Goal: Transaction & Acquisition: Purchase product/service

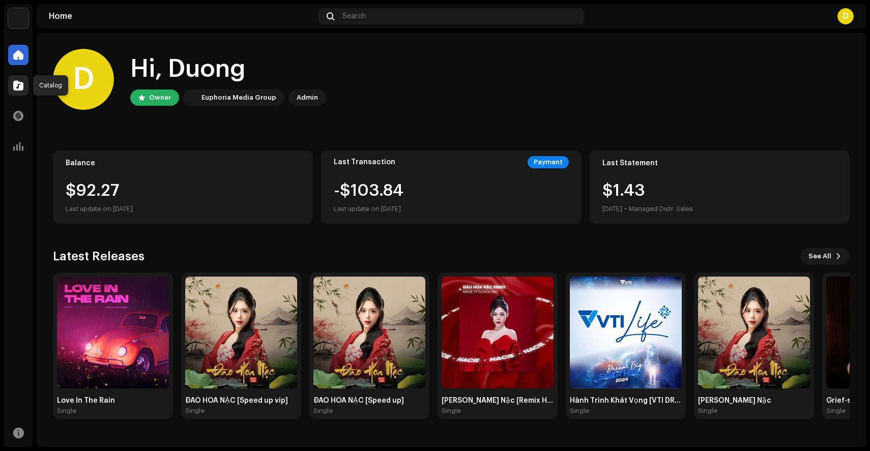
click at [17, 86] on span at bounding box center [18, 85] width 10 height 8
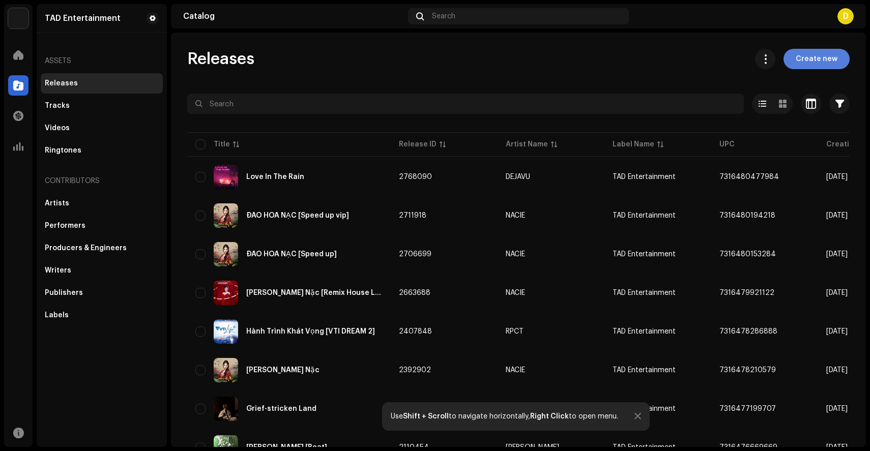
click at [806, 63] on span "Create new" at bounding box center [817, 59] width 42 height 20
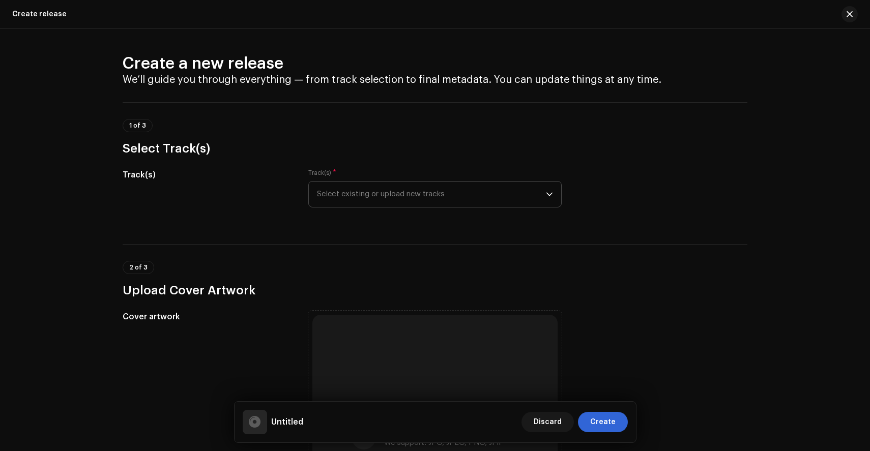
click at [352, 202] on span "Select existing or upload new tracks" at bounding box center [431, 194] width 229 height 25
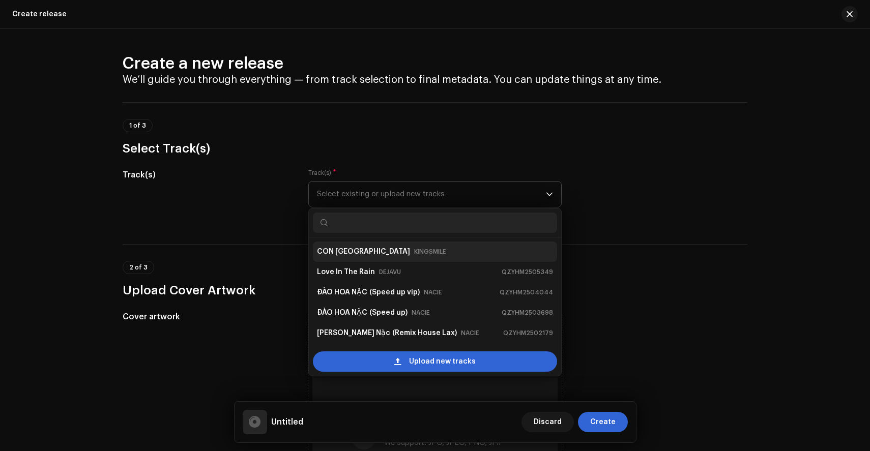
click at [365, 244] on strong "CON [GEOGRAPHIC_DATA]" at bounding box center [363, 252] width 93 height 16
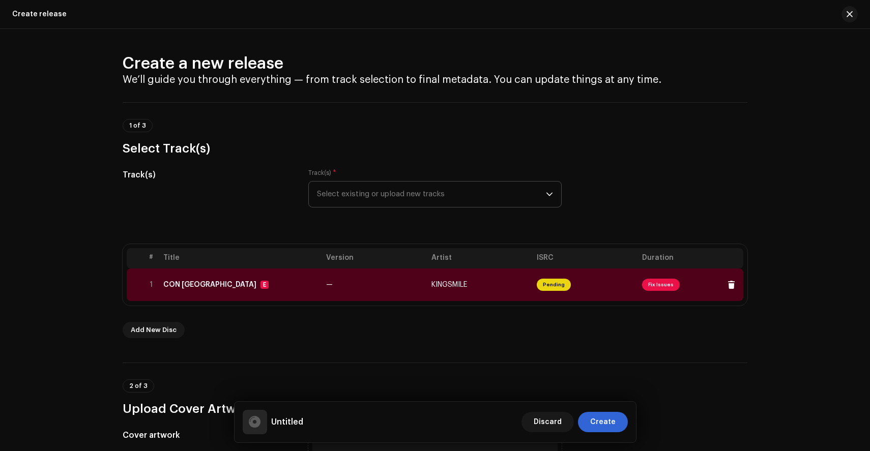
click at [655, 280] on span "Fix Issues" at bounding box center [661, 285] width 38 height 12
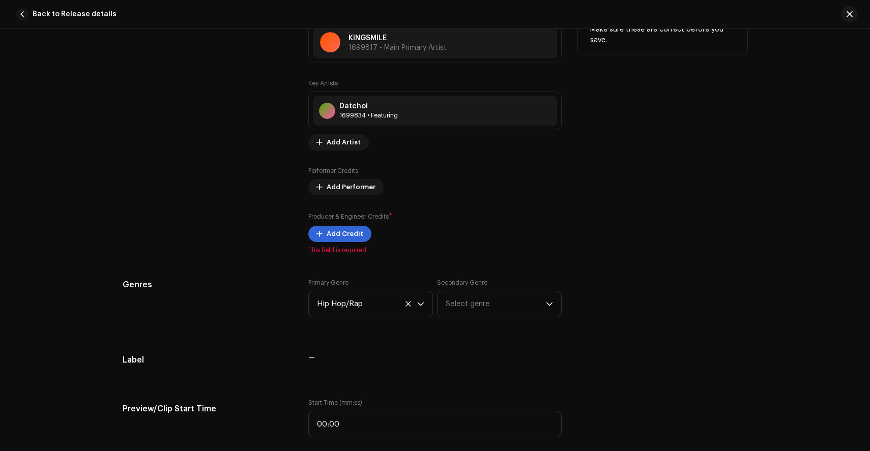
scroll to position [652, 0]
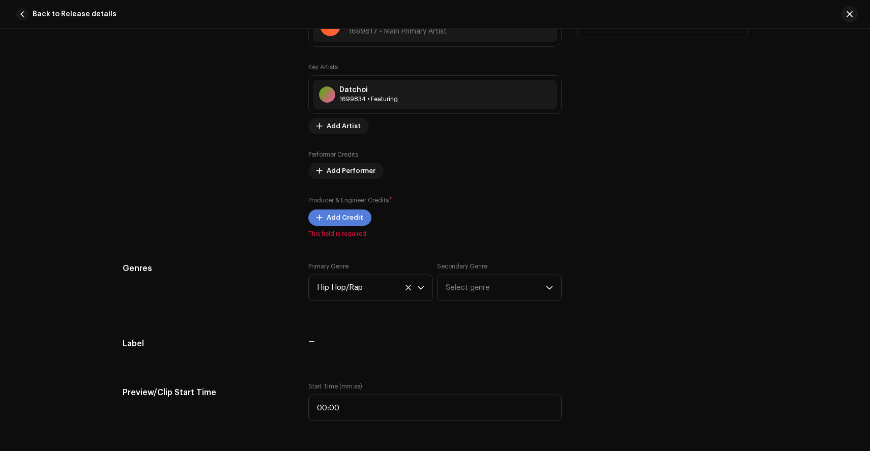
click at [357, 225] on span "Add Credit" at bounding box center [345, 218] width 37 height 20
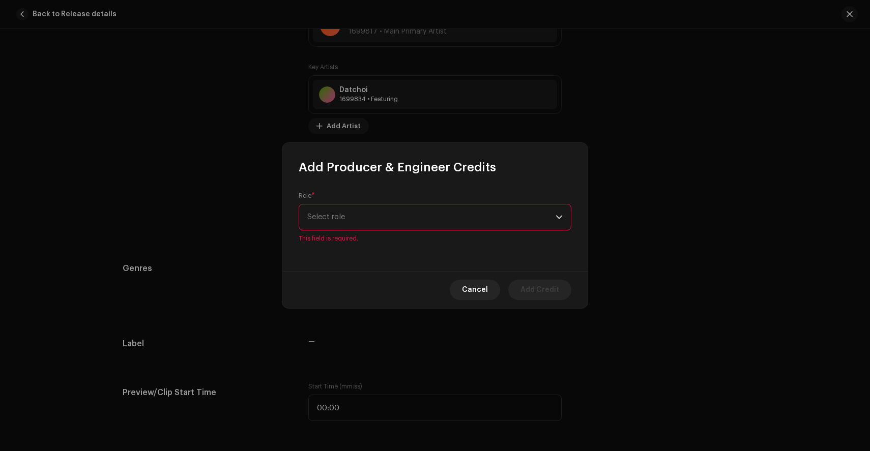
click at [390, 225] on span "Select role" at bounding box center [431, 217] width 248 height 25
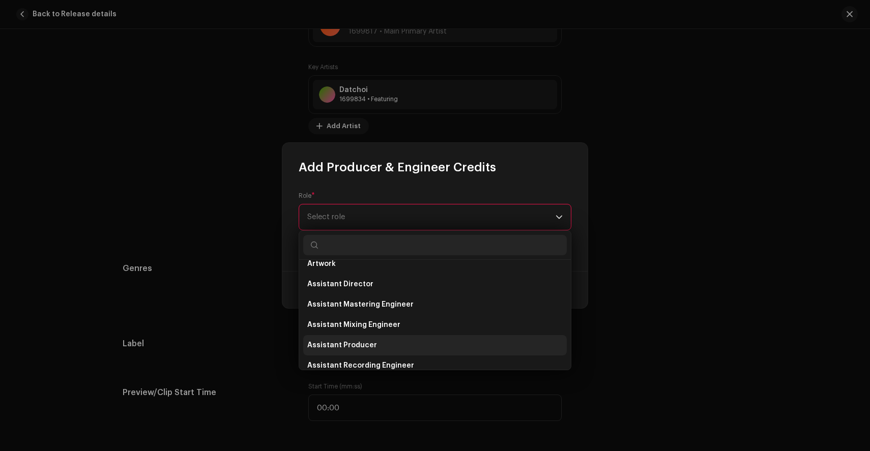
scroll to position [28, 0]
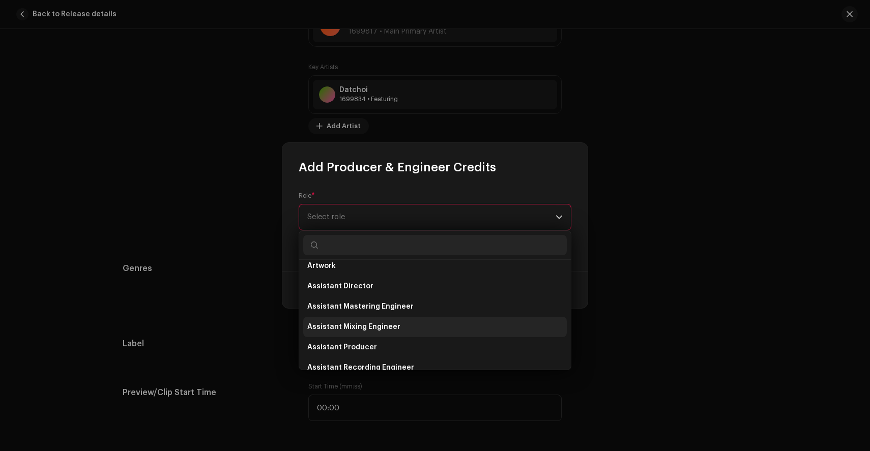
click at [350, 327] on span "Assistant Mixing Engineer" at bounding box center [353, 327] width 93 height 10
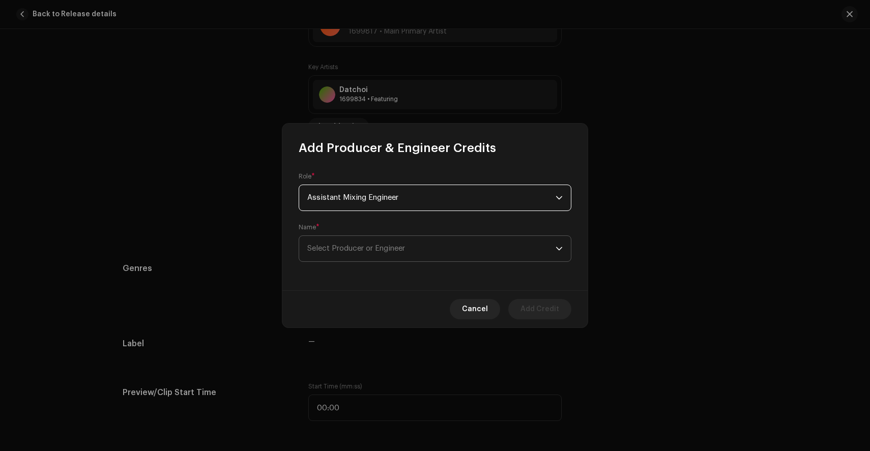
click at [358, 245] on span "Select Producer or Engineer" at bounding box center [356, 249] width 98 height 8
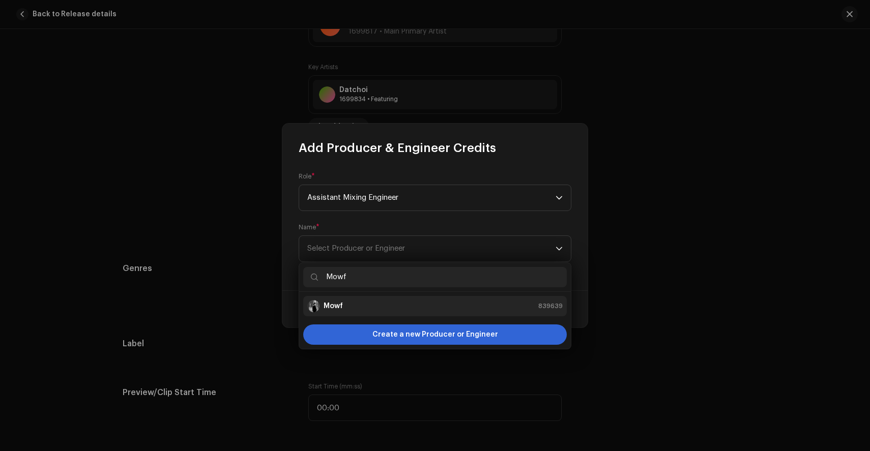
type input "Mowf"
click at [372, 300] on div "Mowf 839639" at bounding box center [434, 306] width 255 height 12
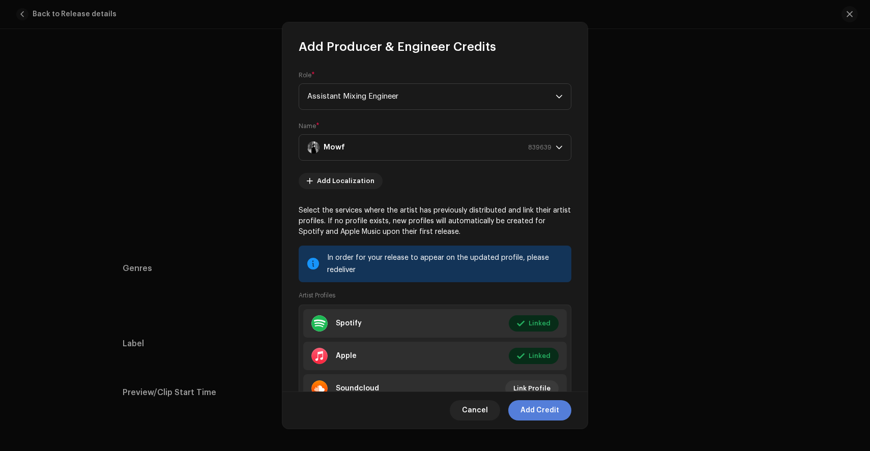
click at [546, 414] on span "Add Credit" at bounding box center [539, 410] width 39 height 20
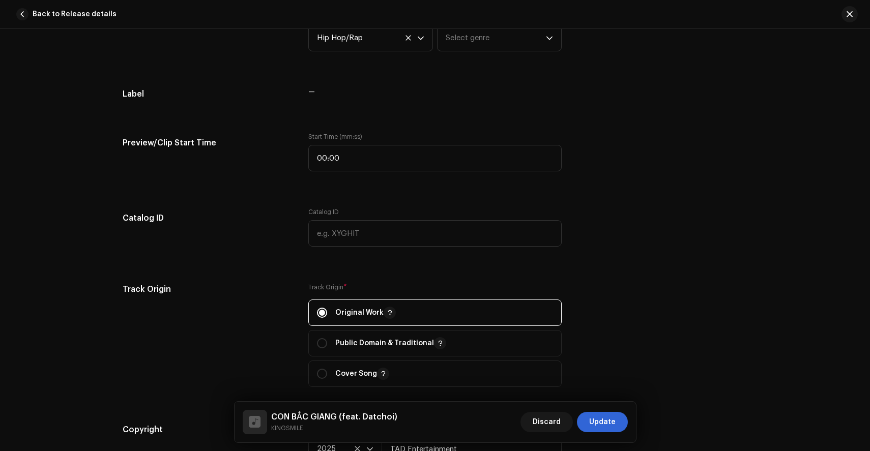
scroll to position [952, 0]
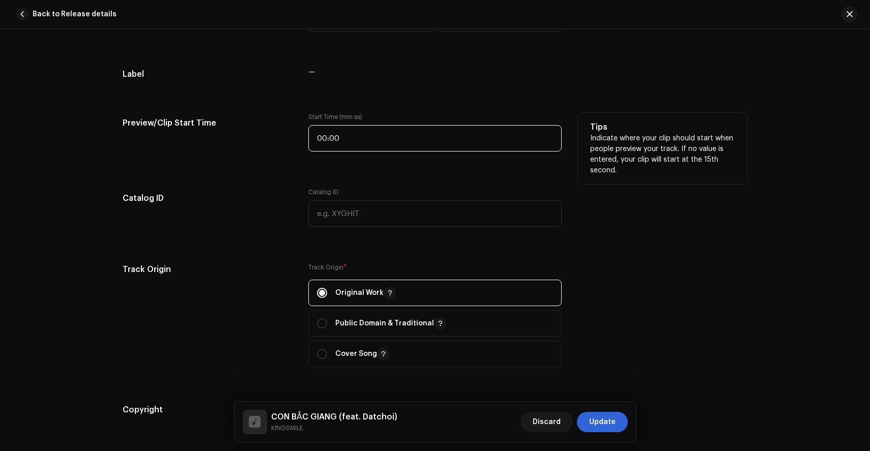
click at [356, 148] on input "00:00" at bounding box center [434, 138] width 253 height 26
type input "00:27"
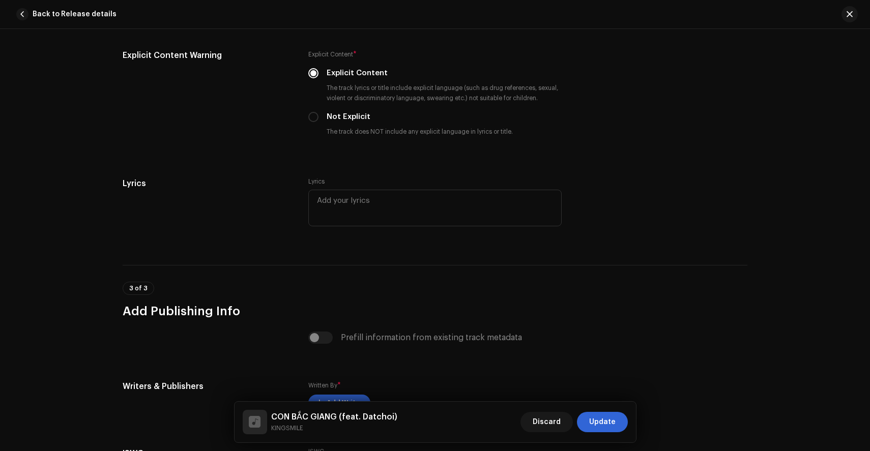
scroll to position [1846, 0]
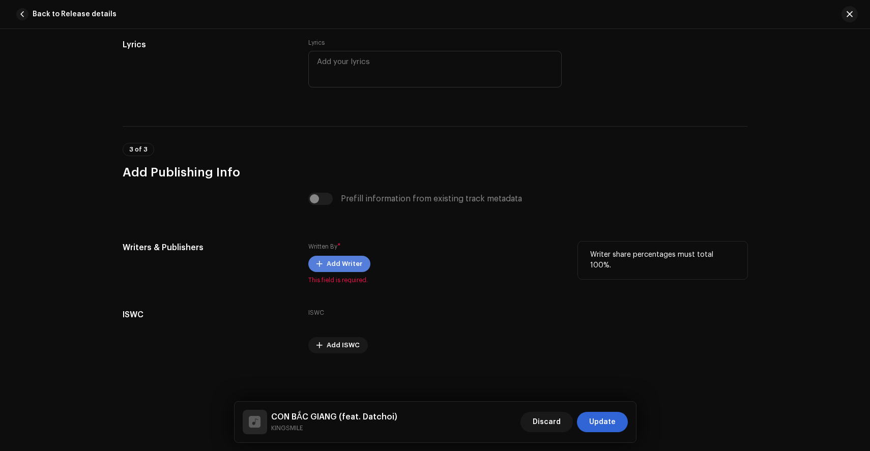
click at [337, 267] on span "Add Writer" at bounding box center [345, 264] width 36 height 20
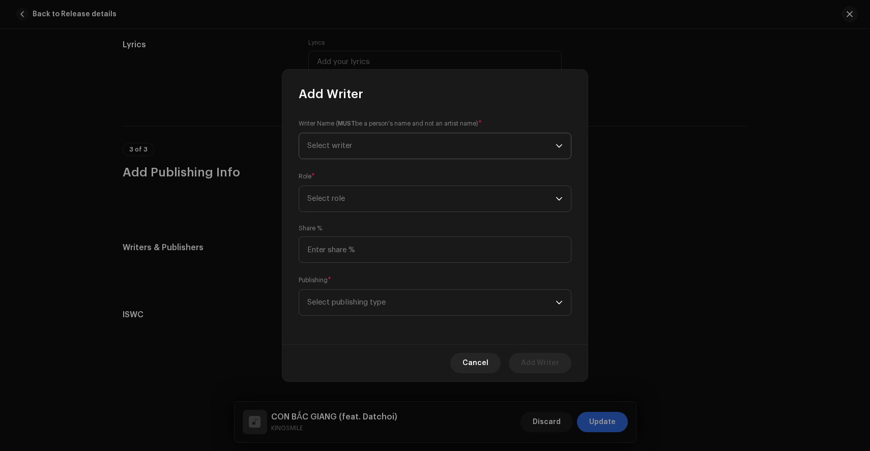
click at [383, 146] on span "Select writer" at bounding box center [431, 145] width 248 height 25
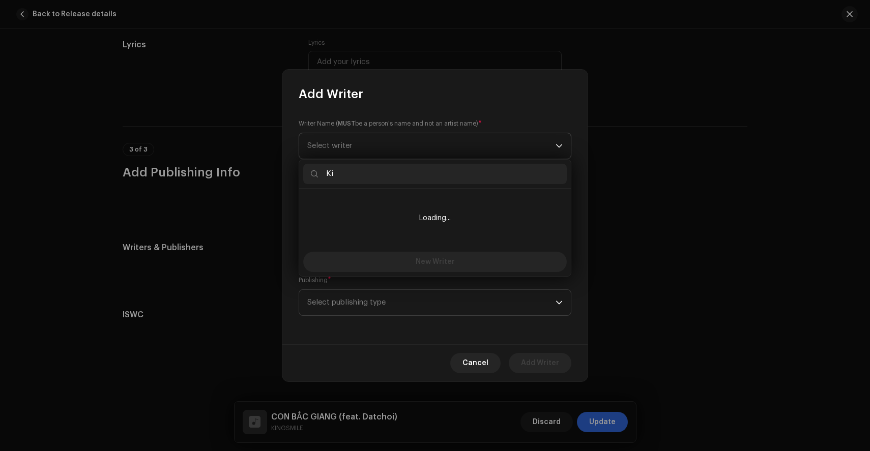
type input "K"
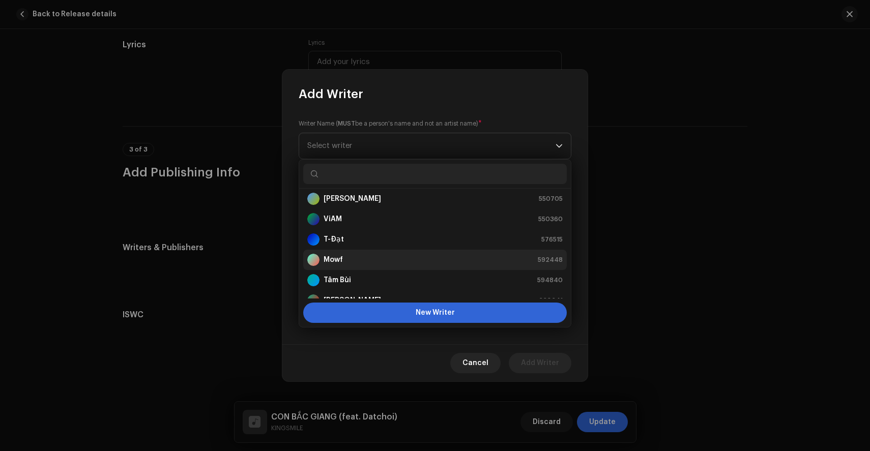
scroll to position [0, 0]
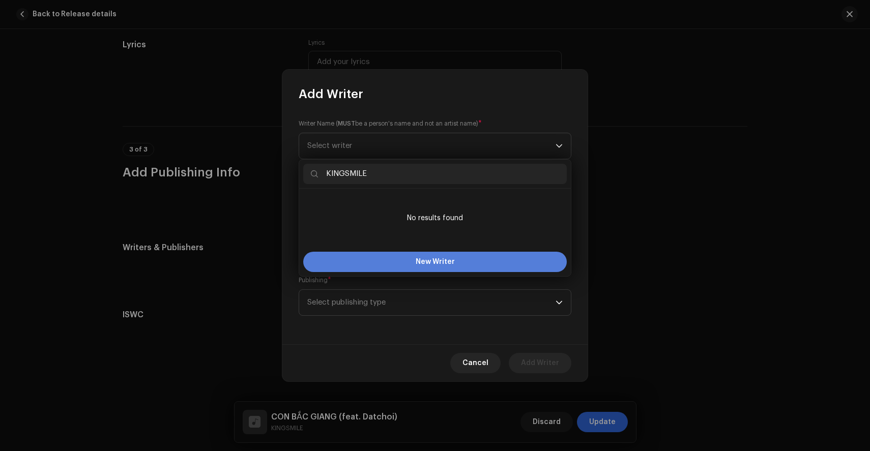
type input "KINGSMILE"
click at [454, 263] on button "New Writer" at bounding box center [435, 262] width 264 height 20
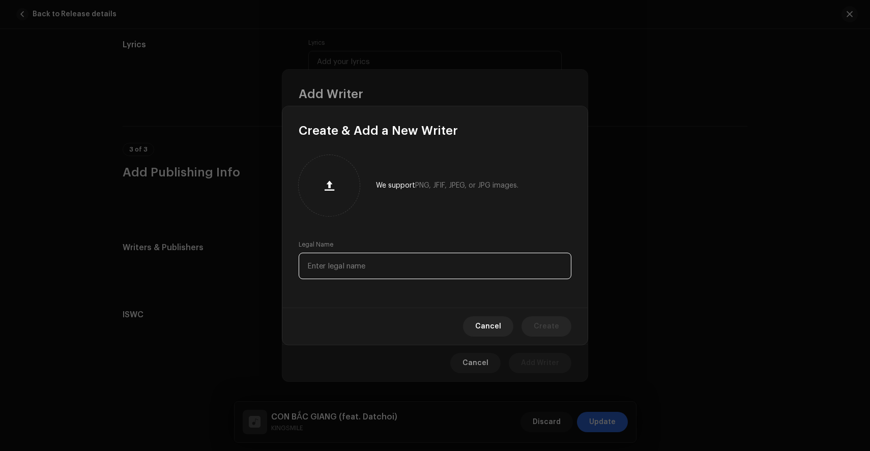
click at [333, 265] on input "text" at bounding box center [435, 266] width 273 height 26
type input "k"
type input "KINGSMILE"
click at [556, 329] on span "Create" at bounding box center [546, 326] width 25 height 20
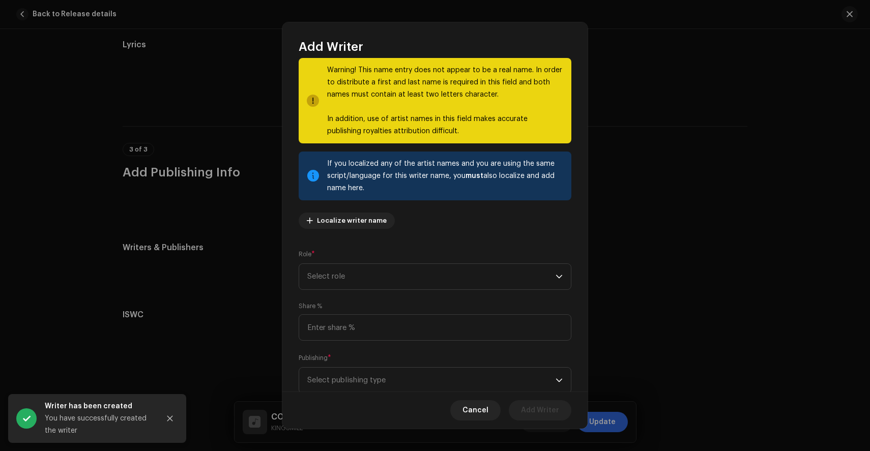
scroll to position [93, 0]
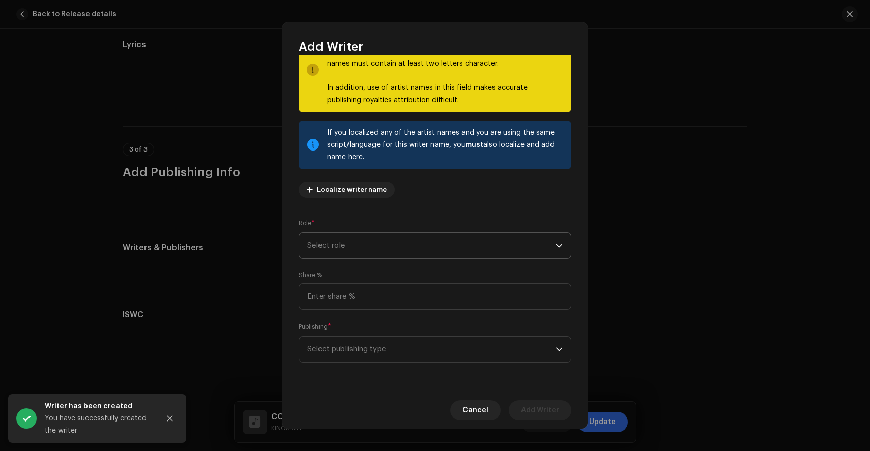
click at [339, 250] on span "Select role" at bounding box center [431, 245] width 248 height 25
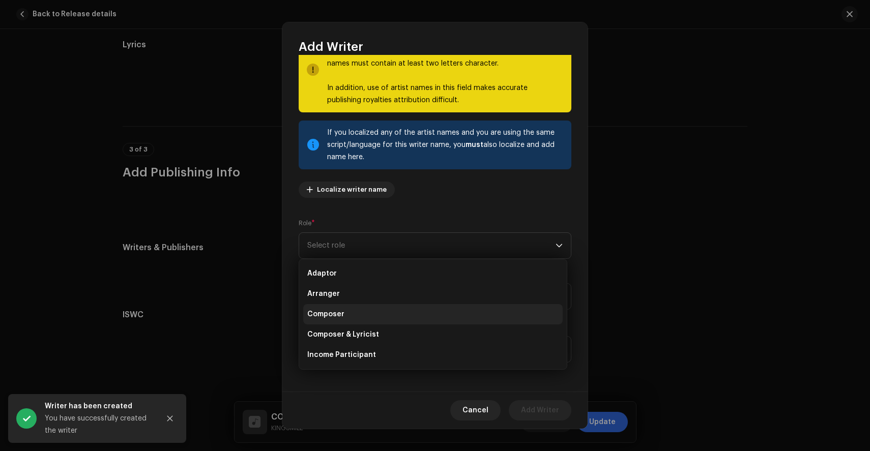
click at [327, 315] on span "Composer" at bounding box center [325, 314] width 37 height 10
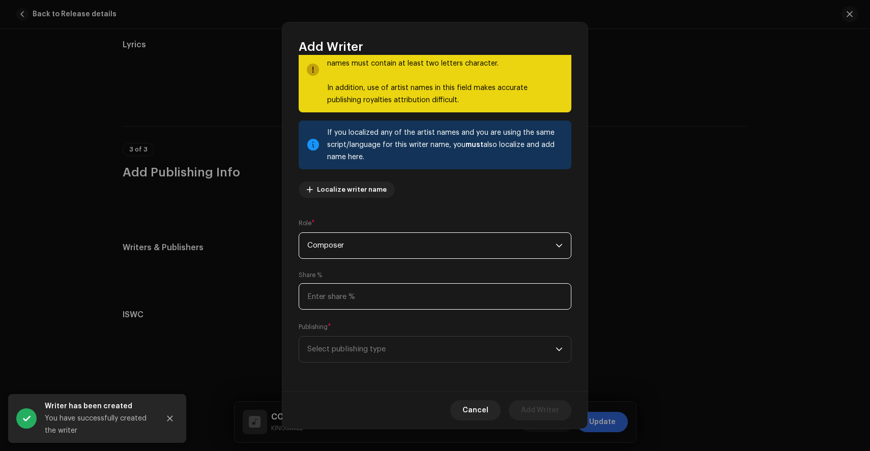
click at [357, 294] on input at bounding box center [435, 296] width 273 height 26
type input "100.00"
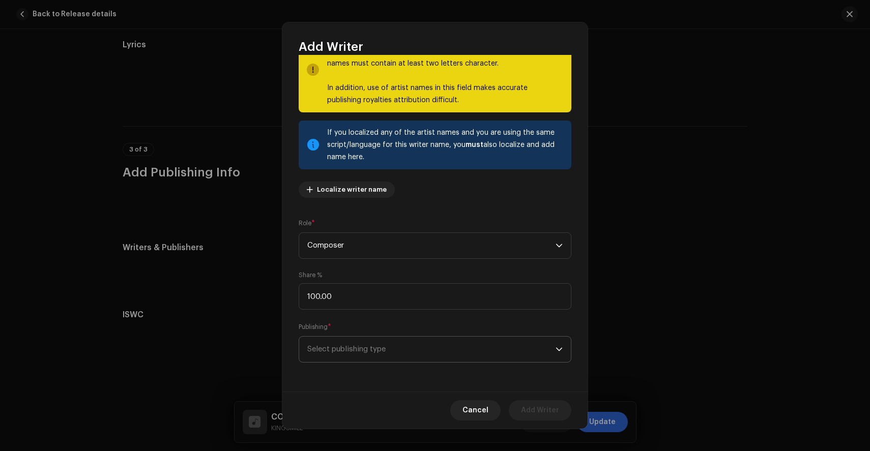
click at [344, 348] on span "Select publishing type" at bounding box center [431, 349] width 248 height 25
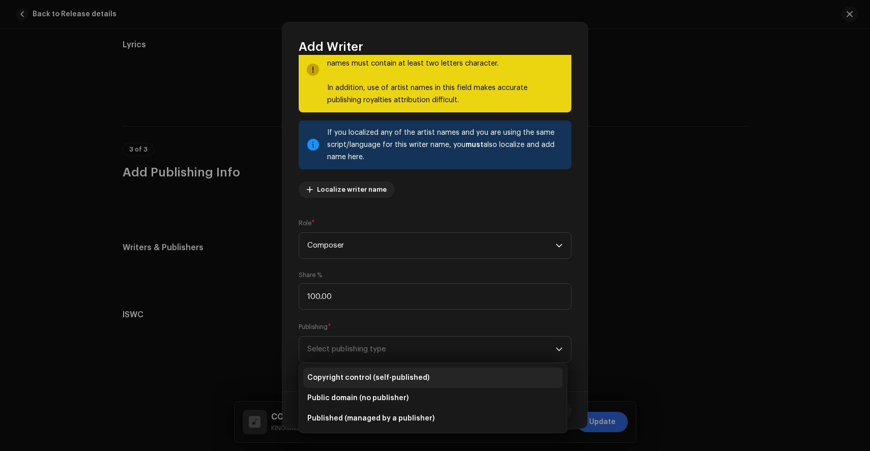
click at [341, 379] on span "Copyright control (self-published)" at bounding box center [368, 378] width 122 height 10
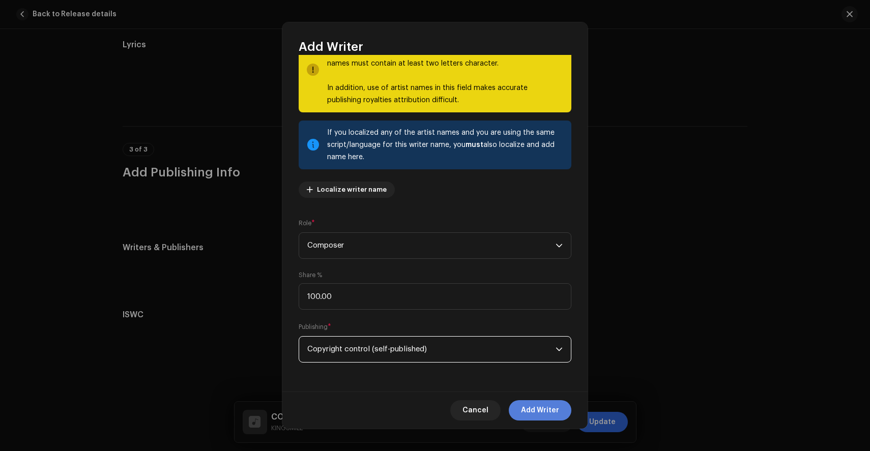
click at [536, 411] on span "Add Writer" at bounding box center [540, 410] width 38 height 20
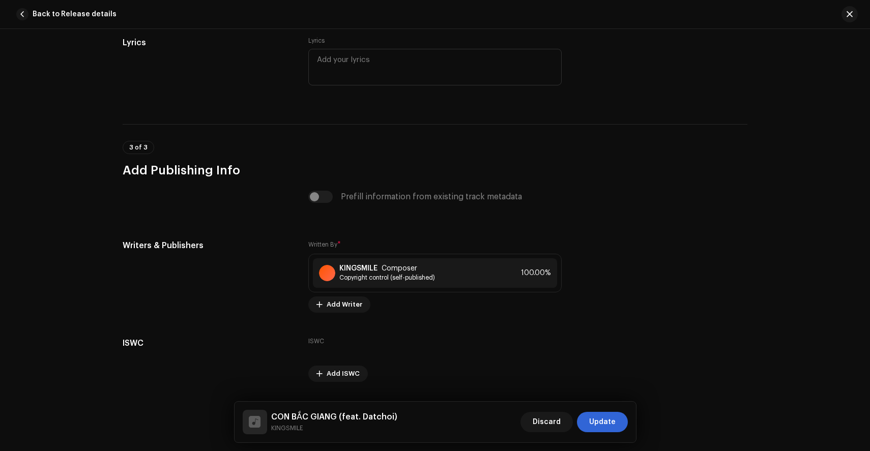
scroll to position [1876, 0]
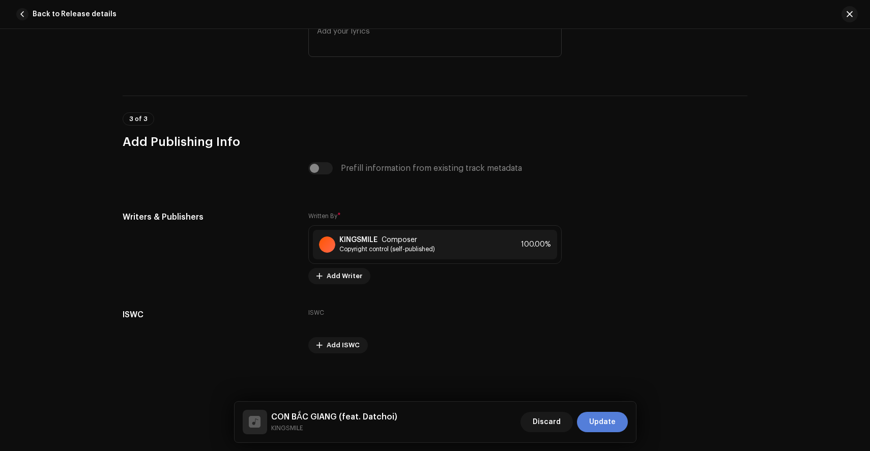
click at [609, 425] on span "Update" at bounding box center [602, 422] width 26 height 20
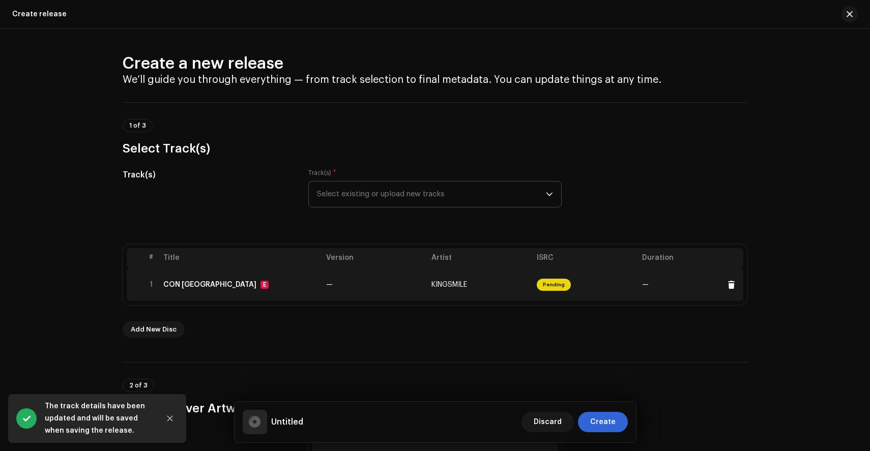
drag, startPoint x: 555, startPoint y: 287, endPoint x: 544, endPoint y: 301, distance: 17.3
click at [544, 301] on td "Pending" at bounding box center [585, 285] width 105 height 33
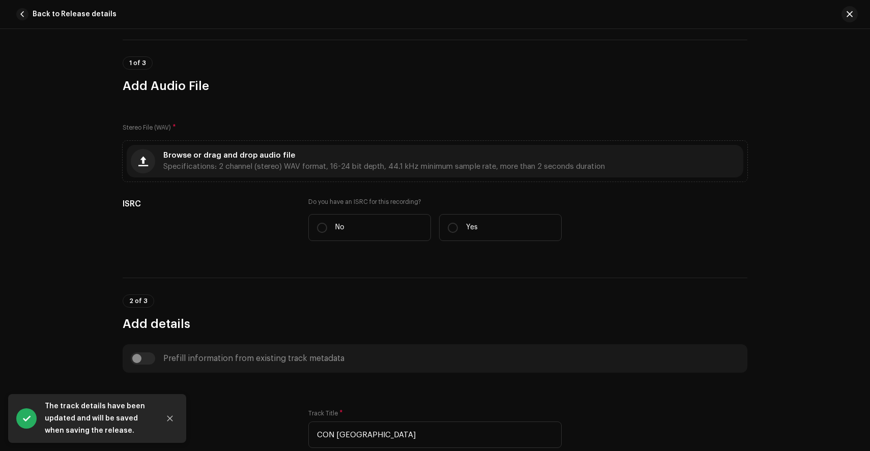
scroll to position [67, 0]
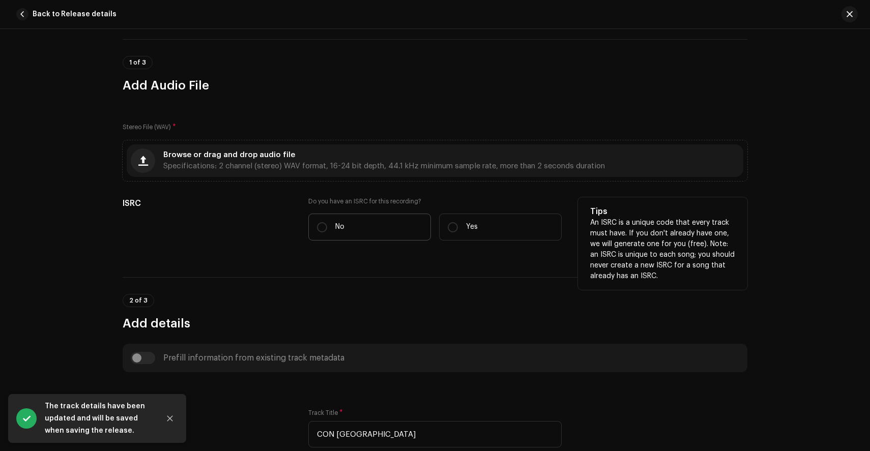
click at [346, 227] on label "No" at bounding box center [369, 227] width 123 height 27
click at [327, 227] on input "No" at bounding box center [322, 227] width 10 height 10
radio input "true"
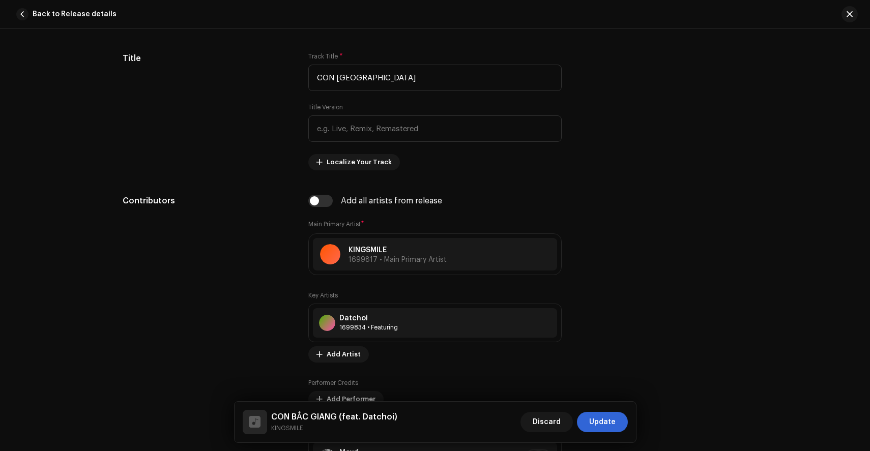
scroll to position [453, 0]
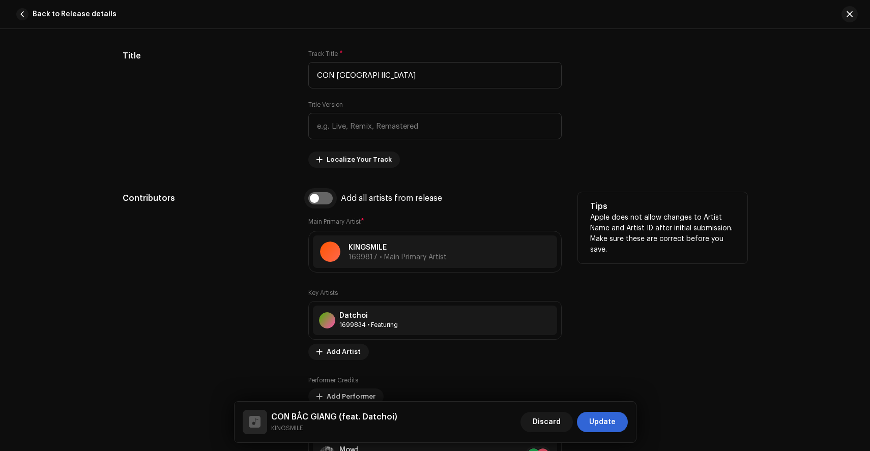
click at [313, 200] on input "checkbox" at bounding box center [320, 198] width 24 height 12
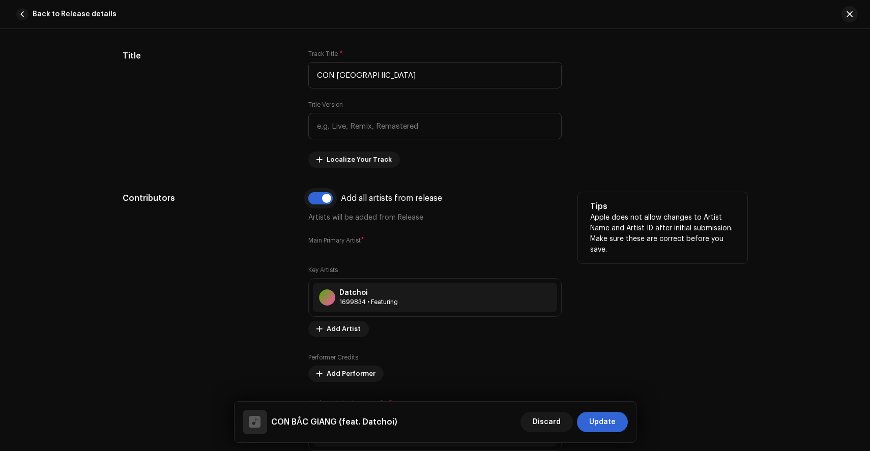
click at [320, 200] on input "checkbox" at bounding box center [320, 198] width 24 height 12
checkbox input "false"
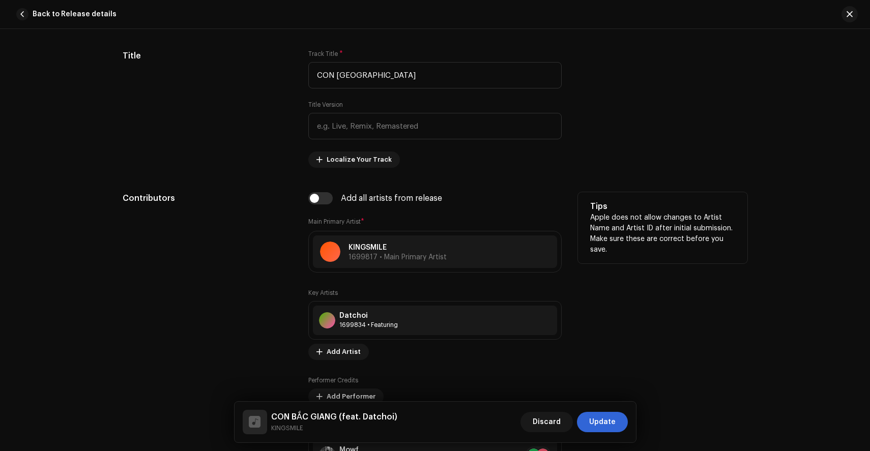
click at [317, 206] on div "Add all artists from release Main Primary Artist * KINGSMILE 1699817 • Main Pri…" at bounding box center [434, 343] width 253 height 302
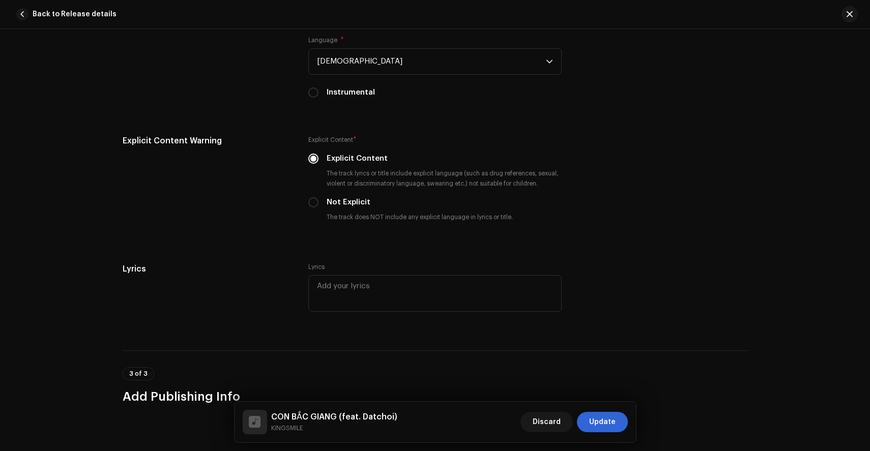
scroll to position [1903, 0]
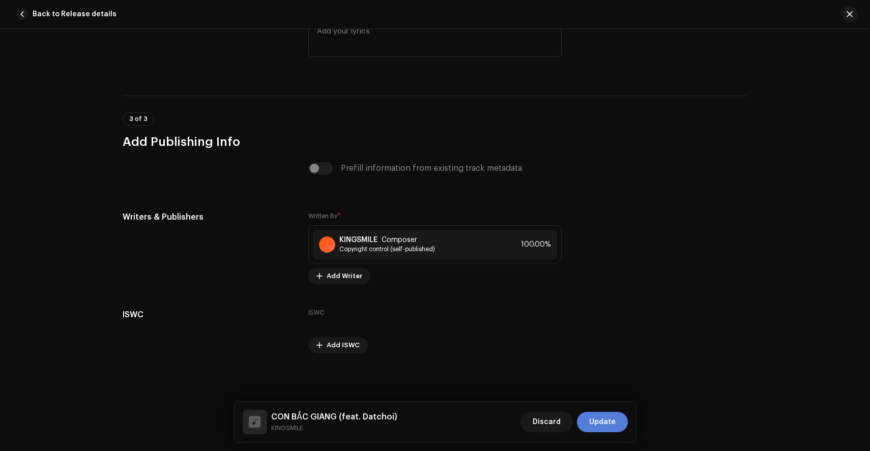
click at [597, 417] on span "Update" at bounding box center [602, 422] width 26 height 20
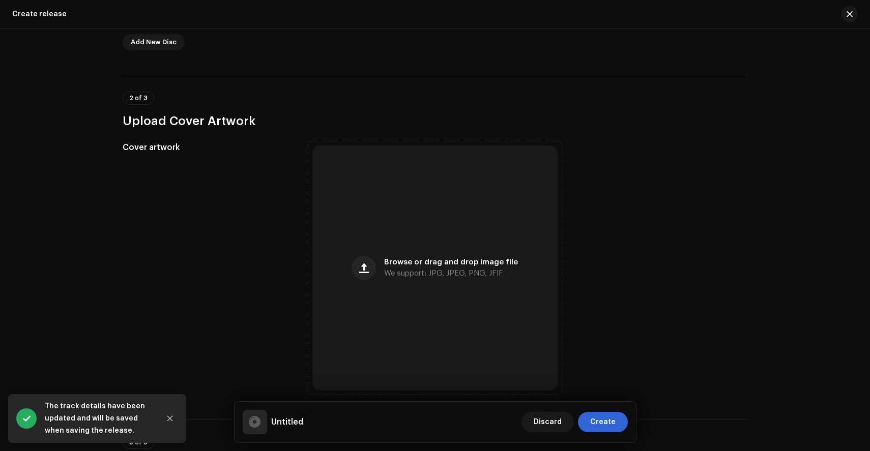
scroll to position [309, 0]
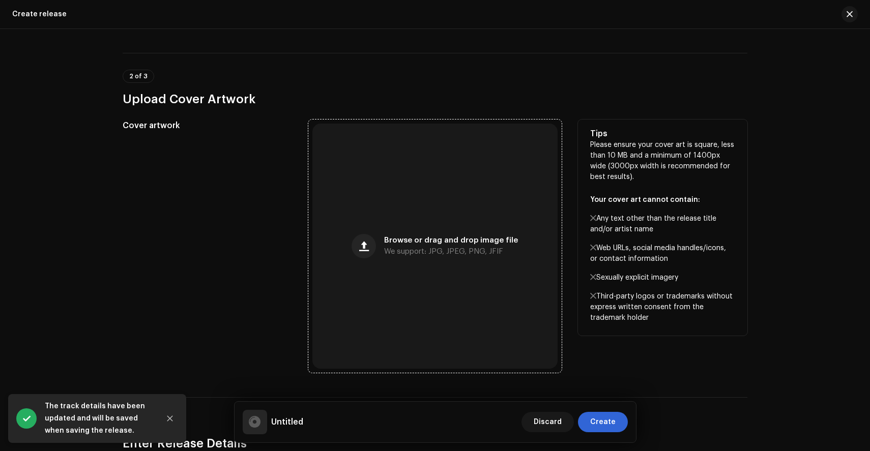
click at [435, 238] on span "Browse or drag and drop image file" at bounding box center [451, 240] width 134 height 7
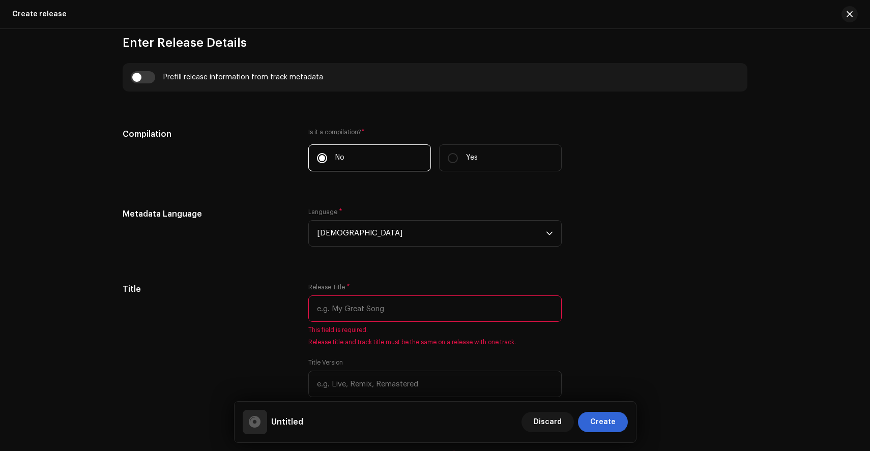
scroll to position [715, 0]
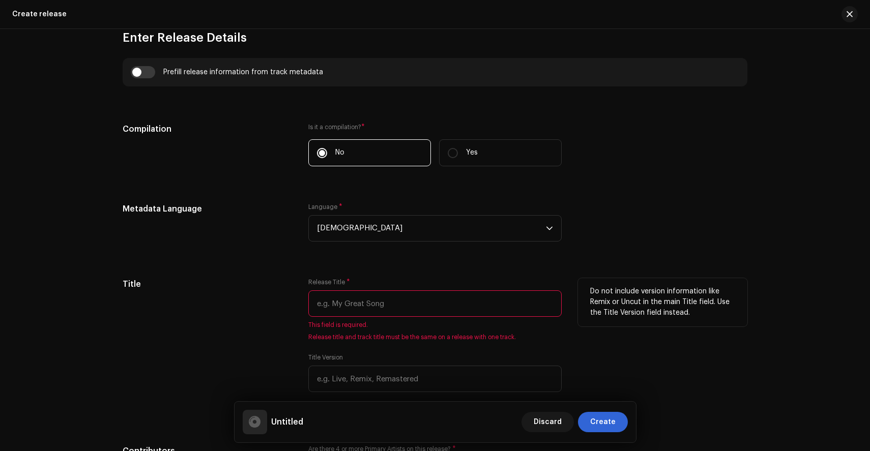
click at [402, 298] on input "text" at bounding box center [434, 304] width 253 height 26
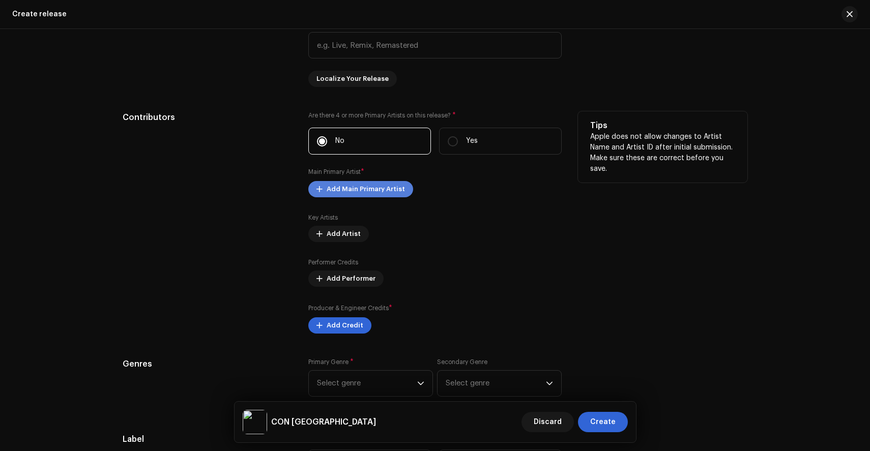
scroll to position [1026, 0]
type input "CON [GEOGRAPHIC_DATA]"
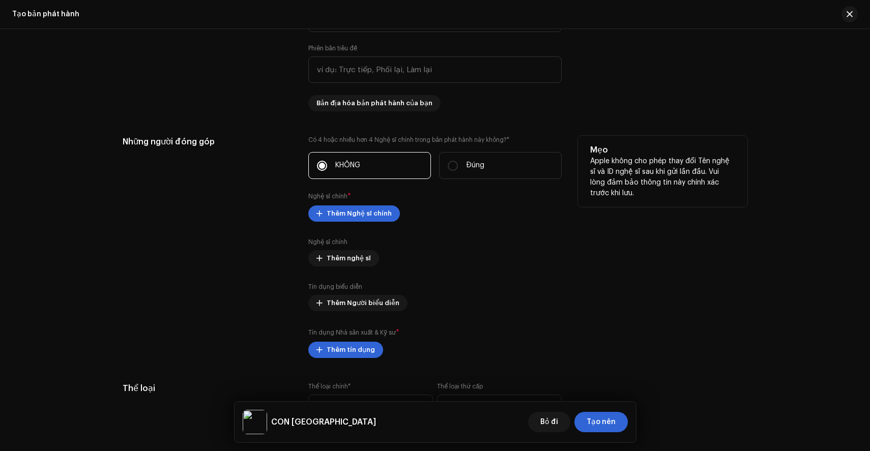
scroll to position [1006, 0]
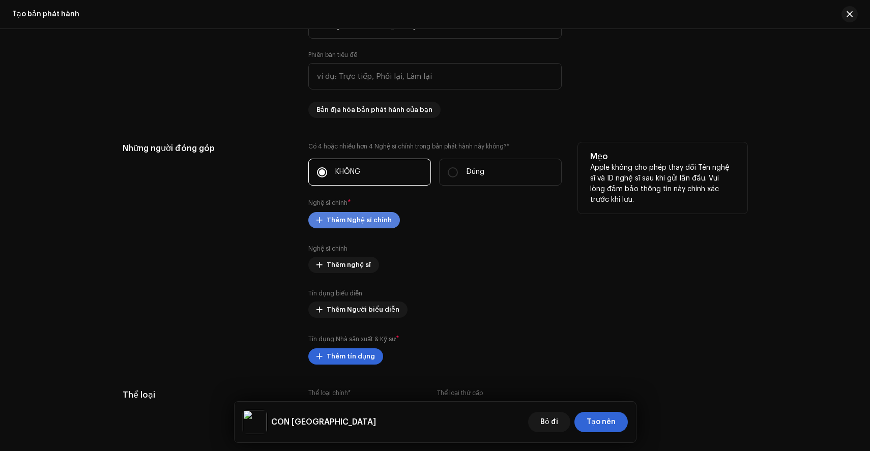
click at [369, 226] on span "Thêm Nghệ sĩ chính" at bounding box center [359, 220] width 65 height 20
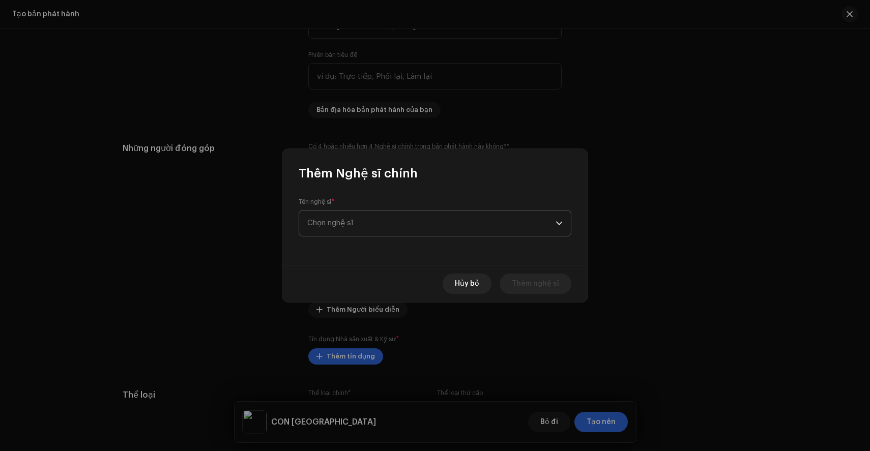
click at [380, 217] on span "Chọn nghệ sĩ" at bounding box center [431, 223] width 248 height 25
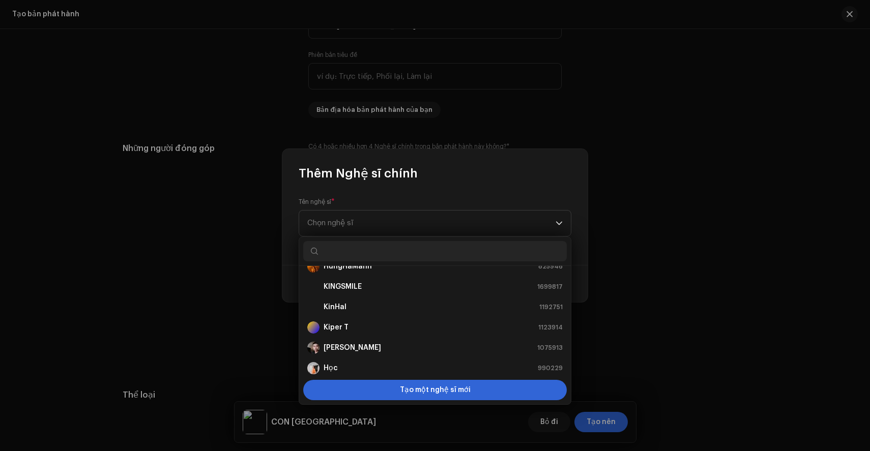
scroll to position [76, 0]
click at [383, 283] on div "KINGSMILE 1699817" at bounding box center [434, 285] width 255 height 12
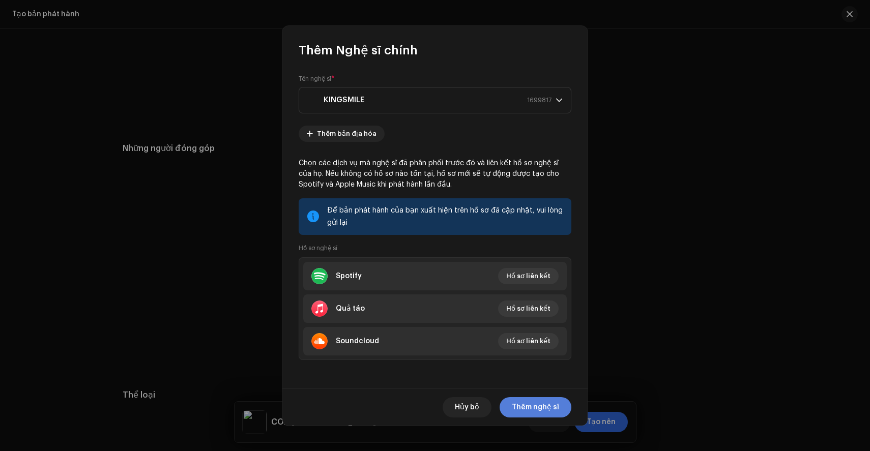
click at [536, 404] on font "Thêm nghệ sĩ" at bounding box center [535, 407] width 47 height 7
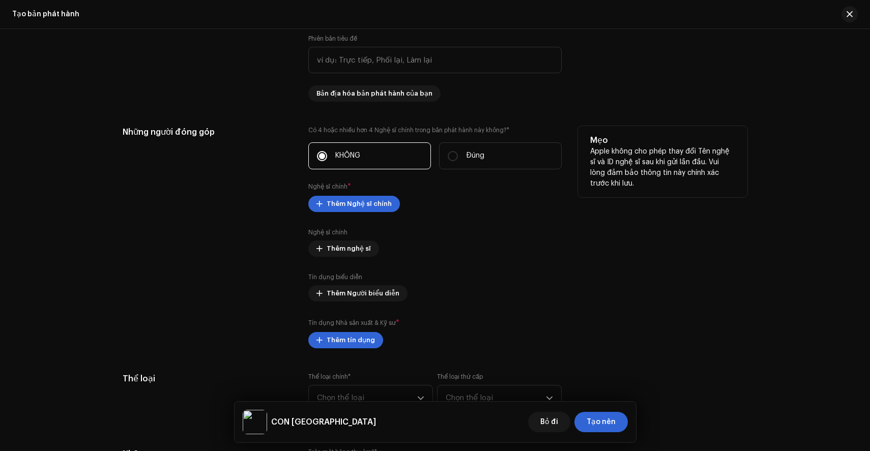
scroll to position [1023, 0]
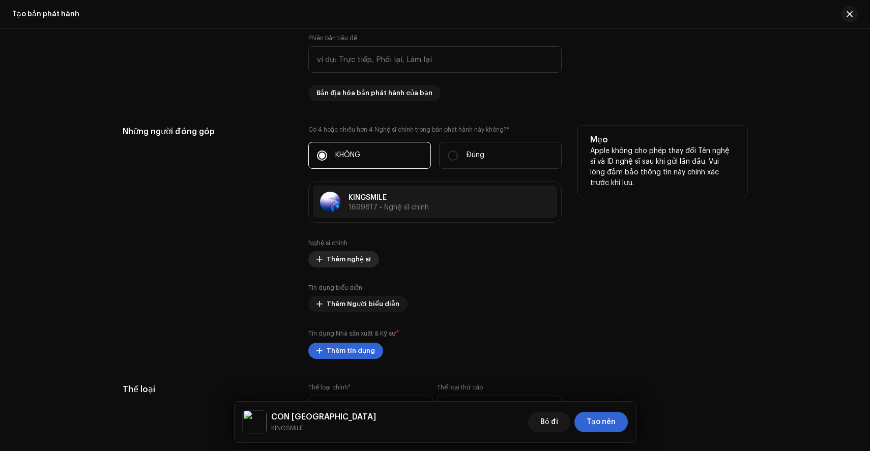
click at [349, 259] on font "Thêm nghệ sĩ" at bounding box center [349, 259] width 44 height 7
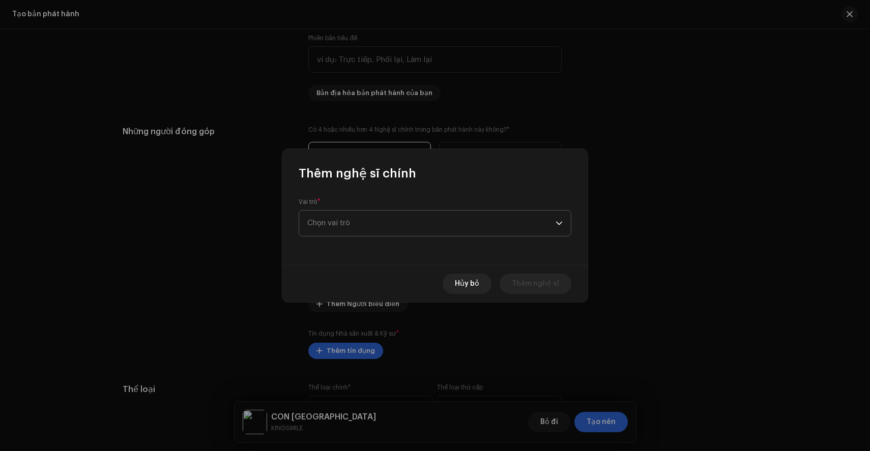
click at [437, 225] on span "Chọn vai trò" at bounding box center [431, 223] width 248 height 25
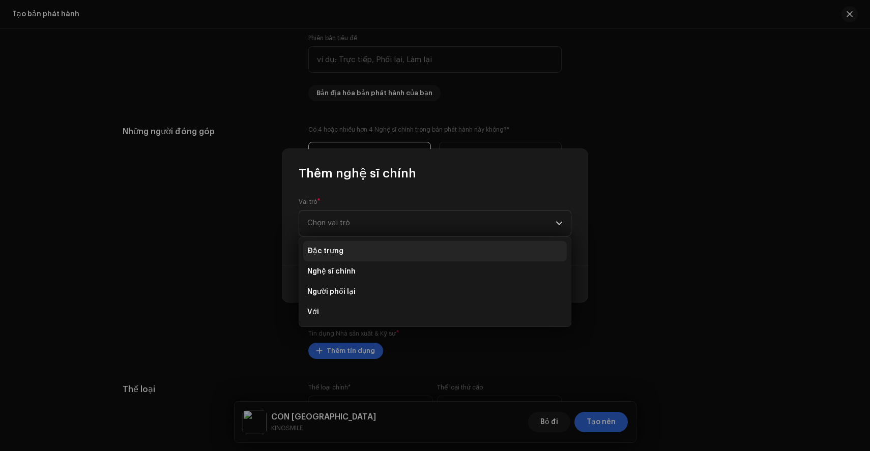
click at [369, 252] on li "Đặc trưng" at bounding box center [435, 251] width 264 height 20
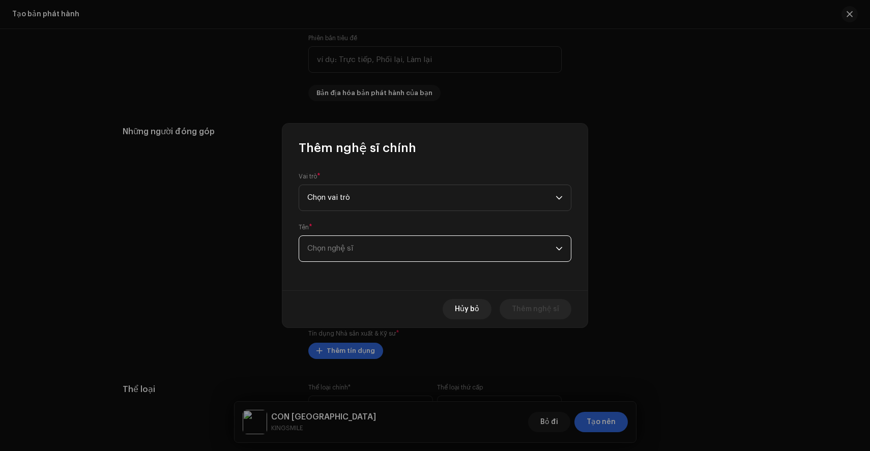
click at [386, 244] on span "Chọn nghệ sĩ" at bounding box center [431, 248] width 248 height 25
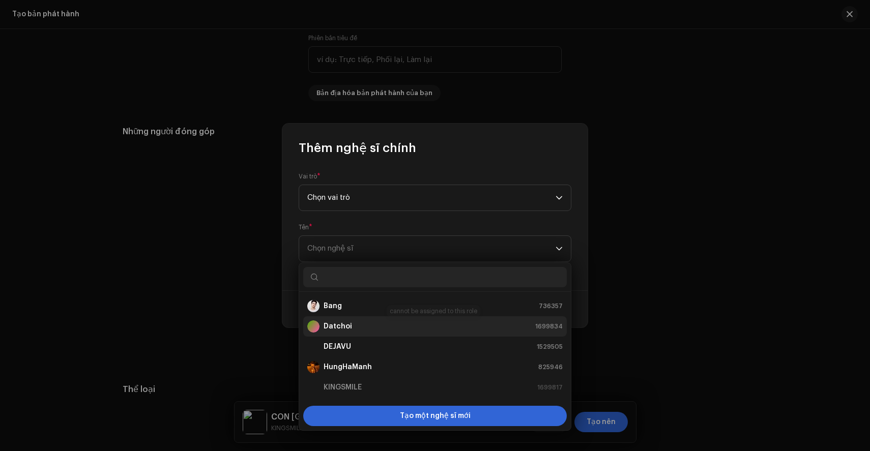
click at [353, 326] on div "Datchoi 1699834" at bounding box center [434, 327] width 255 height 12
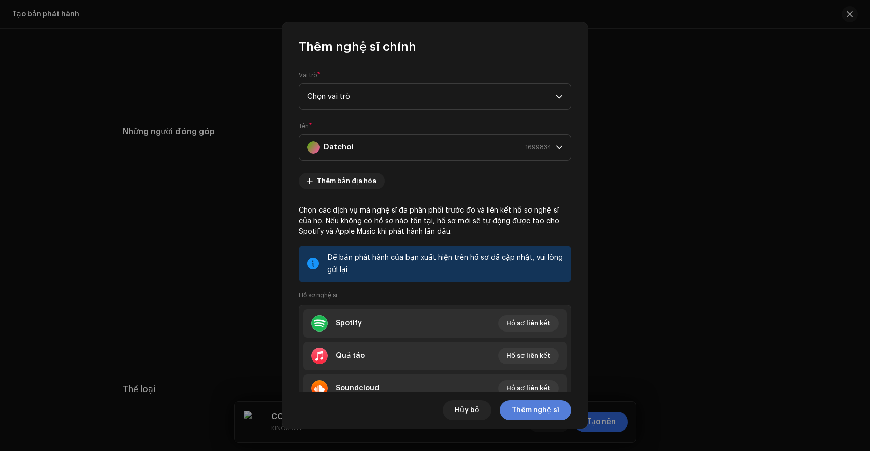
click at [535, 411] on font "Thêm nghệ sĩ" at bounding box center [535, 410] width 47 height 7
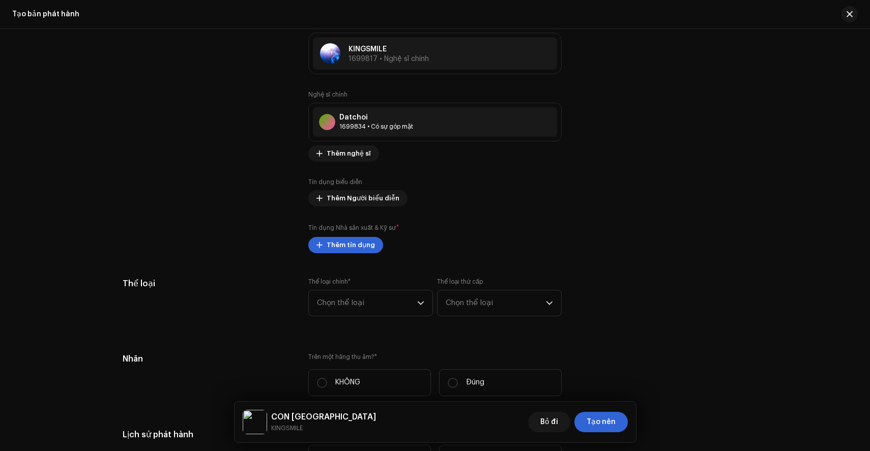
scroll to position [1171, 0]
click at [346, 247] on font "Thêm tín dụng" at bounding box center [351, 245] width 48 height 7
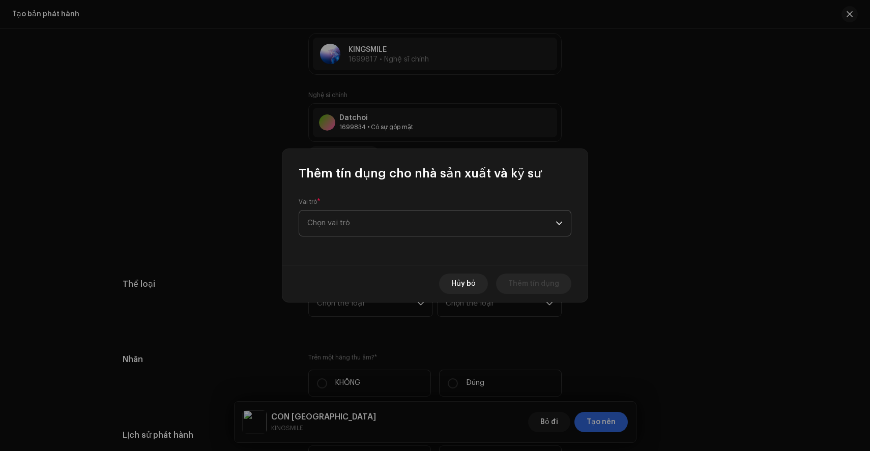
click at [371, 214] on span "Chọn vai trò" at bounding box center [431, 223] width 248 height 25
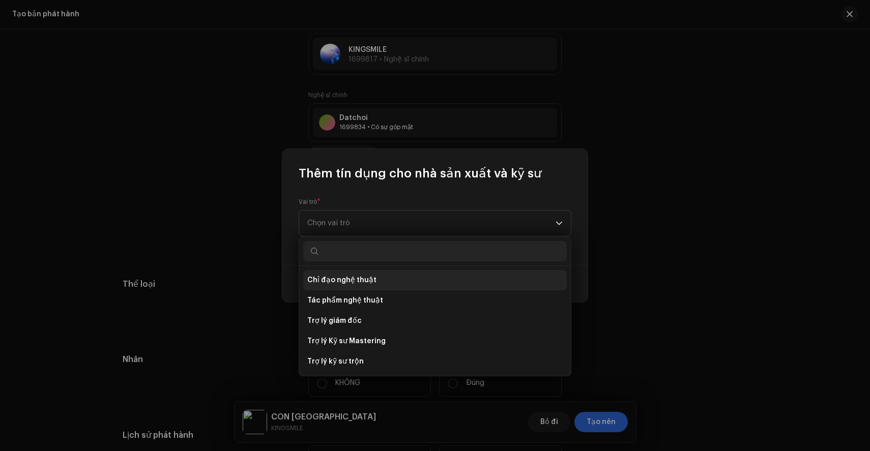
click at [341, 284] on span "Chỉ đạo nghệ thuật" at bounding box center [341, 280] width 69 height 10
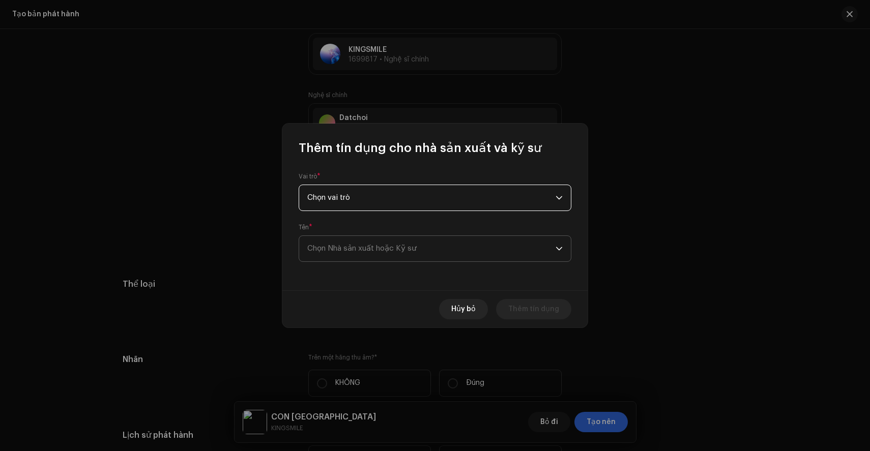
click at [380, 248] on font "Chọn Nhà sản xuất hoặc Kỹ sư" at bounding box center [361, 249] width 109 height 8
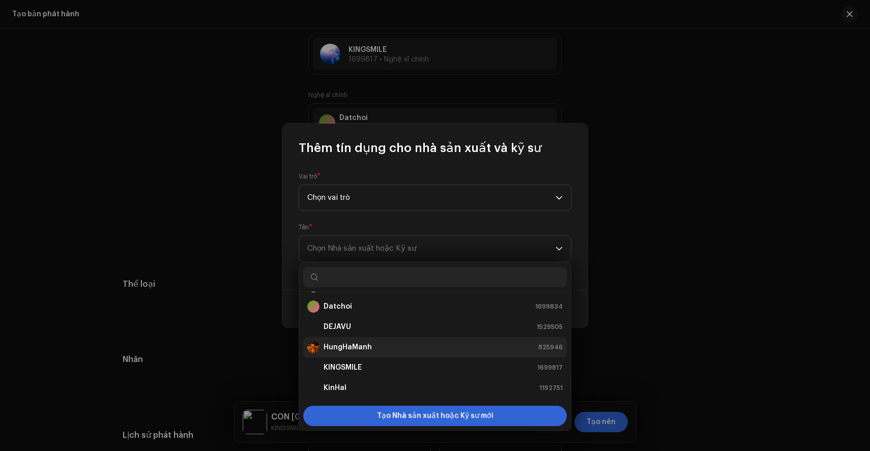
scroll to position [0, 0]
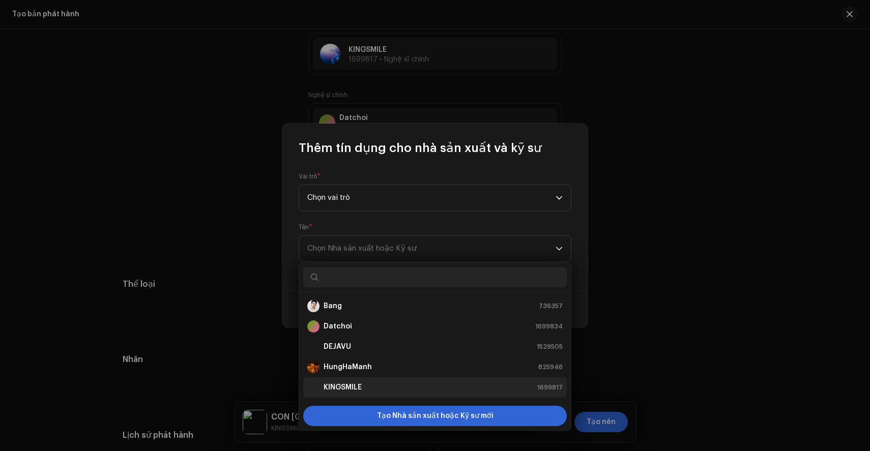
click at [348, 389] on font "KINGSMILE" at bounding box center [343, 387] width 38 height 7
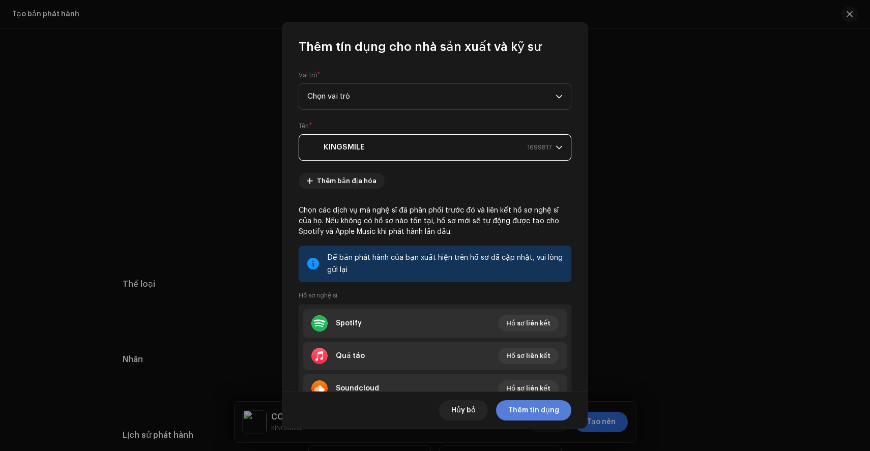
click at [549, 412] on font "Thêm tín dụng" at bounding box center [533, 410] width 51 height 7
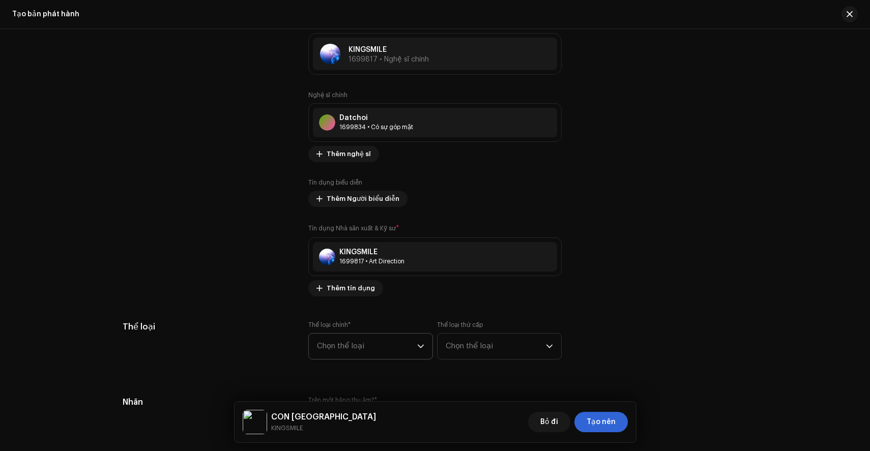
click at [376, 297] on div "Tín dụng Nhà sản xuất & Kỹ sư * KINGSMILE 1699817 • Art Direction Thêm tín dụng" at bounding box center [434, 259] width 253 height 73
click at [347, 353] on span "Chọn thể loại" at bounding box center [367, 346] width 100 height 25
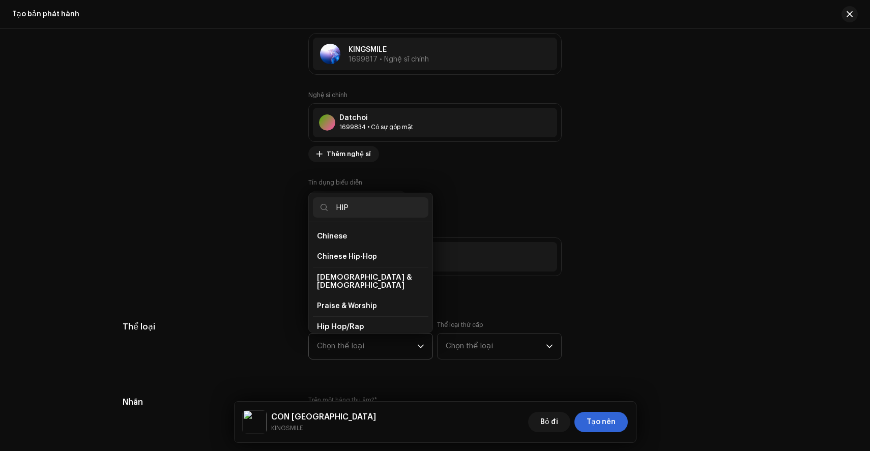
type input "HIP"
click at [341, 316] on li "Hip Hop/Rap" at bounding box center [370, 326] width 115 height 21
click at [342, 323] on span "Hip Hop/Rap" at bounding box center [340, 327] width 47 height 8
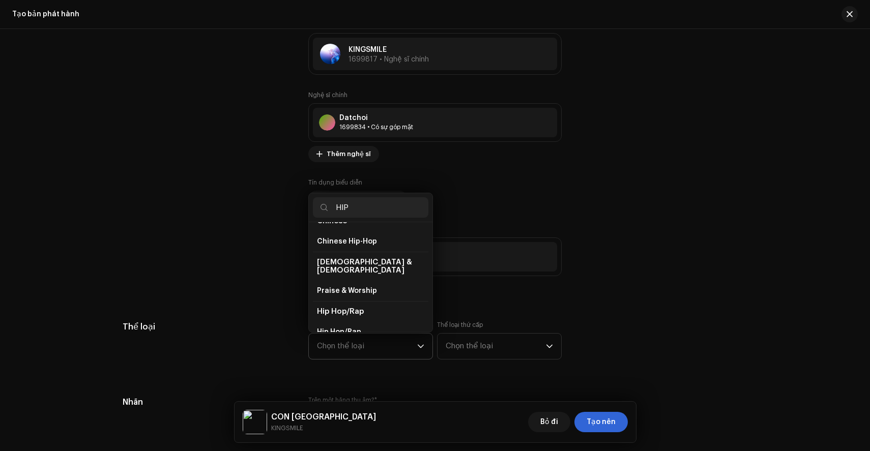
scroll to position [25, 0]
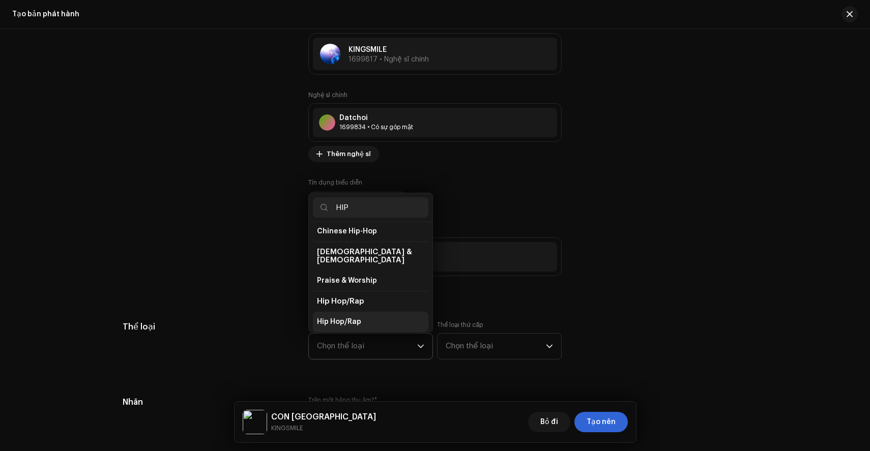
click at [348, 318] on span "Hip Hop/Rap" at bounding box center [339, 322] width 44 height 10
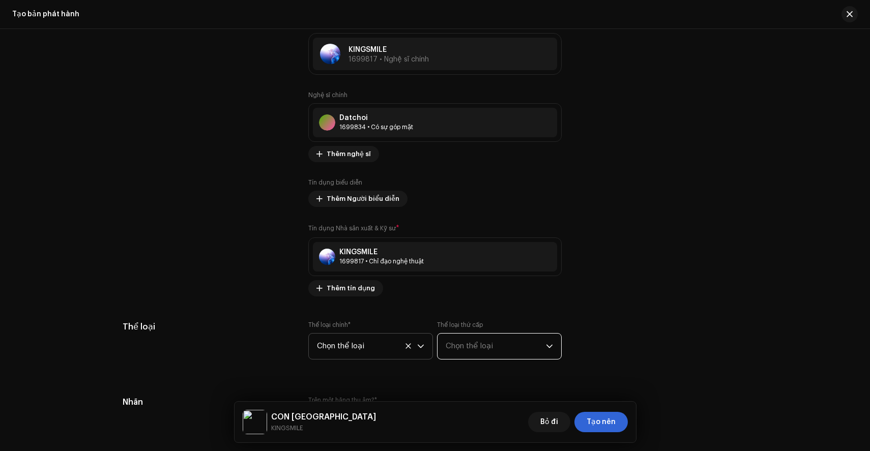
click at [480, 350] on font "Chọn thể loại" at bounding box center [469, 346] width 47 height 8
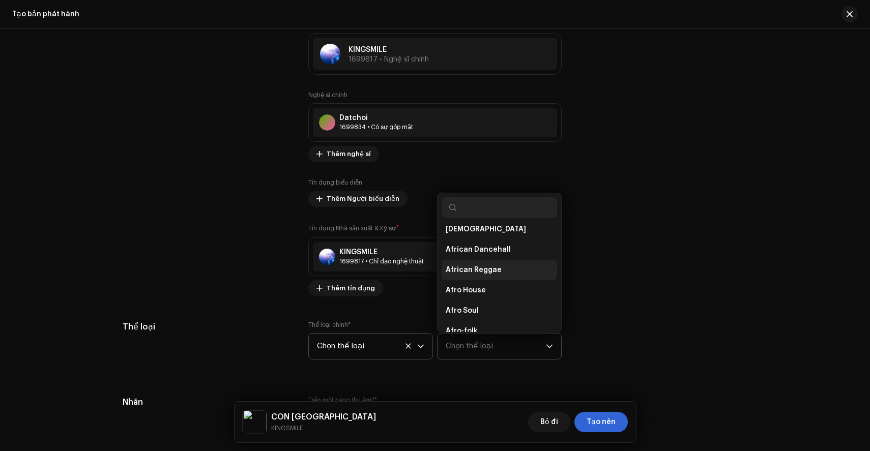
scroll to position [8, 0]
click at [590, 333] on div "Thể loại Thể loại chính * Chọn thể loại Thể loại thứ cấp Chọn thể loại African …" at bounding box center [435, 346] width 625 height 51
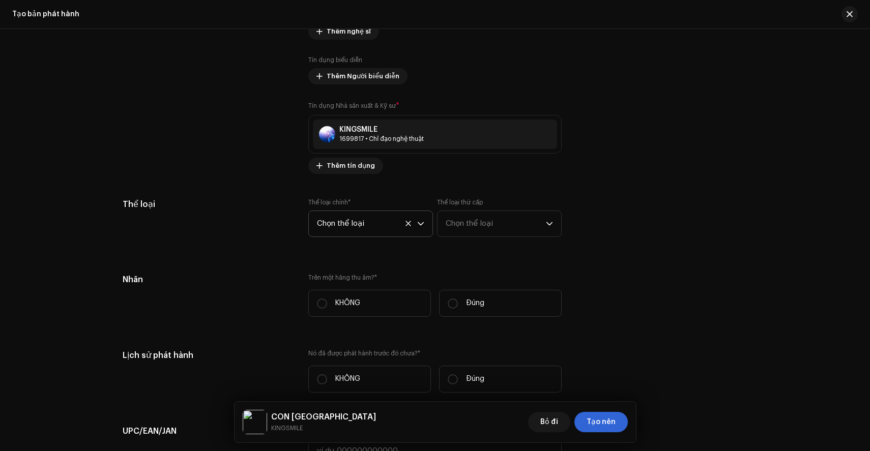
scroll to position [1313, 0]
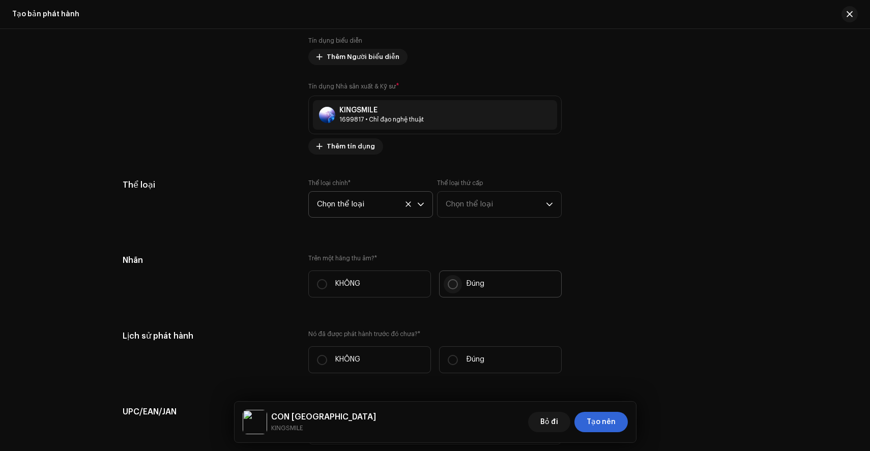
click at [453, 287] on input "Đúng" at bounding box center [453, 284] width 10 height 10
radio input "true"
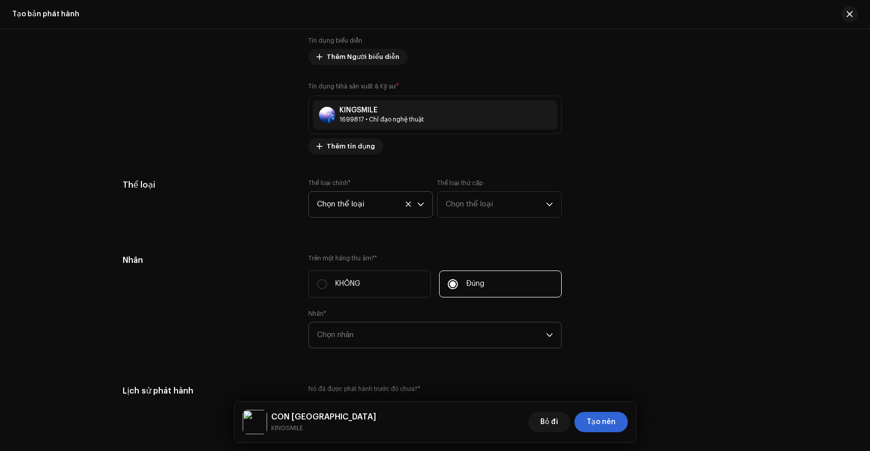
click at [393, 336] on span "Chọn nhãn" at bounding box center [431, 335] width 229 height 25
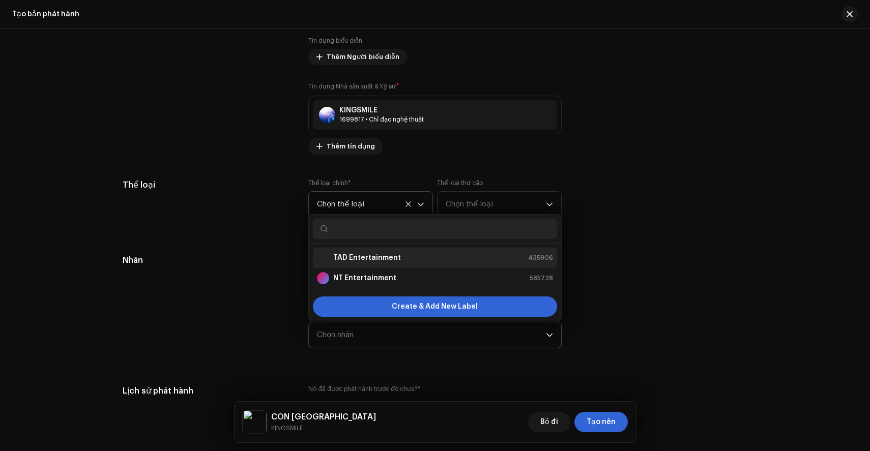
click at [424, 264] on div "TAD Entertainment 435906" at bounding box center [435, 258] width 236 height 12
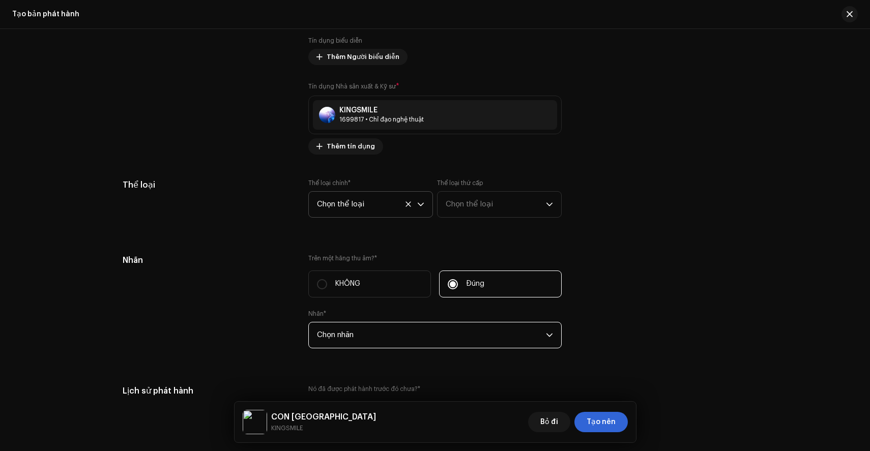
scroll to position [1416, 0]
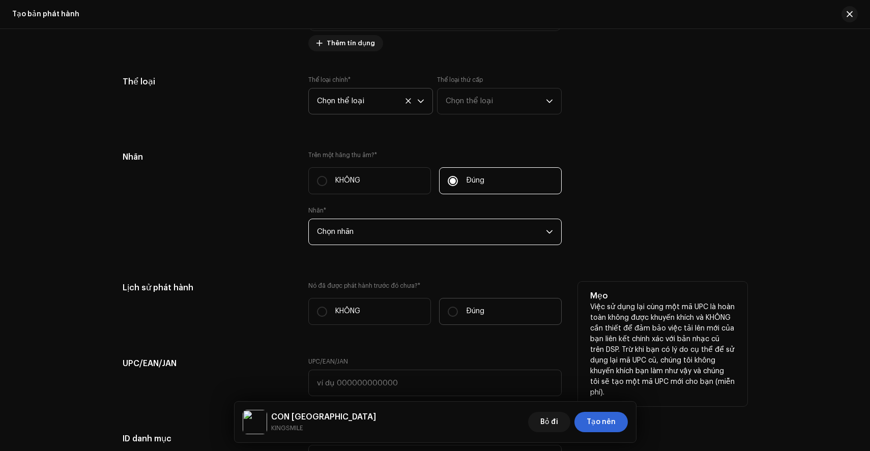
click at [470, 315] on font "Đúng" at bounding box center [475, 311] width 18 height 7
click at [458, 315] on input "Đúng" at bounding box center [453, 312] width 10 height 10
radio input "true"
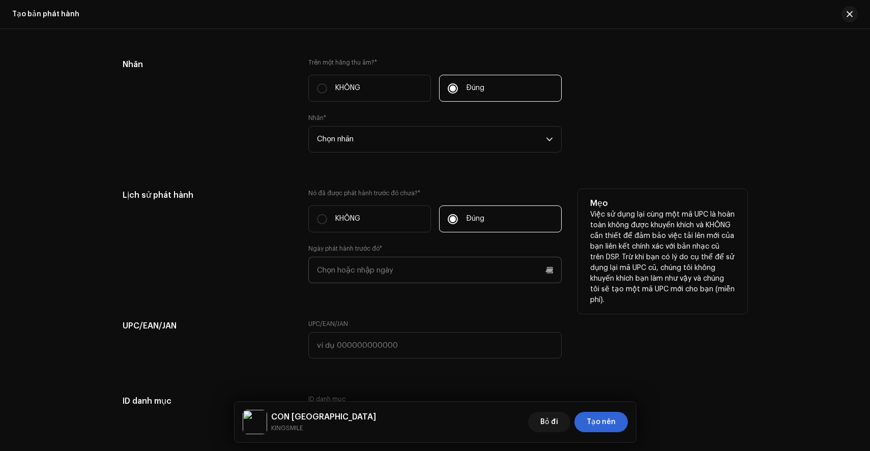
scroll to position [1513, 0]
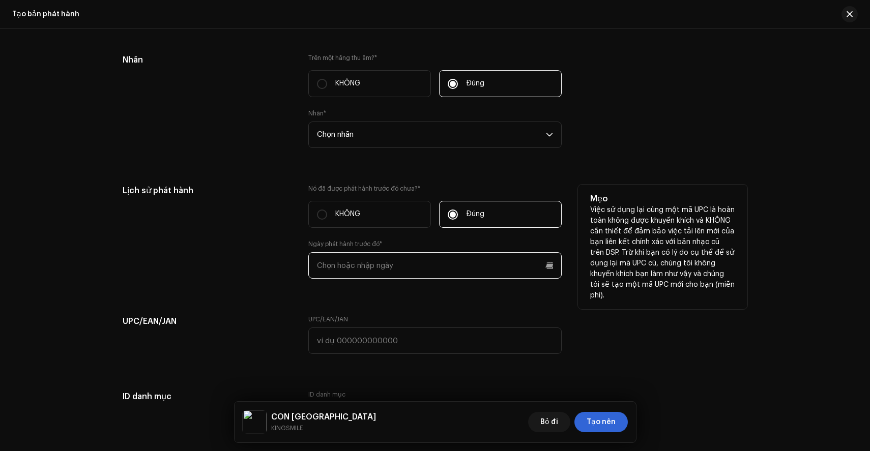
click at [412, 259] on input "text" at bounding box center [434, 265] width 253 height 26
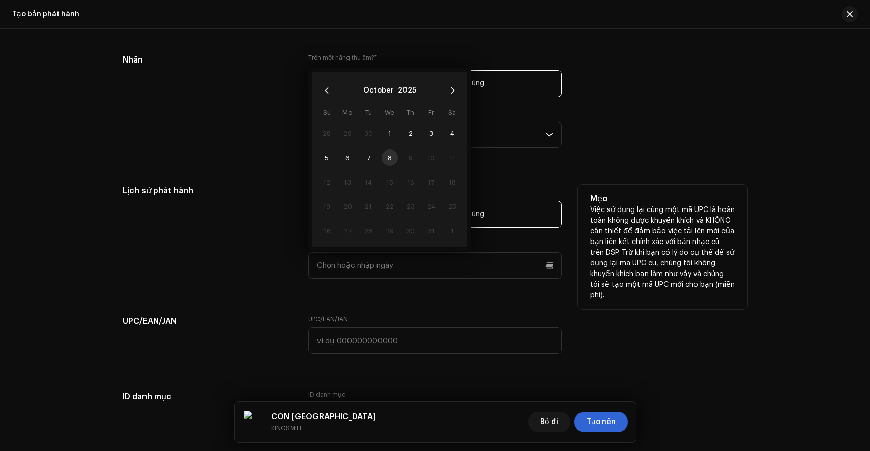
click at [387, 163] on td "8" at bounding box center [389, 158] width 21 height 24
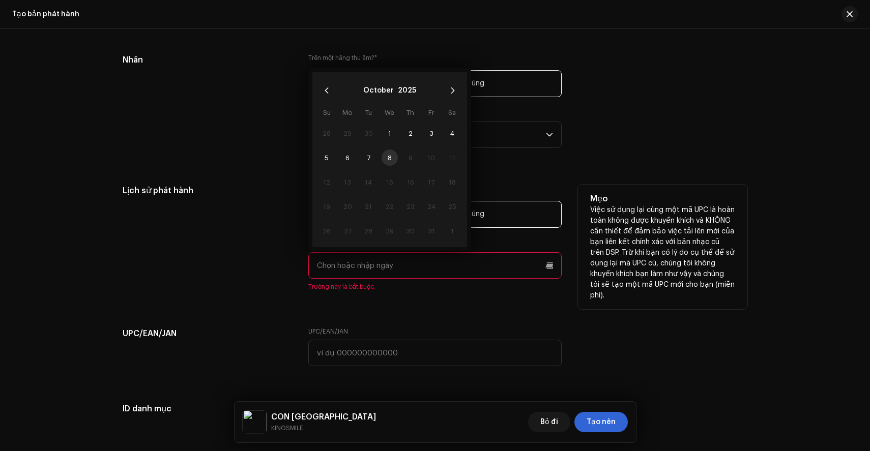
click at [333, 299] on div "Nó đã được phát hành trước đó chưa? * KHÔNG Đúng Ngày phát hành trước đó * Octo…" at bounding box center [434, 244] width 253 height 119
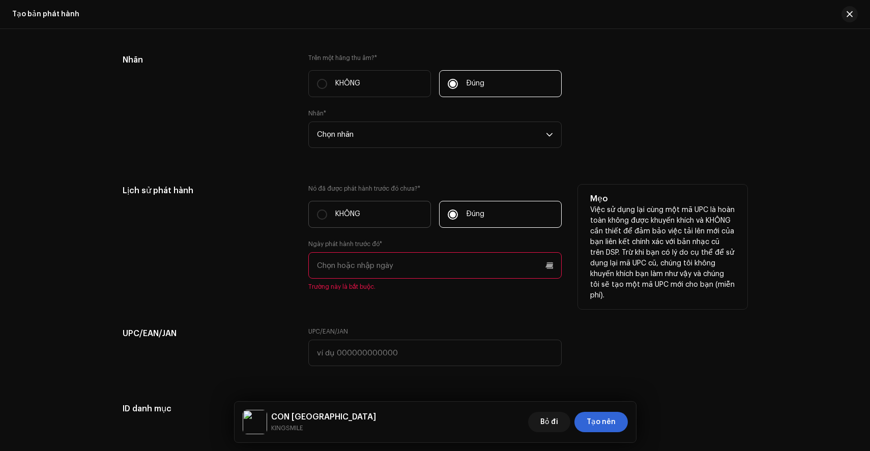
click at [359, 211] on label "KHÔNG" at bounding box center [369, 214] width 123 height 27
click at [327, 211] on input "KHÔNG" at bounding box center [322, 215] width 10 height 10
radio input "true"
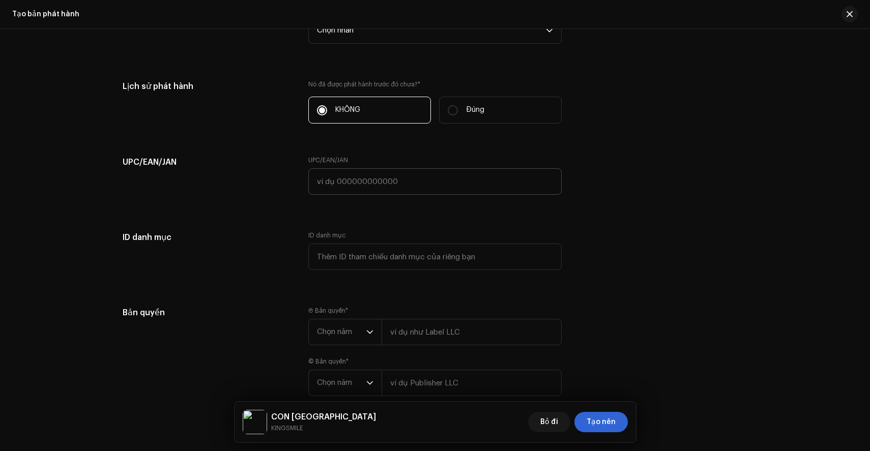
scroll to position [1676, 0]
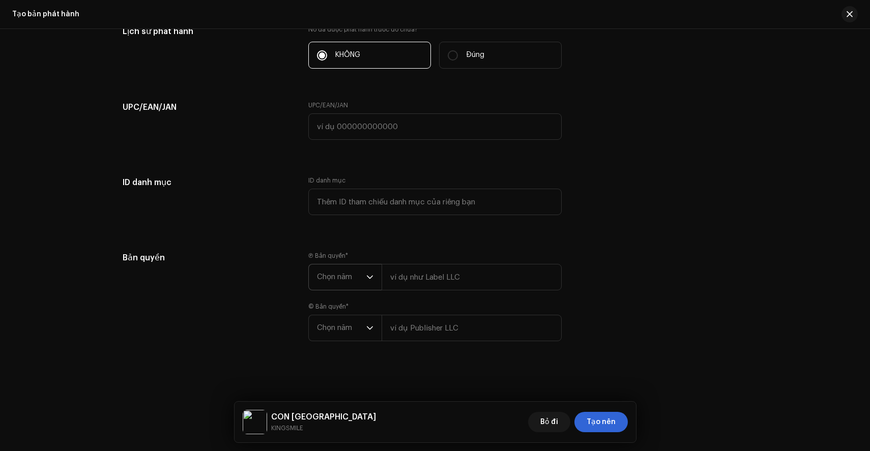
click at [370, 277] on icon "trình kích hoạt thả xuống" at bounding box center [369, 277] width 7 height 7
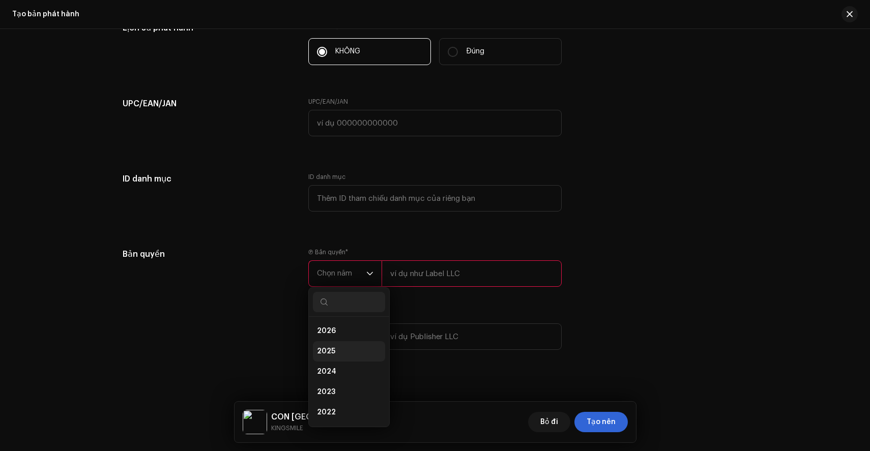
click at [333, 356] on li "2025" at bounding box center [349, 351] width 72 height 20
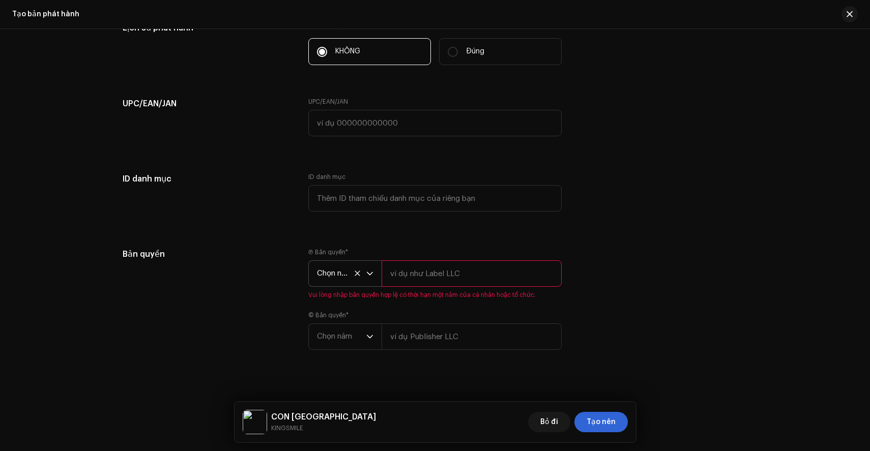
click at [421, 280] on input "text" at bounding box center [472, 273] width 180 height 26
type input "TAD Entertainment"
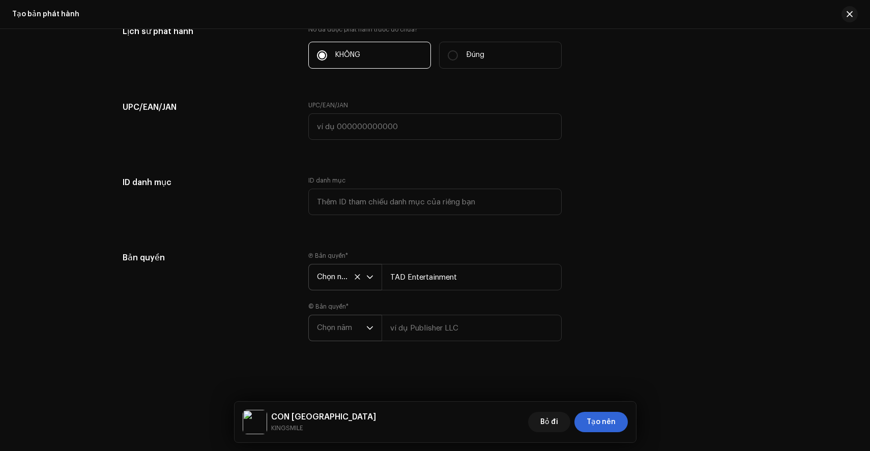
click at [348, 335] on span "Chọn năm" at bounding box center [341, 327] width 49 height 25
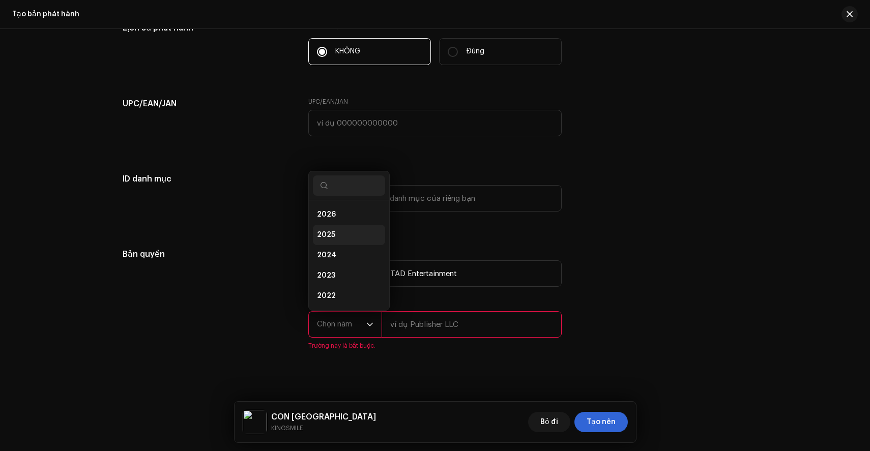
click at [345, 235] on li "2025" at bounding box center [349, 235] width 72 height 20
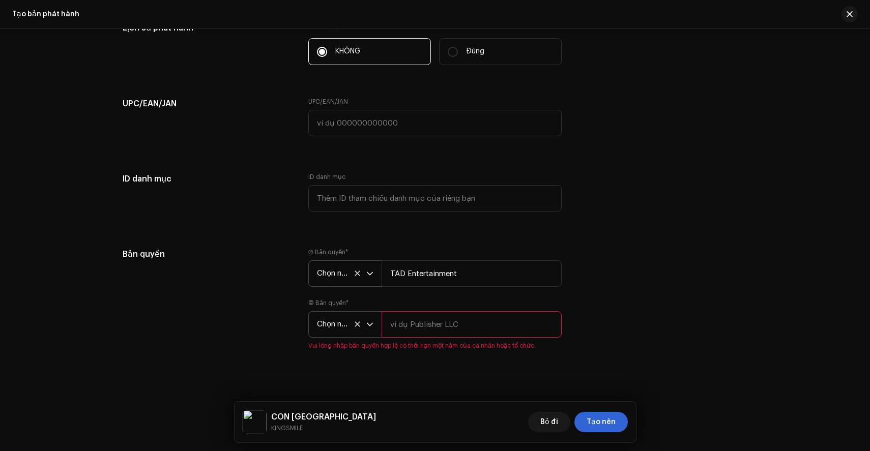
click at [436, 325] on input "text" at bounding box center [472, 324] width 180 height 26
type input "TAD Entertainment"
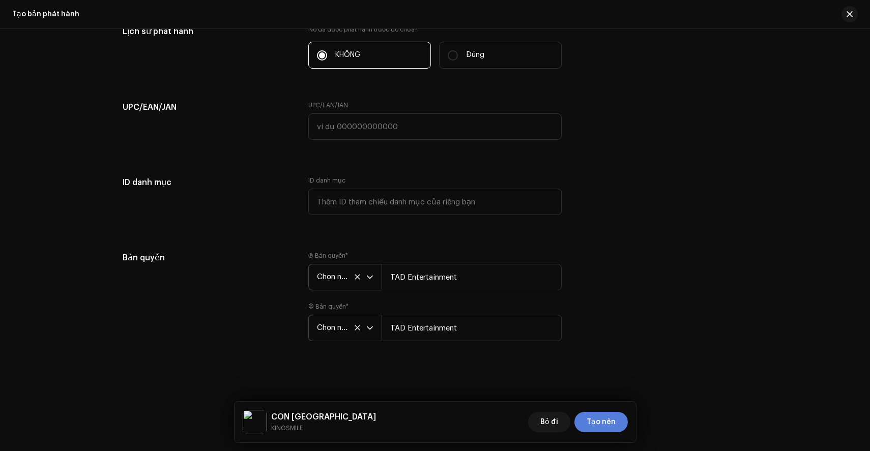
click at [604, 423] on font "Tạo nên" at bounding box center [601, 422] width 29 height 7
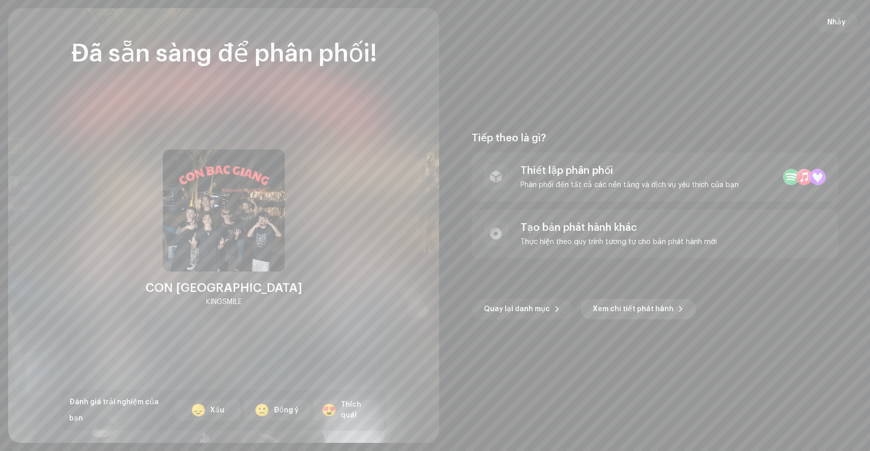
click at [632, 307] on font "Xem chi tiết phát hành" at bounding box center [633, 309] width 81 height 7
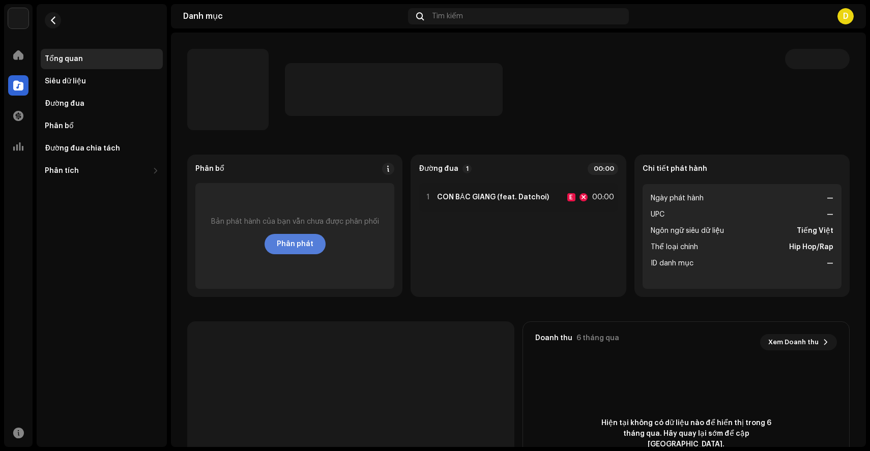
click at [289, 244] on font "Phân phát" at bounding box center [295, 244] width 37 height 7
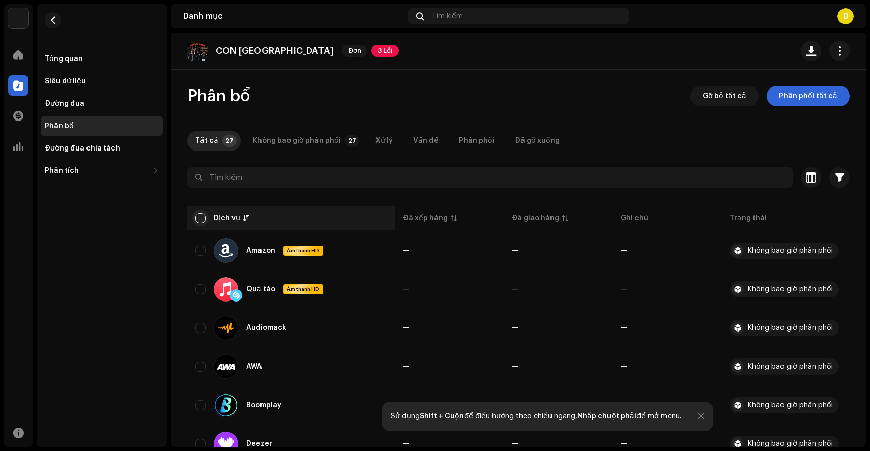
click at [200, 215] on input "checkbox" at bounding box center [200, 218] width 10 height 10
checkbox input "true"
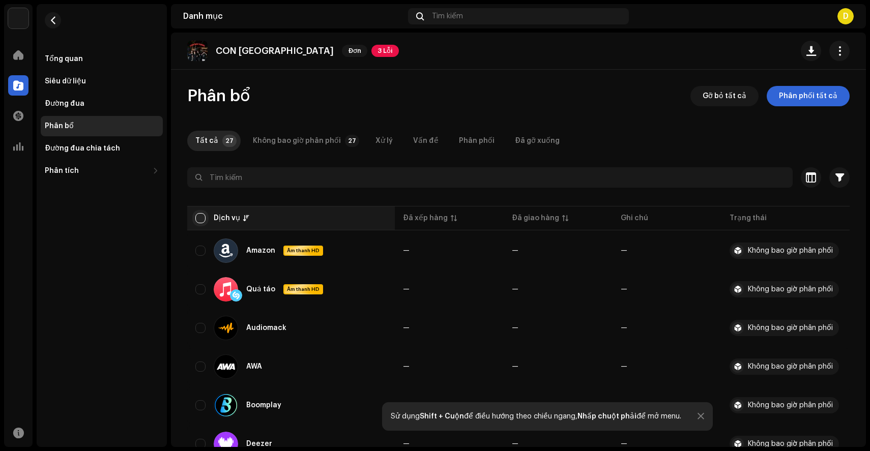
checkbox input "true"
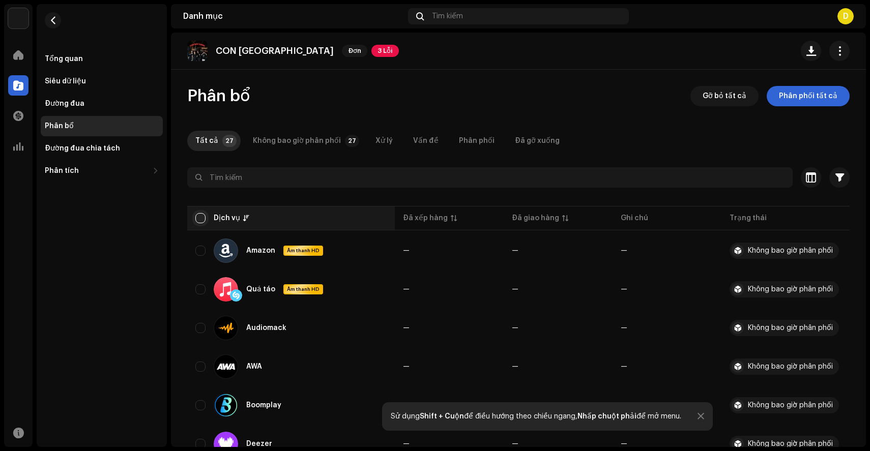
checkbox input "true"
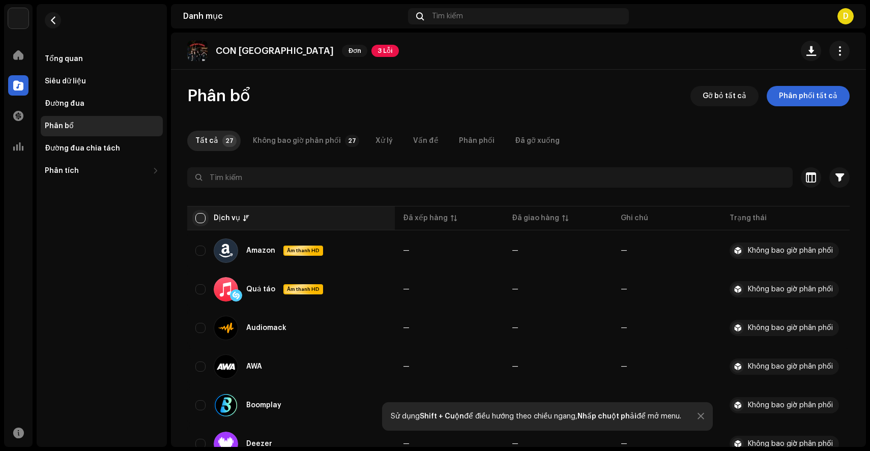
checkbox input "true"
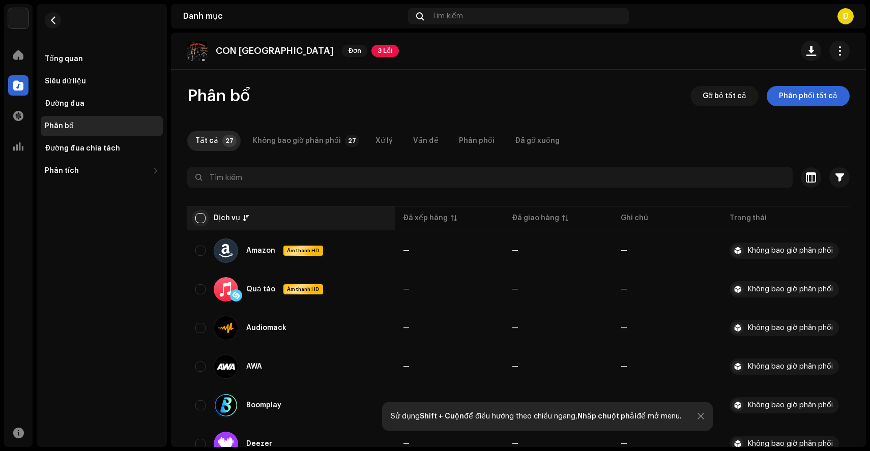
checkbox input "true"
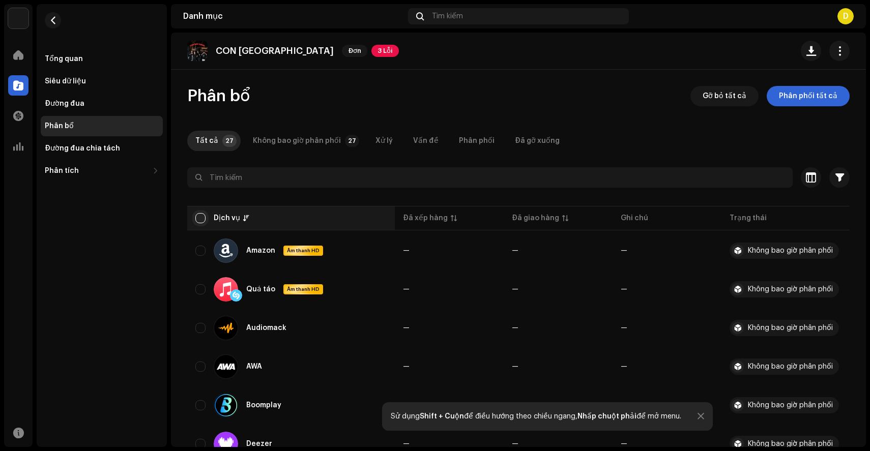
checkbox input "true"
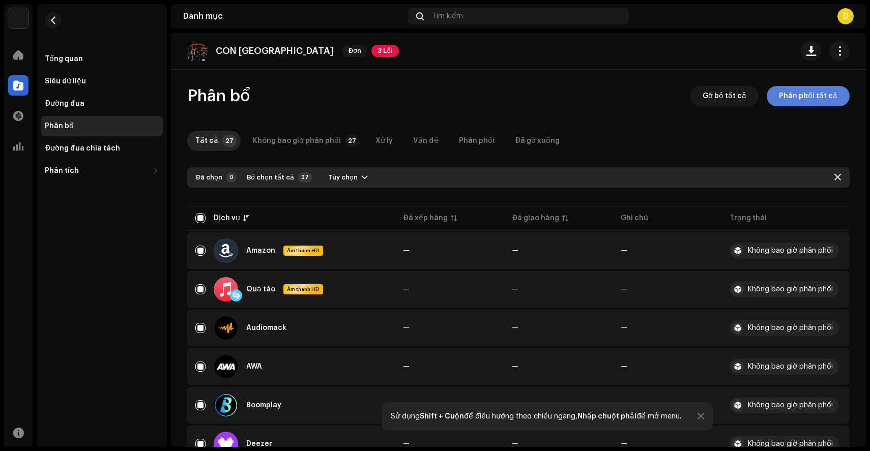
click at [802, 99] on font "Phân phối tất cả" at bounding box center [808, 96] width 59 height 7
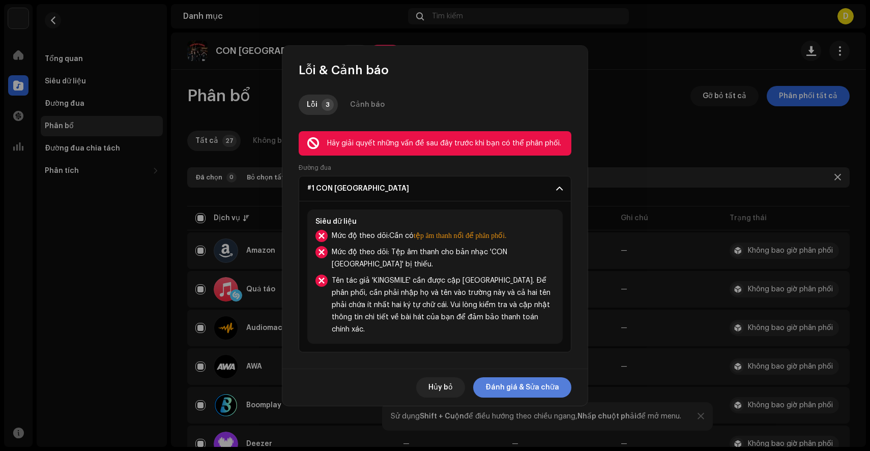
click at [518, 377] on span "Đánh giá & Sửa chữa" at bounding box center [522, 387] width 74 height 20
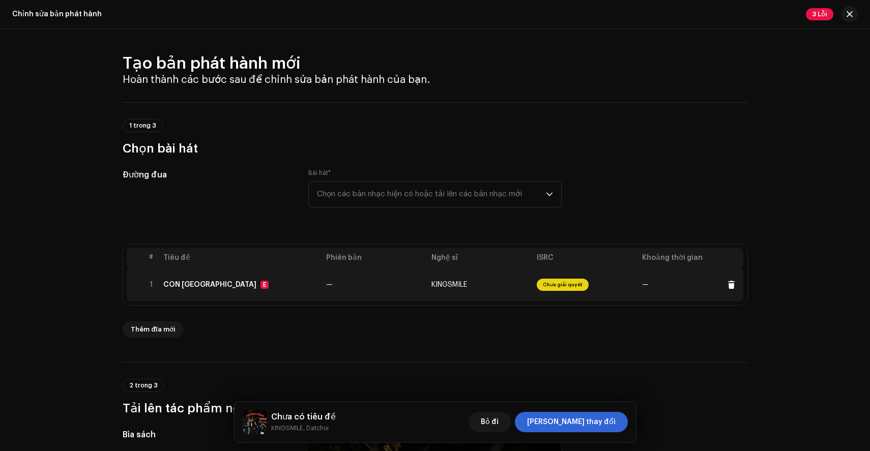
click at [533, 288] on td "Chưa giải quyết" at bounding box center [585, 285] width 105 height 33
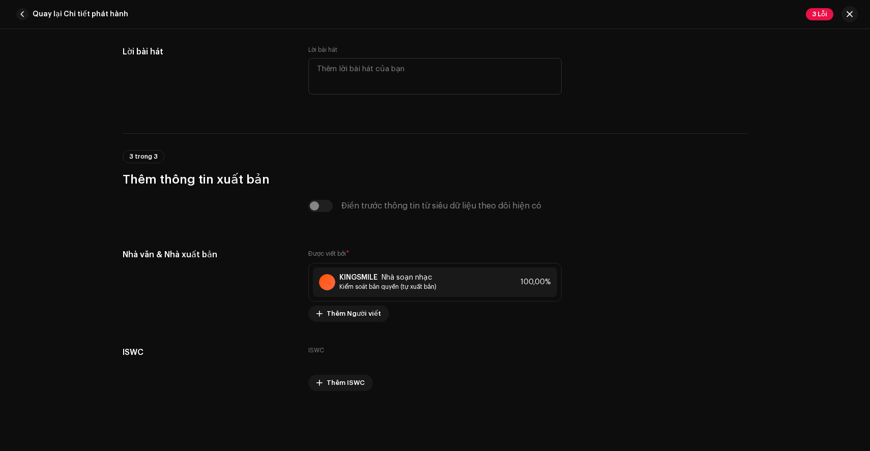
scroll to position [1988, 0]
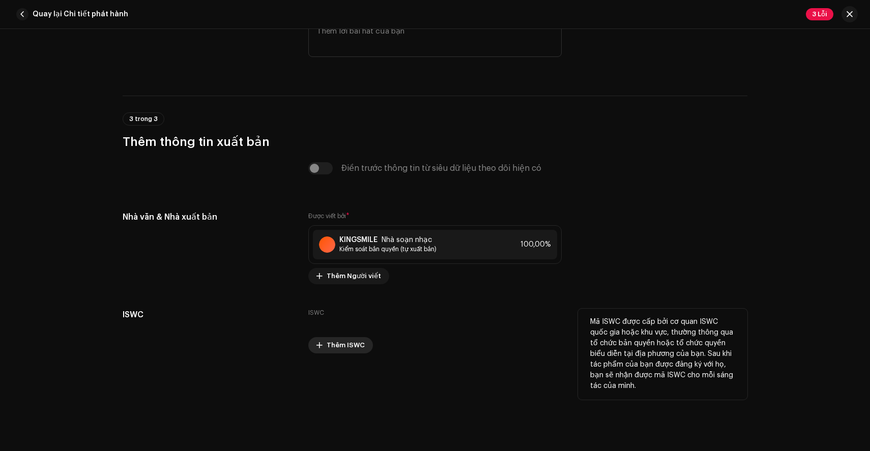
click at [341, 348] on font "Thêm ISWC" at bounding box center [346, 345] width 38 height 7
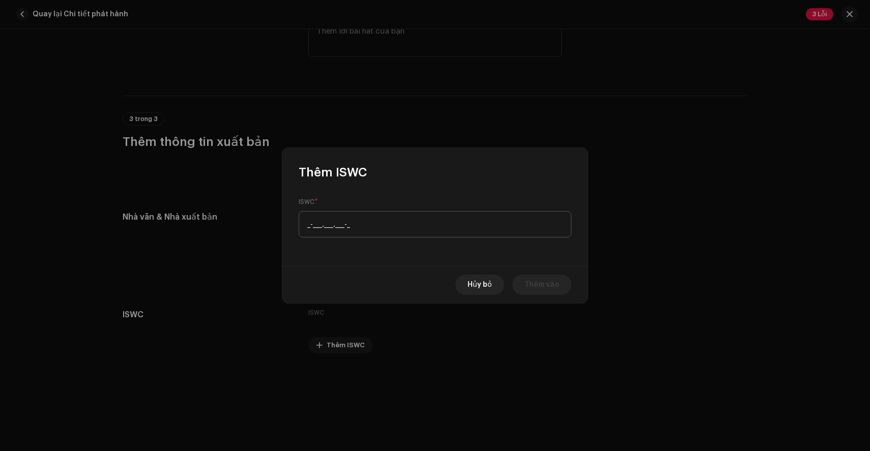
click at [416, 216] on input "_-___.___.___-_" at bounding box center [435, 224] width 273 height 26
click at [482, 288] on font "Hủy bỏ" at bounding box center [480, 284] width 24 height 7
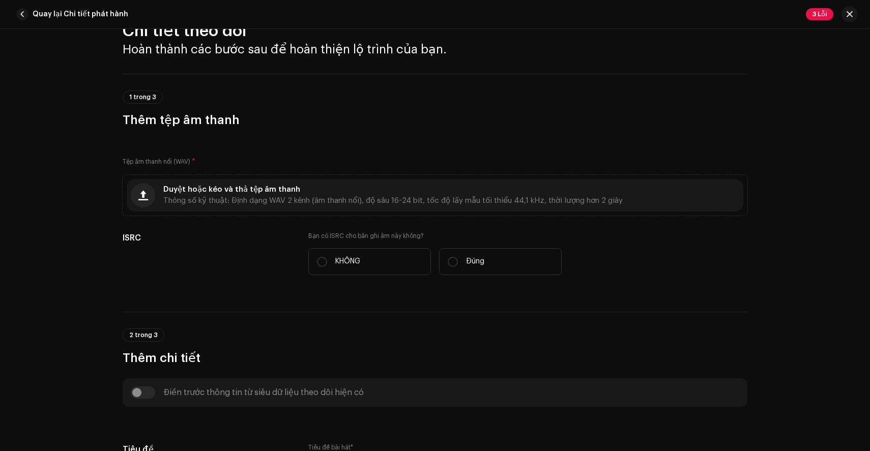
scroll to position [0, 0]
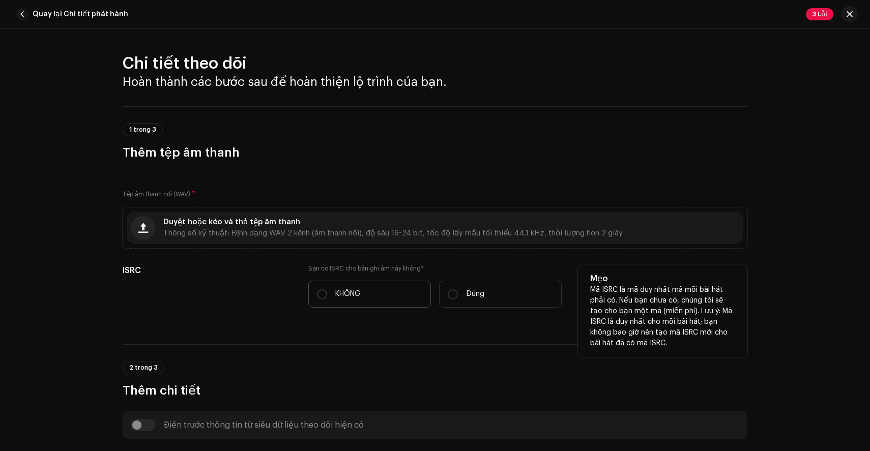
click at [348, 288] on label "KHÔNG" at bounding box center [369, 294] width 123 height 27
click at [327, 289] on input "KHÔNG" at bounding box center [322, 294] width 10 height 10
radio input "true"
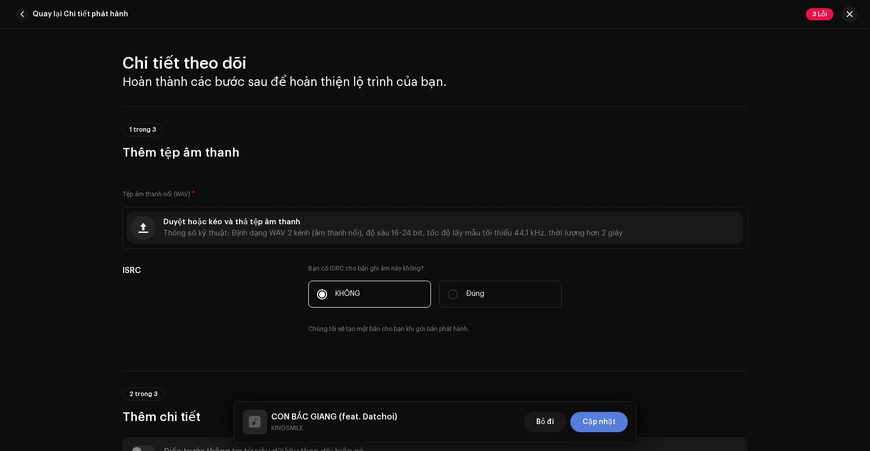
click at [601, 426] on span "Cập nhật" at bounding box center [599, 422] width 33 height 20
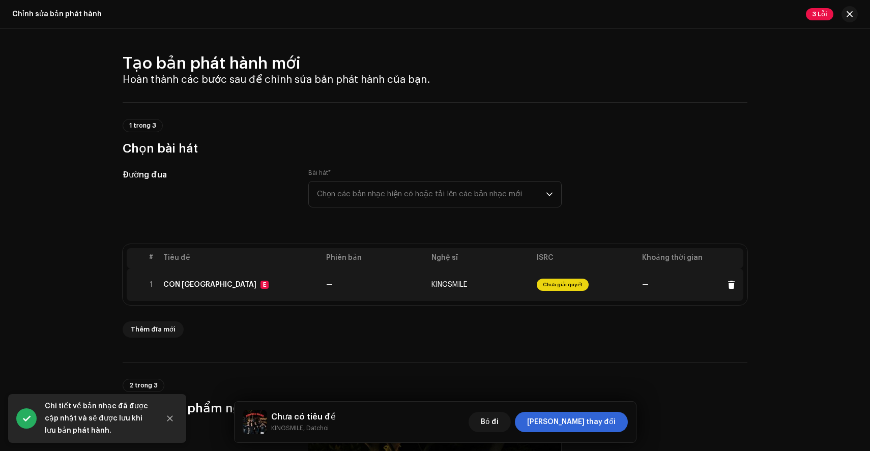
click at [555, 287] on font "Chưa giải quyết" at bounding box center [563, 284] width 40 height 5
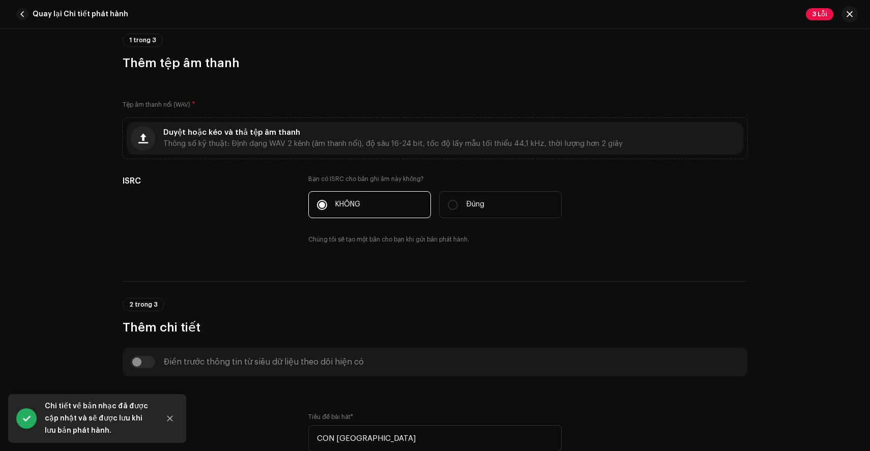
scroll to position [125, 0]
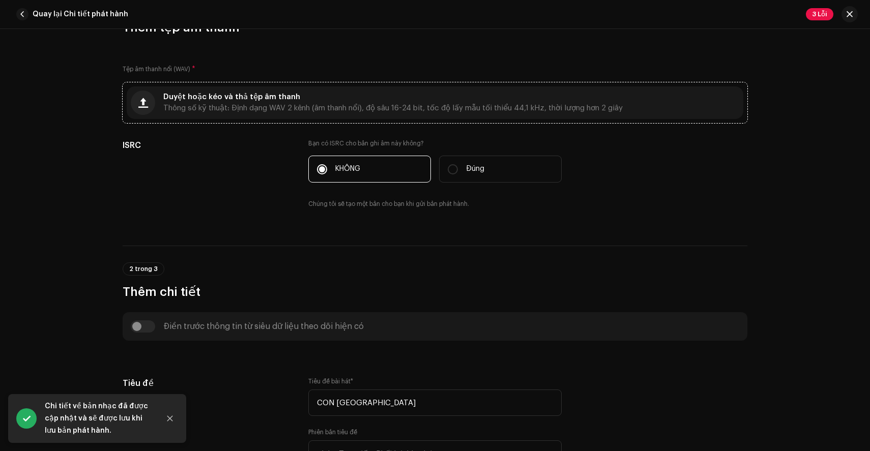
click at [573, 110] on font "Thông số kỹ thuật: Định dạng WAV 2 kênh (âm thanh nổi), độ sâu 16-24 bit, tốc đ…" at bounding box center [392, 108] width 459 height 8
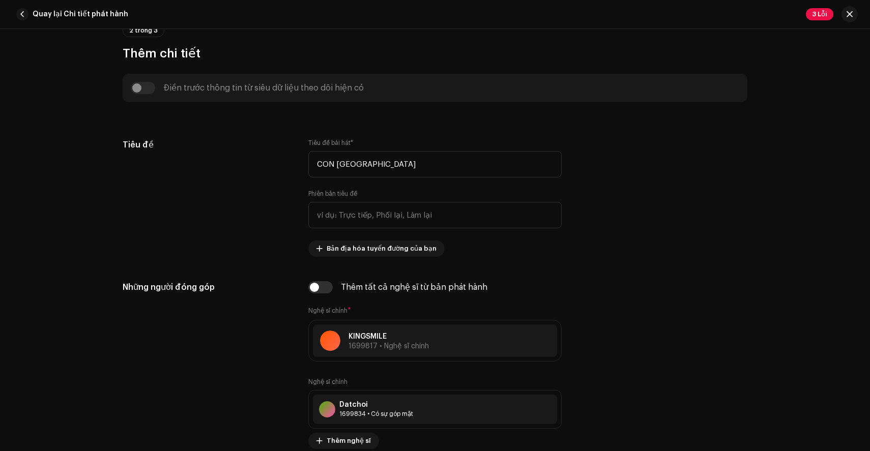
scroll to position [0, 0]
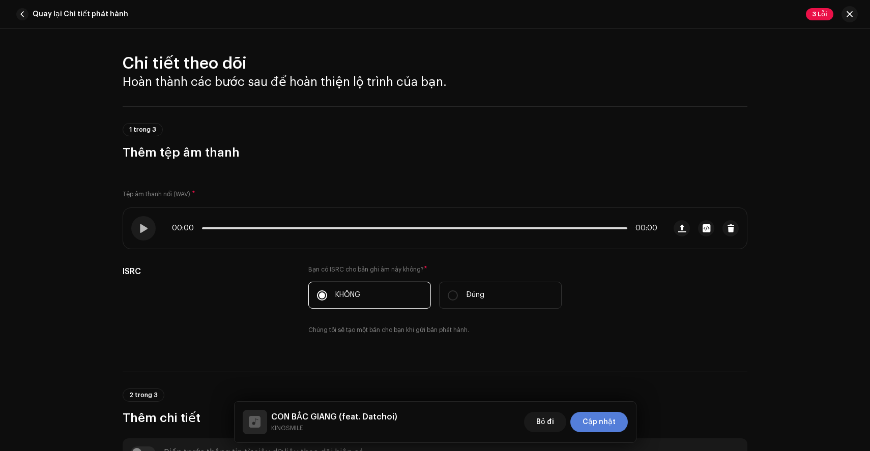
click at [602, 422] on font "Cập nhật" at bounding box center [599, 422] width 33 height 7
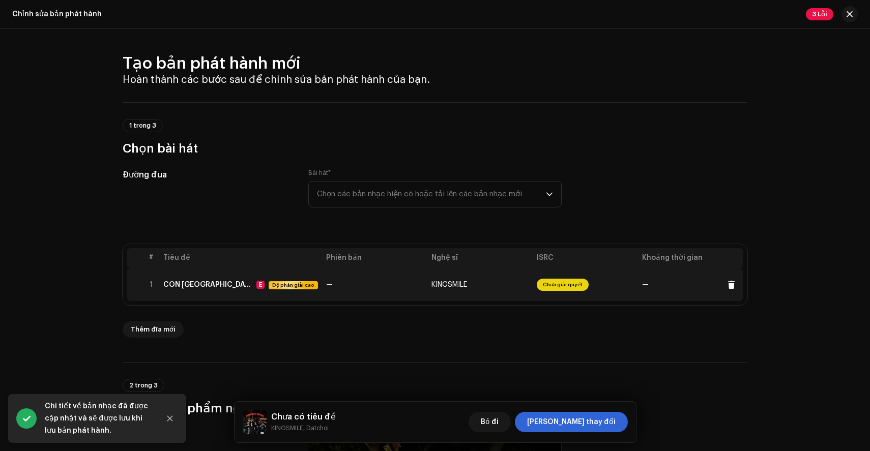
click at [544, 285] on font "Chưa giải quyết" at bounding box center [563, 284] width 40 height 5
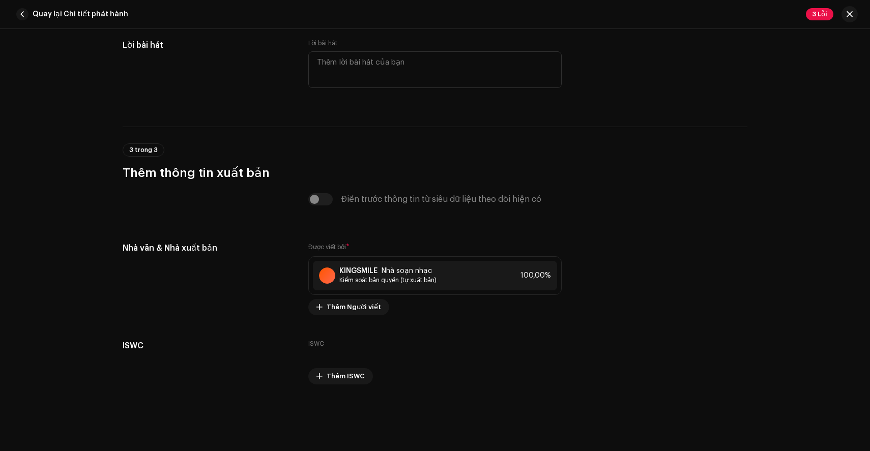
scroll to position [2016, 0]
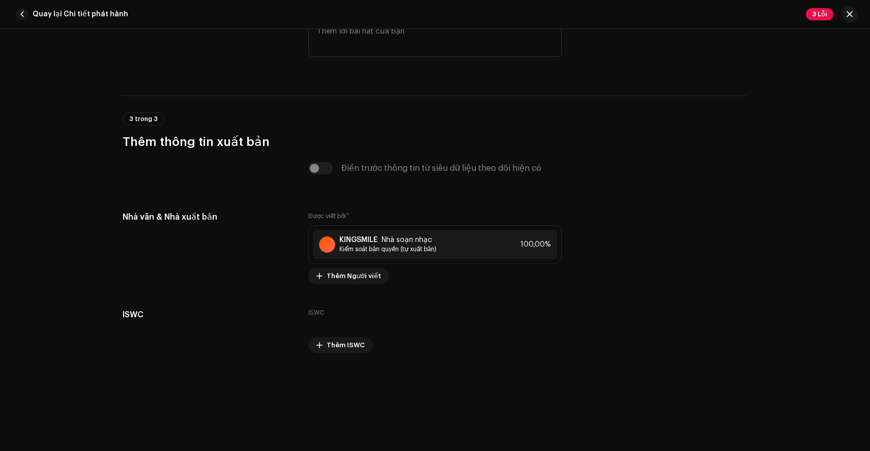
click at [308, 166] on div "Điền trước thông tin từ siêu dữ liệu theo dõi hiện có" at bounding box center [434, 168] width 253 height 12
click at [312, 166] on div "Điền trước thông tin từ siêu dữ liệu theo dõi hiện có" at bounding box center [434, 168] width 253 height 12
click at [326, 168] on div "Điền trước thông tin từ siêu dữ liệu theo dõi hiện có" at bounding box center [434, 168] width 253 height 12
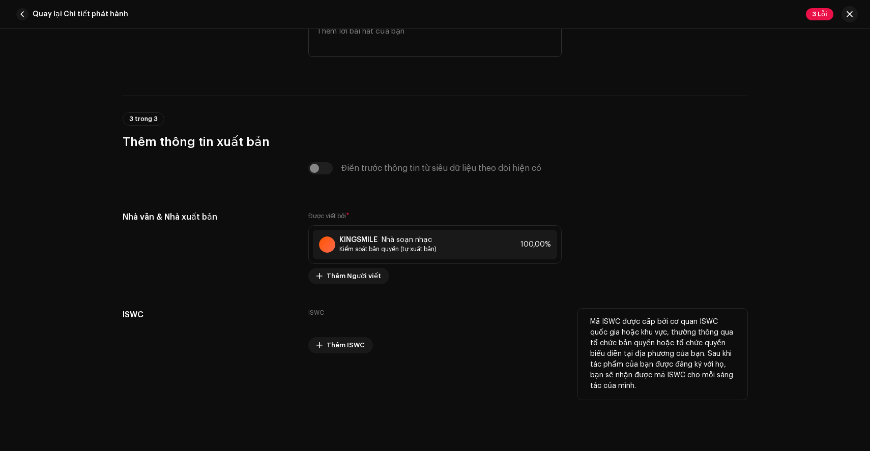
click at [318, 316] on label "ISWC" at bounding box center [316, 313] width 16 height 8
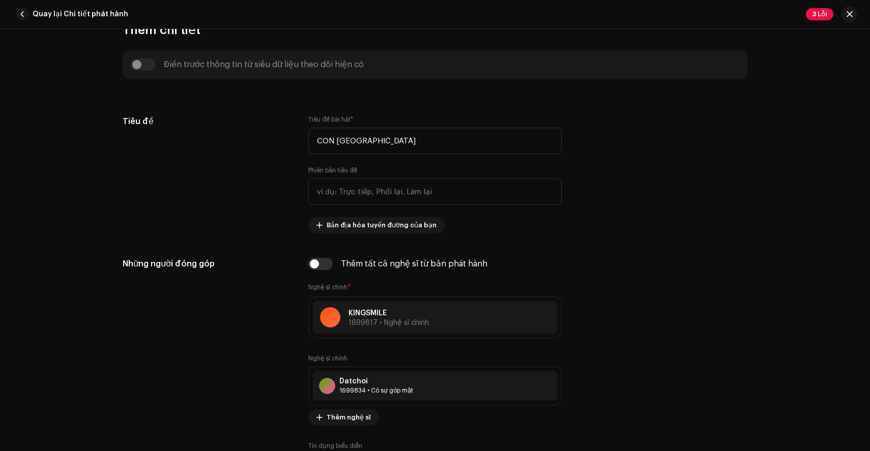
scroll to position [0, 0]
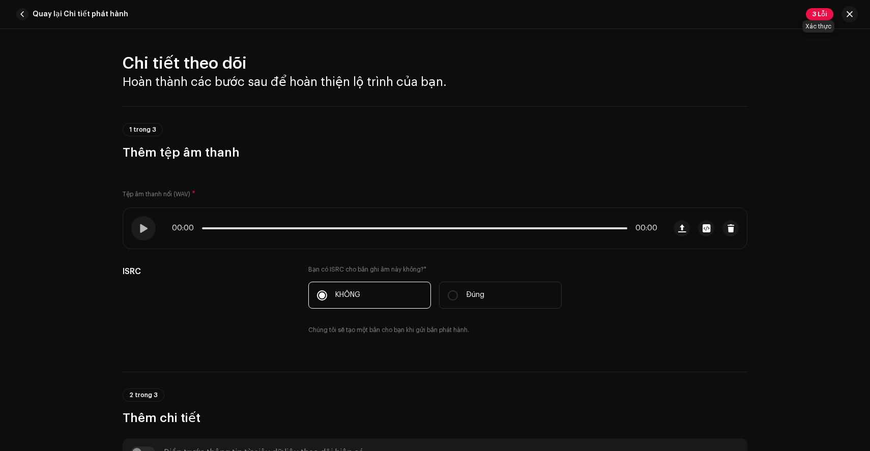
click at [814, 16] on font "3 Lỗi" at bounding box center [819, 14] width 15 height 7
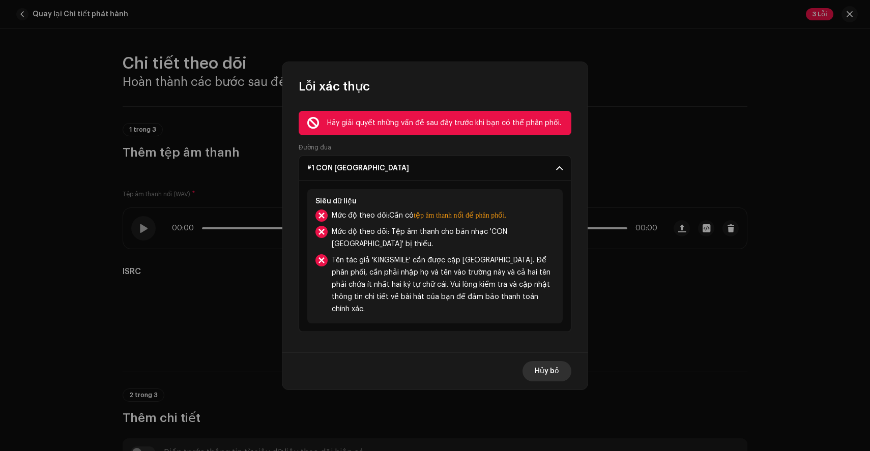
click at [543, 371] on span "Hủy bỏ" at bounding box center [547, 371] width 24 height 20
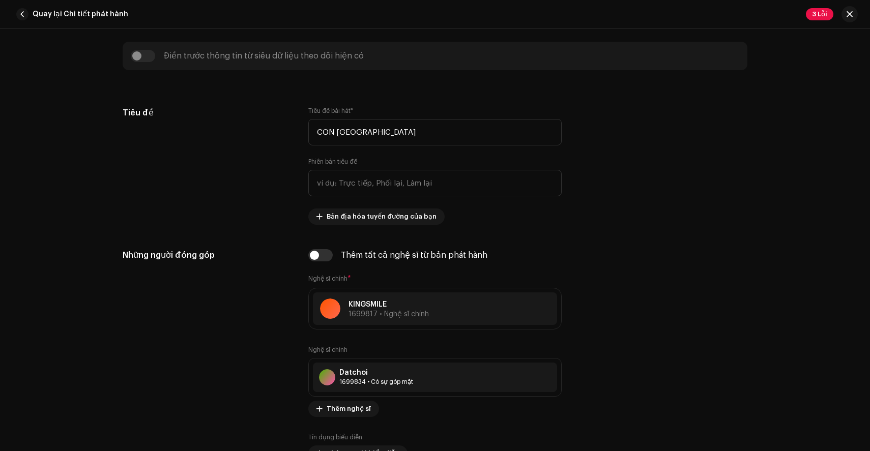
scroll to position [548, 0]
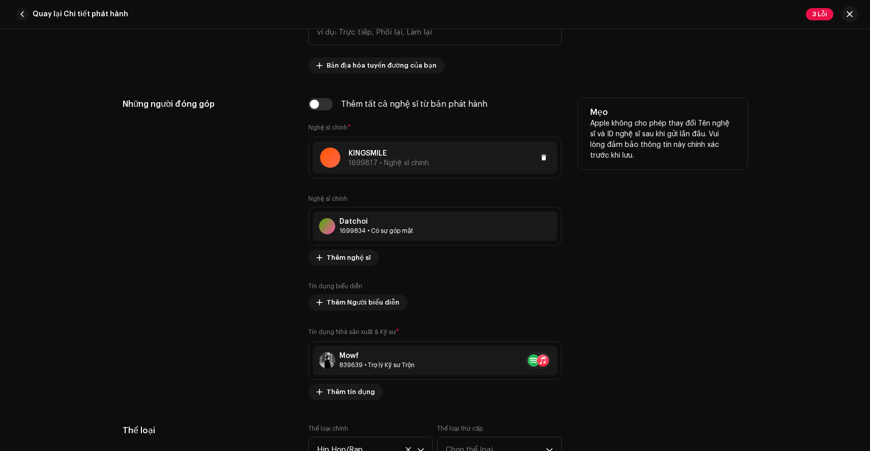
click at [434, 153] on div at bounding box center [489, 158] width 121 height 12
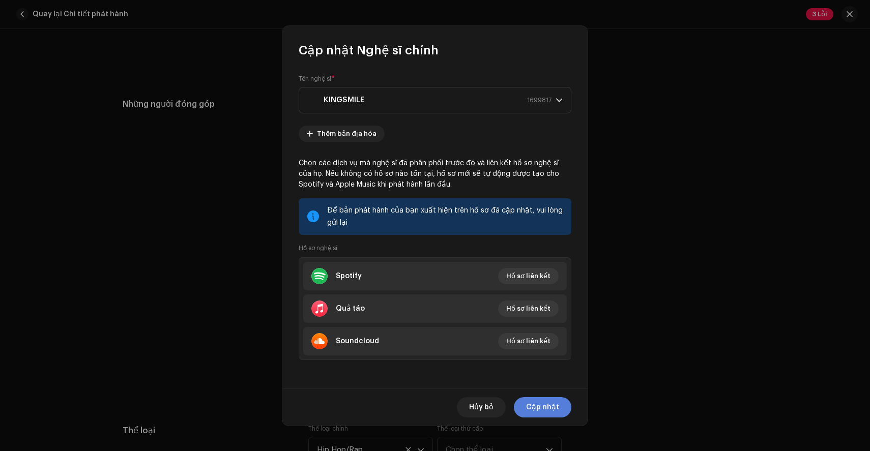
click at [546, 412] on span "Cập nhật" at bounding box center [542, 407] width 33 height 20
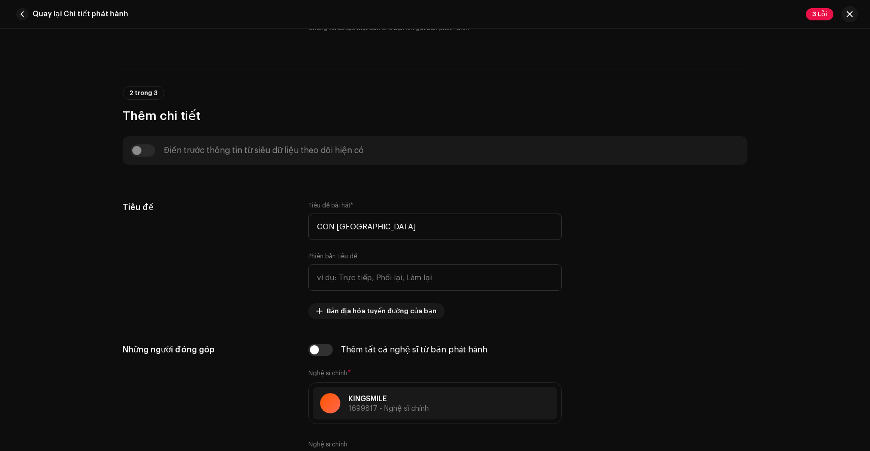
scroll to position [237, 0]
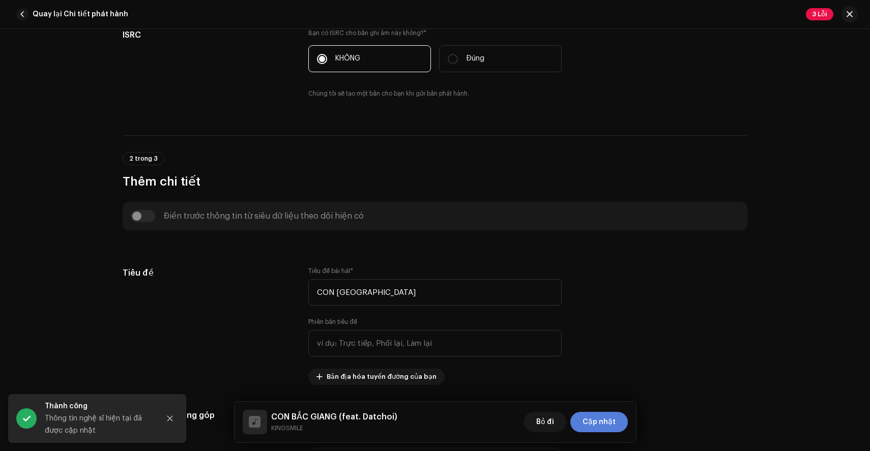
click at [607, 431] on span "Cập nhật" at bounding box center [599, 422] width 33 height 20
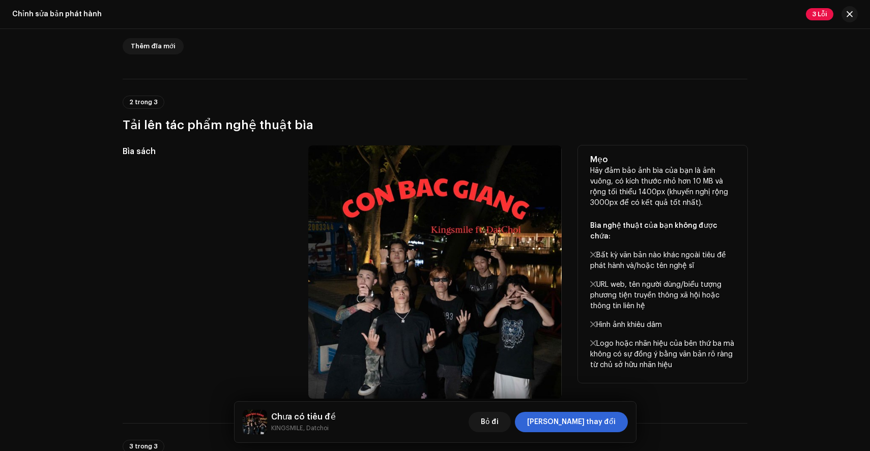
scroll to position [231, 0]
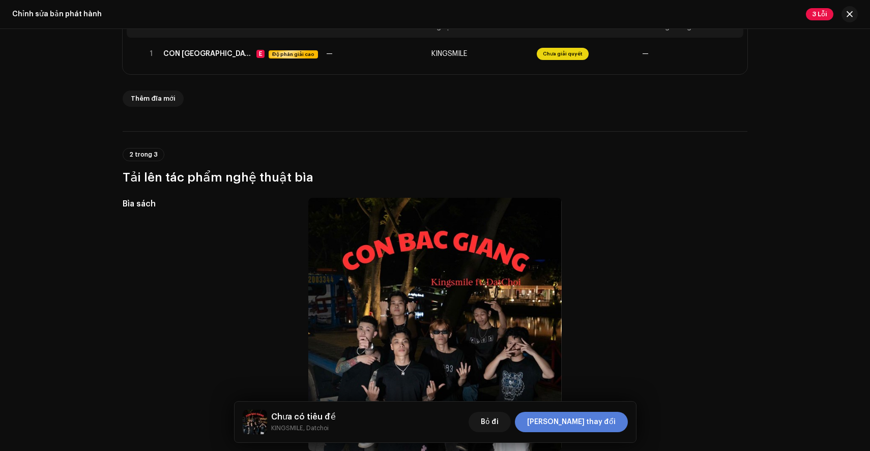
click at [601, 420] on font "[PERSON_NAME] thay đổi" at bounding box center [571, 422] width 89 height 7
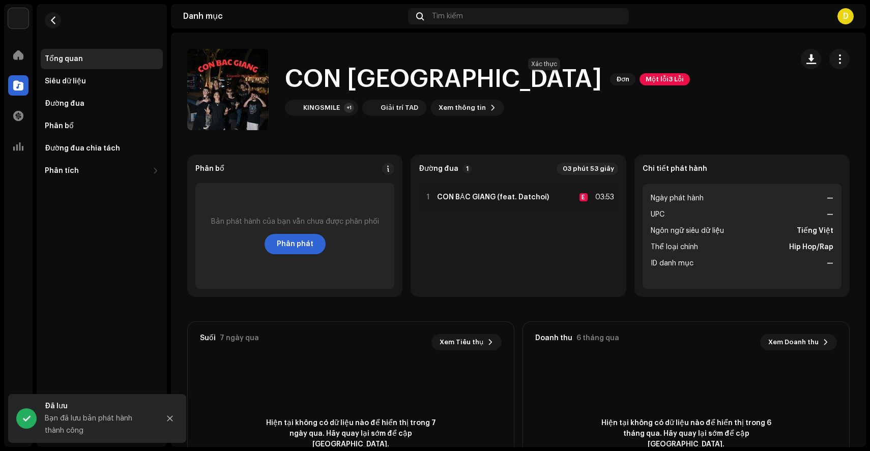
click at [646, 78] on font "Một lỗi" at bounding box center [657, 79] width 23 height 7
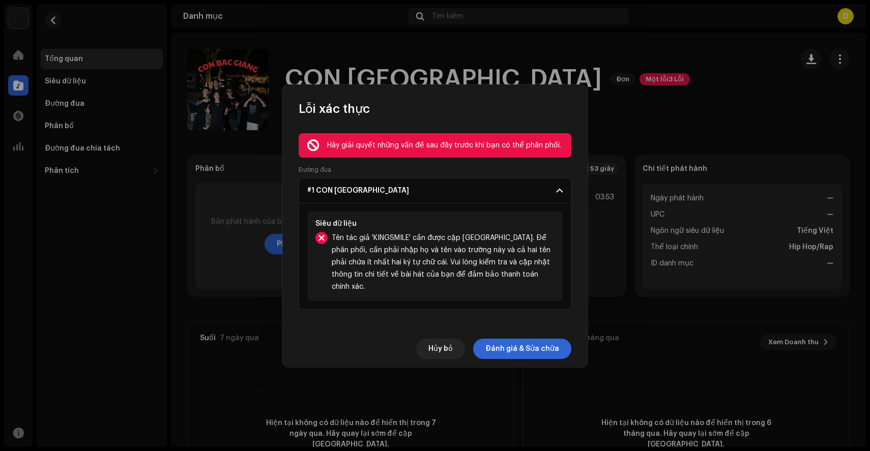
click at [402, 246] on font "Tên tác giả 'KINGSMILE' cần được cập nhật. Để phân phối, cần phải nhập họ và tê…" at bounding box center [441, 263] width 219 height 56
click at [499, 339] on span "Đánh giá & Sửa chữa" at bounding box center [522, 349] width 74 height 20
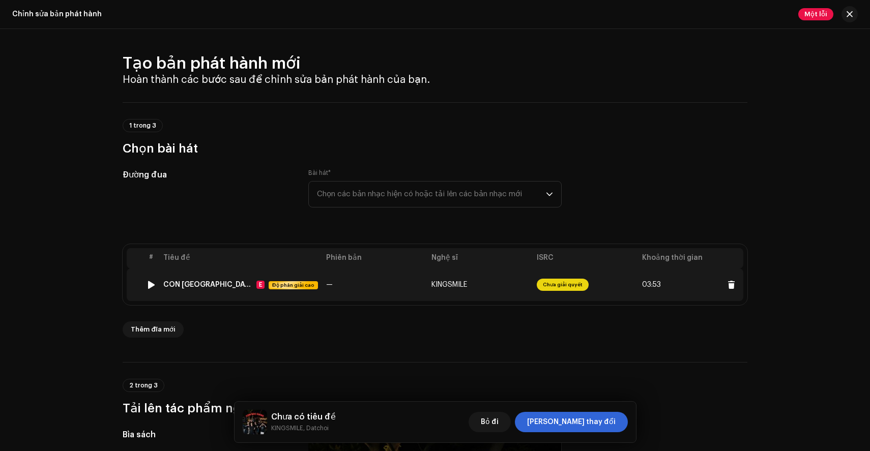
click at [478, 279] on td "KINGSMILE" at bounding box center [479, 285] width 105 height 33
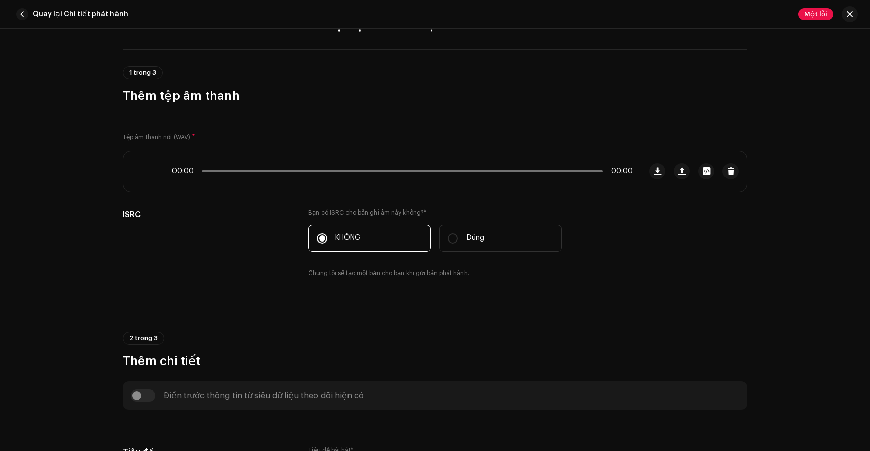
scroll to position [54, 0]
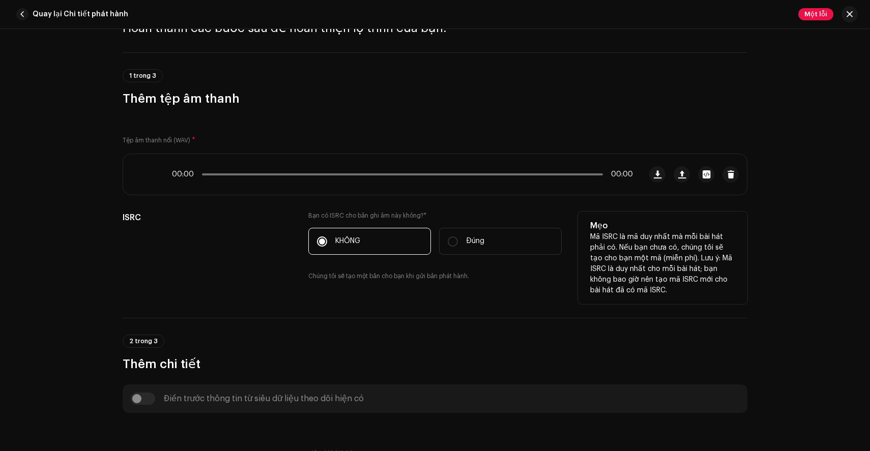
click at [383, 237] on label "KHÔNG" at bounding box center [369, 241] width 123 height 27
click at [327, 237] on input "KHÔNG" at bounding box center [322, 242] width 10 height 10
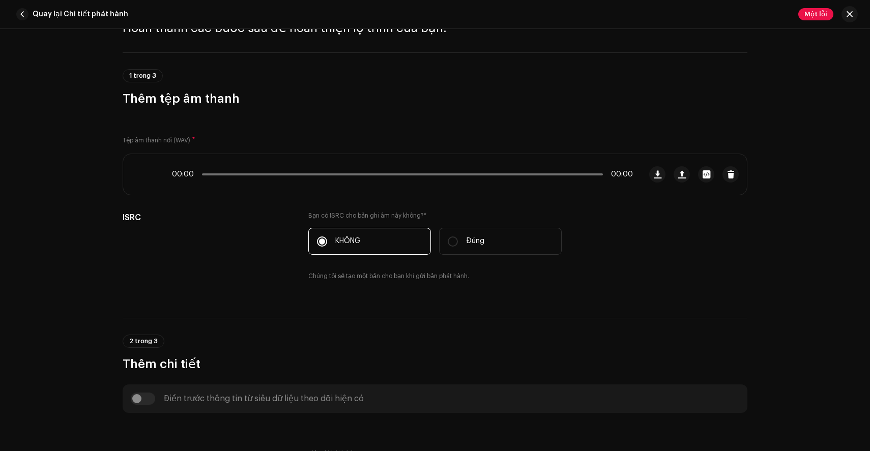
scroll to position [0, 0]
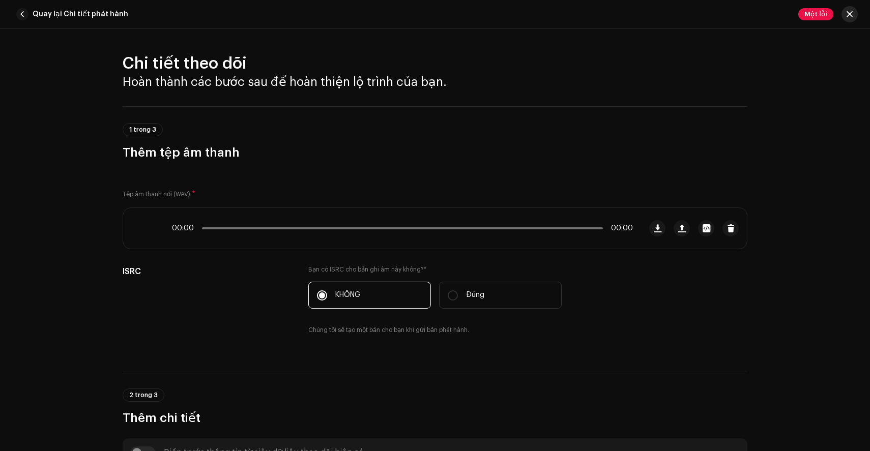
click at [853, 12] on button "button" at bounding box center [849, 14] width 16 height 16
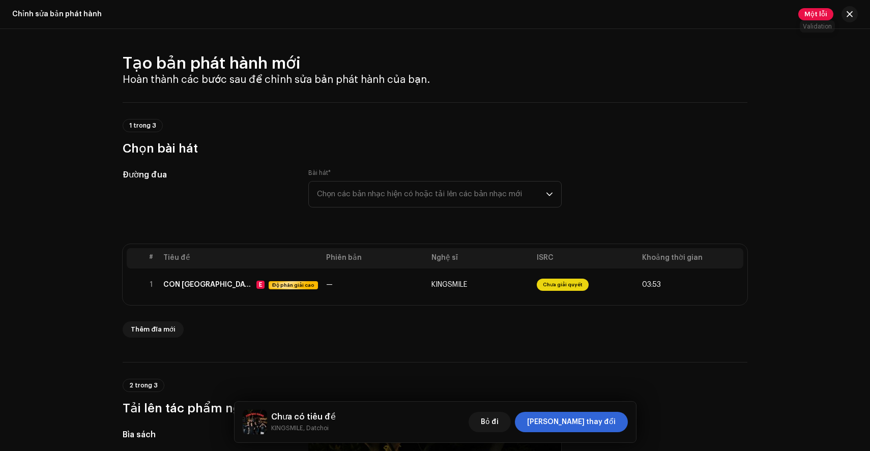
click at [818, 14] on font "Một lỗi" at bounding box center [815, 14] width 23 height 7
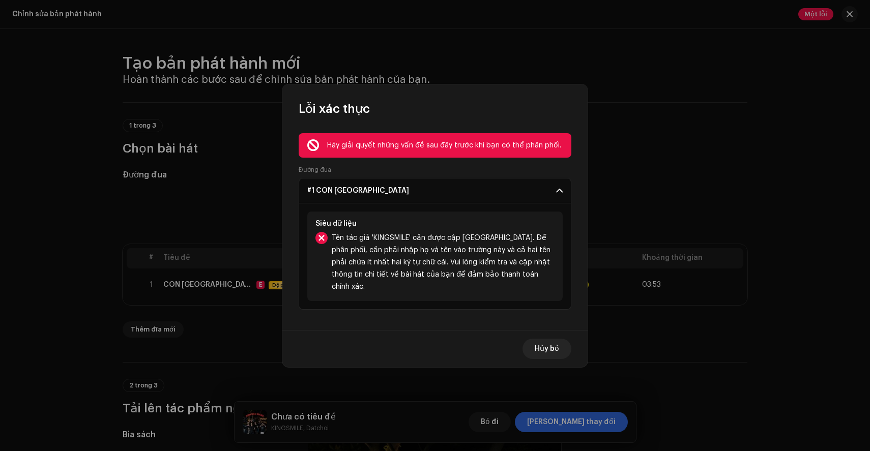
click at [463, 256] on font "Tên tác giả 'KINGSMILE' cần được cập nhật. Để phân phối, cần phải nhập họ và tê…" at bounding box center [441, 263] width 219 height 56
click at [543, 345] on font "Hủy bỏ" at bounding box center [547, 348] width 24 height 7
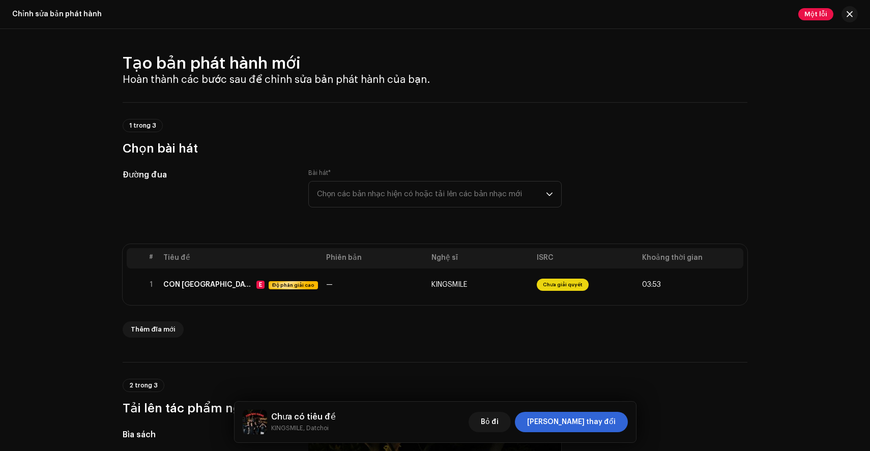
click at [844, 21] on div "Một lỗi" at bounding box center [828, 14] width 60 height 16
click at [854, 8] on button "button" at bounding box center [849, 14] width 16 height 16
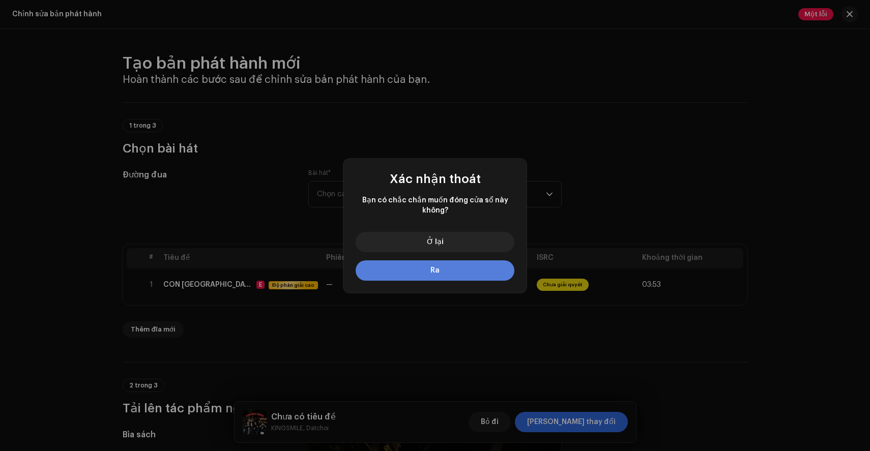
click at [433, 269] on font "Ra" at bounding box center [434, 270] width 9 height 7
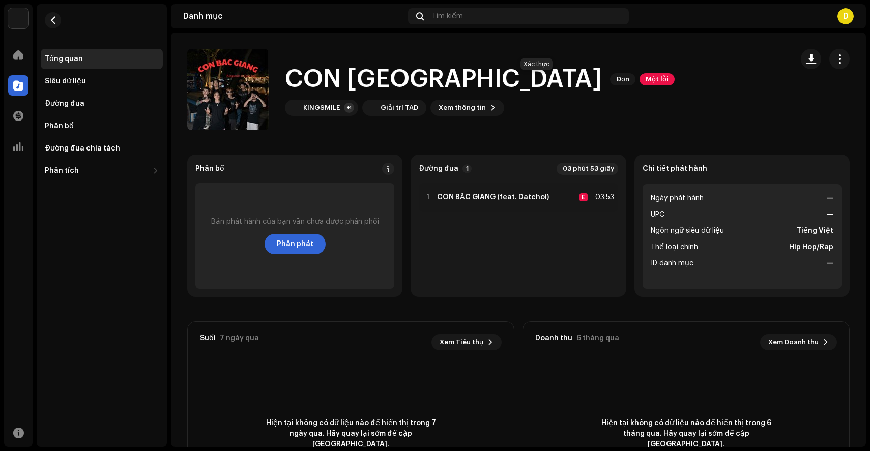
click at [646, 76] on font "Một lỗi" at bounding box center [657, 79] width 23 height 7
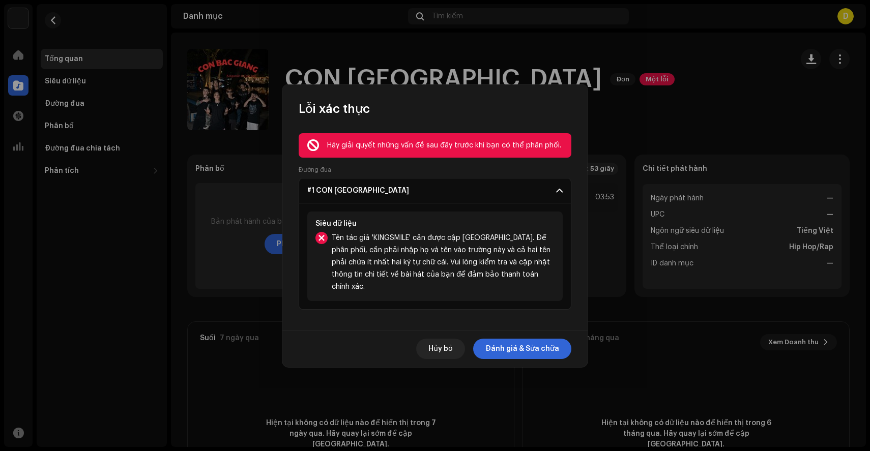
click at [397, 204] on p-accordion-header "#1 CON [GEOGRAPHIC_DATA]" at bounding box center [435, 190] width 273 height 25
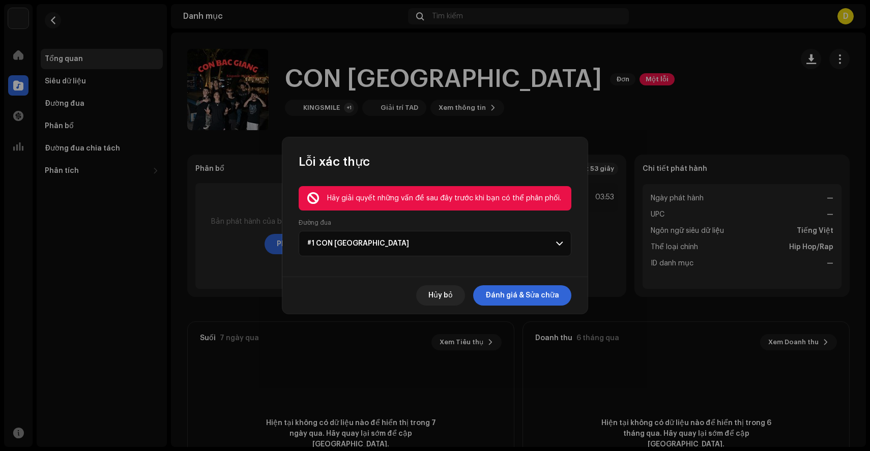
click at [415, 242] on p-accordion-header "#1 CON [GEOGRAPHIC_DATA]" at bounding box center [435, 243] width 273 height 25
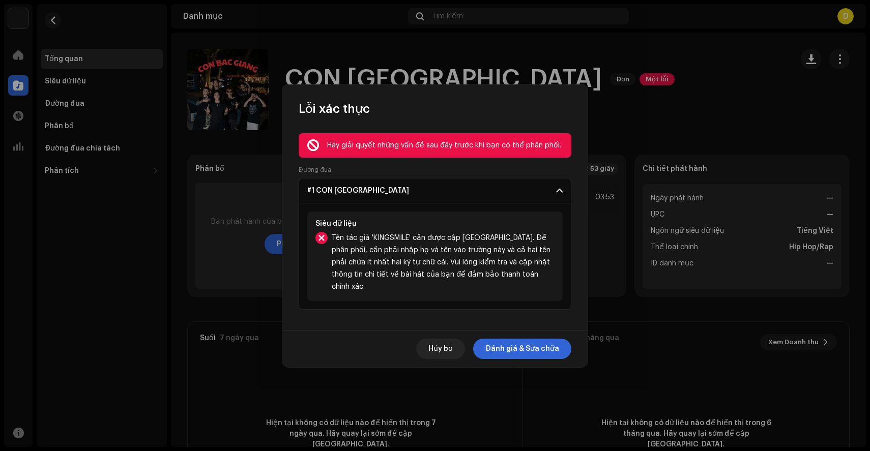
click at [473, 266] on font "Tên tác giả 'KINGSMILE' cần được cập nhật. Để phân phối, cần phải nhập họ và tê…" at bounding box center [441, 263] width 219 height 56
click at [446, 345] on font "Hủy bỏ" at bounding box center [440, 348] width 24 height 7
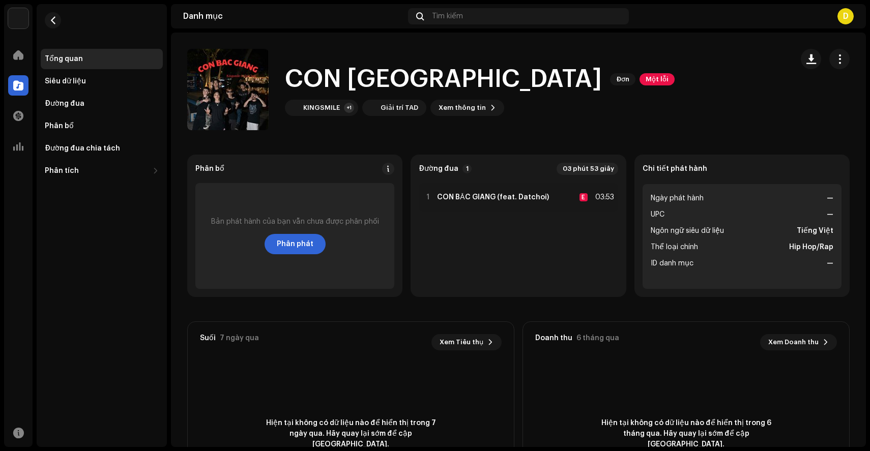
click at [3, 90] on div "Giải trí TAD Trang chủ Danh mục Giao dịch Phân tích Tài nguyên Tổng quan Siêu d…" at bounding box center [435, 225] width 870 height 451
click at [13, 88] on div at bounding box center [18, 85] width 20 height 20
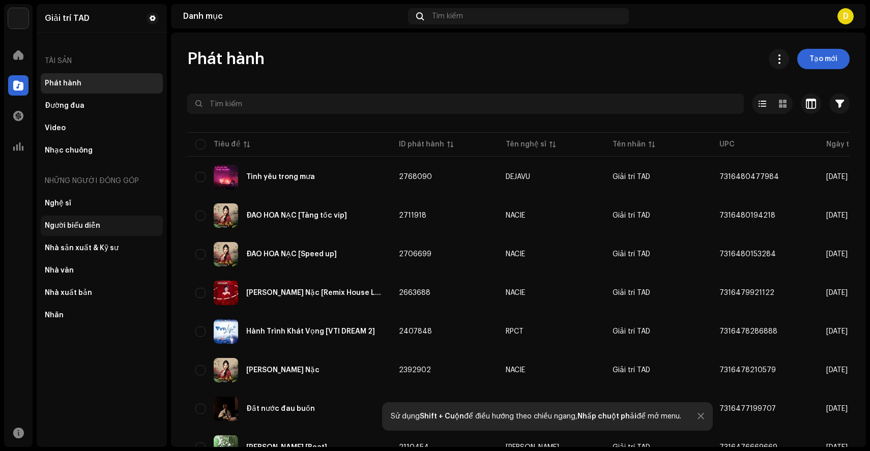
click at [67, 223] on font "Người biểu diễn" at bounding box center [72, 225] width 55 height 7
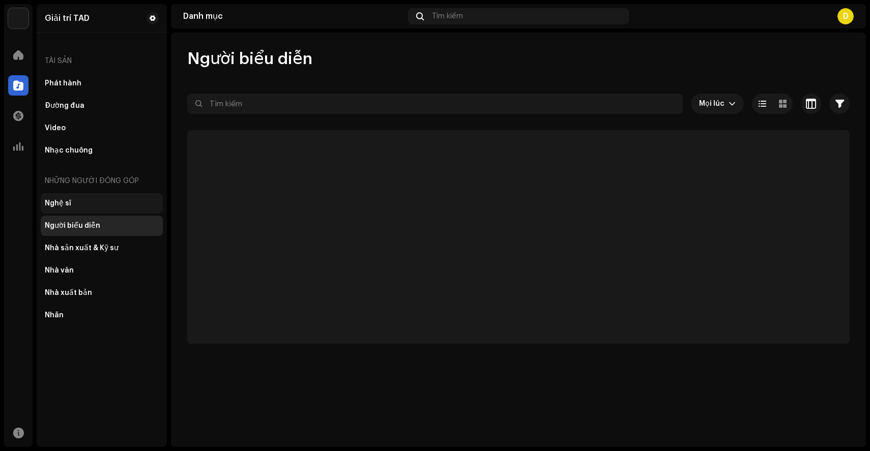
click at [76, 205] on div "Nghệ sĩ" at bounding box center [102, 203] width 114 height 8
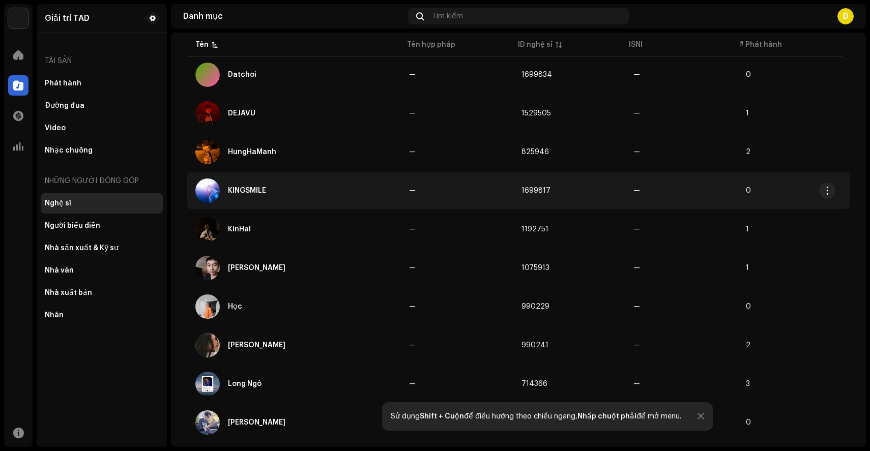
click at [369, 204] on td "KINGSMILE" at bounding box center [294, 190] width 214 height 37
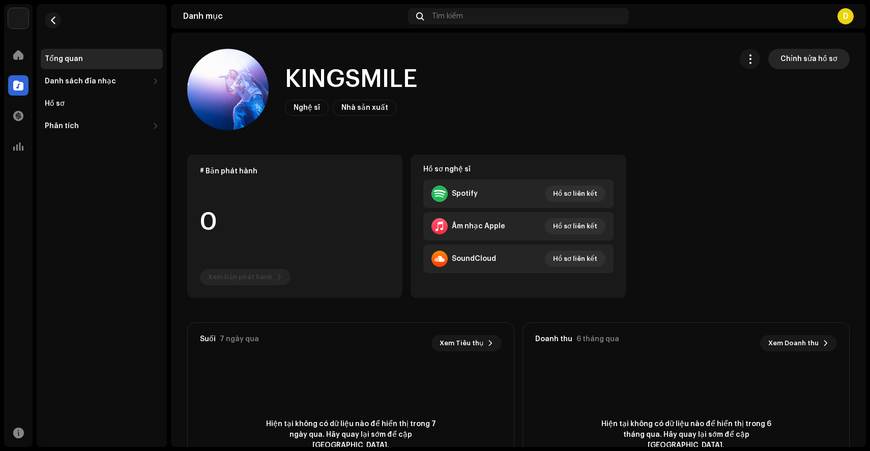
click at [812, 50] on span "Chỉnh sửa hồ sơ" at bounding box center [808, 59] width 57 height 20
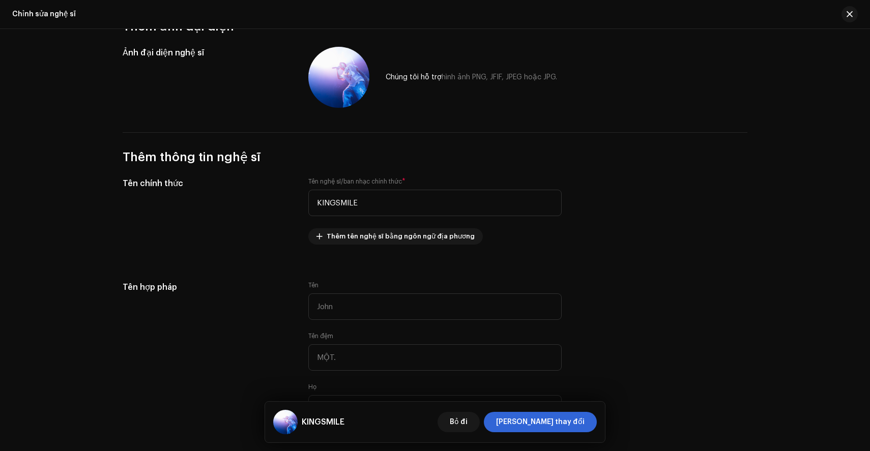
scroll to position [221, 0]
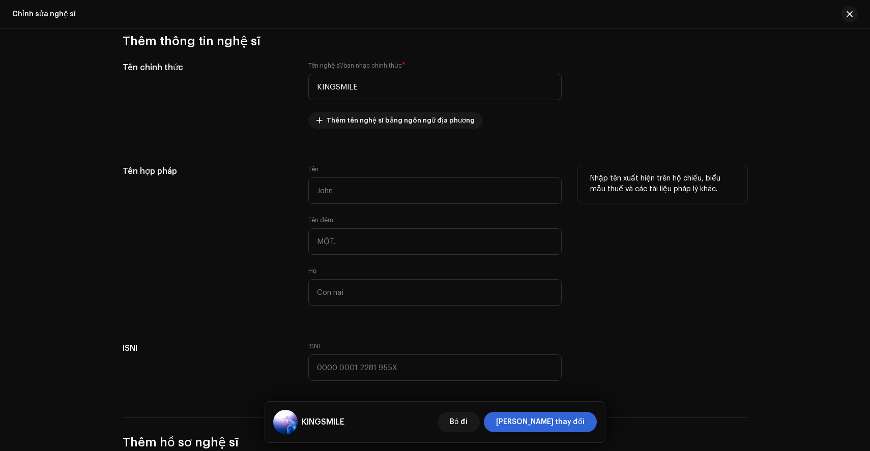
click at [363, 205] on div "Tên Tên đệm Họ" at bounding box center [434, 241] width 253 height 153
click at [369, 199] on input "text" at bounding box center [434, 191] width 253 height 26
type input "Hoàng"
type input "D"
type input "Đình"
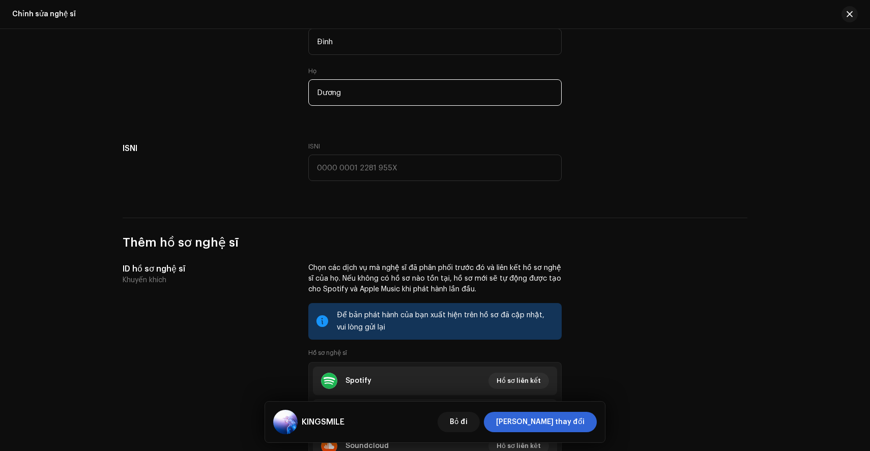
scroll to position [496, 0]
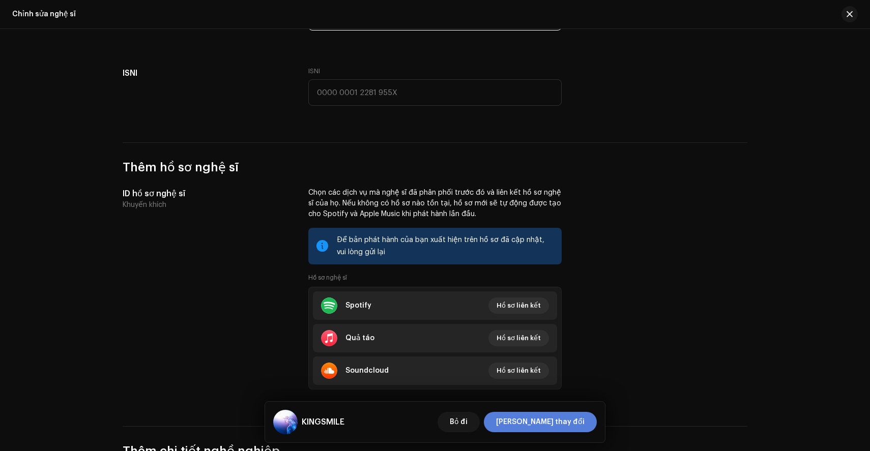
type input "Dương"
click at [563, 429] on span "[PERSON_NAME] thay đổi" at bounding box center [540, 422] width 89 height 20
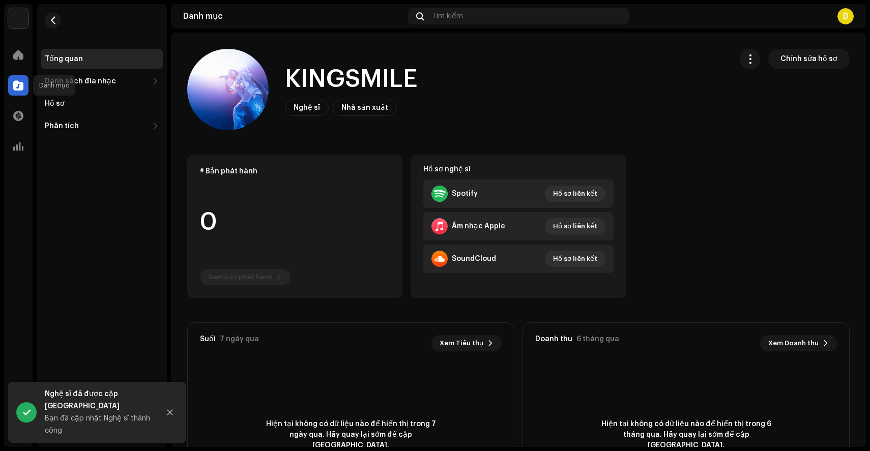
click at [15, 79] on div at bounding box center [18, 85] width 20 height 20
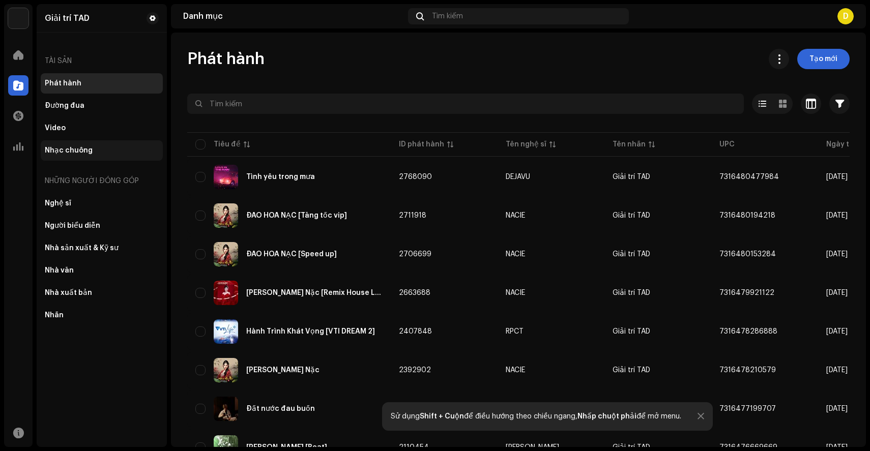
click at [61, 148] on font "Nhạc chuông" at bounding box center [69, 150] width 48 height 7
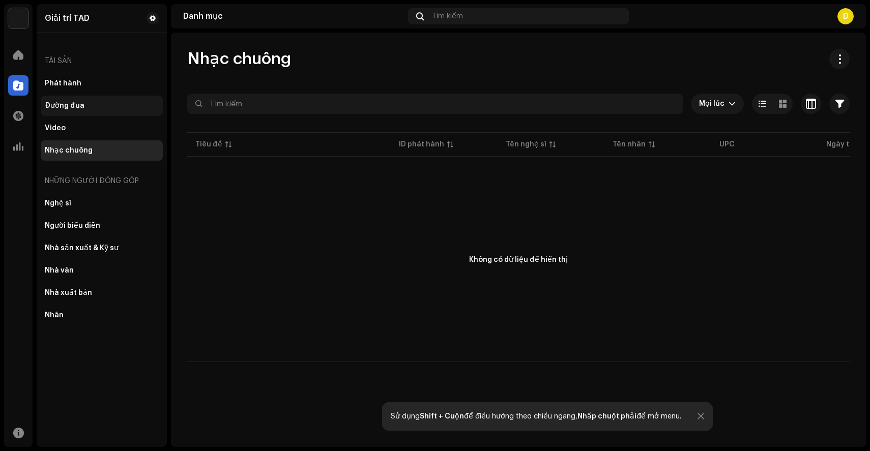
click at [71, 105] on font "Đường đua" at bounding box center [65, 105] width 40 height 7
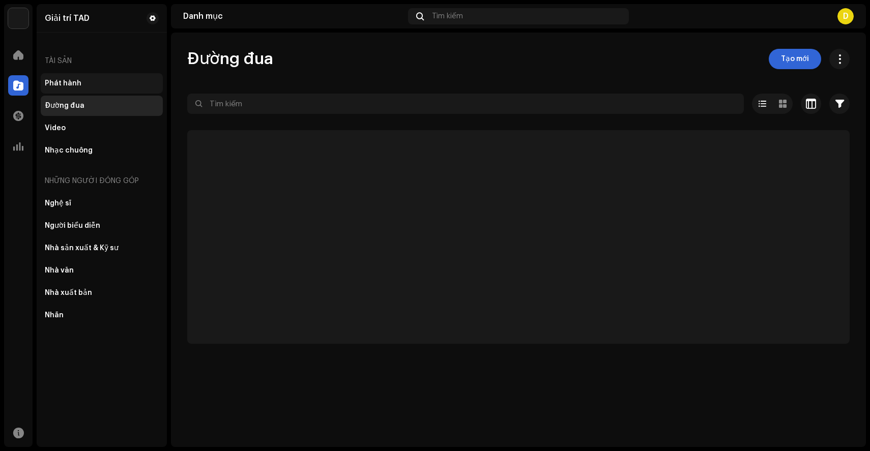
click at [68, 81] on font "Phát hành" at bounding box center [63, 83] width 37 height 7
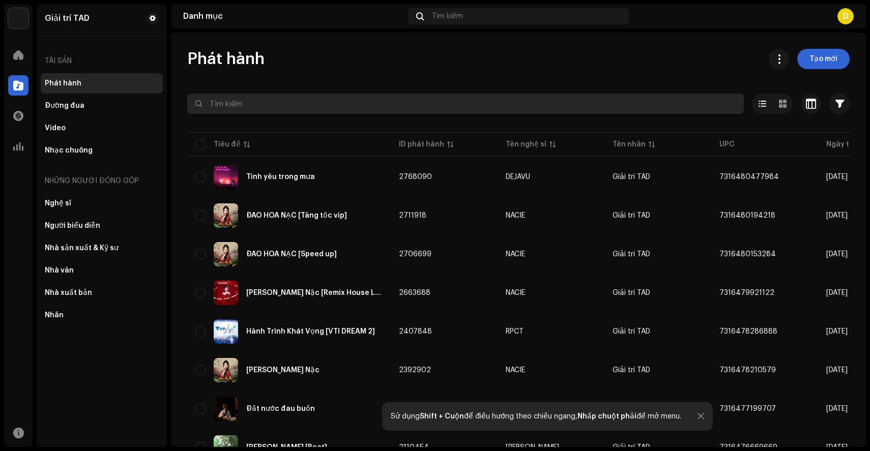
click at [346, 101] on input "text" at bounding box center [465, 104] width 557 height 20
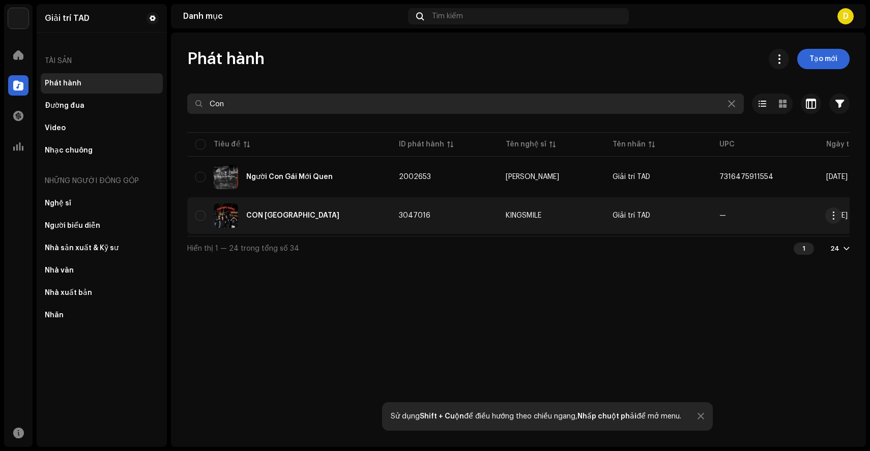
type input "Con"
click at [297, 218] on font "CON [GEOGRAPHIC_DATA]" at bounding box center [292, 215] width 93 height 7
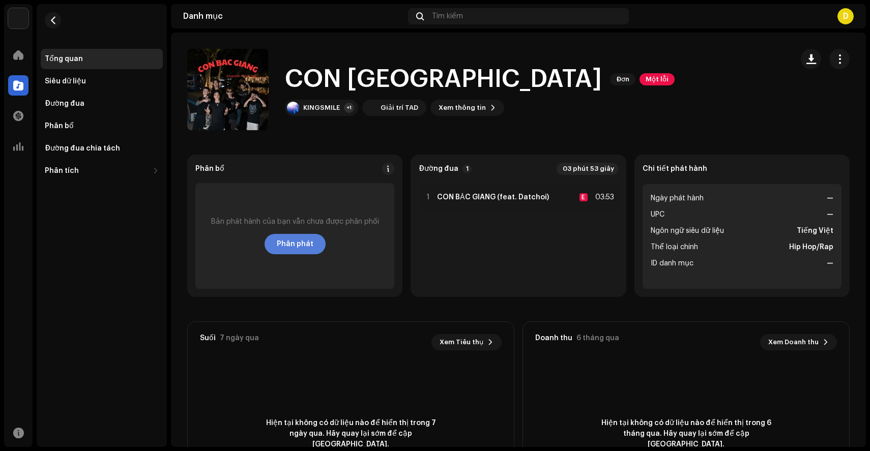
click at [296, 243] on font "Phân phát" at bounding box center [295, 244] width 37 height 7
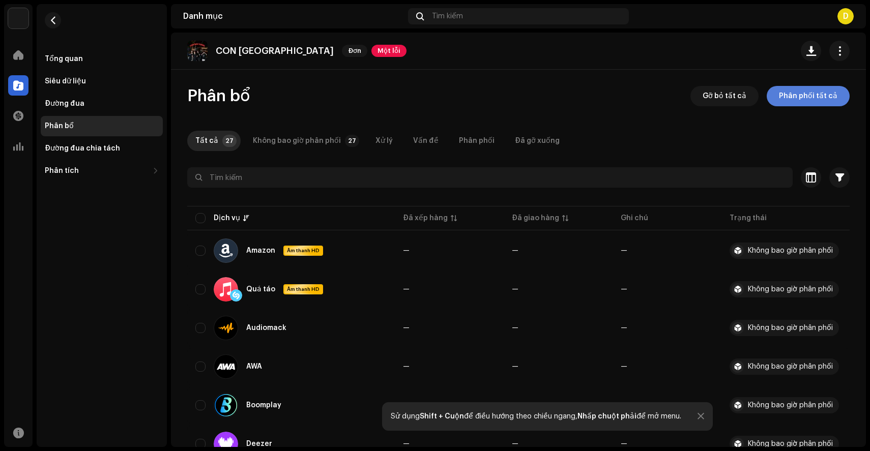
click at [839, 88] on button "Phân phối tất cả" at bounding box center [808, 96] width 83 height 20
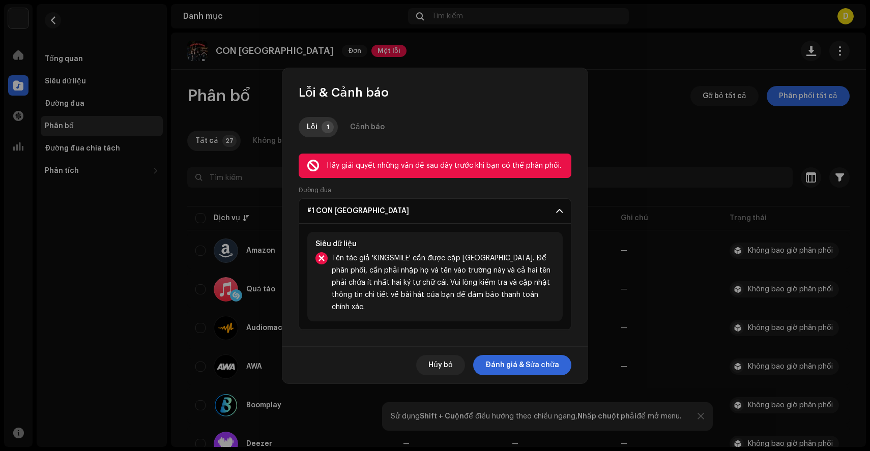
click at [423, 276] on font "Tên tác giả 'KINGSMILE' cần được cập nhật. Để phân phối, cần phải nhập họ và tê…" at bounding box center [441, 283] width 219 height 56
click at [530, 363] on span "Đánh giá & Sửa chữa" at bounding box center [522, 365] width 74 height 20
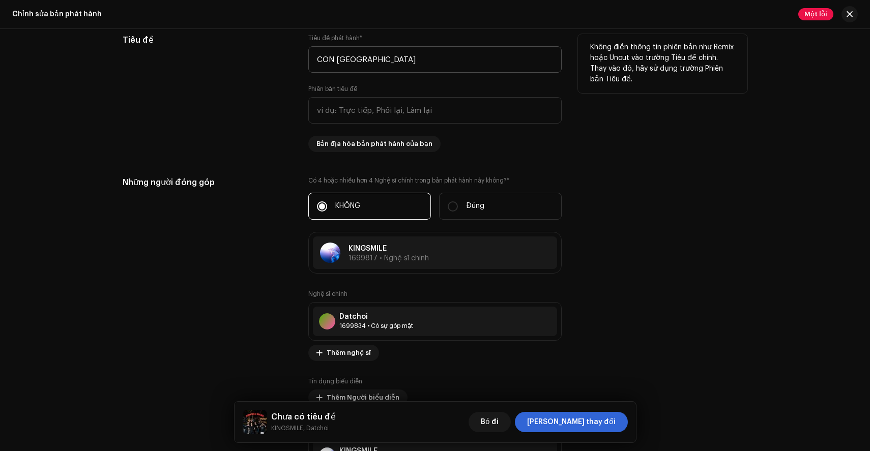
scroll to position [966, 0]
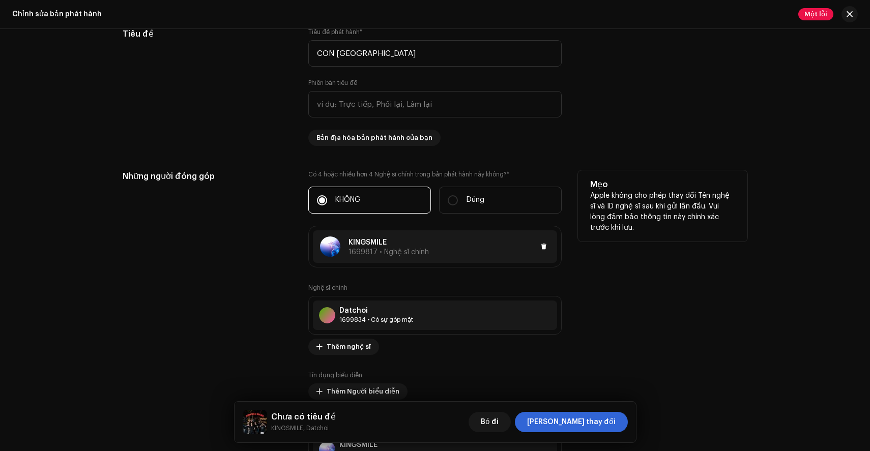
click at [484, 250] on div at bounding box center [489, 247] width 121 height 12
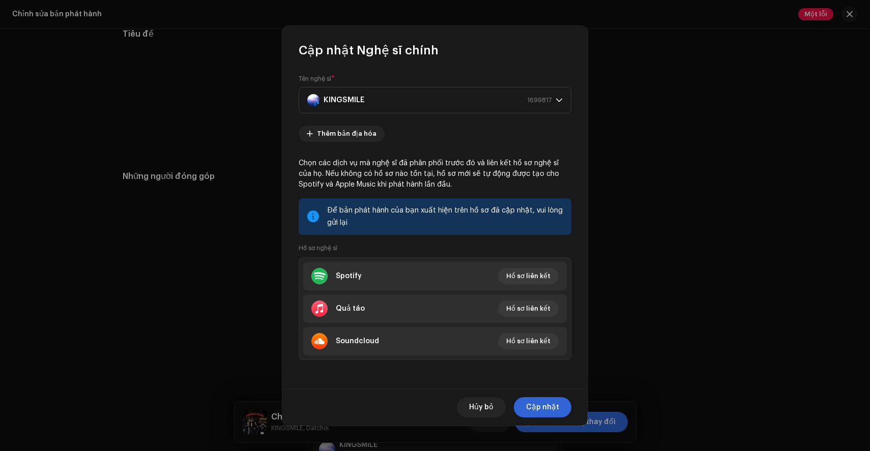
click at [380, 225] on div "Để bản phát hành của bạn xuất hiện trên hồ sơ đã cập nhật, vui lòng gửi lại" at bounding box center [445, 217] width 236 height 24
click at [533, 400] on span "Cập nhật" at bounding box center [542, 407] width 33 height 20
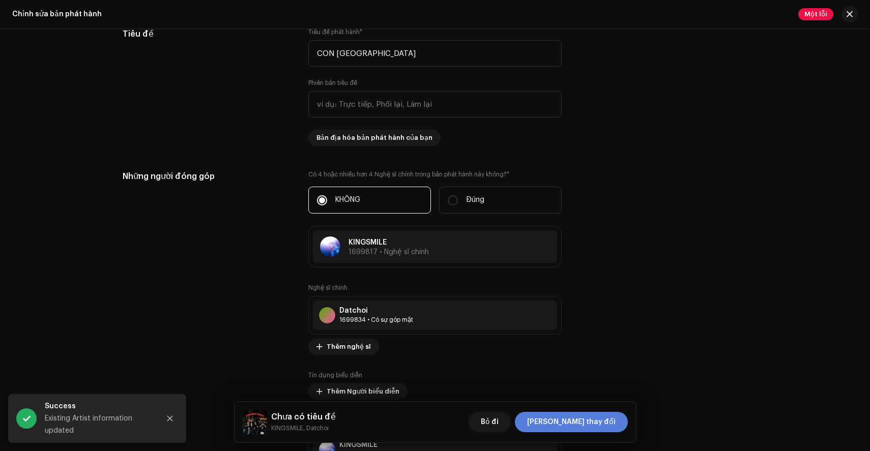
click at [570, 419] on button "[PERSON_NAME] thay đổi" at bounding box center [571, 422] width 113 height 20
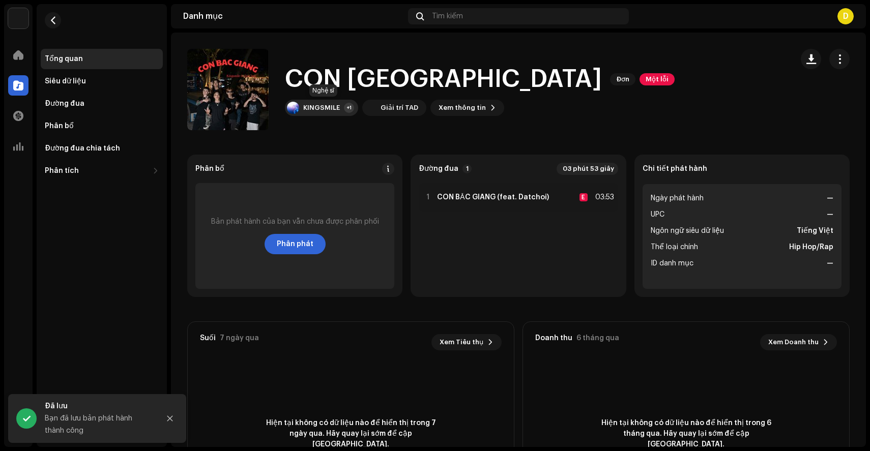
click at [342, 106] on div "KINGSMILE +1" at bounding box center [321, 108] width 73 height 16
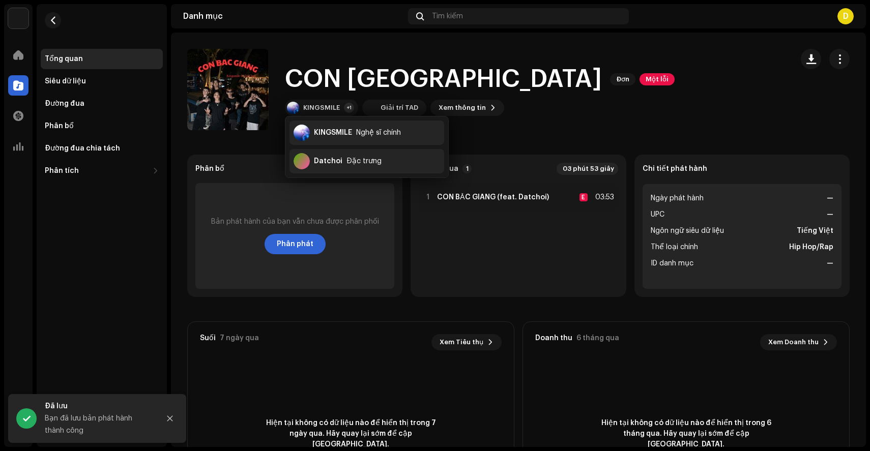
click at [315, 355] on div "Suối 7 ngày qua Xem Tiêu thụ 0" at bounding box center [351, 342] width 326 height 41
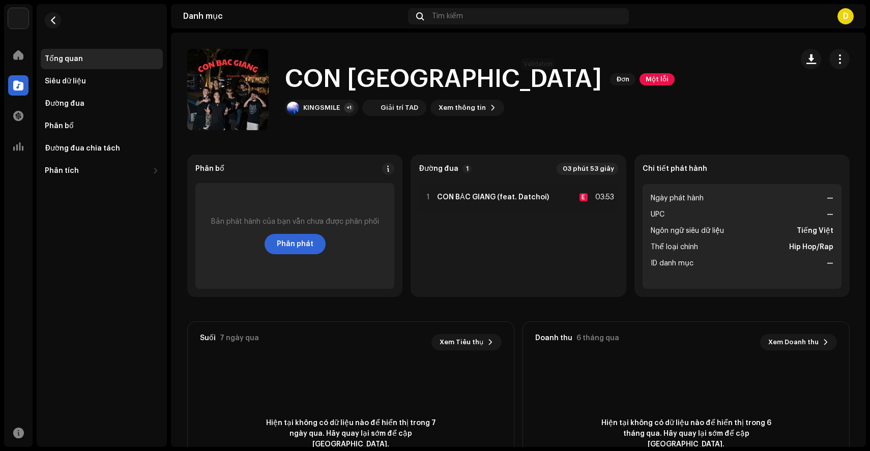
click at [646, 82] on font "Một lỗi" at bounding box center [657, 79] width 23 height 7
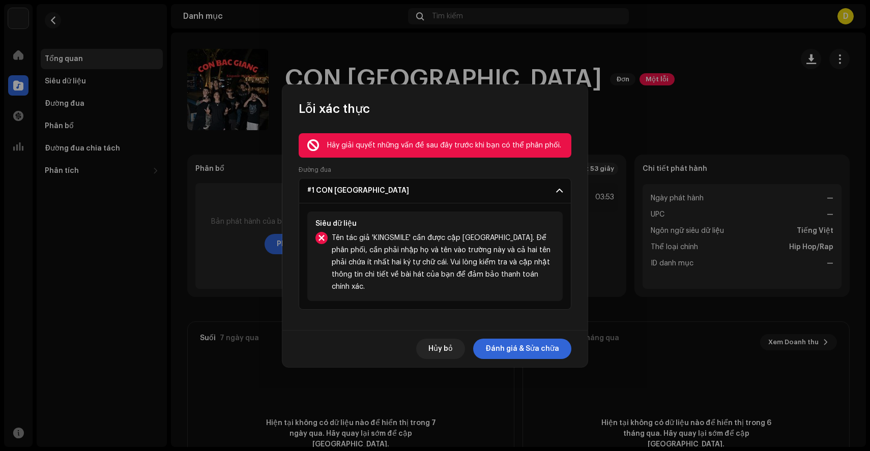
click at [475, 271] on font "Tên tác giả 'KINGSMILE' cần được cập nhật. Để phân phối, cần phải nhập họ và tê…" at bounding box center [441, 263] width 219 height 56
click at [537, 345] on font "Đánh giá & Sửa chữa" at bounding box center [522, 348] width 74 height 7
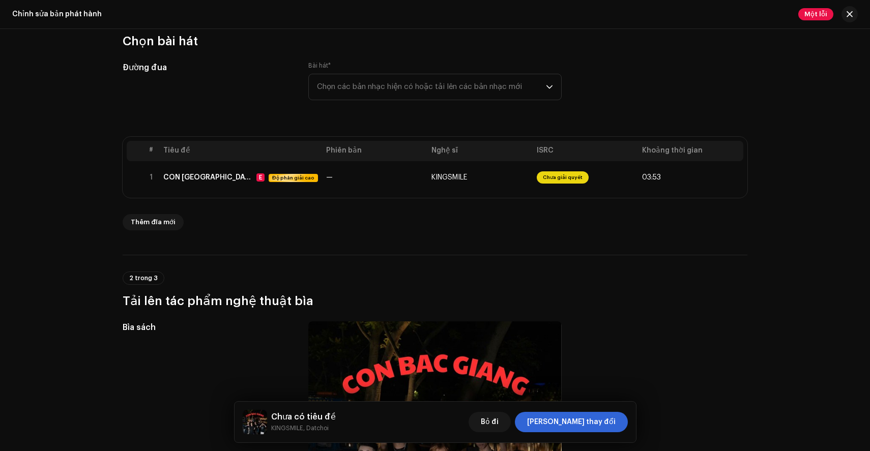
scroll to position [108, 0]
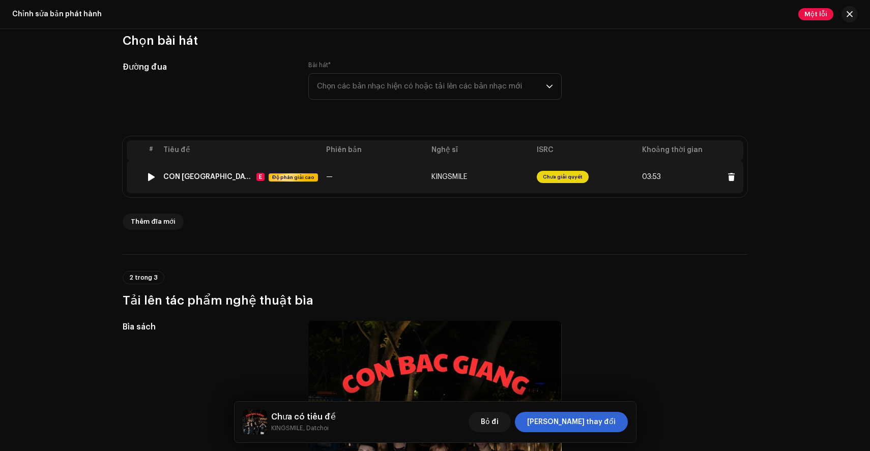
click at [546, 181] on span "Chưa giải quyết" at bounding box center [563, 177] width 52 height 12
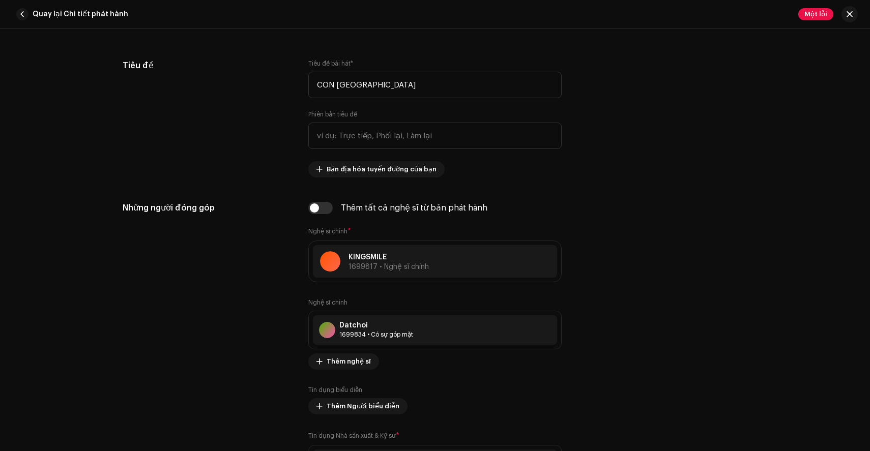
scroll to position [450, 0]
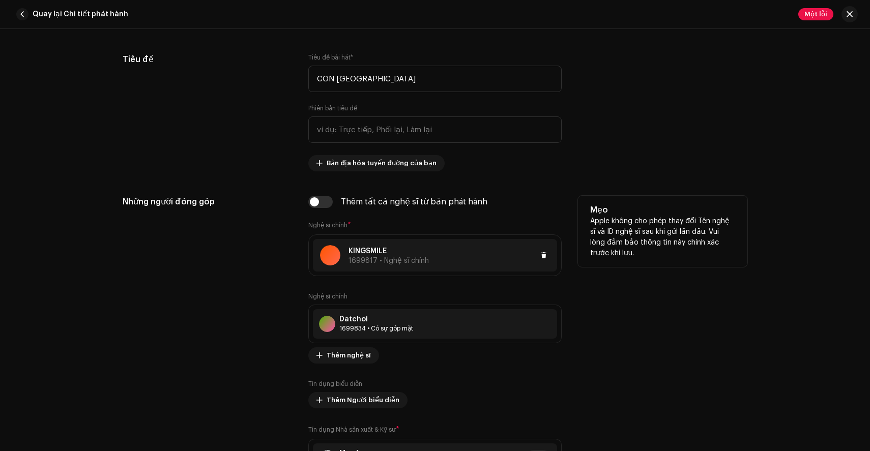
click at [454, 258] on div at bounding box center [489, 255] width 121 height 12
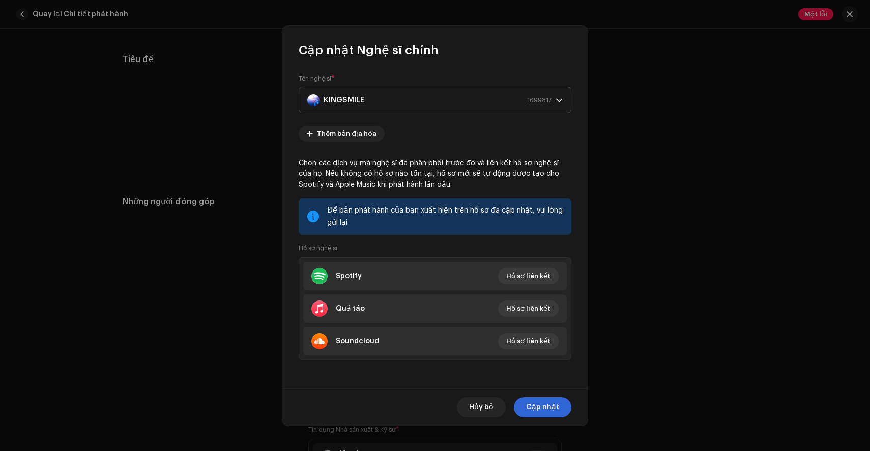
click at [476, 104] on div "KINGSMILE 1699817" at bounding box center [429, 100] width 244 height 25
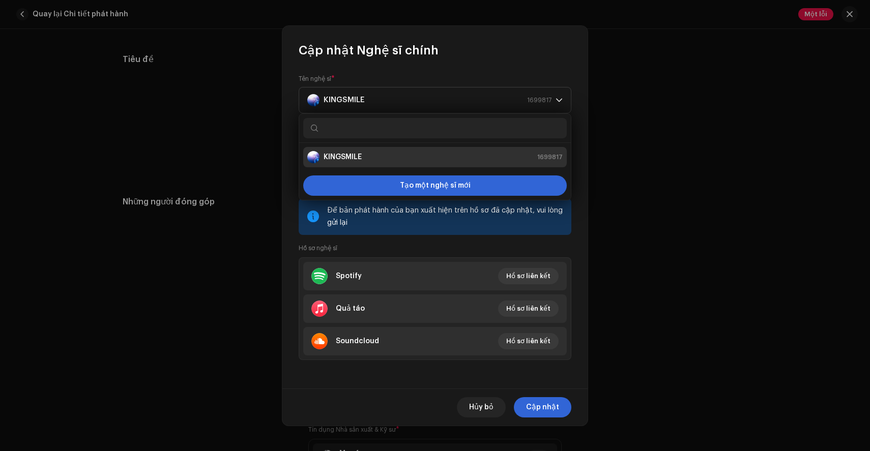
click at [405, 157] on div "KINGSMILE 1699817" at bounding box center [434, 157] width 255 height 12
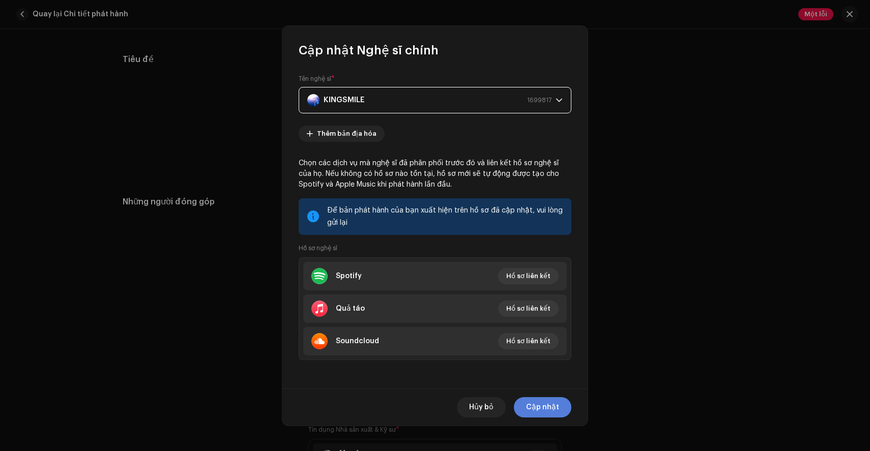
click at [549, 404] on font "Cập nhật" at bounding box center [542, 407] width 33 height 7
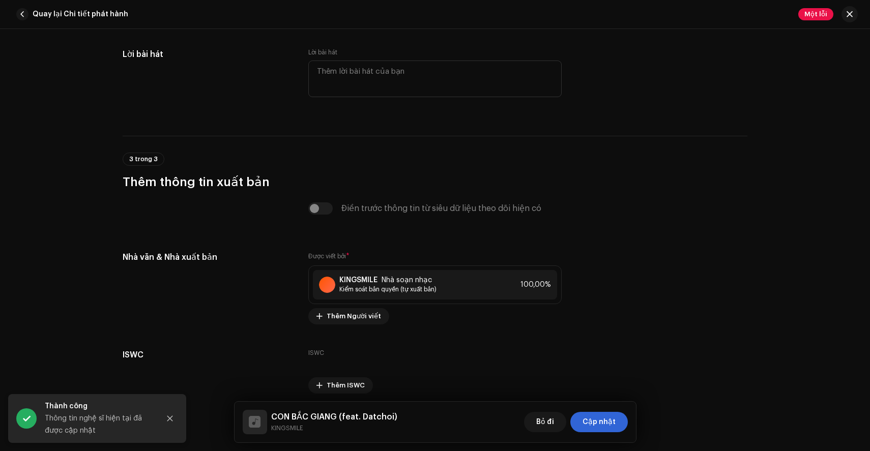
scroll to position [1972, 0]
click at [508, 284] on span "100,00%" at bounding box center [517, 286] width 31 height 8
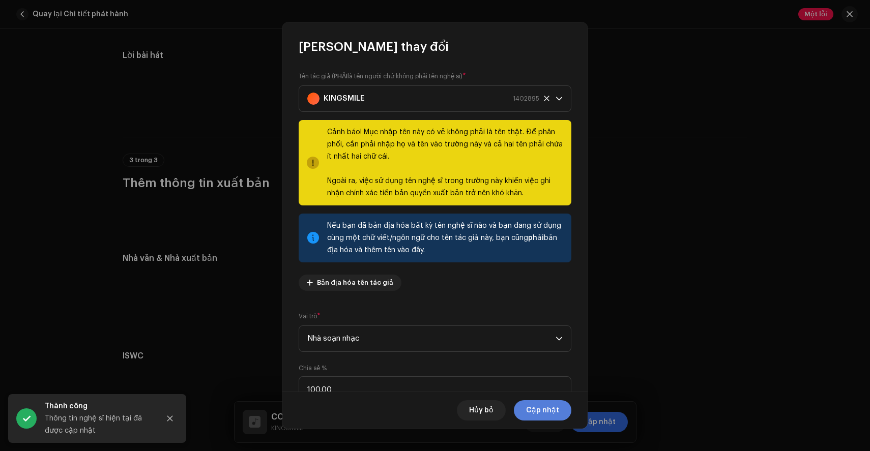
click at [541, 414] on font "Cập nhật" at bounding box center [542, 410] width 33 height 7
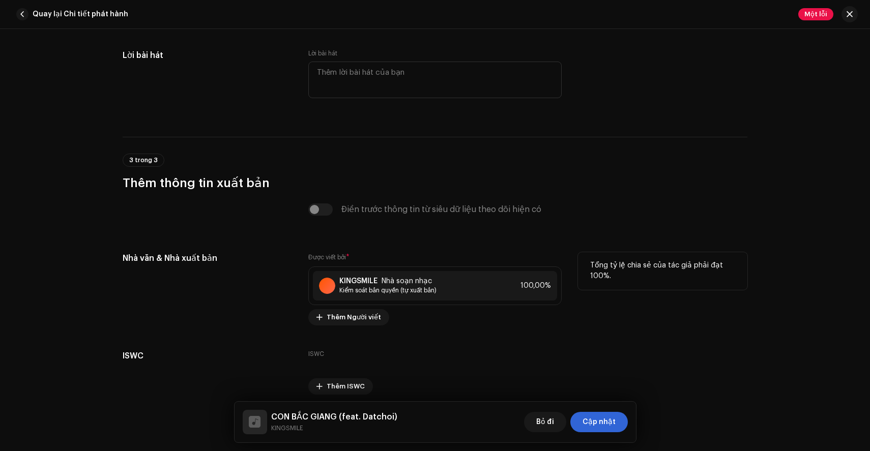
scroll to position [2016, 0]
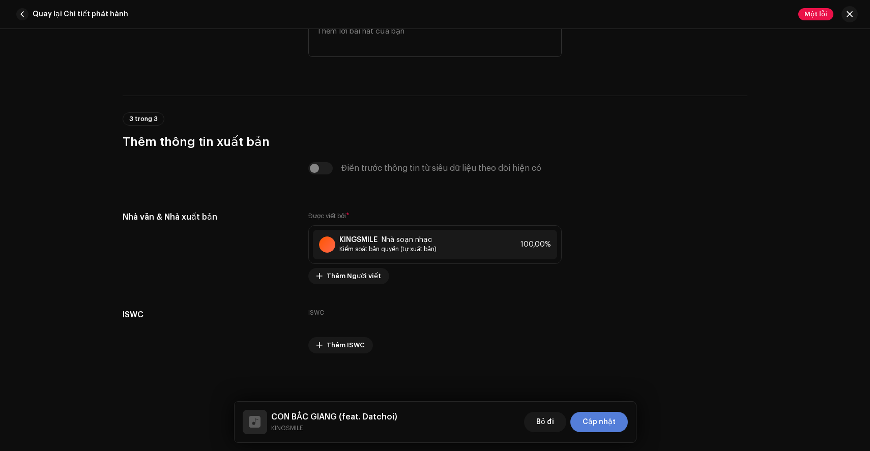
click at [599, 425] on font "Cập nhật" at bounding box center [599, 422] width 33 height 7
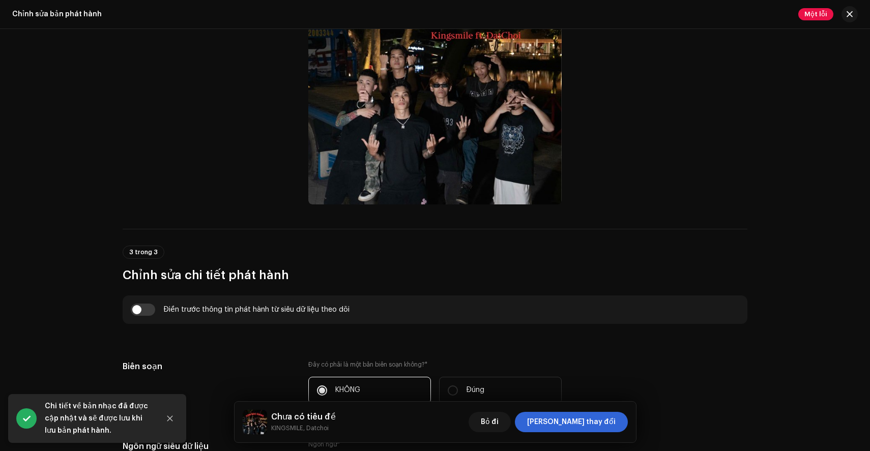
scroll to position [260, 0]
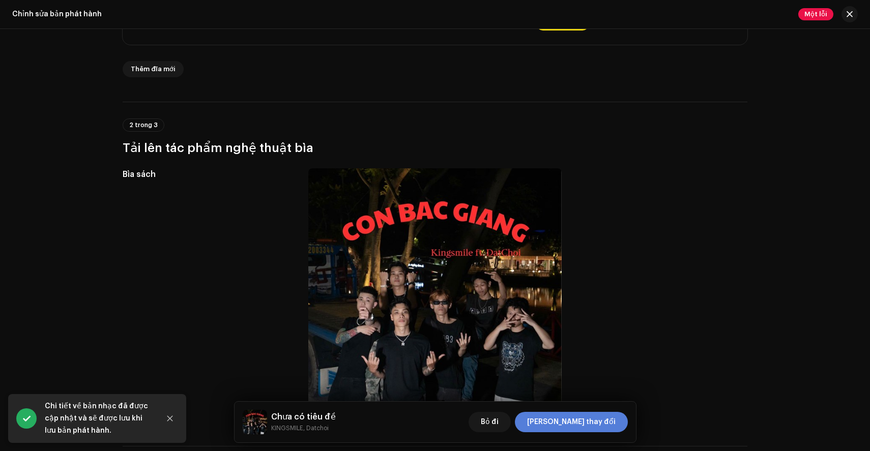
click at [582, 425] on font "[PERSON_NAME] thay đổi" at bounding box center [571, 422] width 89 height 7
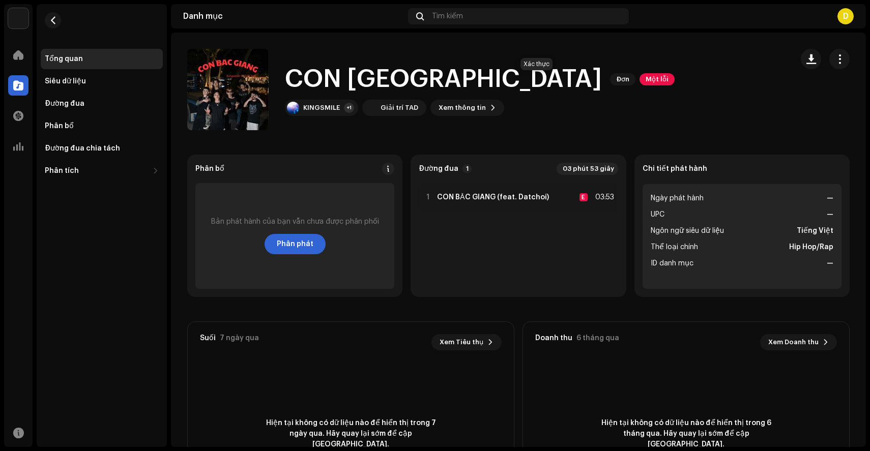
click at [646, 82] on font "Một lỗi" at bounding box center [657, 79] width 23 height 7
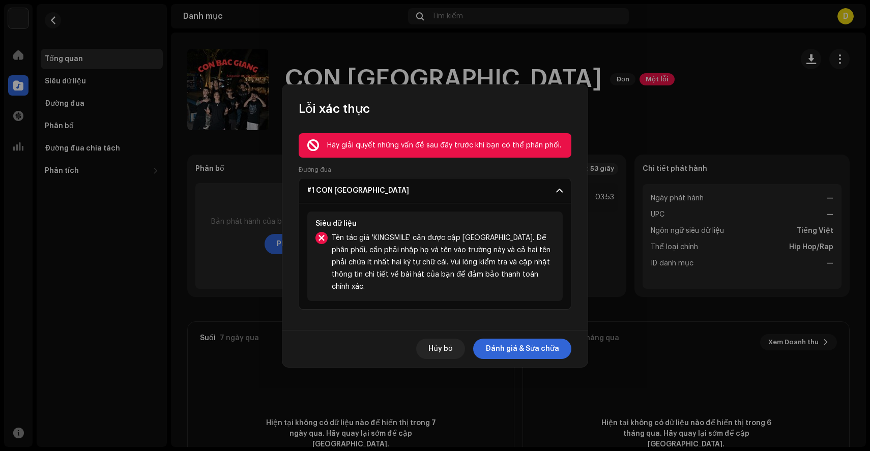
click at [484, 247] on font "Tên tác giả 'KINGSMILE' cần được cập nhật. Để phân phối, cần phải nhập họ và tê…" at bounding box center [441, 263] width 219 height 56
click at [449, 339] on span "Hủy bỏ" at bounding box center [440, 349] width 24 height 20
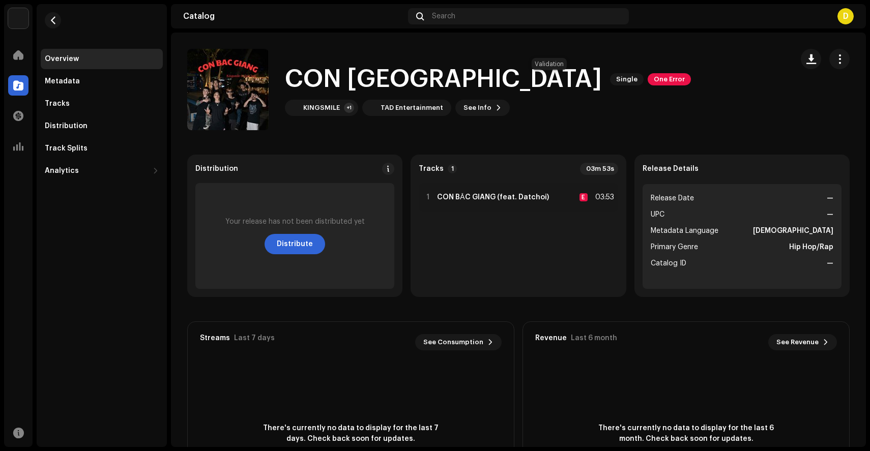
click at [648, 75] on span "One Error" at bounding box center [669, 79] width 43 height 12
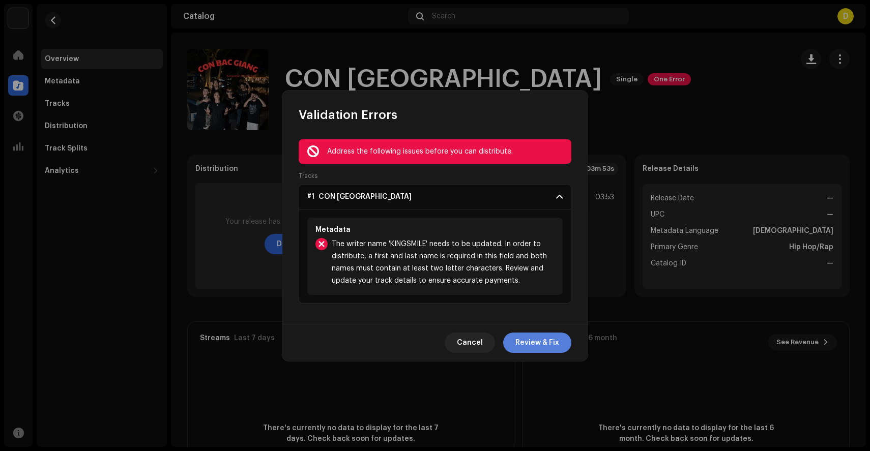
click at [533, 344] on span "Review & Fix" at bounding box center [537, 343] width 44 height 20
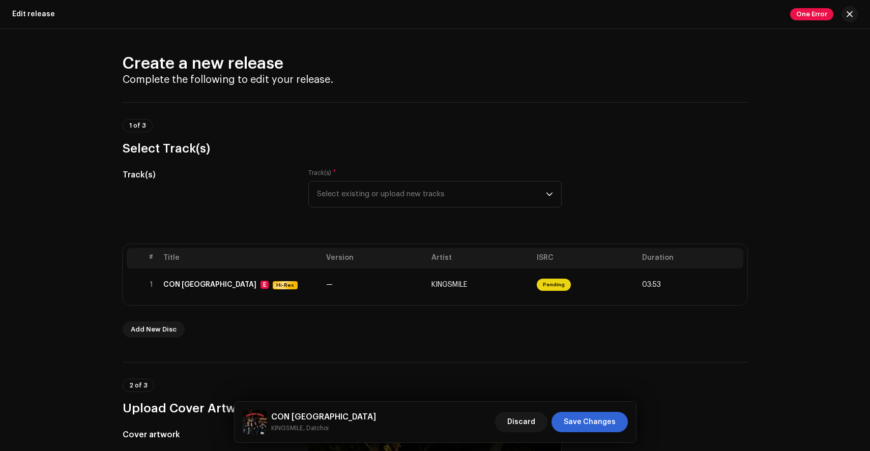
scroll to position [33, 0]
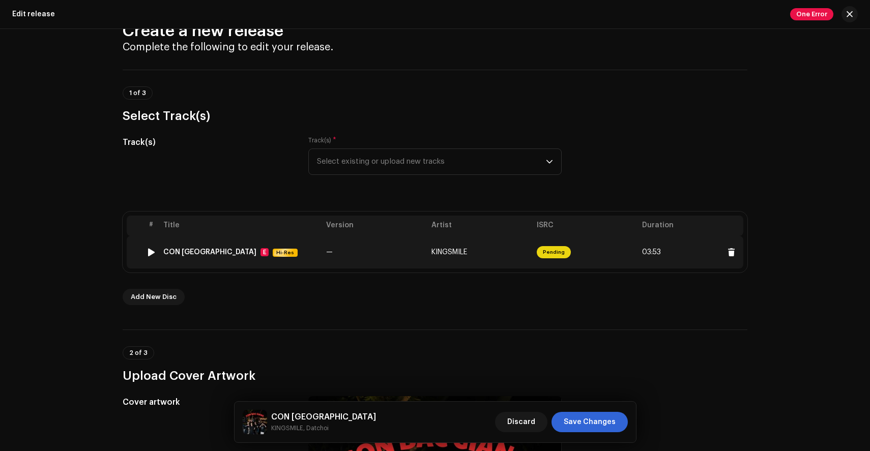
click at [548, 255] on span "Pending" at bounding box center [554, 252] width 34 height 12
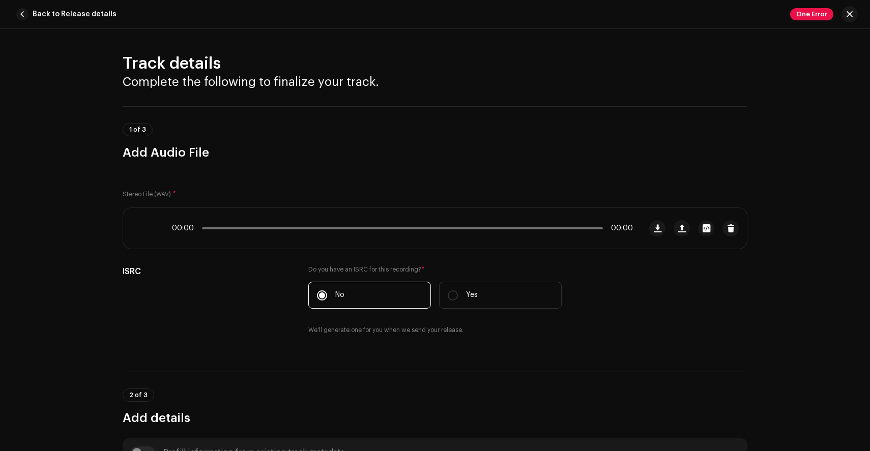
scroll to position [413, 0]
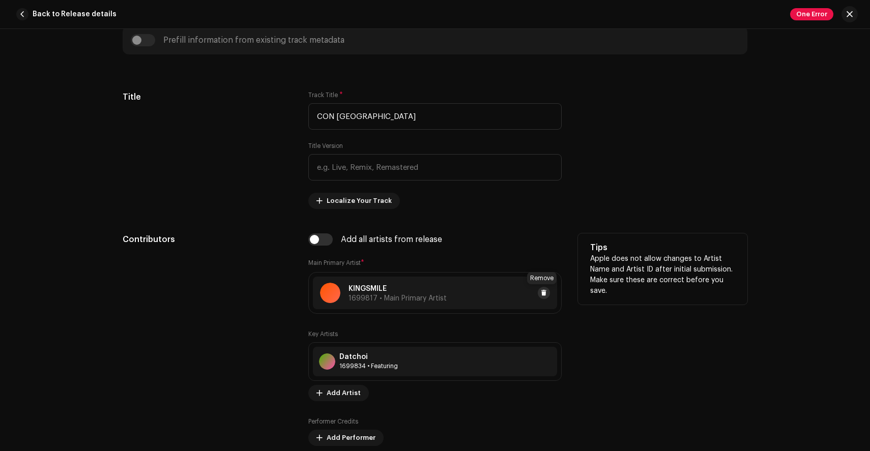
click at [541, 293] on span at bounding box center [544, 293] width 6 height 8
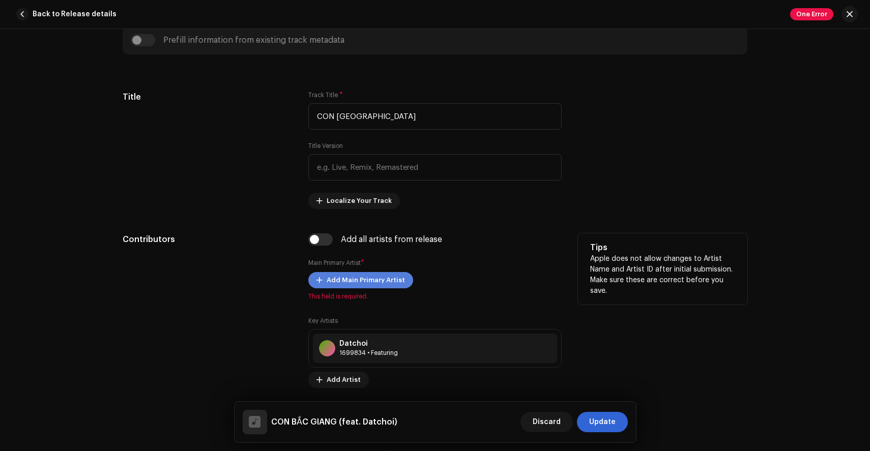
click at [367, 279] on span "Add Main Primary Artist" at bounding box center [366, 280] width 78 height 20
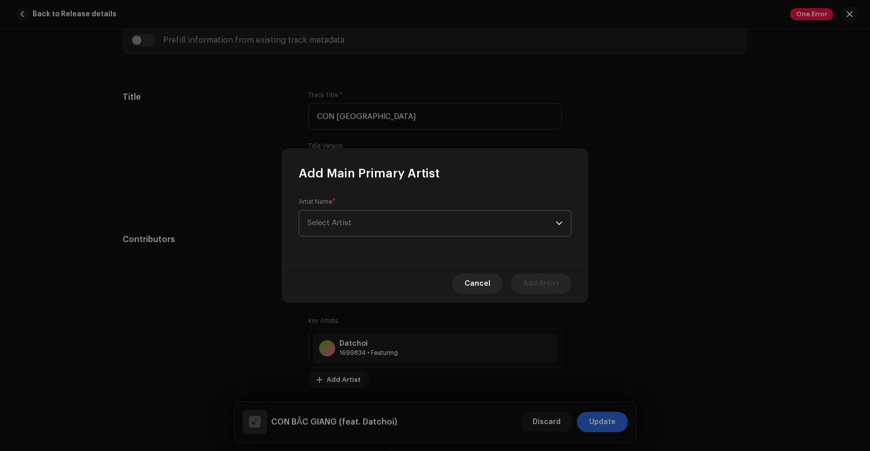
click at [413, 229] on span "Select Artist" at bounding box center [431, 223] width 248 height 25
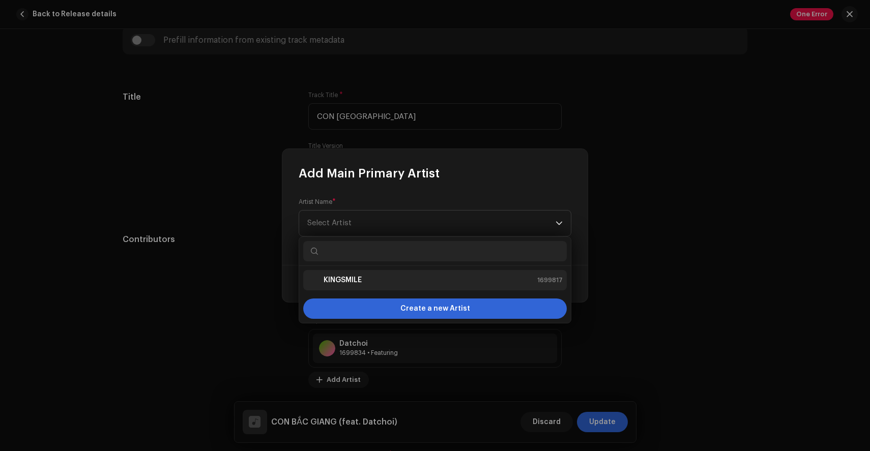
click at [367, 279] on div "KINGSMILE 1699817" at bounding box center [434, 280] width 255 height 12
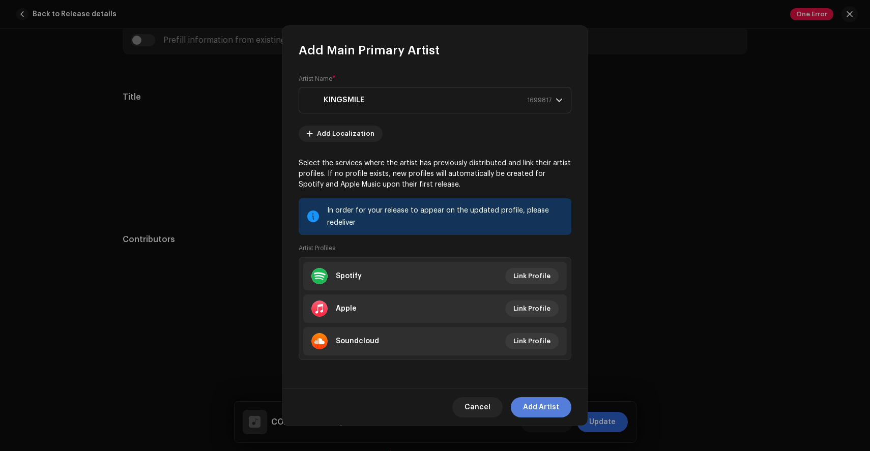
click at [541, 408] on span "Add Artist" at bounding box center [541, 407] width 36 height 20
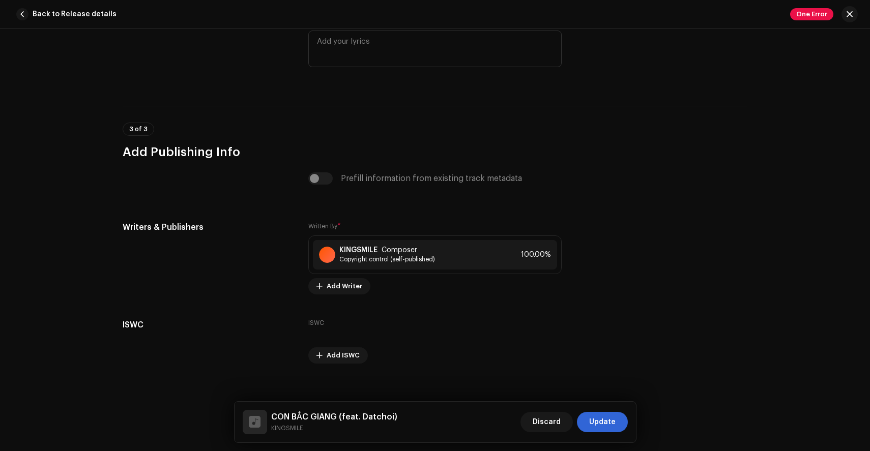
scroll to position [1994, 0]
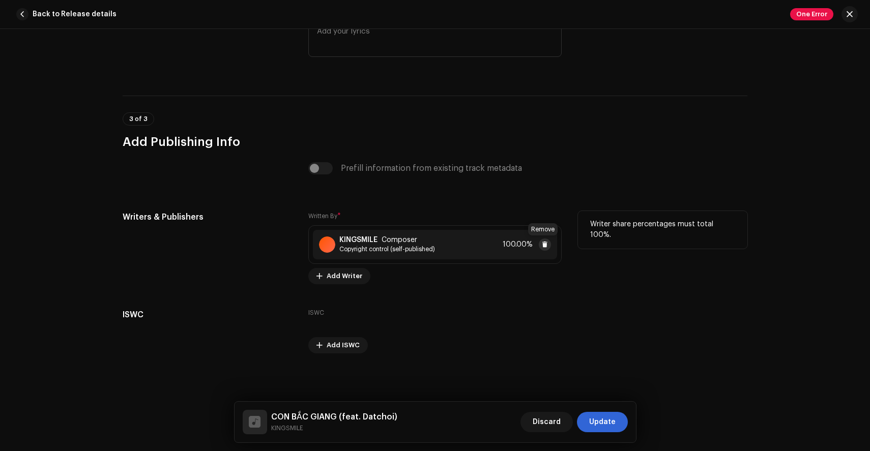
click at [542, 243] on span at bounding box center [545, 245] width 6 height 8
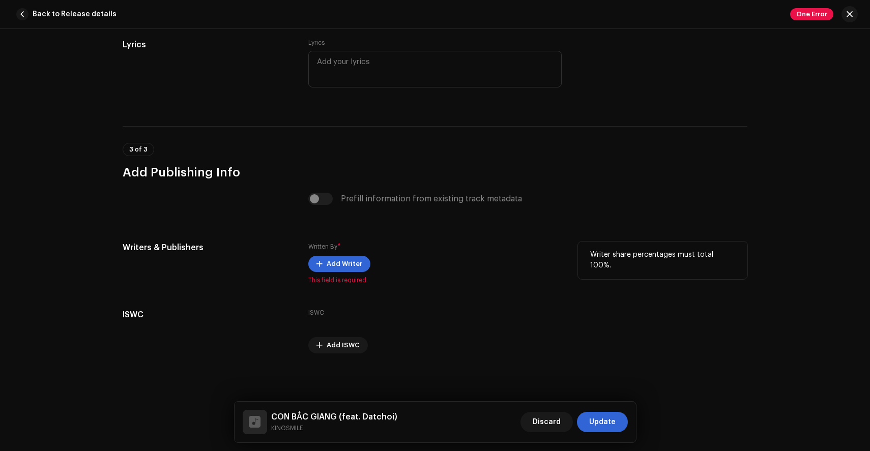
click at [351, 250] on div "Written By * Add Writer This field is required." at bounding box center [434, 263] width 253 height 43
click at [336, 263] on span "Add Writer" at bounding box center [345, 264] width 36 height 20
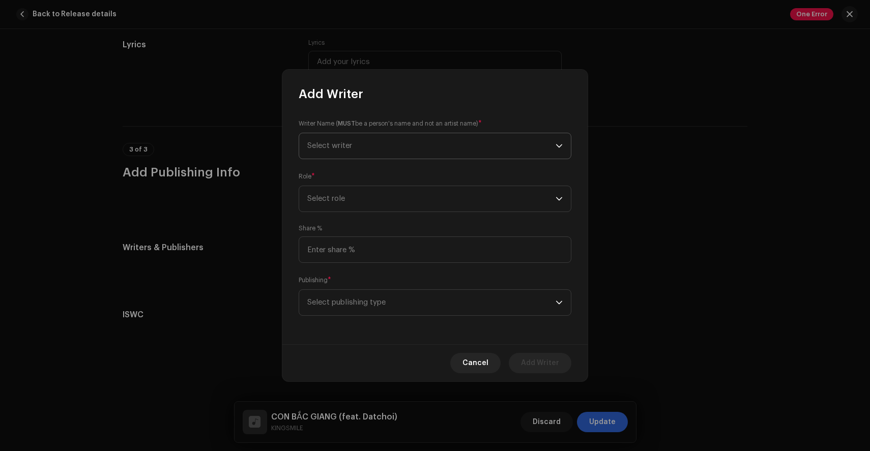
click at [389, 150] on span "Select writer" at bounding box center [431, 145] width 248 height 25
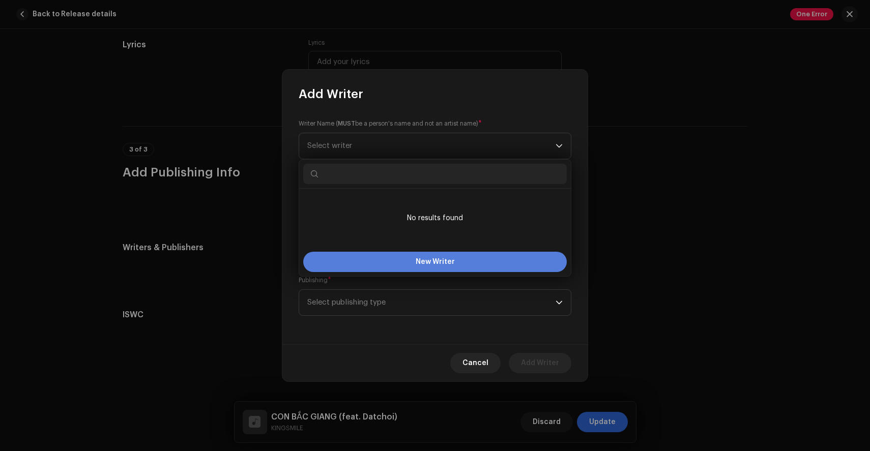
click at [394, 259] on button "New Writer" at bounding box center [435, 262] width 264 height 20
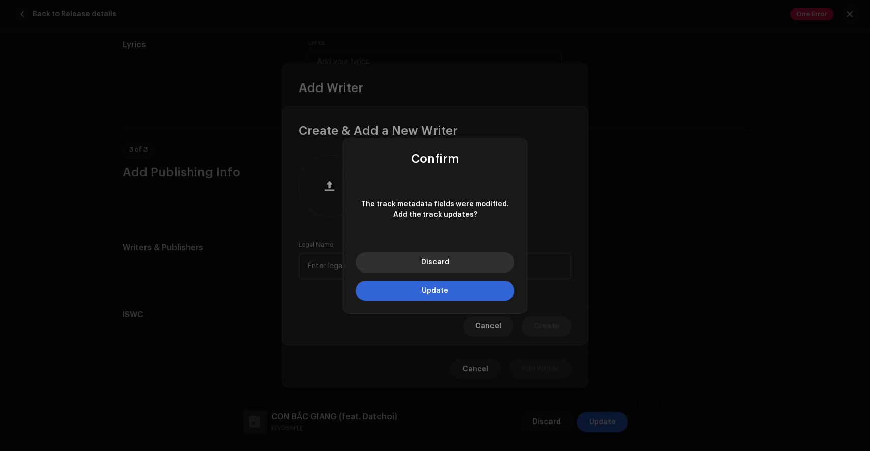
click at [440, 265] on span "Discard" at bounding box center [435, 262] width 28 height 7
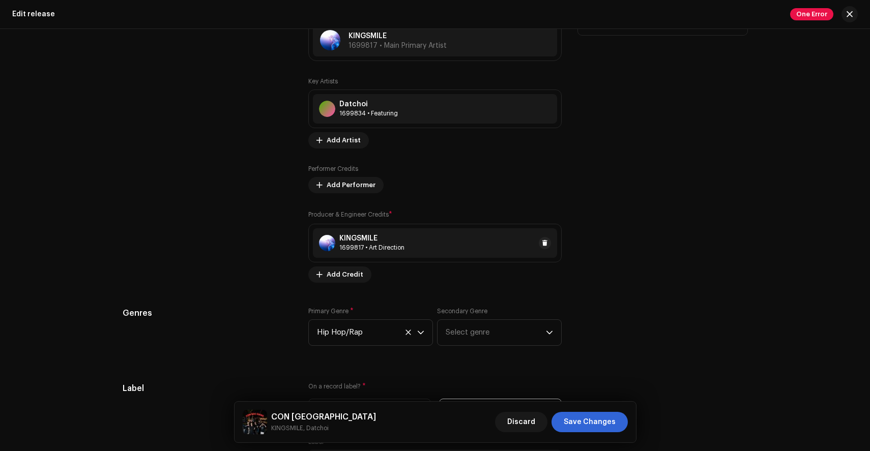
scroll to position [1172, 0]
click at [545, 240] on span at bounding box center [545, 243] width 6 height 8
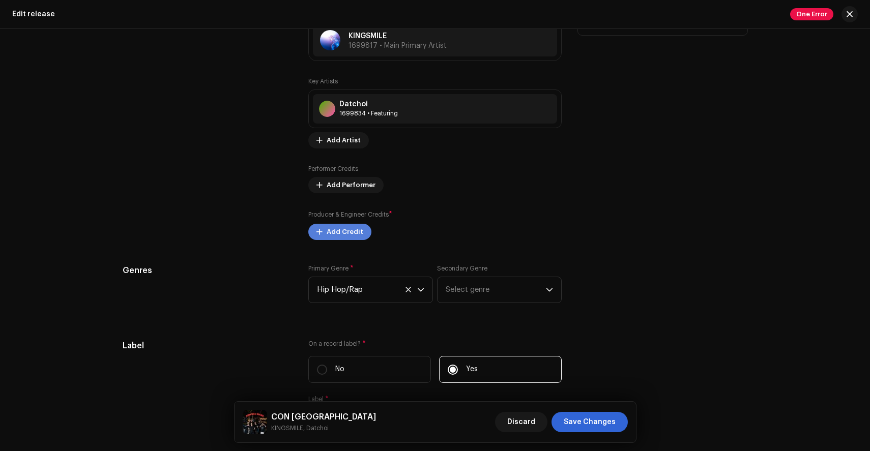
click at [346, 236] on span "Add Credit" at bounding box center [345, 232] width 37 height 20
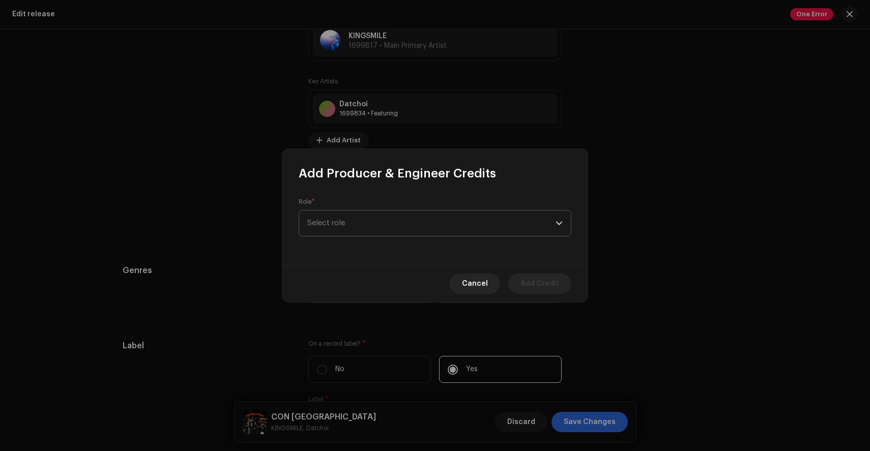
click at [411, 217] on span "Select role" at bounding box center [431, 223] width 248 height 25
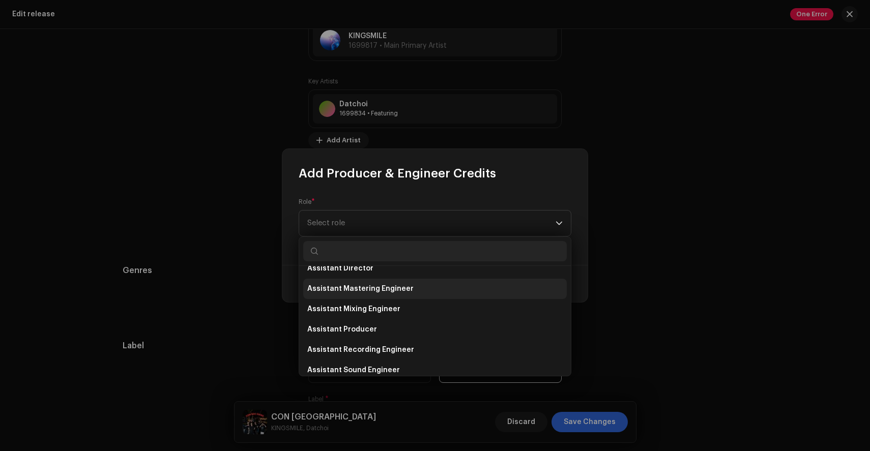
scroll to position [53, 0]
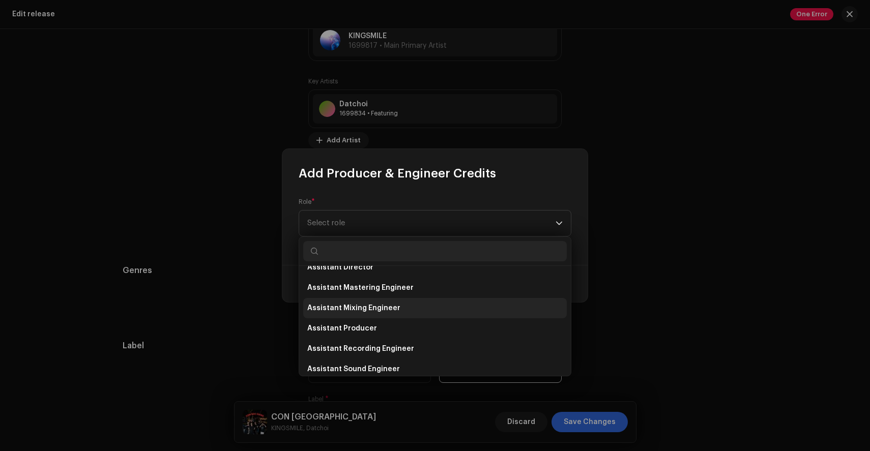
click at [371, 312] on span "Assistant Mixing Engineer" at bounding box center [353, 308] width 93 height 10
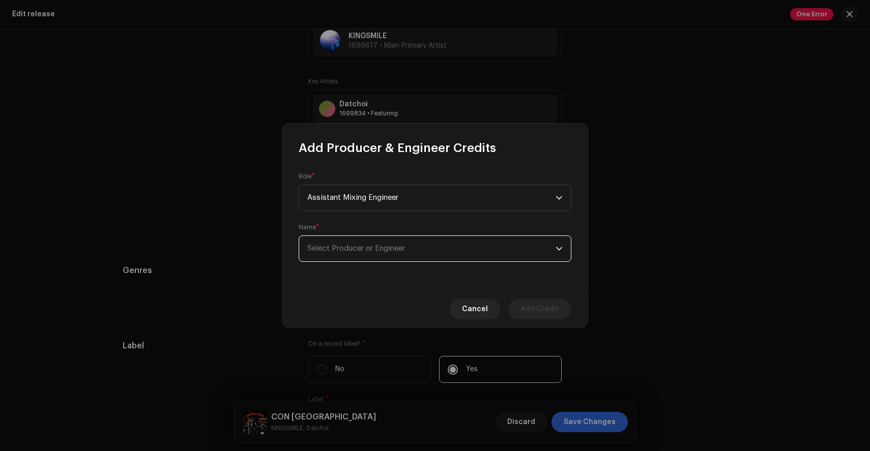
click at [399, 252] on span "Select Producer or Engineer" at bounding box center [356, 249] width 98 height 8
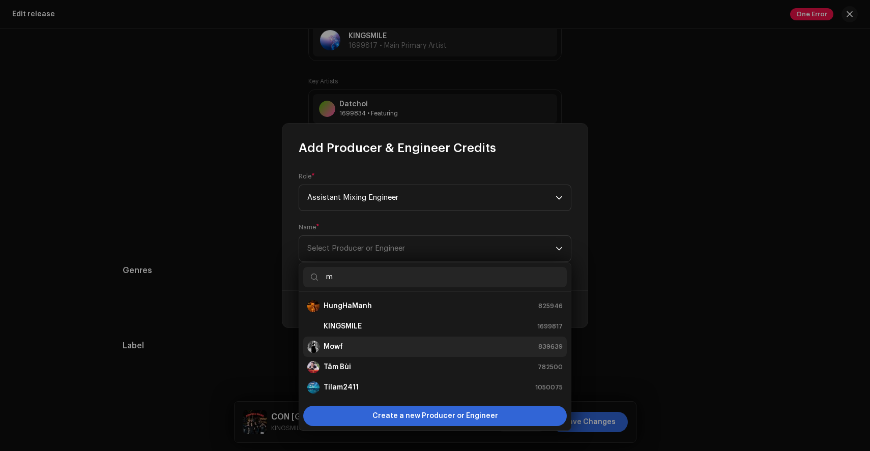
type input "m"
click at [318, 347] on img "Mowf" at bounding box center [313, 347] width 12 height 12
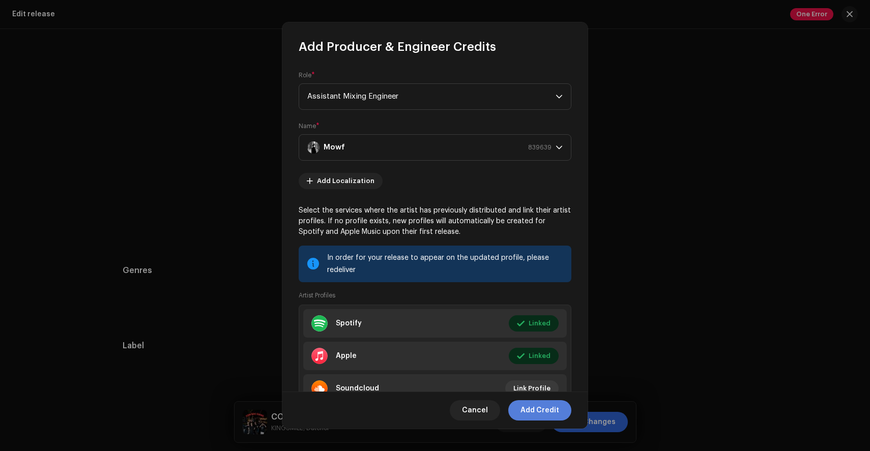
click at [524, 408] on span "Add Credit" at bounding box center [539, 410] width 39 height 20
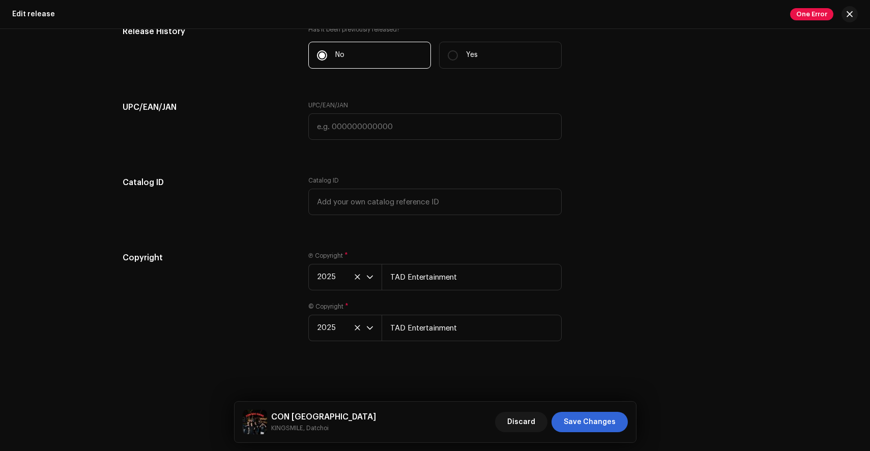
scroll to position [1616, 0]
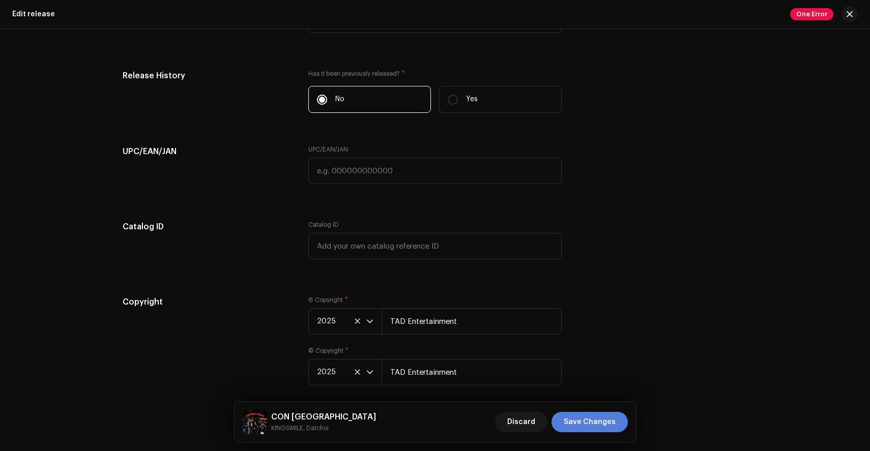
click at [602, 424] on span "Save Changes" at bounding box center [590, 422] width 52 height 20
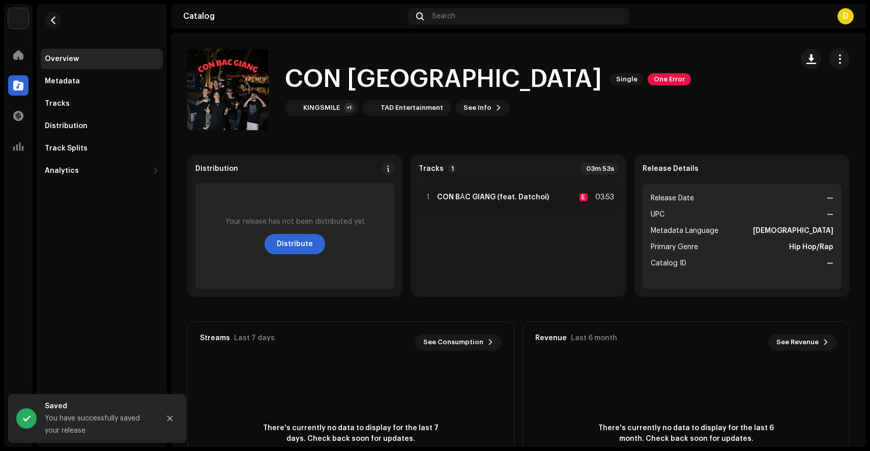
click at [551, 70] on div "CON BẮC GIANG Single One Error" at bounding box center [488, 79] width 406 height 33
click at [648, 77] on span "One Error" at bounding box center [669, 79] width 43 height 12
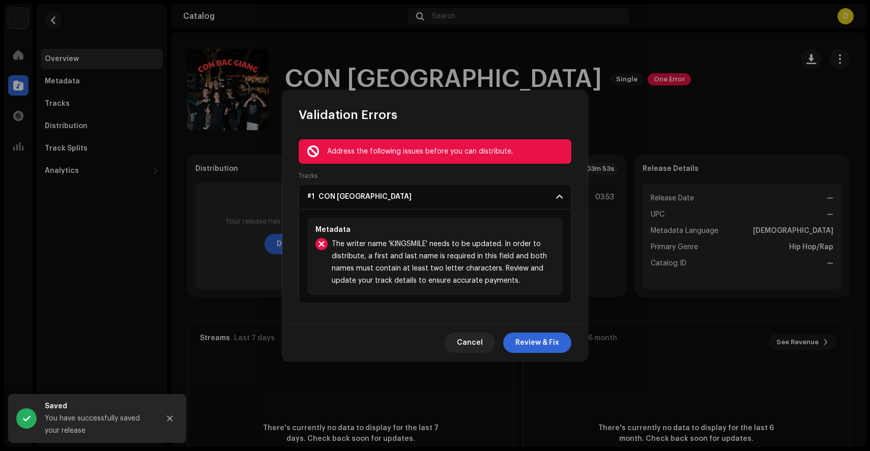
click at [452, 272] on span "The writer name 'KINGSMILE' needs to be updated. In order to distribute, a firs…" at bounding box center [443, 262] width 223 height 49
click at [534, 344] on span "Review & Fix" at bounding box center [537, 343] width 44 height 20
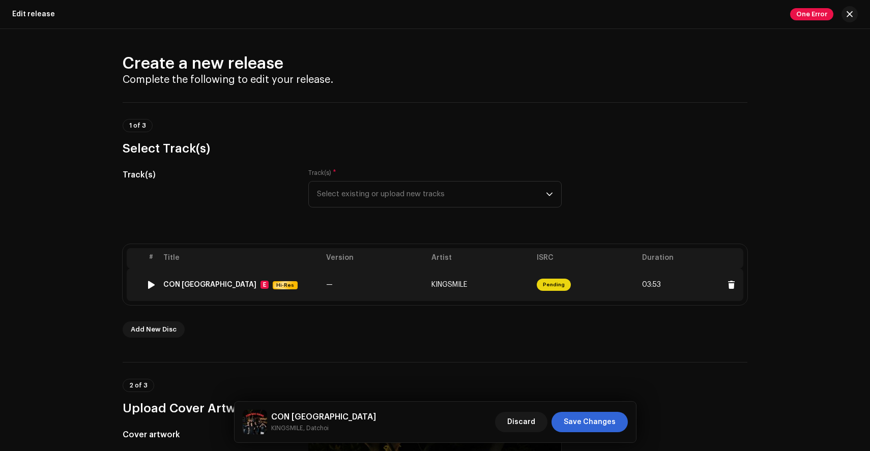
click at [428, 283] on td "KINGSMILE" at bounding box center [479, 285] width 105 height 33
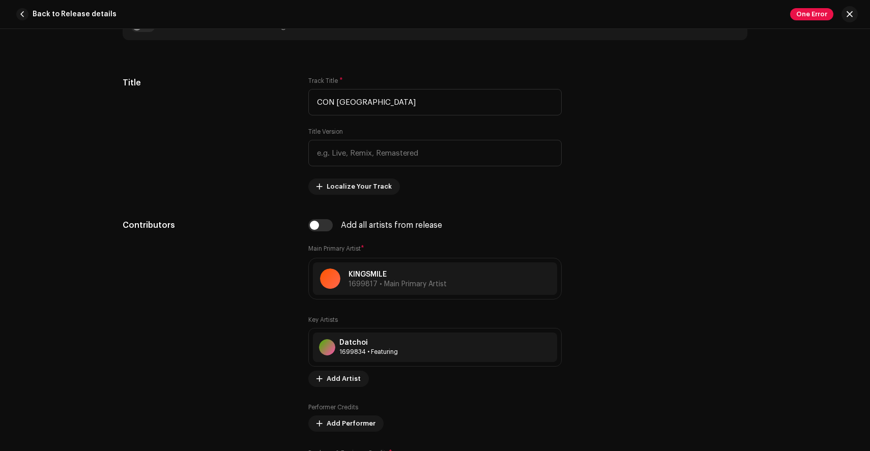
scroll to position [427, 0]
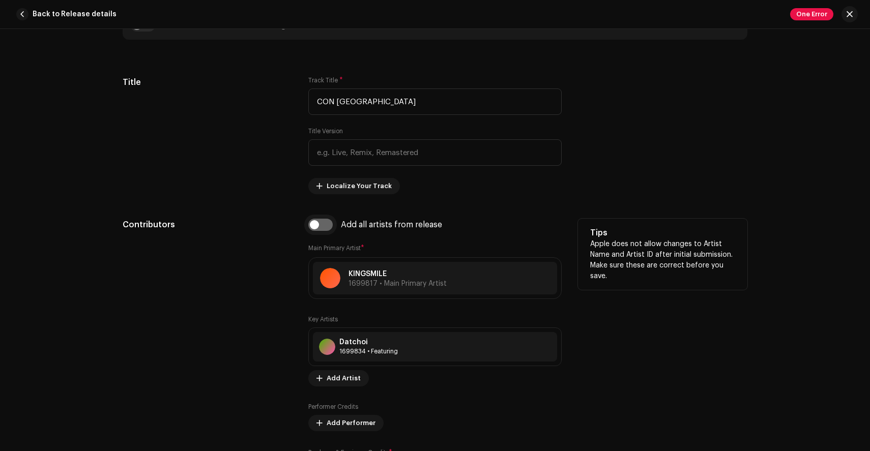
click at [316, 223] on input "checkbox" at bounding box center [320, 225] width 24 height 12
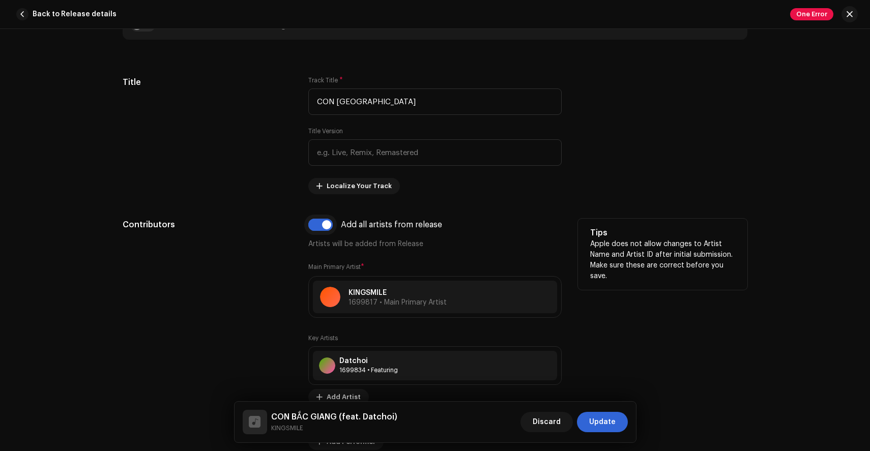
click at [323, 226] on input "checkbox" at bounding box center [320, 225] width 24 height 12
checkbox input "false"
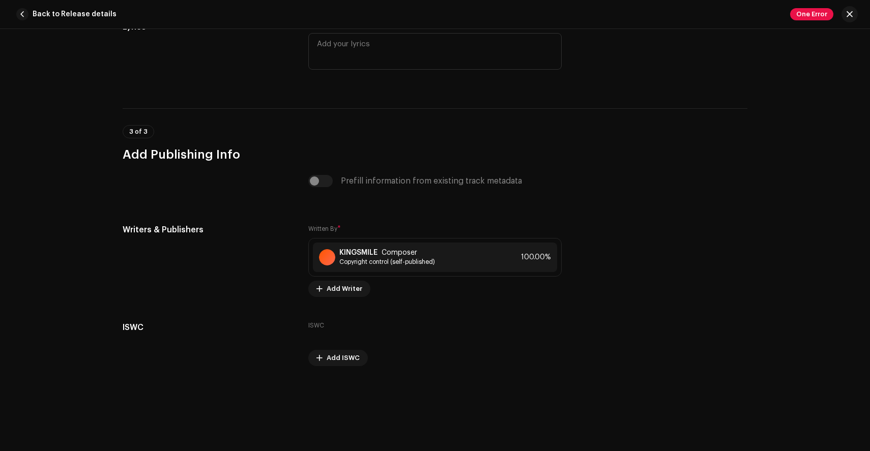
scroll to position [1981, 0]
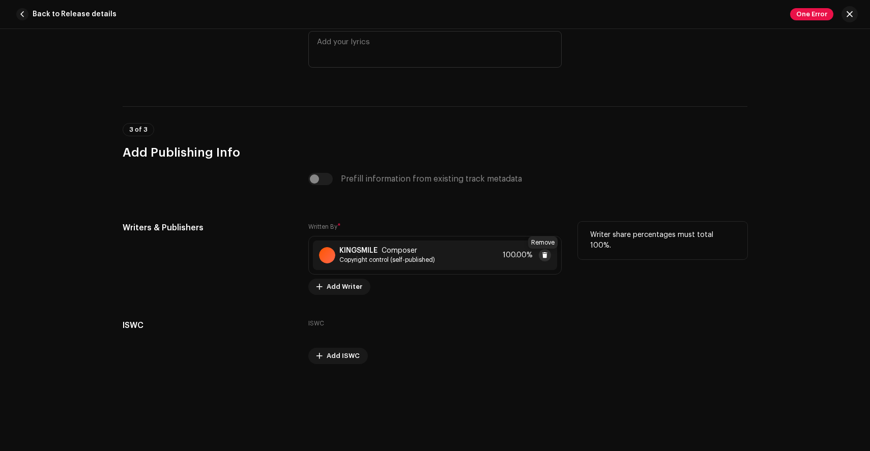
click at [542, 255] on span at bounding box center [545, 255] width 6 height 8
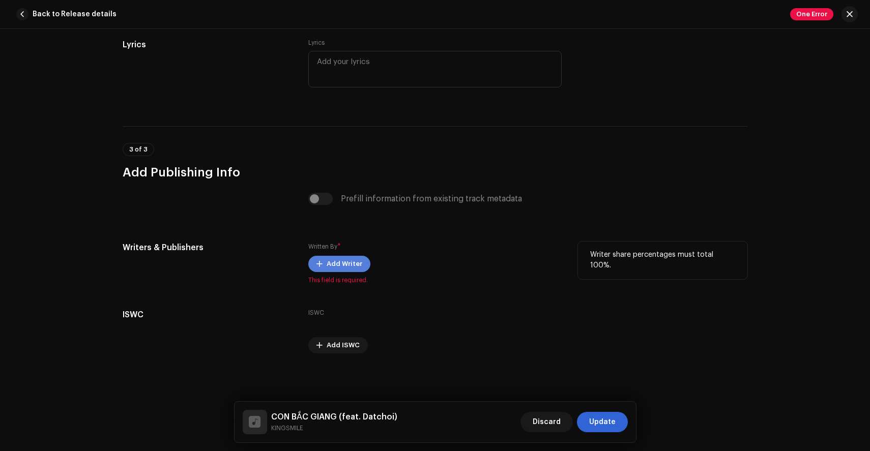
click at [341, 263] on span "Add Writer" at bounding box center [345, 264] width 36 height 20
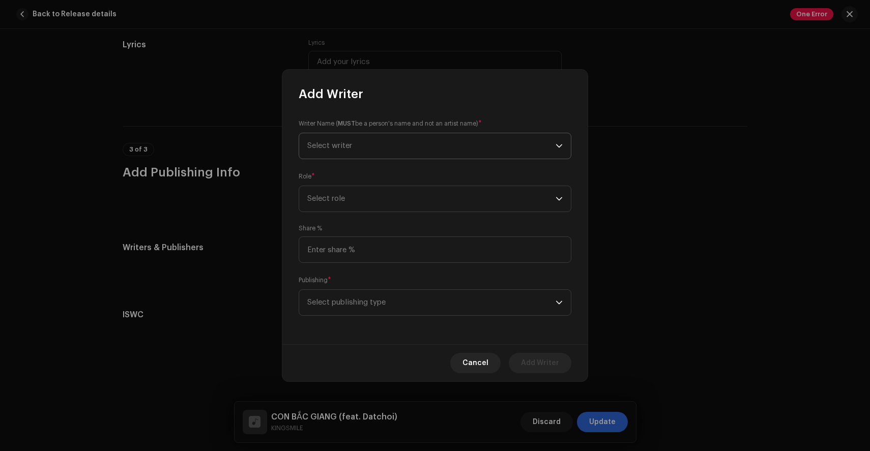
click at [393, 142] on span "Select writer" at bounding box center [431, 145] width 248 height 25
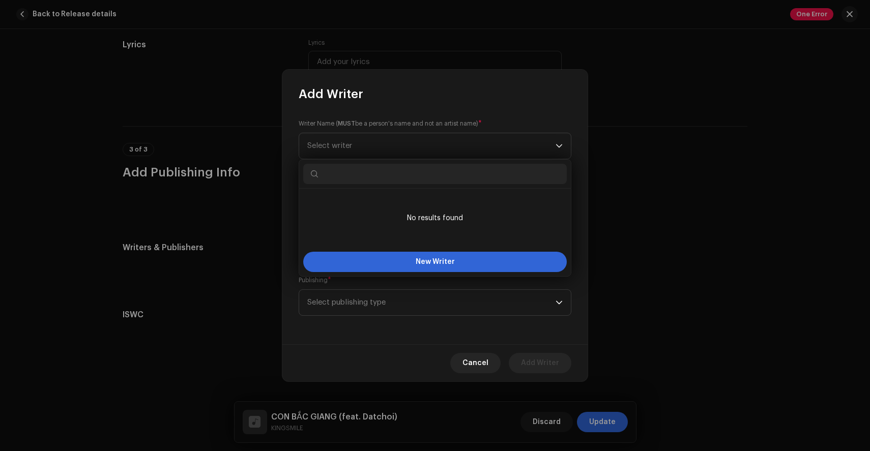
click at [390, 177] on input "text" at bounding box center [435, 174] width 264 height 20
type input "datchoi"
click at [414, 262] on button "New Writer" at bounding box center [435, 262] width 264 height 20
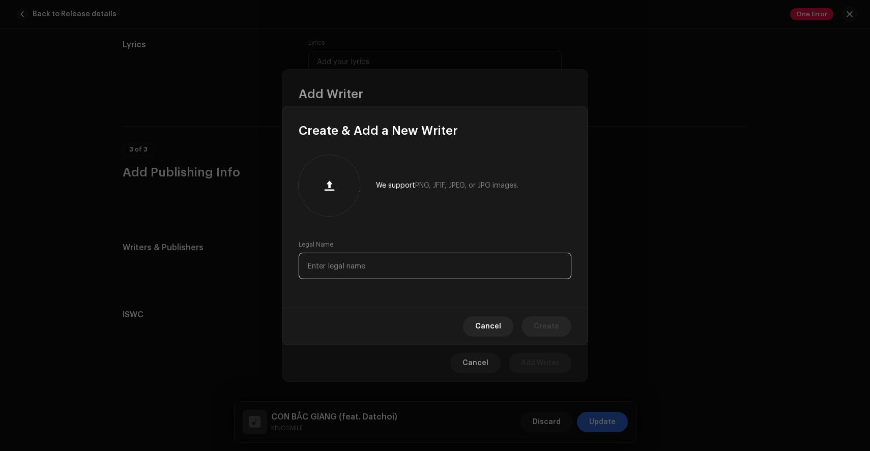
click at [352, 258] on input "text" at bounding box center [435, 266] width 273 height 26
type input "D"
type input "Đ"
type input "Datchoi"
click at [540, 319] on span "Create" at bounding box center [546, 326] width 25 height 20
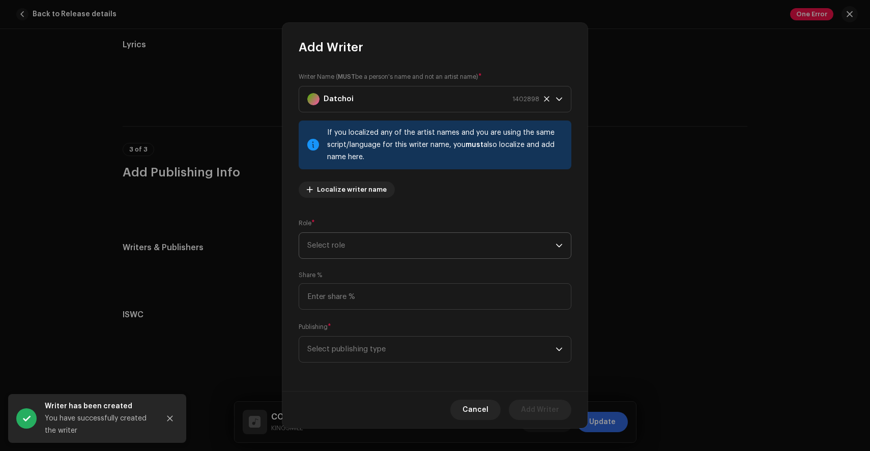
click at [346, 247] on span "Select role" at bounding box center [431, 245] width 248 height 25
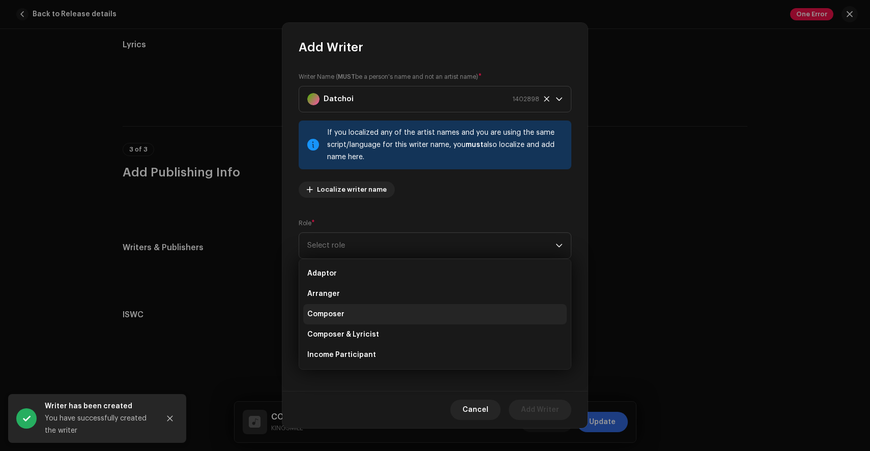
click at [339, 308] on li "Composer" at bounding box center [435, 314] width 264 height 20
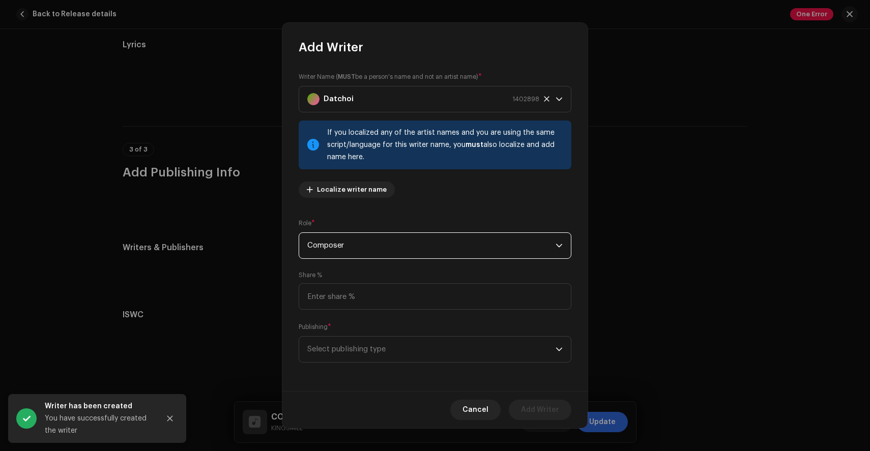
click at [362, 250] on span "Composer" at bounding box center [431, 245] width 248 height 25
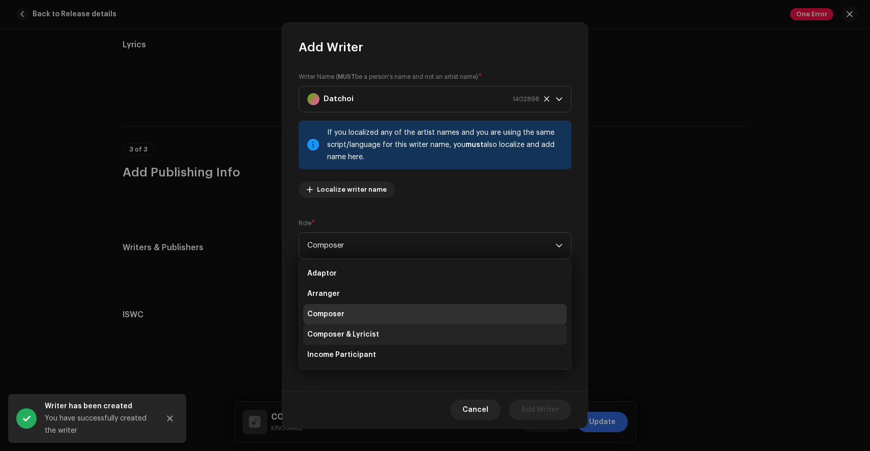
click at [368, 332] on span "Composer & Lyricist" at bounding box center [343, 335] width 72 height 10
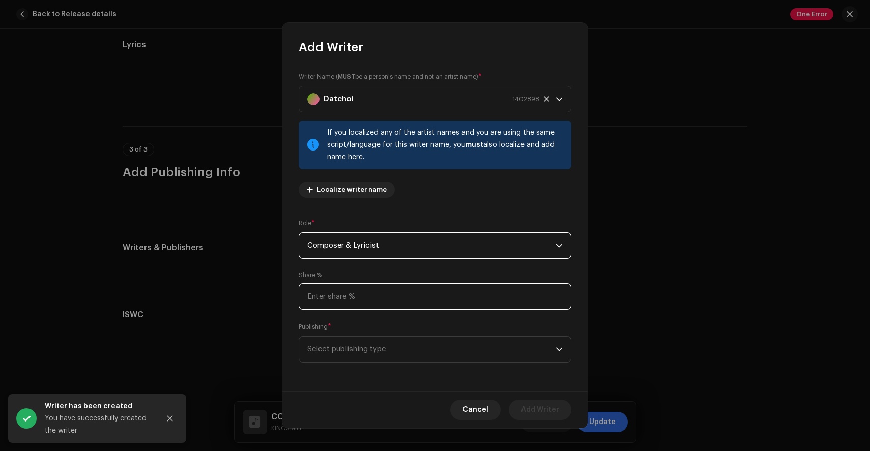
click at [360, 298] on input at bounding box center [435, 296] width 273 height 26
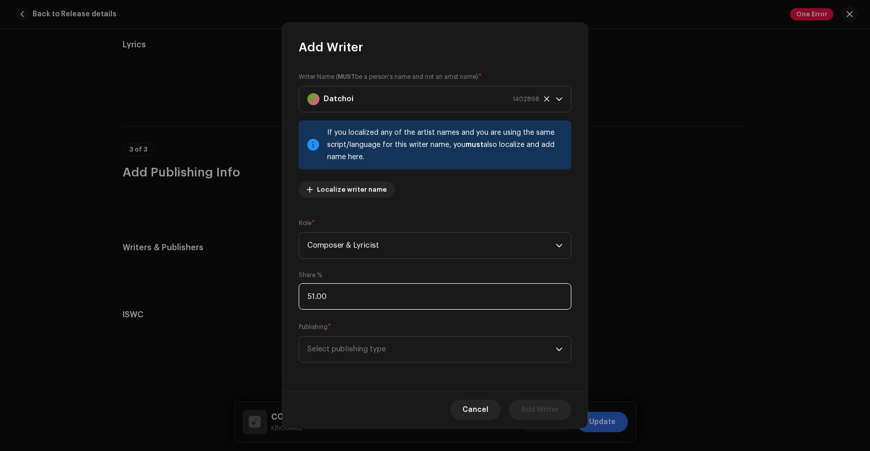
type input "5.00"
type input "100.00"
click at [499, 349] on span "Select publishing type" at bounding box center [431, 349] width 248 height 25
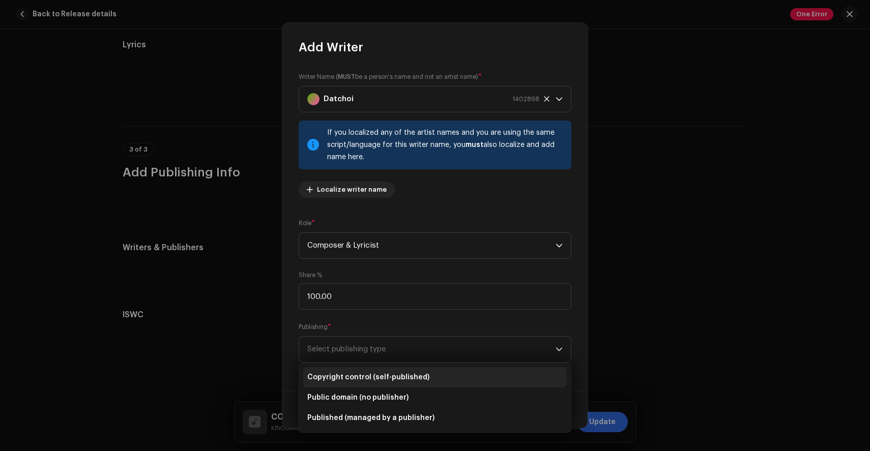
click at [377, 385] on li "Copyright control (self-published)" at bounding box center [435, 377] width 264 height 20
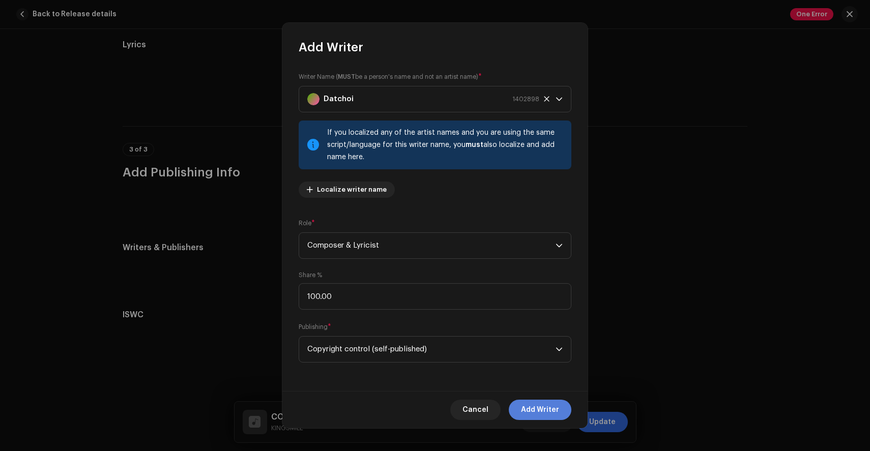
click at [538, 412] on span "Add Writer" at bounding box center [540, 410] width 38 height 20
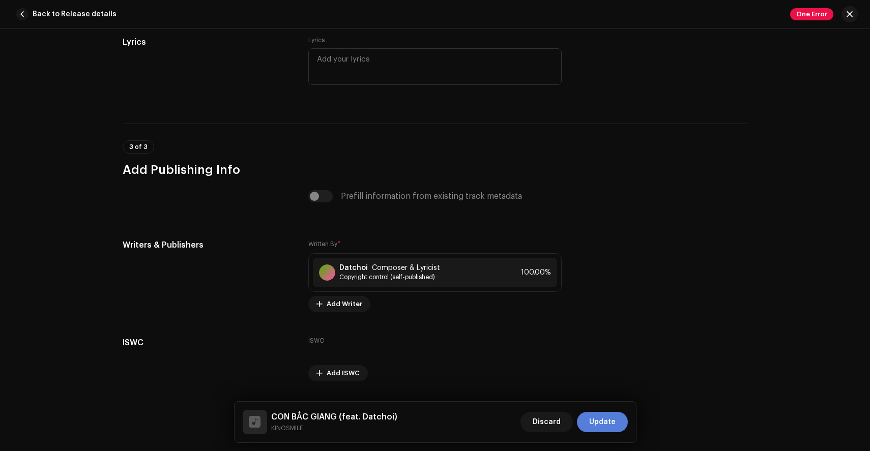
click at [602, 419] on span "Update" at bounding box center [602, 422] width 26 height 20
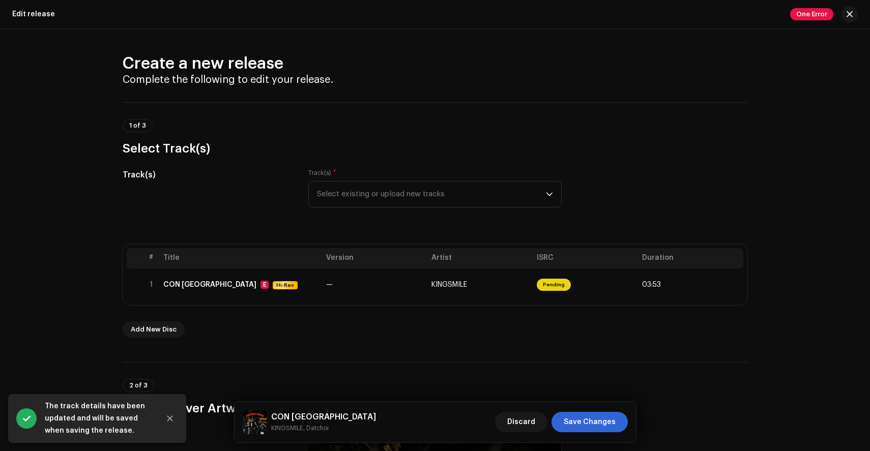
click at [602, 419] on span "Save Changes" at bounding box center [590, 422] width 52 height 20
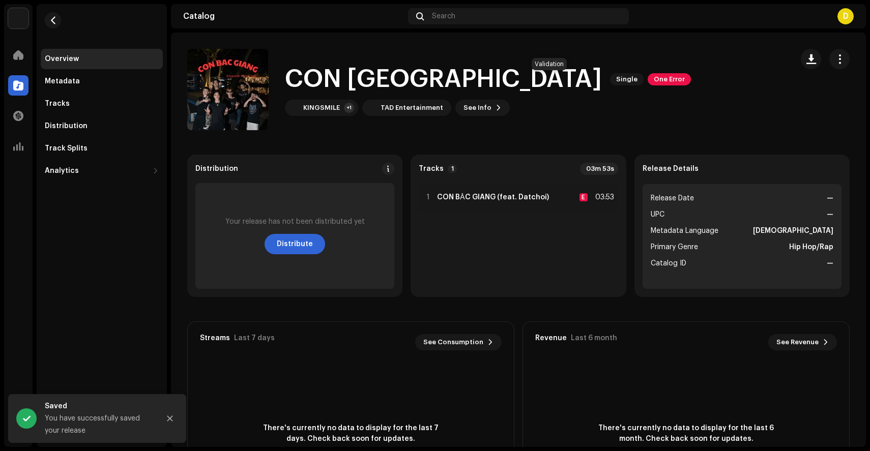
click at [648, 82] on span "One Error" at bounding box center [669, 79] width 43 height 12
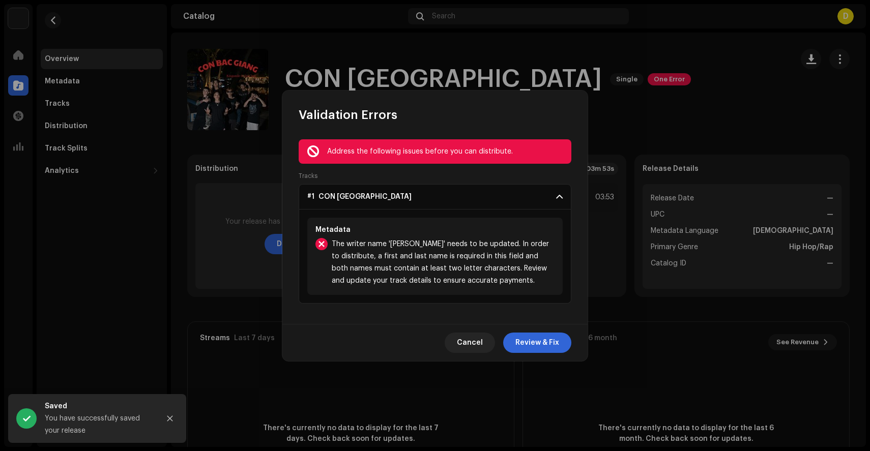
click at [445, 149] on div "Address the following issues before you can distribute." at bounding box center [445, 152] width 236 height 12
click at [474, 349] on span "Cancel" at bounding box center [470, 343] width 26 height 20
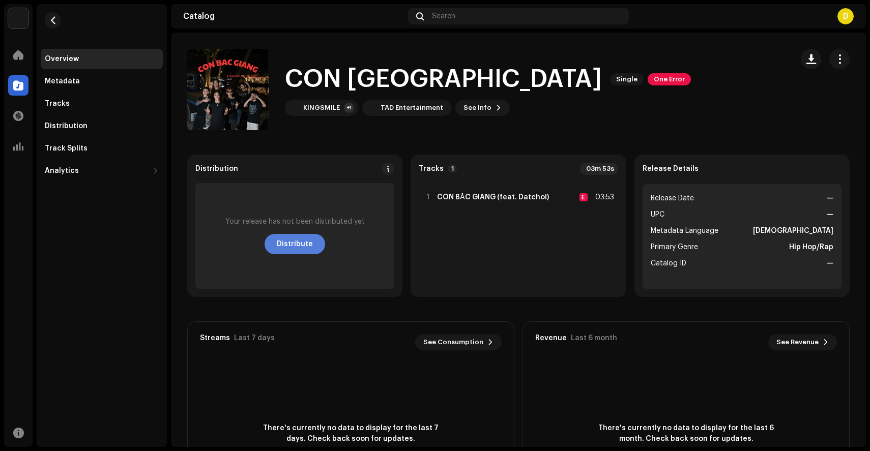
click at [284, 246] on span "Distribute" at bounding box center [295, 244] width 36 height 20
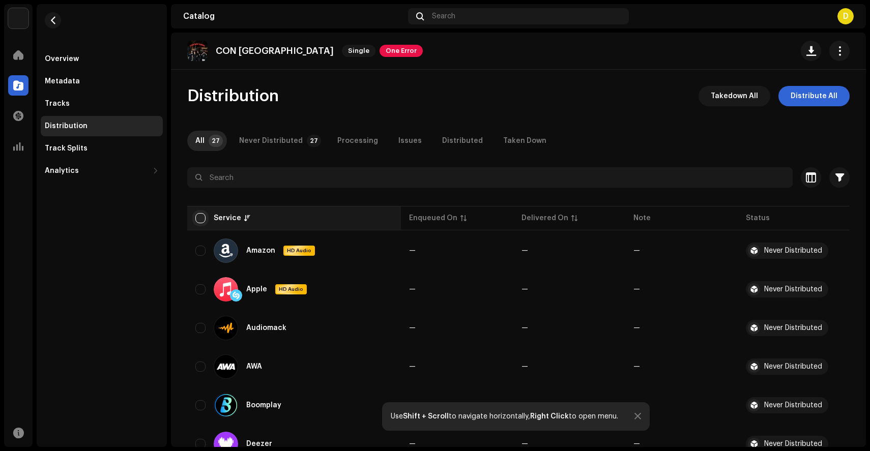
click at [204, 217] on input "checkbox" at bounding box center [200, 218] width 10 height 10
checkbox input "true"
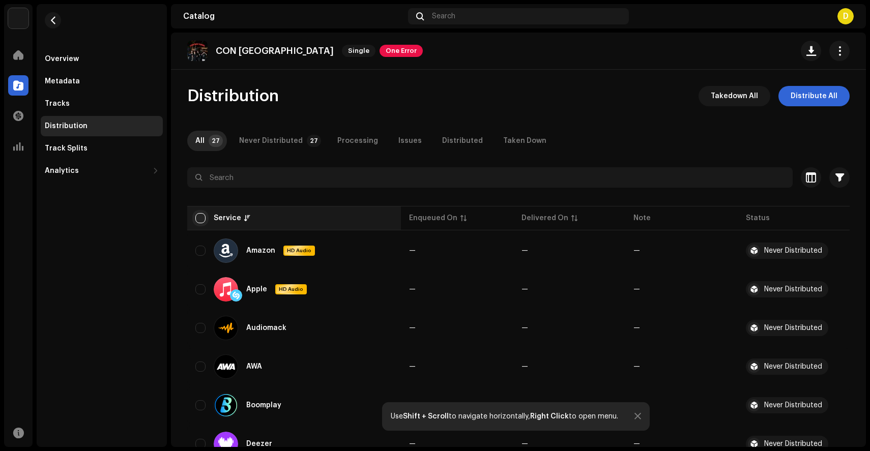
checkbox input "true"
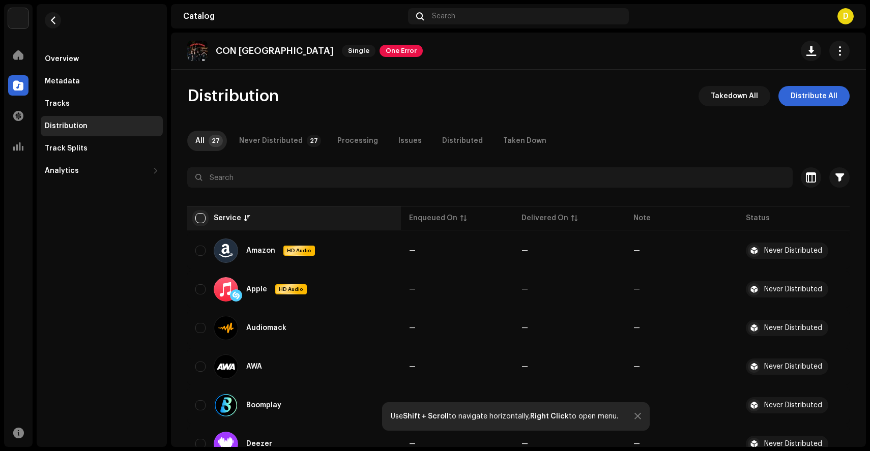
checkbox input "true"
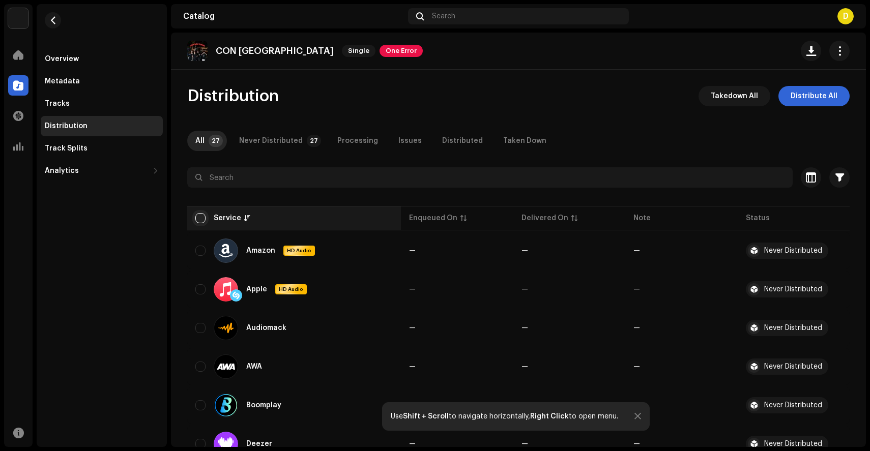
checkbox input "true"
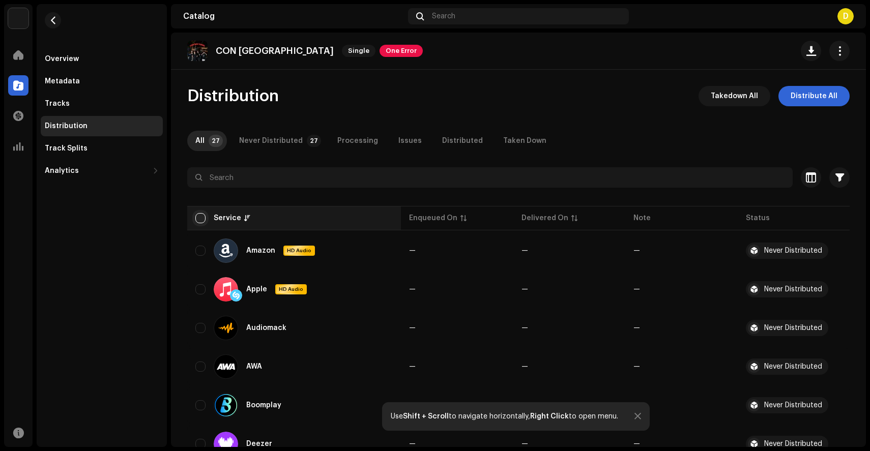
checkbox input "true"
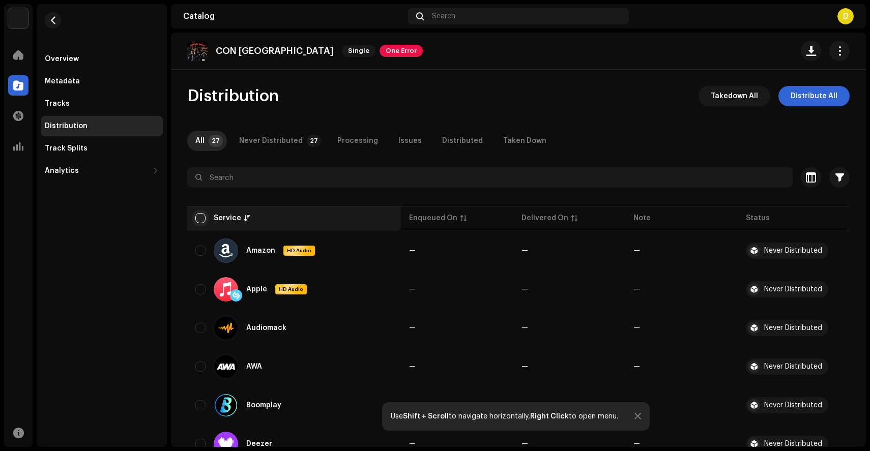
checkbox input "true"
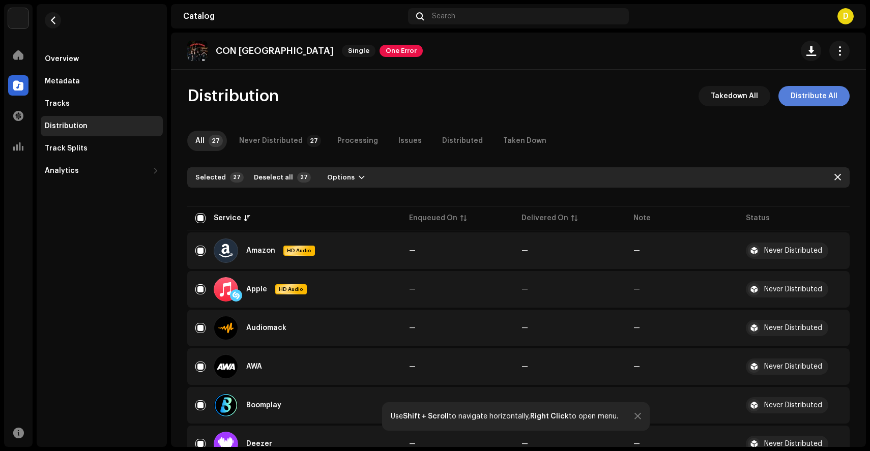
click at [818, 95] on span "Distribute All" at bounding box center [814, 96] width 47 height 20
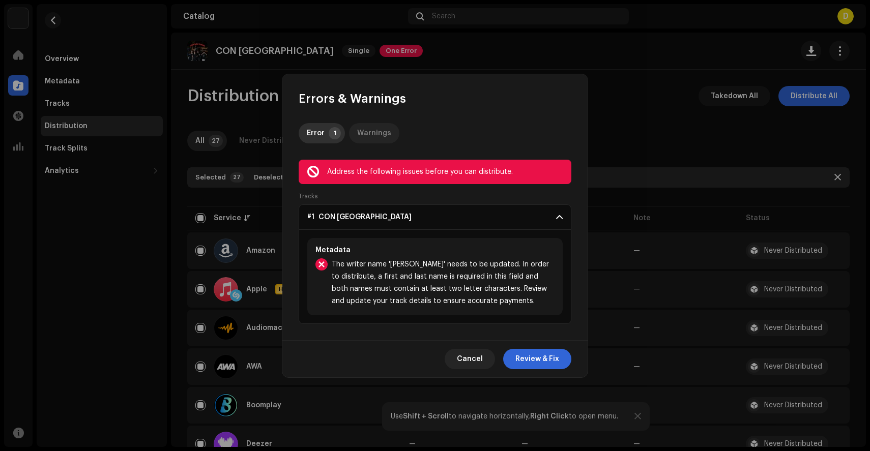
click at [365, 140] on div "Warnings" at bounding box center [374, 133] width 34 height 20
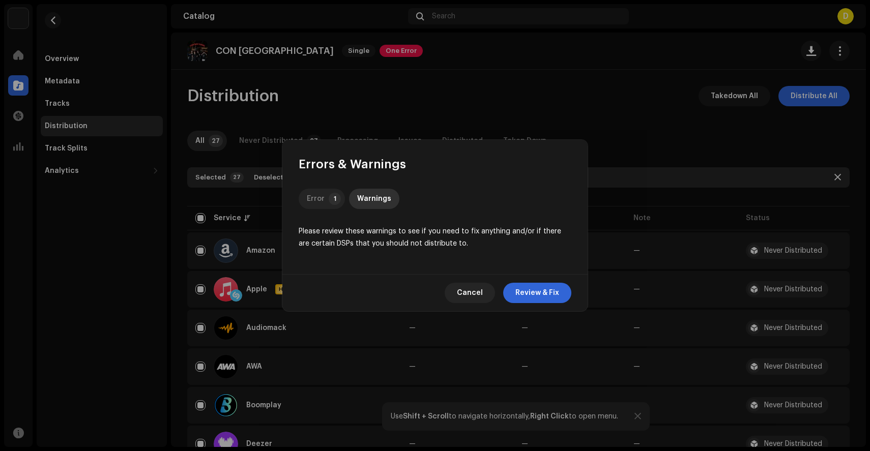
click at [328, 196] on p-tab "Error 1" at bounding box center [322, 199] width 46 height 20
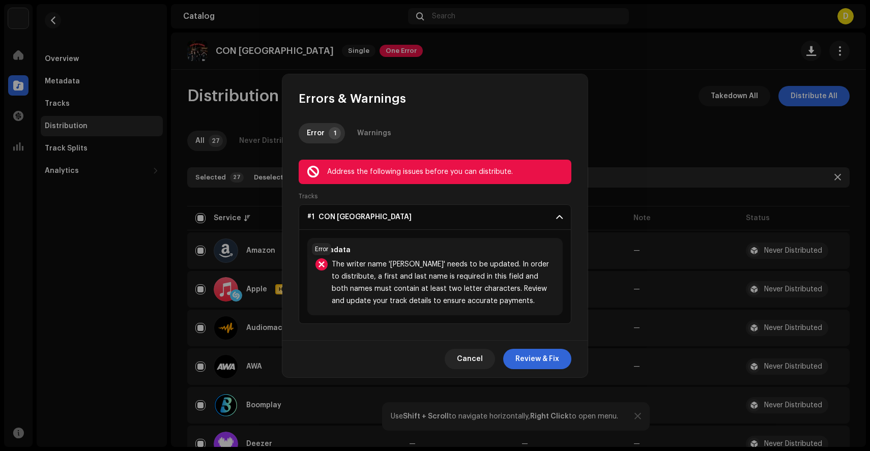
click at [321, 264] on div at bounding box center [321, 264] width 12 height 12
click at [480, 363] on span "Cancel" at bounding box center [470, 359] width 26 height 20
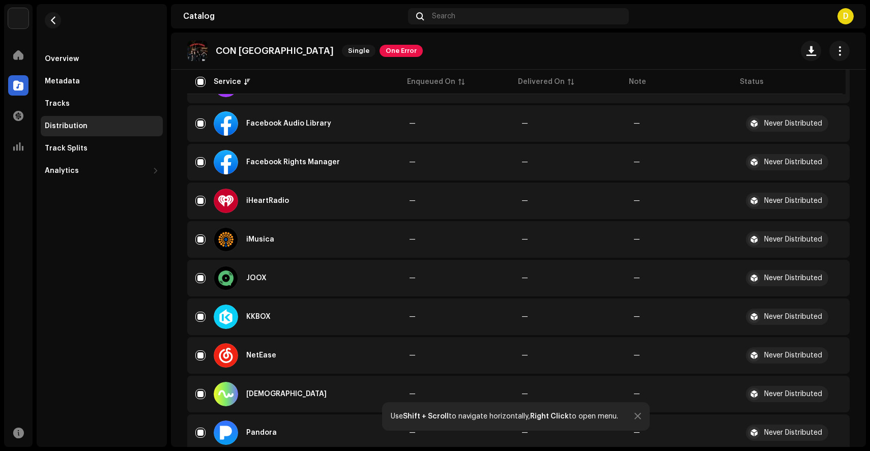
scroll to position [856, 0]
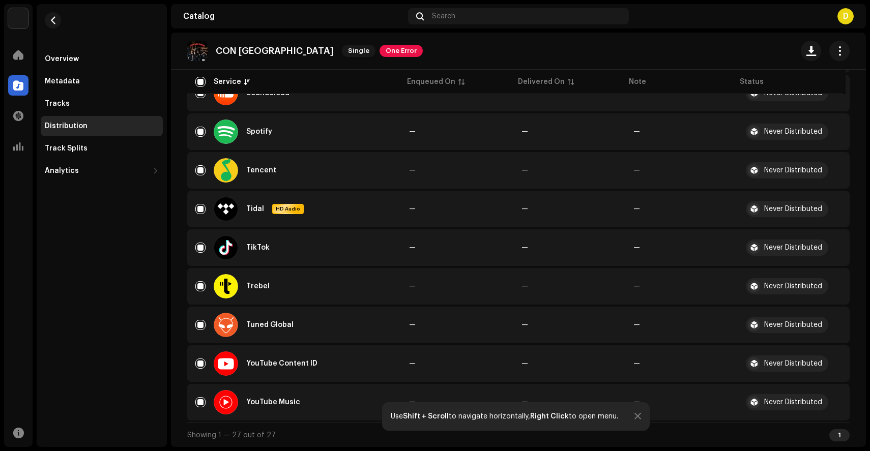
click at [841, 44] on re-m-actions-button at bounding box center [839, 51] width 20 height 20
click at [836, 44] on button "button" at bounding box center [839, 51] width 20 height 20
click at [380, 50] on span "One Error" at bounding box center [401, 51] width 43 height 12
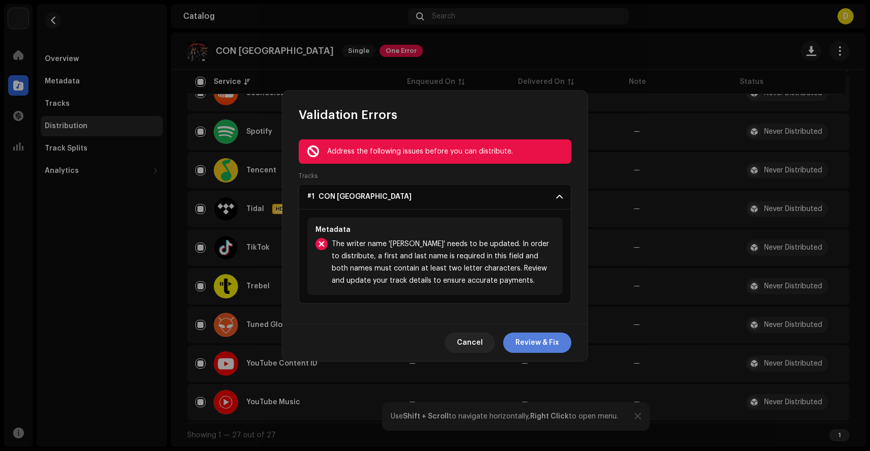
click at [545, 336] on span "Review & Fix" at bounding box center [537, 343] width 44 height 20
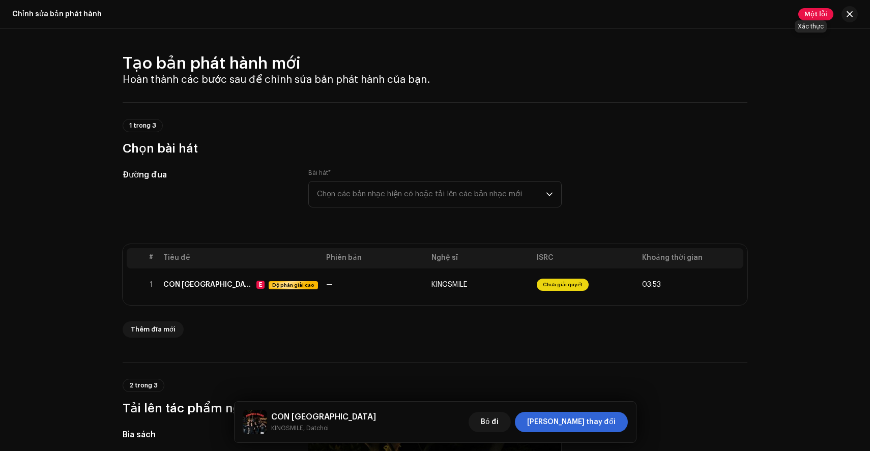
click at [808, 18] on span "Một lỗi" at bounding box center [815, 14] width 35 height 12
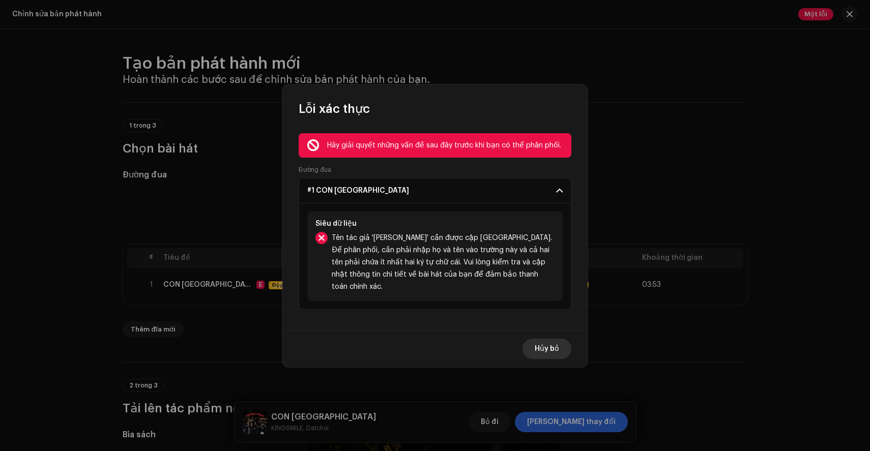
click at [548, 339] on span "Hủy bỏ" at bounding box center [547, 349] width 24 height 20
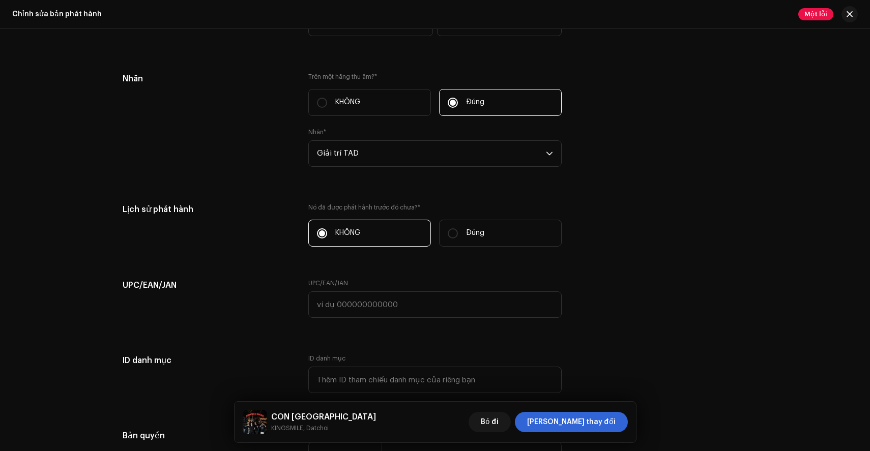
scroll to position [1664, 0]
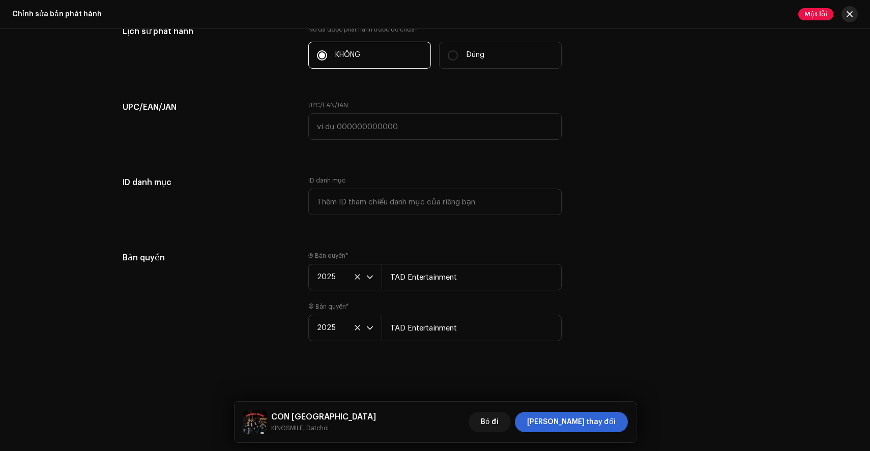
click at [851, 12] on span "button" at bounding box center [850, 14] width 6 height 8
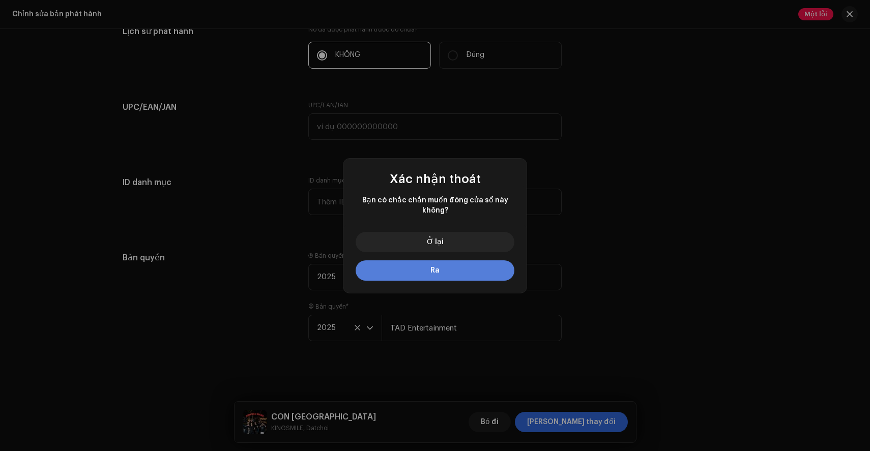
click at [441, 271] on button "Ra" at bounding box center [435, 270] width 159 height 20
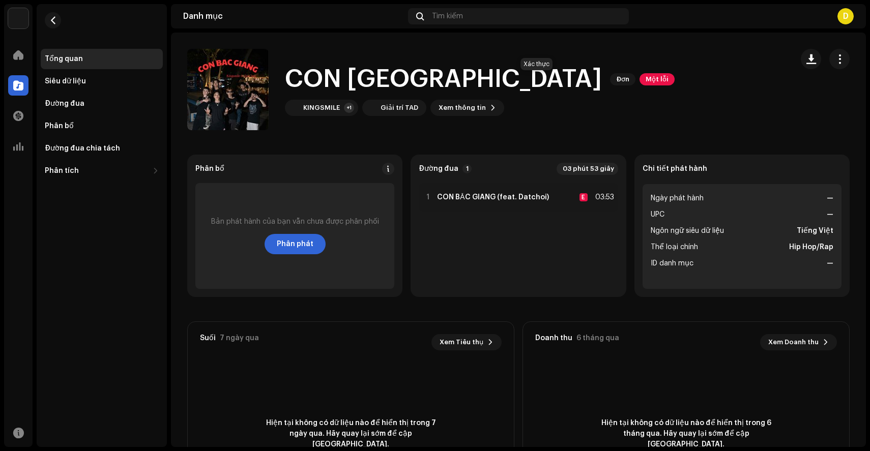
click at [646, 77] on font "Một lỗi" at bounding box center [657, 79] width 23 height 7
click at [590, 147] on div "Lỗi xác thực Hãy giải quyết những vấn đề sau đây trước khi bạn có thể phân phối…" at bounding box center [435, 225] width 870 height 451
click at [9, 111] on div at bounding box center [18, 116] width 20 height 20
click at [18, 139] on div at bounding box center [18, 146] width 20 height 20
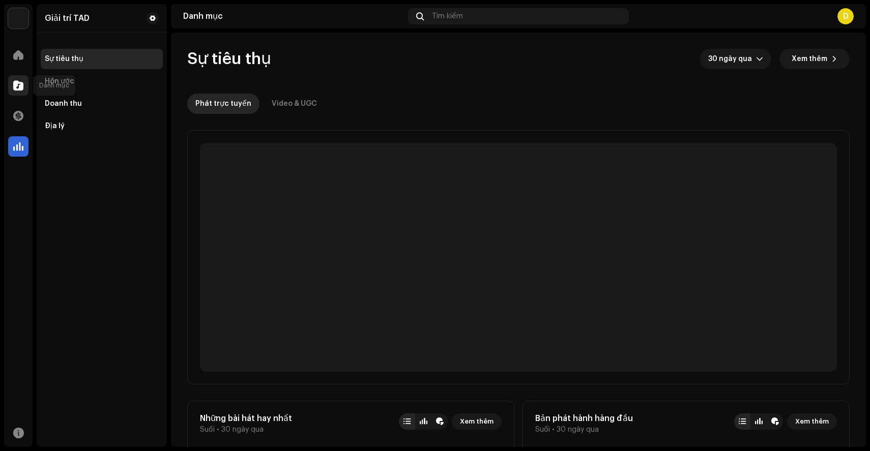
click at [15, 93] on div at bounding box center [18, 85] width 20 height 20
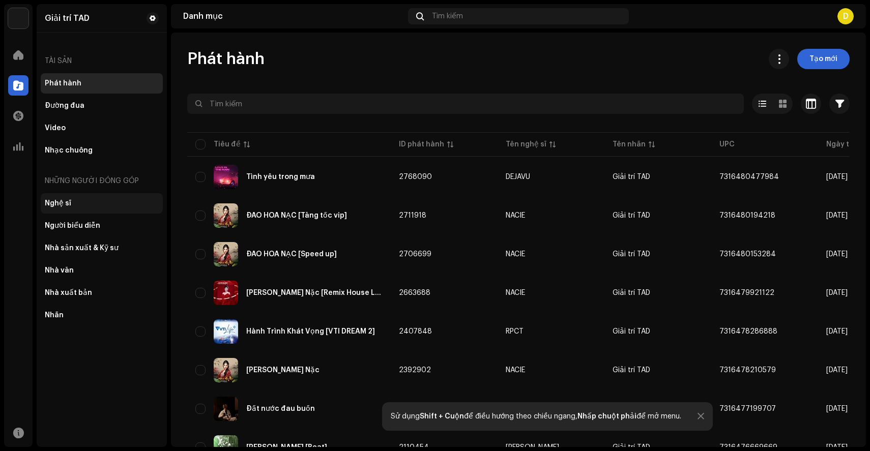
click at [83, 201] on div "Nghệ sĩ" at bounding box center [102, 203] width 114 height 8
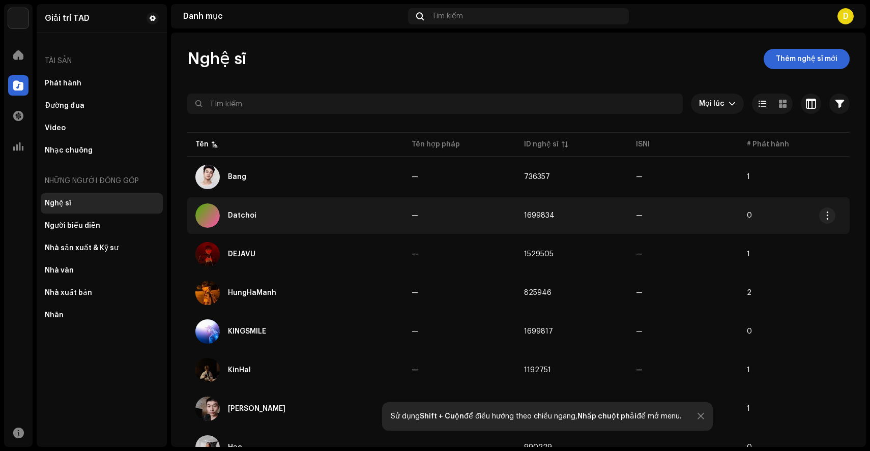
click at [327, 222] on div "Datchoi" at bounding box center [295, 216] width 200 height 24
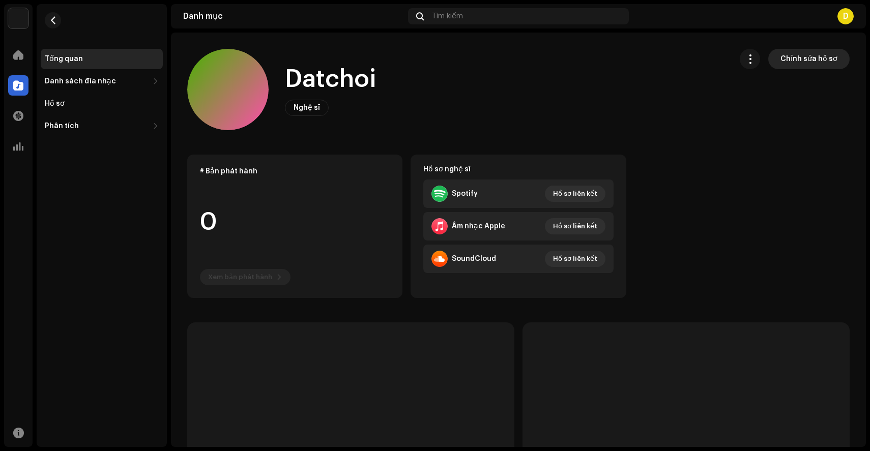
click at [799, 64] on span "Chỉnh sửa hồ sơ" at bounding box center [808, 59] width 57 height 20
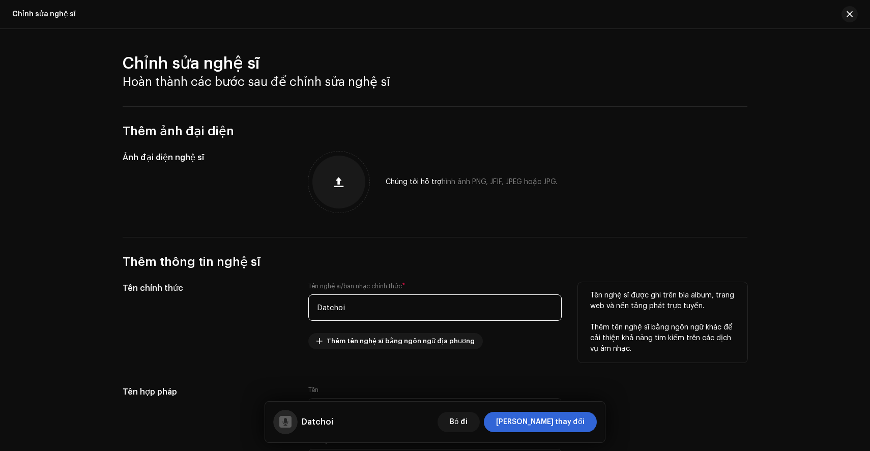
click at [365, 307] on input "Datchoi" at bounding box center [434, 308] width 253 height 26
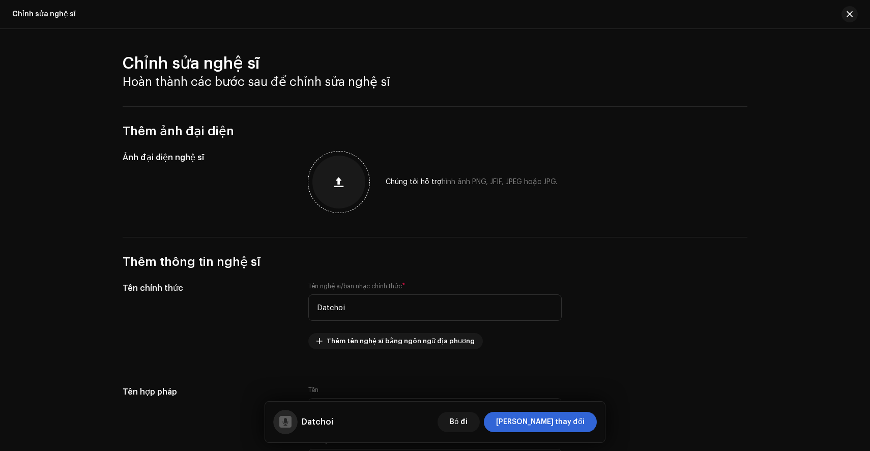
click at [331, 181] on button "button" at bounding box center [339, 182] width 24 height 24
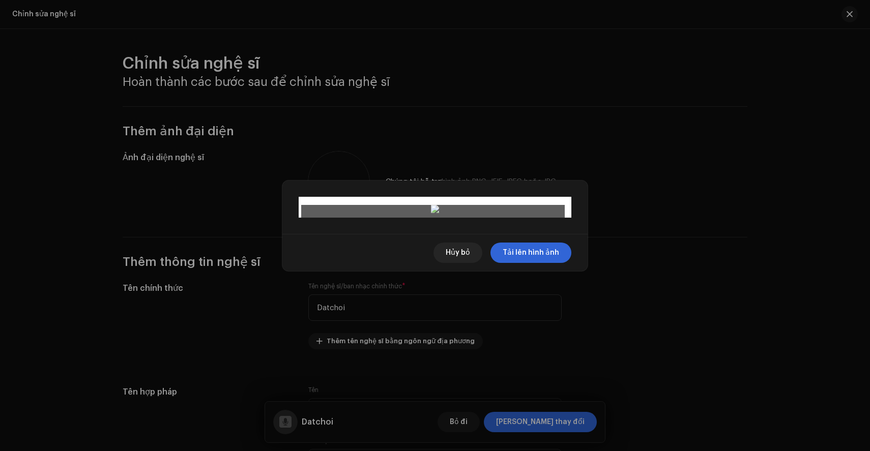
drag, startPoint x: 514, startPoint y: 292, endPoint x: 512, endPoint y: 258, distance: 33.6
click at [512, 258] on div at bounding box center [435, 369] width 264 height 264
click at [531, 256] on font "Tải lên hình ảnh" at bounding box center [531, 252] width 56 height 7
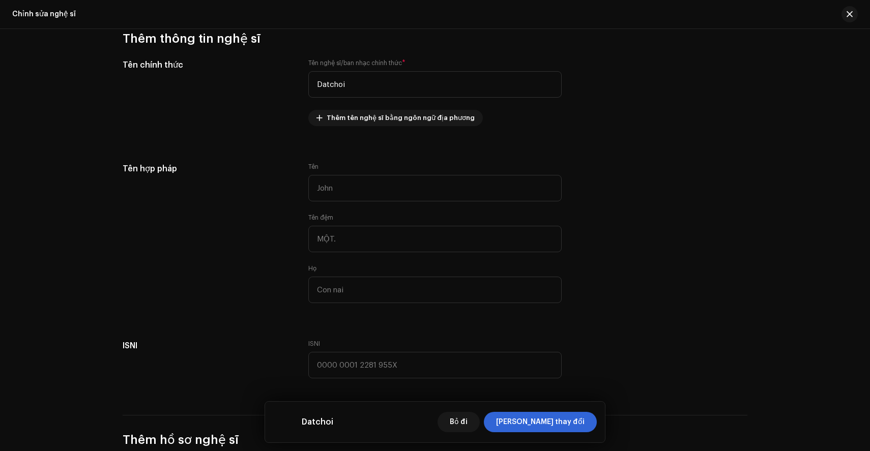
scroll to position [226, 0]
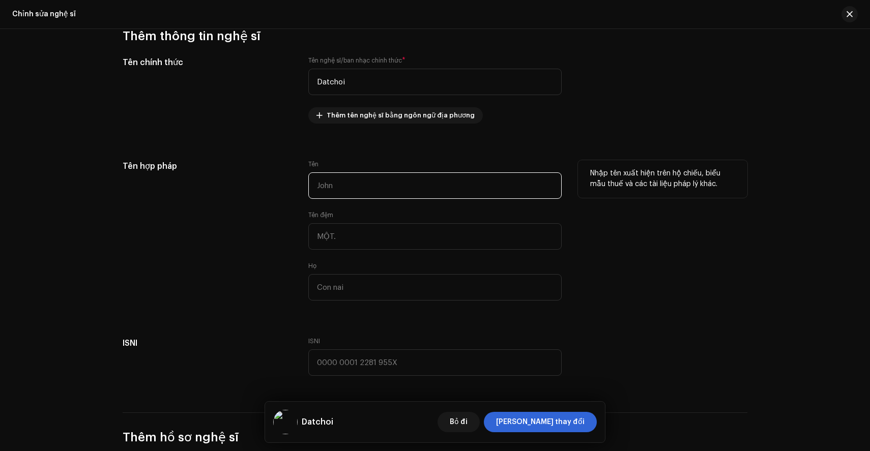
click at [437, 194] on input "text" at bounding box center [434, 185] width 253 height 26
type input "D"
type input "Đạt"
type input "L"
type input "Mạnh"
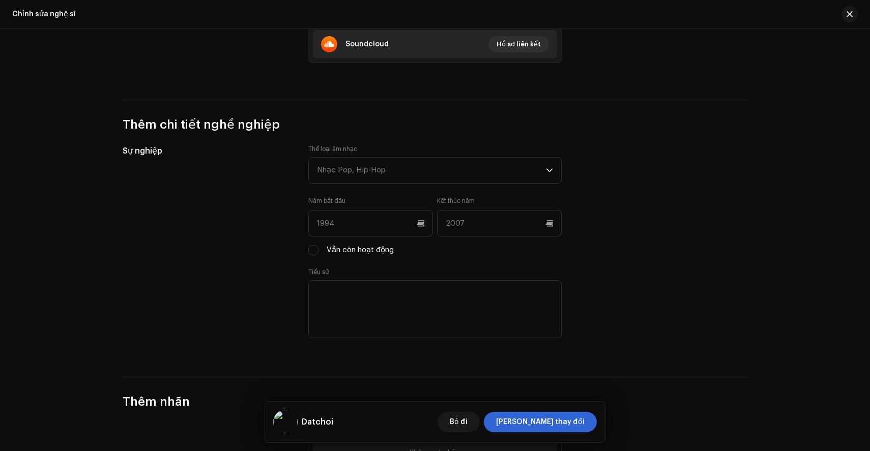
scroll to position [770, 0]
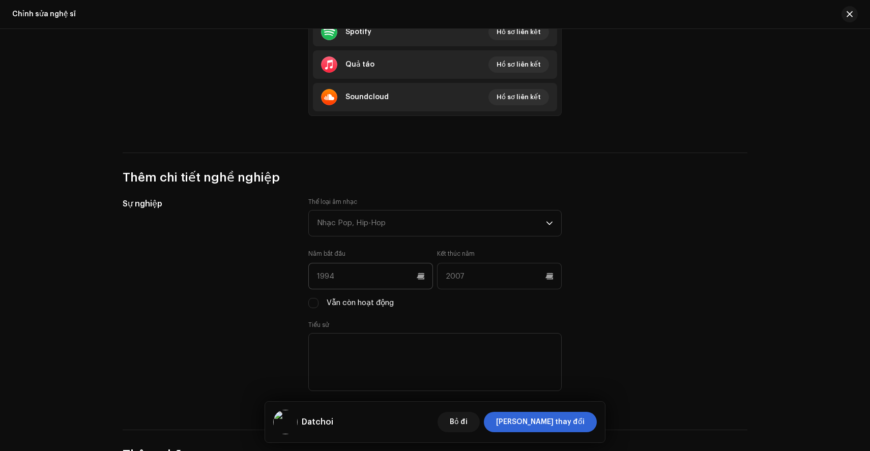
type input "Lương"
click at [365, 276] on input "text" at bounding box center [370, 276] width 125 height 26
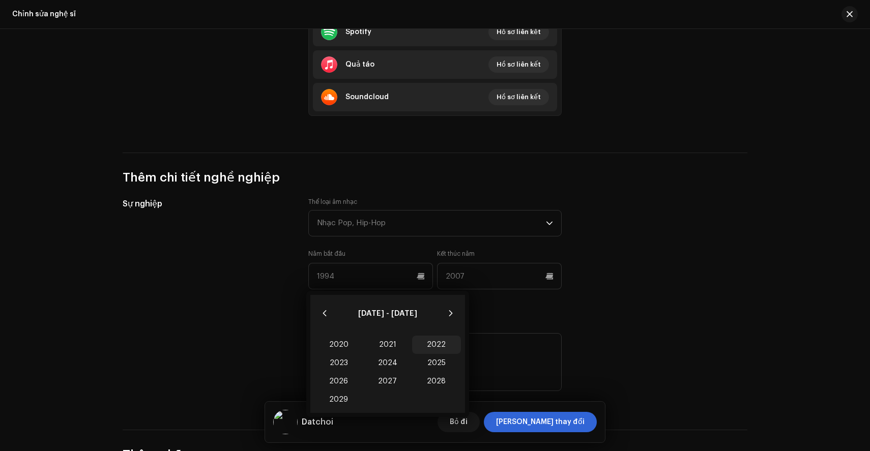
click at [431, 344] on font "2022" at bounding box center [436, 344] width 19 height 7
type input "2022"
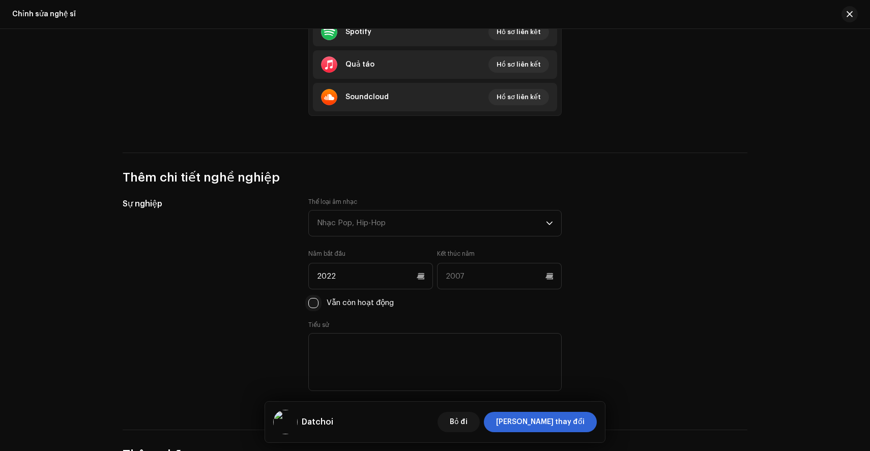
click at [312, 305] on input "Vẫn còn hoạt động" at bounding box center [313, 303] width 10 height 10
checkbox input "true"
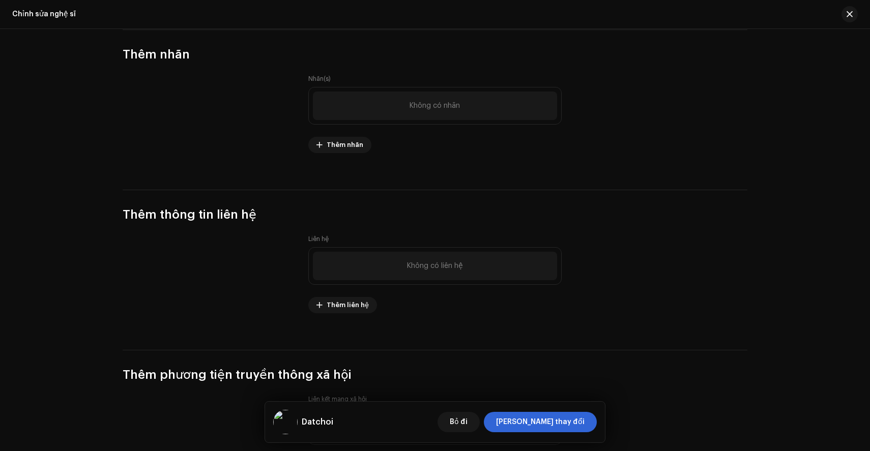
scroll to position [1268, 0]
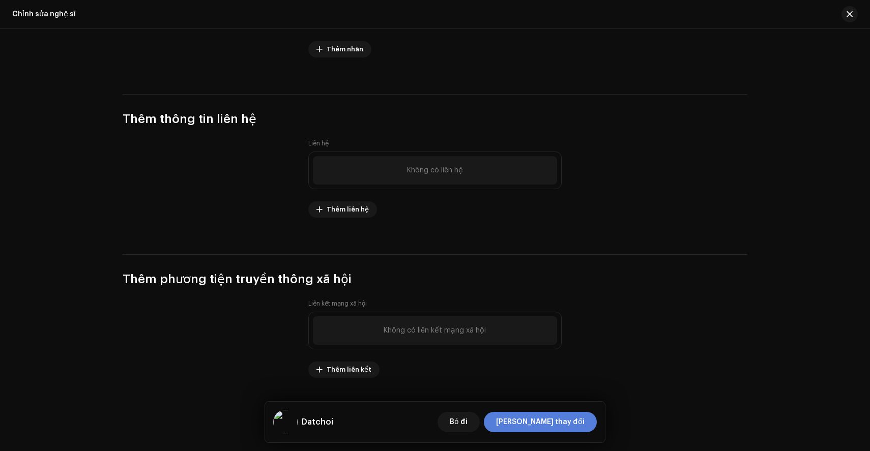
click at [556, 431] on span "[PERSON_NAME] thay đổi" at bounding box center [540, 422] width 89 height 20
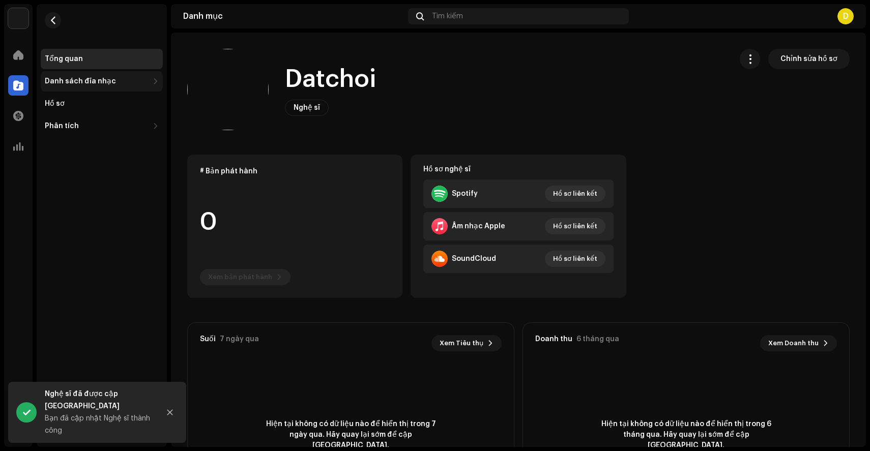
click at [82, 78] on font "Danh sách đĩa nhạc" at bounding box center [80, 81] width 71 height 7
click at [65, 98] on div "Phát hành" at bounding box center [102, 104] width 122 height 20
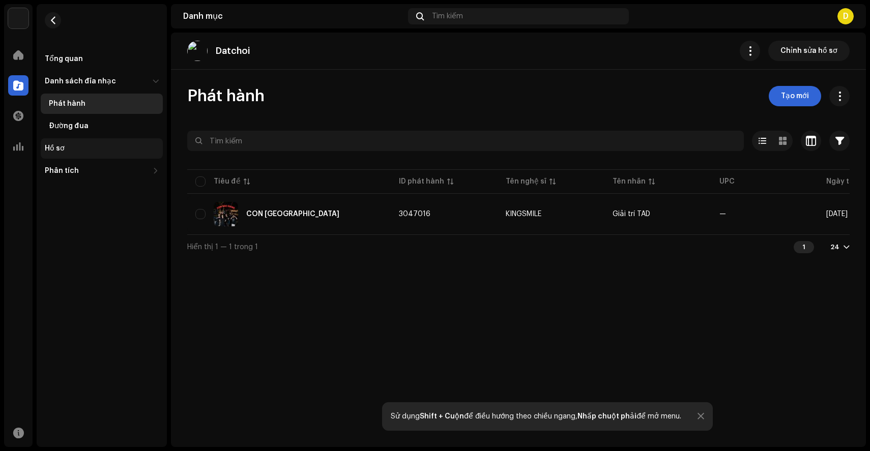
drag, startPoint x: 69, startPoint y: 125, endPoint x: 76, endPoint y: 148, distance: 23.3
click at [69, 126] on font "Đường đua" at bounding box center [69, 126] width 40 height 7
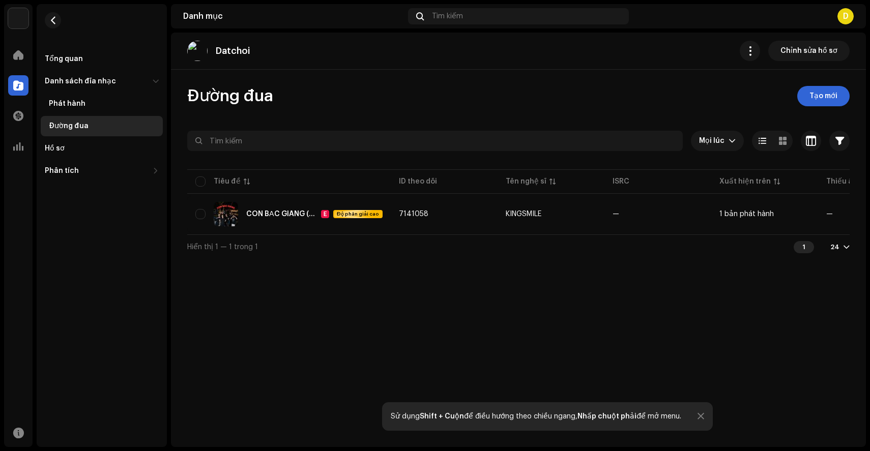
drag, startPoint x: 93, startPoint y: 110, endPoint x: 130, endPoint y: 128, distance: 41.0
click at [94, 111] on div "Phát hành" at bounding box center [102, 104] width 122 height 20
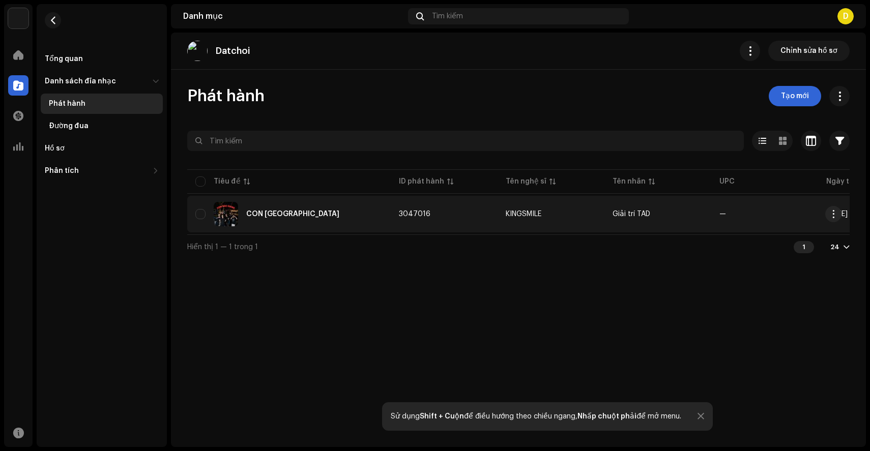
click at [265, 205] on div "CON [GEOGRAPHIC_DATA]" at bounding box center [288, 214] width 187 height 24
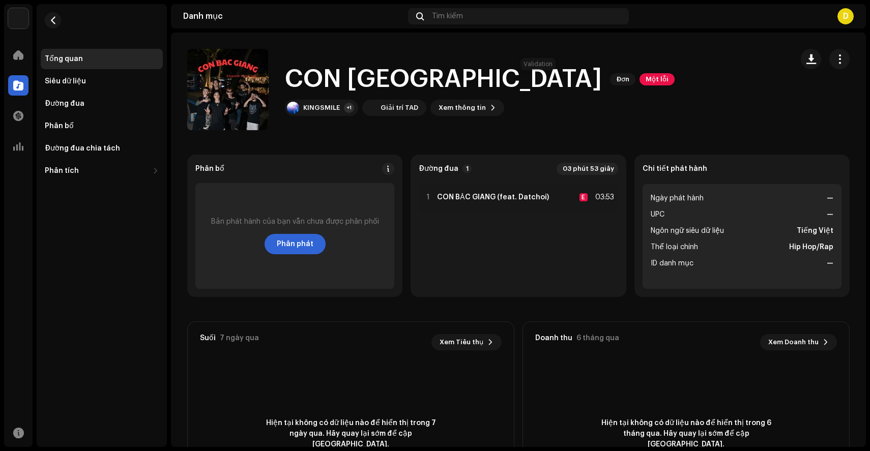
click at [646, 81] on font "Một lỗi" at bounding box center [657, 79] width 23 height 7
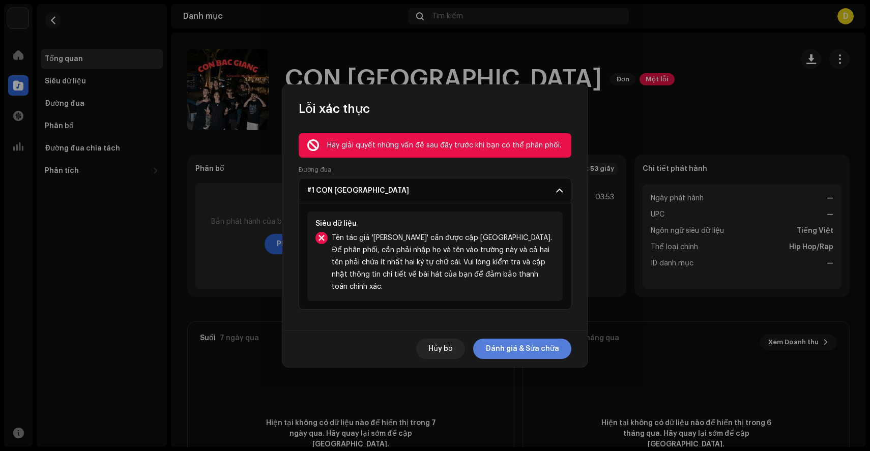
click at [511, 345] on font "Đánh giá & Sửa chữa" at bounding box center [522, 348] width 74 height 7
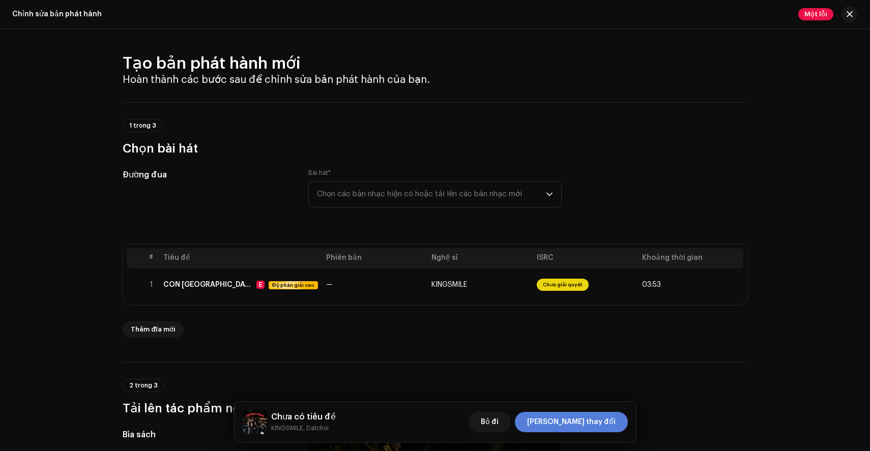
click at [593, 426] on span "[PERSON_NAME] thay đổi" at bounding box center [571, 422] width 89 height 20
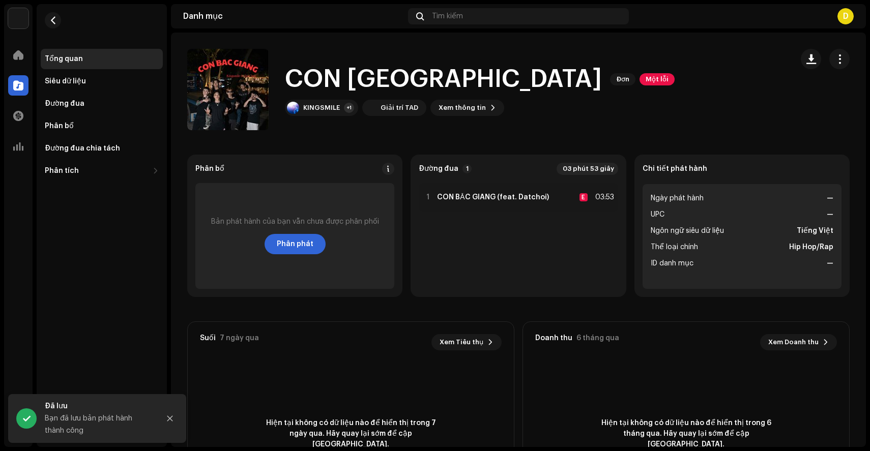
click at [640, 82] on span "Một lỗi" at bounding box center [657, 79] width 35 height 12
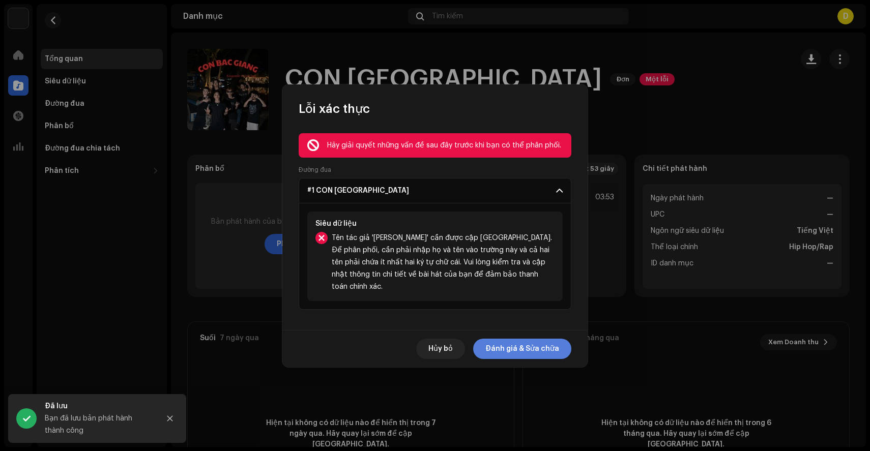
click at [499, 345] on font "Đánh giá & Sửa chữa" at bounding box center [522, 348] width 74 height 7
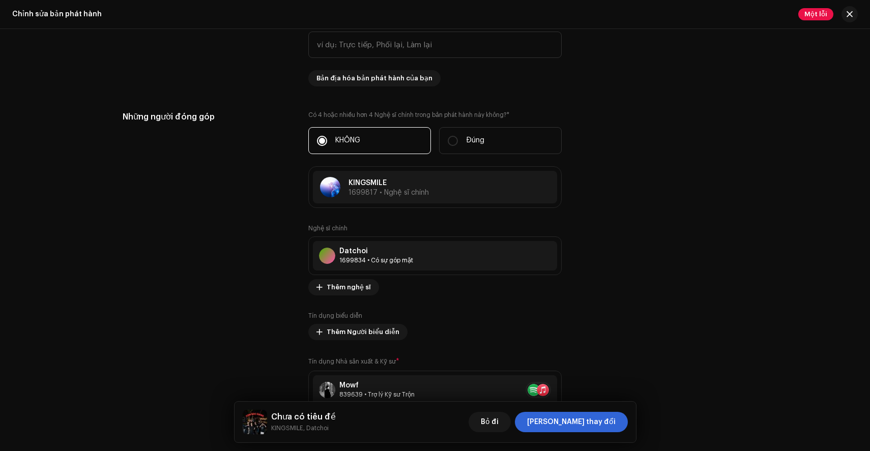
scroll to position [993, 0]
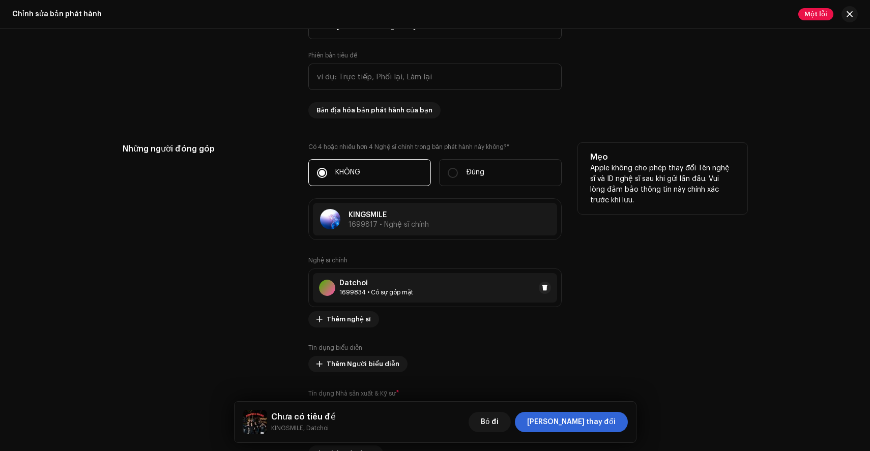
click at [459, 297] on div "Datchoi 1699834 • Có sự góp mặt" at bounding box center [435, 288] width 244 height 30
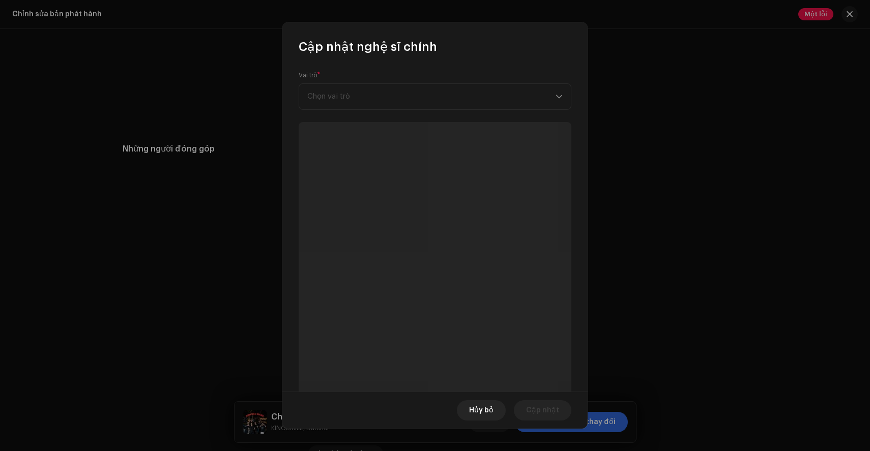
click at [493, 425] on div "Hủy bỏ Cập nhật" at bounding box center [434, 410] width 305 height 37
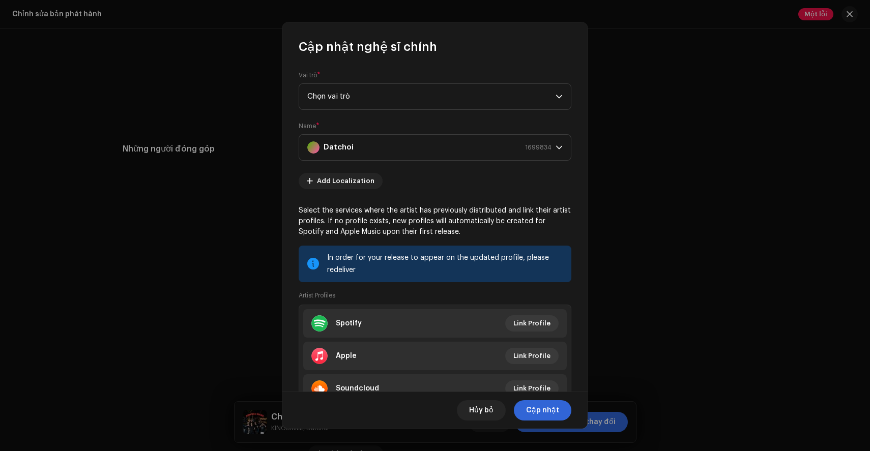
click at [493, 421] on div "Hủy bỏ Cập nhật" at bounding box center [434, 410] width 305 height 37
click at [493, 415] on span "Hủy bỏ" at bounding box center [481, 410] width 24 height 20
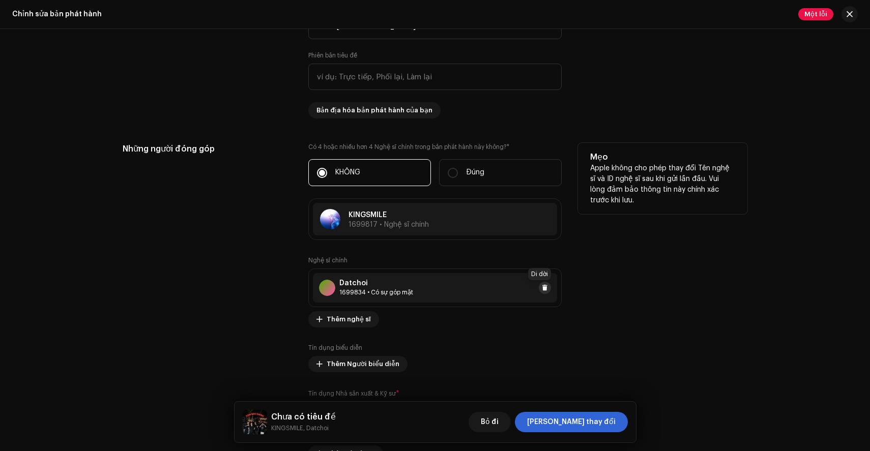
click at [545, 287] on span at bounding box center [545, 288] width 6 height 8
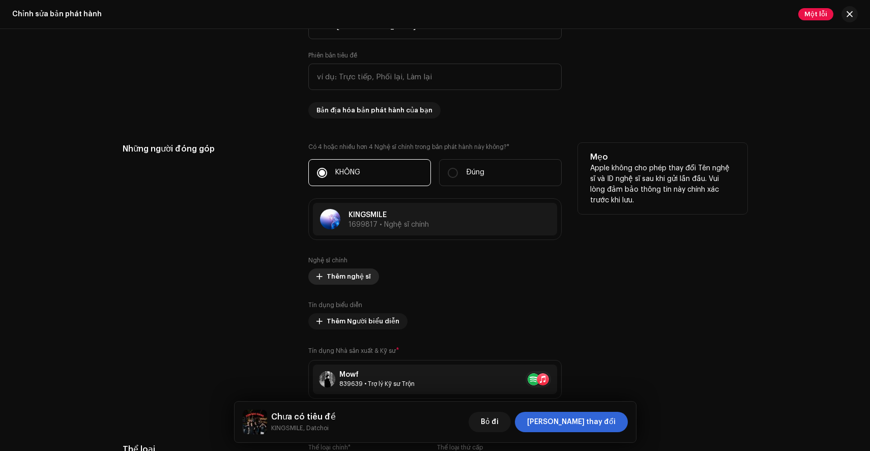
click at [361, 278] on font "Thêm nghệ sĩ" at bounding box center [349, 276] width 44 height 7
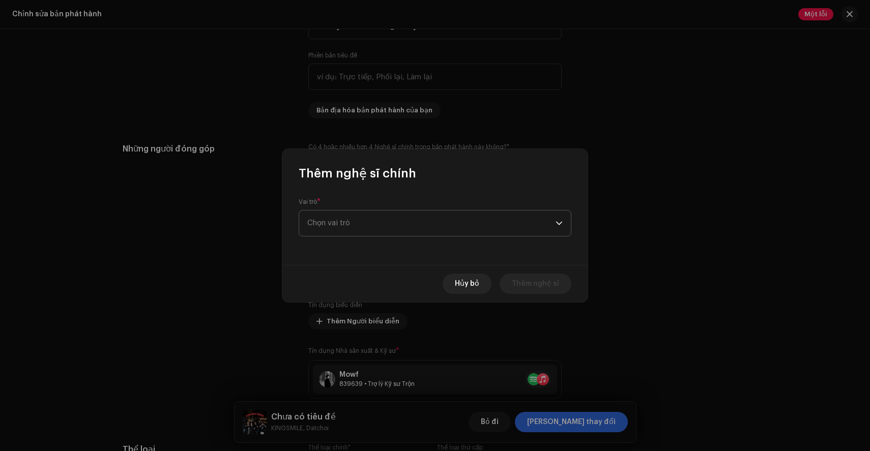
click at [403, 225] on span "Chọn vai trò" at bounding box center [431, 223] width 248 height 25
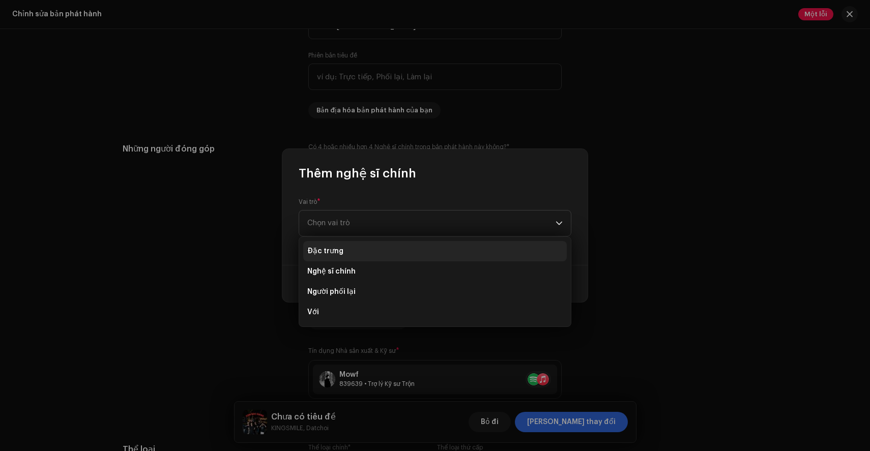
click at [357, 249] on li "Đặc trưng" at bounding box center [435, 251] width 264 height 20
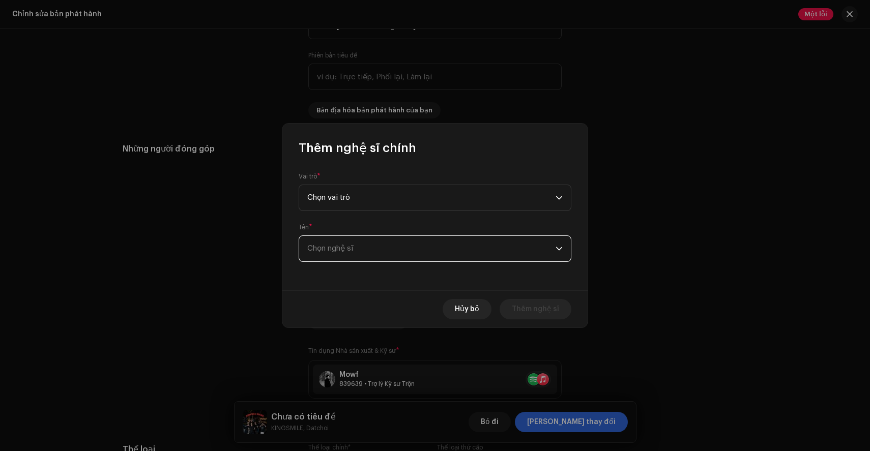
click at [355, 242] on span "Chọn nghệ sĩ" at bounding box center [431, 248] width 248 height 25
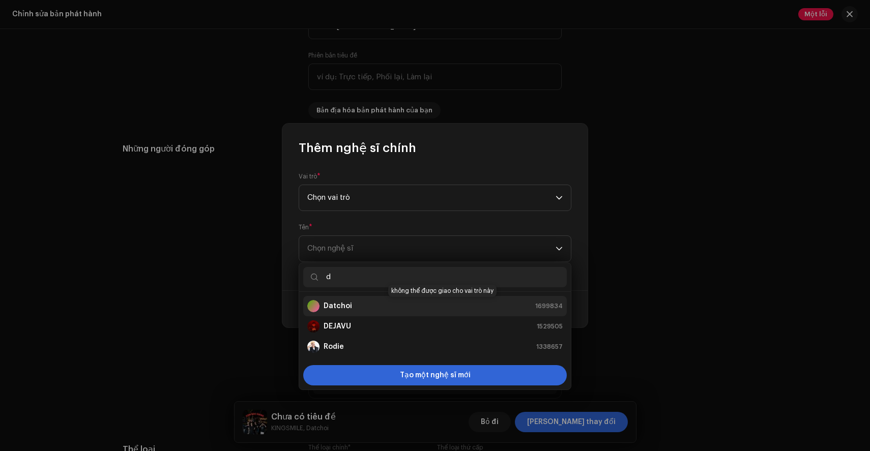
type input "d"
click at [378, 303] on div "Datchoi 1699834" at bounding box center [434, 306] width 255 height 12
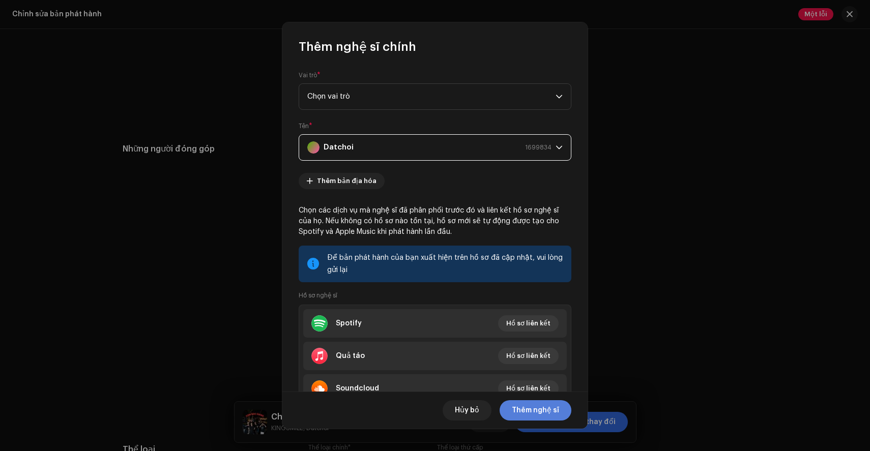
click at [538, 416] on span "Thêm nghệ sĩ" at bounding box center [535, 410] width 47 height 20
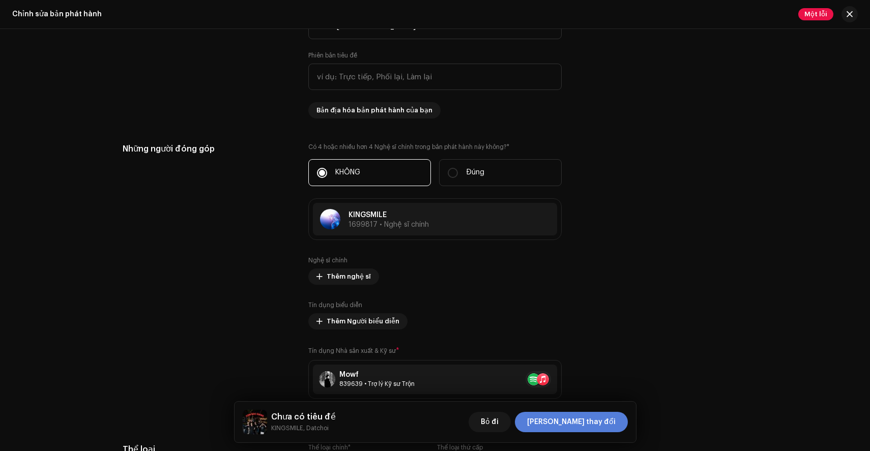
click at [590, 422] on font "[PERSON_NAME] thay đổi" at bounding box center [571, 422] width 89 height 7
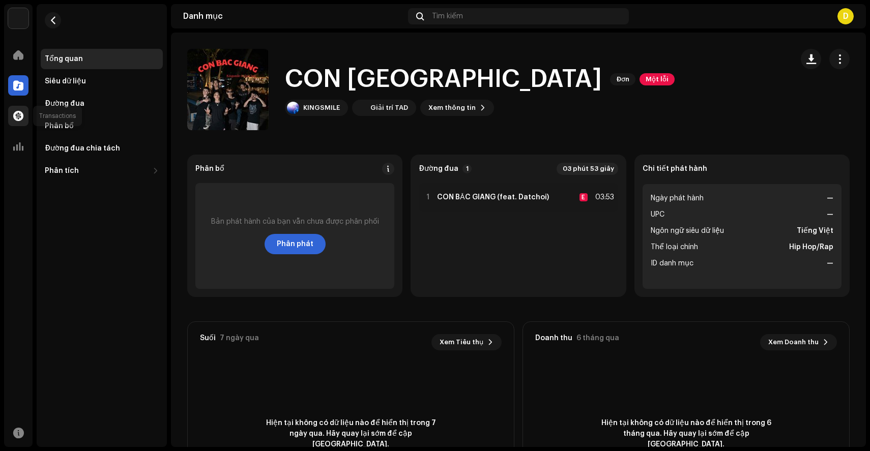
click at [12, 114] on div at bounding box center [18, 116] width 20 height 20
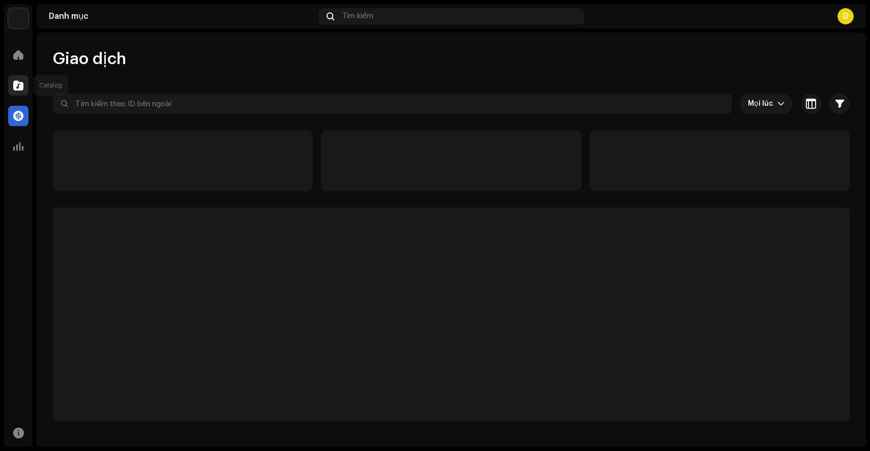
click at [15, 85] on span at bounding box center [18, 85] width 10 height 8
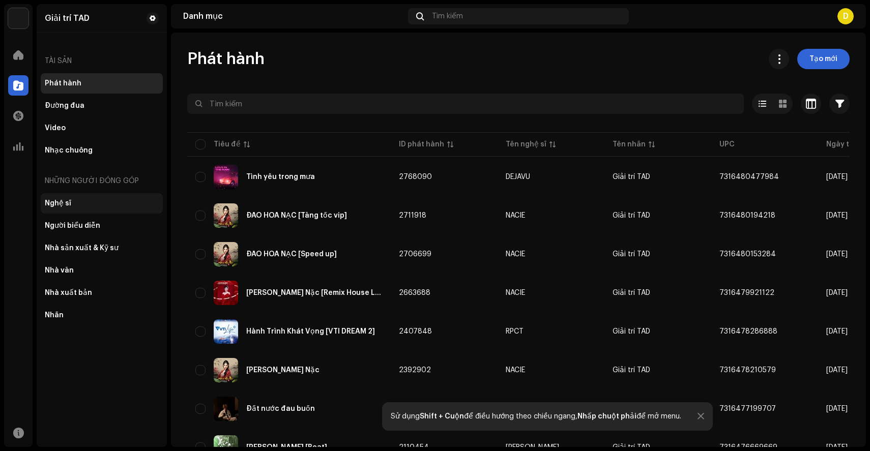
click at [57, 205] on font "Nghệ sĩ" at bounding box center [58, 203] width 26 height 7
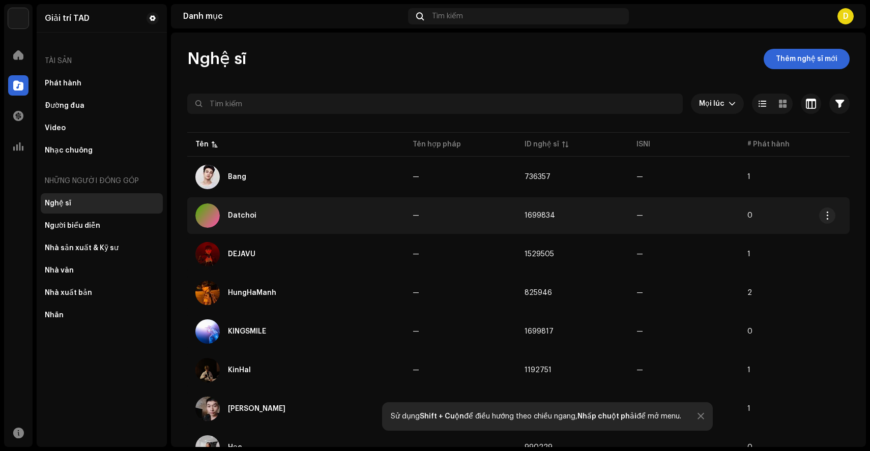
click at [273, 220] on div "Datchoi" at bounding box center [295, 216] width 201 height 24
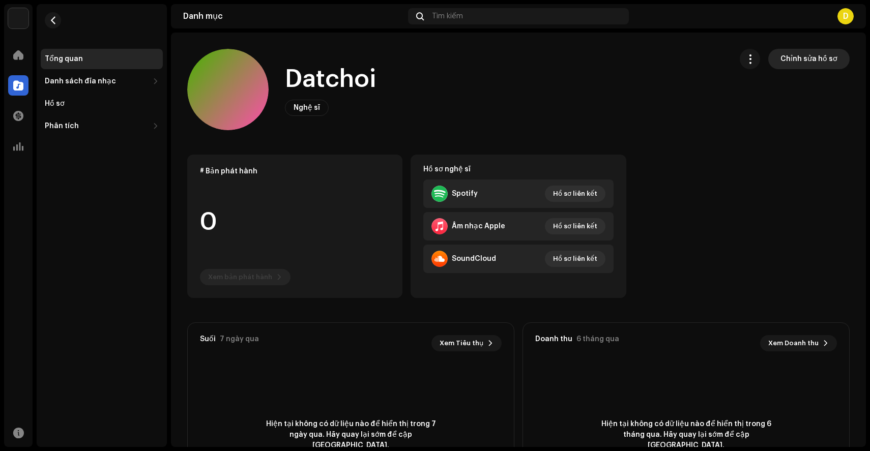
click at [806, 66] on span "Chỉnh sửa hồ sơ" at bounding box center [808, 59] width 57 height 20
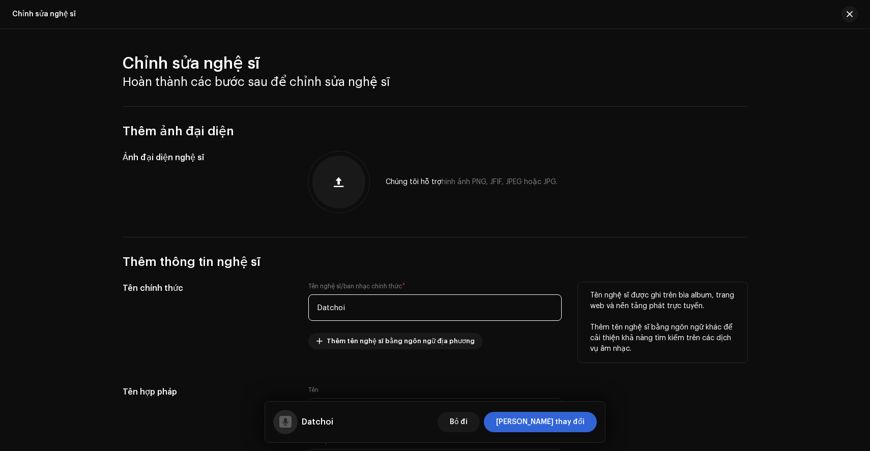
click at [386, 308] on input "Datchoi" at bounding box center [434, 308] width 253 height 26
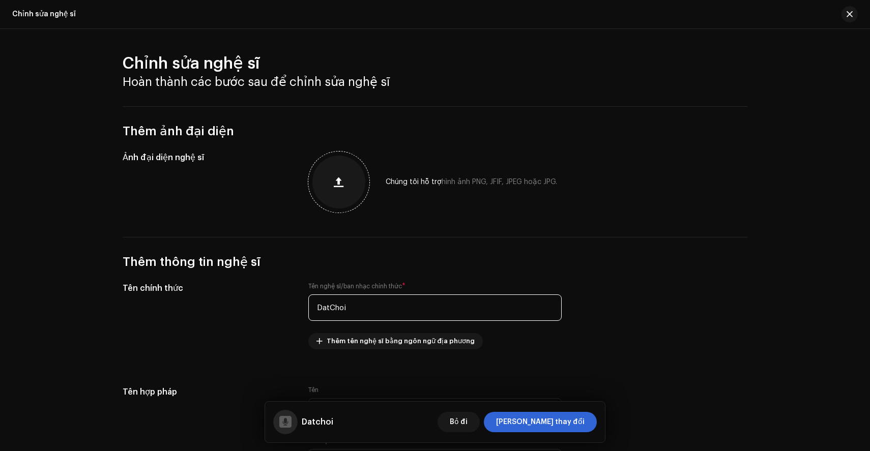
type input "DatChoi"
click at [327, 182] on button "button" at bounding box center [339, 182] width 24 height 24
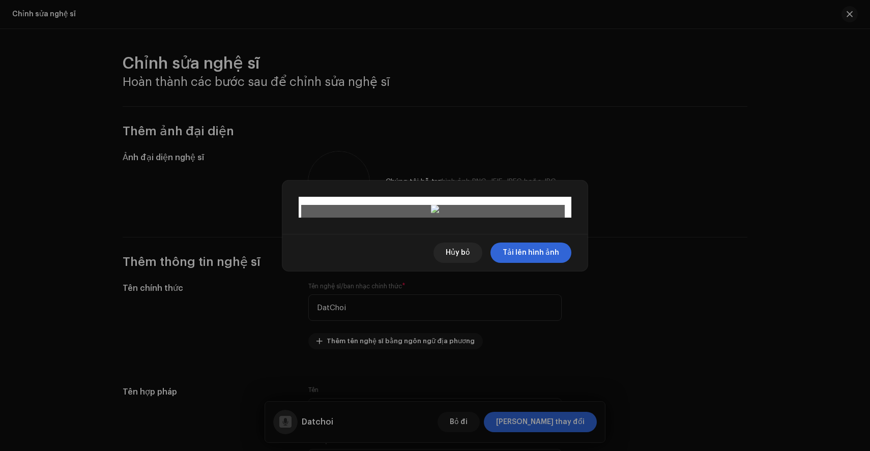
drag, startPoint x: 462, startPoint y: 248, endPoint x: 467, endPoint y: 227, distance: 21.9
click at [467, 246] on div at bounding box center [435, 378] width 264 height 264
click at [526, 256] on font "Tải lên hình ảnh" at bounding box center [531, 252] width 56 height 7
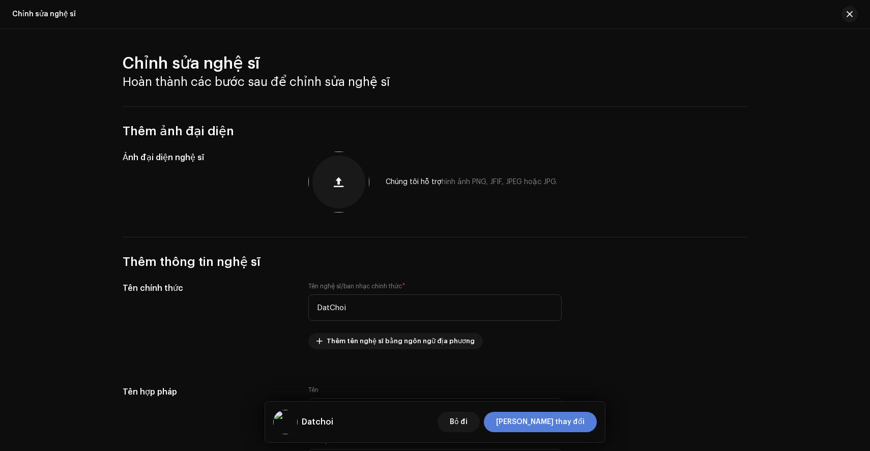
click at [567, 419] on font "[PERSON_NAME] thay đổi" at bounding box center [540, 422] width 89 height 7
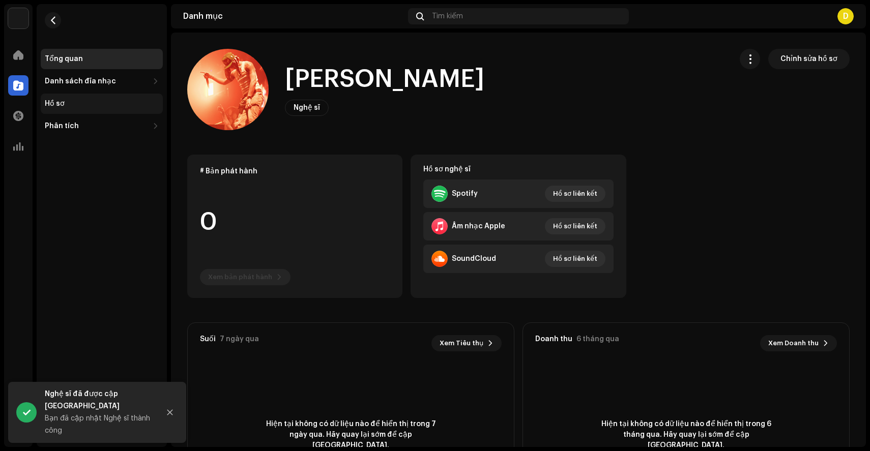
click at [70, 109] on div "Hồ sơ" at bounding box center [102, 104] width 122 height 20
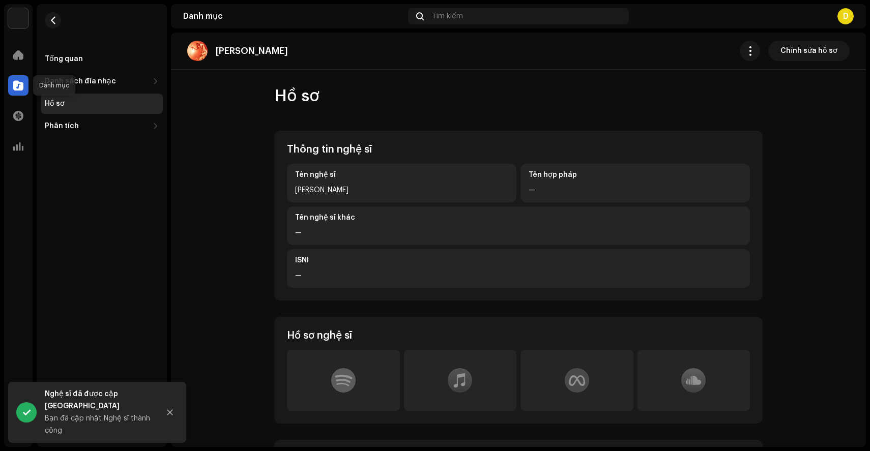
click at [17, 82] on span at bounding box center [18, 85] width 10 height 8
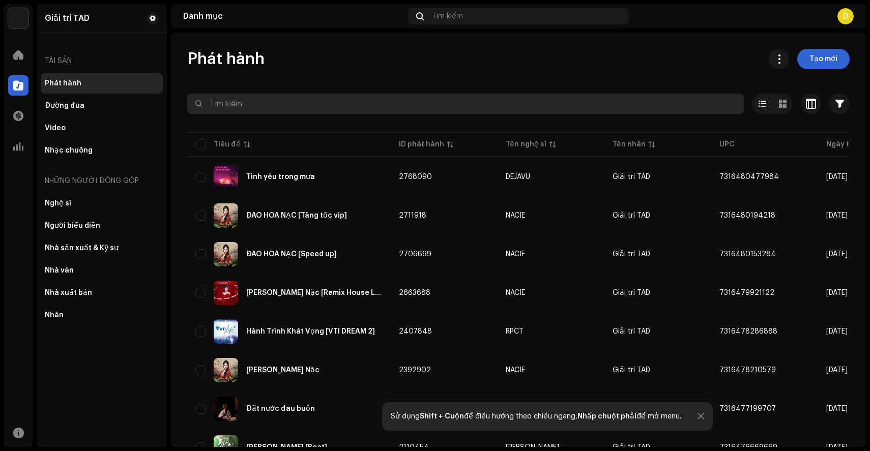
click at [294, 103] on input "text" at bounding box center [465, 104] width 557 height 20
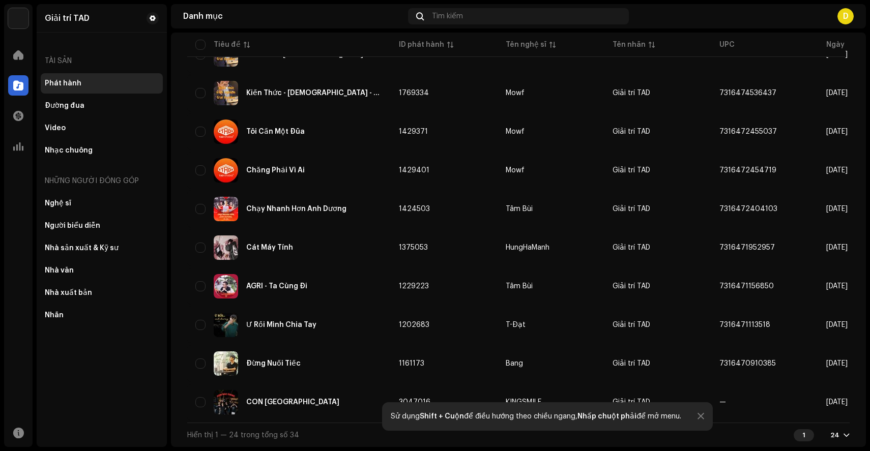
scroll to position [632, 0]
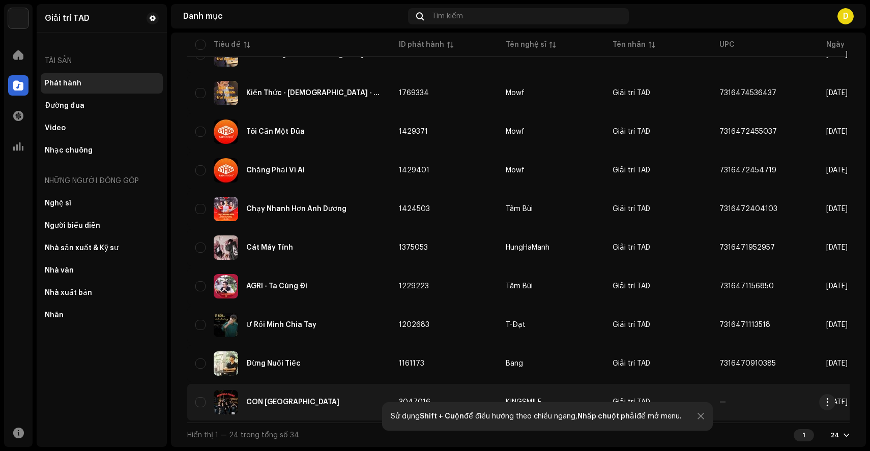
type input "C"
click at [252, 399] on font "CON [GEOGRAPHIC_DATA]" at bounding box center [292, 402] width 93 height 7
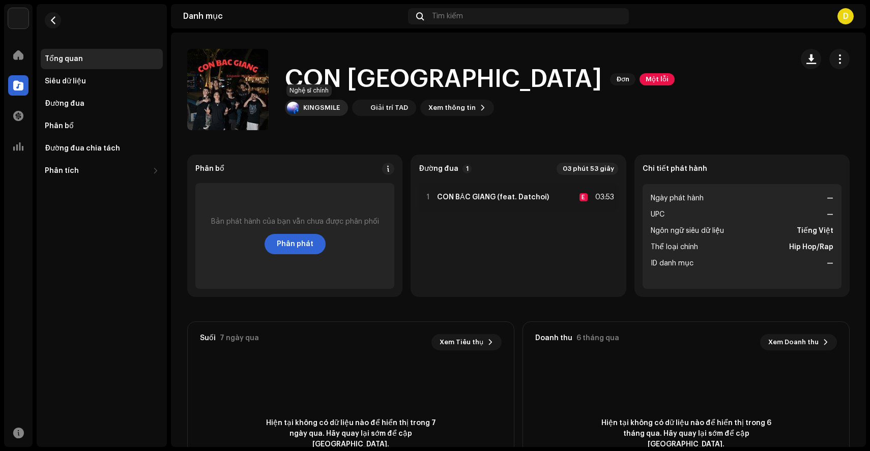
click at [321, 108] on font "KINGSMILE" at bounding box center [321, 107] width 37 height 7
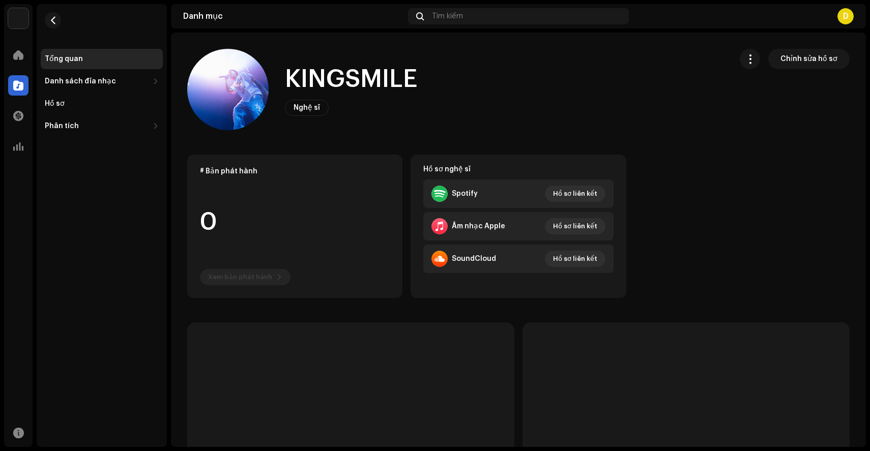
click at [65, 16] on re-m-nav-back at bounding box center [53, 26] width 24 height 45
click at [53, 17] on span "button" at bounding box center [53, 20] width 8 height 8
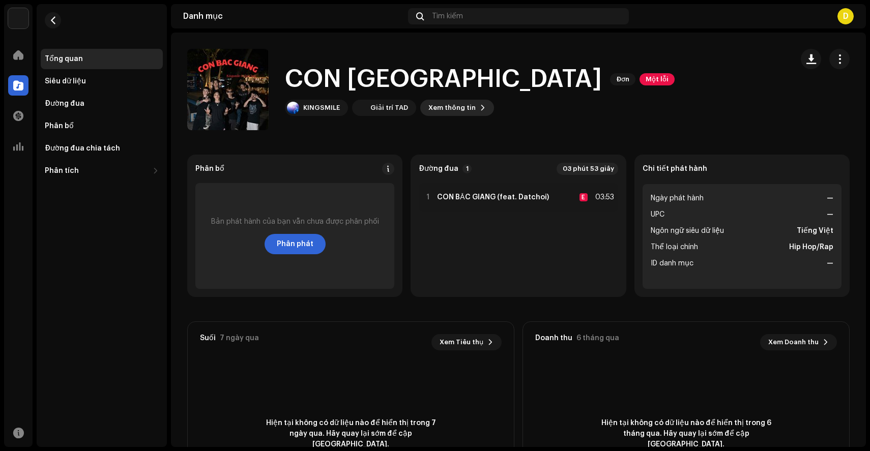
click at [456, 106] on font "Xem thông tin" at bounding box center [451, 107] width 47 height 7
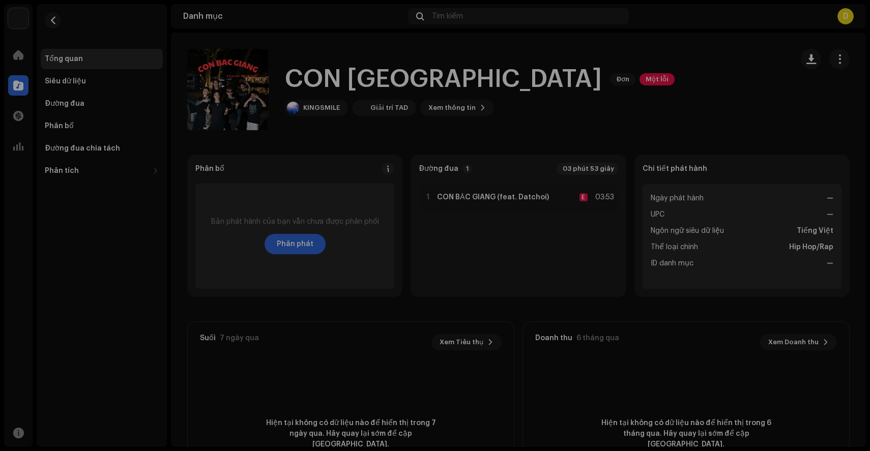
click at [673, 118] on div "CON [GEOGRAPHIC_DATA] 3047016 Siêu dữ liệu Phân bổ Ngôn ngữ siêu dữ liệu Tiếng …" at bounding box center [435, 225] width 870 height 451
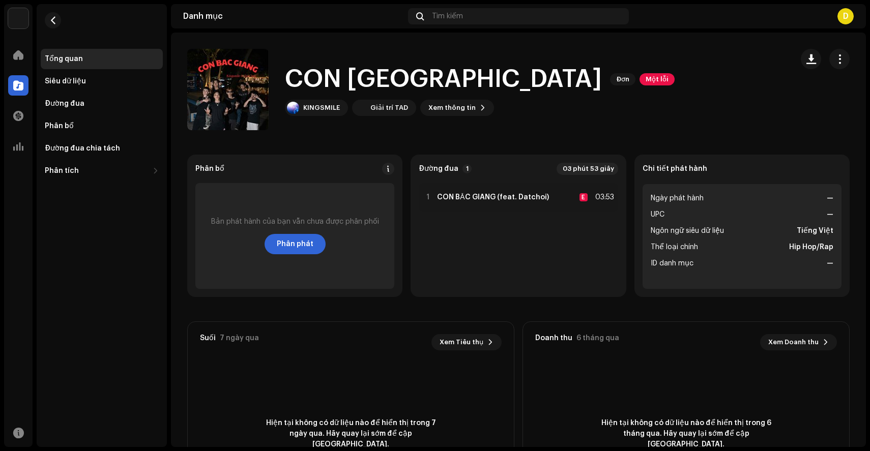
click at [531, 89] on div "CON BẮC GIANG Đơn Một lỗi" at bounding box center [480, 79] width 390 height 33
click at [640, 84] on span "Một lỗi" at bounding box center [657, 79] width 35 height 12
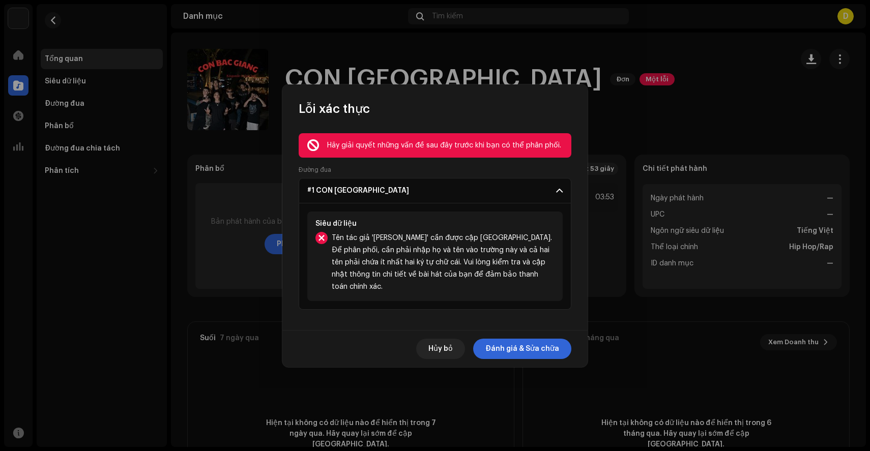
click at [518, 356] on div "Hủy bỏ Đánh giá & Sửa chữa" at bounding box center [434, 348] width 305 height 37
click at [523, 352] on span "Đánh giá & Sửa chữa" at bounding box center [522, 349] width 74 height 20
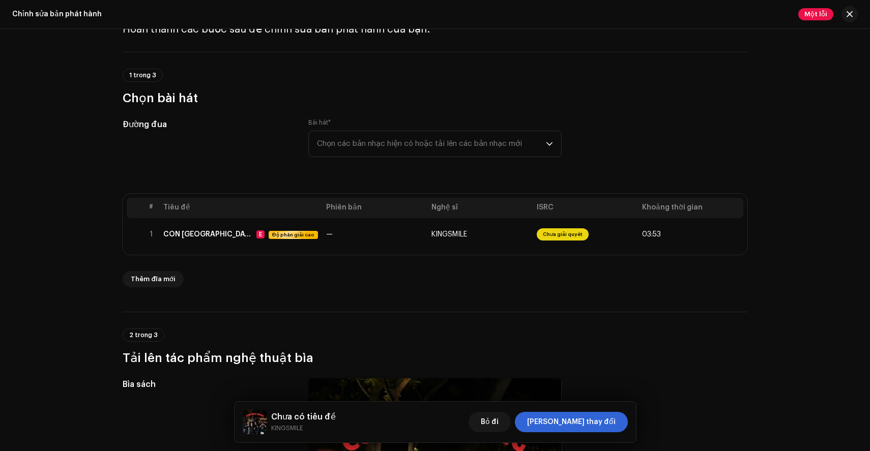
scroll to position [61, 0]
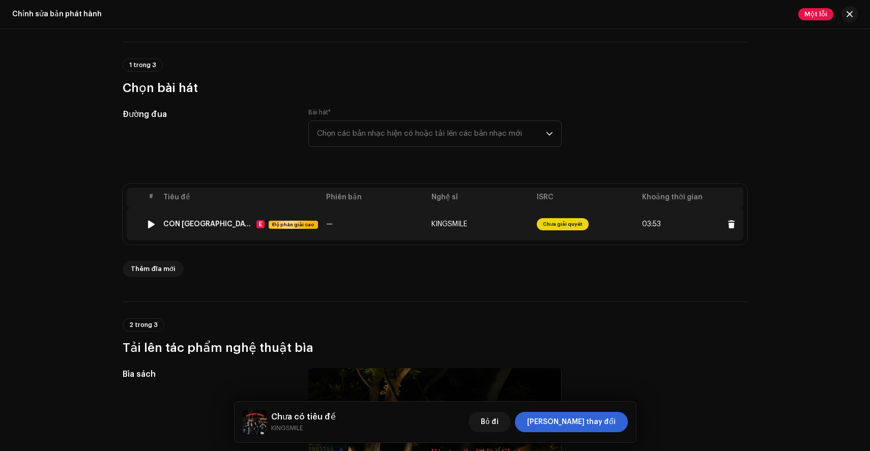
click at [515, 240] on td "KINGSMILE" at bounding box center [479, 224] width 105 height 33
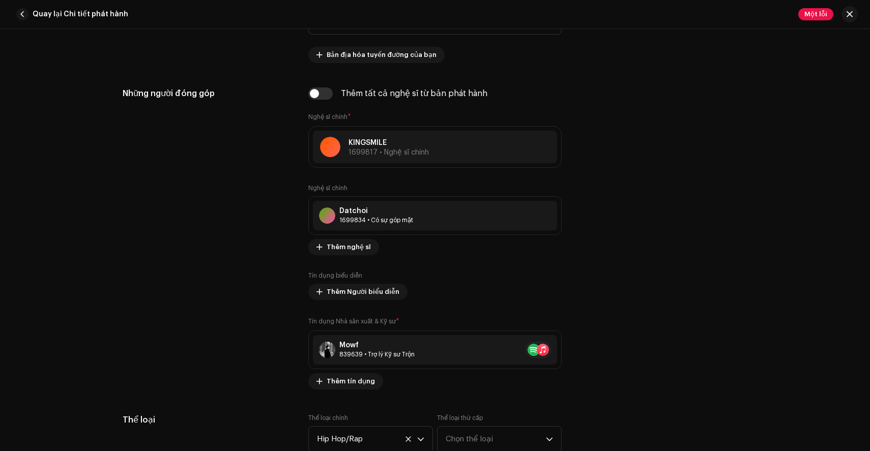
scroll to position [558, 0]
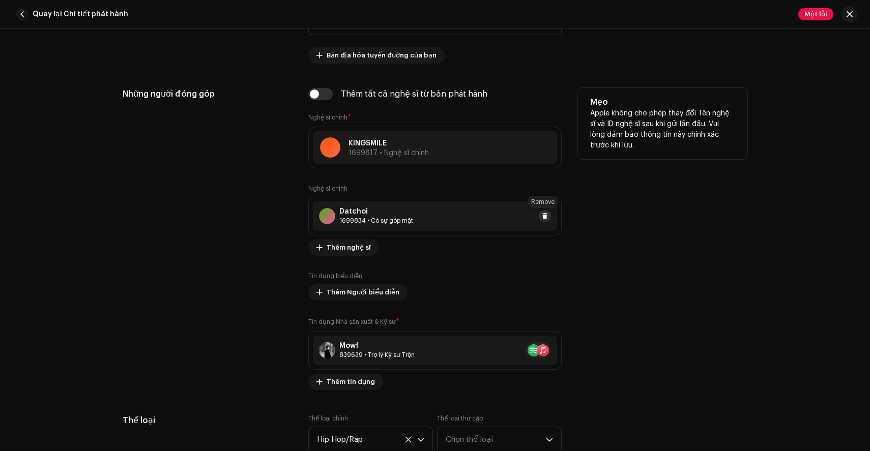
click at [539, 217] on button at bounding box center [545, 216] width 12 height 12
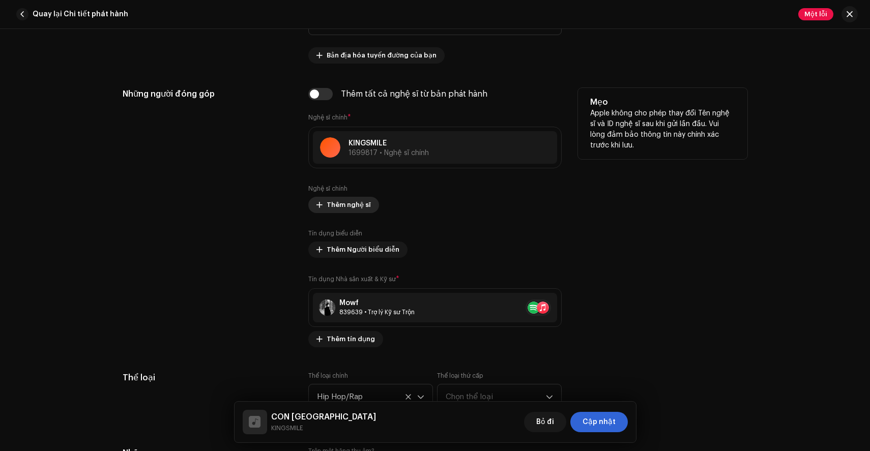
click at [346, 203] on font "Thêm nghệ sĩ" at bounding box center [349, 204] width 44 height 7
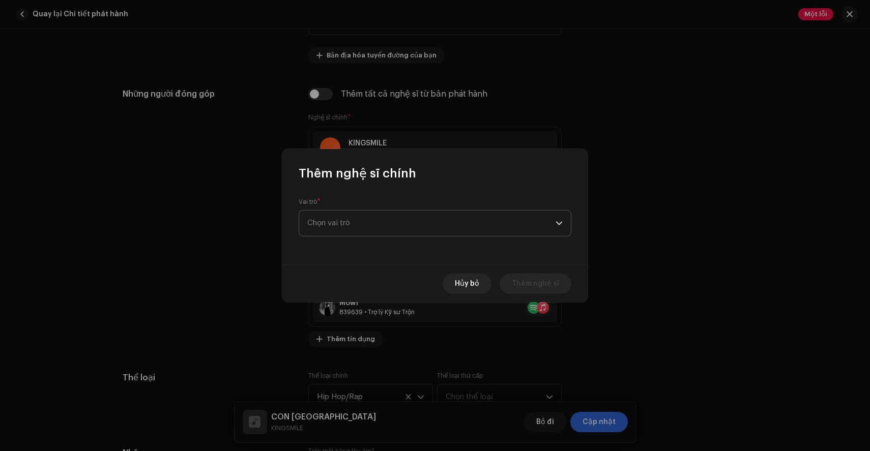
click at [343, 224] on font "Chọn vai trò" at bounding box center [328, 223] width 43 height 8
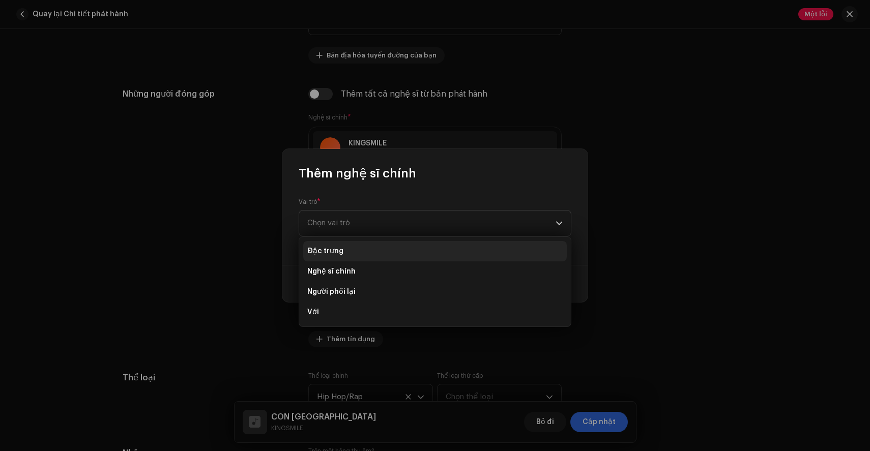
click at [340, 250] on font "Đặc trưng" at bounding box center [325, 251] width 36 height 7
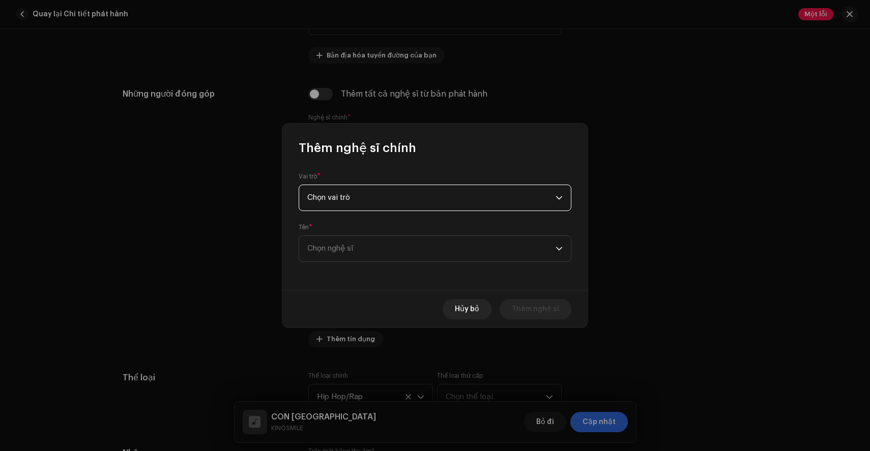
click at [358, 235] on div "Tên * Chọn nghệ sĩ" at bounding box center [435, 242] width 273 height 39
click at [347, 244] on span "Chọn nghệ sĩ" at bounding box center [431, 248] width 248 height 25
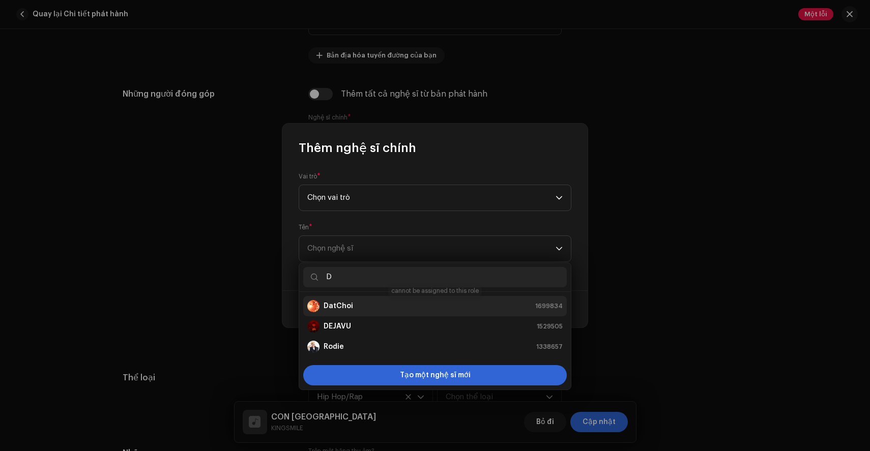
type input "D"
click at [355, 303] on div "DatChoi 1699834" at bounding box center [434, 306] width 255 height 12
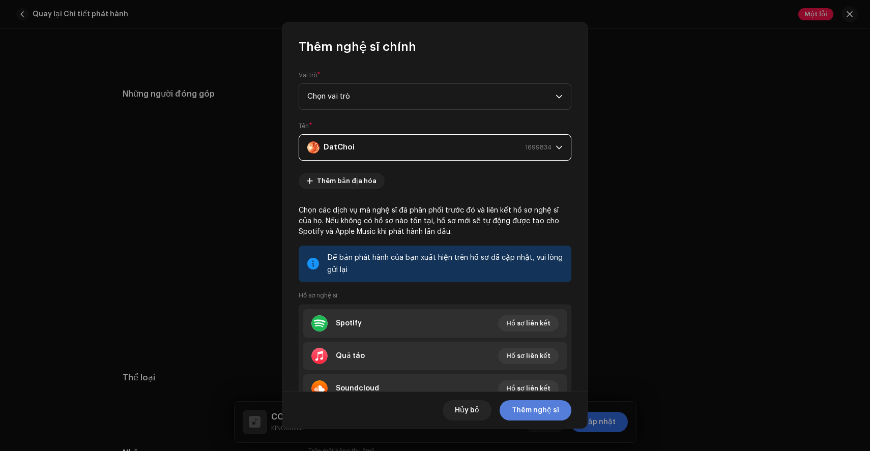
click at [545, 415] on span "Thêm nghệ sĩ" at bounding box center [535, 410] width 47 height 20
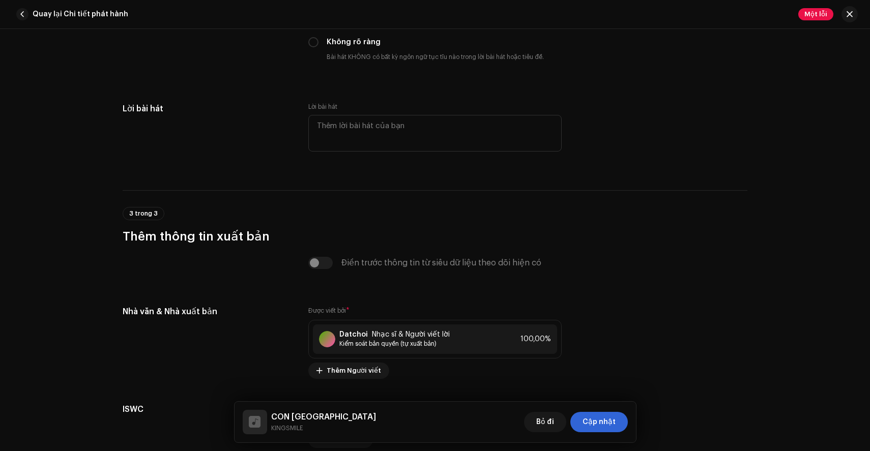
scroll to position [2016, 0]
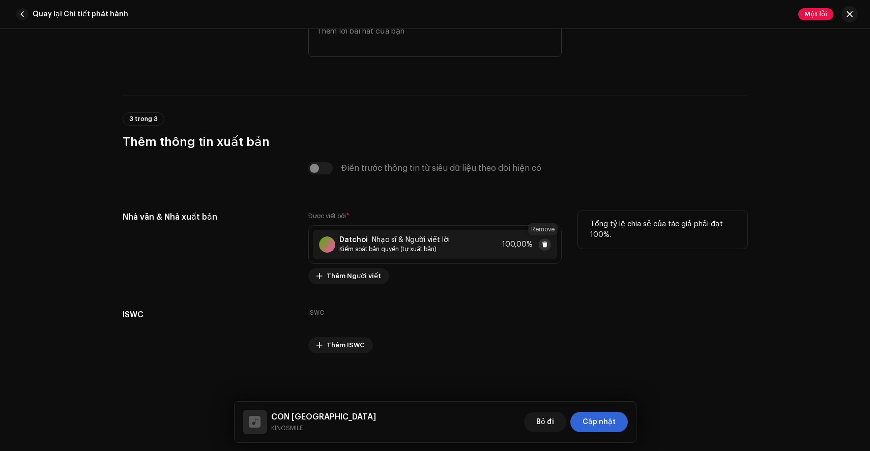
click at [543, 248] on span at bounding box center [545, 245] width 6 height 8
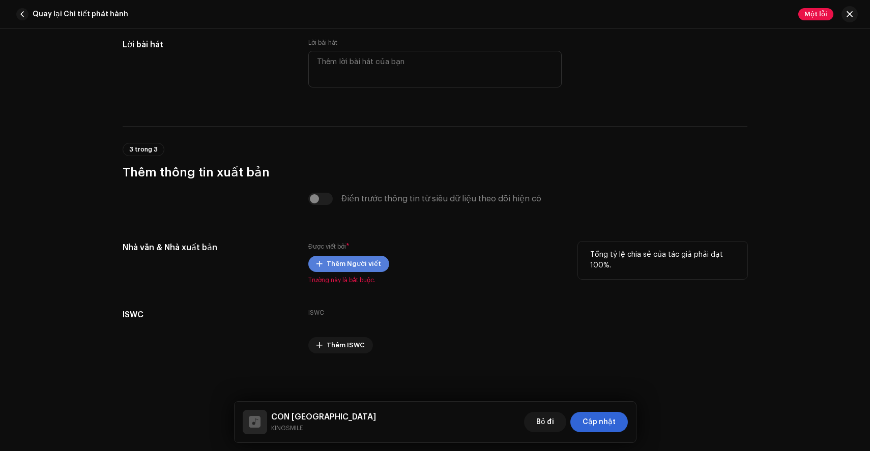
click at [363, 265] on font "Thêm Người viết" at bounding box center [354, 263] width 54 height 7
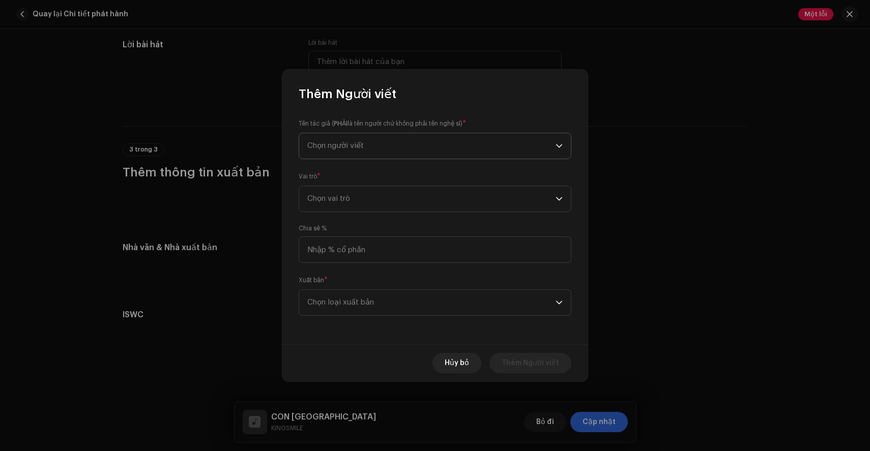
click at [394, 142] on span "Chọn người viết" at bounding box center [431, 145] width 248 height 25
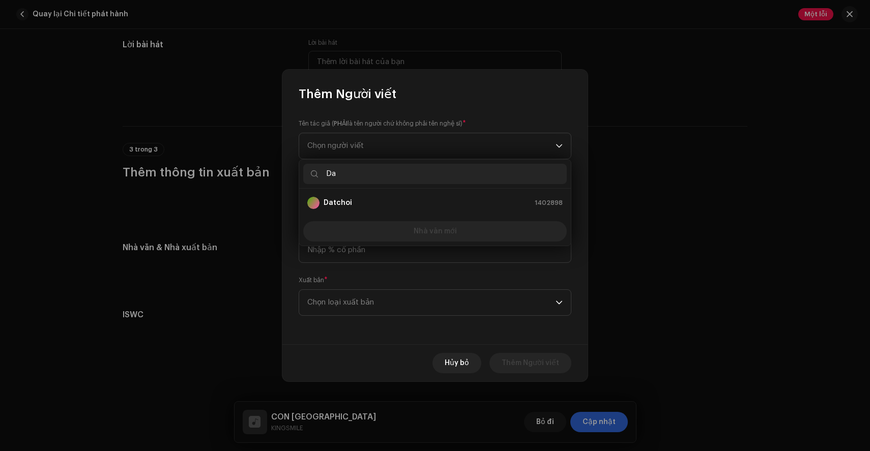
type input "D"
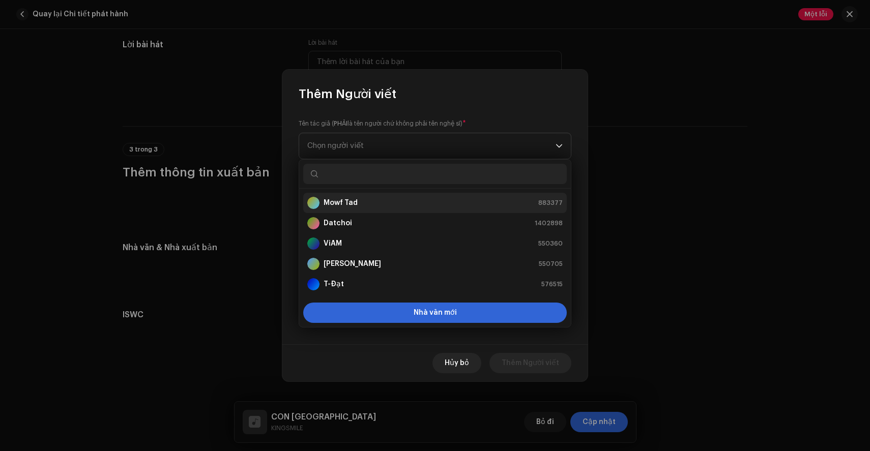
click at [373, 207] on div "Mowf Tad 883377" at bounding box center [434, 203] width 255 height 12
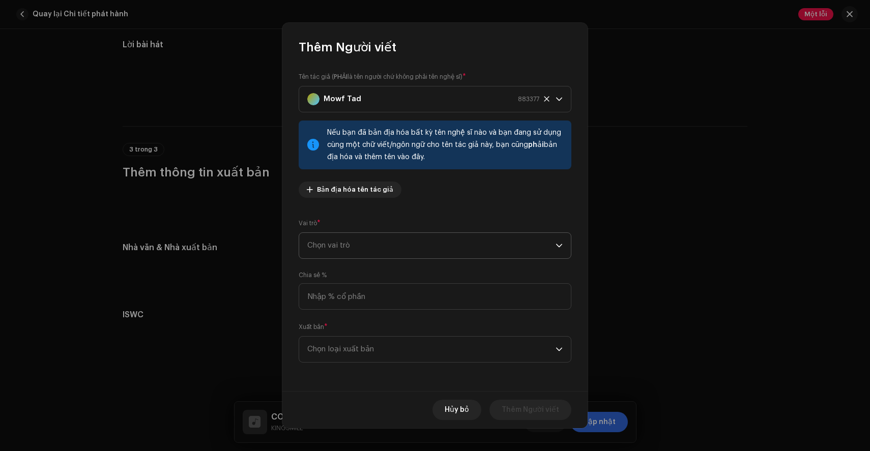
click at [417, 248] on span "Chọn vai trò" at bounding box center [431, 245] width 248 height 25
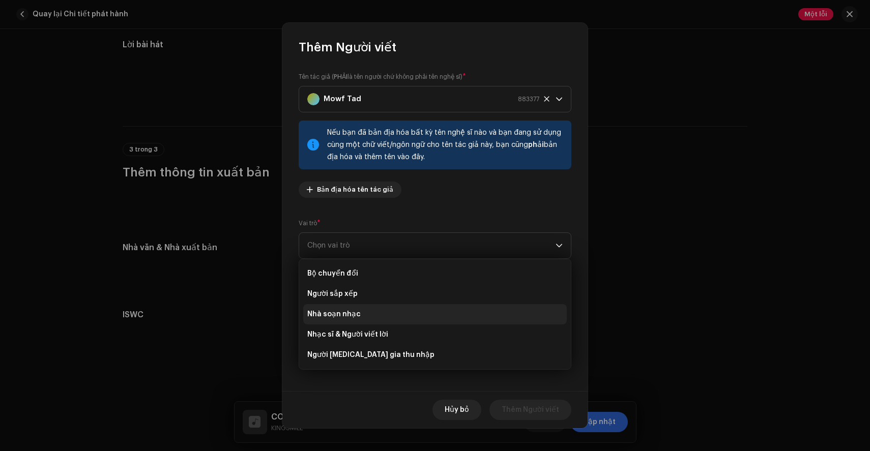
drag, startPoint x: 344, startPoint y: 308, endPoint x: 338, endPoint y: 313, distance: 7.6
click at [338, 313] on li "Nhà soạn nhạc" at bounding box center [435, 314] width 264 height 20
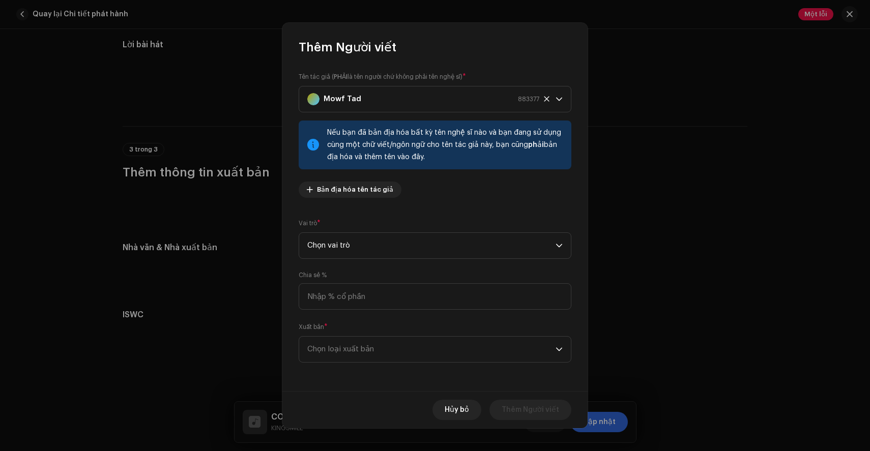
click at [338, 313] on div "Tên tác giả ( PHẢI là tên người chứ không phải tên nghệ sĩ) * Mowf Tad 883377 N…" at bounding box center [434, 223] width 305 height 336
click at [350, 296] on input at bounding box center [435, 296] width 273 height 26
type input "100.00"
click at [390, 357] on span "Chọn loại xuất bản" at bounding box center [431, 349] width 248 height 25
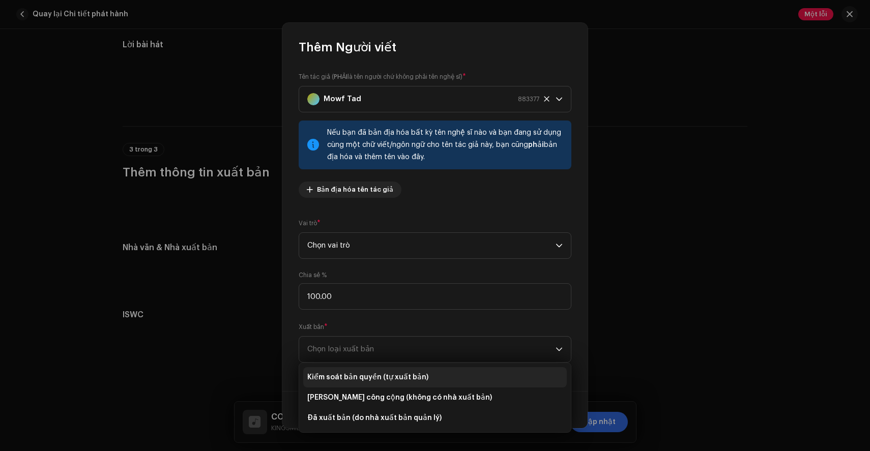
click at [347, 374] on font "Kiểm soát bản quyền (tự xuất bản)" at bounding box center [367, 377] width 121 height 7
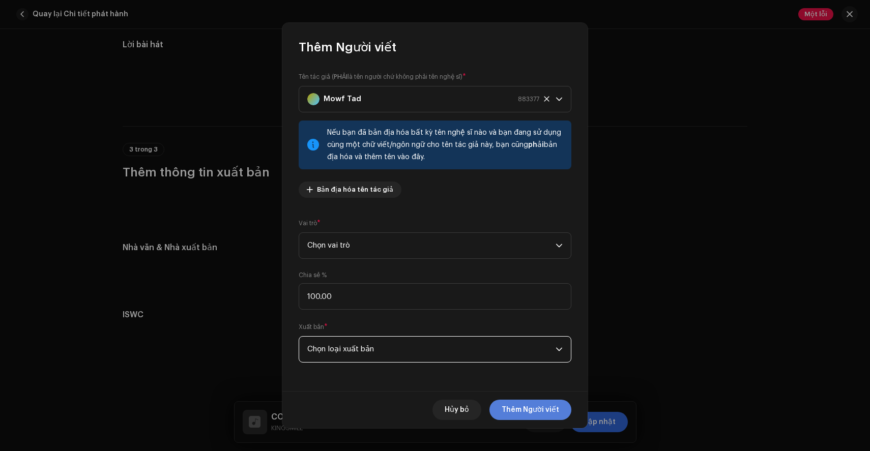
click at [520, 412] on font "Thêm Người viết" at bounding box center [530, 409] width 57 height 7
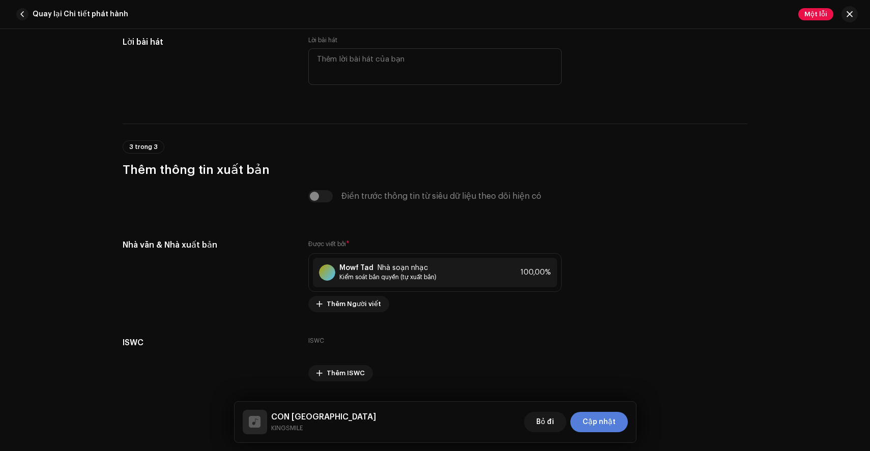
click at [602, 422] on font "Cập nhật" at bounding box center [599, 422] width 33 height 7
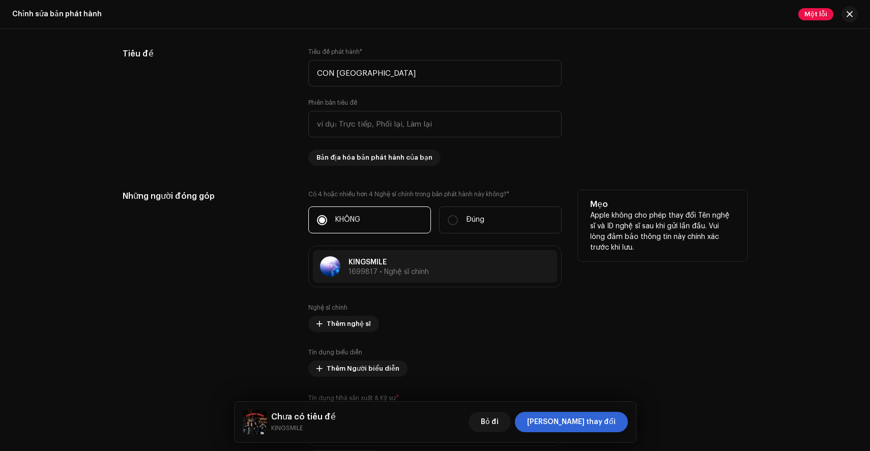
scroll to position [937, 0]
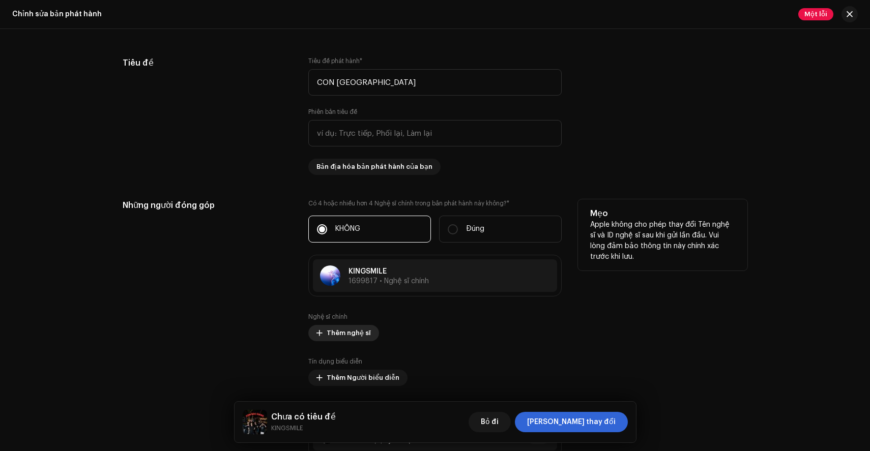
click at [343, 334] on font "Thêm nghệ sĩ" at bounding box center [349, 333] width 44 height 7
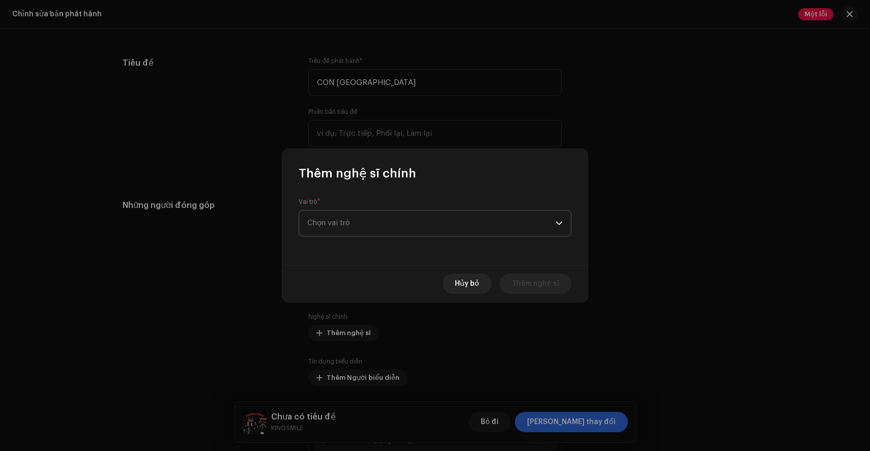
click at [362, 222] on span "Chọn vai trò" at bounding box center [431, 223] width 248 height 25
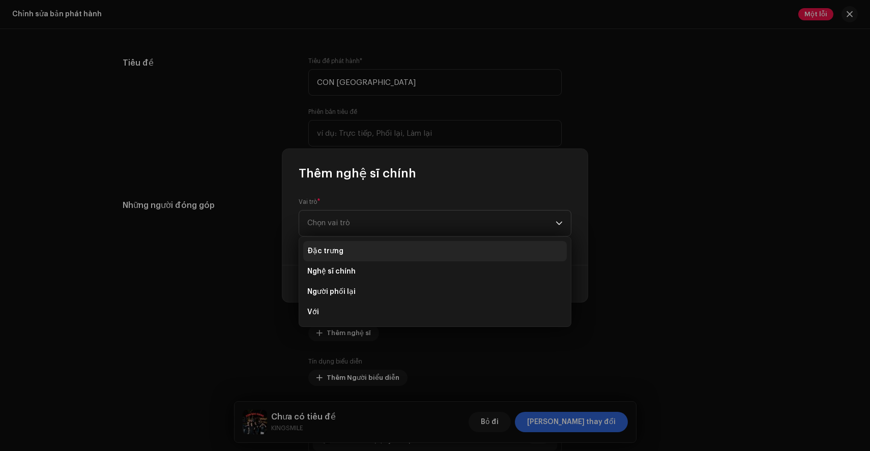
click at [337, 253] on font "Đặc trưng" at bounding box center [325, 251] width 36 height 7
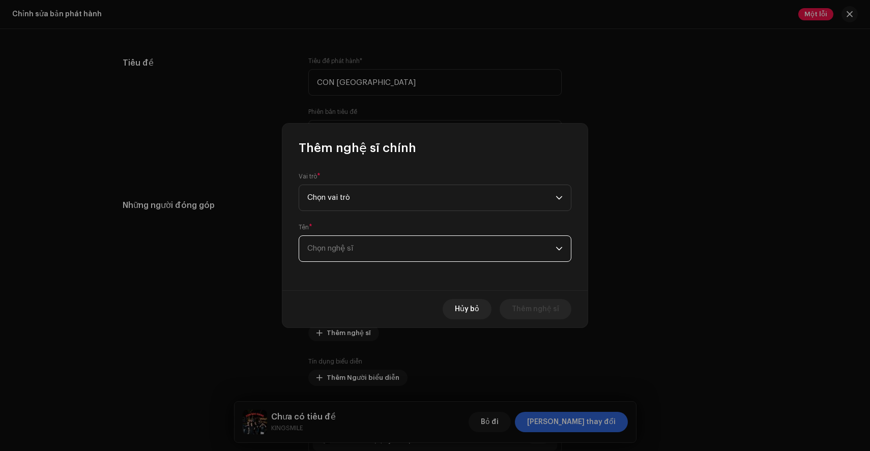
click at [347, 246] on font "Chọn nghệ sĩ" at bounding box center [330, 249] width 46 height 8
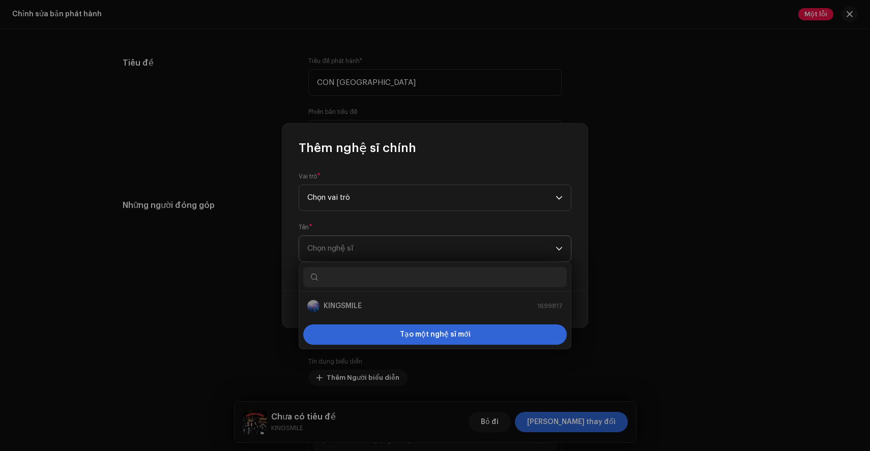
type input "d"
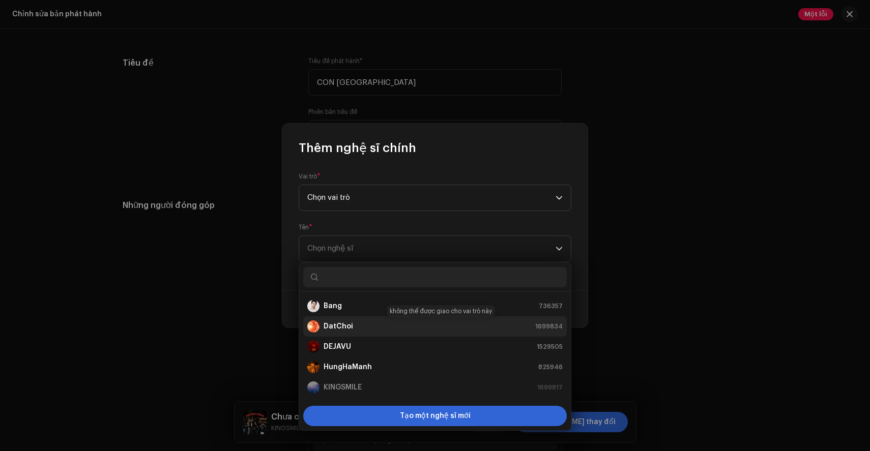
click at [347, 323] on strong "DatChoi" at bounding box center [339, 327] width 30 height 10
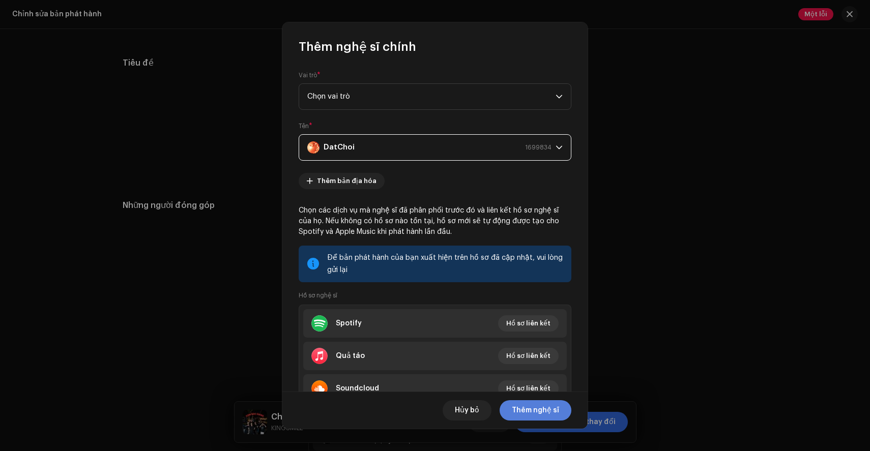
click at [543, 416] on span "Thêm nghệ sĩ" at bounding box center [535, 410] width 47 height 20
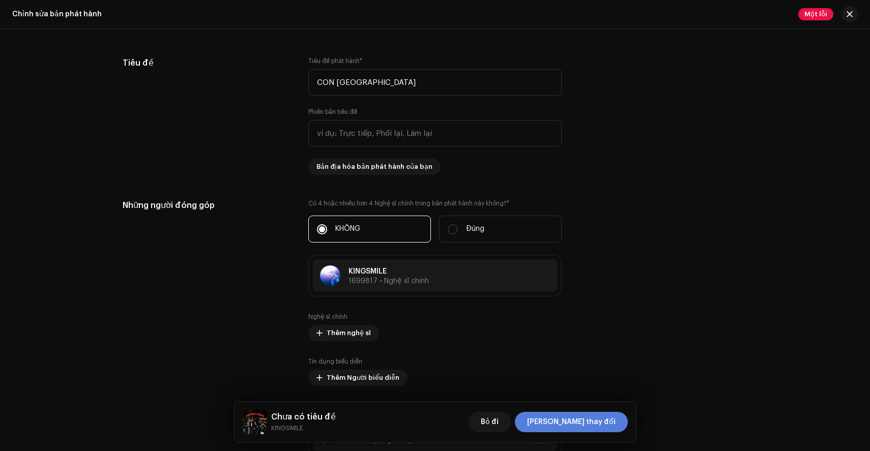
click at [588, 430] on span "[PERSON_NAME] thay đổi" at bounding box center [571, 422] width 89 height 20
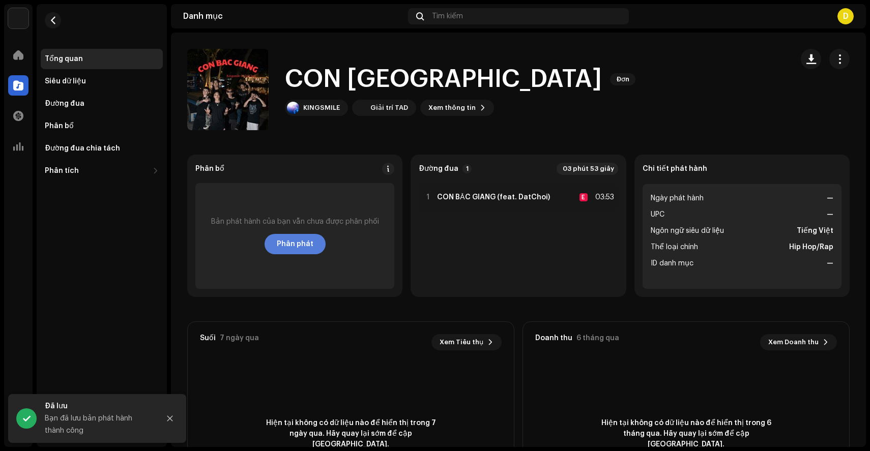
click at [300, 240] on span "Phân phát" at bounding box center [295, 244] width 37 height 20
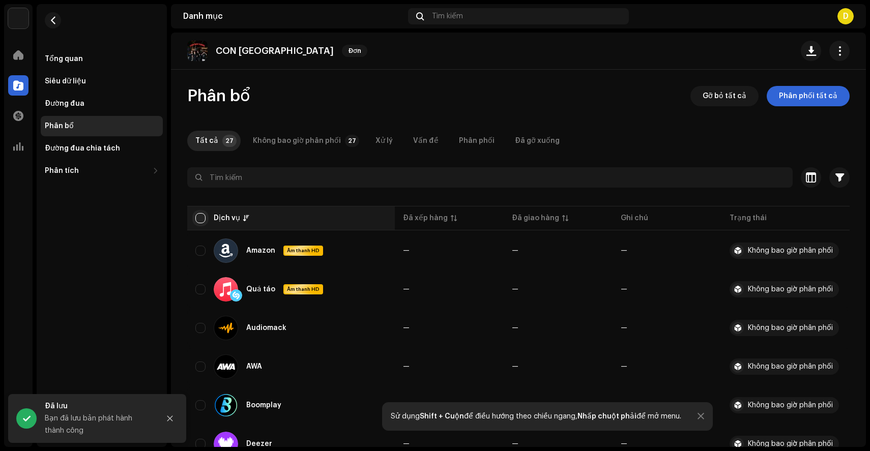
click at [196, 216] on input "checkbox" at bounding box center [200, 218] width 10 height 10
checkbox input "true"
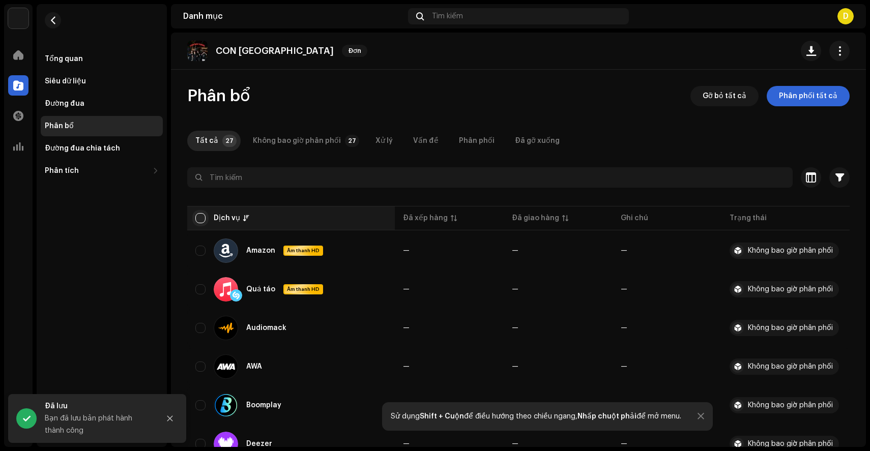
checkbox input "true"
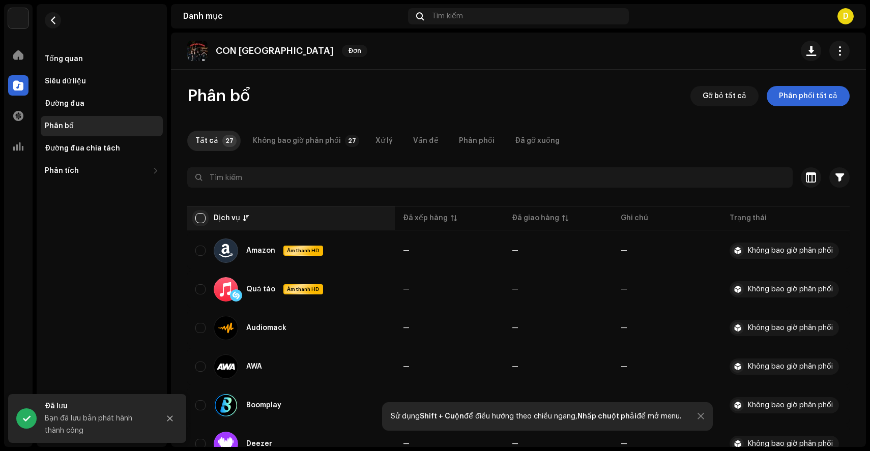
checkbox input "true"
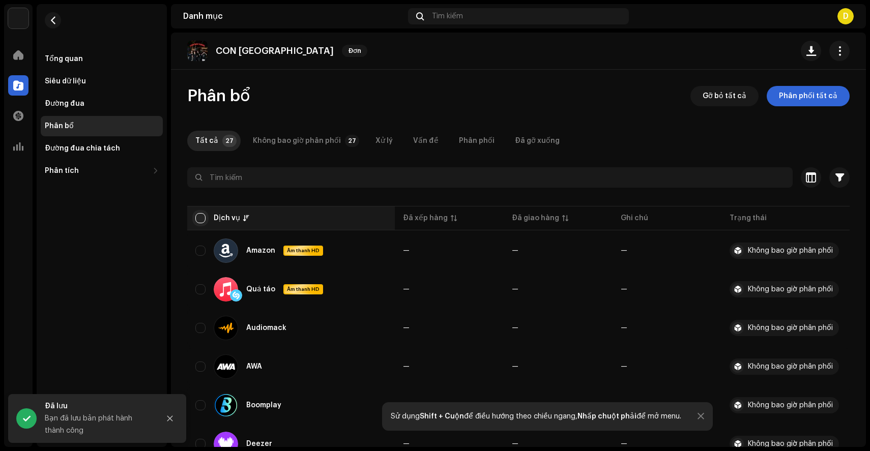
checkbox input "true"
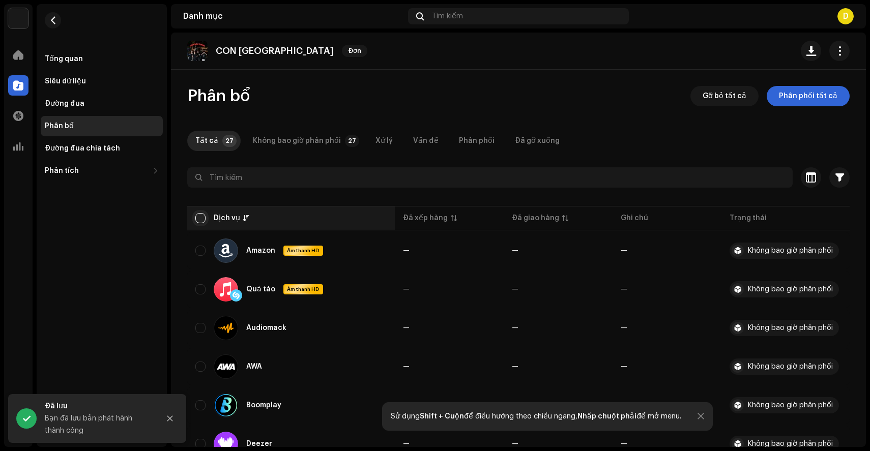
checkbox input "true"
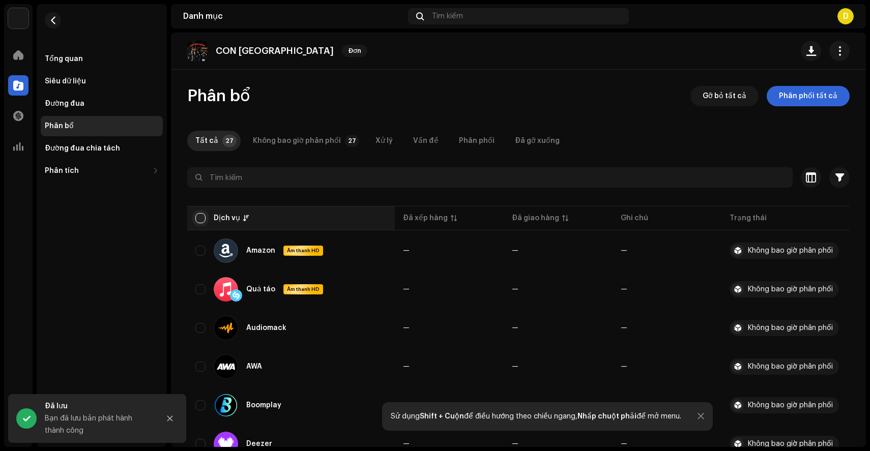
checkbox input "true"
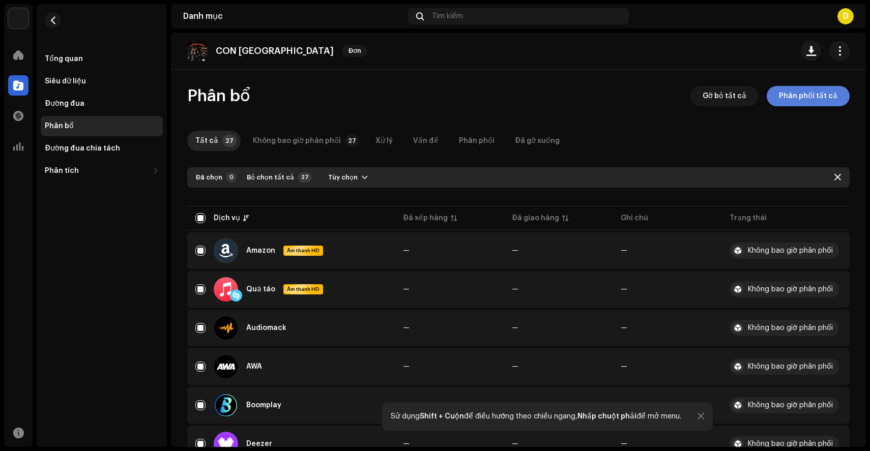
click at [803, 97] on font "Phân phối tất cả" at bounding box center [808, 96] width 59 height 7
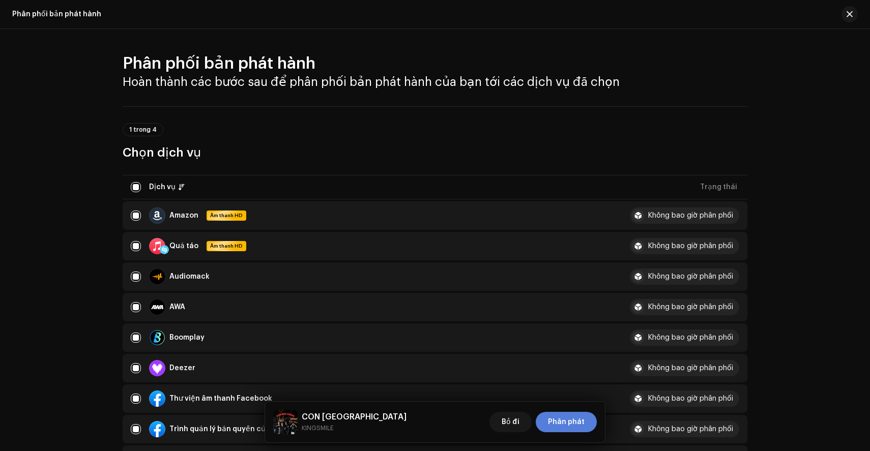
click at [572, 422] on font "Phân phát" at bounding box center [566, 422] width 37 height 7
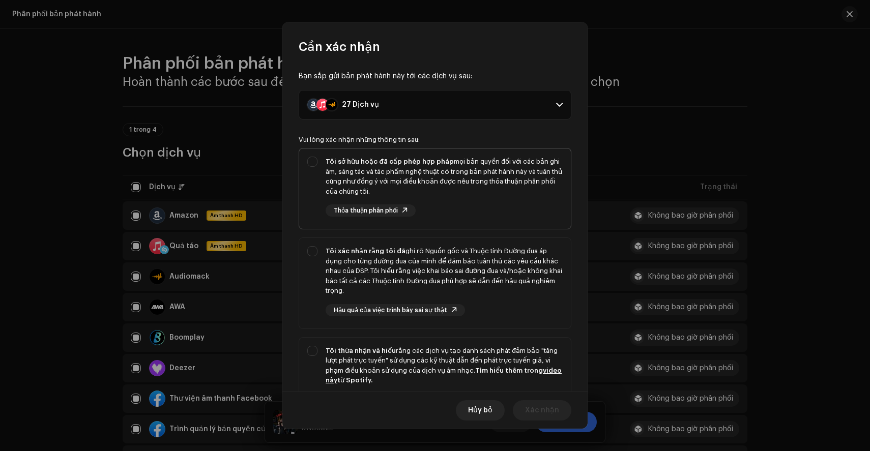
click at [311, 161] on div "Tôi sở hữu hoặc đã cấp phép hợp pháp mọi bản quyền đối với các bản ghi âm, sáng…" at bounding box center [435, 187] width 272 height 76
checkbox input "true"
click at [306, 255] on div "Tôi xác nhận rằng tôi đã ghi rõ Nguồn gốc và Thuộc tính Đường đua áp dụng cho t…" at bounding box center [435, 281] width 272 height 86
checkbox input "true"
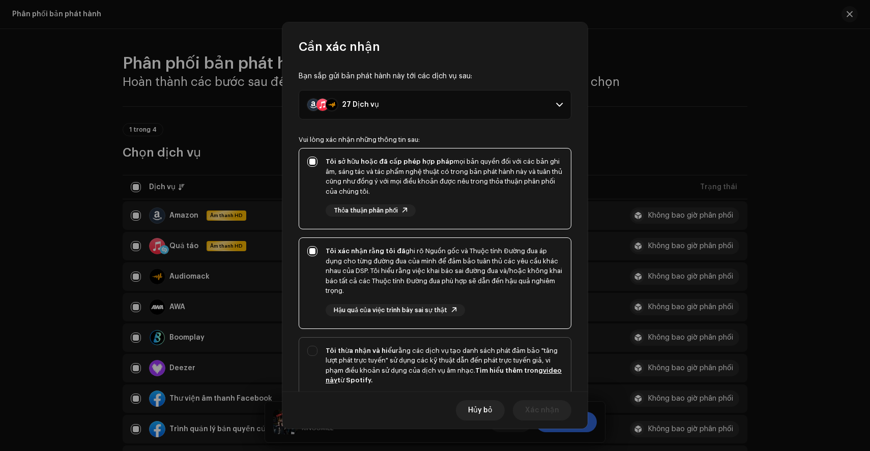
click at [308, 348] on div "Tôi thừa nhận và hiểu rằng các dịch vụ tạo danh sách phát đảm bảo "tăng lượt ph…" at bounding box center [435, 384] width 272 height 93
checkbox input "true"
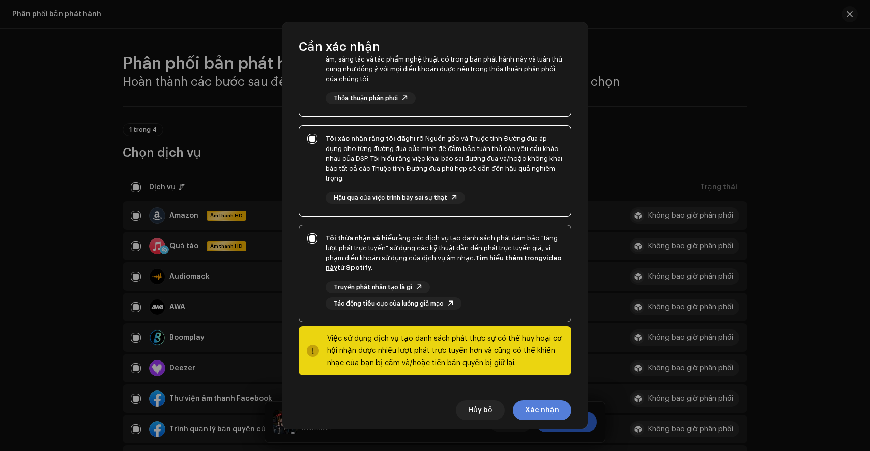
click at [551, 414] on font "Xác nhận" at bounding box center [542, 410] width 34 height 7
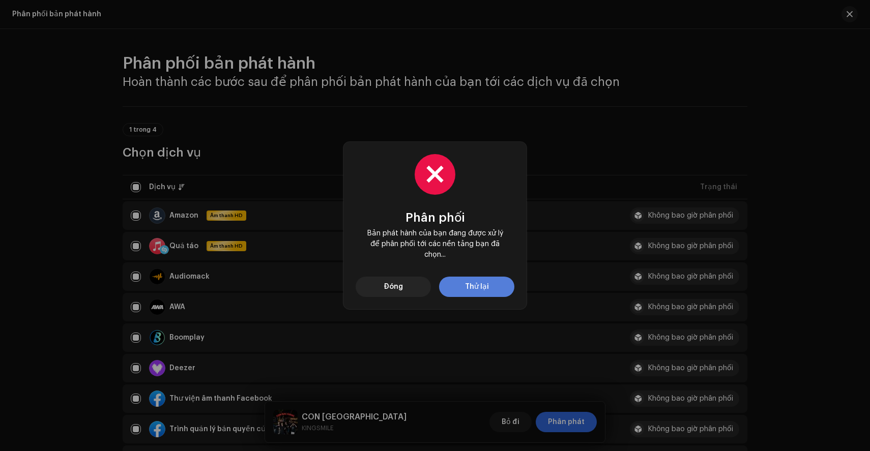
click at [470, 288] on font "Thử lại" at bounding box center [477, 286] width 24 height 7
click at [416, 288] on button "Đóng" at bounding box center [393, 287] width 75 height 20
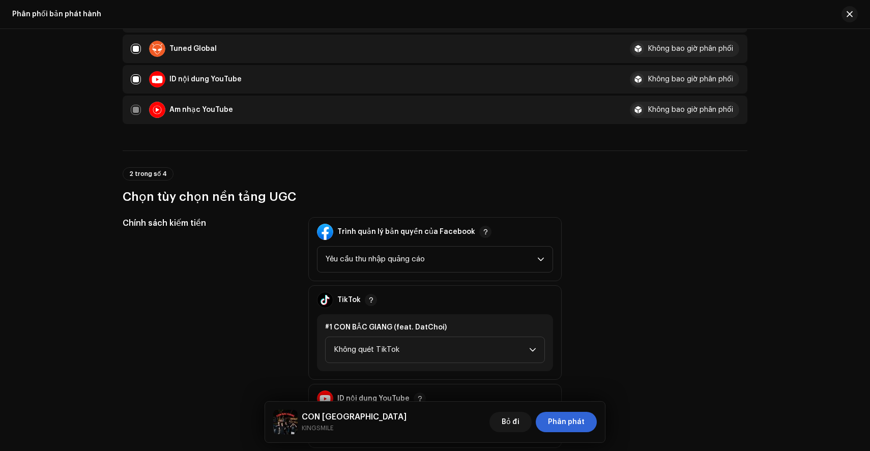
scroll to position [888, 0]
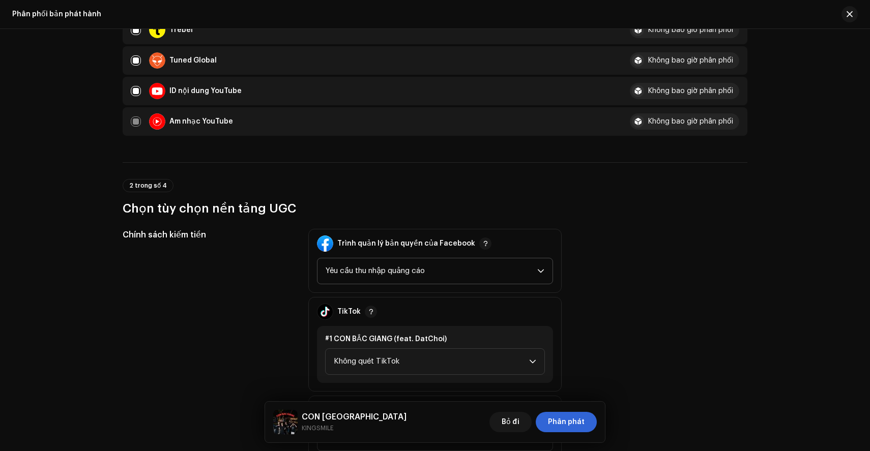
click at [422, 275] on span "Yêu cầu thu nhập quảng cáo" at bounding box center [432, 270] width 212 height 25
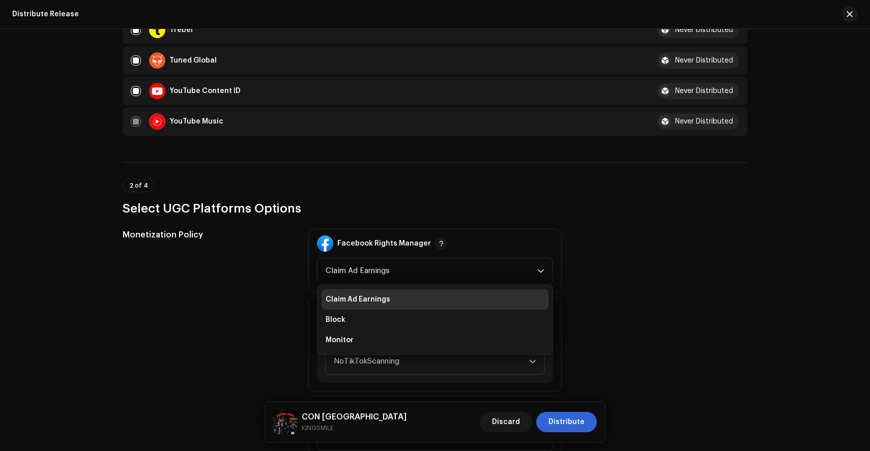
click at [621, 212] on h3 "Select UGC Platforms Options" at bounding box center [435, 208] width 625 height 16
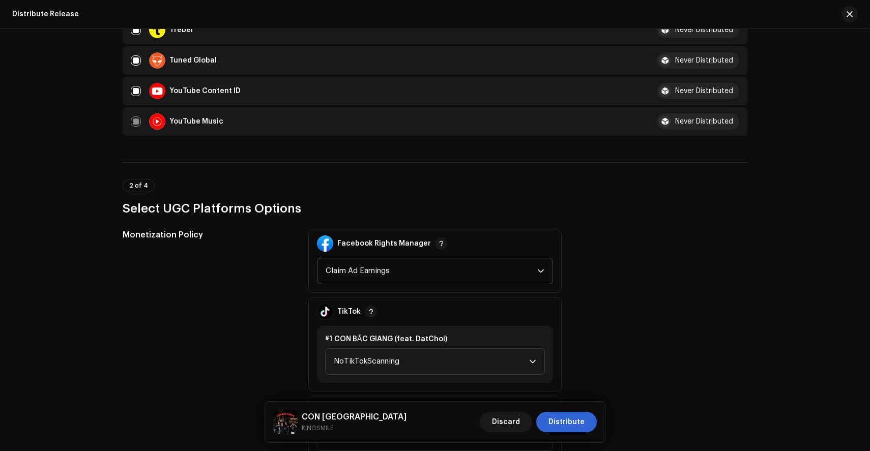
click at [473, 272] on span "Claim Ad Earnings" at bounding box center [432, 270] width 212 height 25
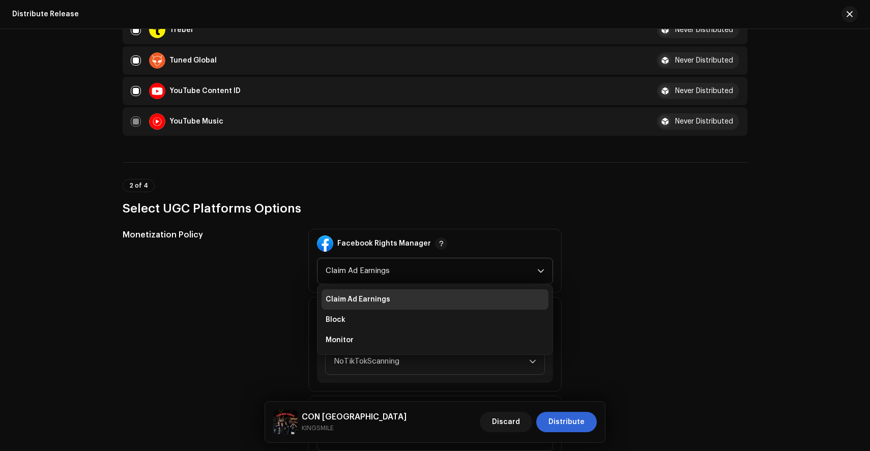
click at [413, 302] on li "Claim Ad Earnings" at bounding box center [435, 299] width 227 height 20
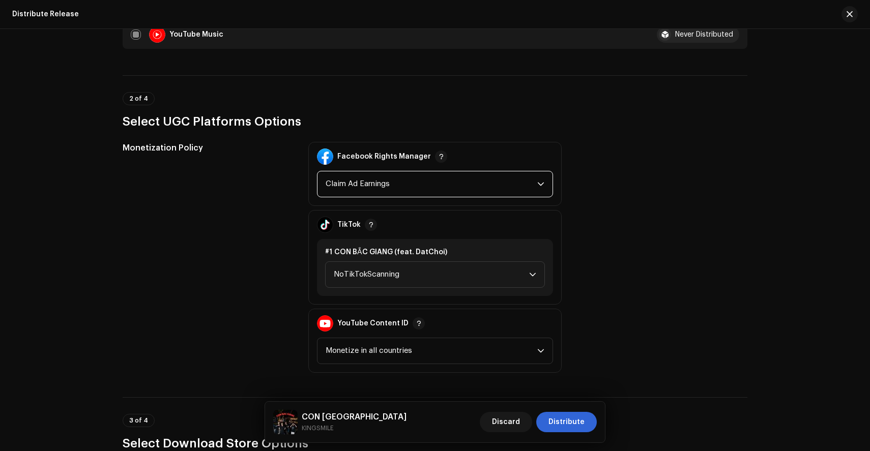
scroll to position [977, 0]
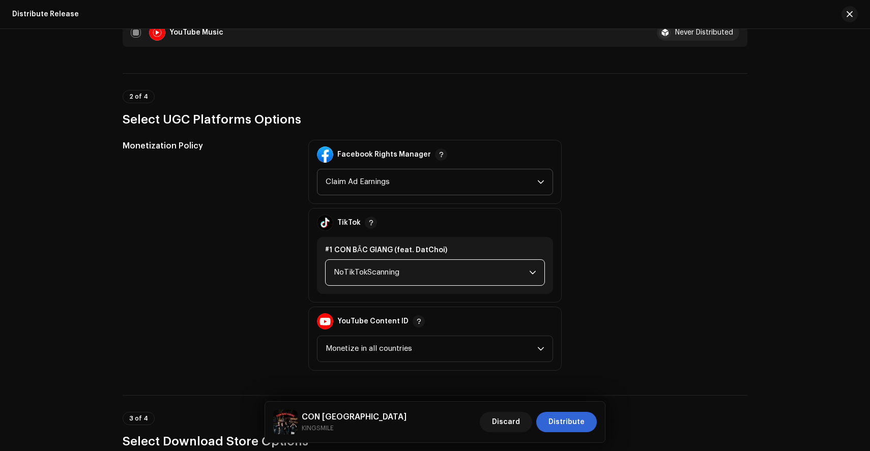
click at [443, 276] on span "NoTikTokScanning" at bounding box center [431, 272] width 195 height 25
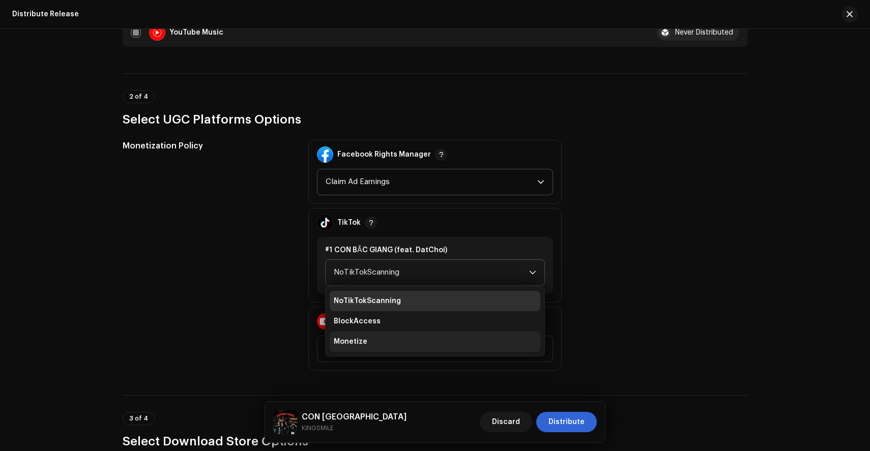
click at [352, 342] on span "Monetize" at bounding box center [351, 342] width 34 height 10
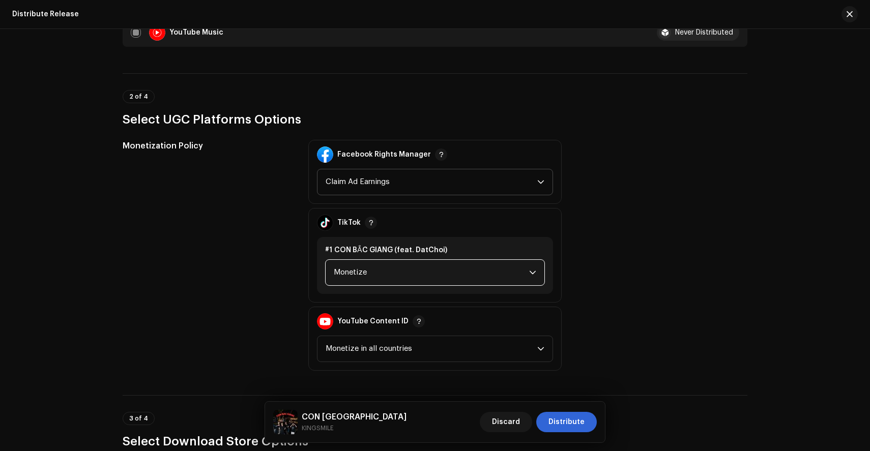
click at [483, 263] on span "Monetize" at bounding box center [431, 272] width 195 height 25
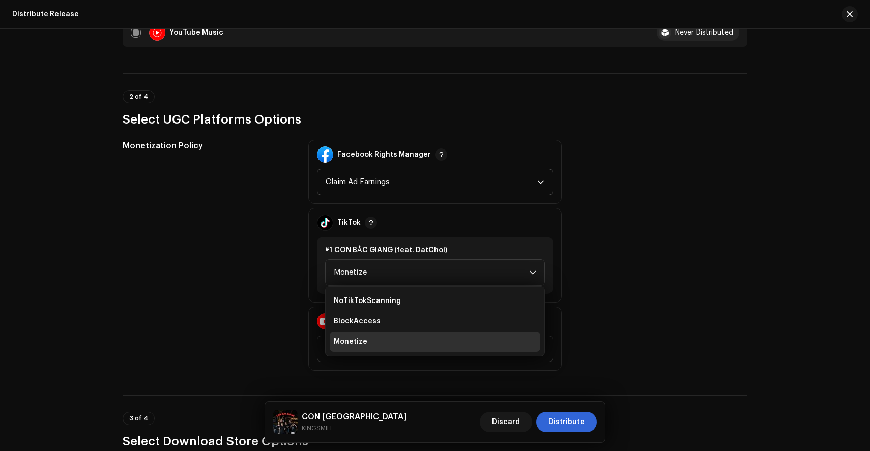
click at [427, 255] on div "#1 CON BẮC GIANG (feat. DatChoi) Monetize NoTikTokScanning BlockAccess Monetize" at bounding box center [435, 265] width 236 height 57
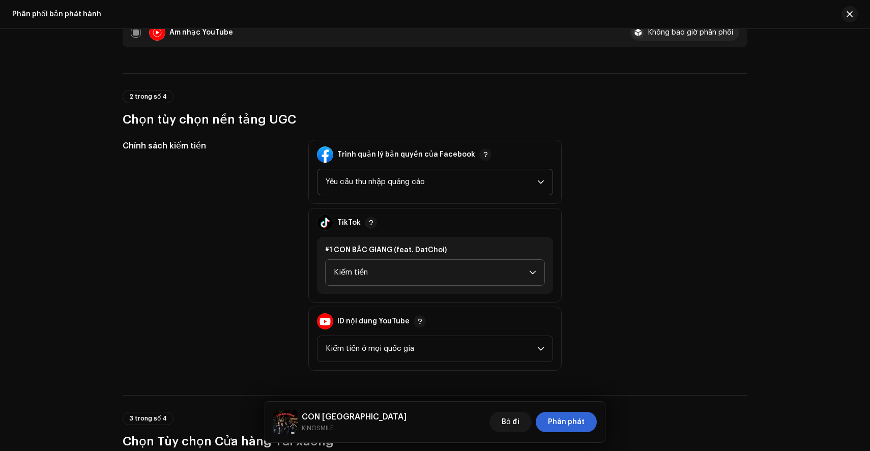
click at [364, 271] on font "Kiếm tiền" at bounding box center [351, 273] width 34 height 8
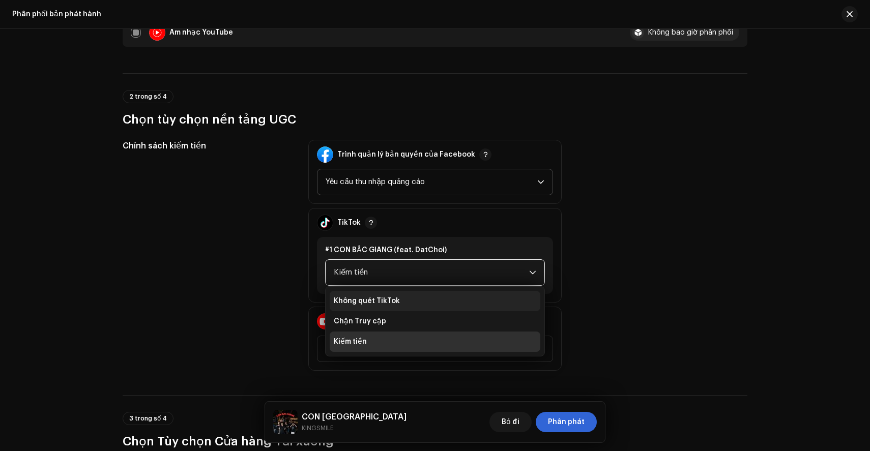
click at [371, 300] on font "Không quét TikTok" at bounding box center [367, 301] width 66 height 7
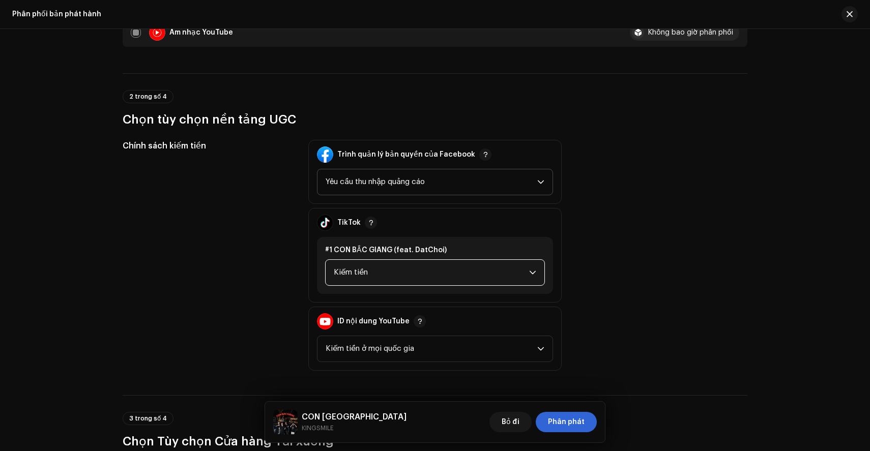
click at [358, 276] on span "Kiếm tiền" at bounding box center [431, 272] width 195 height 25
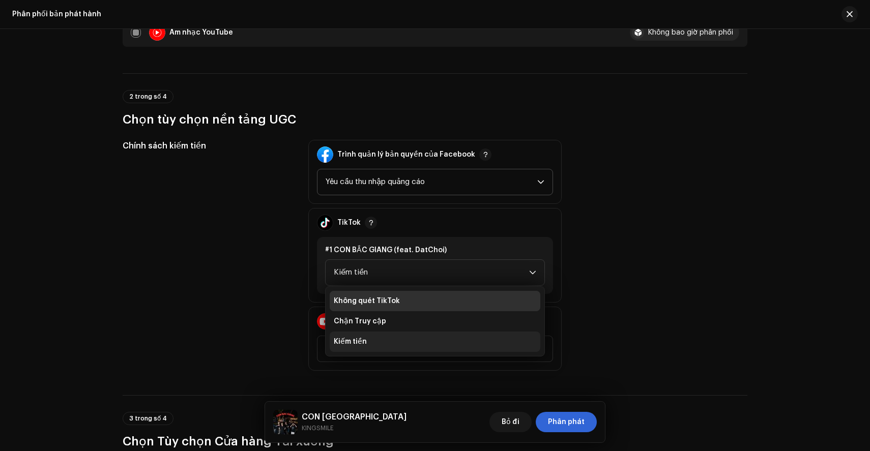
click at [371, 342] on li "Kiếm tiền" at bounding box center [435, 342] width 211 height 20
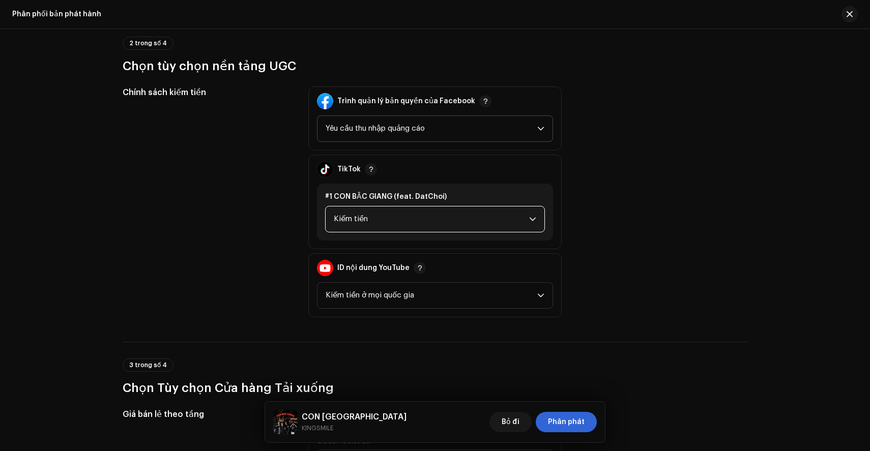
scroll to position [1038, 0]
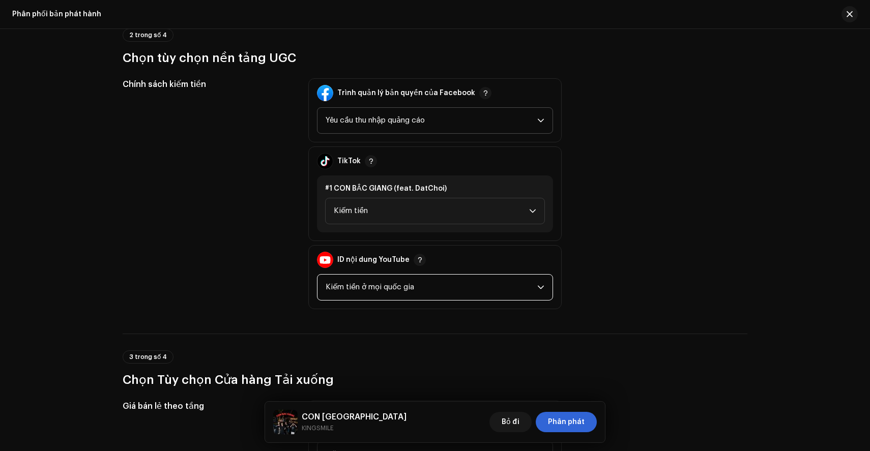
click at [408, 281] on span "Kiếm tiền ở mọi quốc gia" at bounding box center [432, 287] width 212 height 25
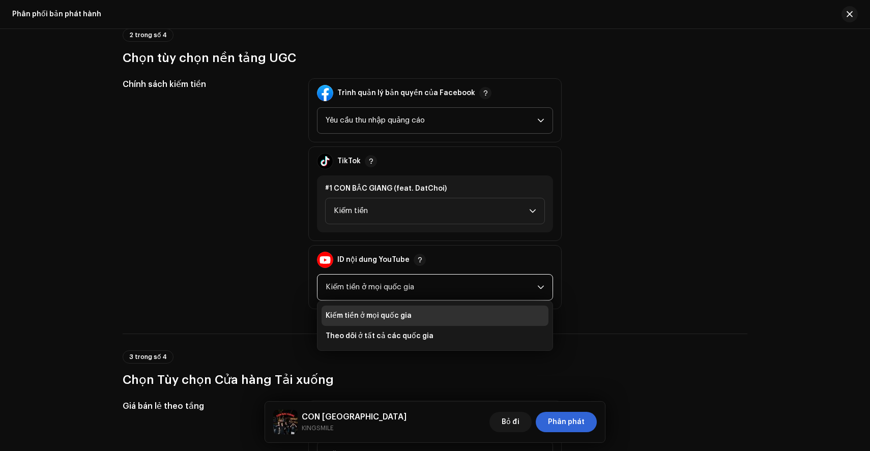
click at [403, 315] on font "Kiếm tiền ở mọi quốc gia" at bounding box center [369, 315] width 86 height 7
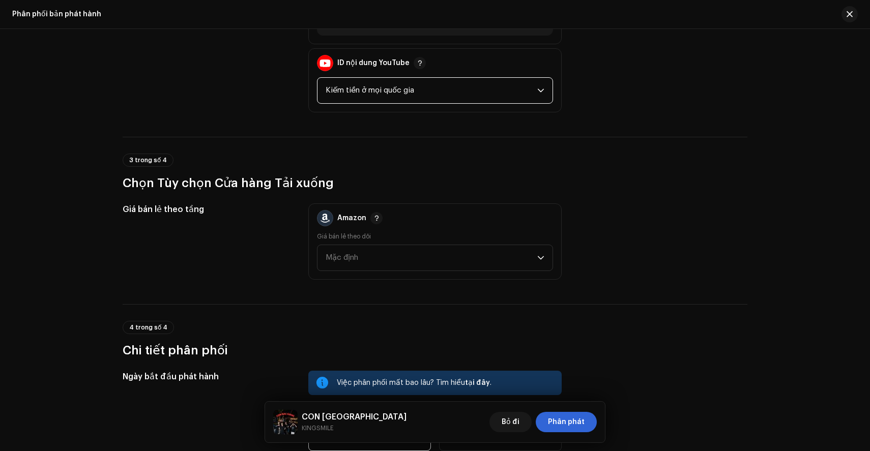
scroll to position [1235, 0]
click at [399, 263] on span "Mặc định" at bounding box center [432, 258] width 212 height 25
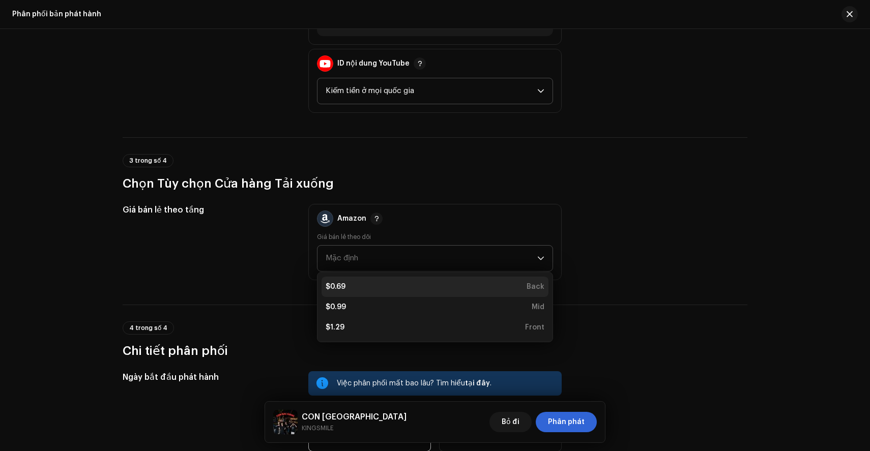
click at [386, 286] on div "$0.69 Back" at bounding box center [435, 287] width 219 height 10
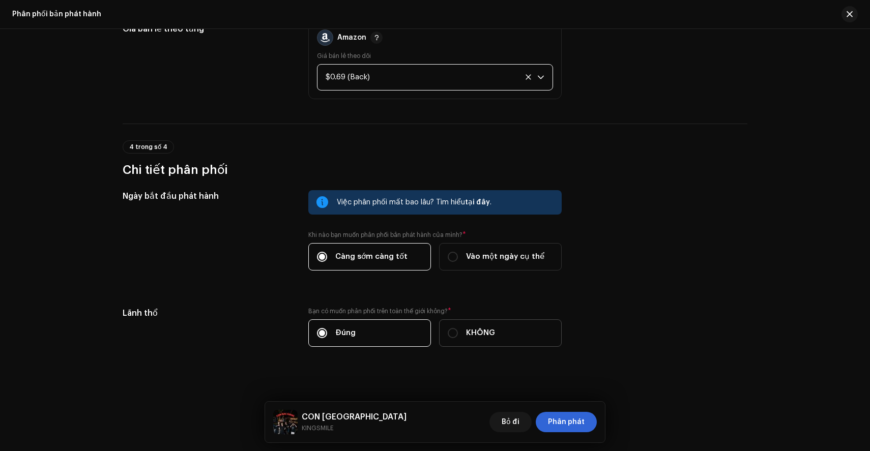
scroll to position [1422, 0]
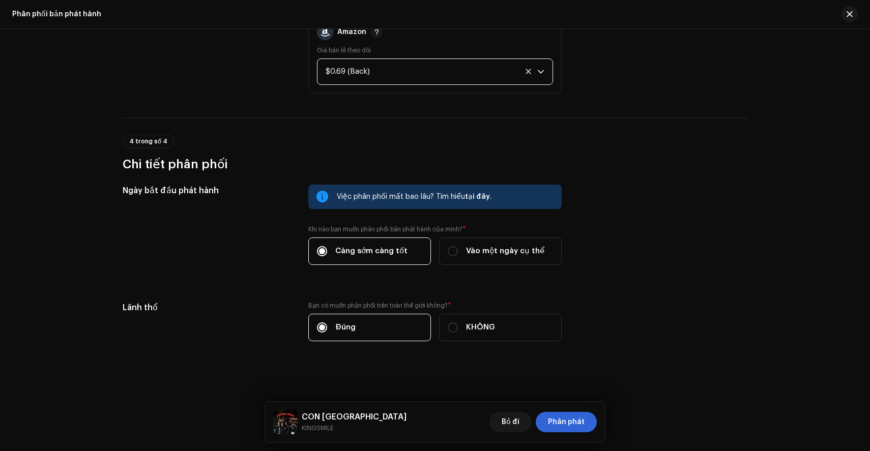
click at [570, 434] on div "Bỏ đi Phân phát" at bounding box center [542, 422] width 107 height 24
click at [570, 428] on span "Phân phát" at bounding box center [566, 422] width 37 height 20
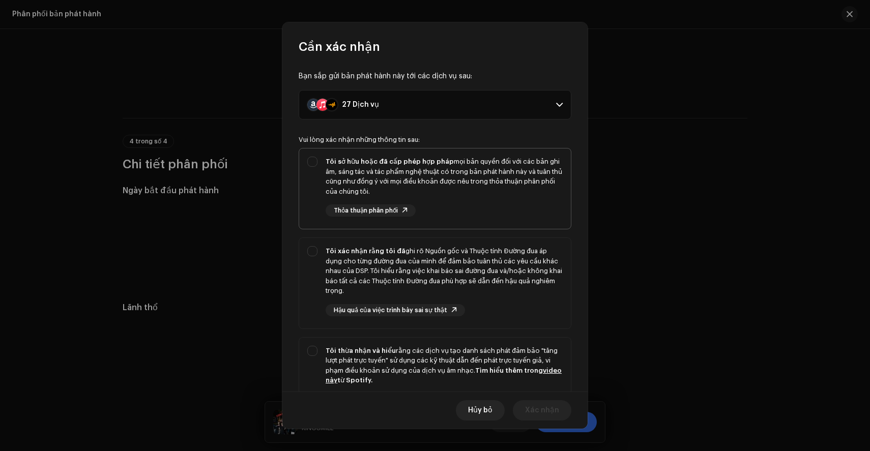
click at [402, 178] on div "Tôi sở hữu hoặc đã cấp phép hợp pháp mọi bản quyền đối với các bản ghi âm, sáng…" at bounding box center [444, 177] width 237 height 40
checkbox input "true"
click at [411, 237] on p-selectbutton "Tôi sở hữu hoặc đã cấp phép hợp pháp mọi bản quyền đối với các bản ghi âm, sáng…" at bounding box center [435, 291] width 273 height 287
click at [397, 275] on div "Tôi xác nhận rằng tôi đã ghi rõ Nguồn gốc và Thuộc tính Đường đua áp dụng cho t…" at bounding box center [444, 271] width 237 height 50
checkbox input "true"
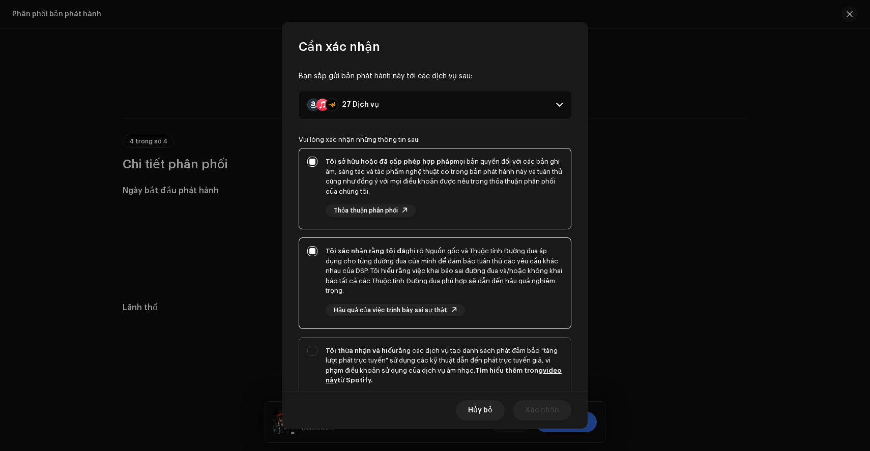
click at [412, 354] on div "Tôi thừa nhận và hiểu rằng các dịch vụ tạo danh sách phát đảm bảo "tăng lượt ph…" at bounding box center [444, 366] width 237 height 40
checkbox input "true"
click at [531, 408] on font "Xác nhận" at bounding box center [542, 410] width 34 height 7
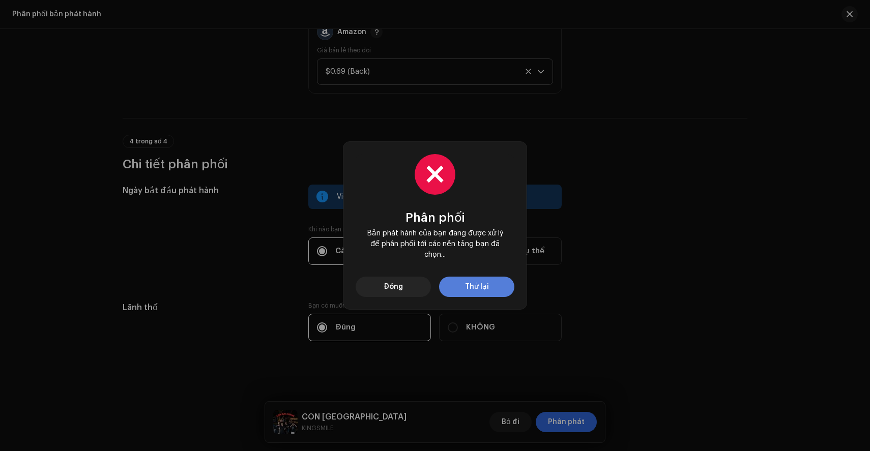
click at [494, 285] on button "Thử lại" at bounding box center [476, 287] width 75 height 20
click at [412, 291] on button "Đóng" at bounding box center [393, 287] width 75 height 20
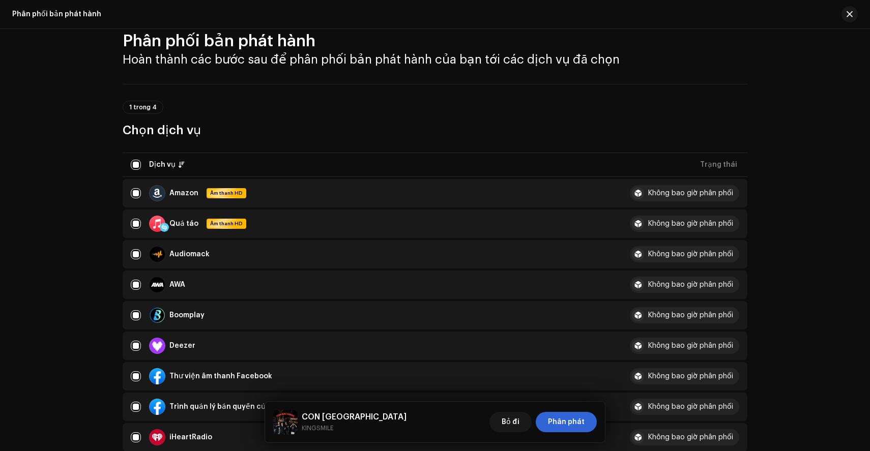
scroll to position [28, 0]
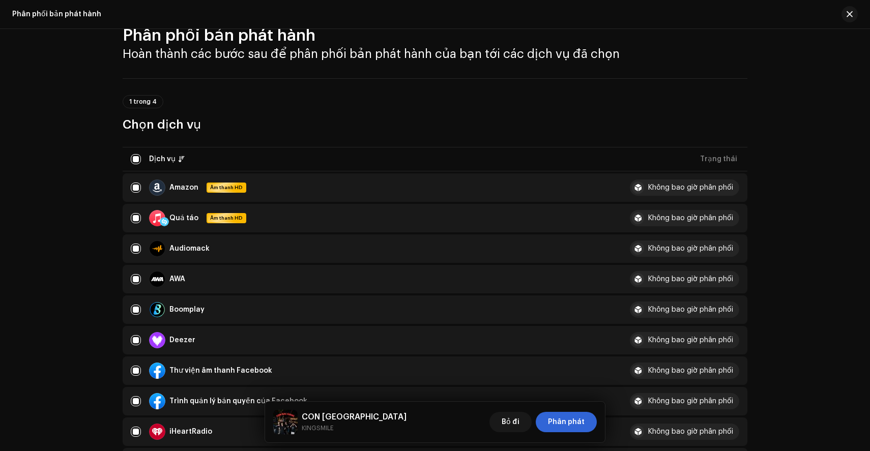
click at [643, 188] on div at bounding box center [638, 188] width 12 height 12
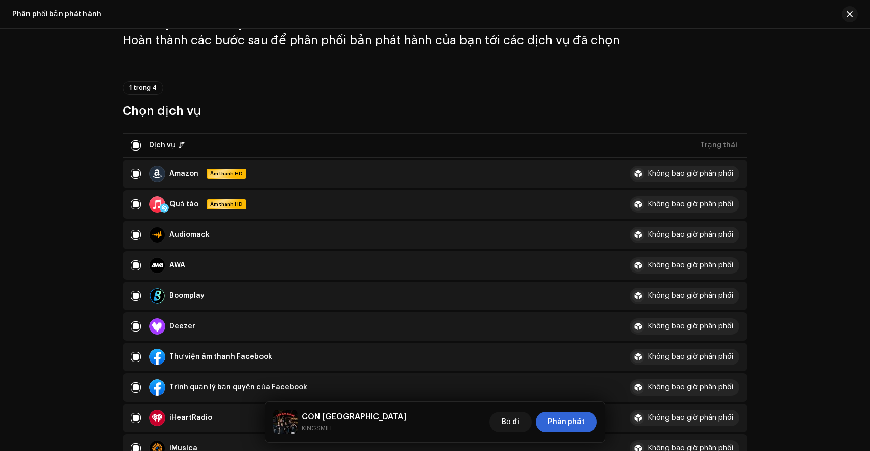
scroll to position [0, 0]
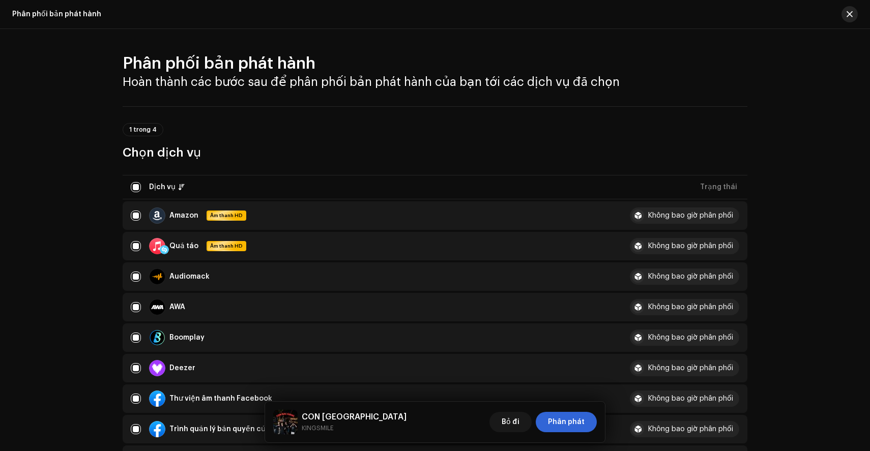
click at [848, 18] on button "button" at bounding box center [849, 14] width 16 height 16
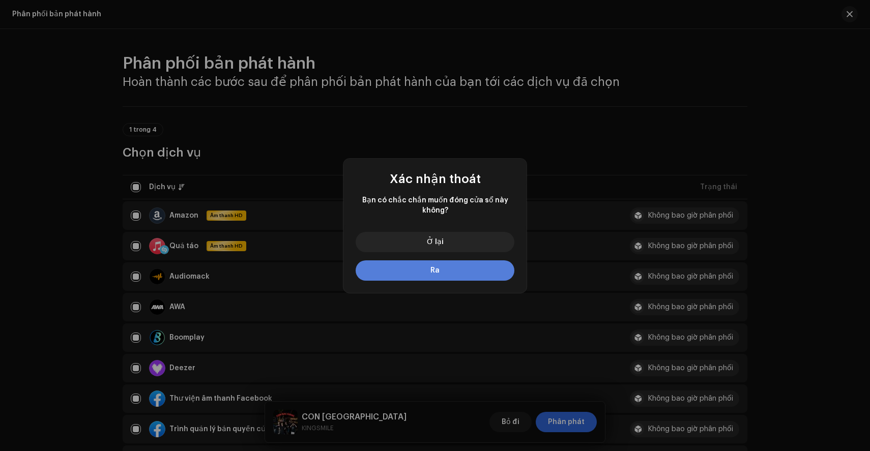
click at [480, 268] on button "Ra" at bounding box center [435, 270] width 159 height 20
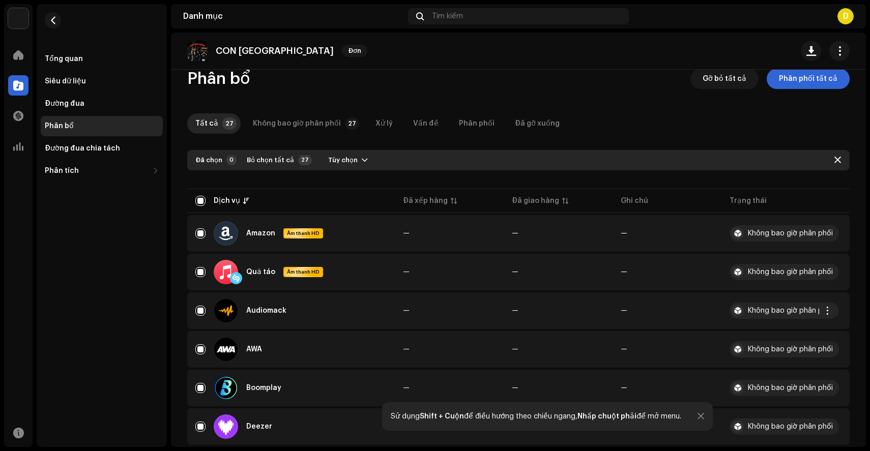
scroll to position [19, 0]
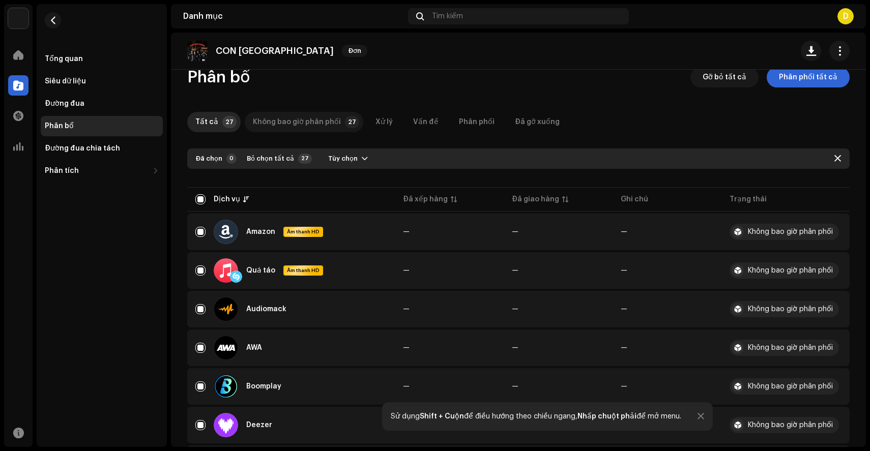
click at [295, 125] on font "Không bao giờ phân phối" at bounding box center [297, 122] width 88 height 7
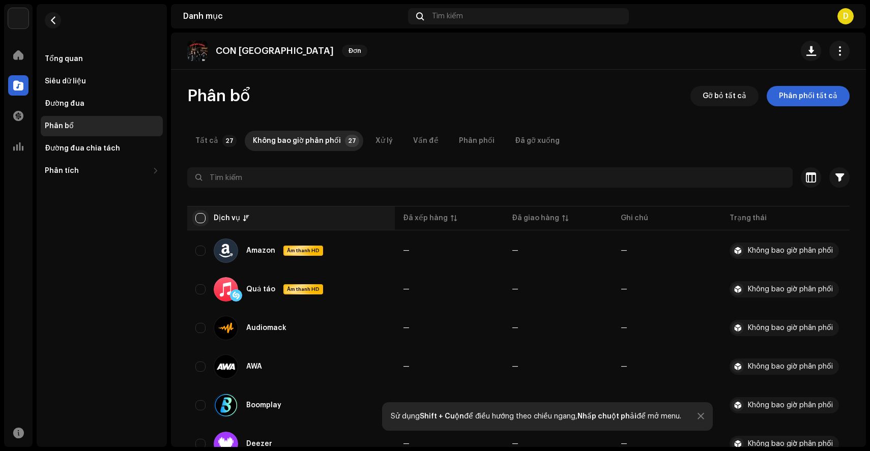
click at [200, 215] on input "checkbox" at bounding box center [200, 218] width 10 height 10
checkbox input "true"
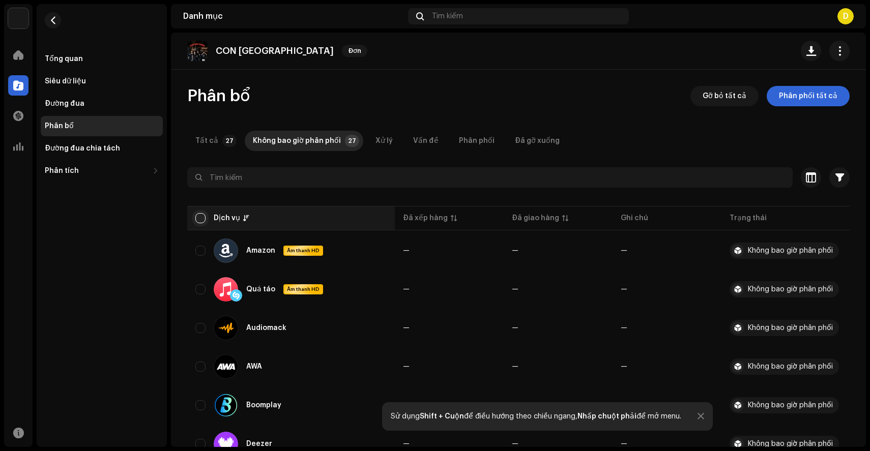
checkbox input "true"
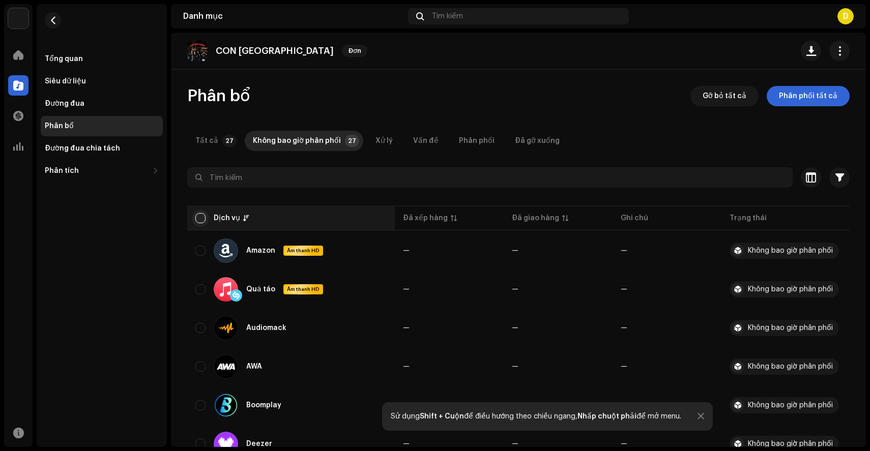
checkbox input "true"
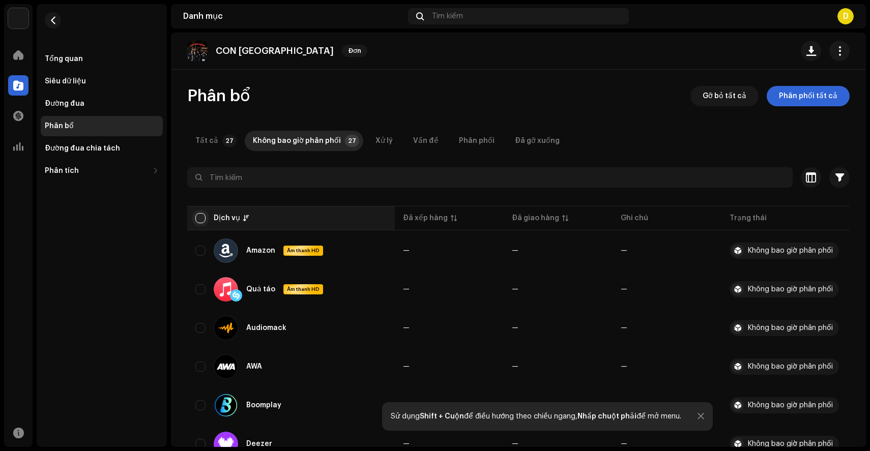
checkbox input "true"
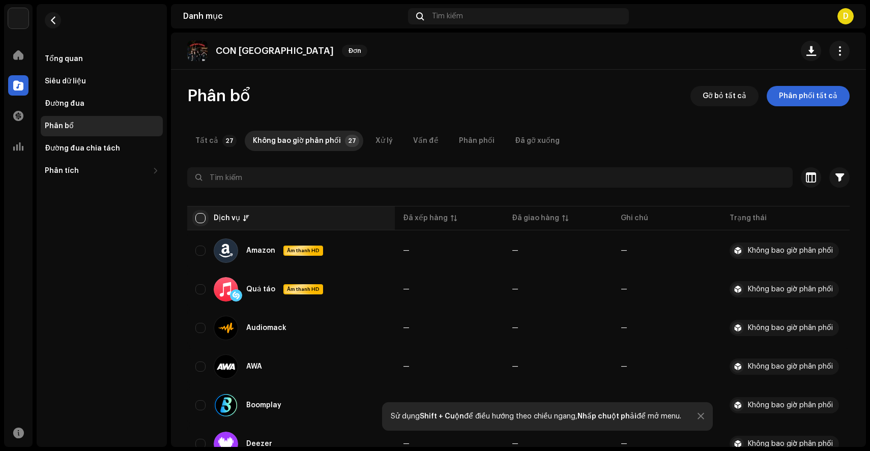
checkbox input "true"
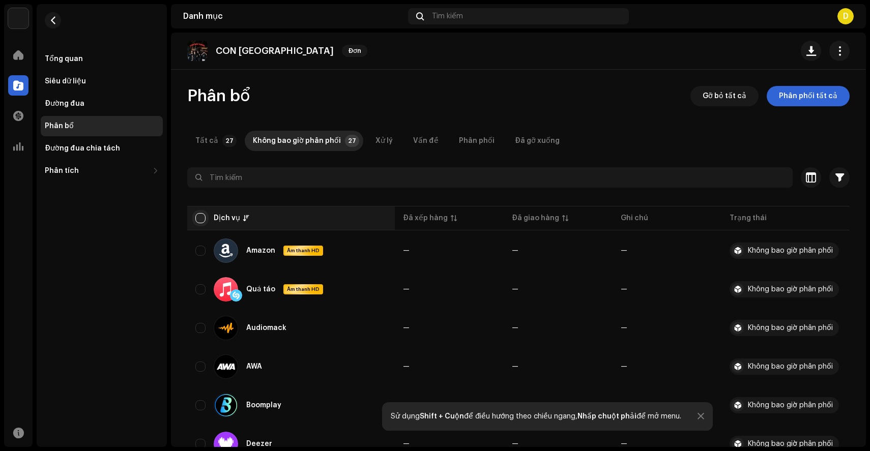
checkbox input "true"
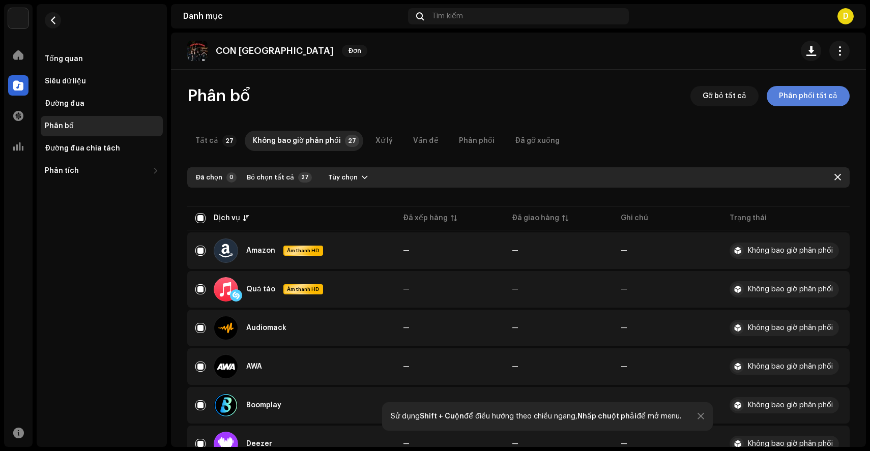
click at [811, 93] on font "Phân phối tất cả" at bounding box center [808, 96] width 59 height 7
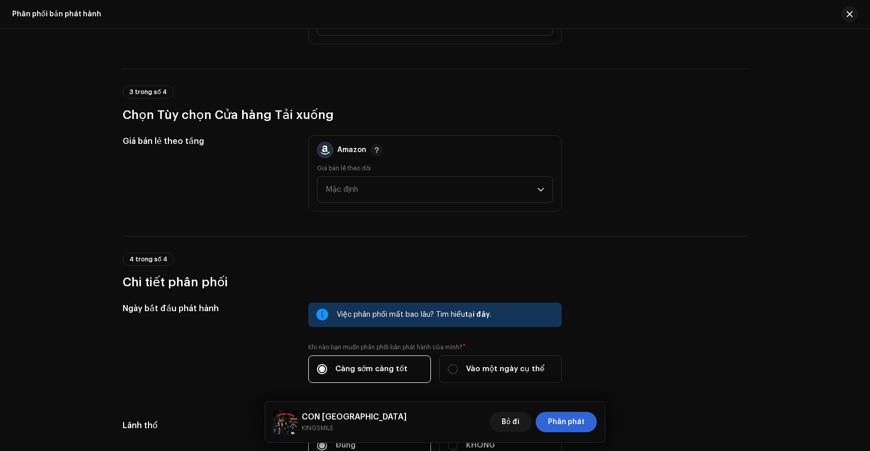
scroll to position [1422, 0]
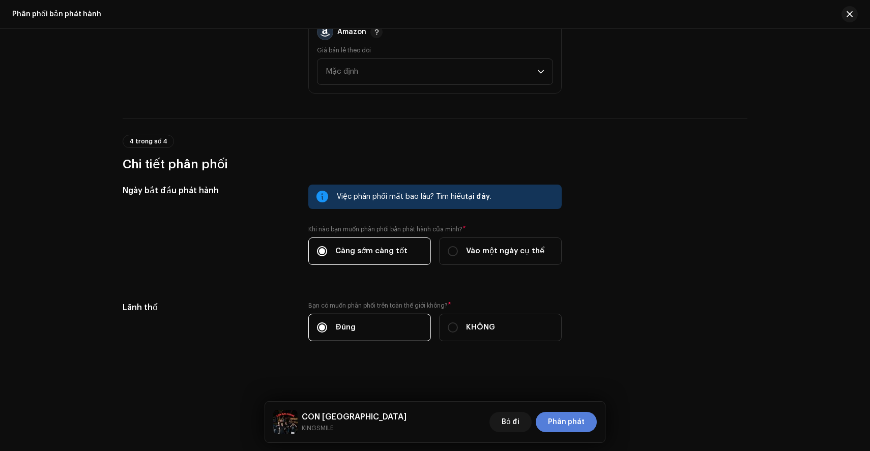
click at [575, 425] on font "Phân phát" at bounding box center [566, 422] width 37 height 7
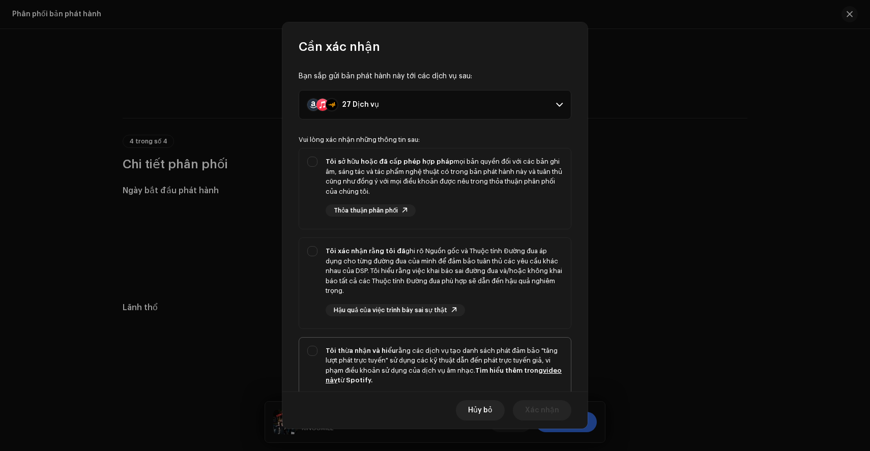
click at [412, 368] on font "rằng các dịch vụ tạo danh sách phát đảm bảo "tăng lượt phát trực tuyến" sử dụng…" at bounding box center [442, 360] width 232 height 26
checkbox input "true"
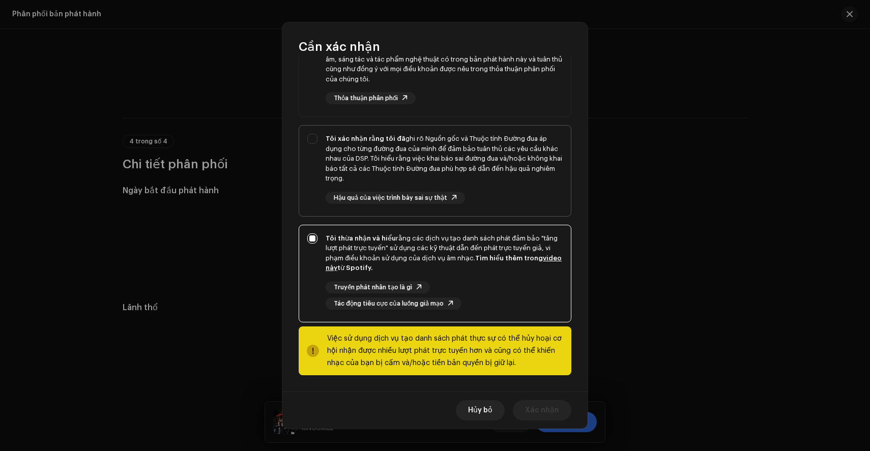
click at [474, 171] on font "ghi rõ Nguồn gốc và Thuộc tính Đường đua áp dụng cho từng đường đua của mình để…" at bounding box center [444, 158] width 237 height 46
checkbox input "true"
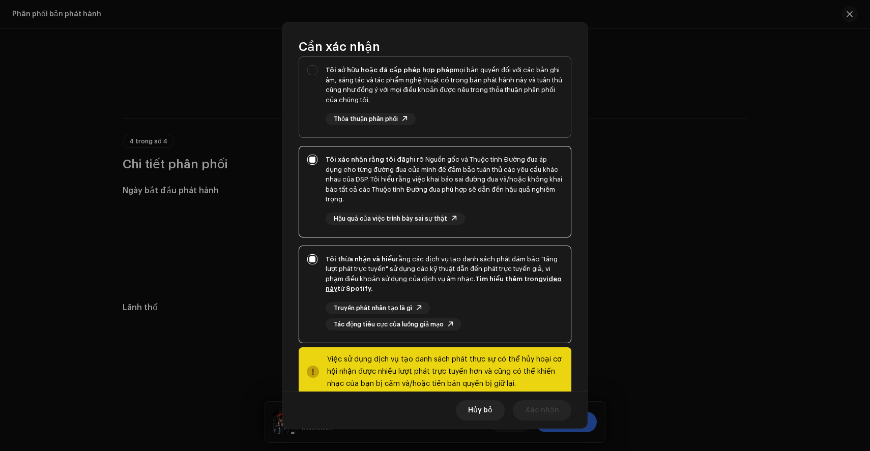
click at [497, 92] on font "mọi bản quyền đối với các bản ghi âm, sáng tác và tác phẩm nghệ thuật có trong …" at bounding box center [444, 85] width 237 height 37
checkbox input "true"
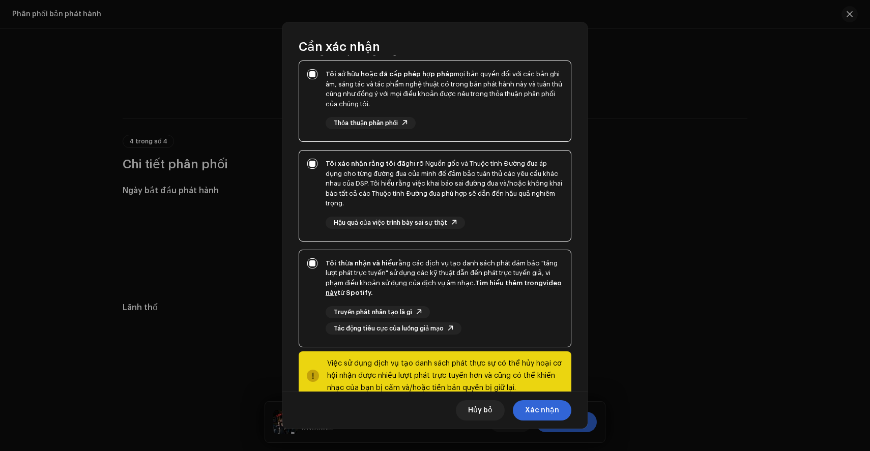
scroll to position [0, 0]
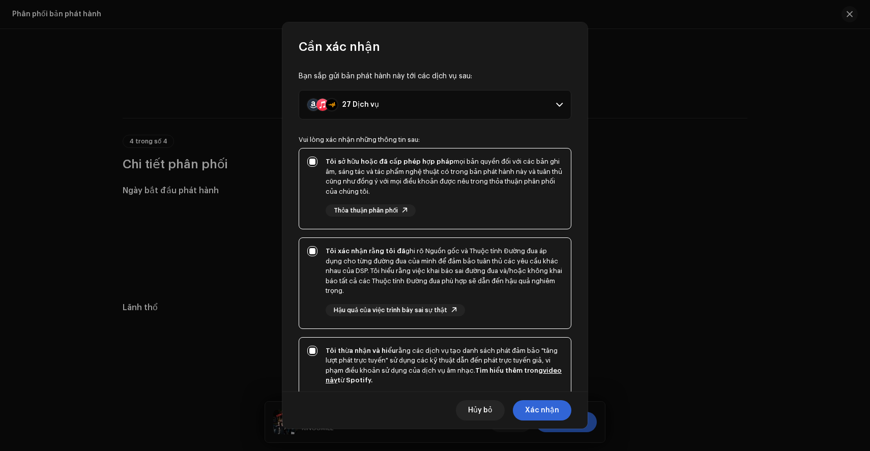
click at [498, 109] on p-accordion-header "27 Dịch vụ" at bounding box center [435, 105] width 273 height 30
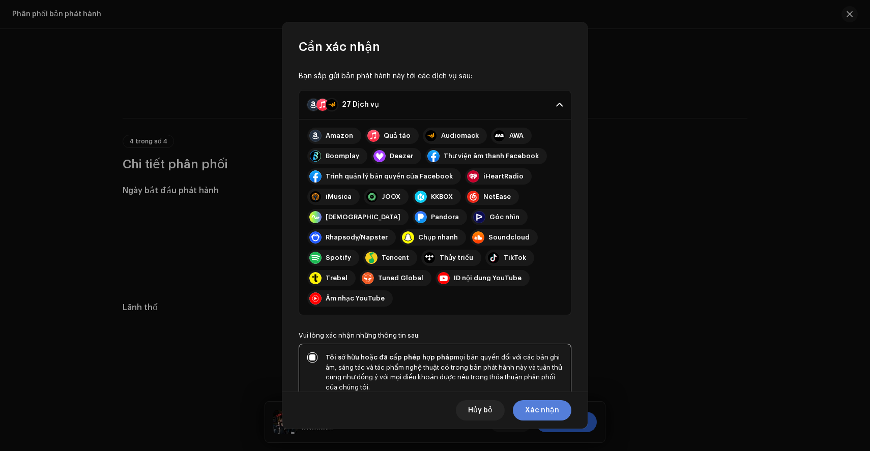
click at [543, 408] on font "Xác nhận" at bounding box center [542, 410] width 34 height 7
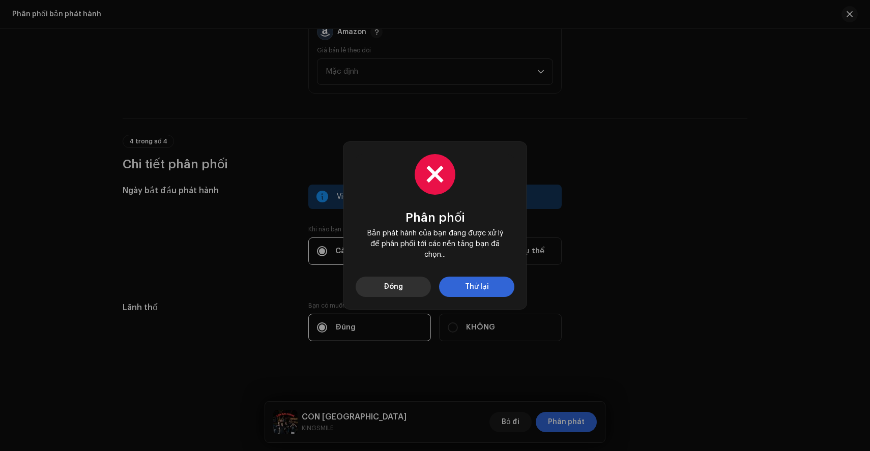
drag, startPoint x: 462, startPoint y: 280, endPoint x: 400, endPoint y: 278, distance: 62.1
click at [400, 277] on div "Đóng Thử lại" at bounding box center [435, 287] width 159 height 20
click at [400, 278] on span "Đóng" at bounding box center [393, 287] width 19 height 20
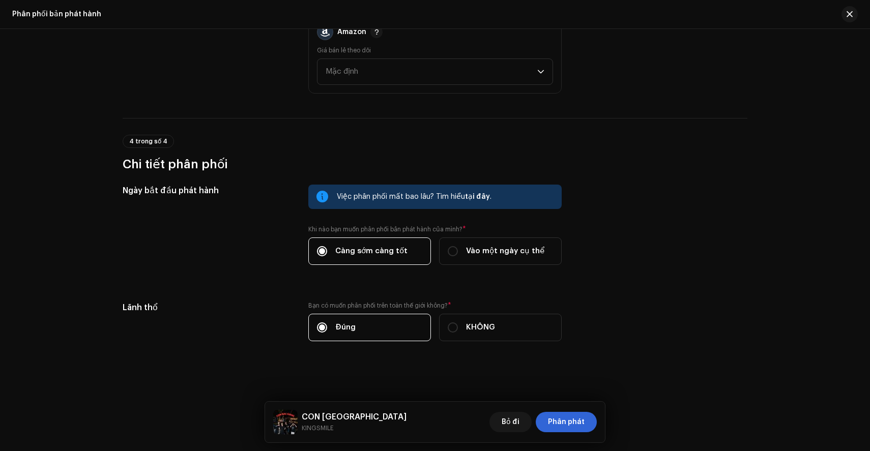
click at [840, 18] on div at bounding box center [845, 14] width 24 height 16
click at [850, 16] on span "button" at bounding box center [850, 14] width 6 height 8
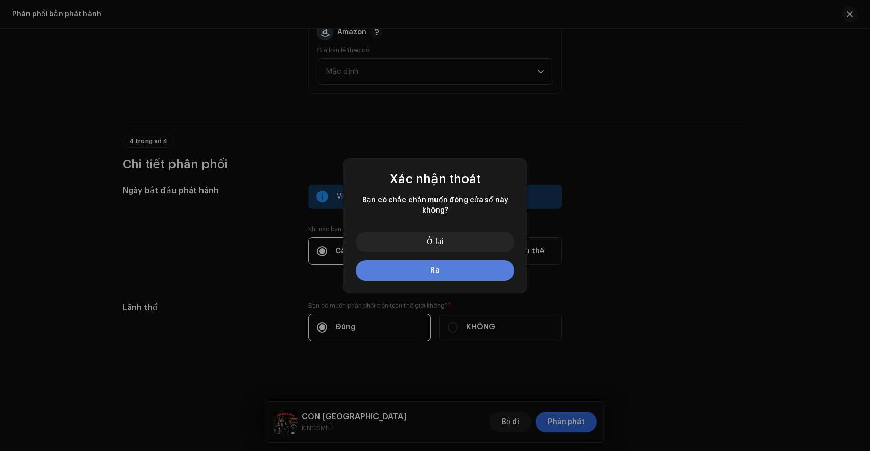
click at [455, 267] on button "Ra" at bounding box center [435, 270] width 159 height 20
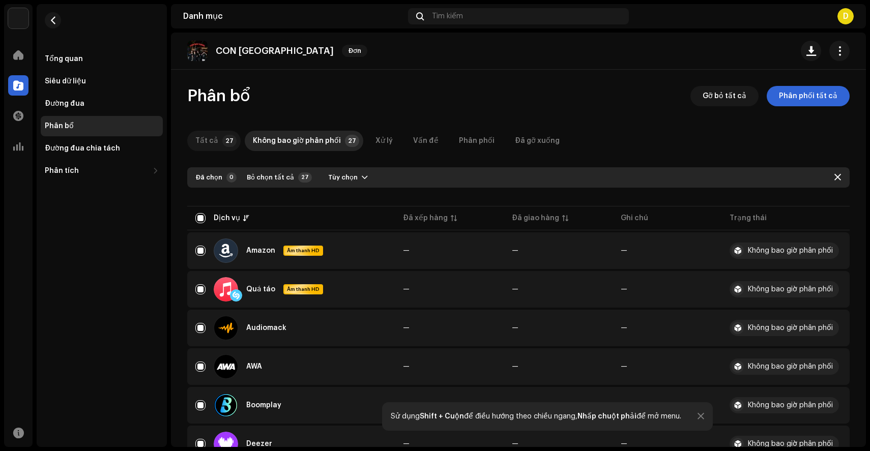
click at [208, 148] on div "Tất cả" at bounding box center [206, 141] width 23 height 20
checkbox input "false"
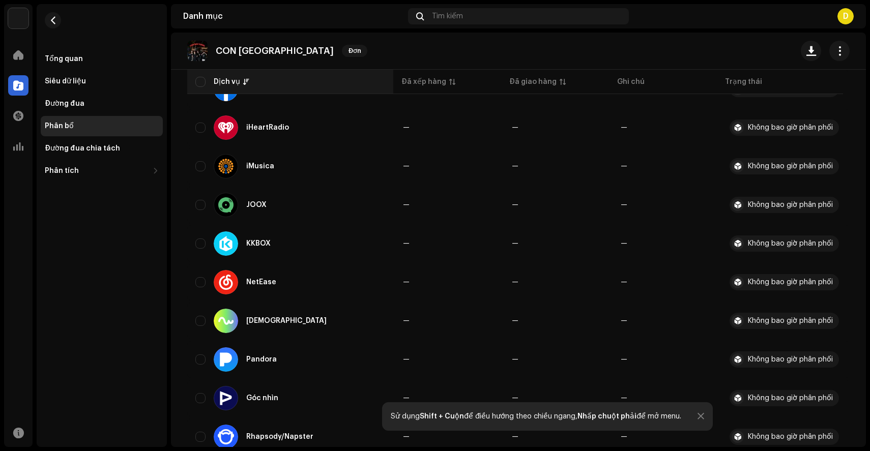
scroll to position [856, 0]
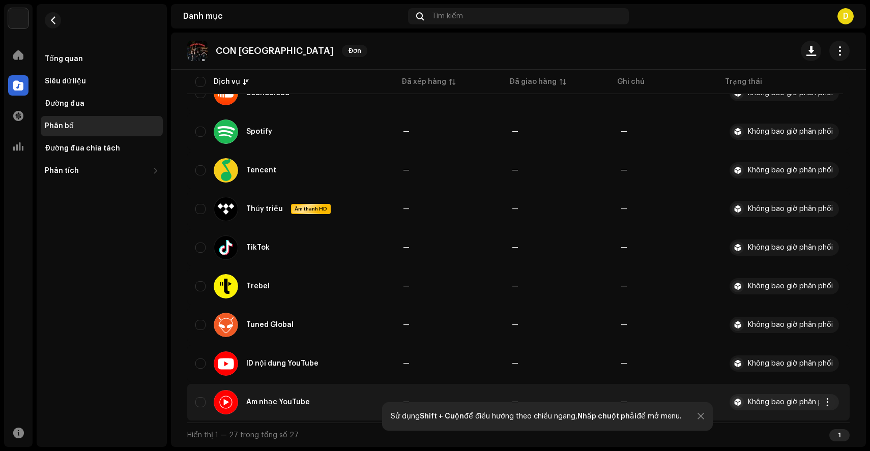
click at [329, 406] on div "Âm nhạc YouTube" at bounding box center [290, 402] width 191 height 24
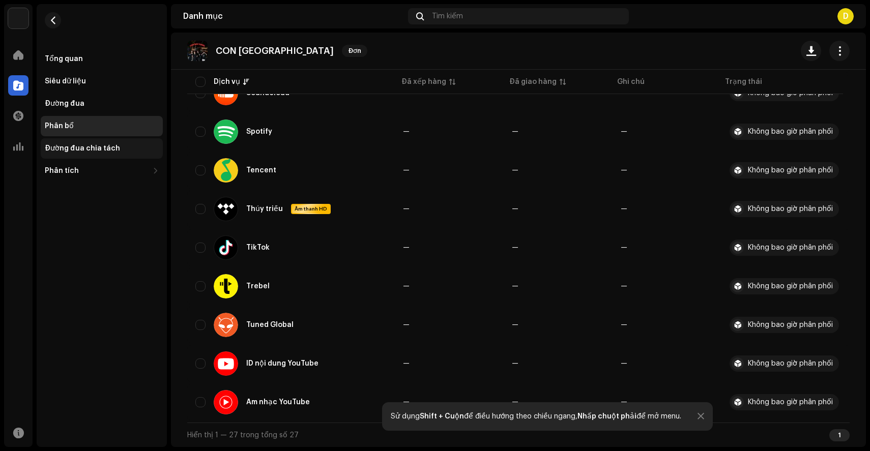
click at [80, 157] on div "Đường đua chia tách" at bounding box center [102, 148] width 122 height 20
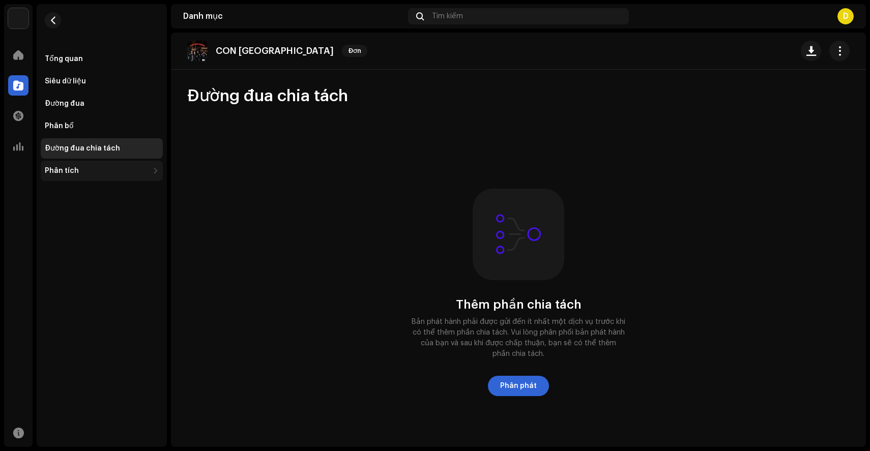
click at [71, 170] on font "Phân tích" at bounding box center [62, 170] width 34 height 7
click at [86, 192] on div "Sự tiêu thụ" at bounding box center [104, 193] width 110 height 8
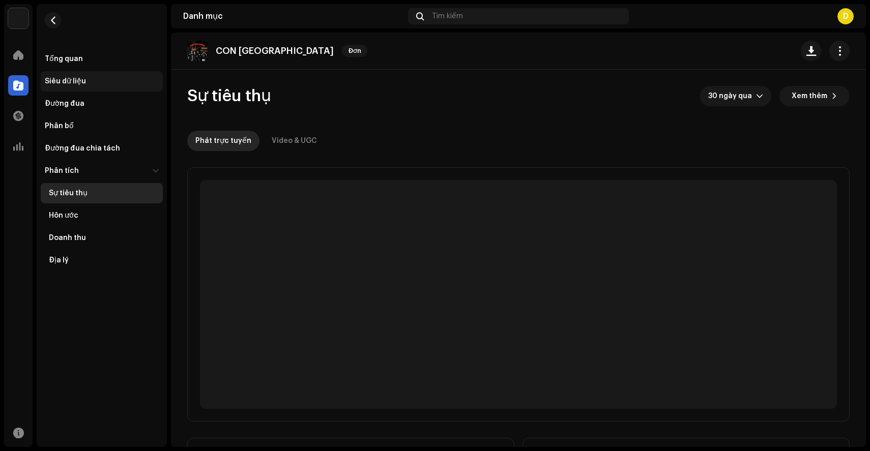
click at [83, 91] on div "Siêu dữ liệu" at bounding box center [102, 81] width 122 height 20
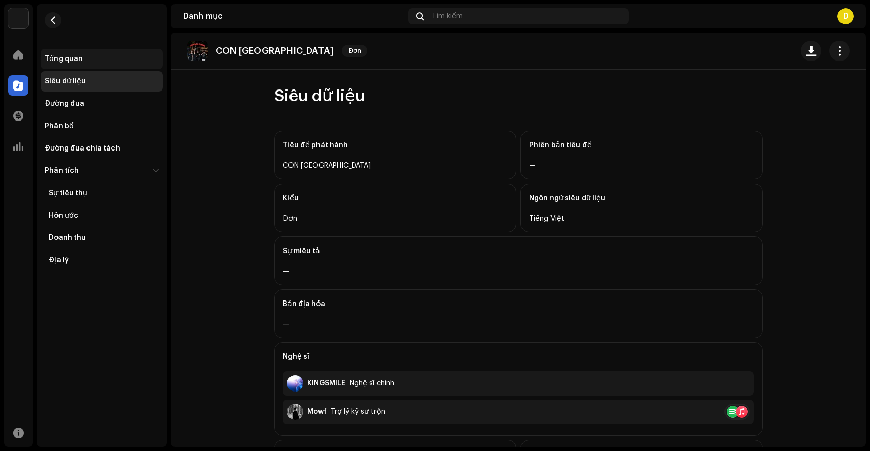
click at [86, 55] on div "Tổng quan" at bounding box center [102, 59] width 114 height 8
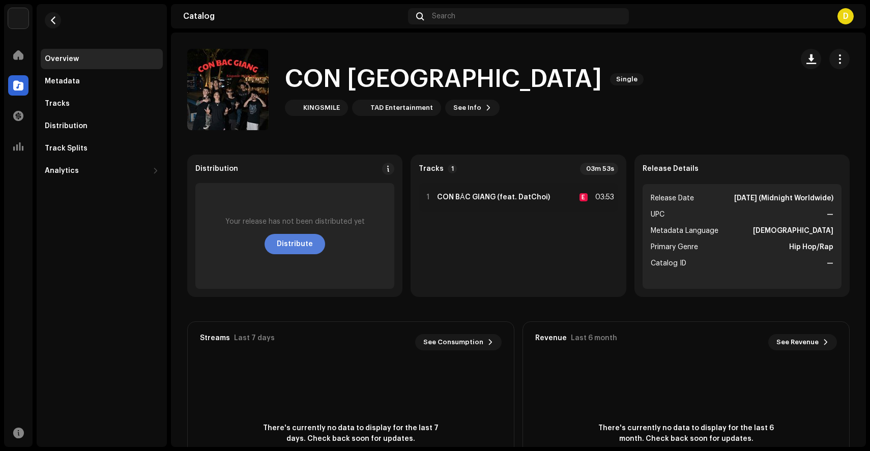
click at [296, 246] on span "Distribute" at bounding box center [295, 244] width 36 height 20
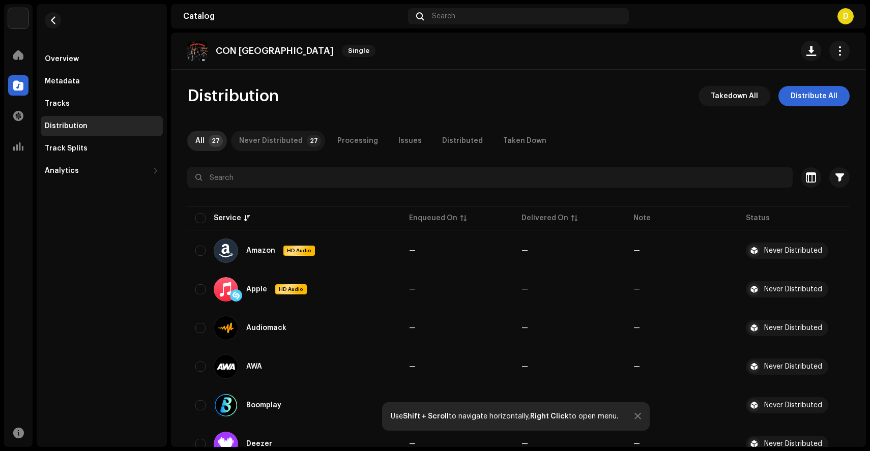
click at [281, 142] on div "Never Distributed" at bounding box center [271, 141] width 64 height 20
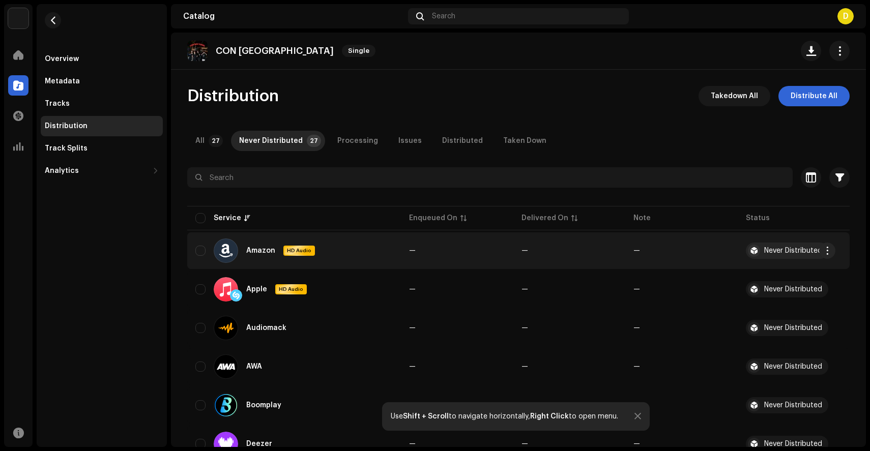
click at [781, 253] on div "Never Distributed" at bounding box center [793, 250] width 58 height 7
click at [828, 254] on span "button" at bounding box center [828, 251] width 8 height 8
click at [792, 273] on div "Distribute" at bounding box center [779, 274] width 95 height 8
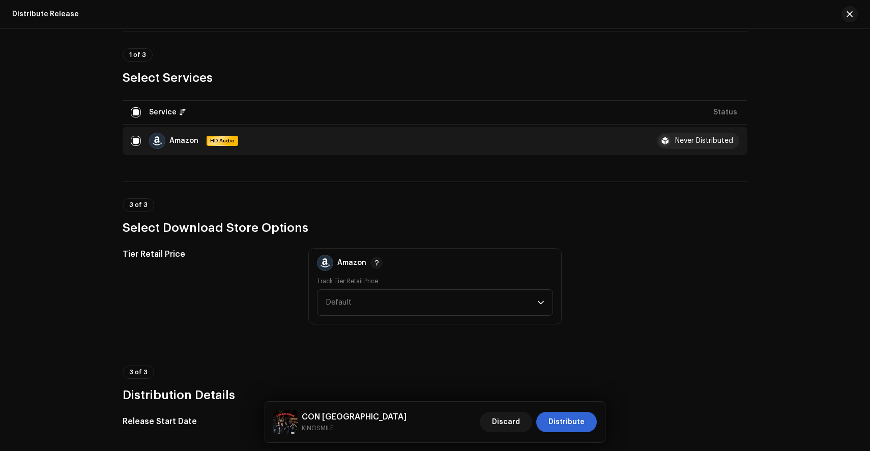
scroll to position [89, 0]
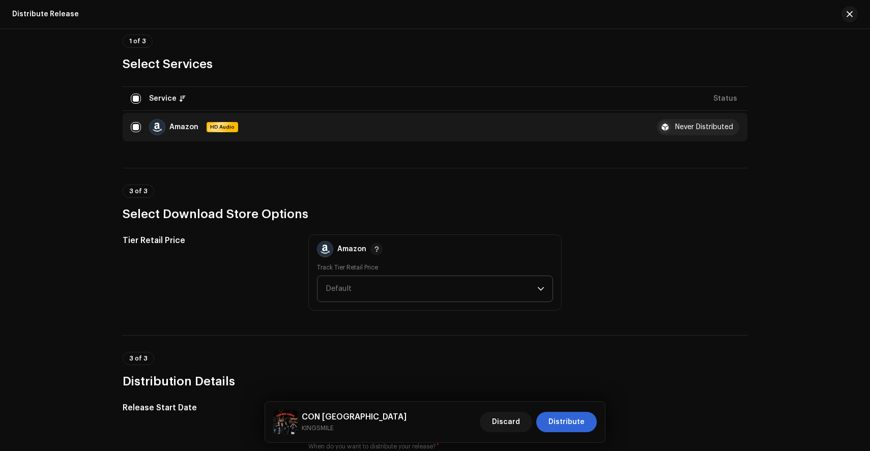
click at [514, 292] on span "Default" at bounding box center [432, 288] width 212 height 25
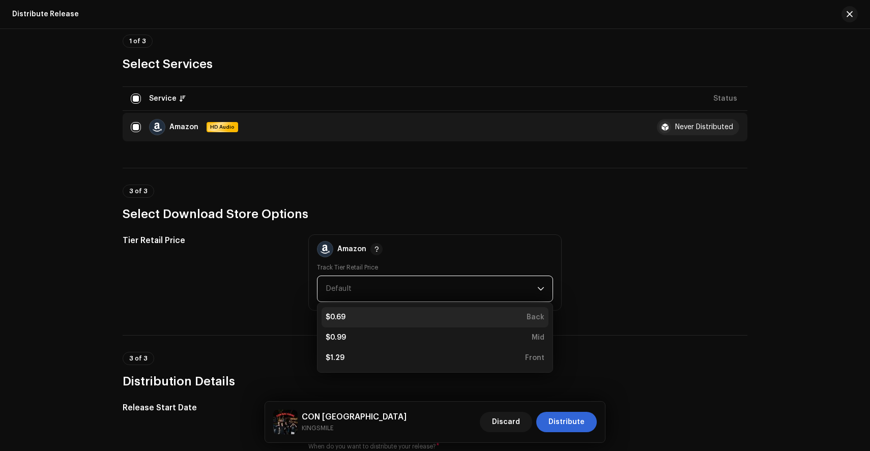
click at [480, 314] on div "$0.69 Back" at bounding box center [435, 317] width 219 height 10
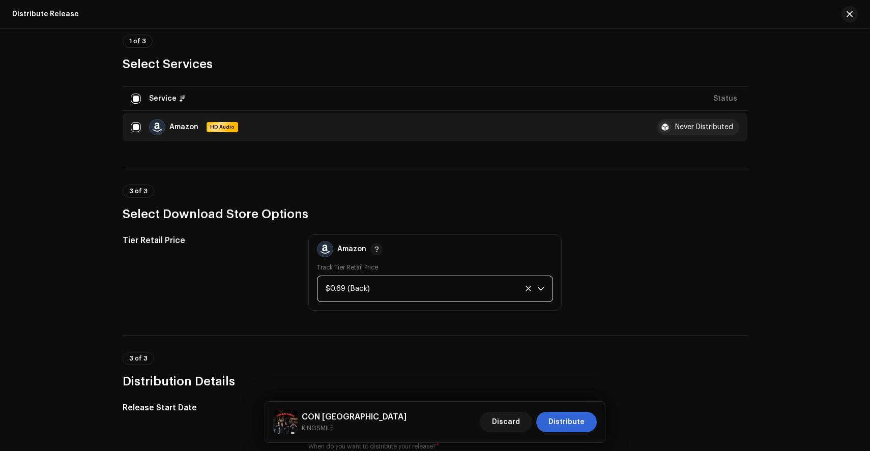
scroll to position [306, 0]
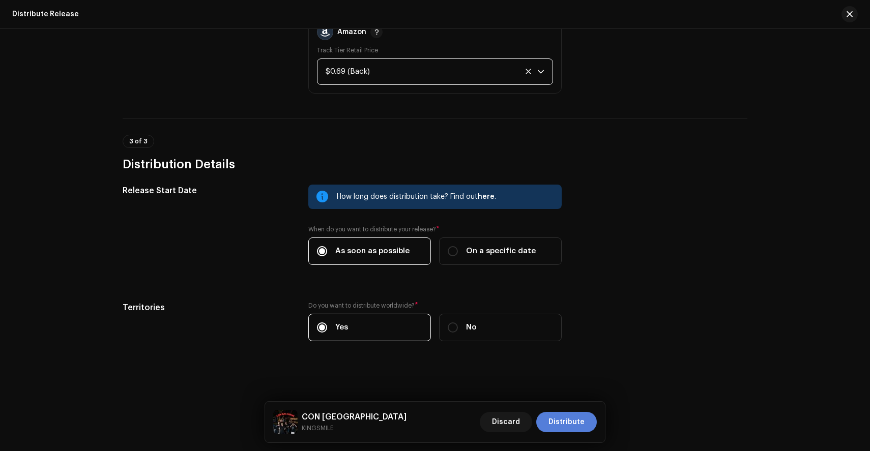
click at [570, 420] on span "Distribute" at bounding box center [566, 422] width 36 height 20
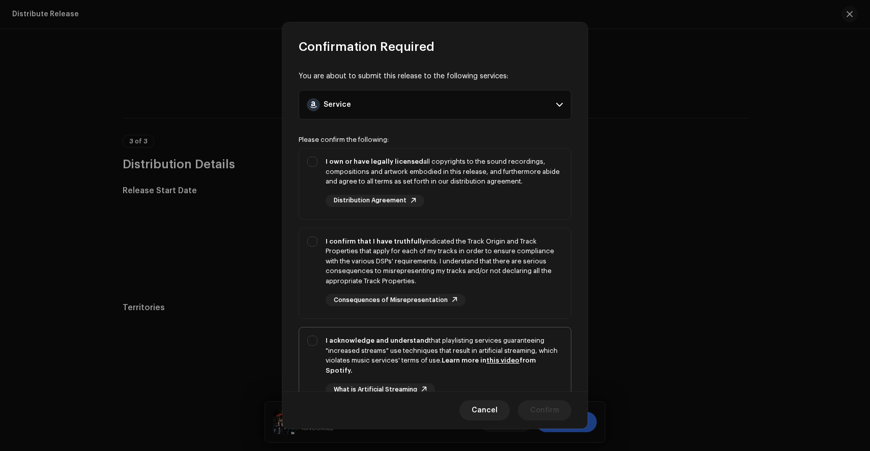
click at [497, 359] on link "this video" at bounding box center [502, 360] width 33 height 7
click at [518, 342] on div "I acknowledge and understand that playlisting services guaranteeing "increased …" at bounding box center [444, 356] width 237 height 40
checkbox input "false"
click at [513, 289] on div "I confirm that I have truthfully indicated the Track Origin and Track Propertie…" at bounding box center [444, 272] width 237 height 70
checkbox input "true"
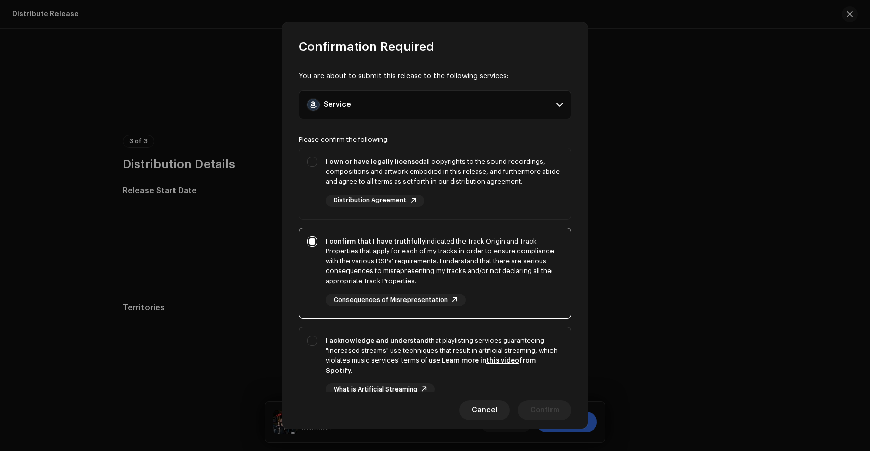
click at [492, 342] on div "I acknowledge and understand that playlisting services guaranteeing "increased …" at bounding box center [444, 356] width 237 height 40
checkbox input "true"
click at [472, 169] on div "I own or have legally licensed all copyrights to the sound recordings, composit…" at bounding box center [444, 172] width 237 height 30
checkbox input "true"
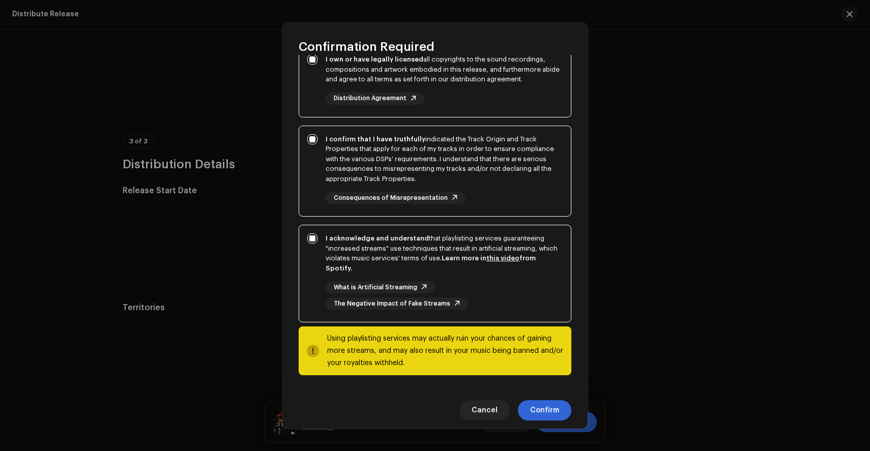
scroll to position [0, 0]
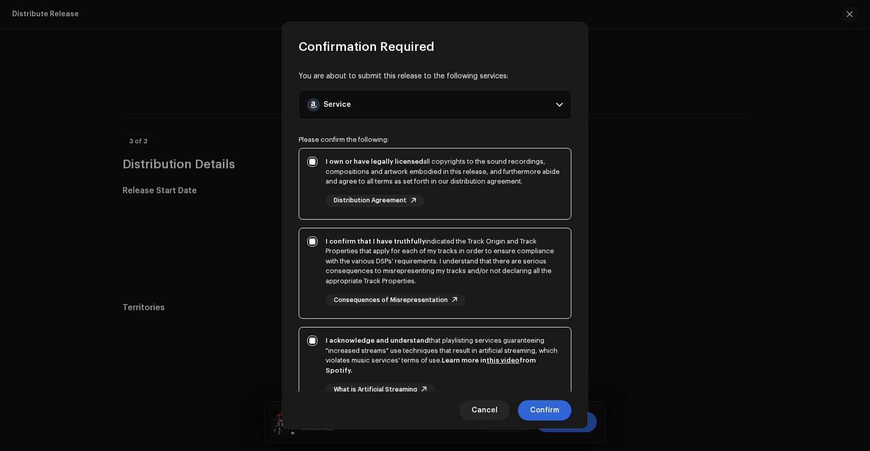
click at [487, 93] on p-accordion-header "Service" at bounding box center [435, 105] width 273 height 30
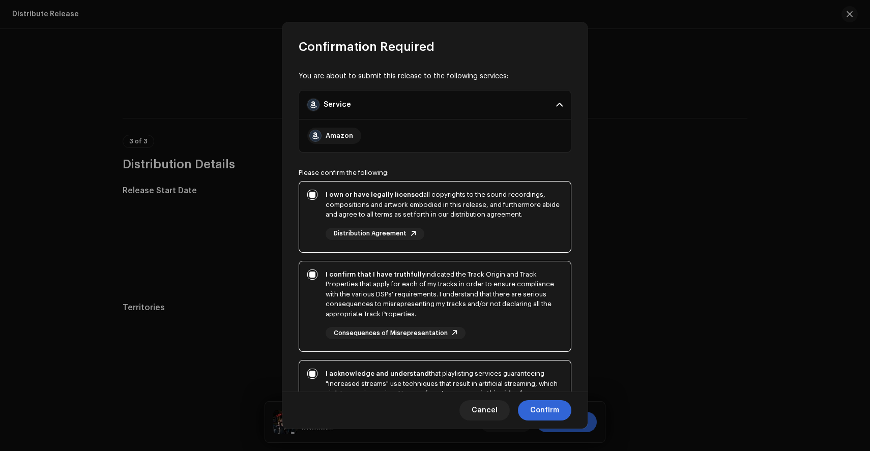
click at [483, 104] on p-accordion-header "Service" at bounding box center [435, 105] width 273 height 30
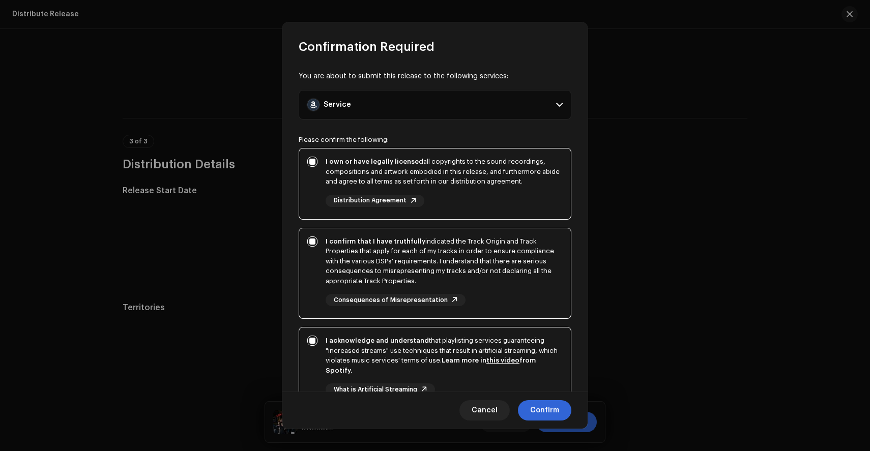
click at [483, 104] on p-accordion-header "Service" at bounding box center [435, 105] width 273 height 30
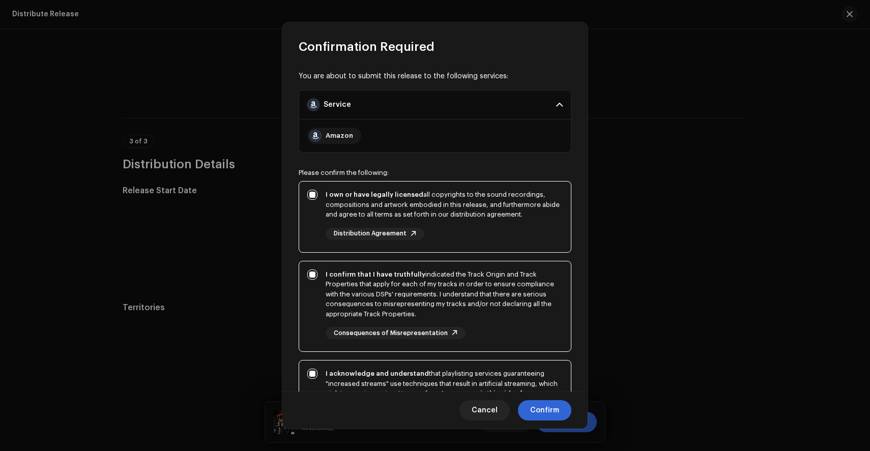
click at [477, 130] on div "Amazon" at bounding box center [434, 136] width 255 height 16
click at [545, 405] on span "Confirm" at bounding box center [544, 410] width 29 height 20
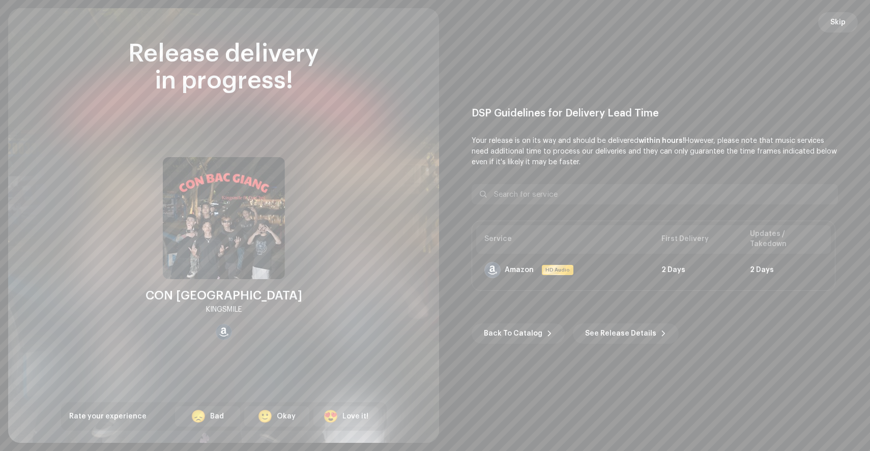
click at [835, 25] on span "Skip" at bounding box center [837, 22] width 15 height 20
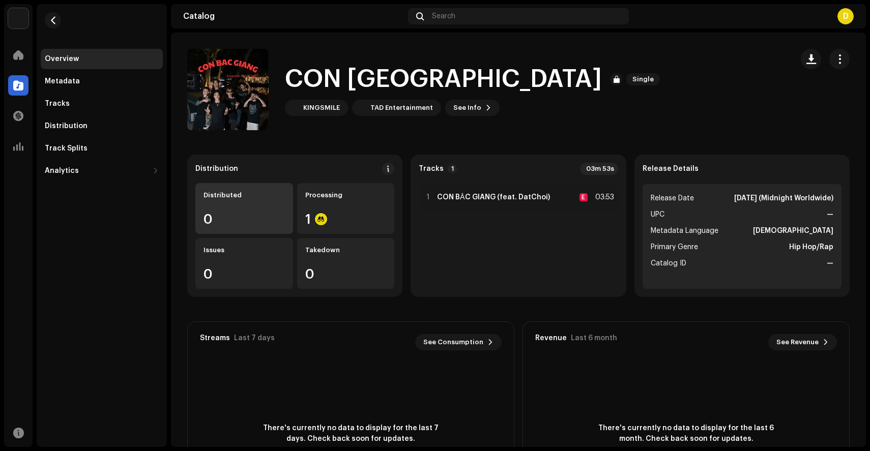
click at [259, 199] on div "Distributed" at bounding box center [244, 195] width 81 height 8
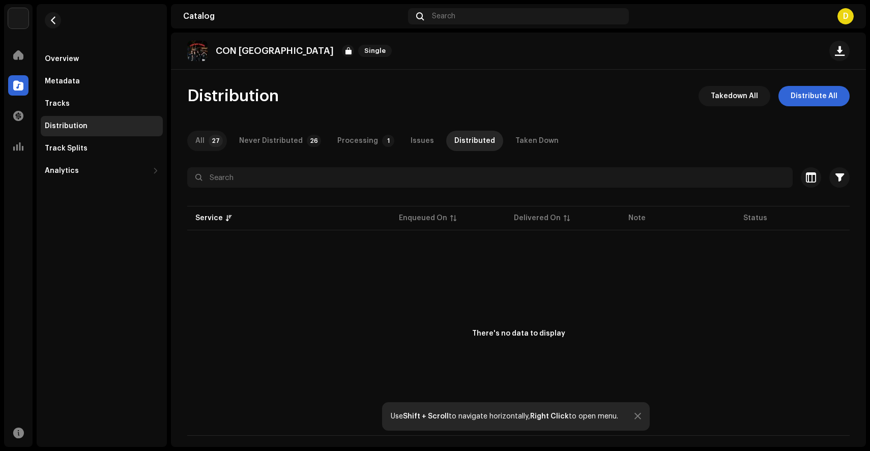
click at [208, 146] on p-tab "All 27" at bounding box center [207, 141] width 40 height 20
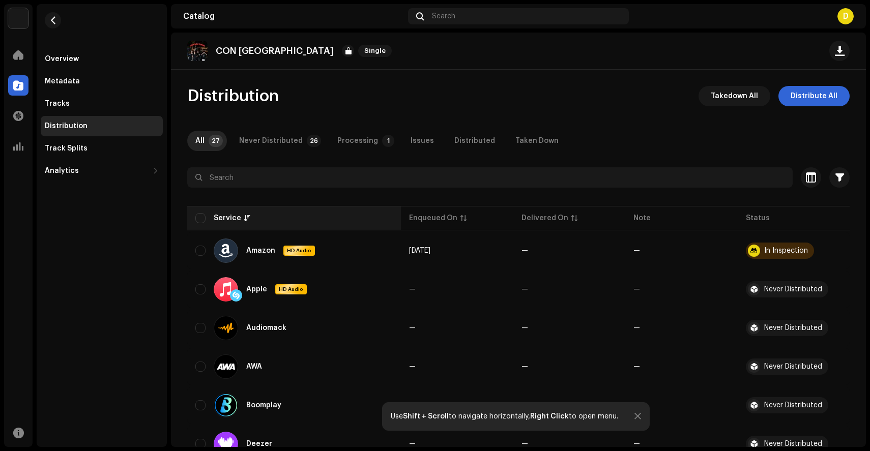
click at [207, 219] on div "Service" at bounding box center [293, 218] width 197 height 10
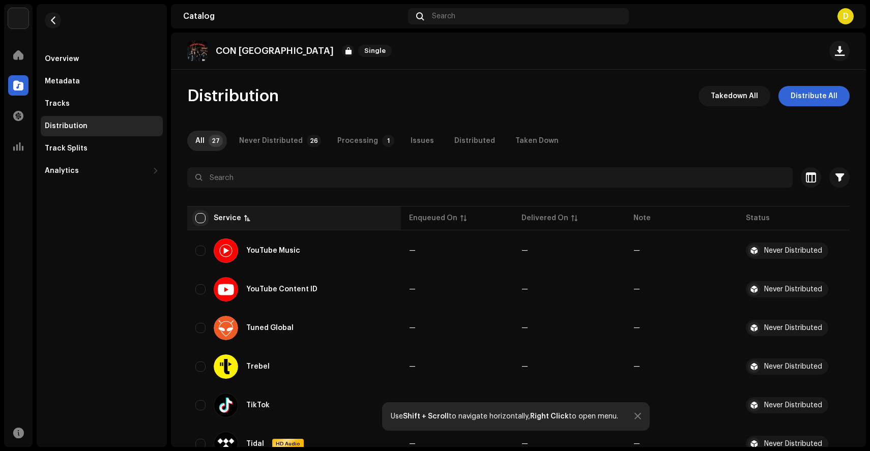
click at [197, 221] on input "checkbox" at bounding box center [200, 218] width 10 height 10
checkbox input "true"
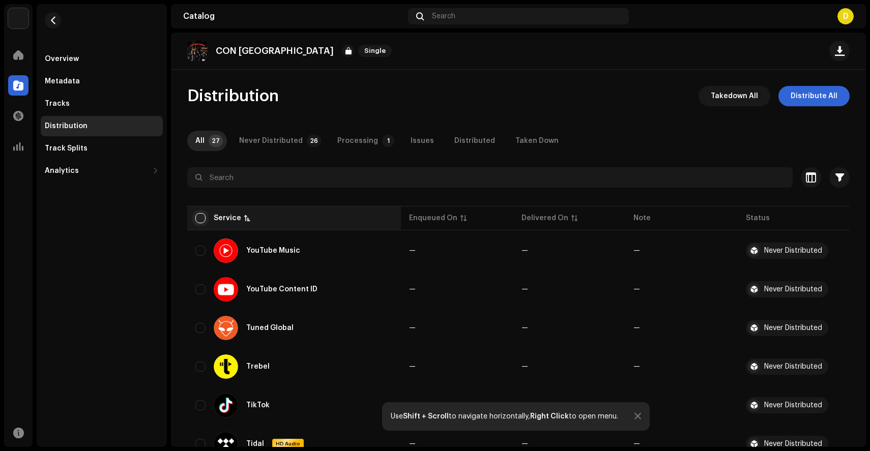
checkbox input "true"
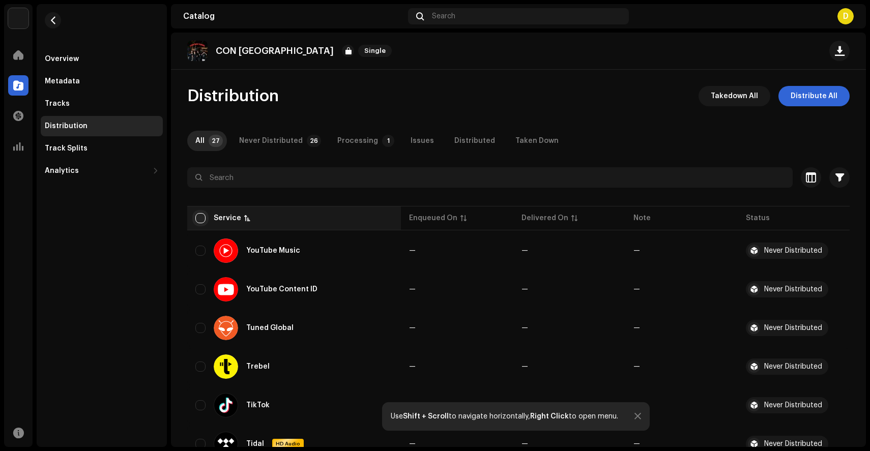
checkbox input "true"
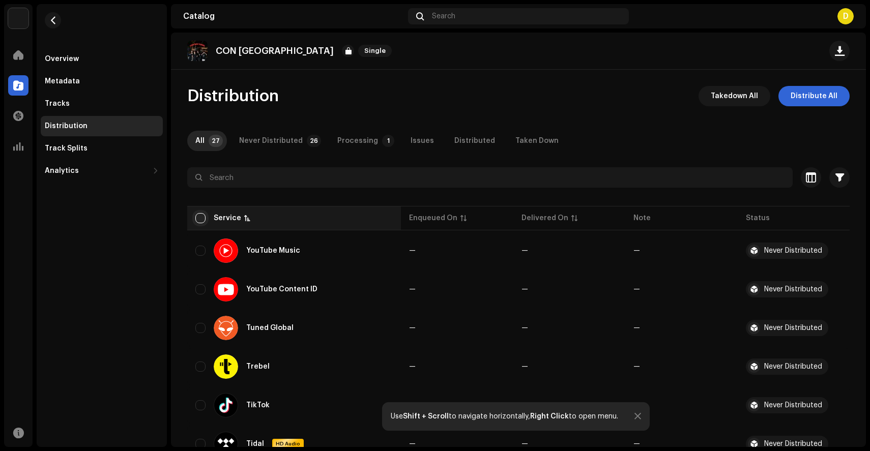
checkbox input "true"
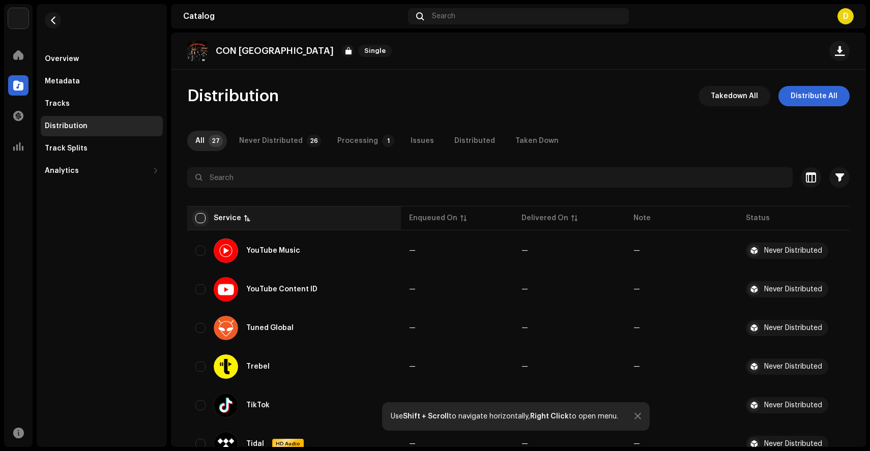
checkbox input "true"
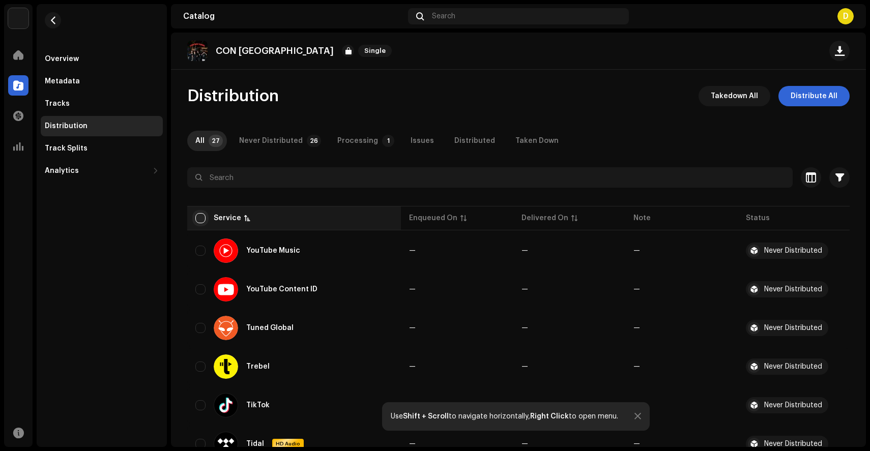
checkbox input "true"
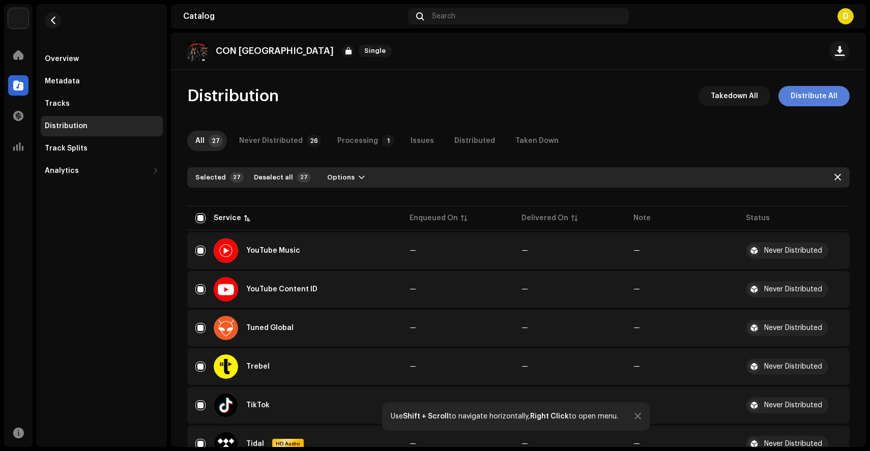
click at [805, 96] on span "Distribute All" at bounding box center [814, 96] width 47 height 20
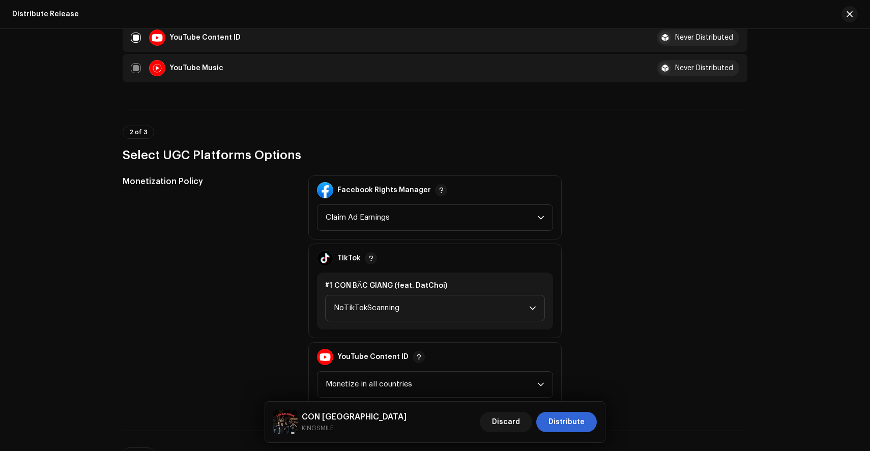
scroll to position [954, 0]
click at [499, 321] on span "NoTikTokScanning" at bounding box center [431, 309] width 195 height 25
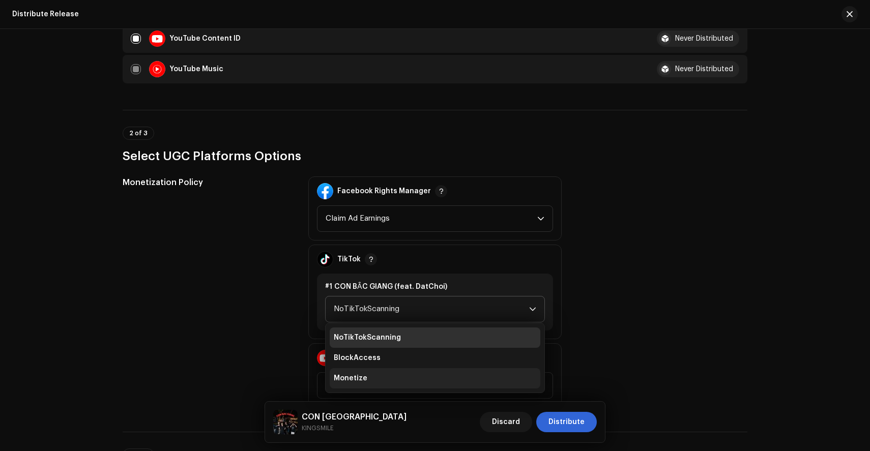
click at [445, 376] on li "Monetize" at bounding box center [435, 378] width 211 height 20
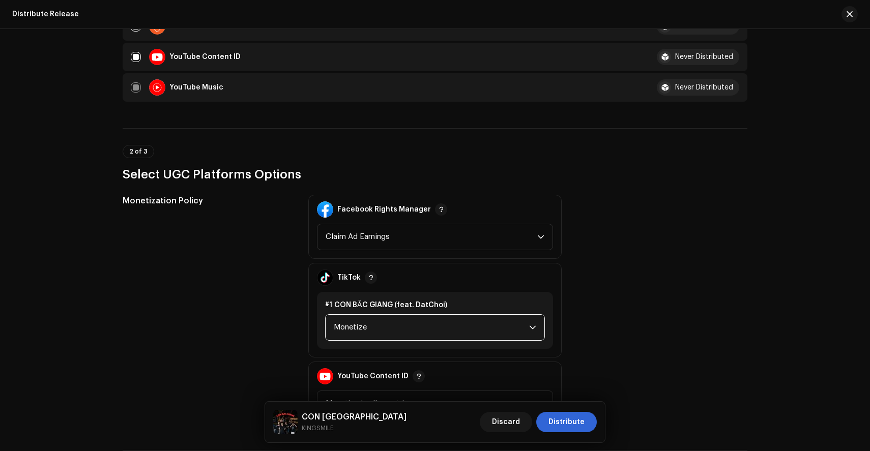
scroll to position [934, 0]
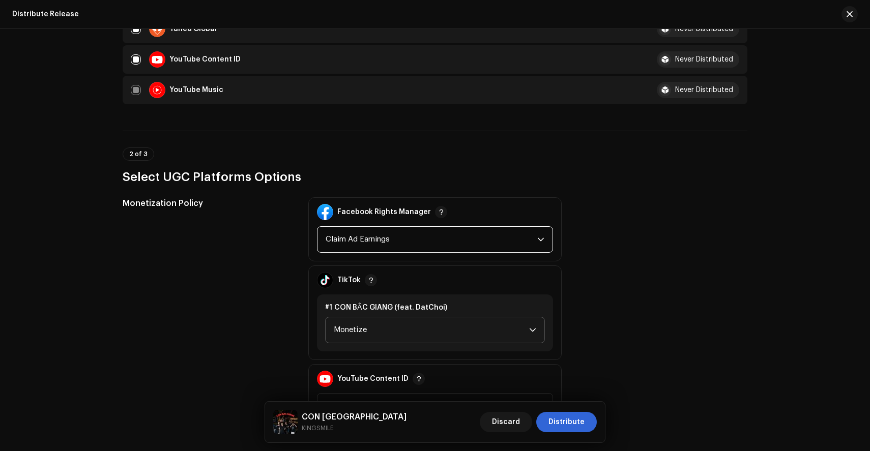
click at [477, 248] on span "Claim Ad Earnings" at bounding box center [432, 239] width 212 height 25
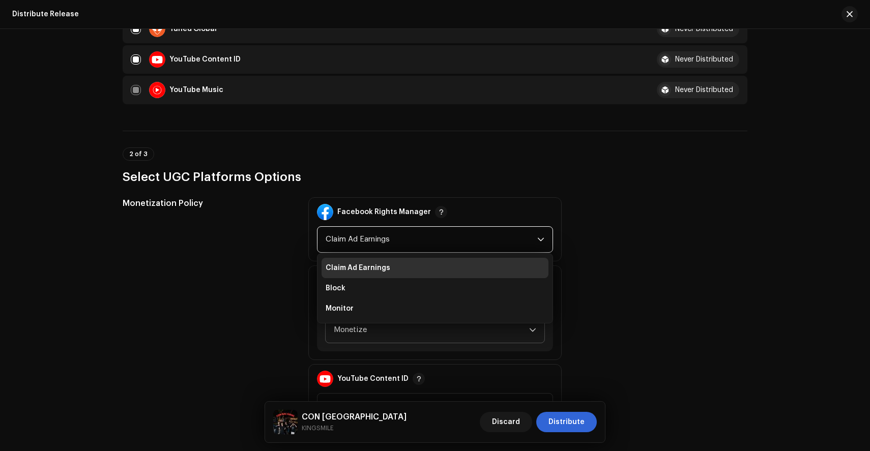
click at [712, 307] on div "Monetization Policy Facebook Rights Manager Claim Ad Earnings Claim Ad Earnings…" at bounding box center [435, 312] width 625 height 231
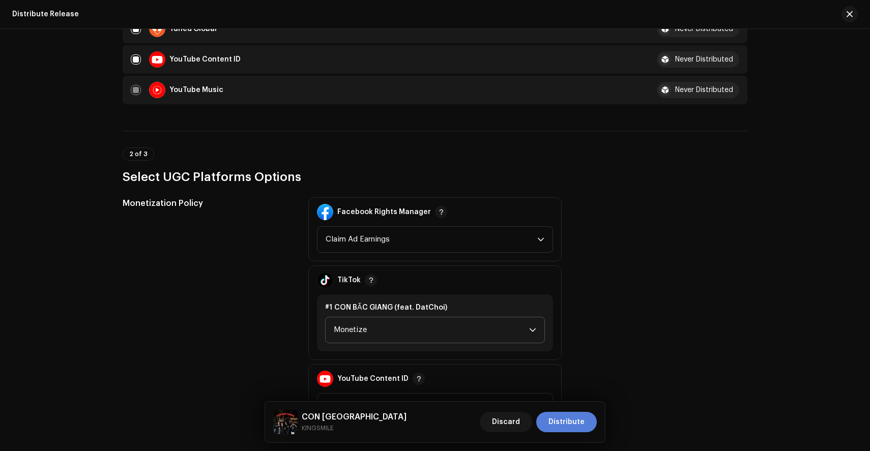
click at [575, 426] on span "Distribute" at bounding box center [566, 422] width 36 height 20
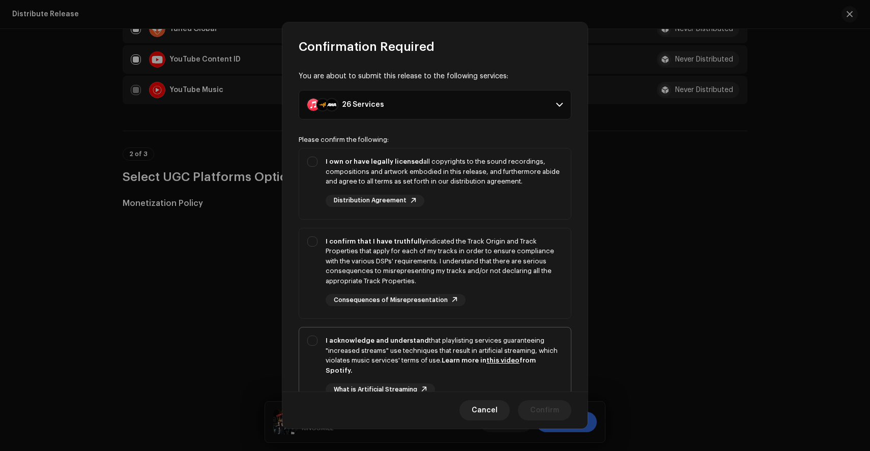
click at [509, 367] on div "I acknowledge and understand that playlisting services guaranteeing "increased …" at bounding box center [444, 356] width 237 height 40
checkbox input "true"
click at [494, 247] on div "I confirm that I have truthfully indicated the Track Origin and Track Propertie…" at bounding box center [444, 262] width 237 height 50
checkbox input "true"
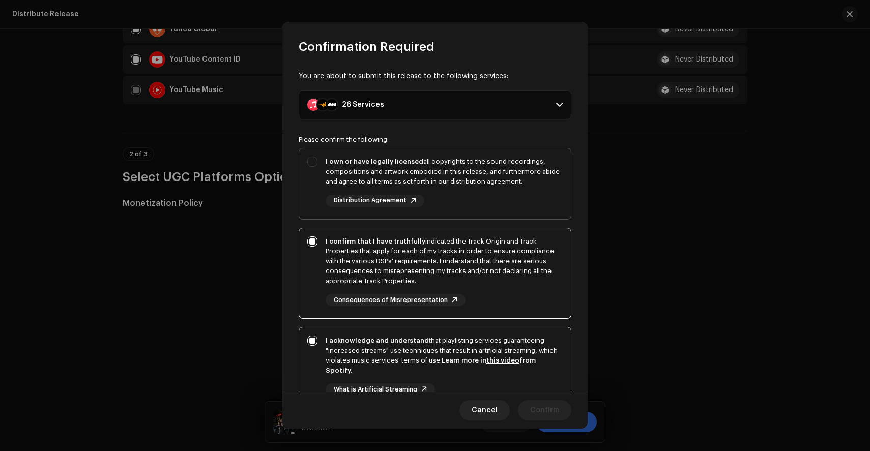
click at [489, 162] on div "I own or have legally licensed all copyrights to the sound recordings, composit…" at bounding box center [444, 172] width 237 height 30
checkbox input "true"
click at [545, 410] on span "Confirm" at bounding box center [544, 410] width 29 height 20
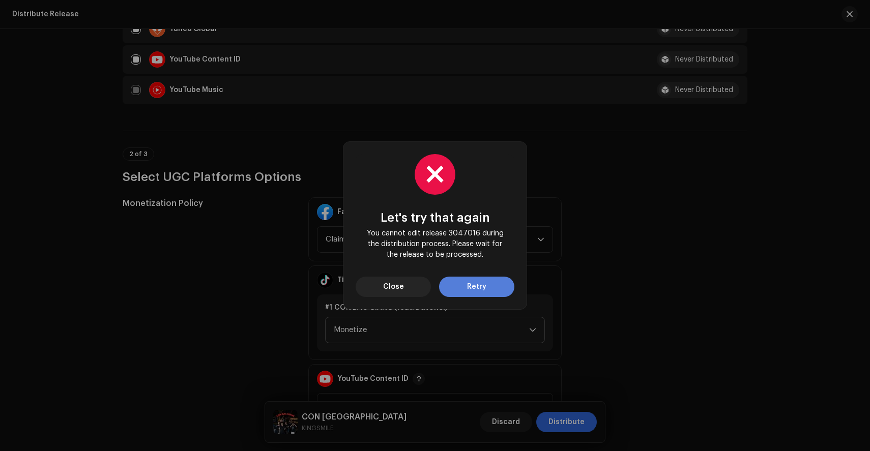
click at [486, 290] on button "Retry" at bounding box center [476, 287] width 75 height 20
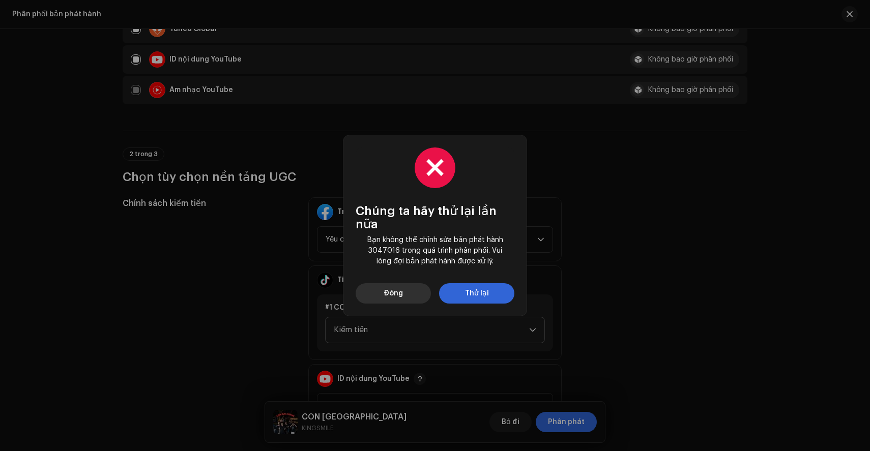
click at [412, 292] on button "Đóng" at bounding box center [393, 293] width 75 height 20
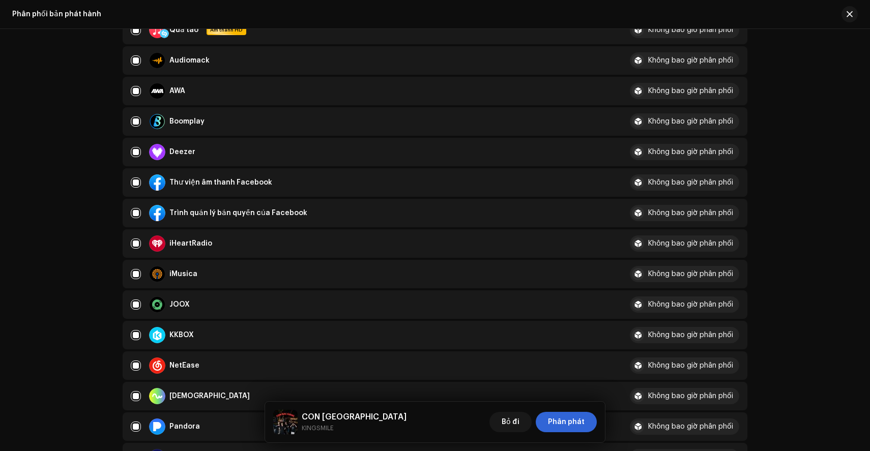
scroll to position [82, 0]
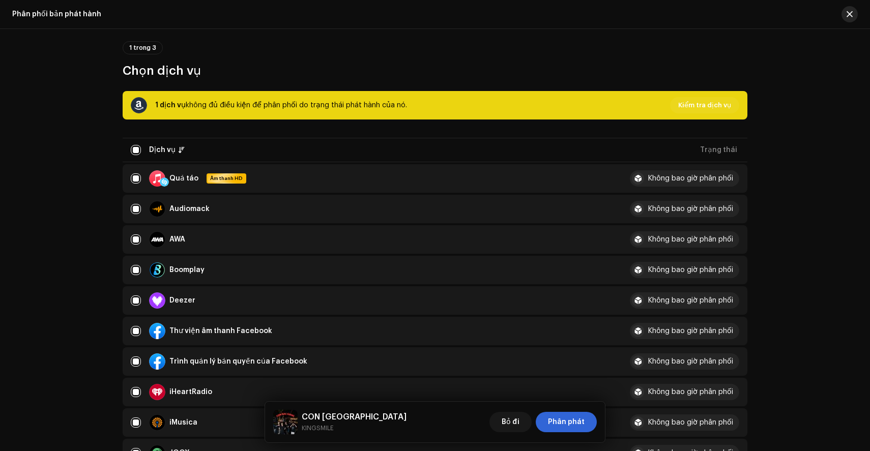
click at [850, 13] on span "button" at bounding box center [850, 14] width 6 height 8
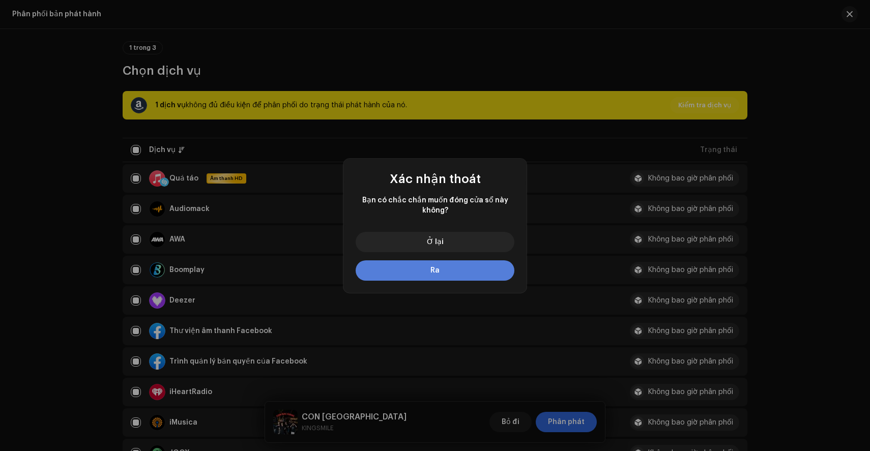
click at [439, 269] on button "Ra" at bounding box center [435, 270] width 159 height 20
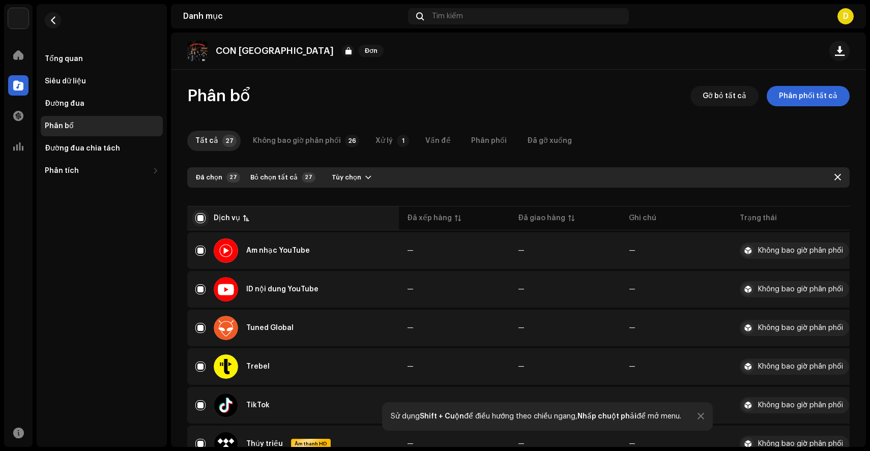
click at [202, 213] on input "checkbox" at bounding box center [200, 218] width 10 height 10
checkbox input "false"
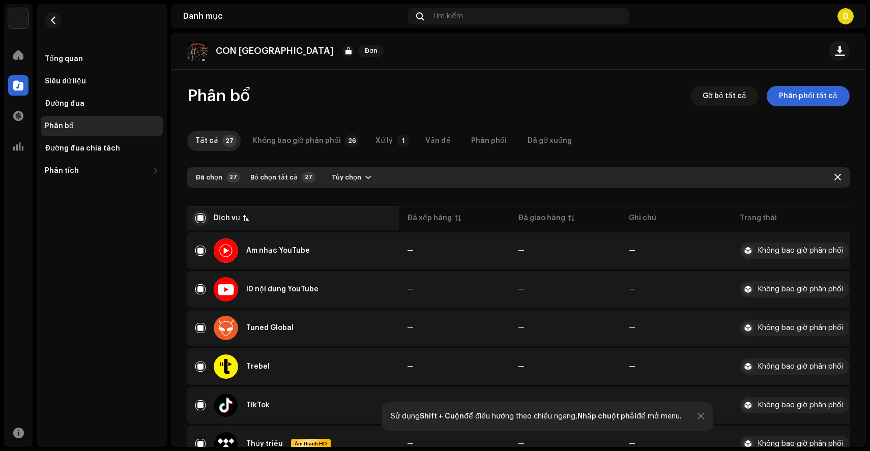
checkbox input "false"
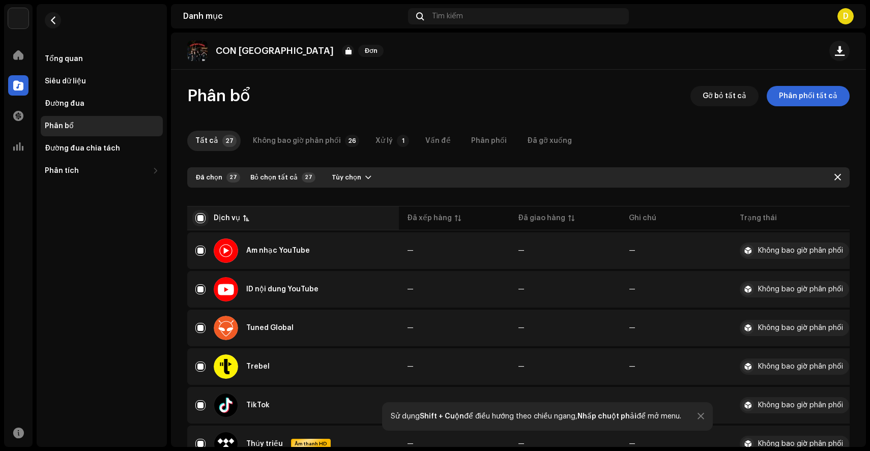
checkbox input "false"
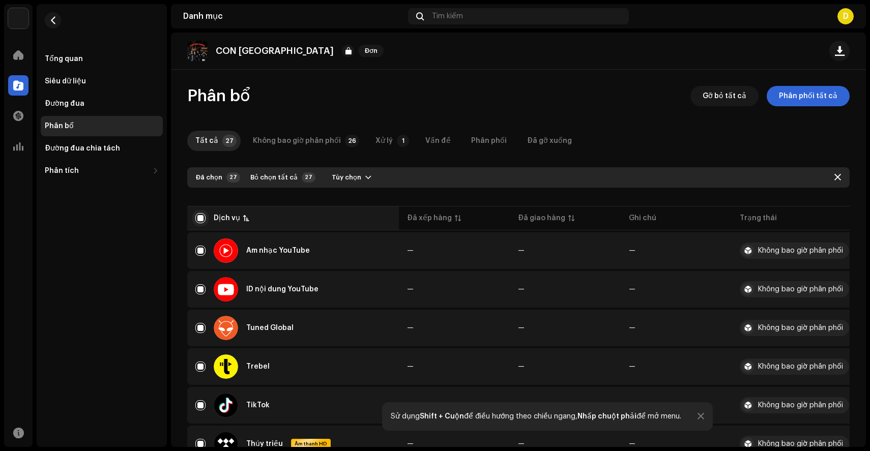
checkbox input "false"
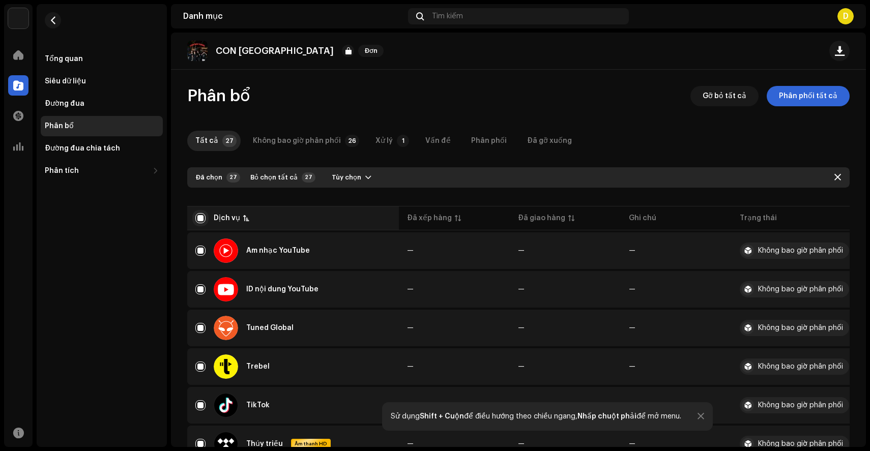
checkbox input "false"
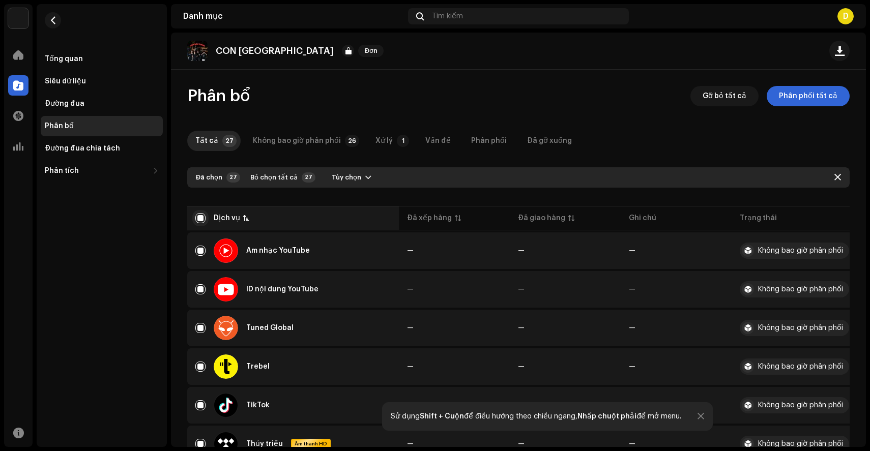
checkbox input "false"
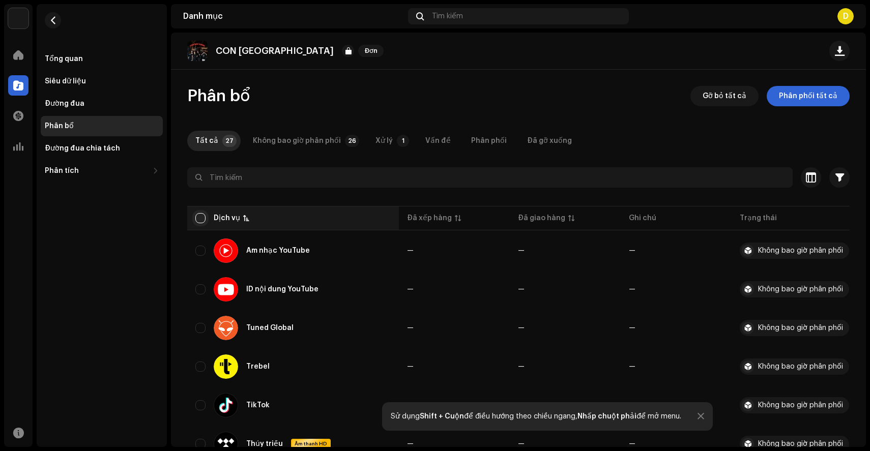
click at [196, 215] on input "checkbox" at bounding box center [200, 218] width 10 height 10
checkbox input "true"
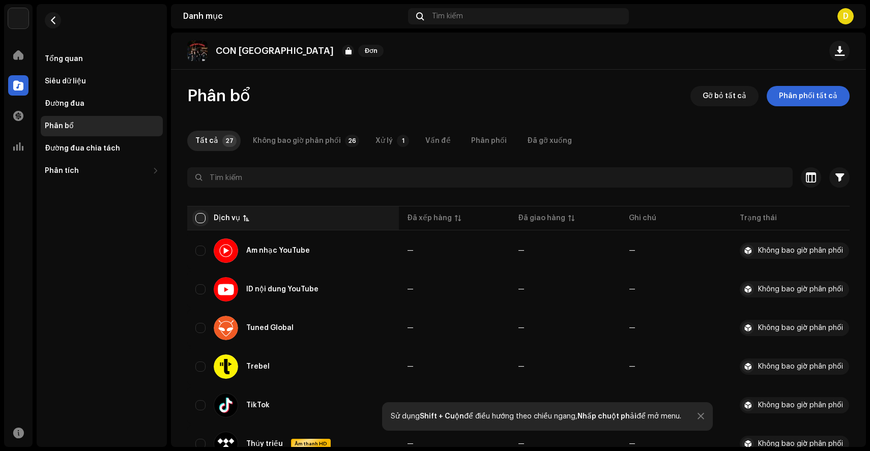
checkbox input "true"
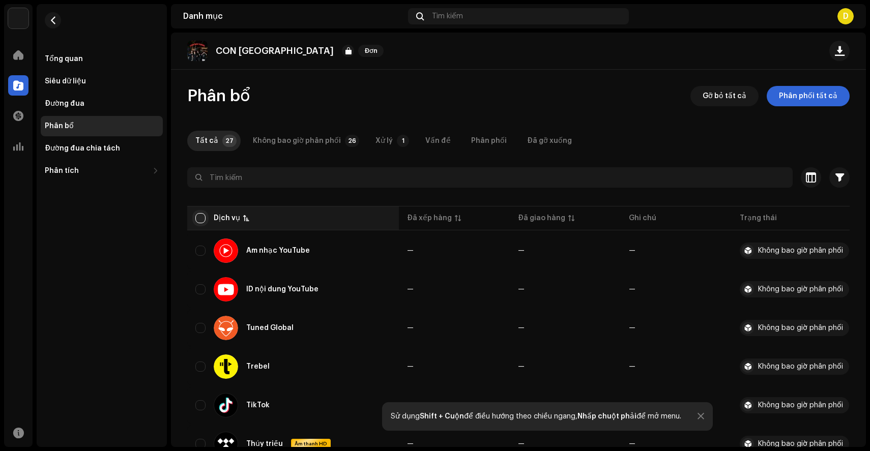
checkbox input "true"
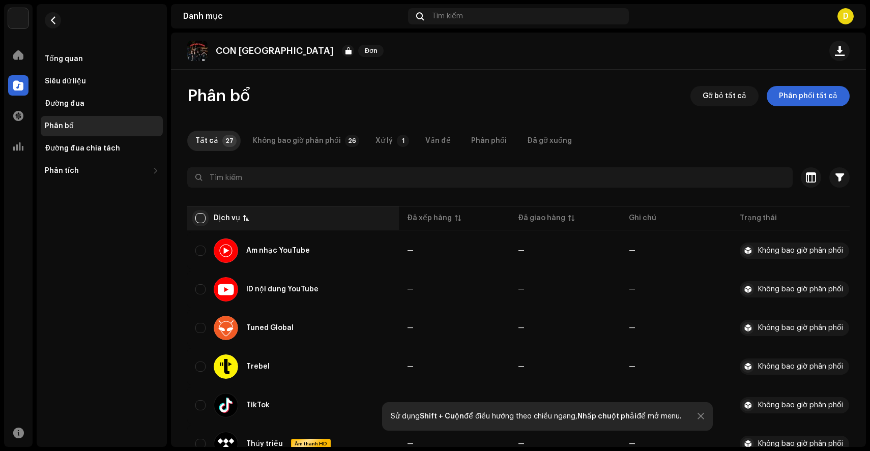
checkbox input "true"
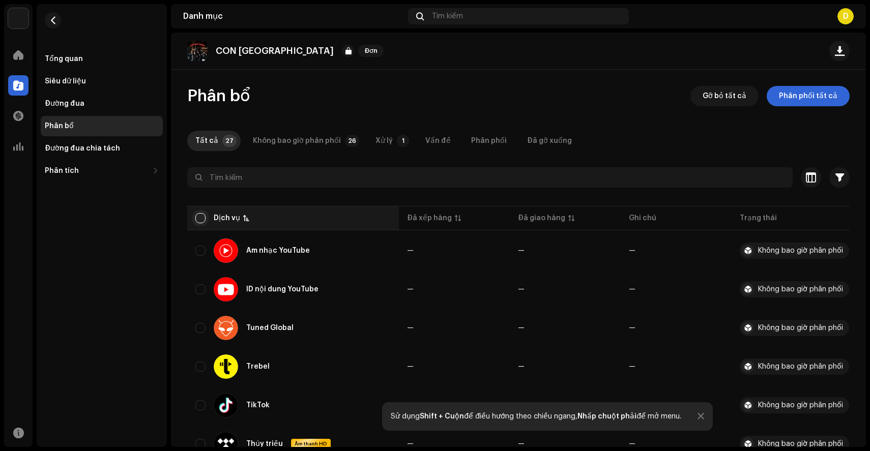
checkbox input "true"
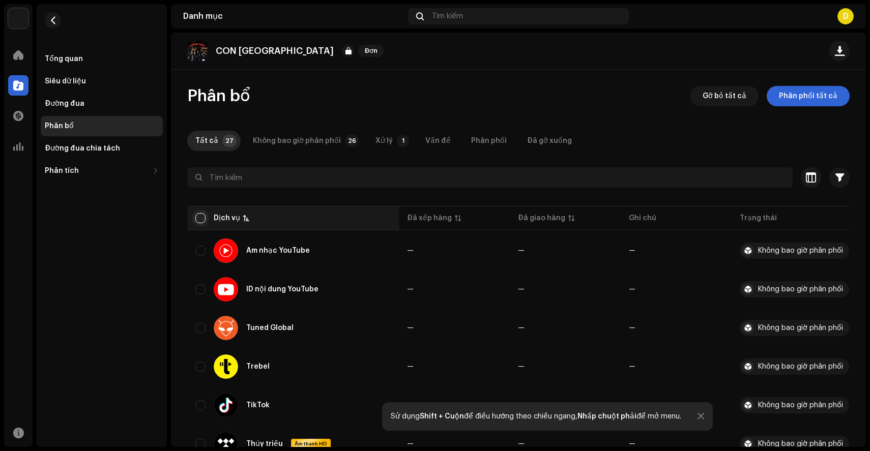
checkbox input "true"
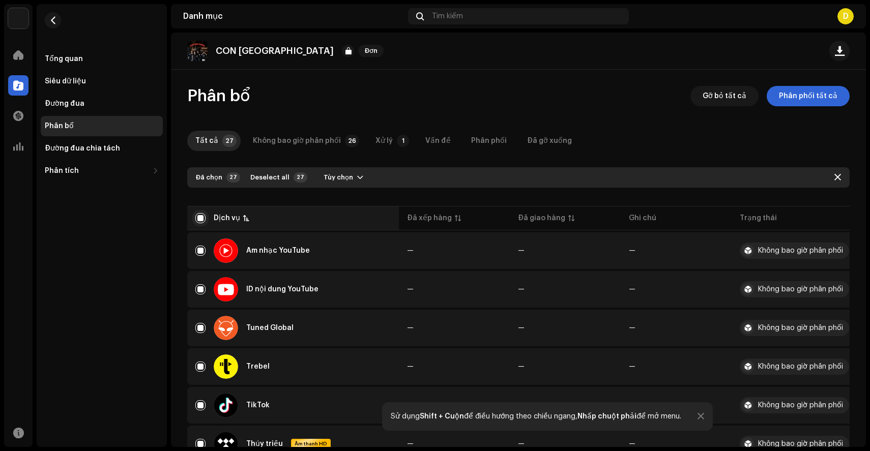
click at [196, 215] on input "checkbox" at bounding box center [200, 218] width 10 height 10
checkbox input "false"
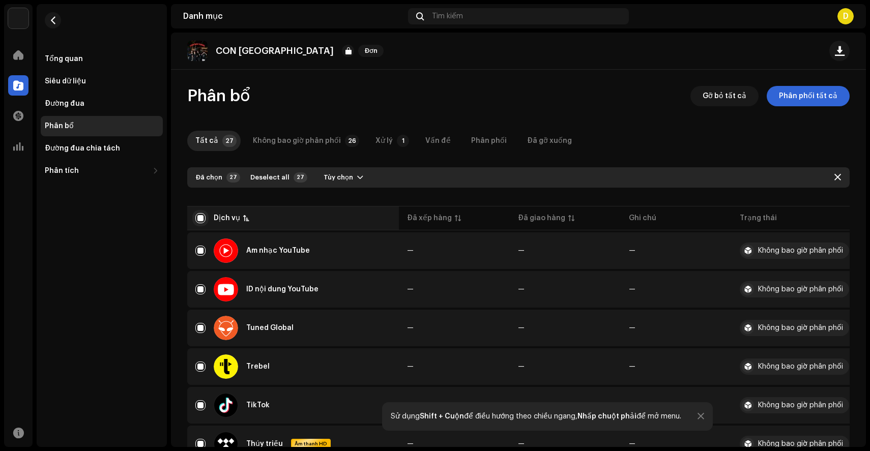
checkbox input "false"
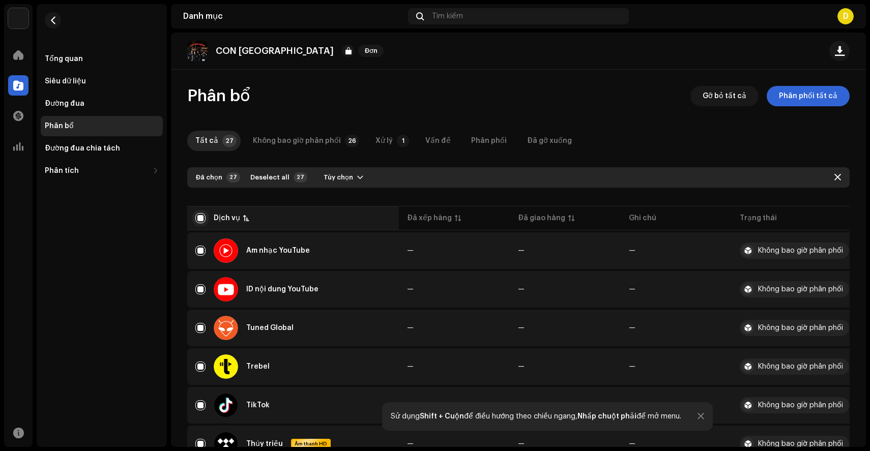
checkbox input "false"
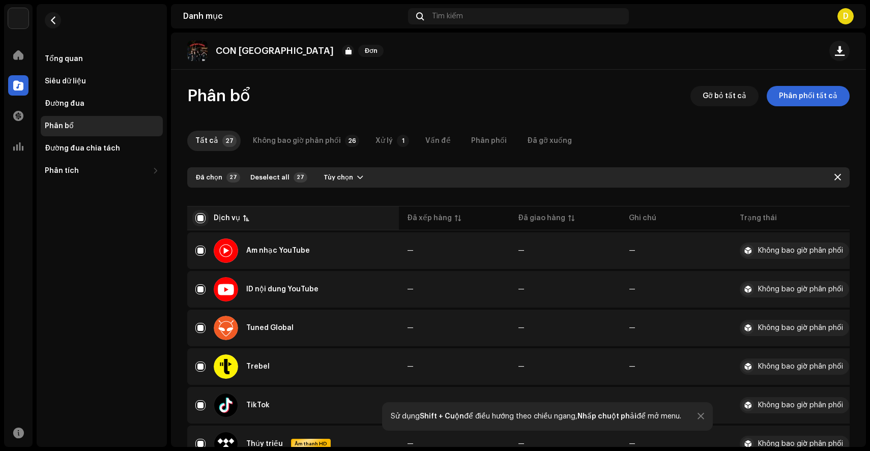
checkbox input "false"
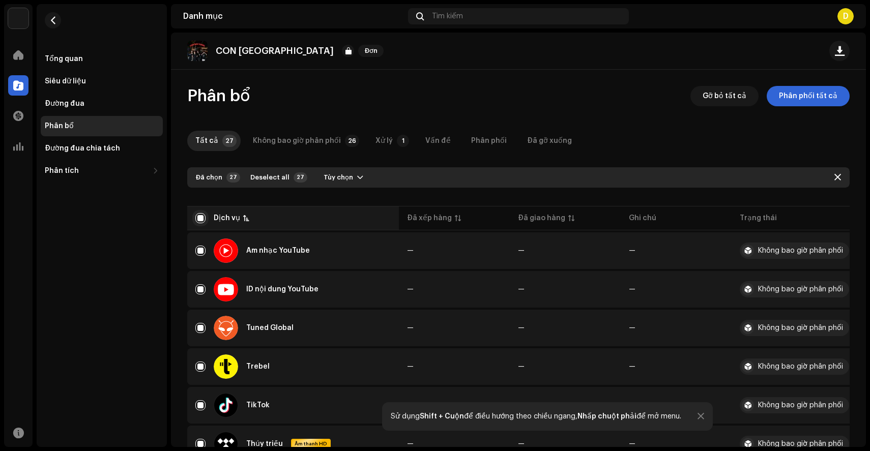
checkbox input "false"
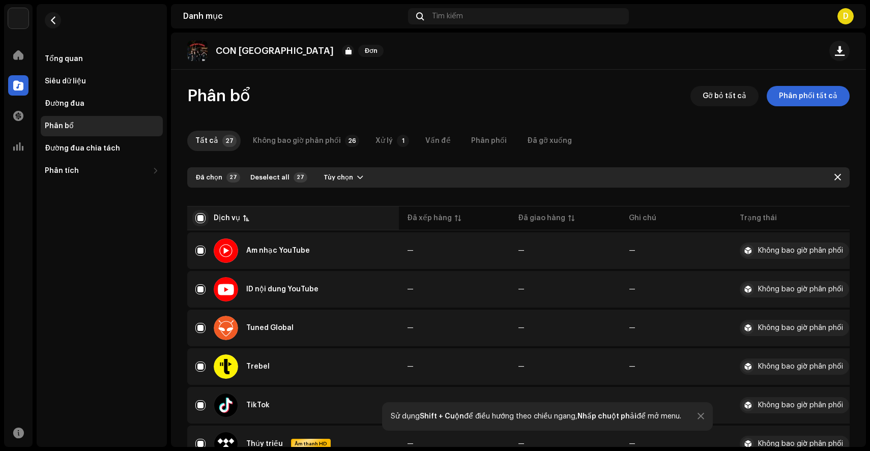
checkbox input "false"
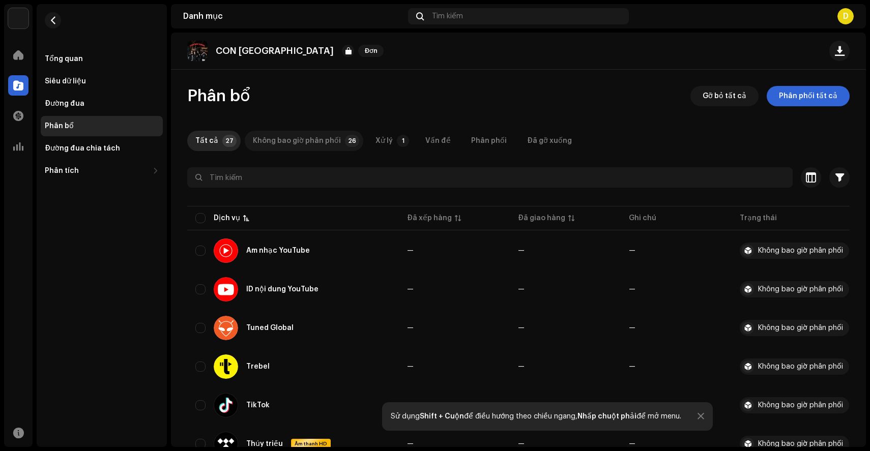
click at [287, 137] on font "Không bao giờ phân phối" at bounding box center [297, 140] width 88 height 7
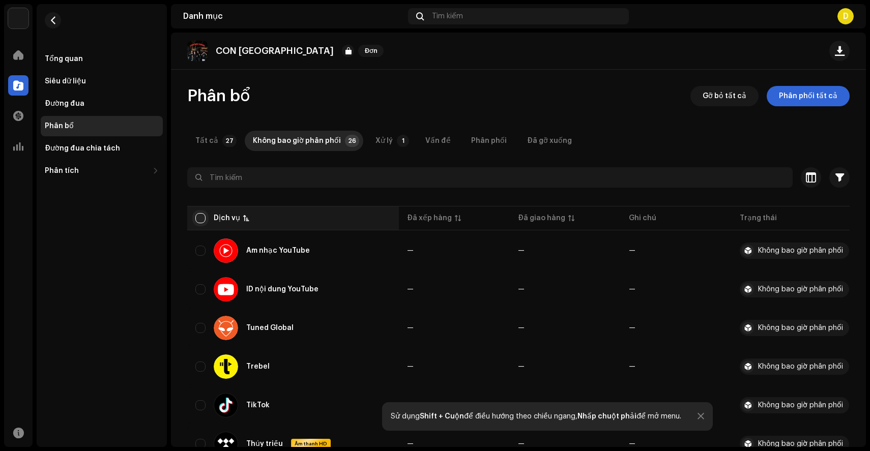
click at [199, 218] on input "checkbox" at bounding box center [200, 218] width 10 height 10
checkbox input "true"
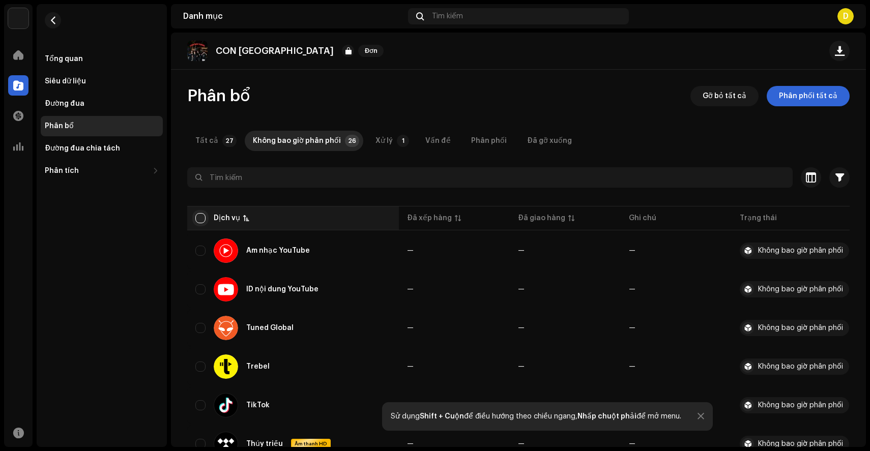
checkbox input "true"
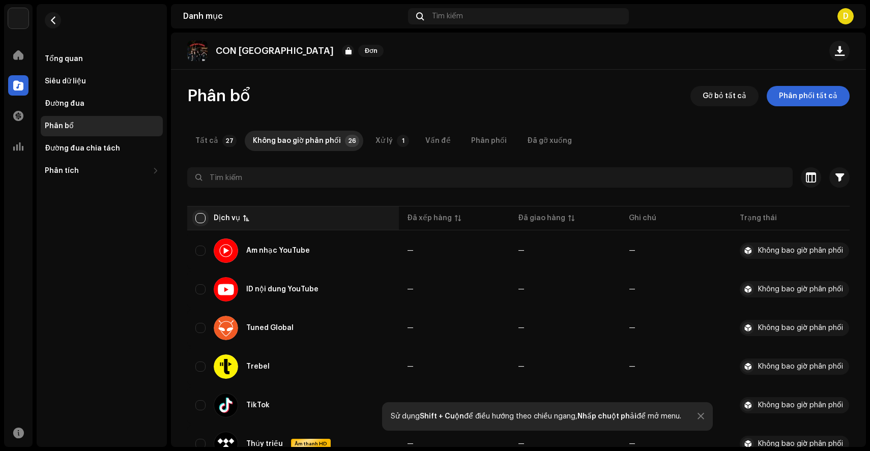
checkbox input "true"
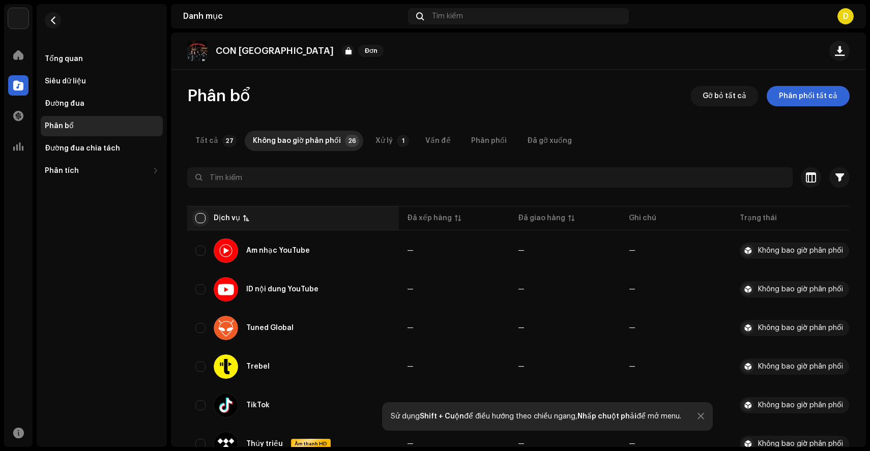
checkbox input "true"
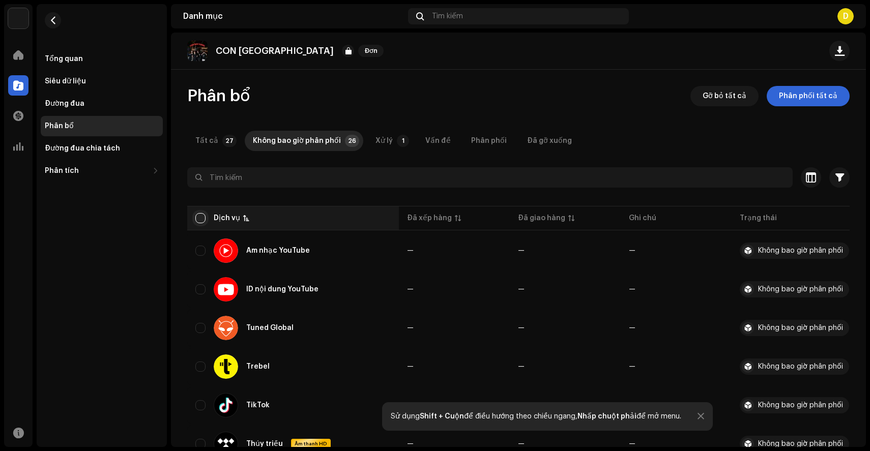
checkbox input "true"
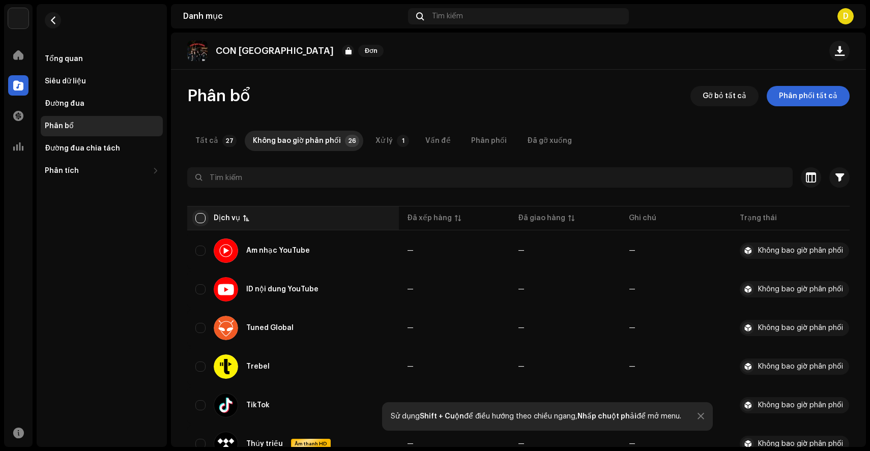
checkbox input "true"
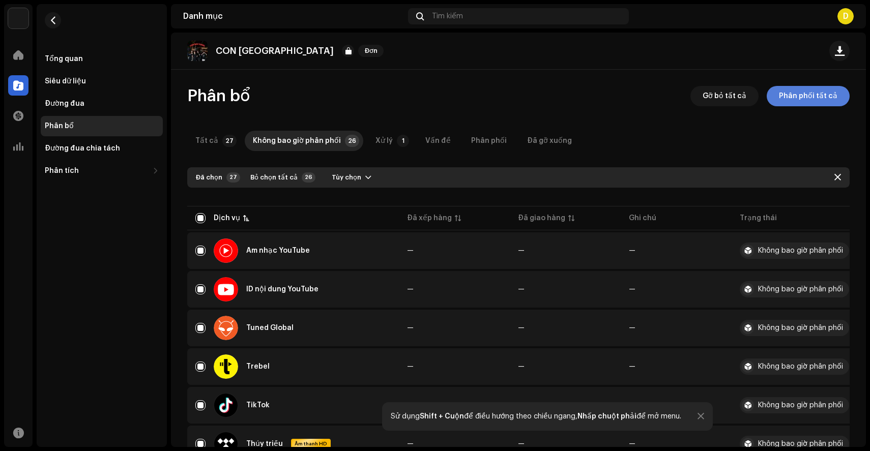
click at [811, 98] on font "Phân phối tất cả" at bounding box center [808, 96] width 59 height 7
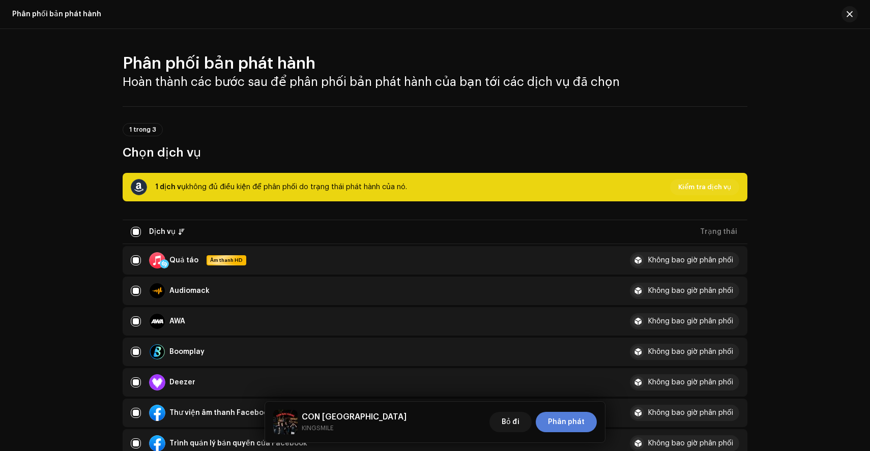
click at [571, 427] on span "Phân phát" at bounding box center [566, 422] width 37 height 20
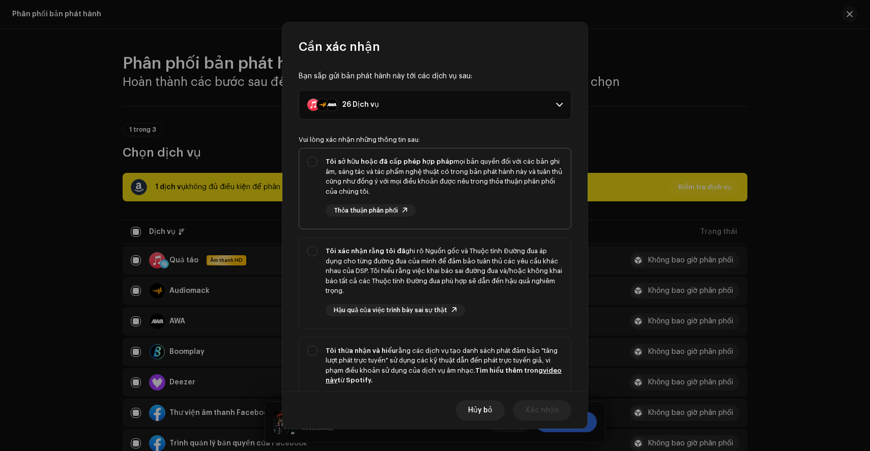
click at [468, 175] on font "mọi bản quyền đối với các bản ghi âm, sáng tác và tác phẩm nghệ thuật có trong …" at bounding box center [444, 176] width 237 height 37
checkbox input "true"
click at [458, 289] on div "Tôi xác nhận rằng tôi đã ghi rõ Nguồn gốc và Thuộc tính Đường đua áp dụng cho t…" at bounding box center [444, 271] width 237 height 50
checkbox input "true"
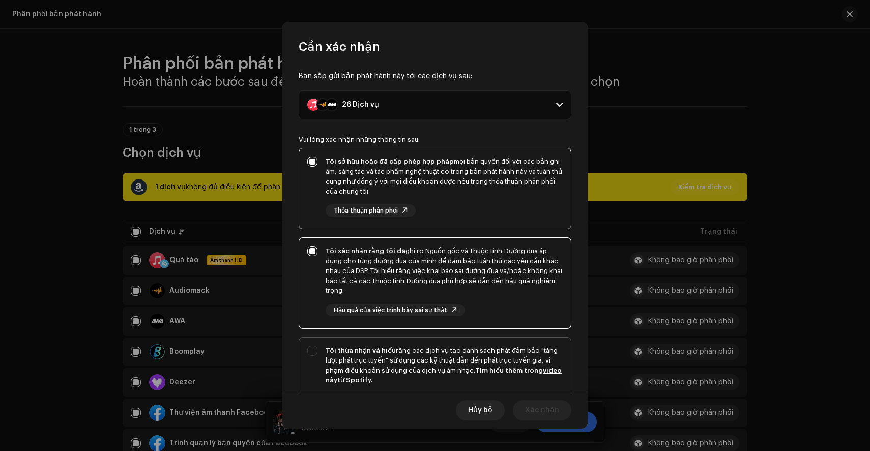
click at [489, 371] on font "Tìm hiểu thêm trong" at bounding box center [509, 370] width 68 height 7
checkbox input "true"
click at [547, 410] on font "Xác nhận" at bounding box center [542, 410] width 34 height 7
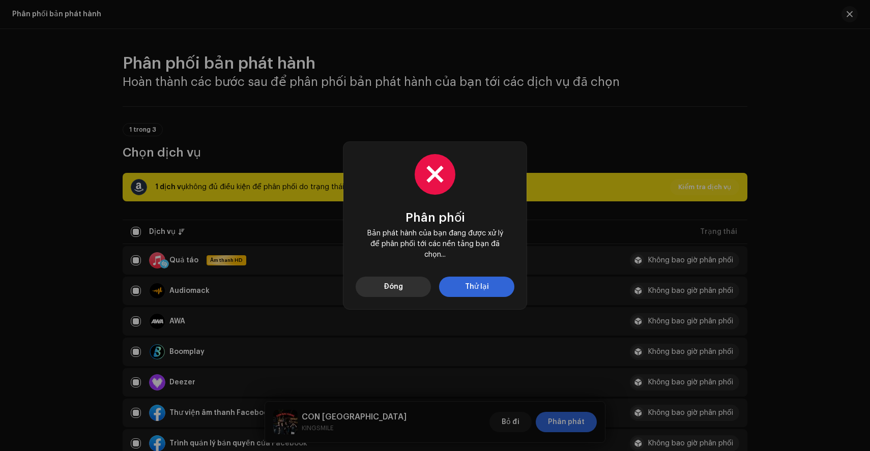
click at [403, 290] on button "Đóng" at bounding box center [393, 287] width 75 height 20
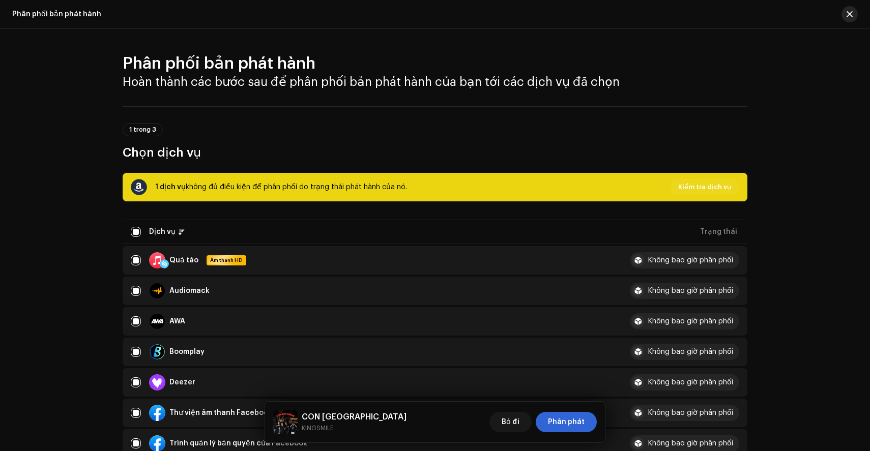
click at [844, 17] on button "button" at bounding box center [849, 14] width 16 height 16
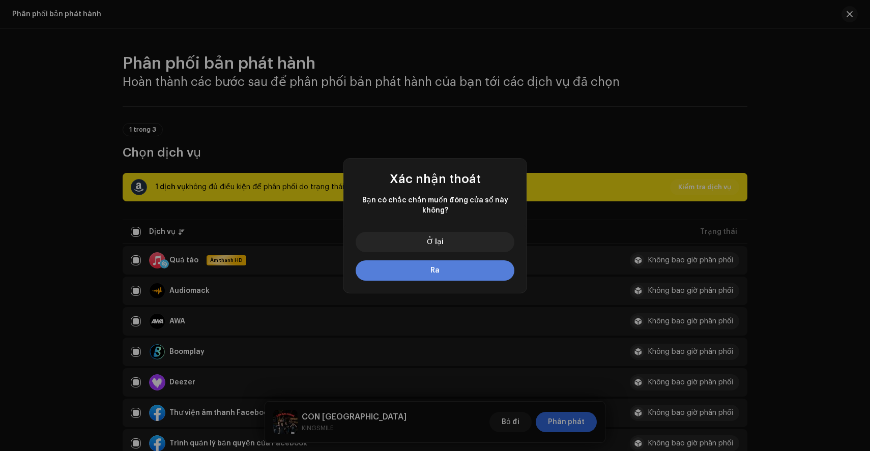
click at [437, 269] on font "Ra" at bounding box center [434, 270] width 9 height 7
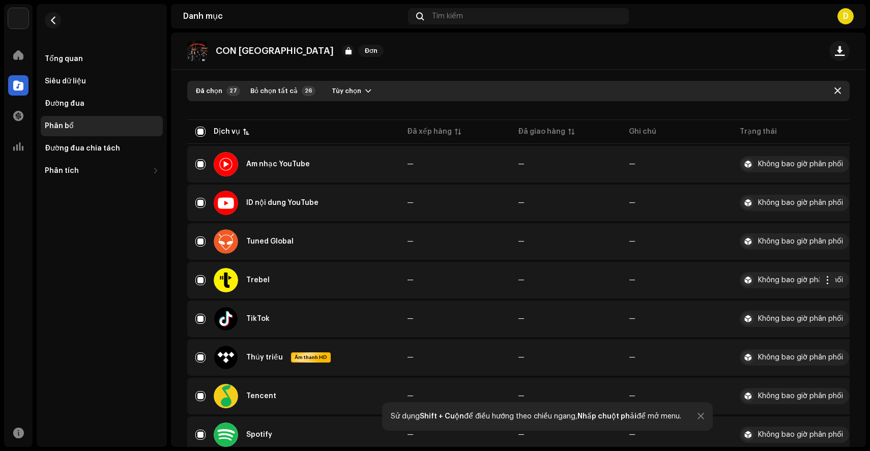
scroll to position [92, 0]
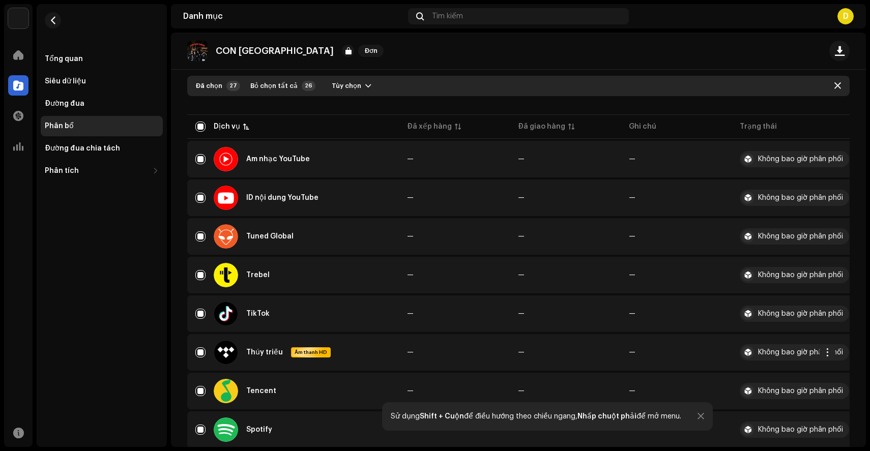
click at [197, 343] on div "Thủy triều Âm thanh HD" at bounding box center [292, 352] width 195 height 24
click at [202, 353] on input "Hàng đã chọn" at bounding box center [200, 352] width 10 height 10
checkbox input "false"
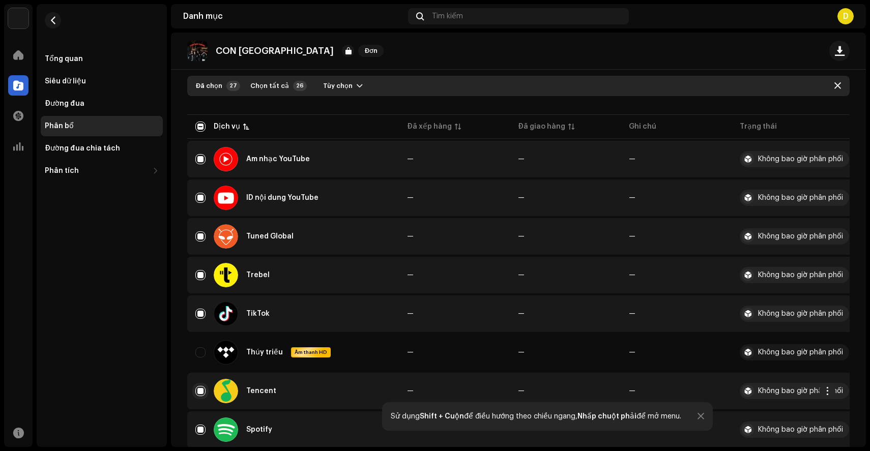
click at [198, 387] on input "Hàng đã chọn" at bounding box center [200, 391] width 10 height 10
checkbox input "false"
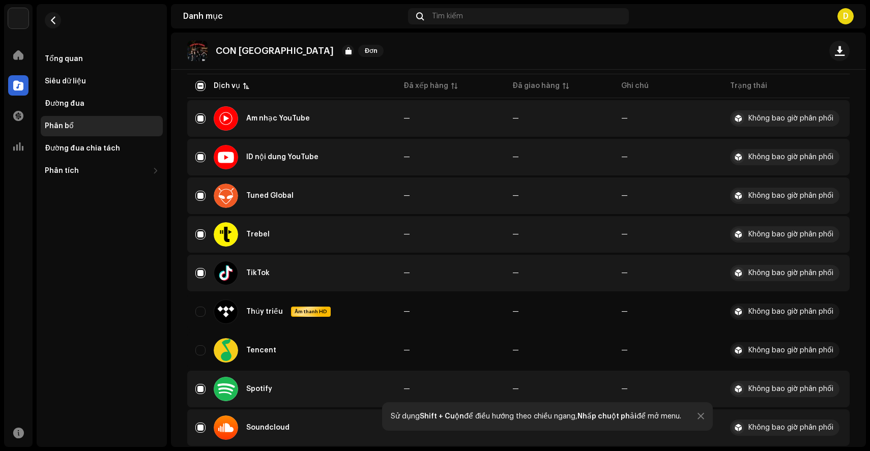
scroll to position [0, 0]
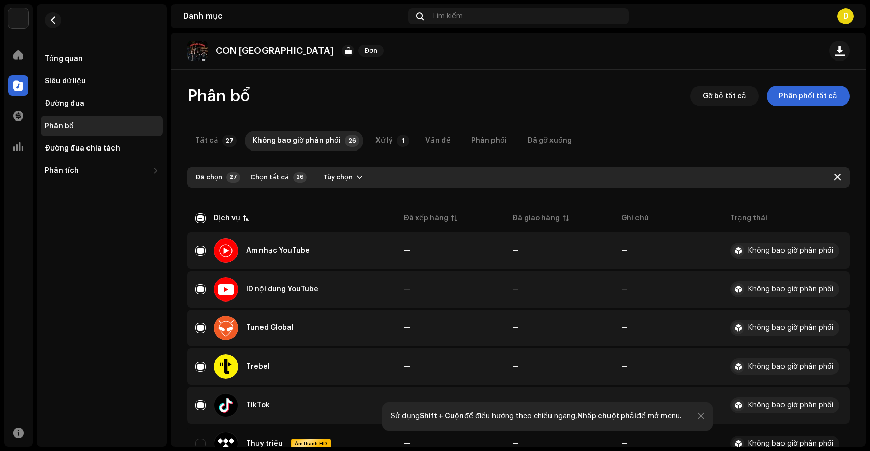
click at [723, 85] on div "CON BẮC GIANG Đơn Phân bổ Gỡ bỏ tất cả Phân phối tất cả Tất cả 27 Không bao giờ…" at bounding box center [518, 240] width 695 height 415
click at [718, 96] on font "Gỡ bỏ tất cả" at bounding box center [725, 96] width 44 height 7
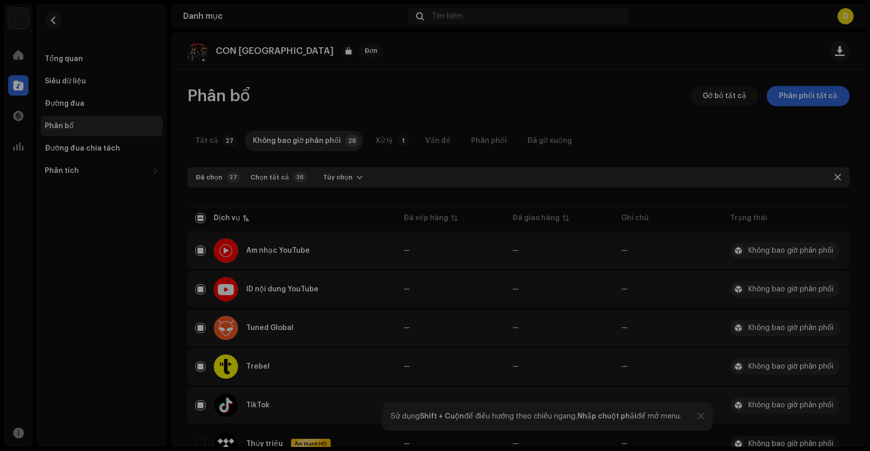
click at [684, 110] on div "Không đủ điều kiện để gỡ xuống Việc gỡ bỏ không thể thực hiện được vì một số bả…" at bounding box center [435, 225] width 870 height 451
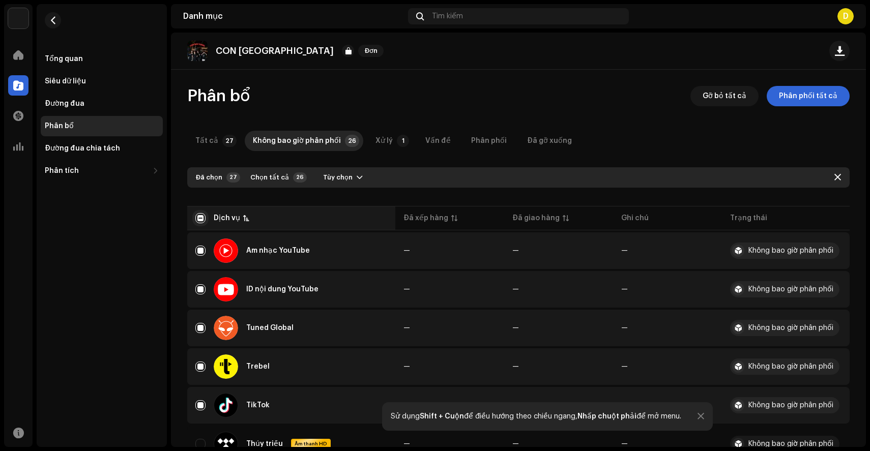
click at [205, 220] on input "checkbox" at bounding box center [200, 218] width 10 height 10
checkbox input "true"
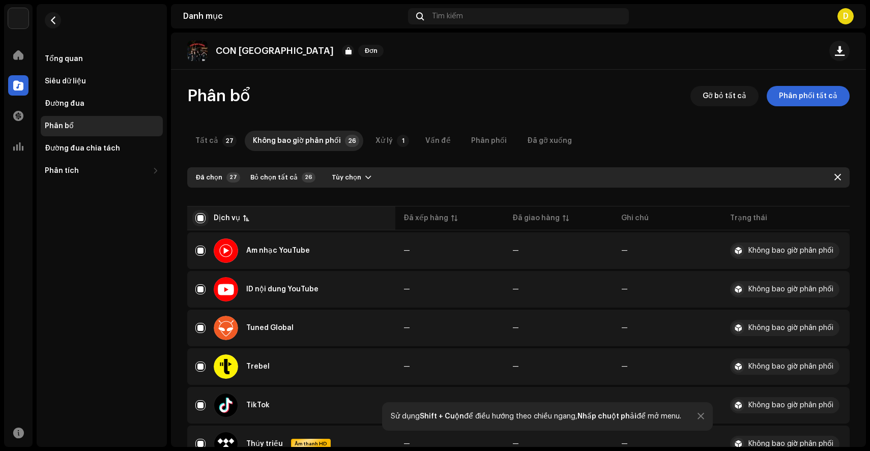
click at [197, 215] on input "checkbox" at bounding box center [200, 218] width 10 height 10
checkbox input "false"
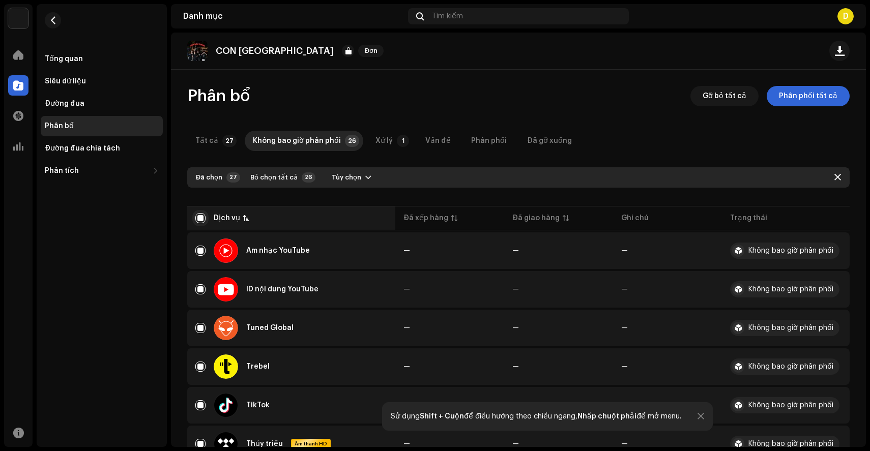
checkbox input "false"
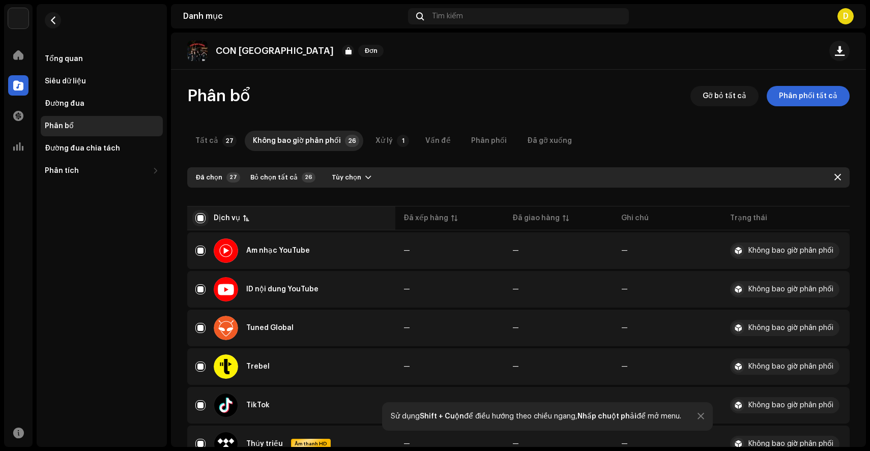
checkbox input "false"
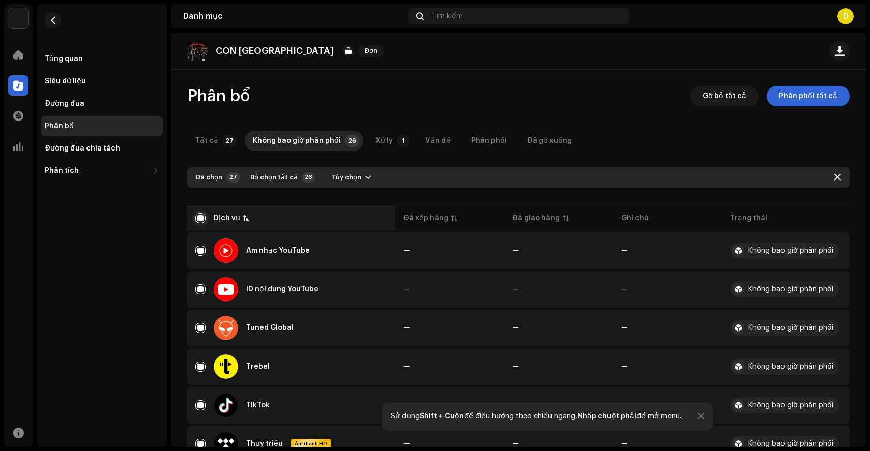
checkbox input "false"
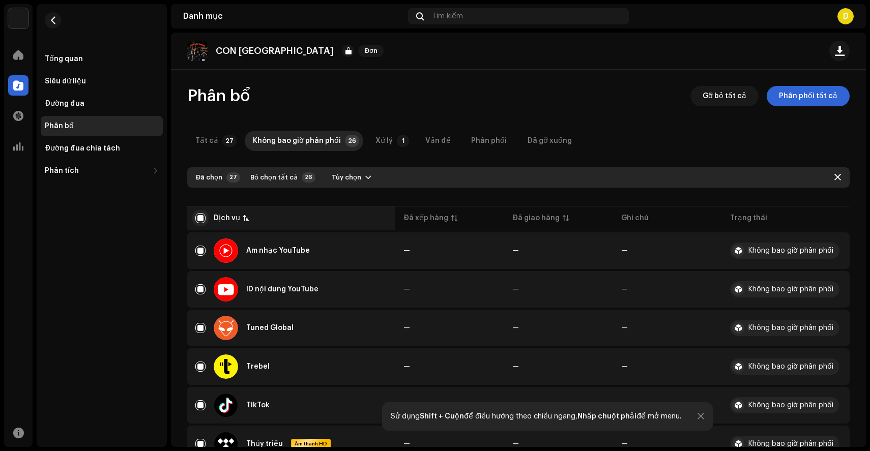
checkbox input "false"
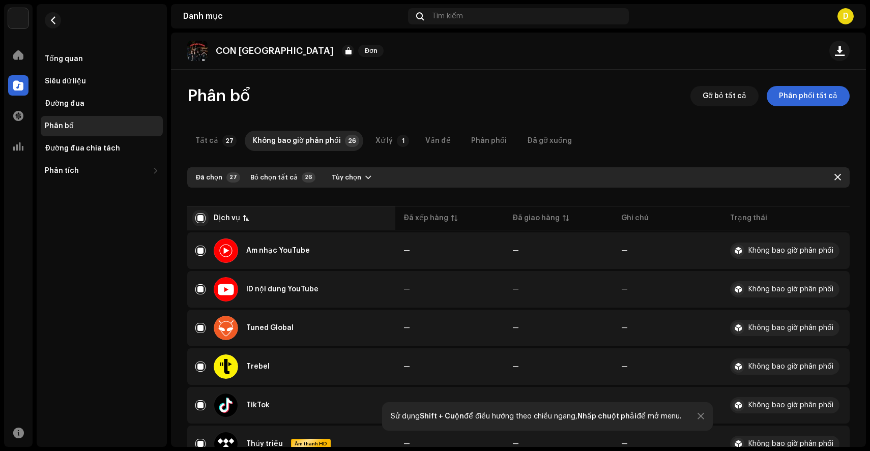
checkbox input "false"
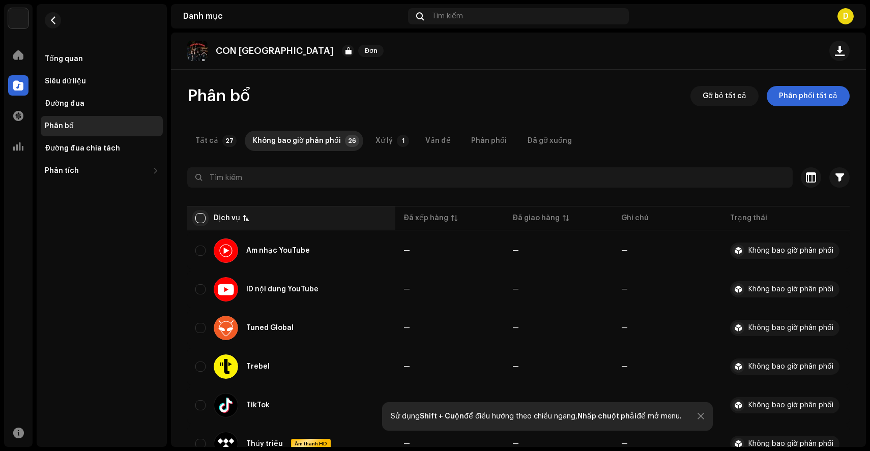
click at [197, 215] on input "checkbox" at bounding box center [200, 218] width 10 height 10
checkbox input "true"
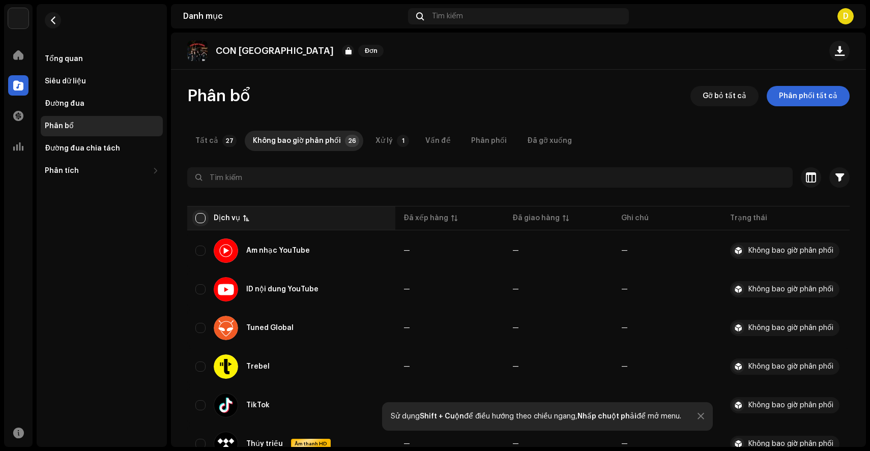
checkbox input "true"
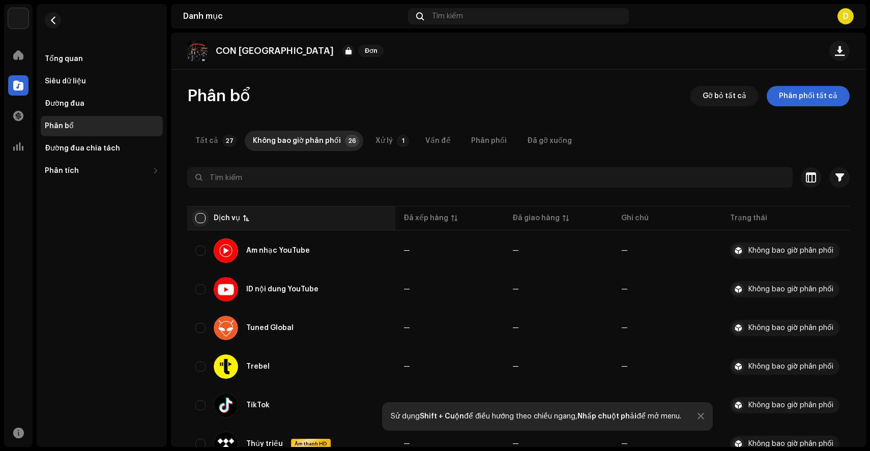
checkbox input "true"
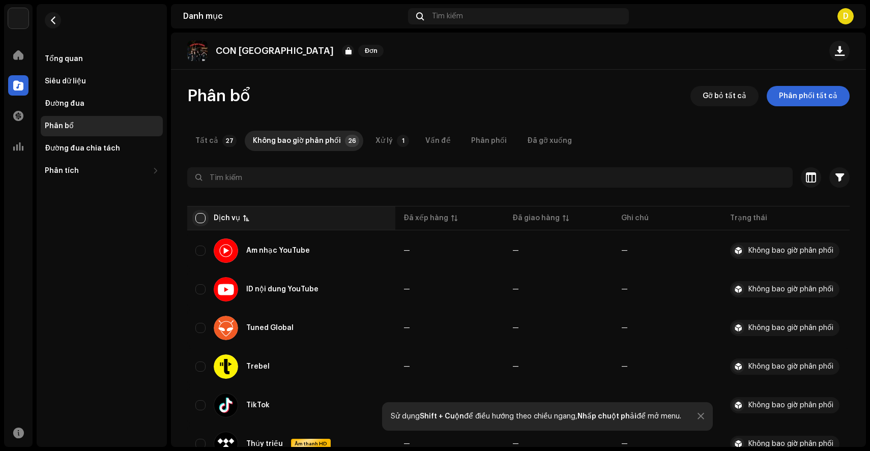
checkbox input "true"
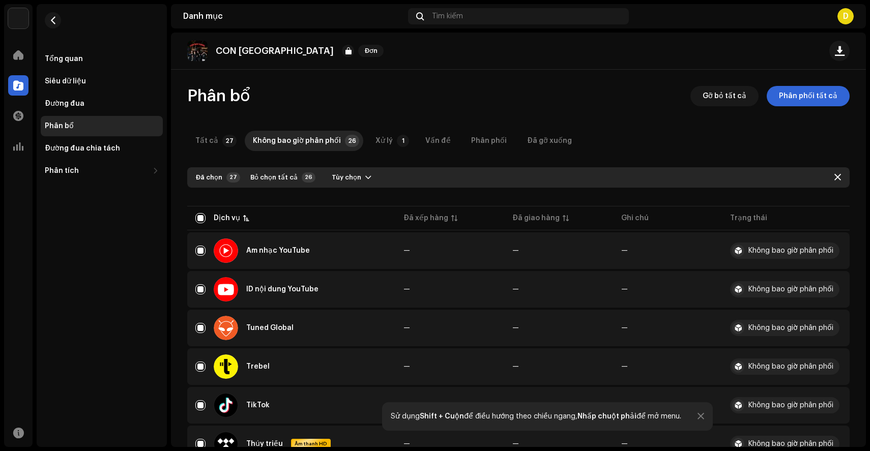
click at [219, 176] on font "Đã chọn" at bounding box center [208, 177] width 27 height 7
click at [338, 176] on font "Tùy chọn" at bounding box center [347, 177] width 30 height 7
click at [254, 196] on div at bounding box center [518, 196] width 662 height 16
click at [198, 216] on input "checkbox" at bounding box center [200, 218] width 10 height 10
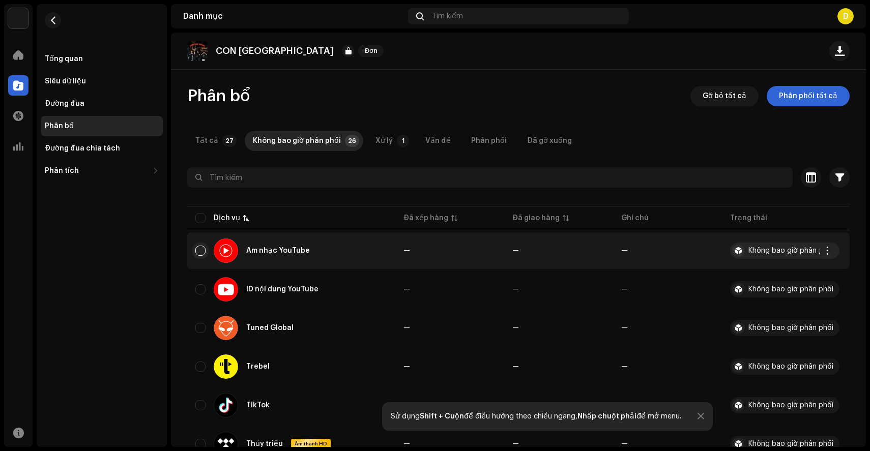
click at [196, 247] on input "Row Unselected" at bounding box center [200, 251] width 10 height 10
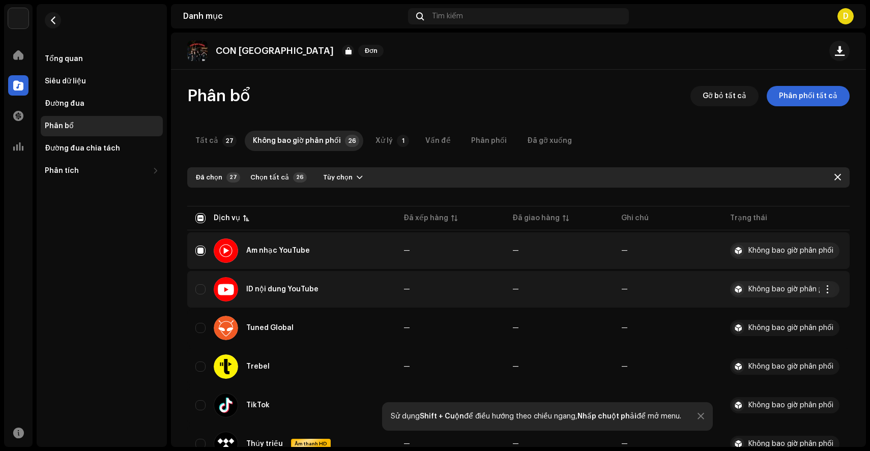
click at [193, 277] on td "ID nội dung YouTube" at bounding box center [291, 289] width 208 height 37
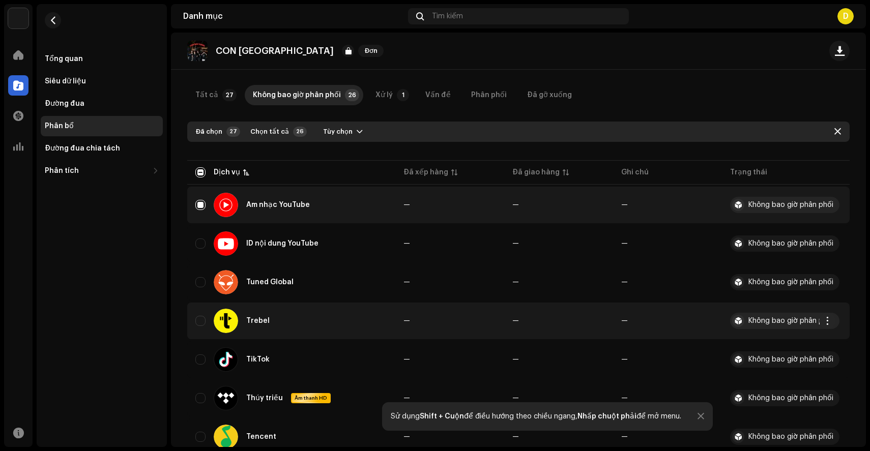
scroll to position [46, 0]
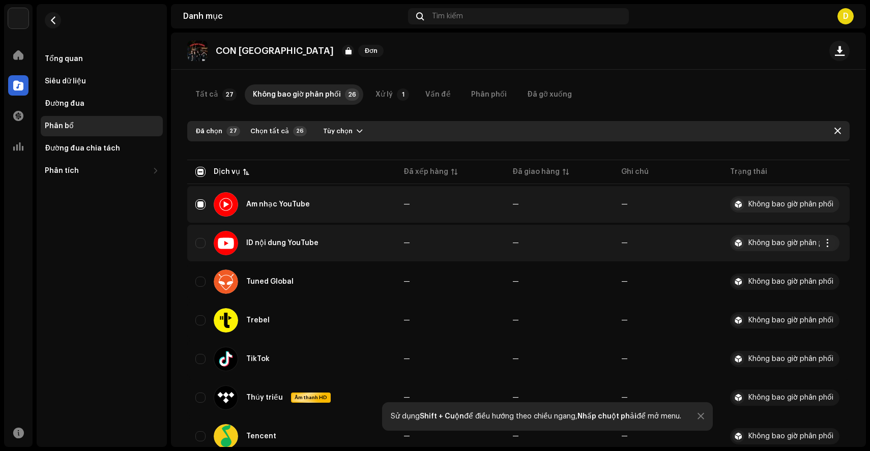
click at [202, 249] on div "ID nội dung YouTube" at bounding box center [291, 243] width 192 height 24
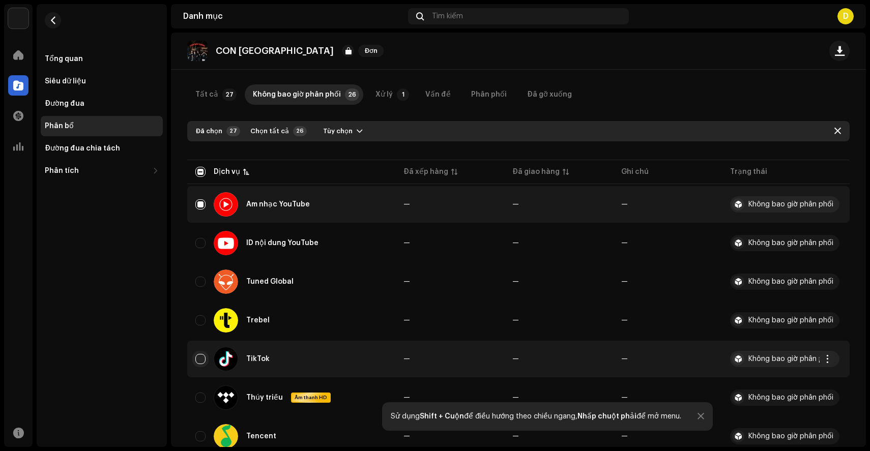
click at [201, 355] on input "Row Unselected" at bounding box center [200, 359] width 10 height 10
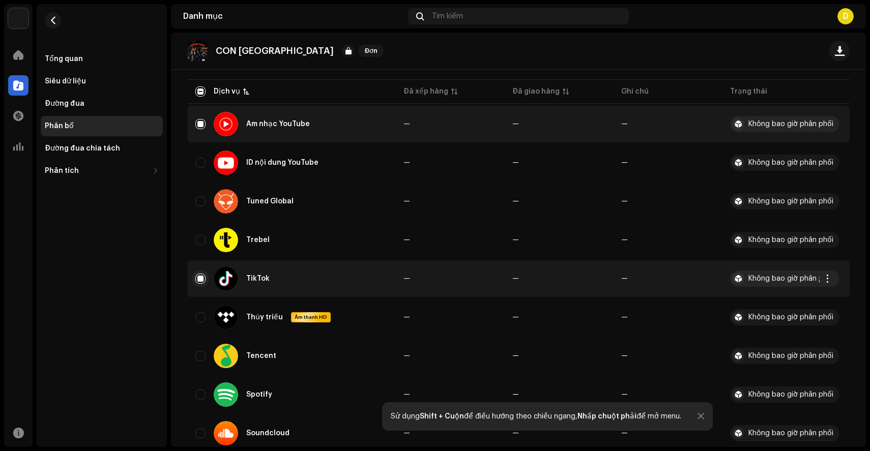
scroll to position [128, 0]
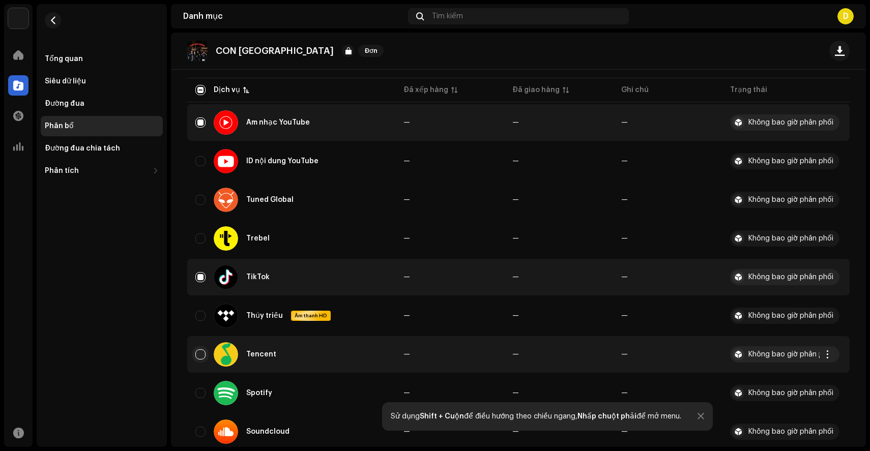
click at [198, 358] on input "Row Unselected" at bounding box center [200, 355] width 10 height 10
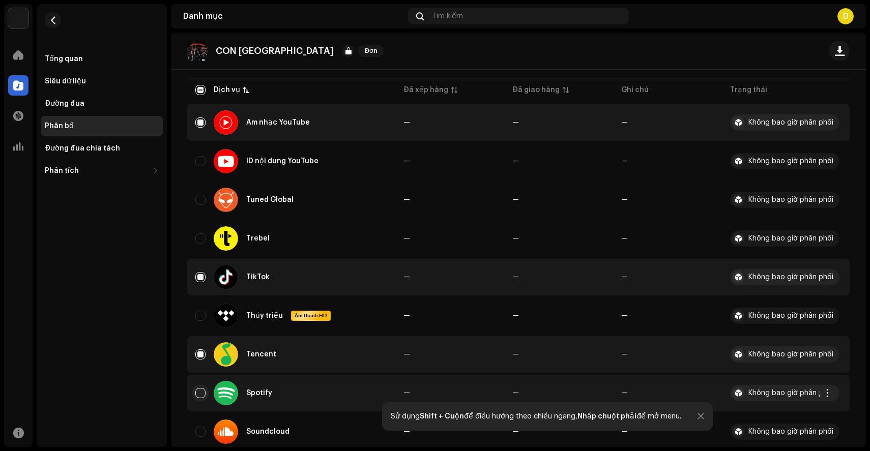
click at [198, 390] on input "Row Unselected" at bounding box center [200, 393] width 10 height 10
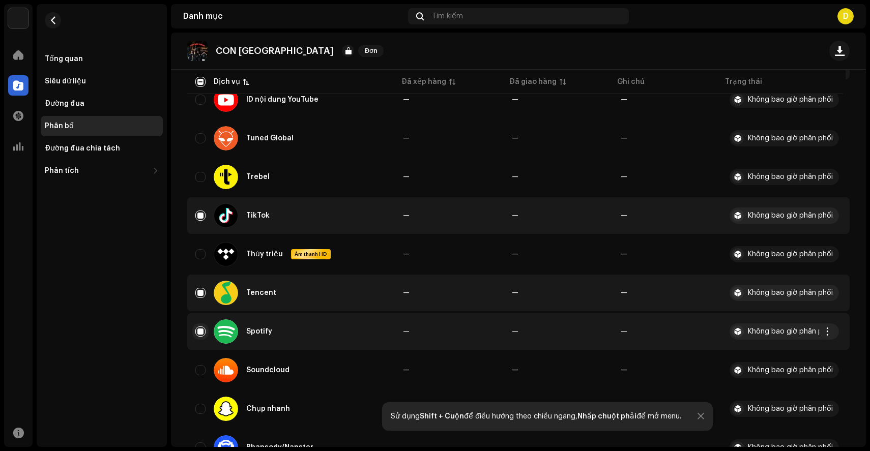
scroll to position [207, 0]
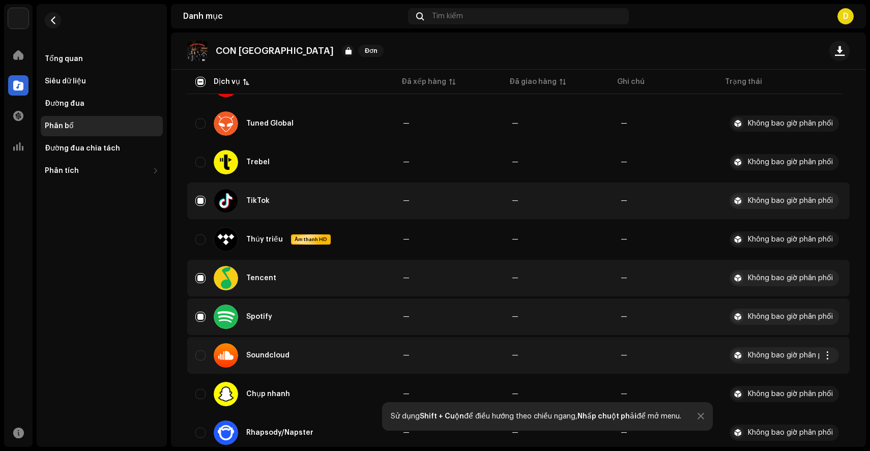
click at [198, 367] on div "Soundcloud" at bounding box center [290, 355] width 191 height 24
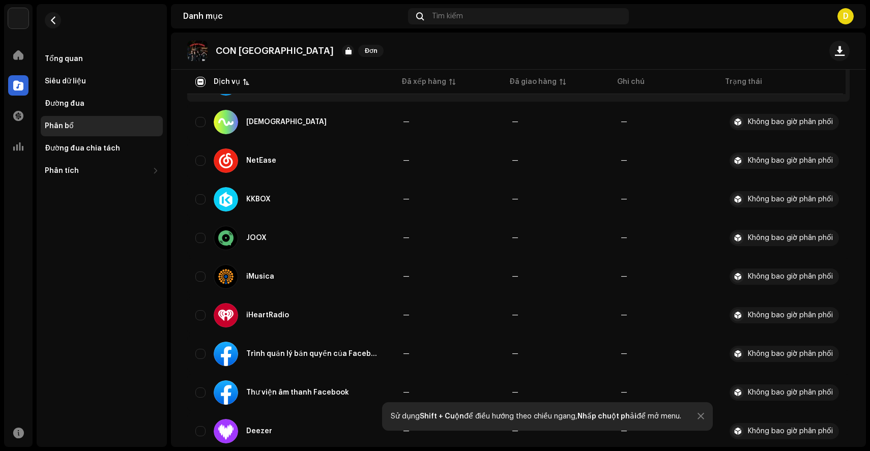
scroll to position [695, 0]
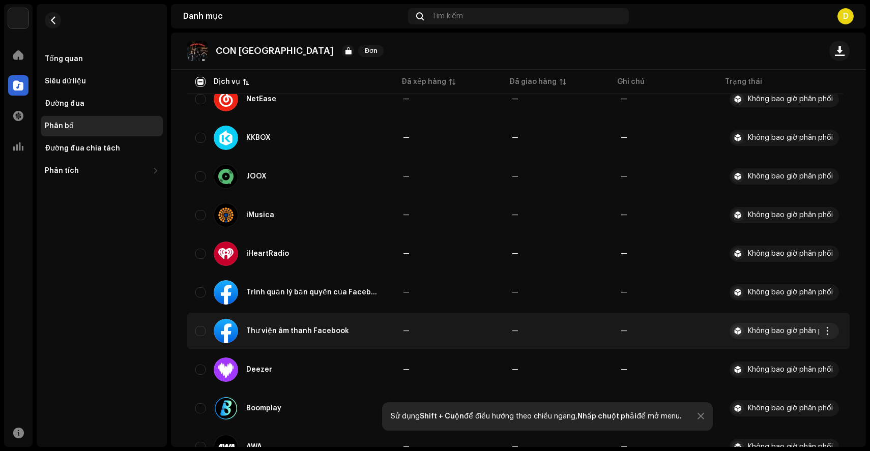
click at [199, 345] on td "Thư viện âm thanh Facebook" at bounding box center [291, 331] width 208 height 37
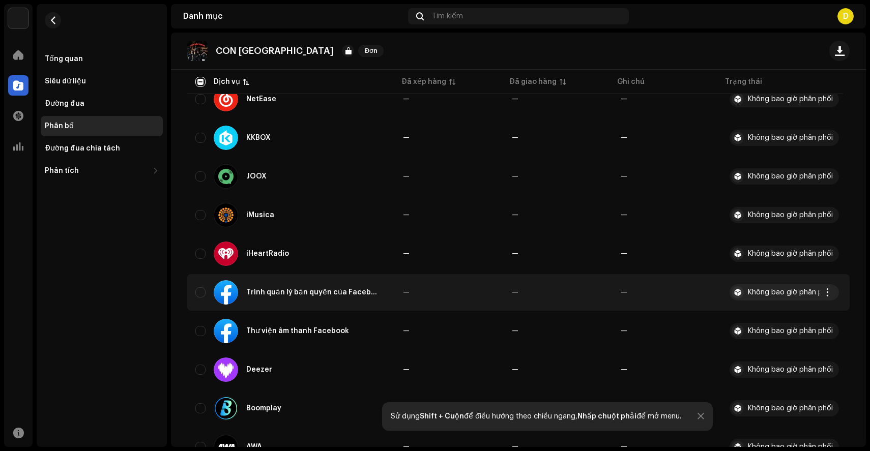
click at [200, 300] on div "Trình quản lý bản quyền của Facebook" at bounding box center [290, 292] width 191 height 24
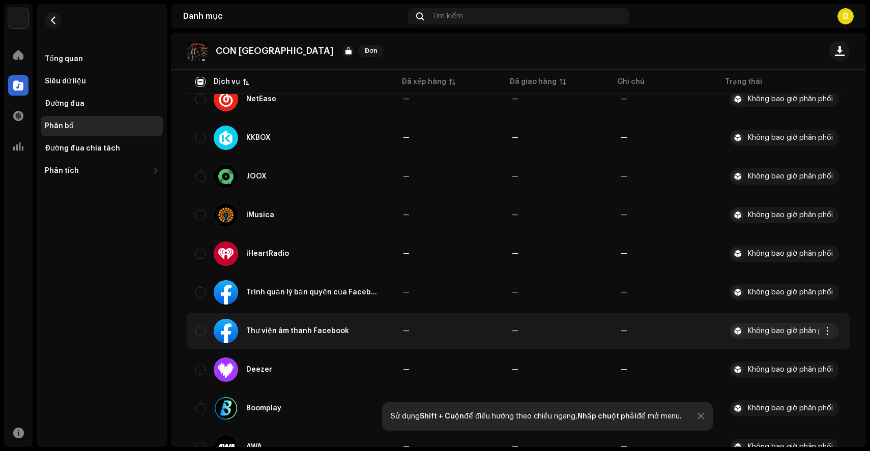
click at [197, 322] on div "Thư viện âm thanh Facebook" at bounding box center [290, 331] width 191 height 24
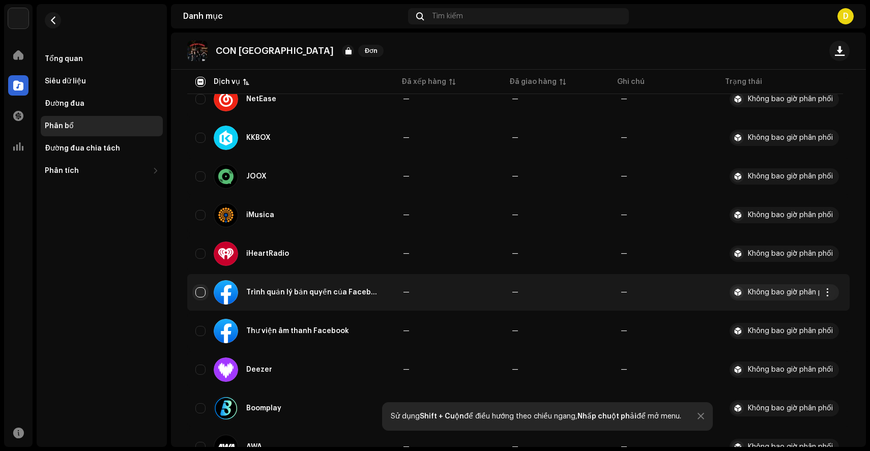
click at [203, 293] on input "Row Unselected" at bounding box center [200, 292] width 10 height 10
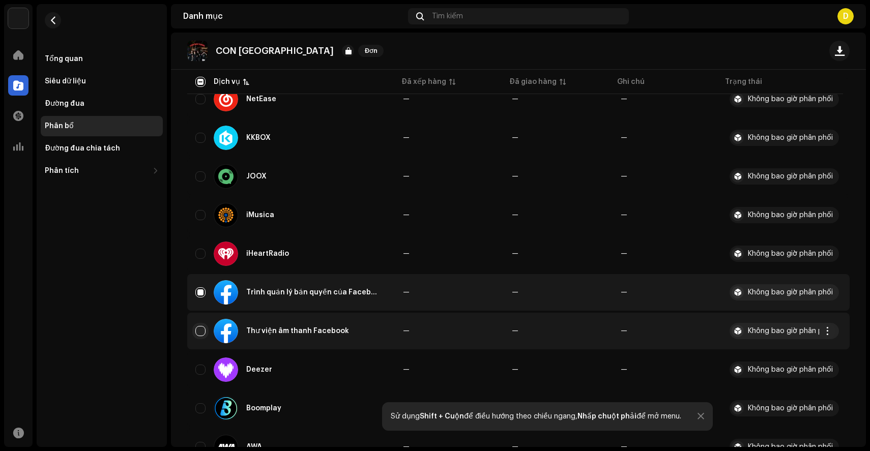
click at [205, 333] on input "Row Unselected" at bounding box center [200, 331] width 10 height 10
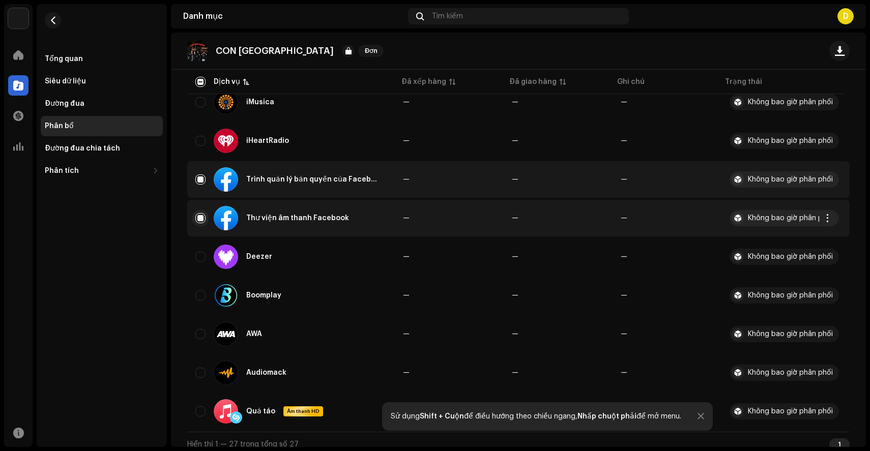
scroll to position [817, 0]
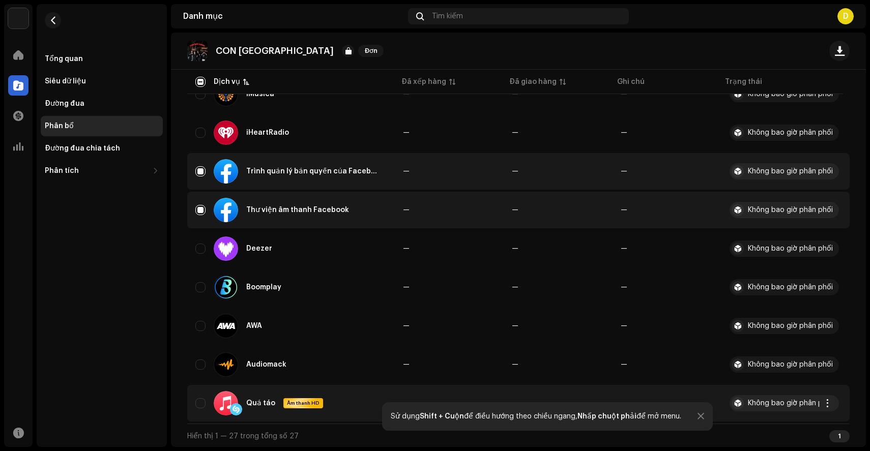
click at [189, 399] on td "Quả táo Âm thanh HD" at bounding box center [291, 403] width 208 height 37
click at [198, 404] on input "Row Unselected" at bounding box center [200, 403] width 10 height 10
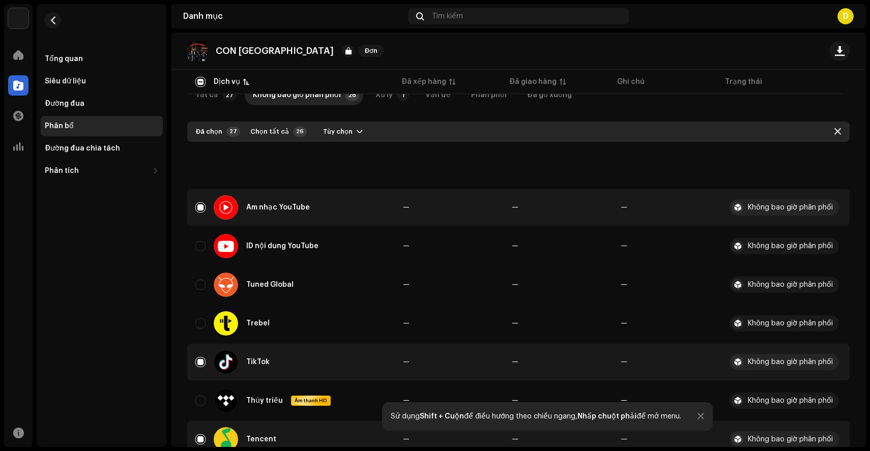
scroll to position [0, 0]
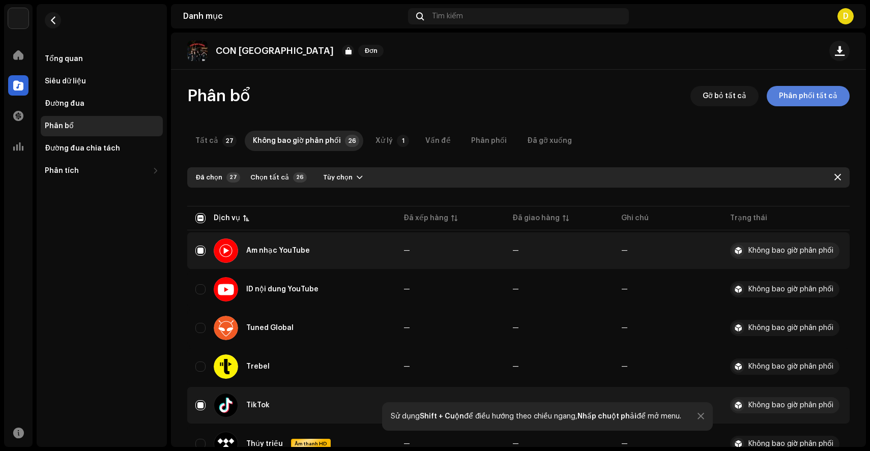
click at [797, 93] on font "Phân phối tất cả" at bounding box center [808, 96] width 59 height 7
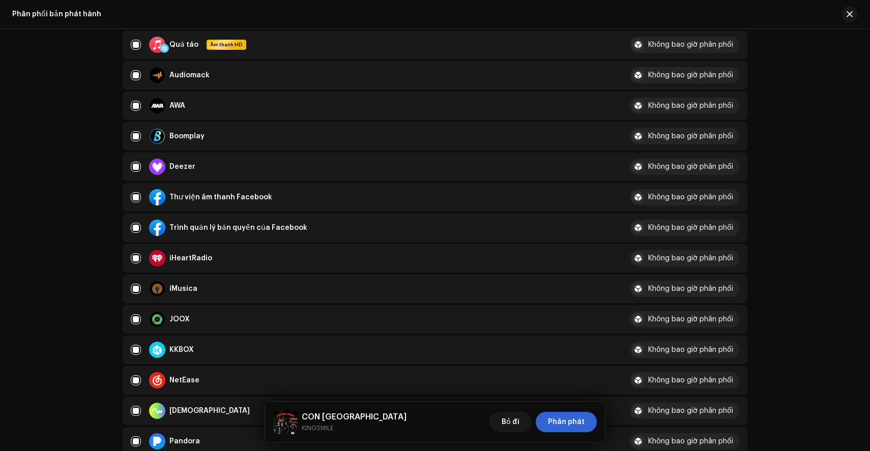
scroll to position [168, 0]
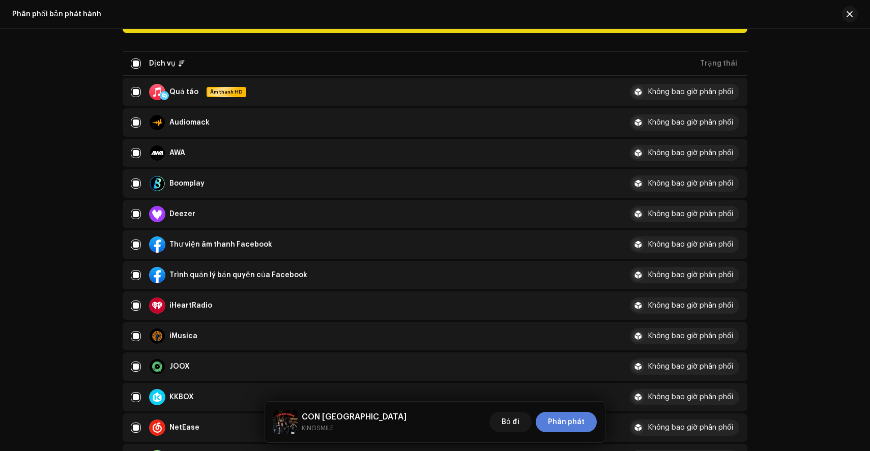
click at [564, 413] on span "Phân phát" at bounding box center [566, 422] width 37 height 20
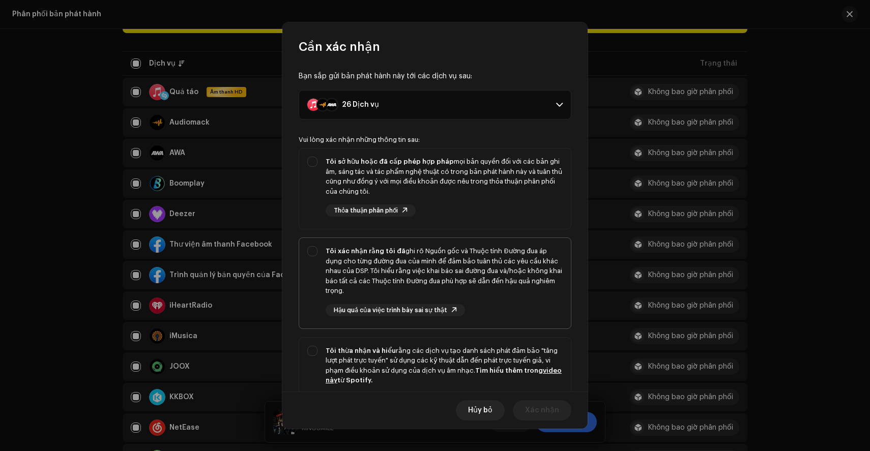
click at [483, 264] on font "ghi rõ Nguồn gốc và Thuộc tính Đường đua áp dụng cho từng đường đua của mình để…" at bounding box center [444, 271] width 237 height 46
click at [486, 189] on div "Tôi sở hữu hoặc đã cấp phép hợp pháp mọi bản quyền đối với các bản ghi âm, sáng…" at bounding box center [444, 177] width 237 height 40
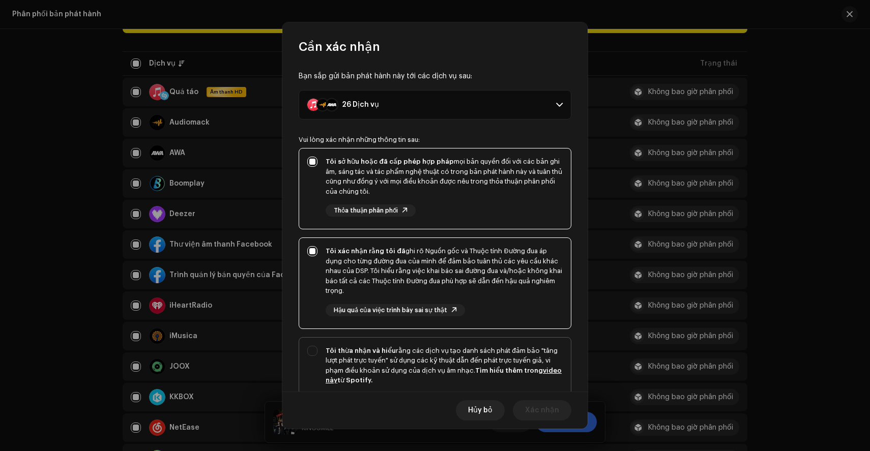
click at [464, 355] on div "Tôi thừa nhận và hiểu rằng các dịch vụ tạo danh sách phát đảm bảo "tăng lượt ph…" at bounding box center [444, 366] width 237 height 40
click at [539, 406] on span "Xác nhận" at bounding box center [542, 410] width 34 height 20
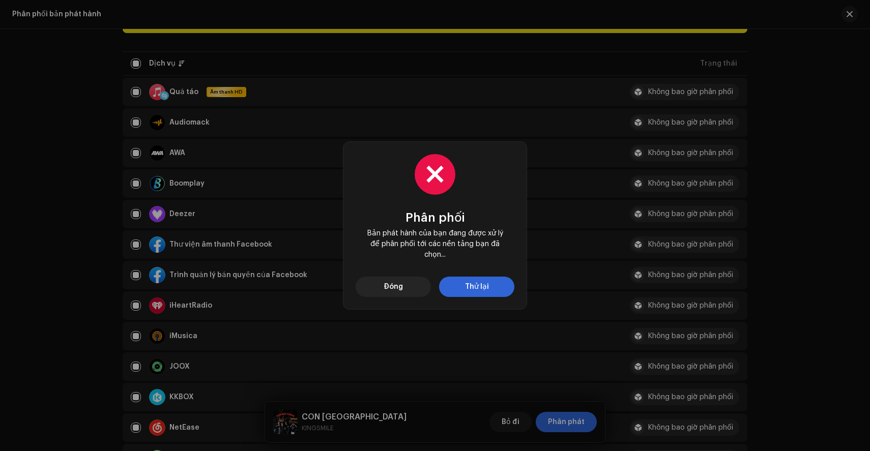
drag, startPoint x: 526, startPoint y: 419, endPoint x: 504, endPoint y: 353, distance: 69.7
click at [504, 355] on div "Phân phối Bản phát hành của bạn đang được xử lý để phân phối tới các nền tảng b…" at bounding box center [435, 225] width 870 height 451
click at [398, 282] on span "Đóng" at bounding box center [393, 287] width 19 height 20
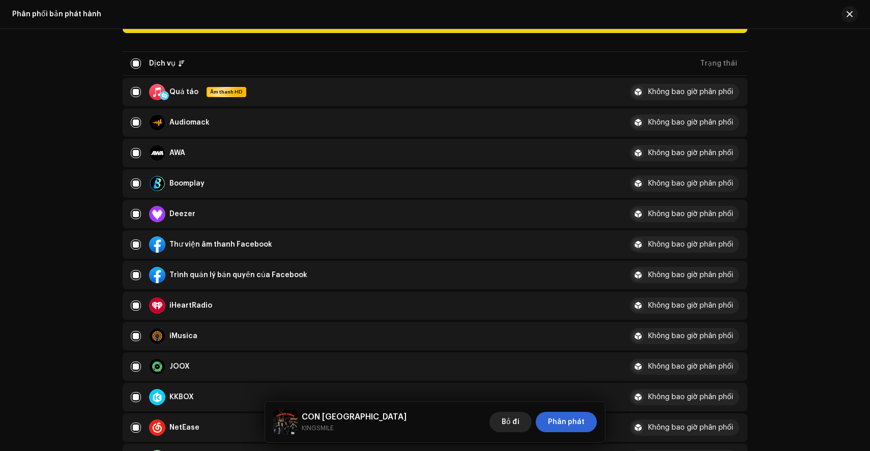
click at [515, 424] on font "Bỏ đi" at bounding box center [511, 422] width 18 height 7
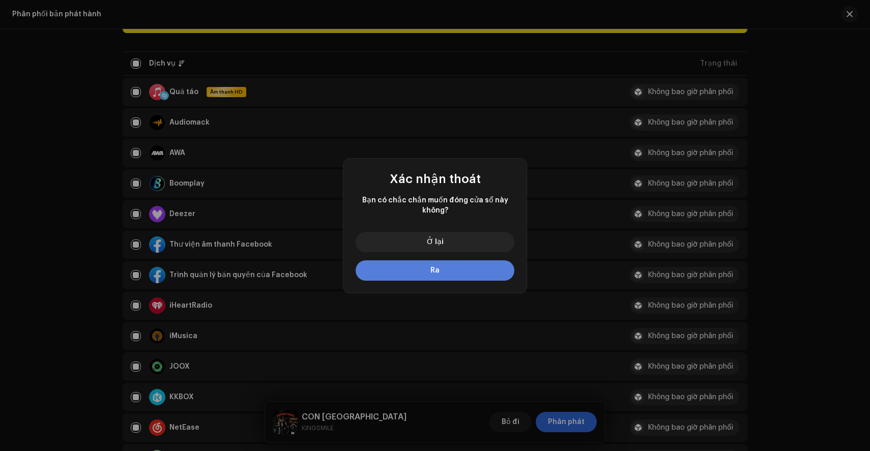
click at [476, 271] on button "Ra" at bounding box center [435, 270] width 159 height 20
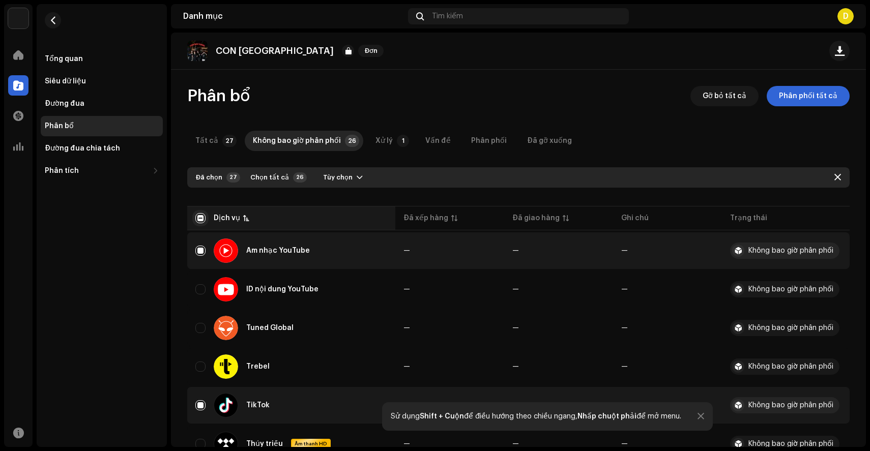
click at [200, 213] on input "checkbox" at bounding box center [200, 218] width 10 height 10
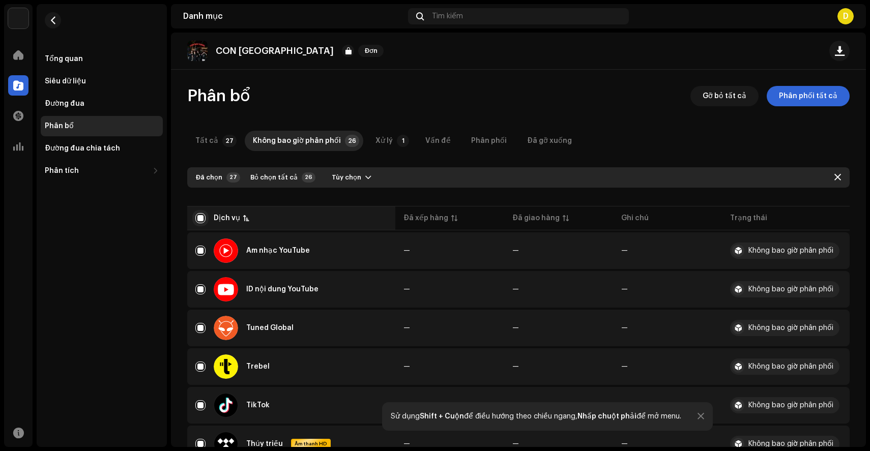
click at [200, 213] on input "checkbox" at bounding box center [200, 218] width 10 height 10
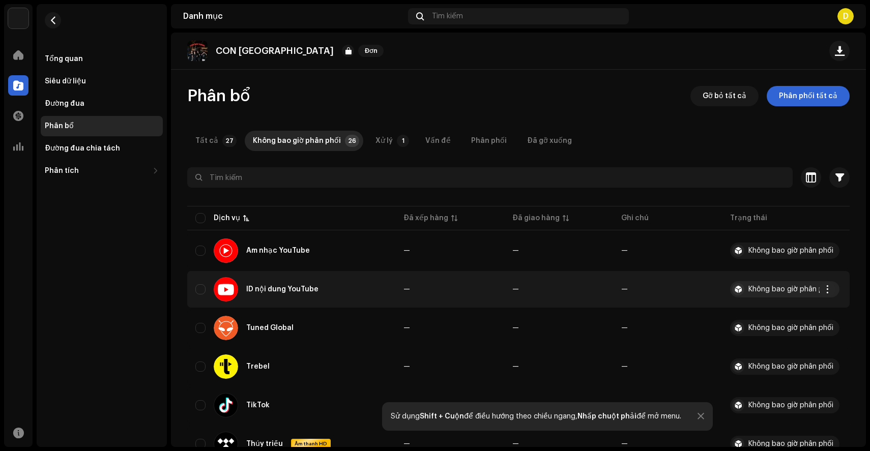
click at [208, 272] on td "ID nội dung YouTube" at bounding box center [291, 289] width 208 height 37
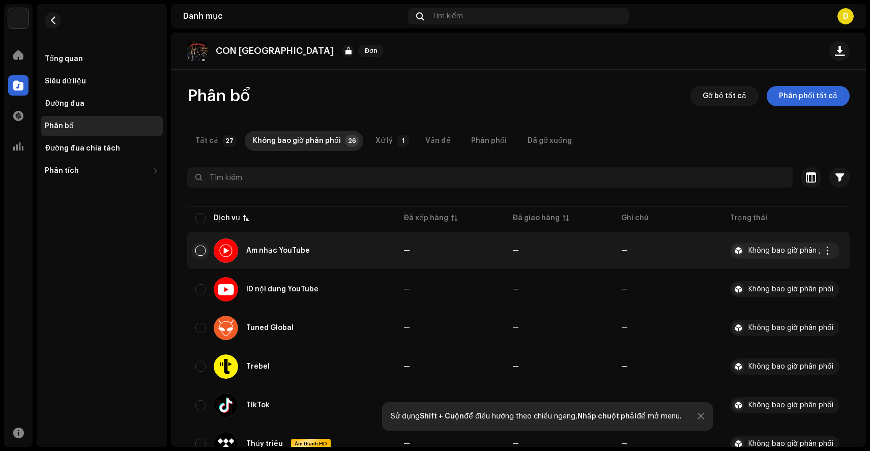
click at [197, 249] on input "Row Unselected" at bounding box center [200, 251] width 10 height 10
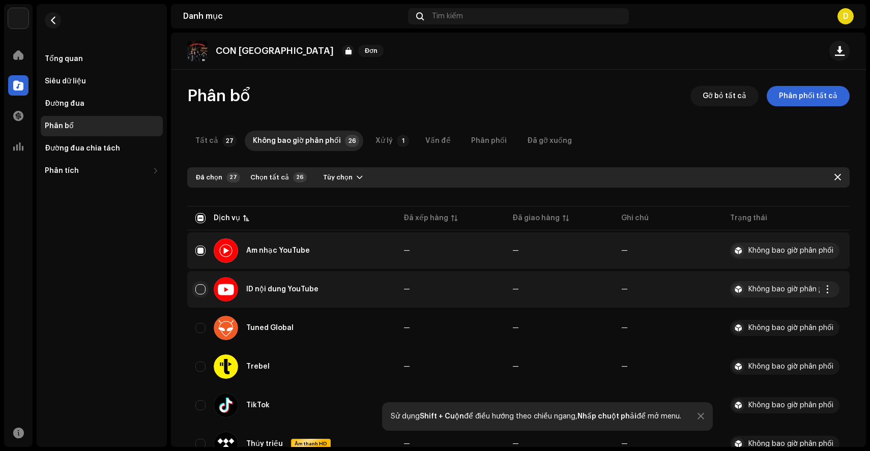
click at [199, 290] on input "Row Unselected" at bounding box center [200, 289] width 10 height 10
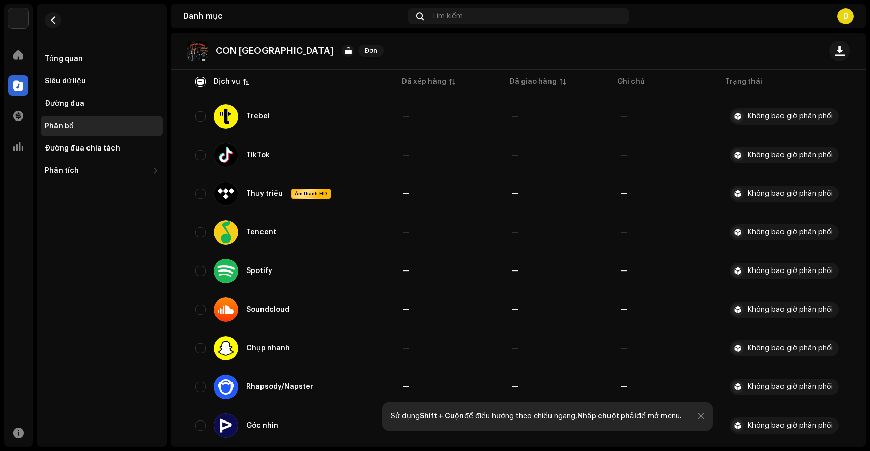
scroll to position [238, 0]
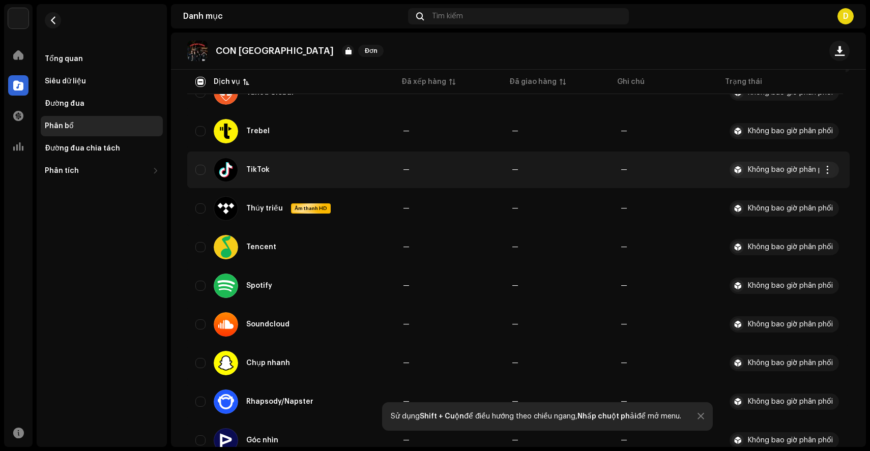
click at [209, 165] on div "TikTok" at bounding box center [290, 170] width 191 height 24
click at [199, 166] on input "Row Unselected" at bounding box center [200, 170] width 10 height 10
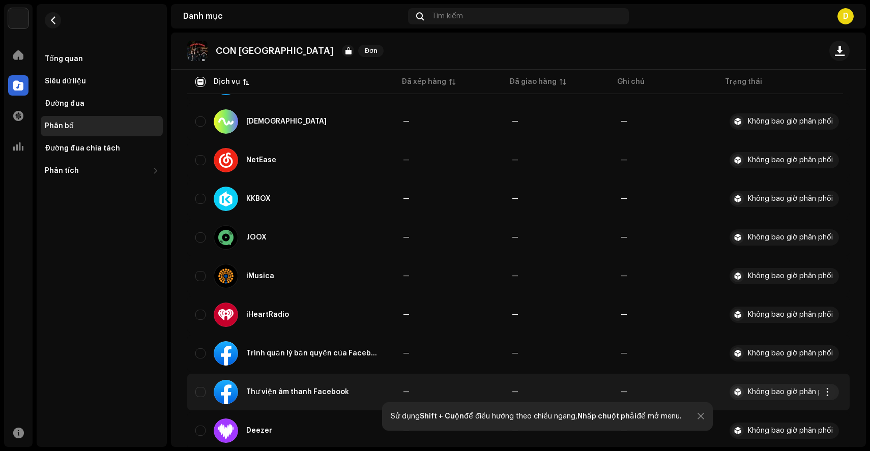
scroll to position [636, 0]
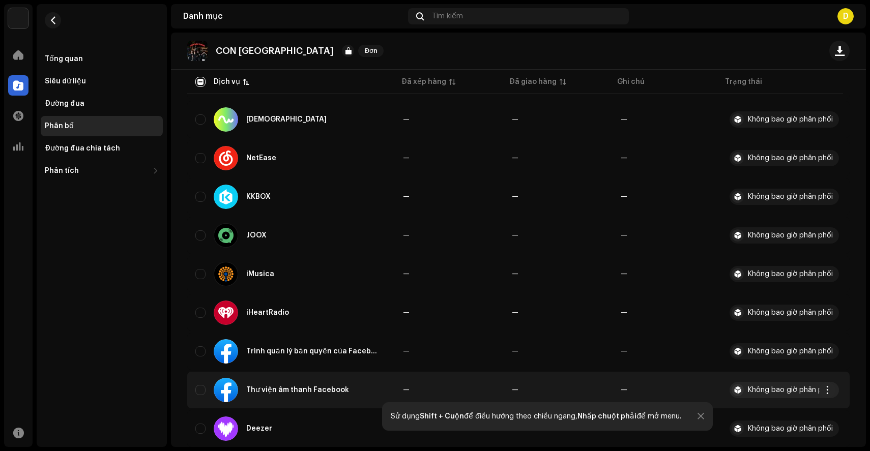
click at [195, 388] on td "Thư viện âm thanh Facebook" at bounding box center [291, 390] width 208 height 37
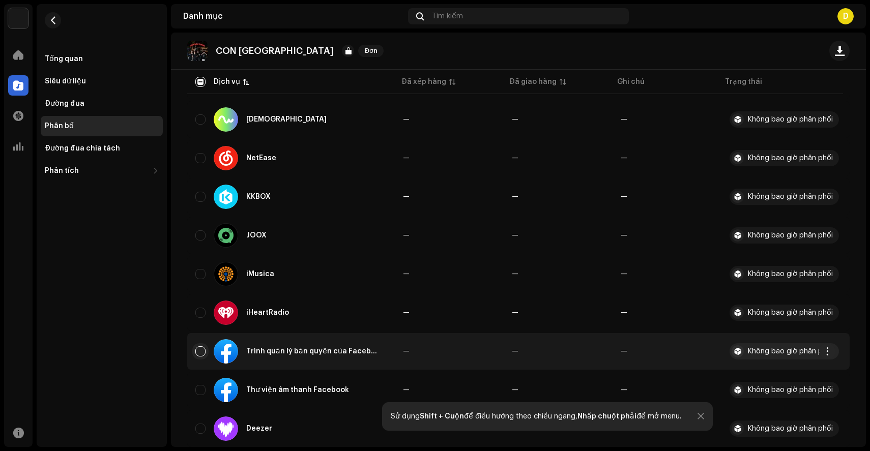
click at [196, 354] on input "Row Unselected" at bounding box center [200, 351] width 10 height 10
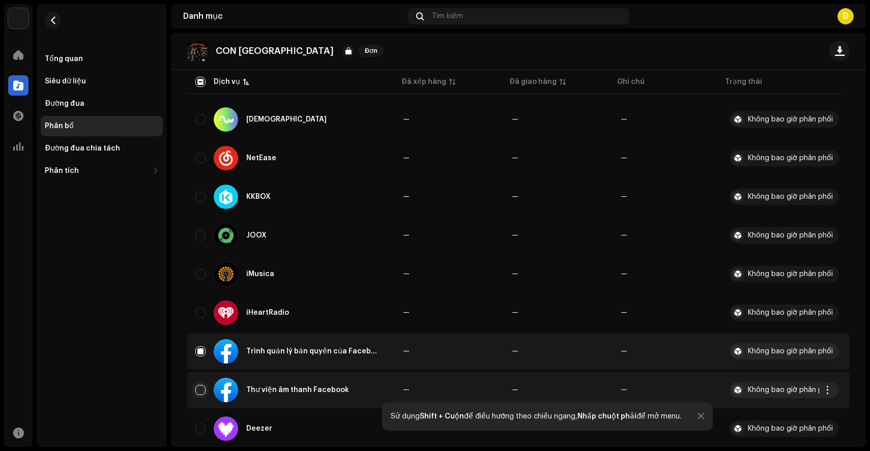
click at [199, 385] on input "Row Unselected" at bounding box center [200, 390] width 10 height 10
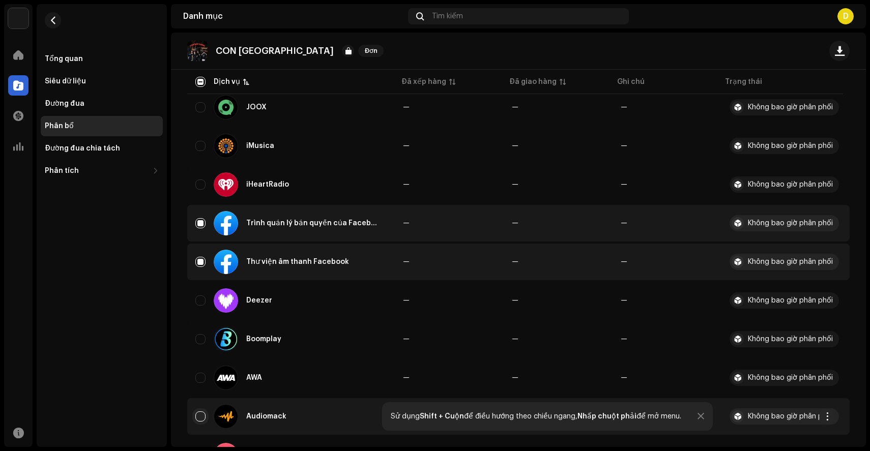
scroll to position [818, 0]
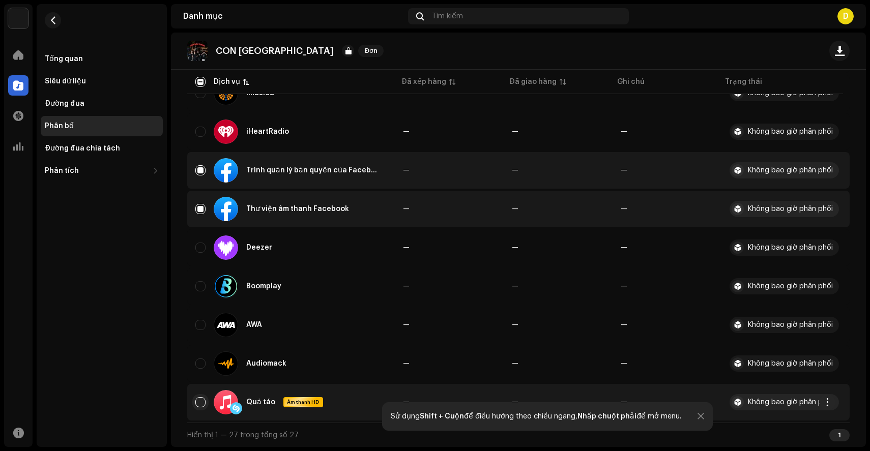
click at [200, 401] on input "Row Unselected" at bounding box center [200, 402] width 10 height 10
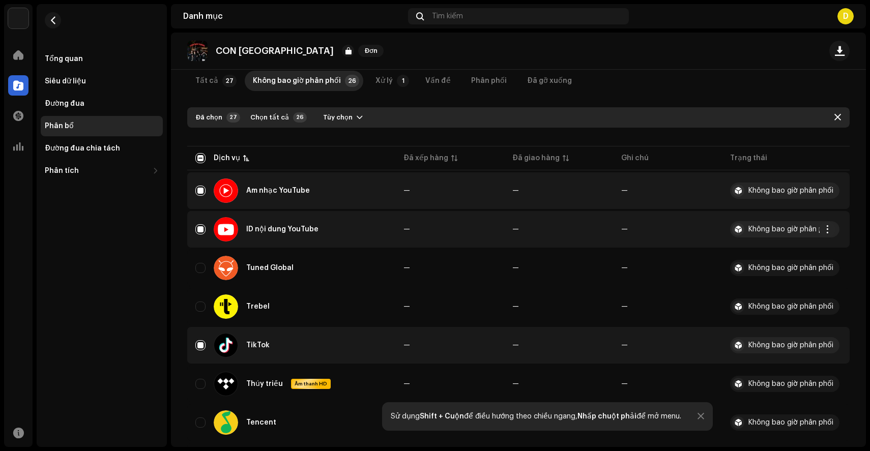
scroll to position [0, 0]
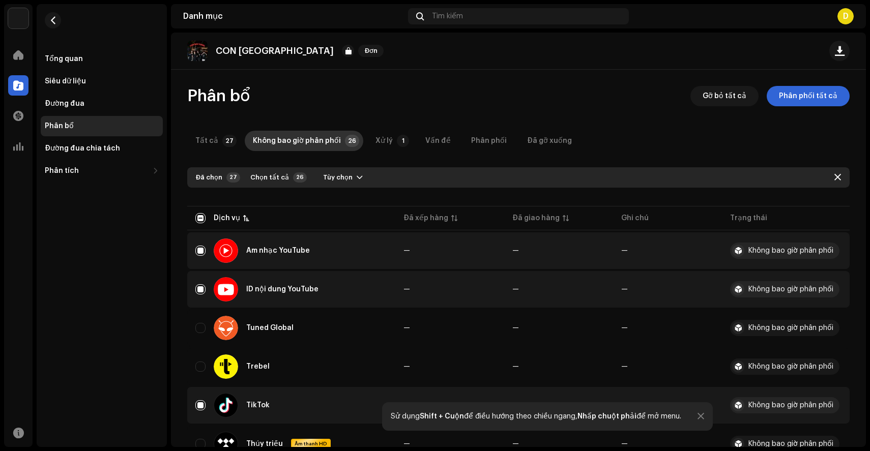
click at [285, 138] on font "Không bao giờ phân phối" at bounding box center [297, 140] width 88 height 7
click at [279, 189] on div at bounding box center [518, 196] width 662 height 16
click at [285, 178] on button "Chọn tất cả 26" at bounding box center [277, 177] width 67 height 16
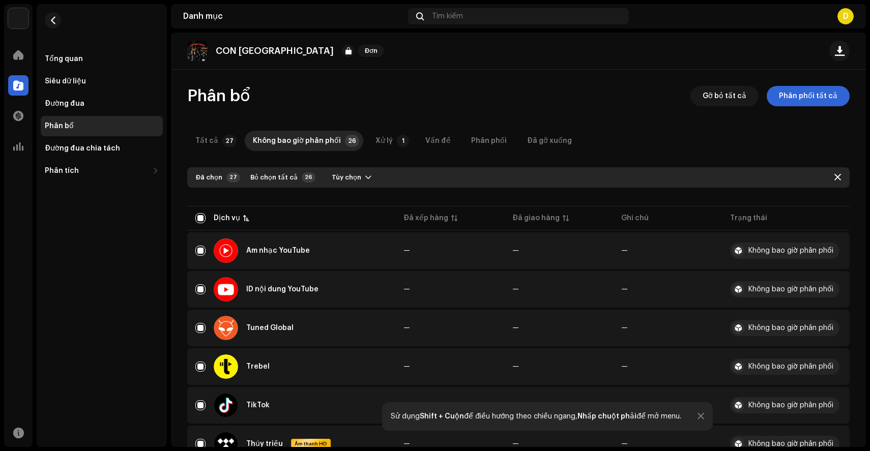
click at [285, 178] on font "Bỏ chọn tất cả" at bounding box center [273, 177] width 47 height 7
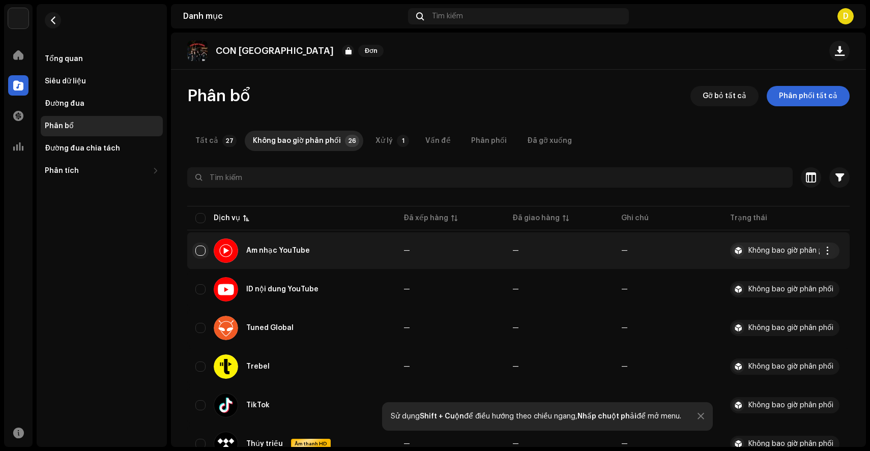
click at [198, 251] on input "Row Unselected" at bounding box center [200, 251] width 10 height 10
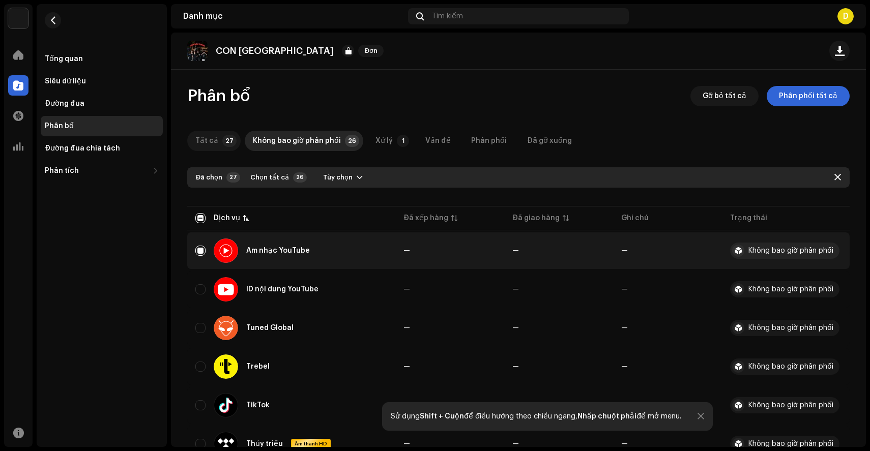
click at [221, 147] on p-tab "Tất cả 27" at bounding box center [213, 141] width 53 height 20
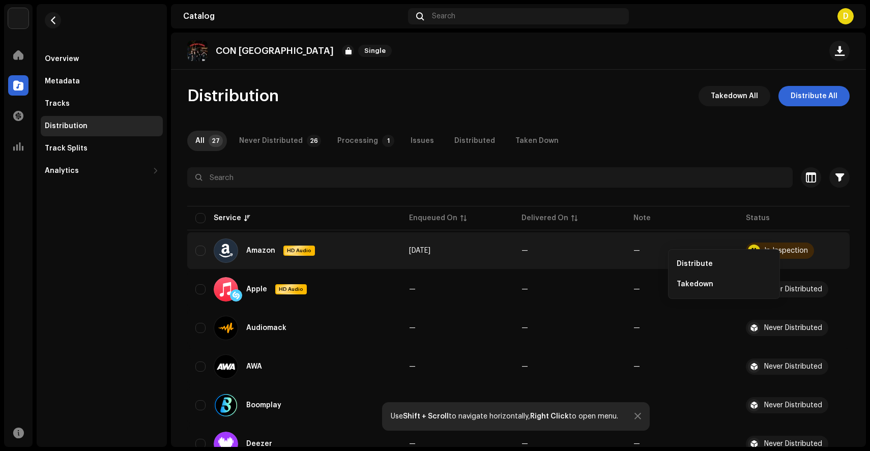
click at [824, 135] on div "All 27 Never Distributed 26 Processing 1 Issues Distributed Taken Down" at bounding box center [518, 141] width 662 height 20
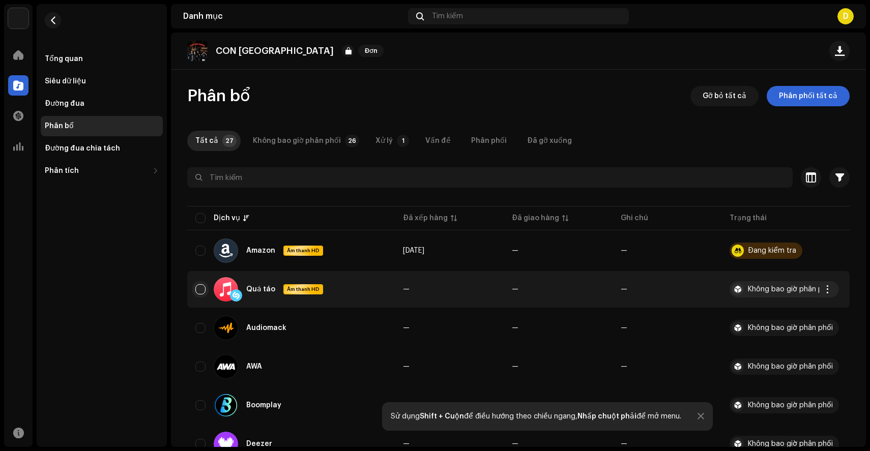
click at [201, 290] on input "checkbox" at bounding box center [200, 289] width 10 height 10
checkbox input "true"
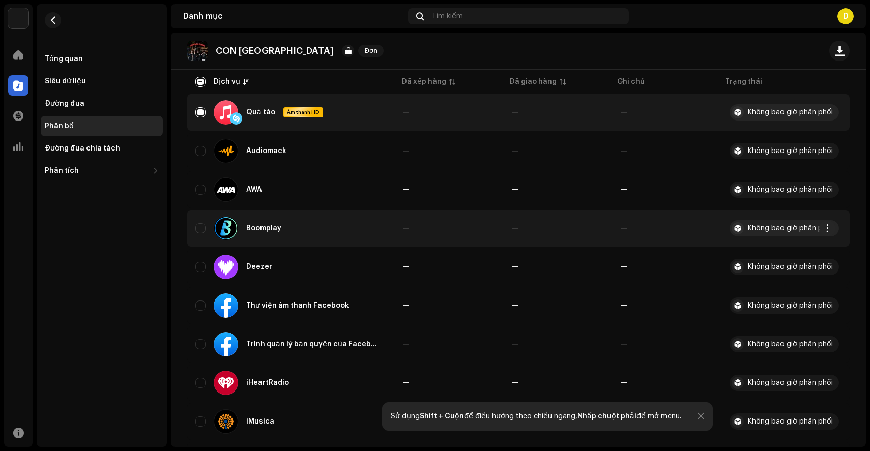
scroll to position [186, 0]
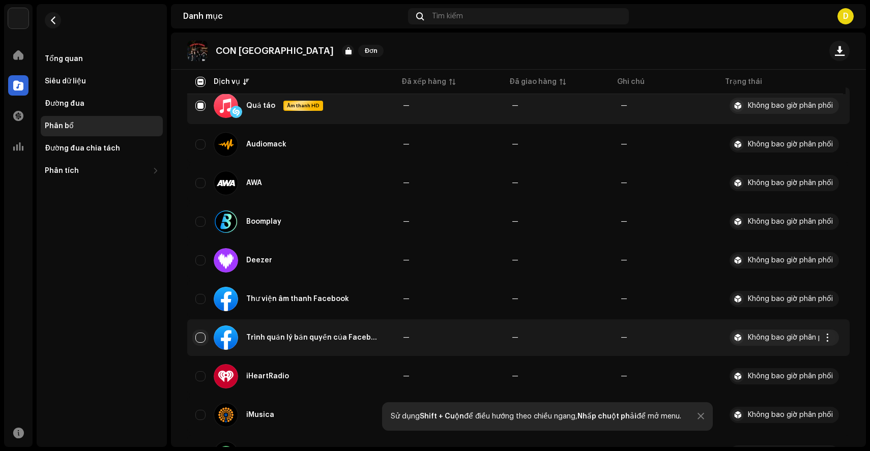
click at [204, 334] on input "Row Unselected" at bounding box center [200, 338] width 10 height 10
checkbox input "true"
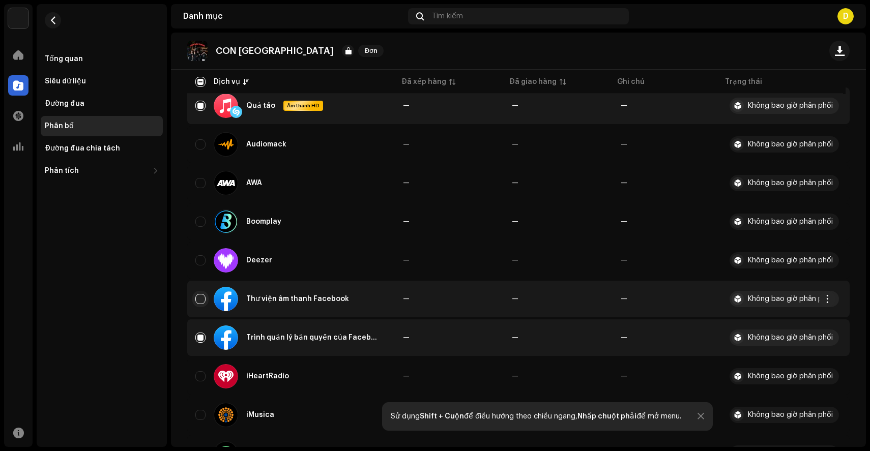
click at [202, 298] on input "Row Unselected" at bounding box center [200, 299] width 10 height 10
checkbox input "true"
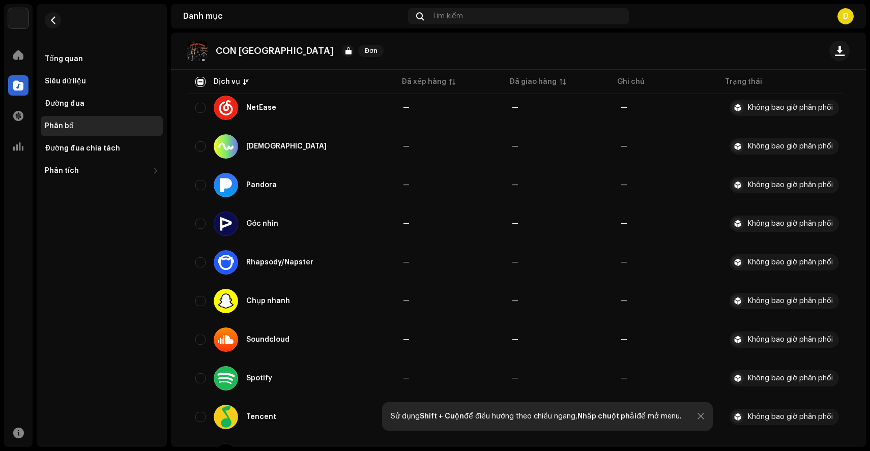
scroll to position [615, 0]
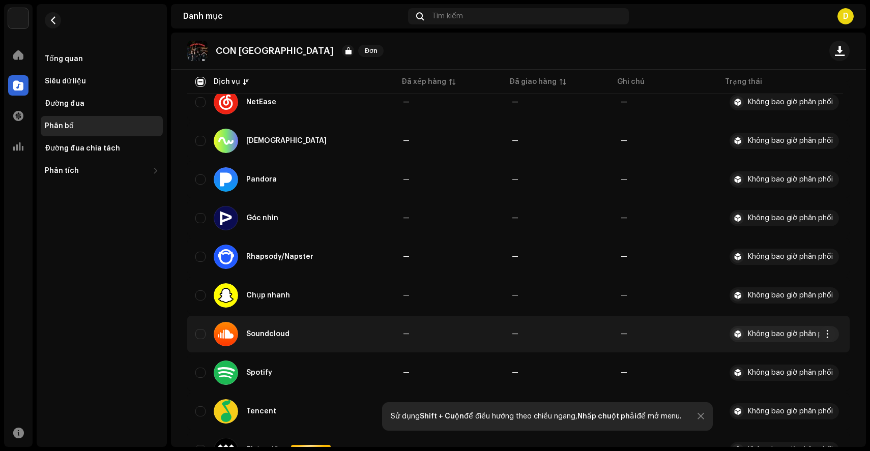
click at [194, 336] on td "Soundcloud" at bounding box center [291, 334] width 208 height 37
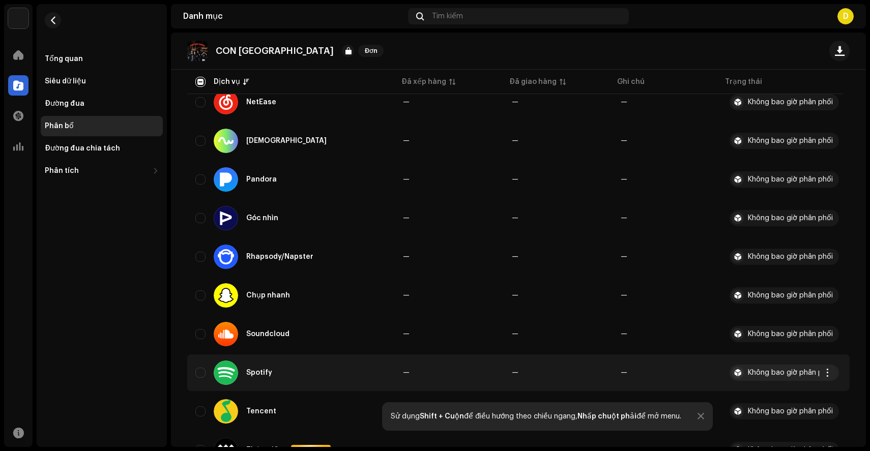
click at [199, 367] on div "Spotify" at bounding box center [290, 373] width 191 height 24
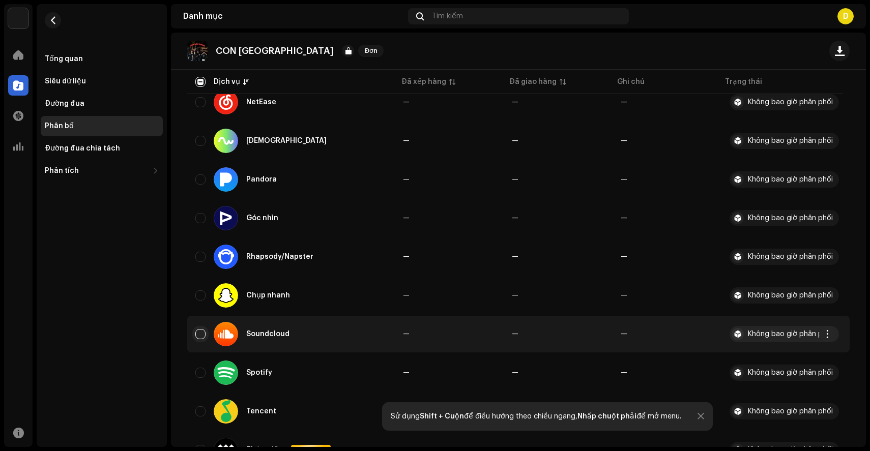
click at [204, 334] on input "Row Unselected" at bounding box center [200, 334] width 10 height 10
checkbox input "true"
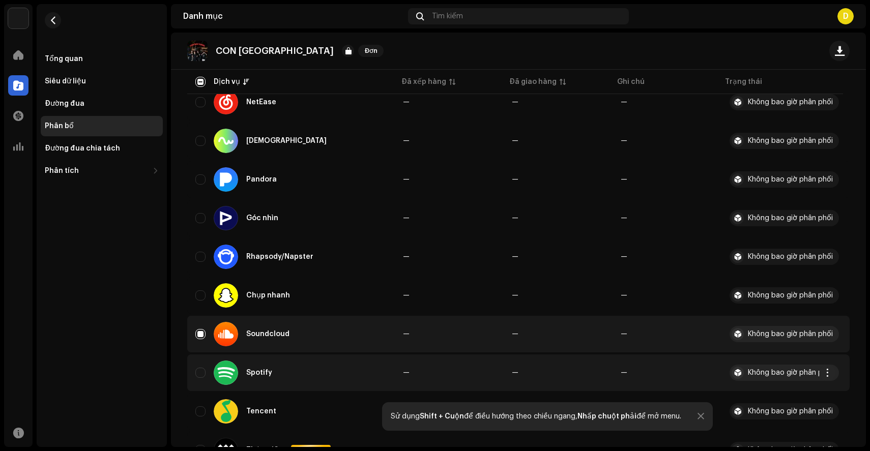
click at [203, 387] on td "Spotify" at bounding box center [291, 373] width 208 height 37
click at [201, 372] on input "Row Unselected" at bounding box center [200, 373] width 10 height 10
checkbox input "true"
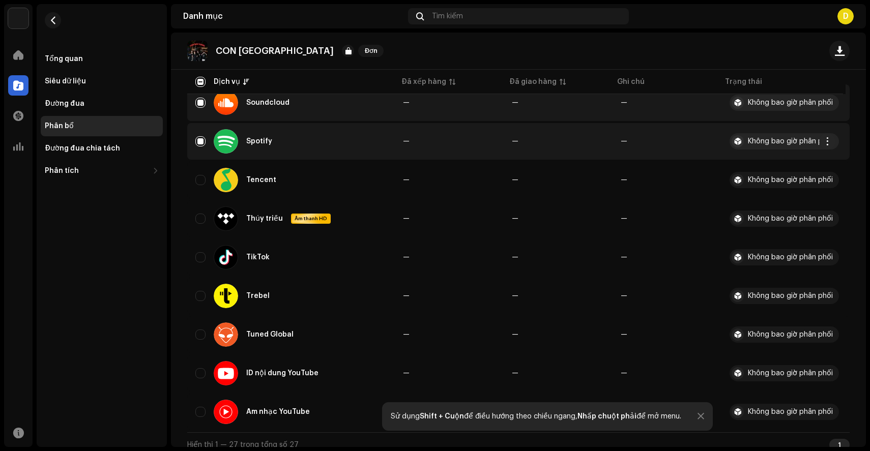
scroll to position [856, 0]
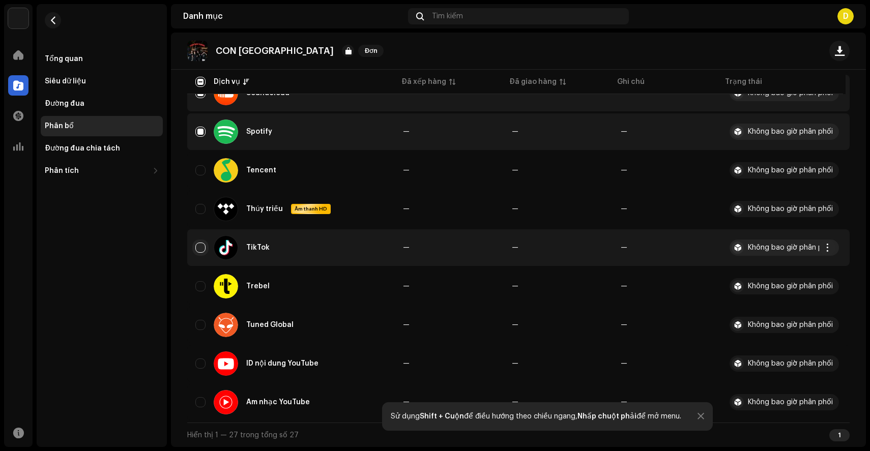
click at [203, 243] on input "Row Unselected" at bounding box center [200, 248] width 10 height 10
checkbox input "true"
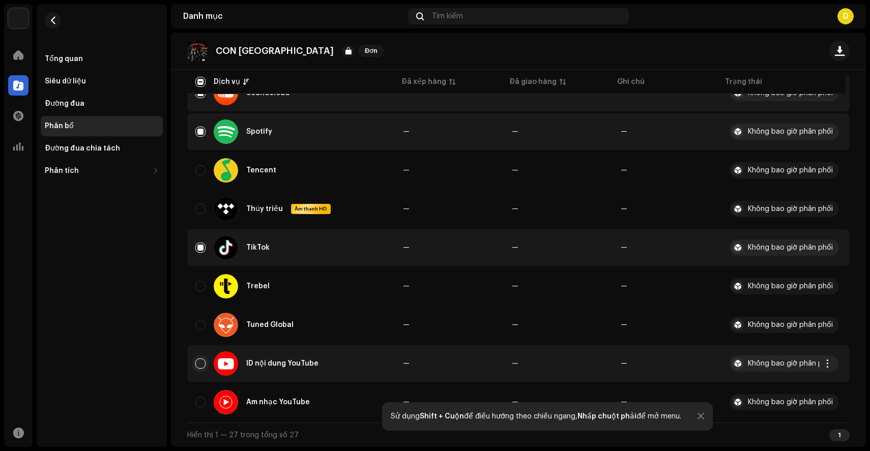
click at [195, 359] on input "Row Unselected" at bounding box center [200, 364] width 10 height 10
checkbox input "true"
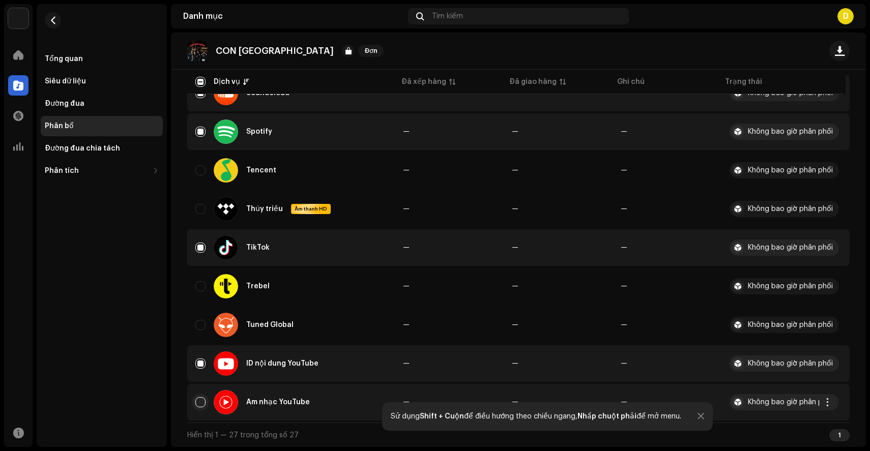
click at [203, 405] on input "Row Unselected" at bounding box center [200, 402] width 10 height 10
checkbox input "true"
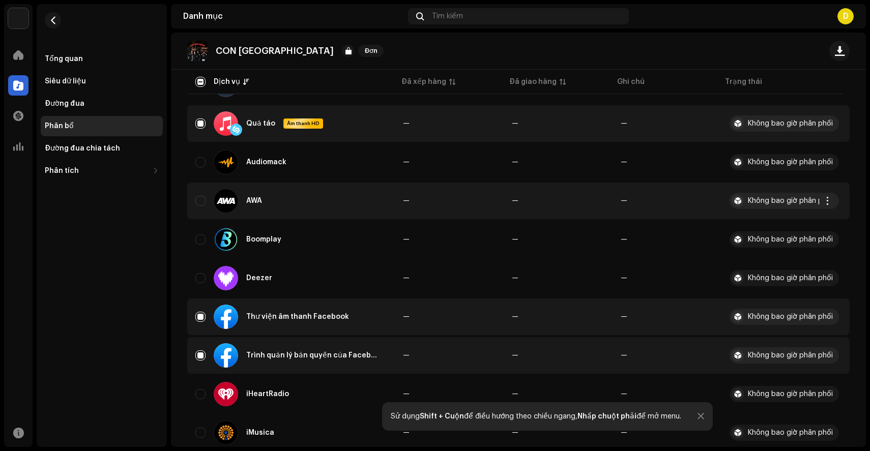
scroll to position [352, 0]
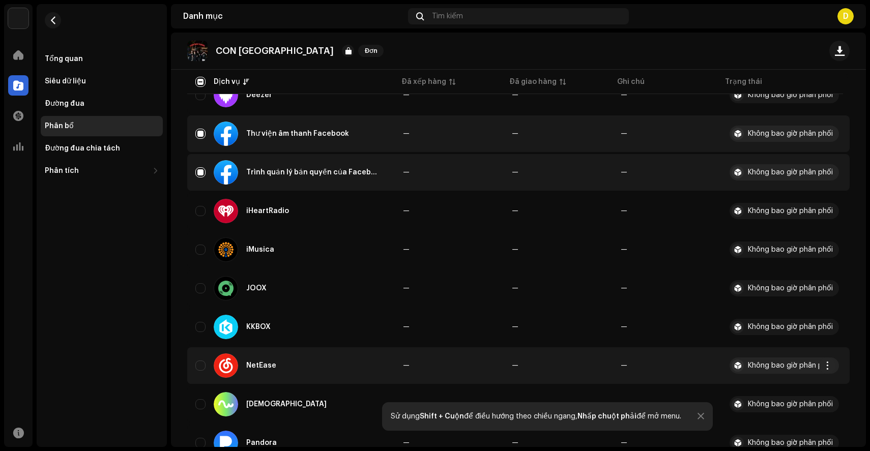
click at [754, 365] on font "Không bao giờ phân phối" at bounding box center [790, 365] width 85 height 7
click at [827, 364] on span "button" at bounding box center [828, 366] width 8 height 8
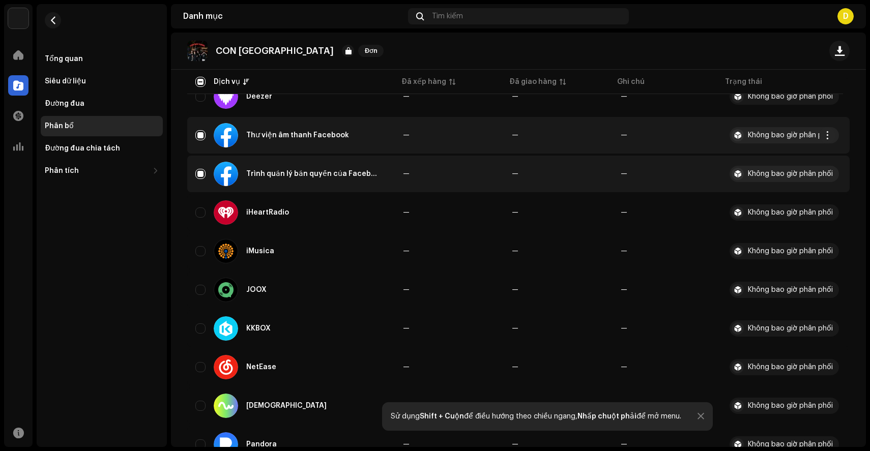
click at [786, 131] on div "Không bao giờ phân phối" at bounding box center [784, 135] width 109 height 16
click at [827, 134] on span "button" at bounding box center [828, 135] width 8 height 8
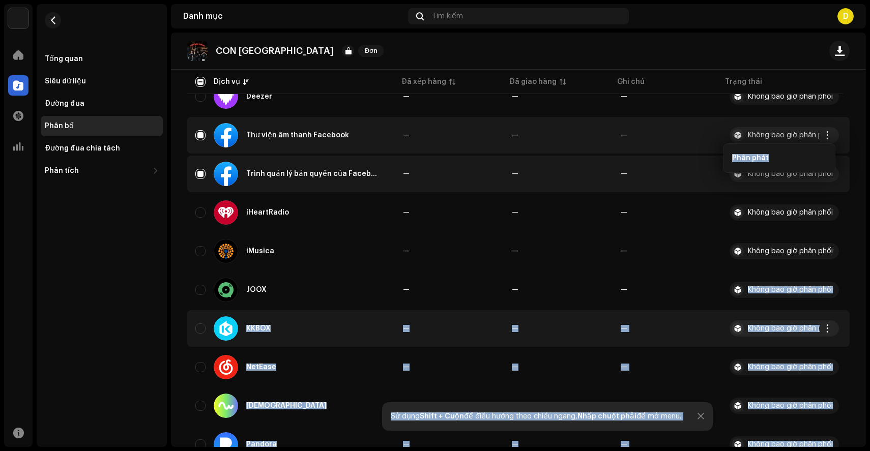
drag, startPoint x: 767, startPoint y: 154, endPoint x: 735, endPoint y: 323, distance: 171.5
click at [734, 322] on body "Giải trí TAD Trang chủ Danh mục Giao dịch Phân tích Tài nguyên Tổng quan Siêu d…" at bounding box center [435, 225] width 870 height 451
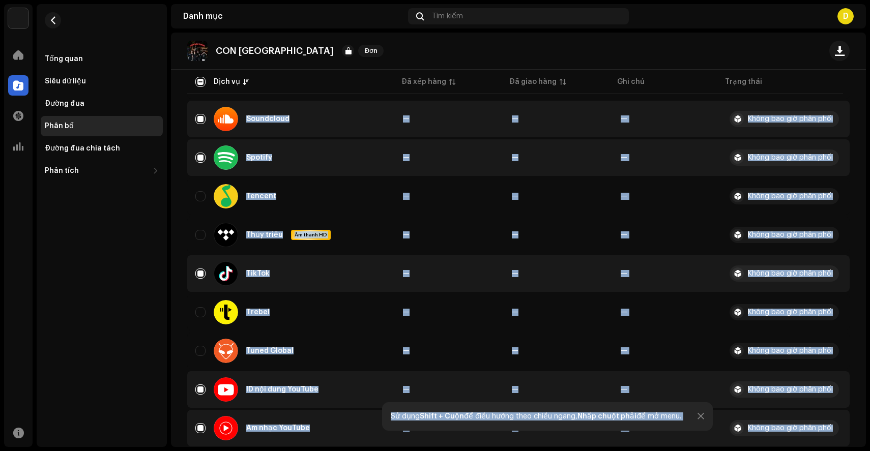
scroll to position [827, 0]
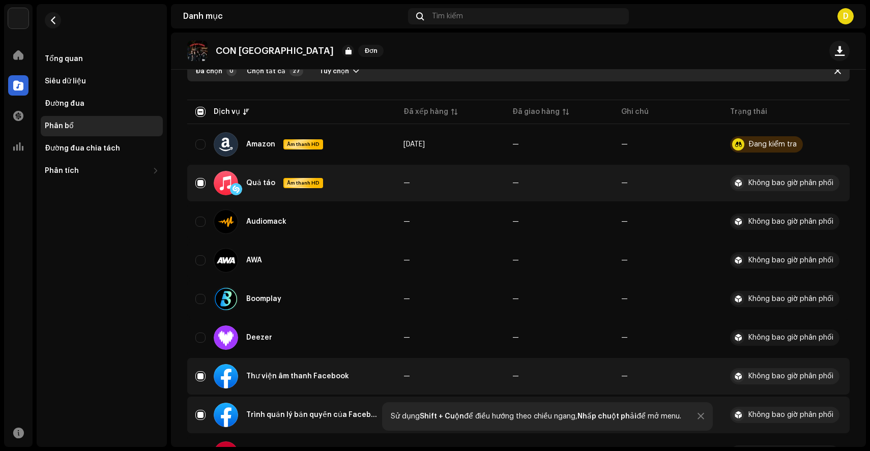
scroll to position [0, 0]
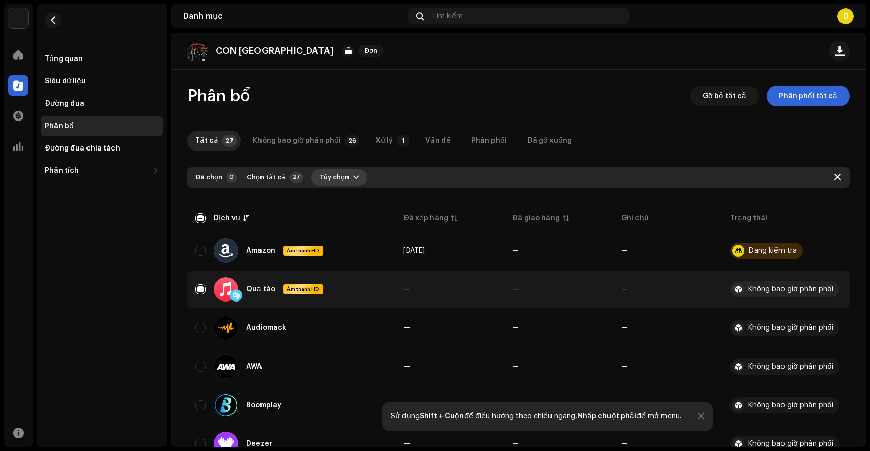
click at [329, 180] on font "Tùy chọn" at bounding box center [334, 177] width 30 height 7
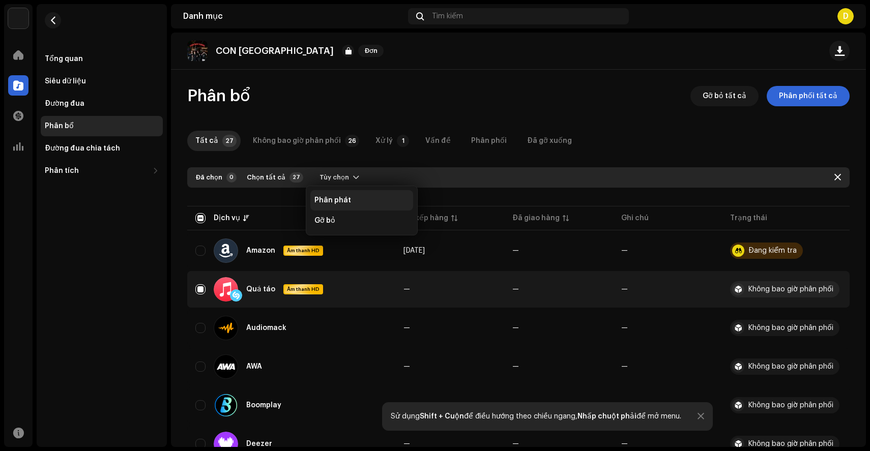
click at [332, 195] on div "Phân phát" at bounding box center [361, 200] width 103 height 20
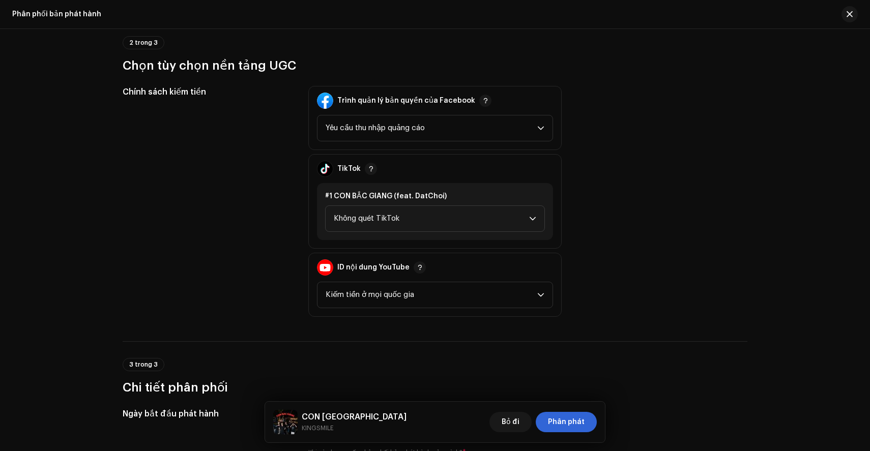
scroll to position [452, 0]
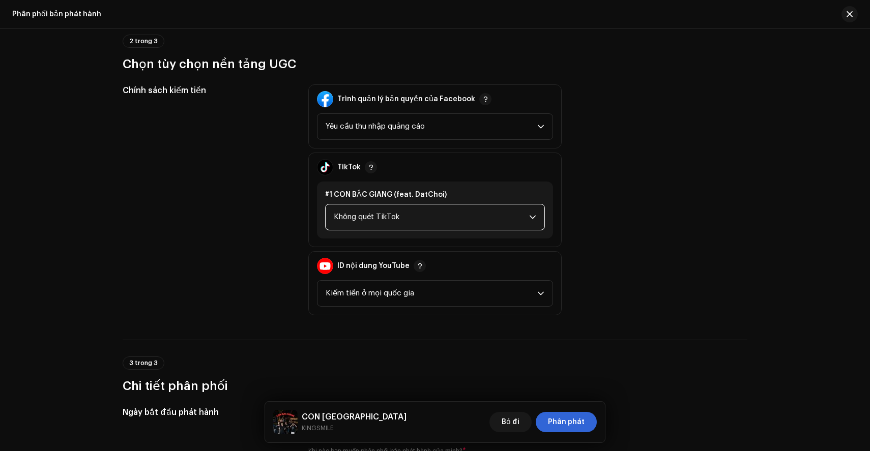
click at [415, 211] on span "Không quét TikTok" at bounding box center [431, 217] width 195 height 25
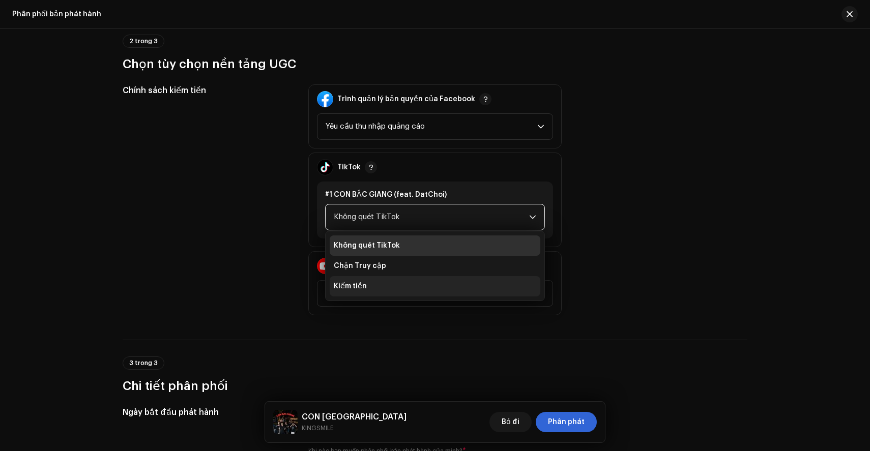
click at [381, 284] on li "Kiếm tiền" at bounding box center [435, 286] width 211 height 20
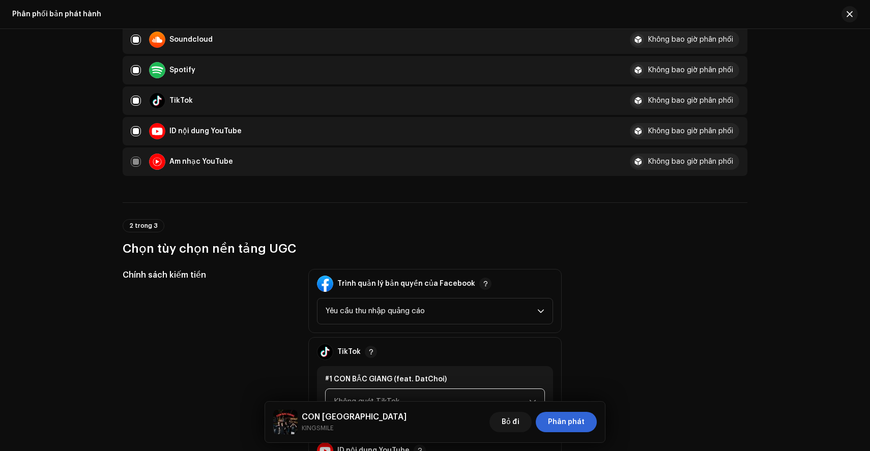
scroll to position [265, 0]
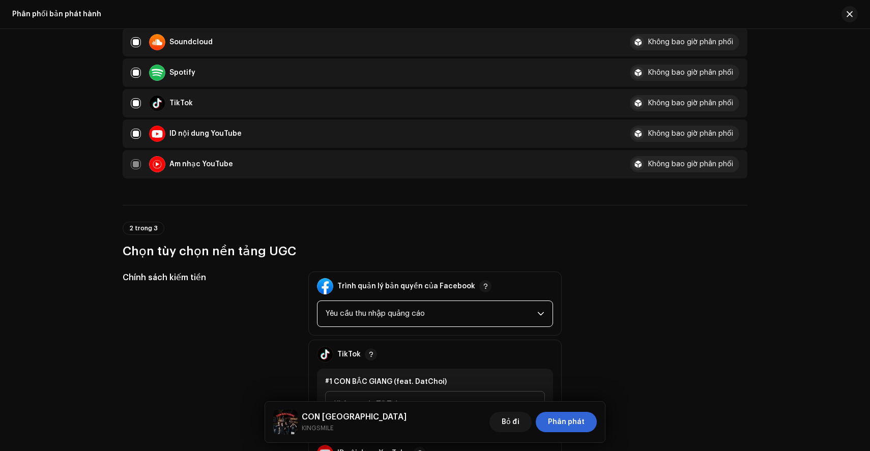
click at [505, 312] on span "Yêu cầu thu nhập quảng cáo" at bounding box center [432, 313] width 212 height 25
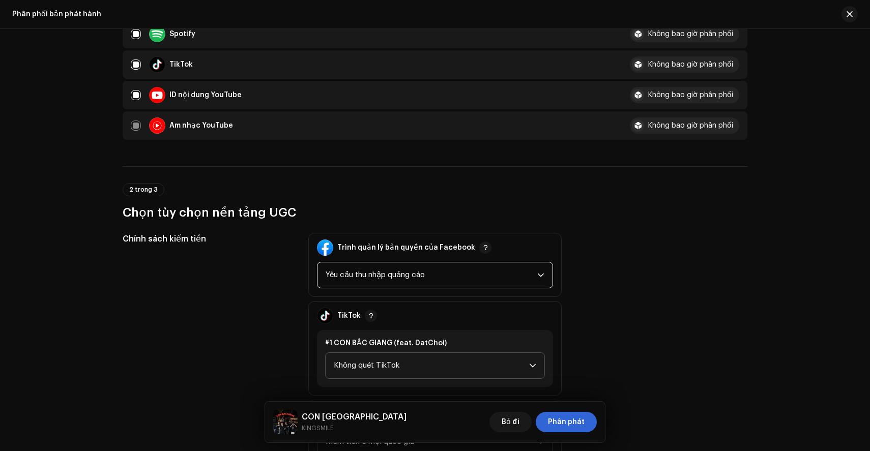
scroll to position [307, 0]
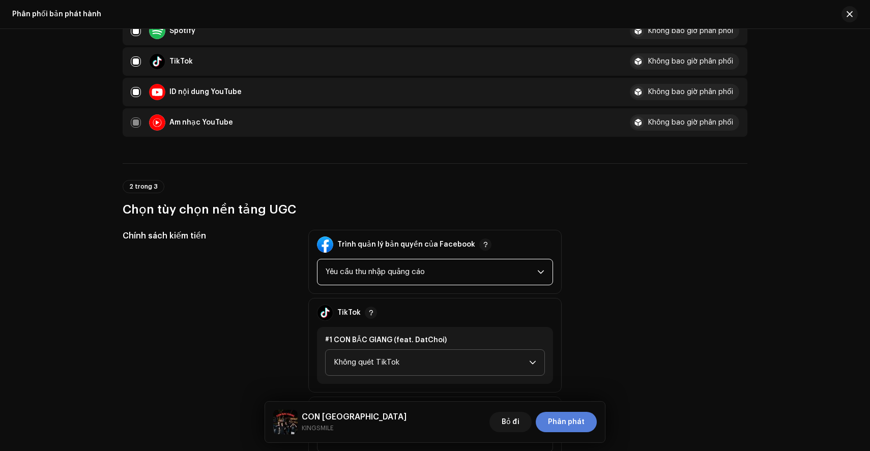
click at [564, 412] on span "Phân phát" at bounding box center [566, 422] width 37 height 20
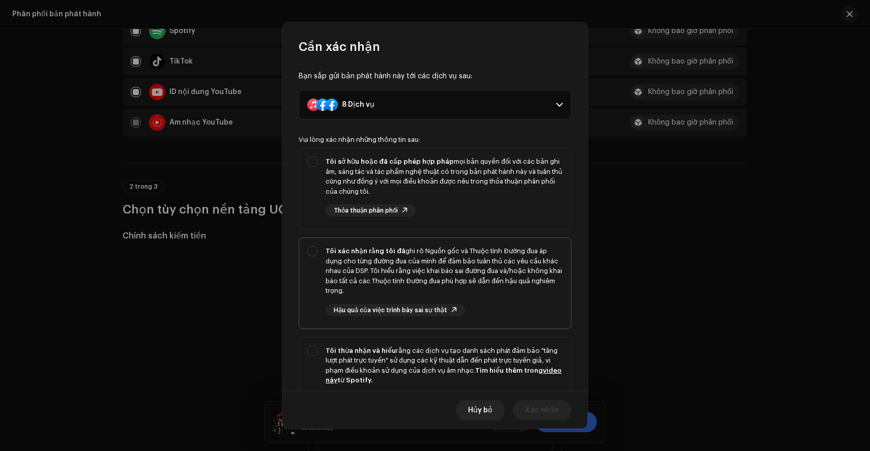
click at [444, 318] on div "Tôi xác nhận rằng tôi đã ghi rõ Nguồn gốc và Thuộc tính Đường đua áp dụng cho t…" at bounding box center [435, 281] width 272 height 86
checkbox input "true"
click at [458, 350] on font "rằng các dịch vụ tạo danh sách phát đảm bảo "tăng lượt phát trực tuyến" sử dụng…" at bounding box center [442, 360] width 232 height 26
checkbox input "true"
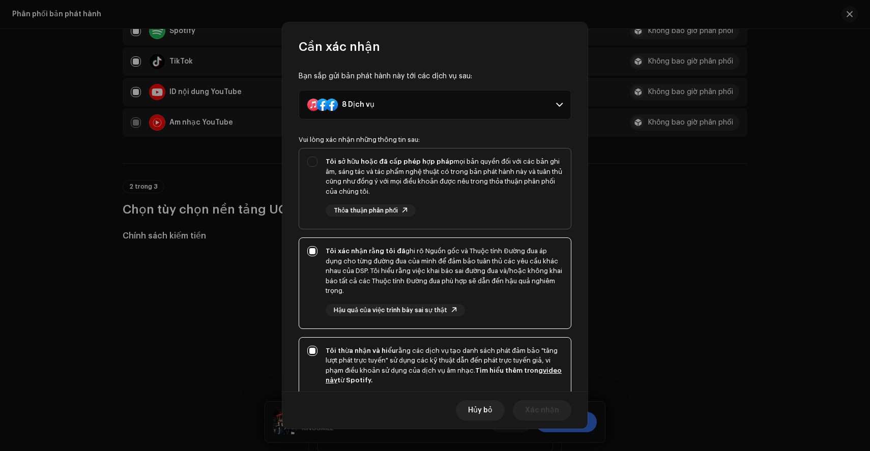
click at [471, 186] on div "Tôi sở hữu hoặc đã cấp phép hợp pháp mọi bản quyền đối với các bản ghi âm, sáng…" at bounding box center [444, 177] width 237 height 40
checkbox input "true"
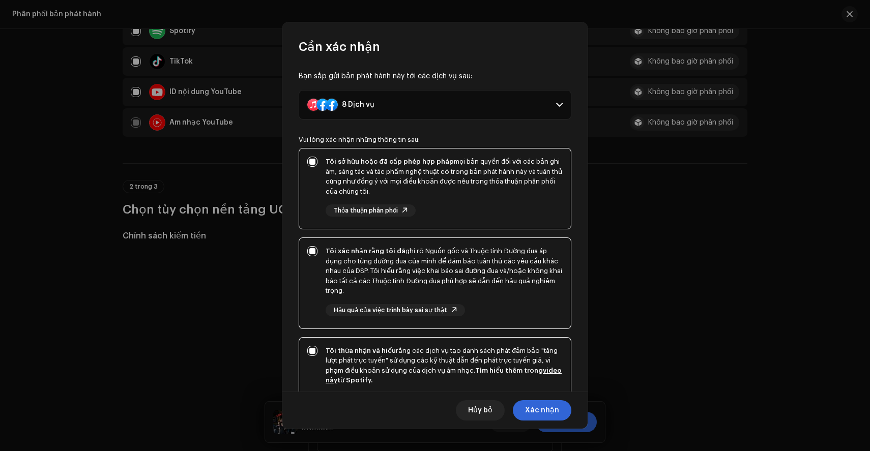
scroll to position [112, 0]
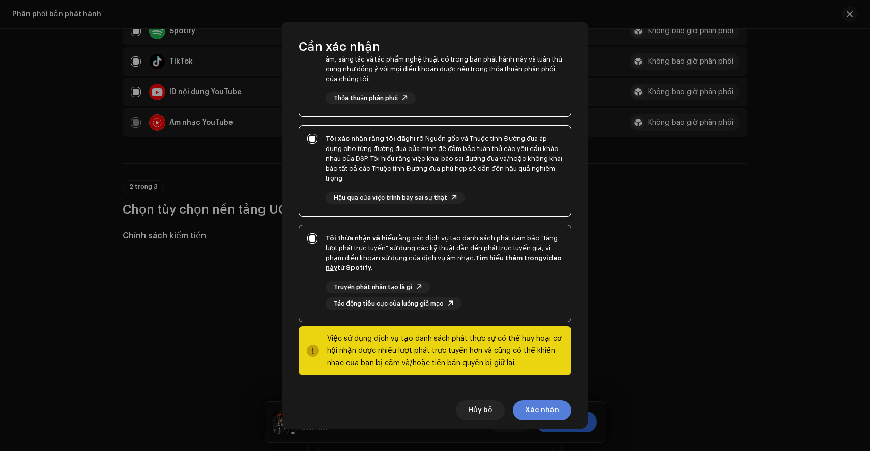
click at [547, 410] on font "Xác nhận" at bounding box center [542, 410] width 34 height 7
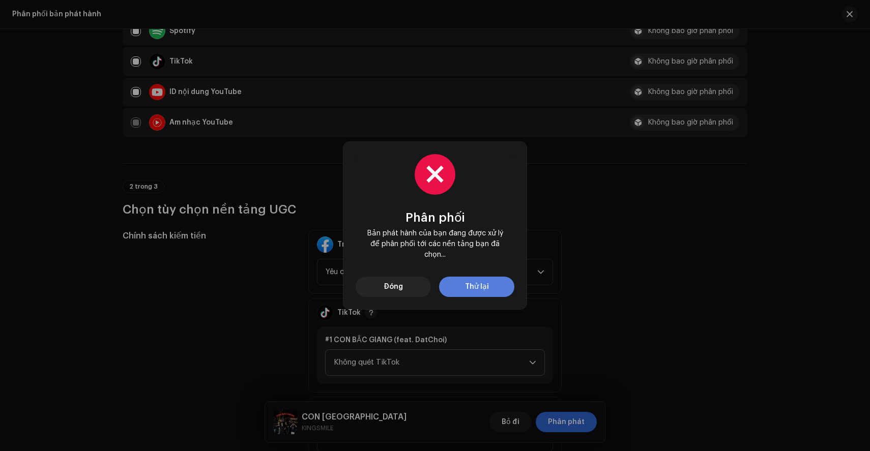
click at [472, 288] on font "Thử lại" at bounding box center [477, 286] width 24 height 7
click at [382, 284] on button "Đóng" at bounding box center [393, 287] width 75 height 20
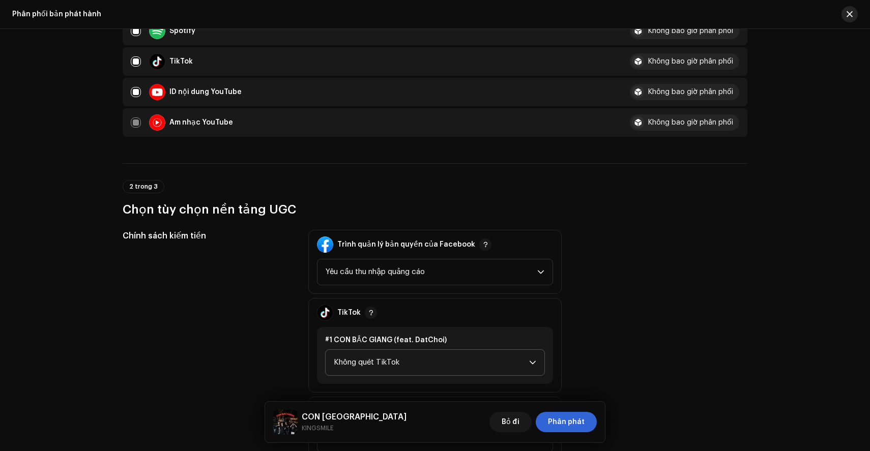
click at [845, 14] on button "button" at bounding box center [849, 14] width 16 height 16
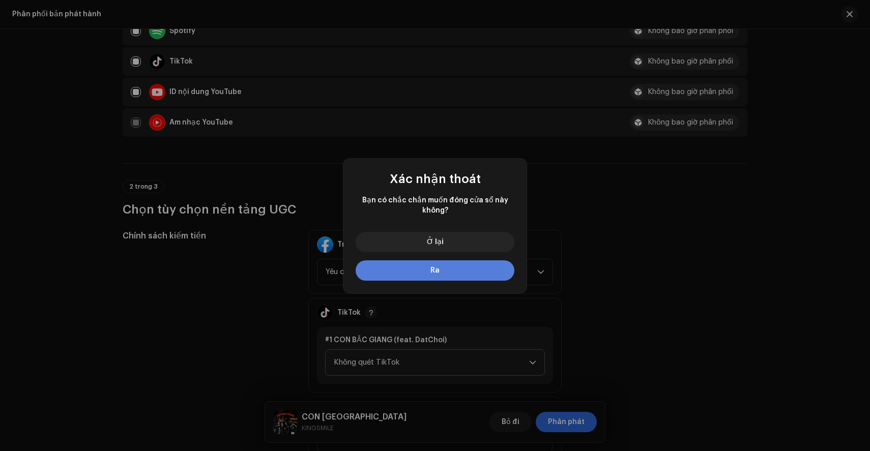
click at [440, 275] on button "Ra" at bounding box center [435, 270] width 159 height 20
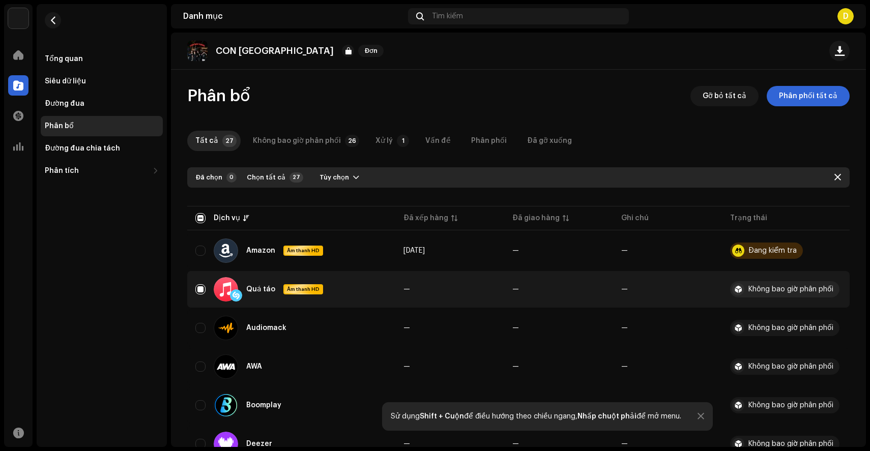
click at [217, 177] on font "Đã chọn" at bounding box center [208, 177] width 27 height 7
click at [260, 179] on font "Chọn tất cả" at bounding box center [266, 177] width 39 height 7
checkbox input "true"
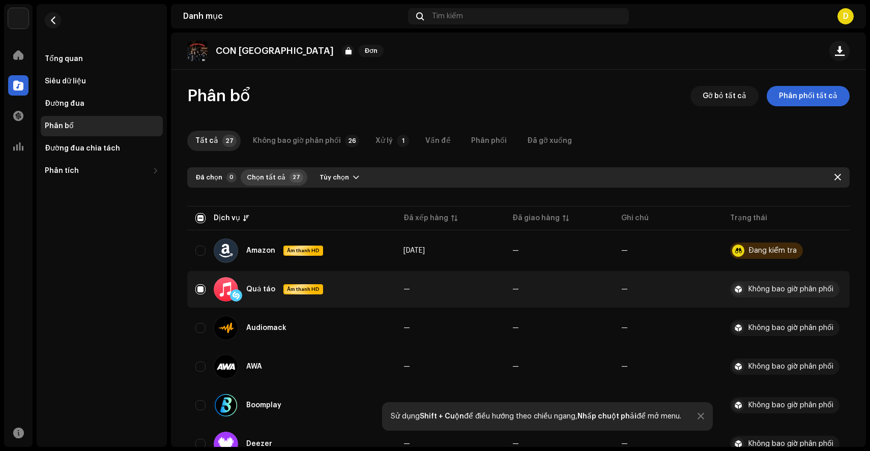
checkbox input "true"
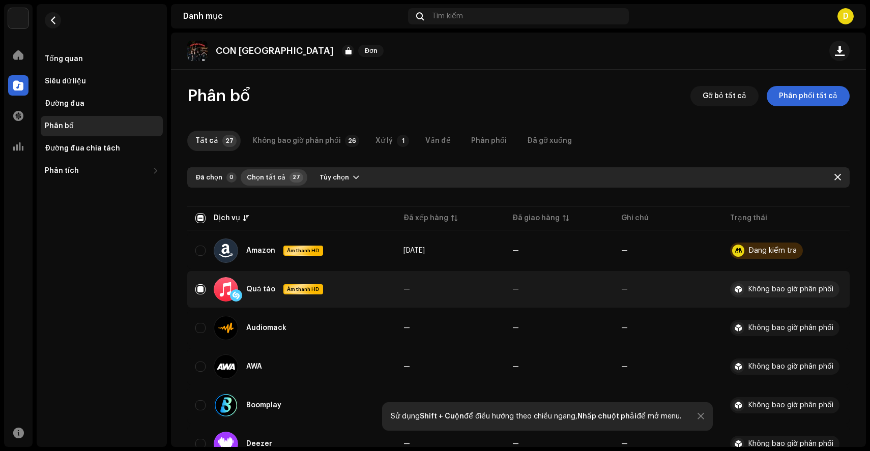
checkbox input "true"
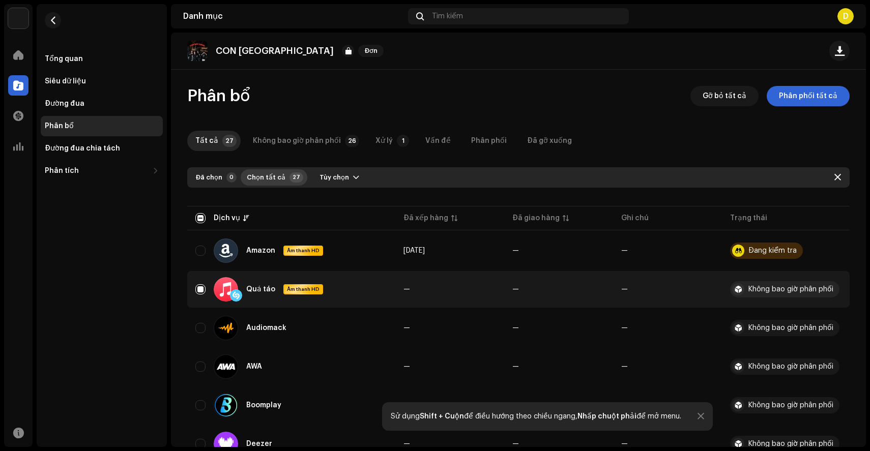
checkbox input "true"
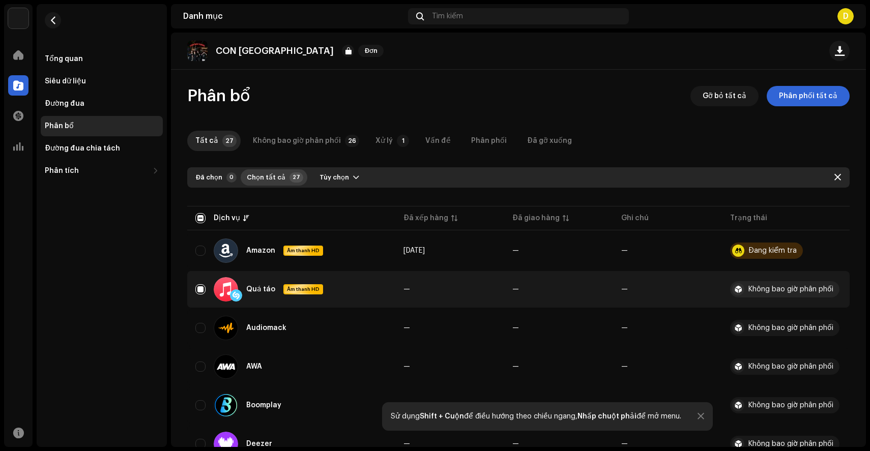
checkbox input "true"
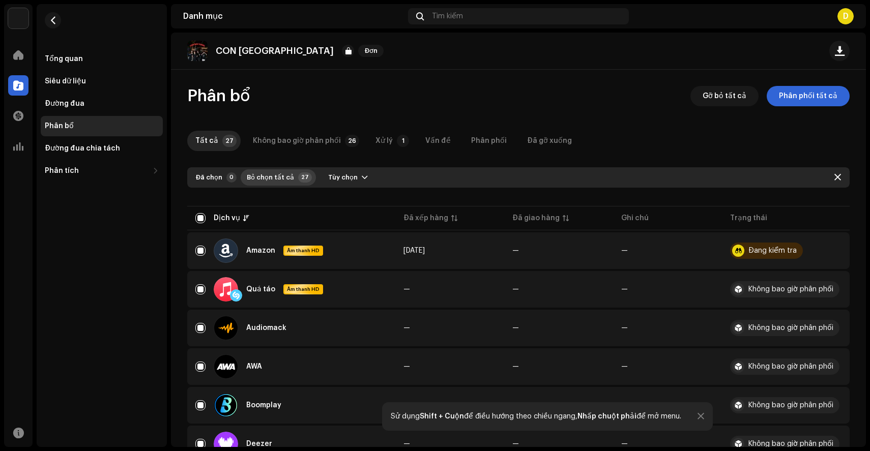
click at [265, 176] on font "Bỏ chọn tất cả" at bounding box center [270, 177] width 47 height 7
checkbox input "false"
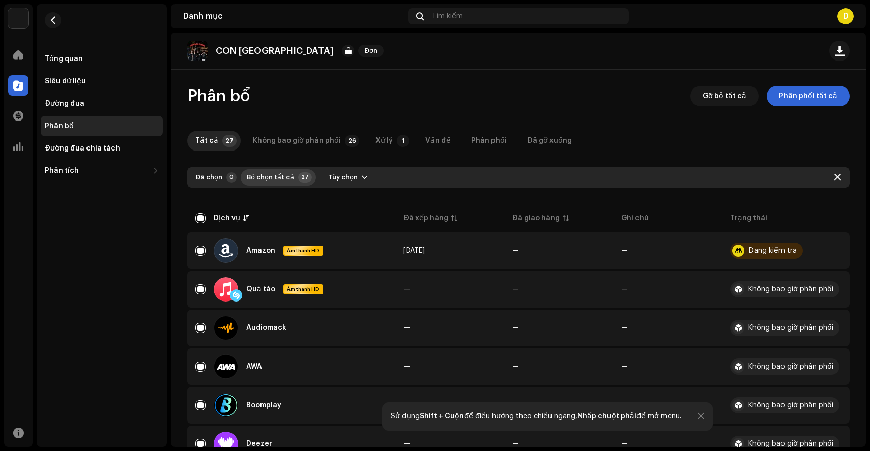
checkbox input "false"
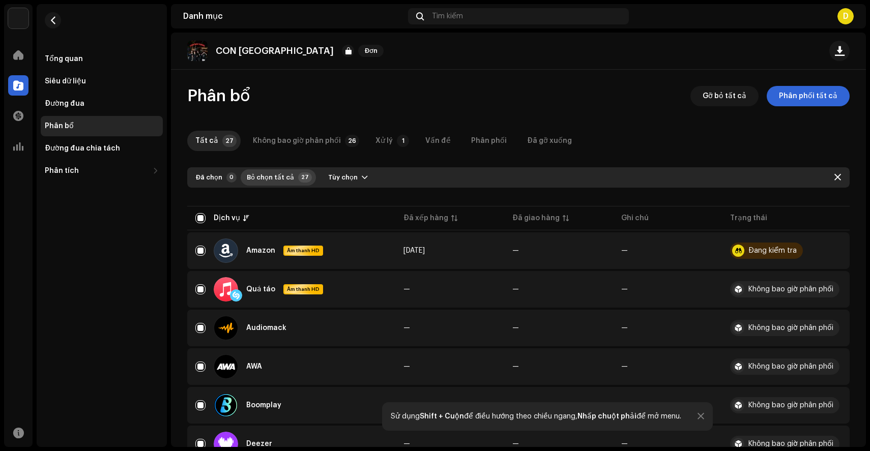
checkbox input "false"
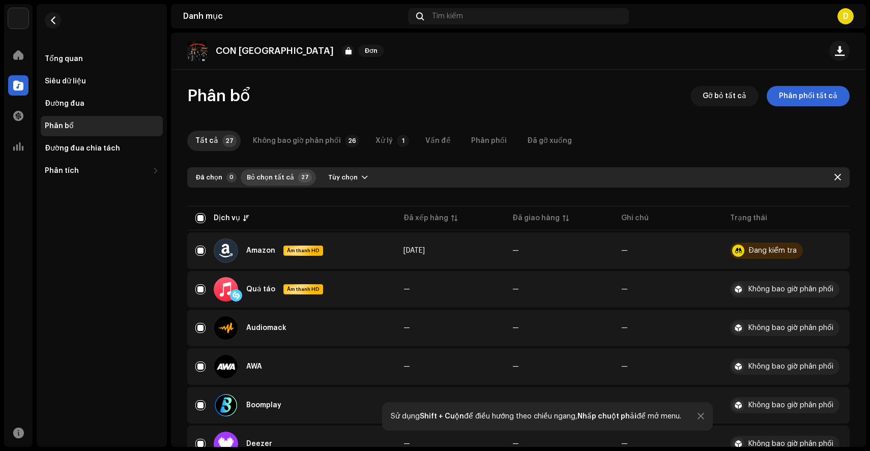
checkbox input "false"
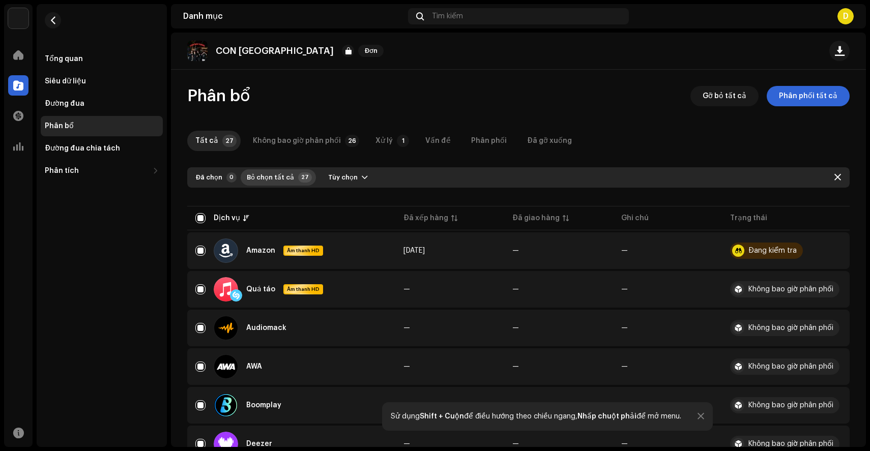
checkbox input "false"
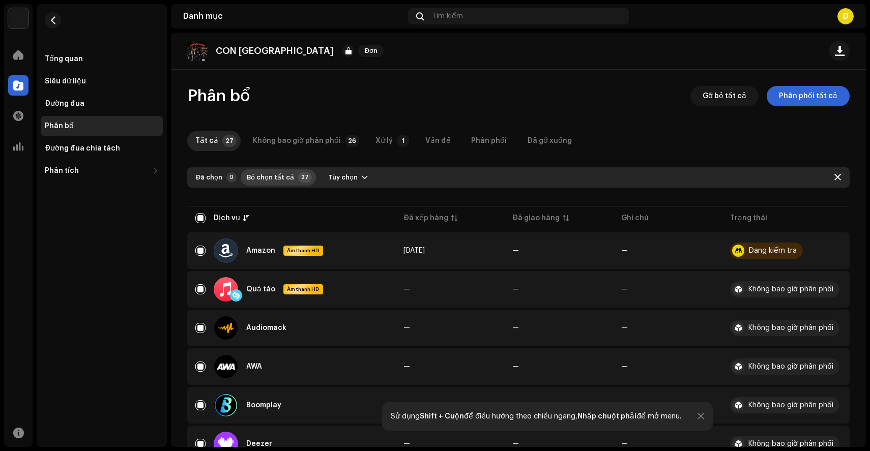
checkbox input "false"
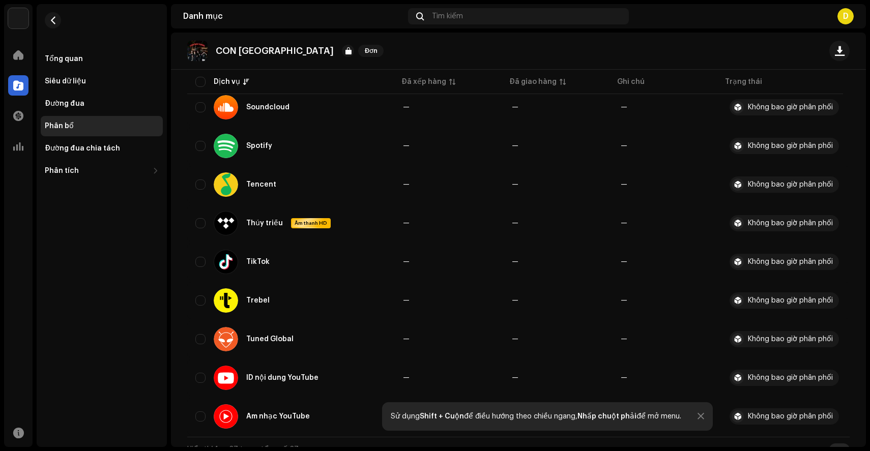
scroll to position [856, 0]
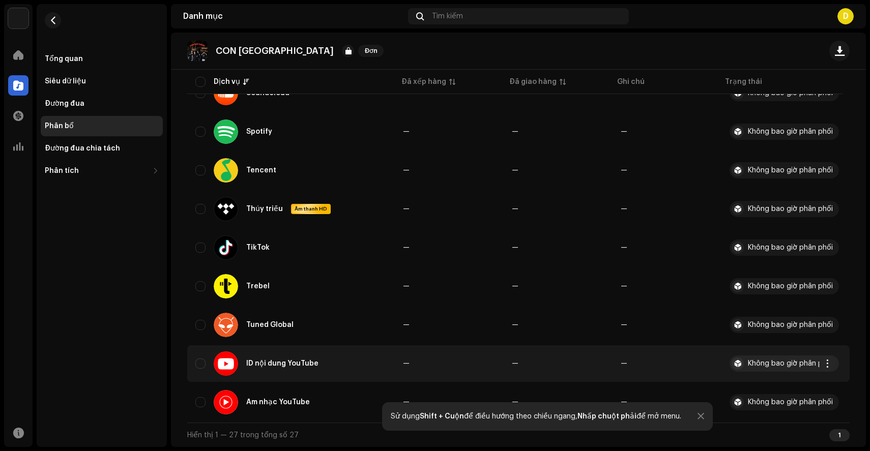
click at [199, 358] on div "ID nội dung YouTube" at bounding box center [290, 364] width 191 height 24
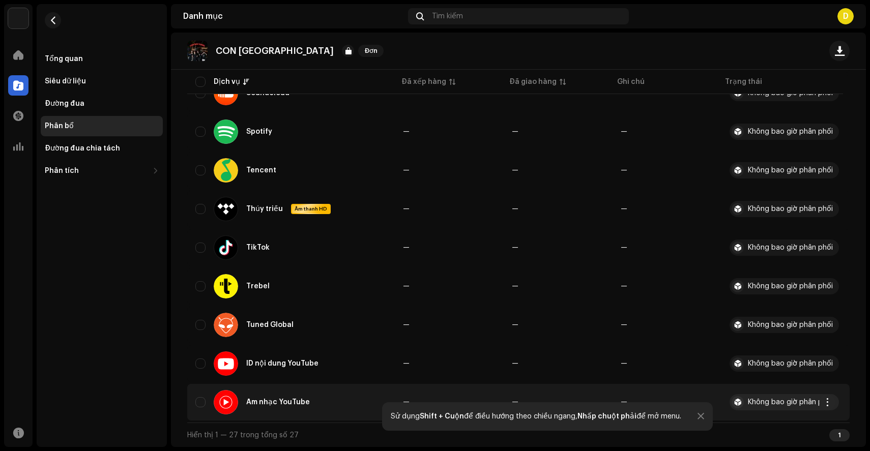
click at [195, 395] on div "Âm nhạc YouTube" at bounding box center [290, 402] width 191 height 24
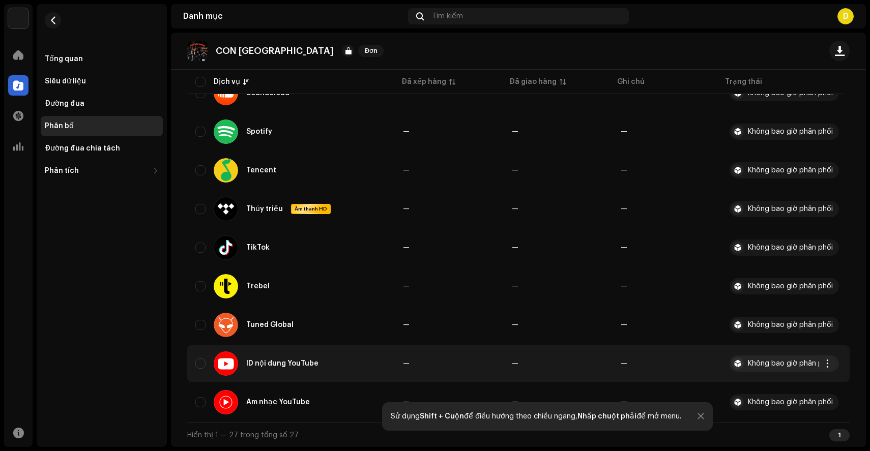
click at [199, 369] on div "ID nội dung YouTube" at bounding box center [290, 364] width 191 height 24
click at [830, 368] on button "button" at bounding box center [827, 364] width 16 height 16
click at [752, 389] on font "Phân phát" at bounding box center [750, 386] width 37 height 7
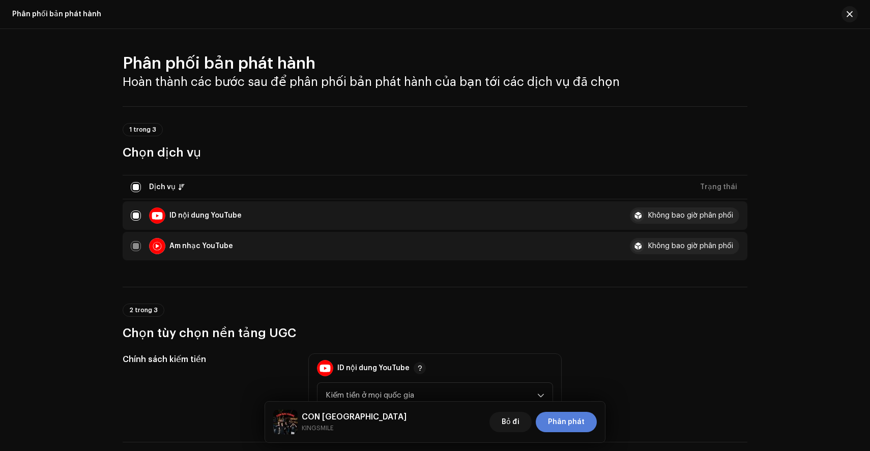
click at [570, 422] on font "Phân phát" at bounding box center [566, 422] width 37 height 7
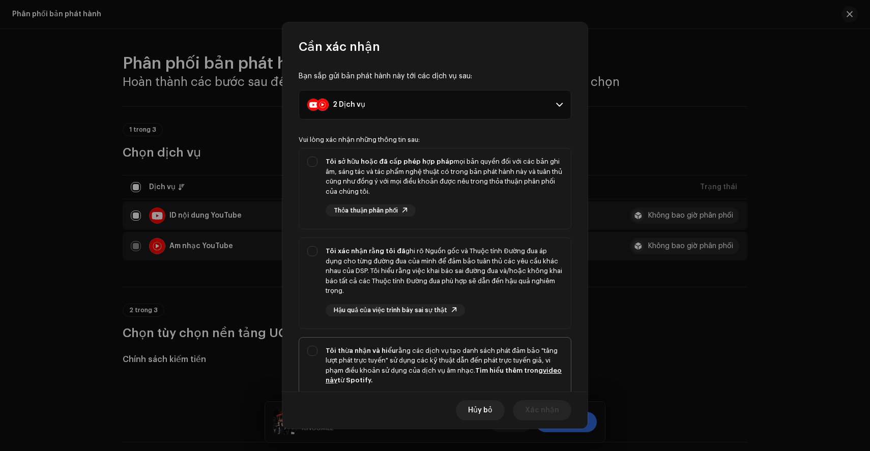
click at [519, 358] on font "rằng các dịch vụ tạo danh sách phát đảm bảo "tăng lượt phát trực tuyến" sử dụng…" at bounding box center [442, 360] width 232 height 26
checkbox input "true"
click at [512, 300] on div "Tôi xác nhận rằng tôi đã ghi rõ Nguồn gốc và Thuộc tính Đường đua áp dụng cho t…" at bounding box center [444, 281] width 237 height 70
checkbox input "true"
click at [513, 214] on div "Tôi sở hữu hoặc đã cấp phép hợp pháp mọi bản quyền đối với các bản ghi âm, sáng…" at bounding box center [444, 187] width 237 height 60
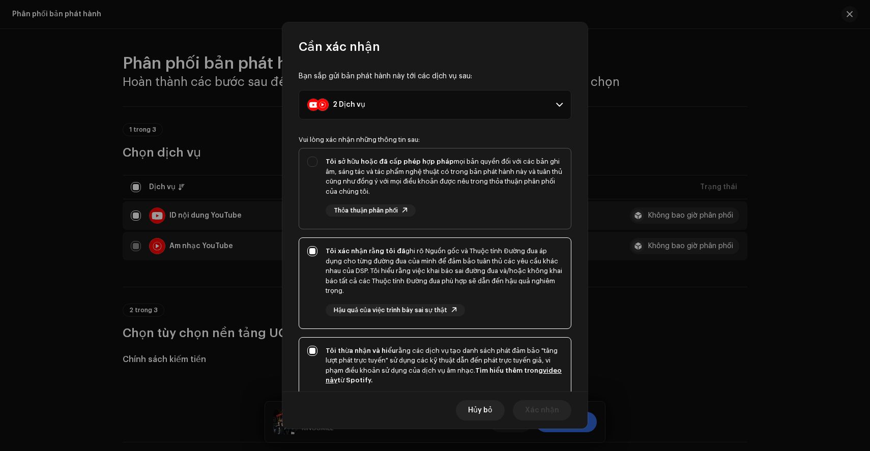
checkbox input "true"
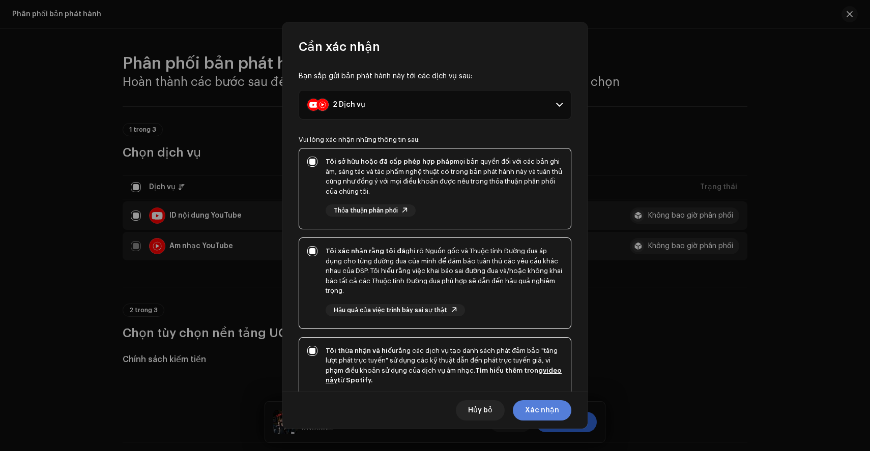
click at [537, 413] on font "Xác nhận" at bounding box center [542, 410] width 34 height 7
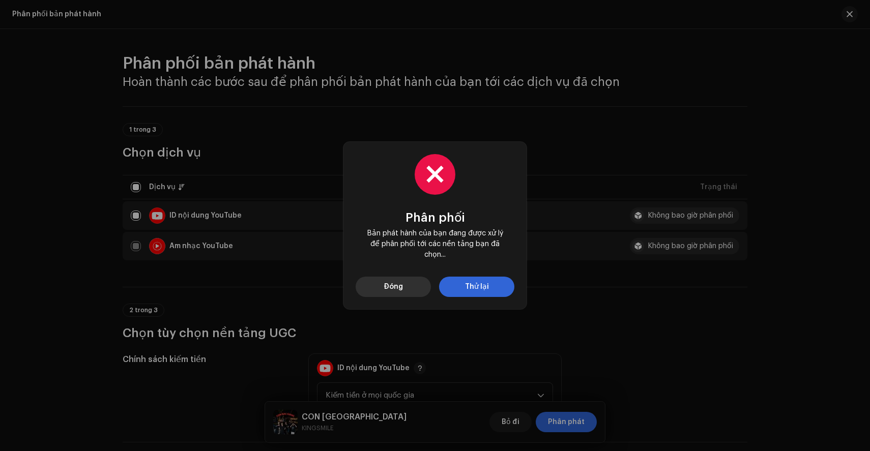
click at [403, 291] on button "Đóng" at bounding box center [393, 287] width 75 height 20
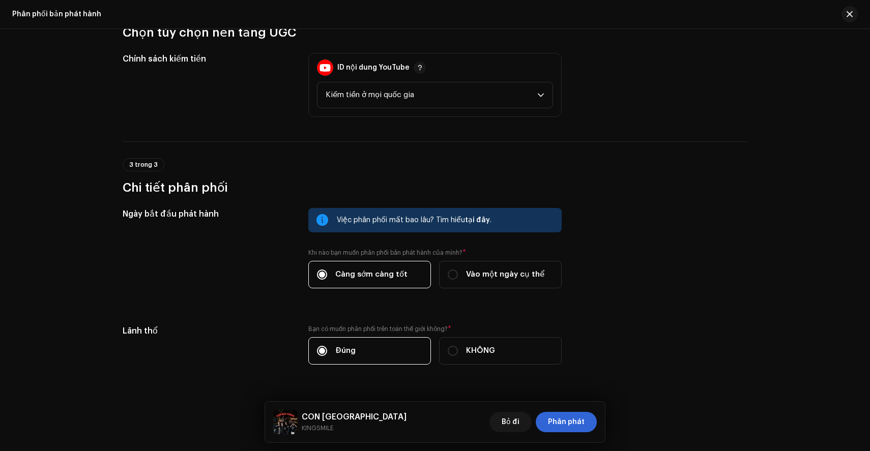
scroll to position [325, 0]
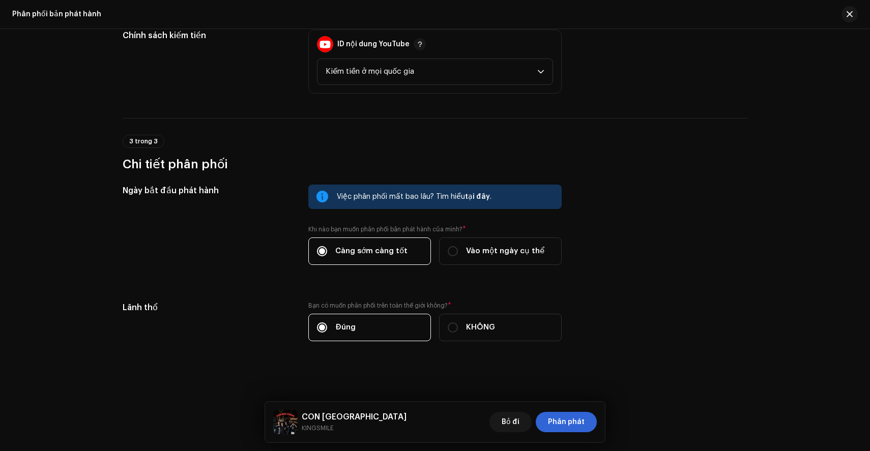
click at [506, 409] on div "CON BẮC GIANG KINGSMILE Bỏ đi Phân phát" at bounding box center [435, 422] width 340 height 41
click at [508, 421] on font "Bỏ đi" at bounding box center [511, 422] width 18 height 7
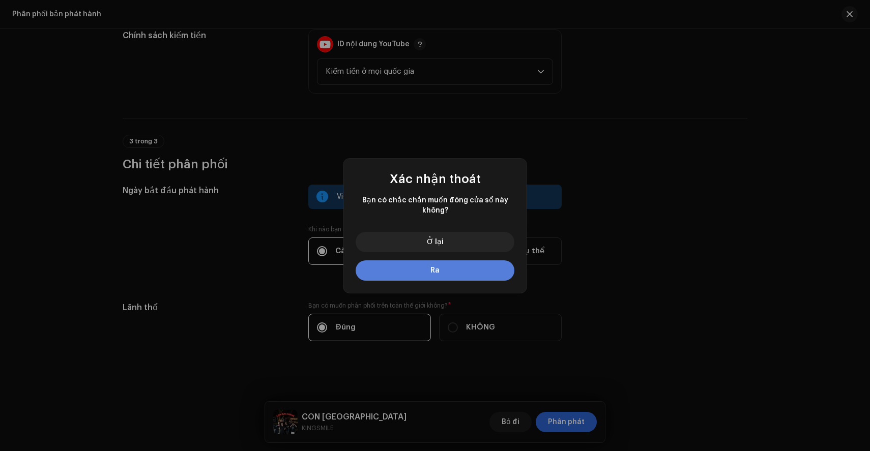
click at [466, 268] on button "Ra" at bounding box center [435, 270] width 159 height 20
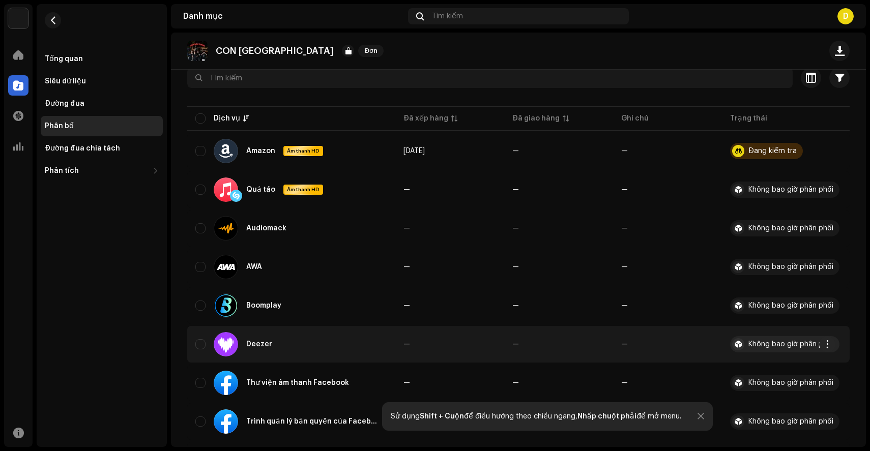
scroll to position [145, 0]
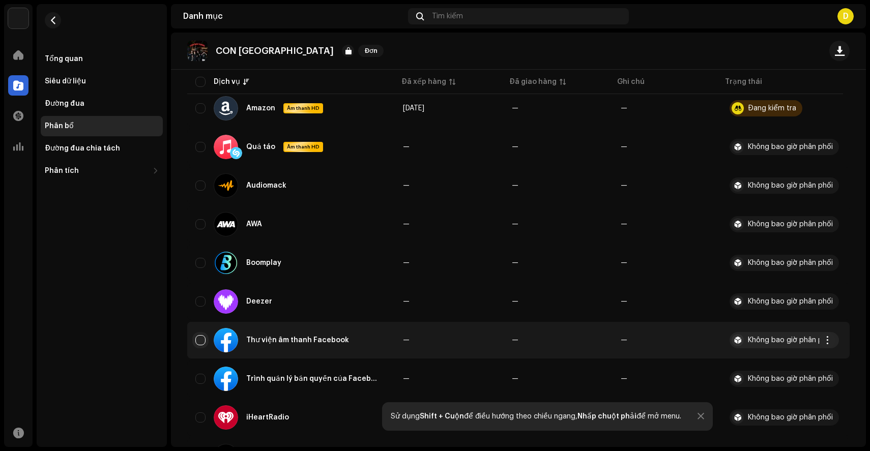
click at [200, 338] on input "Row Unselected" at bounding box center [200, 340] width 10 height 10
checkbox input "true"
click at [828, 338] on span "button" at bounding box center [828, 340] width 8 height 8
click at [766, 356] on div "Phân phát" at bounding box center [779, 363] width 103 height 20
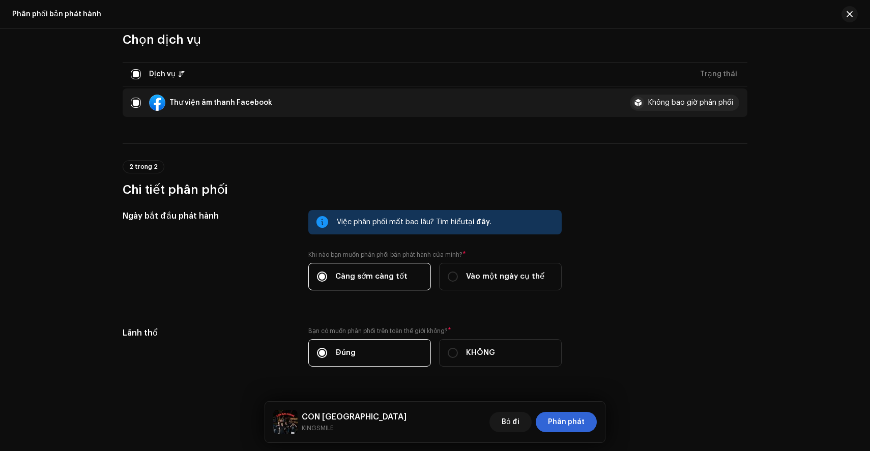
scroll to position [139, 0]
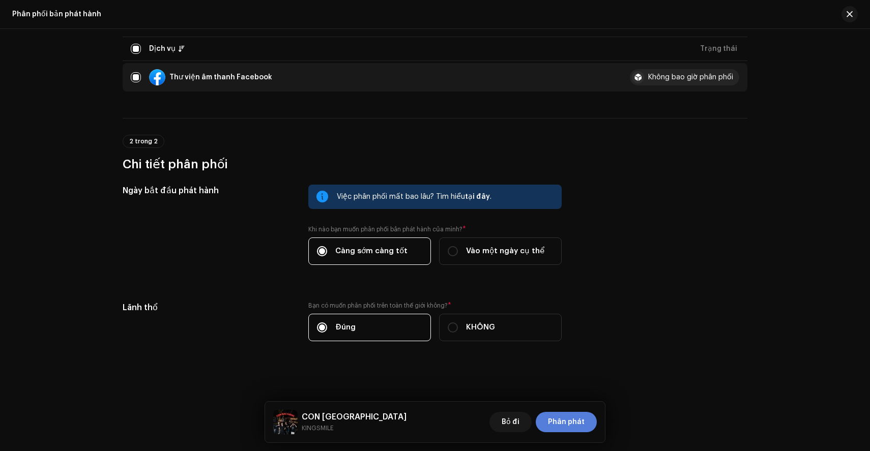
click at [561, 422] on font "Phân phát" at bounding box center [566, 422] width 37 height 7
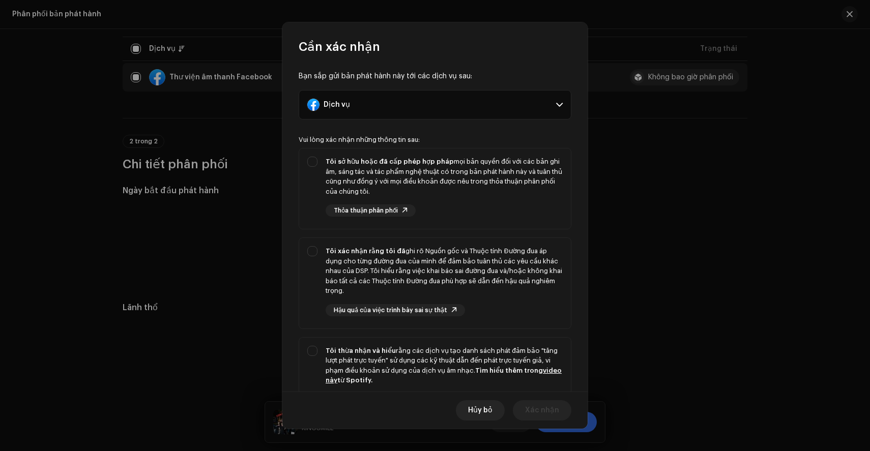
click at [490, 329] on p-selectbutton "Tôi sở hữu hoặc đã cấp phép hợp pháp mọi bản quyền đối với các bản ghi âm, sáng…" at bounding box center [435, 291] width 273 height 287
click at [485, 347] on font "rằng các dịch vụ tạo danh sách phát đảm bảo "tăng lượt phát trực tuyến" sử dụng…" at bounding box center [442, 360] width 232 height 26
checkbox input "true"
click at [502, 290] on div "Tôi xác nhận rằng tôi đã ghi rõ Nguồn gốc và Thuộc tính Đường đua áp dụng cho t…" at bounding box center [444, 271] width 237 height 50
checkbox input "true"
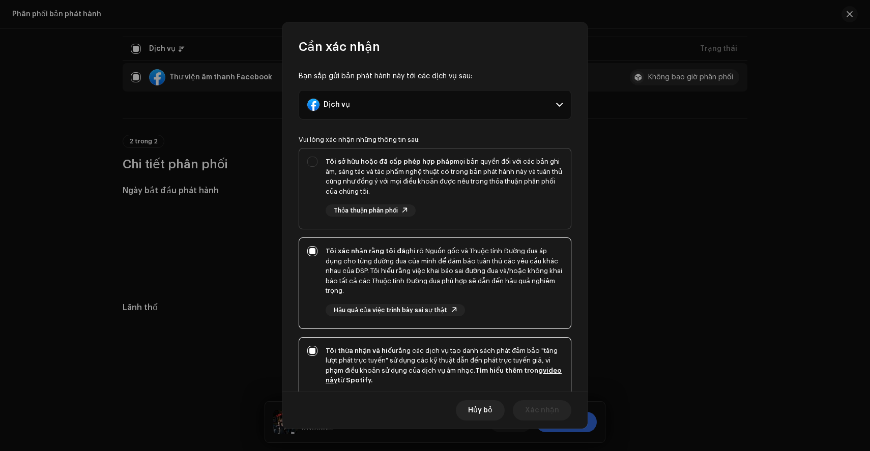
click at [502, 211] on div "Tôi sở hữu hoặc đã cấp phép hợp pháp mọi bản quyền đối với các bản ghi âm, sáng…" at bounding box center [444, 187] width 237 height 60
checkbox input "true"
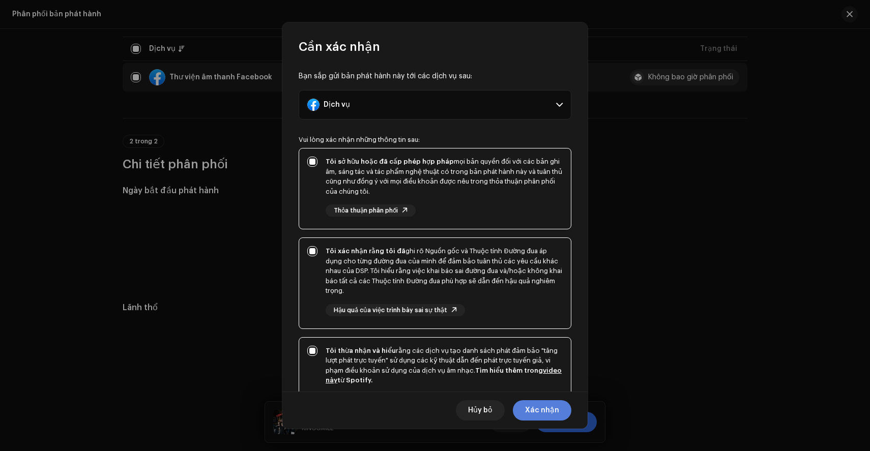
click at [546, 403] on span "Xác nhận" at bounding box center [542, 410] width 34 height 20
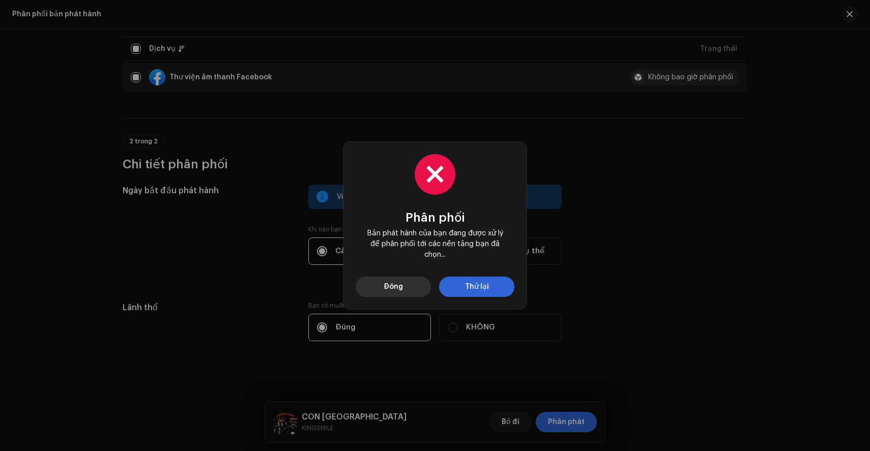
click at [387, 297] on span "Đóng" at bounding box center [393, 287] width 19 height 20
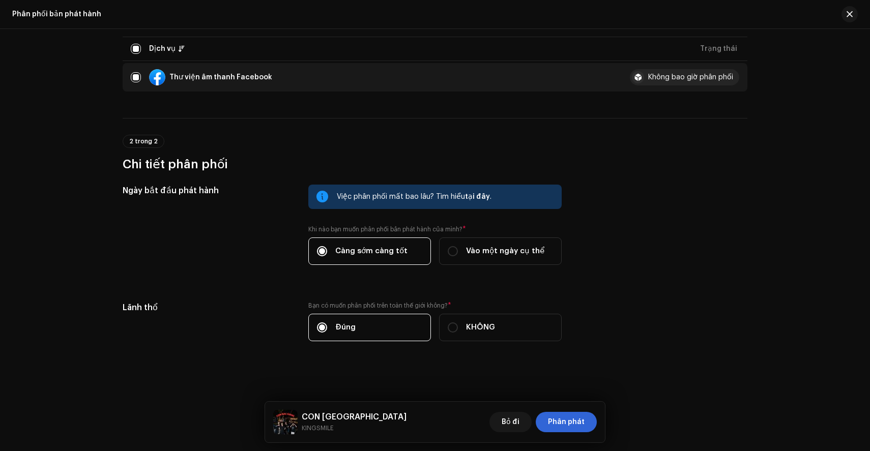
click at [857, 8] on div at bounding box center [845, 14] width 24 height 16
click at [845, 12] on button "button" at bounding box center [849, 14] width 16 height 16
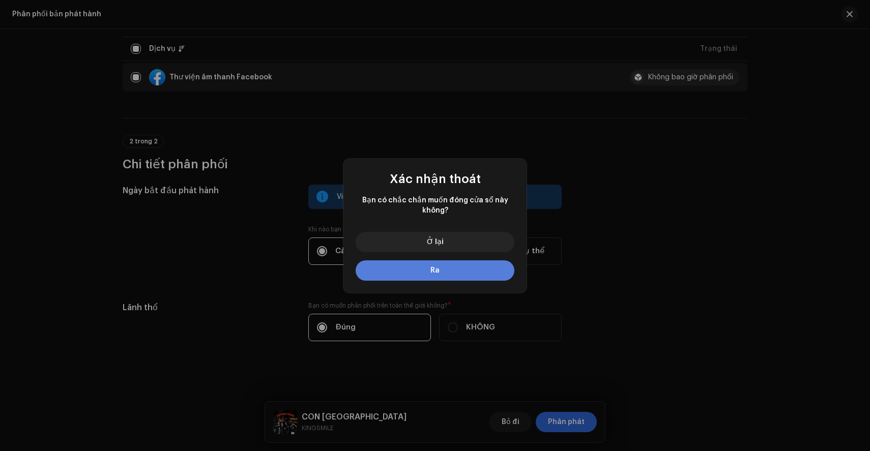
click at [454, 277] on button "Ra" at bounding box center [435, 270] width 159 height 20
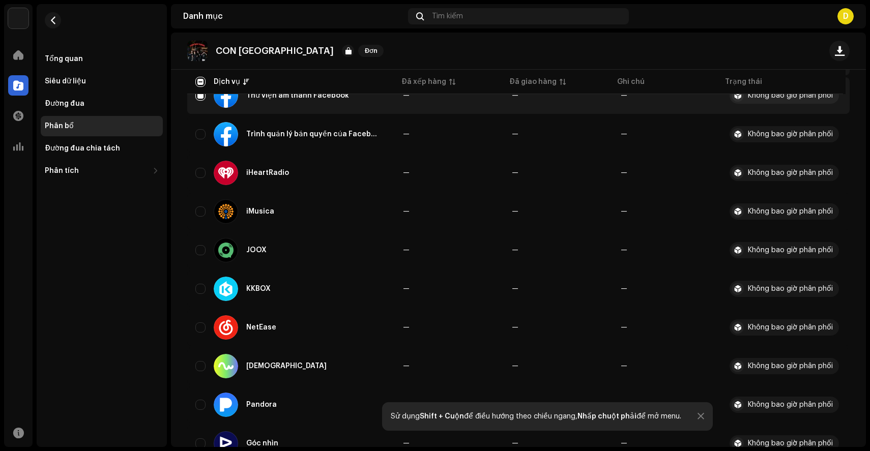
scroll to position [0, 0]
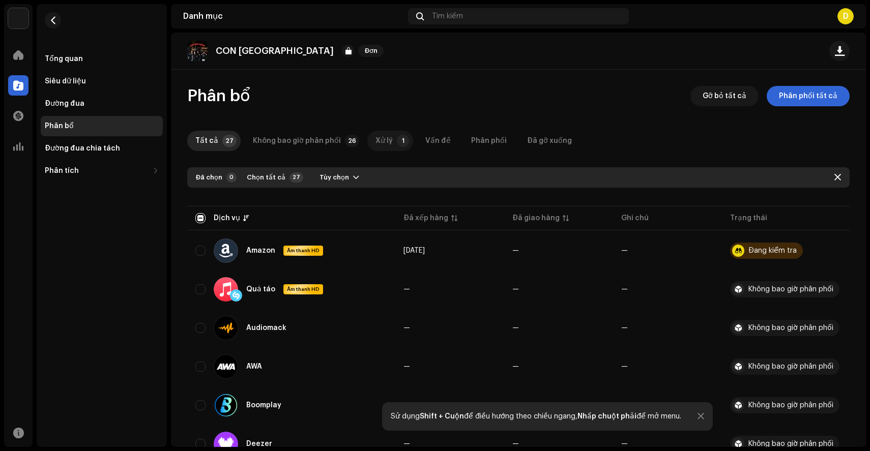
click at [380, 146] on div "Xử lý" at bounding box center [383, 141] width 17 height 20
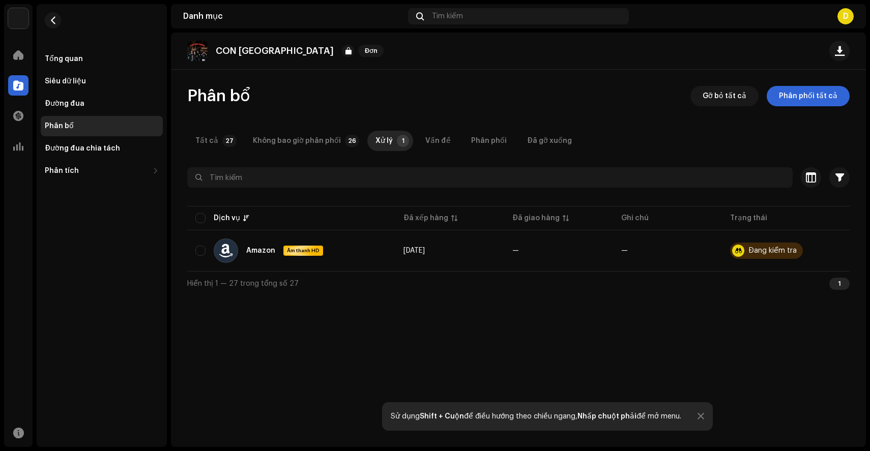
click at [439, 153] on div "Phân bổ Gỡ bỏ tất cả Phân phối tất cả Tất cả 27 Không bao giờ phân phối 26 Xử l…" at bounding box center [518, 191] width 695 height 210
click at [108, 150] on font "Đường đua chia tách" at bounding box center [82, 148] width 75 height 7
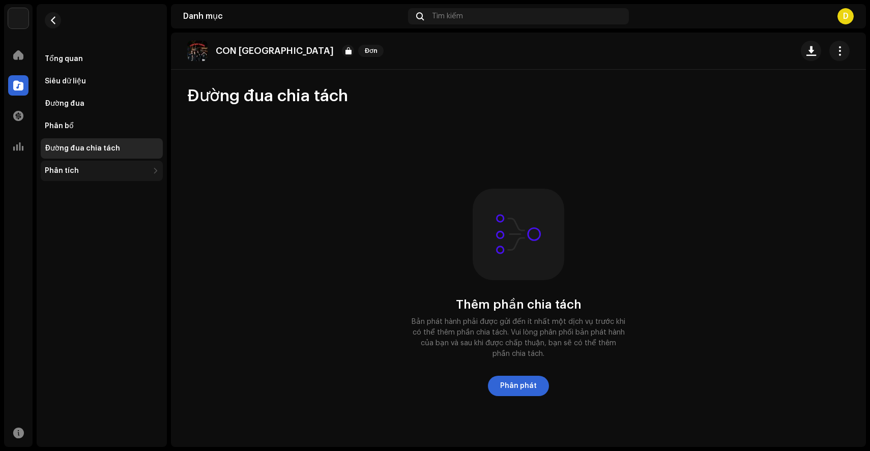
click at [82, 178] on div "Phân tích" at bounding box center [102, 171] width 122 height 20
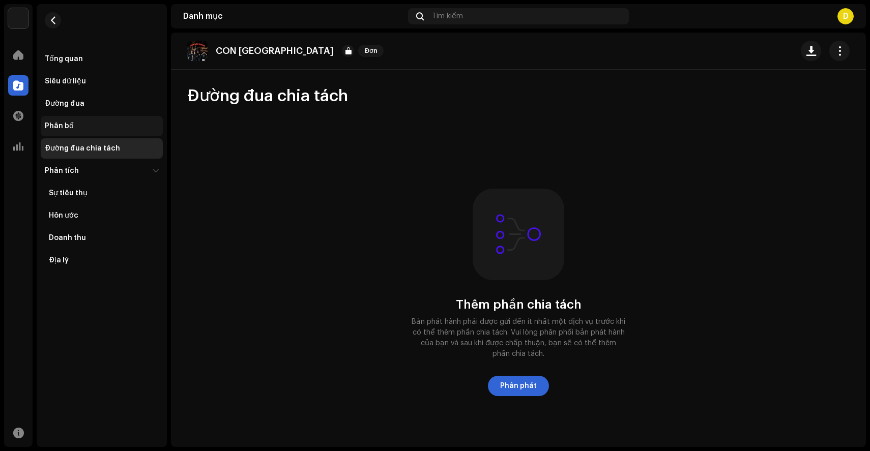
click at [85, 120] on div "Phân bổ" at bounding box center [102, 126] width 122 height 20
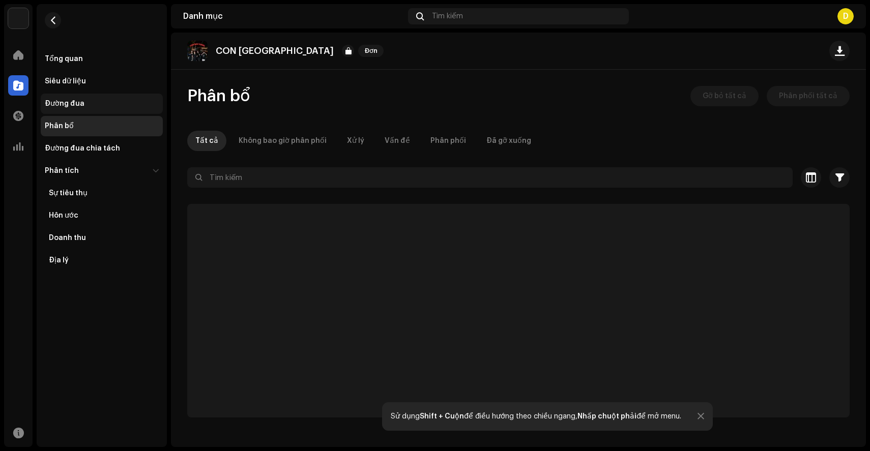
click at [82, 106] on font "Đường đua" at bounding box center [65, 103] width 40 height 7
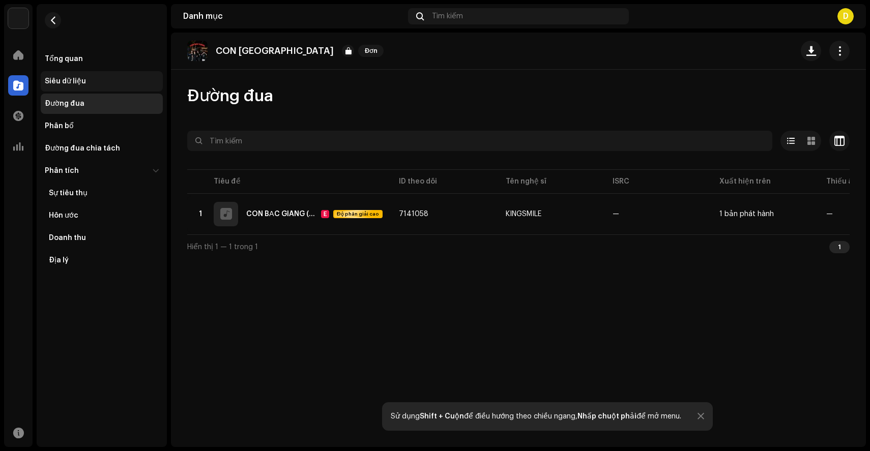
click at [91, 89] on div "Siêu dữ liệu" at bounding box center [102, 81] width 122 height 20
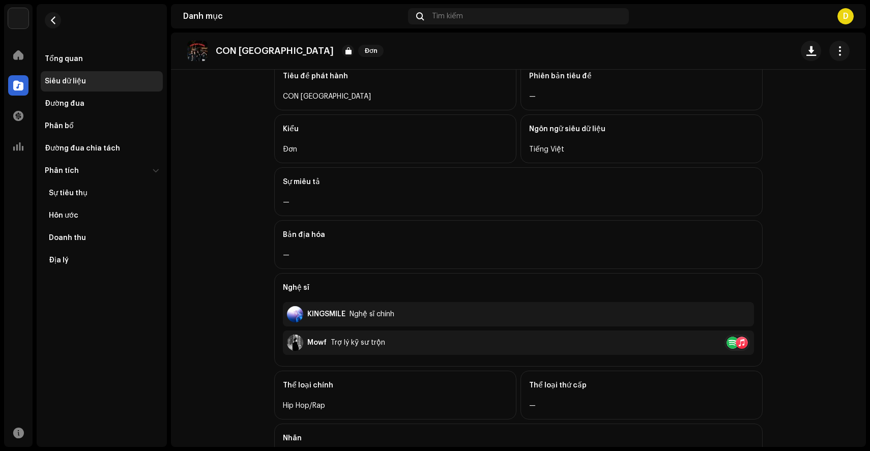
scroll to position [70, 0]
click at [495, 347] on div "Mowf Trợ lý kỹ sư trộn" at bounding box center [518, 342] width 471 height 24
click at [444, 314] on div "KINGSMILE Nghệ sĩ chính" at bounding box center [518, 313] width 471 height 24
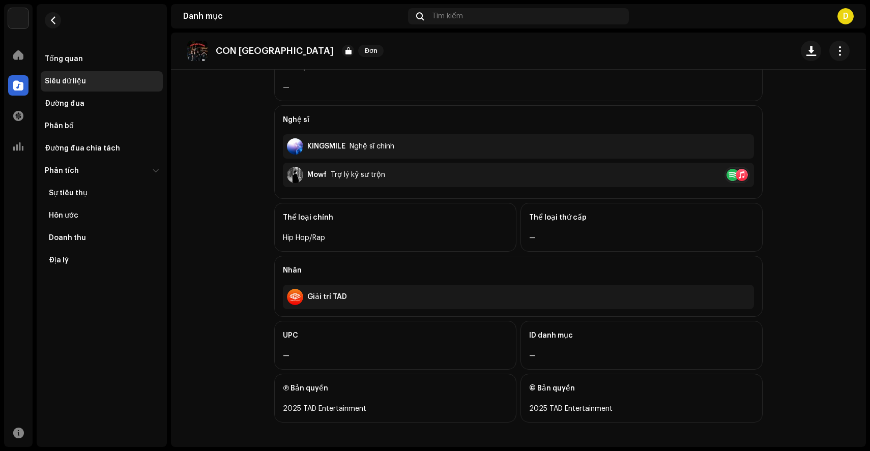
scroll to position [0, 0]
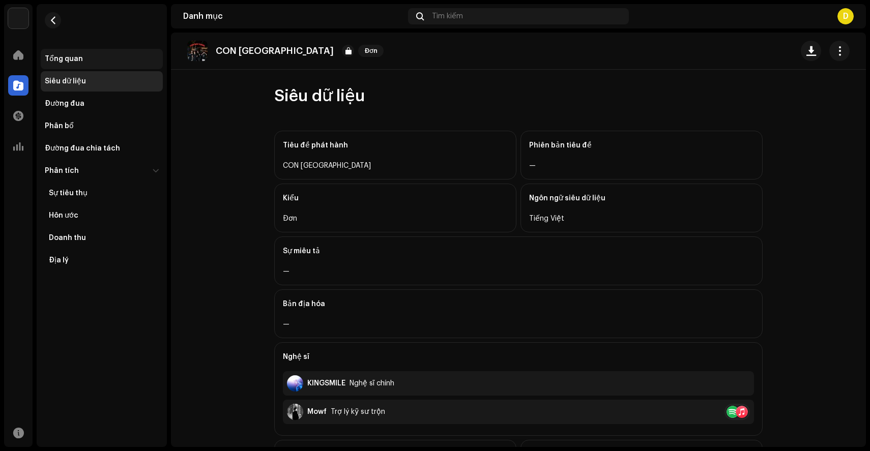
click at [62, 56] on font "Tổng quan" at bounding box center [64, 58] width 38 height 7
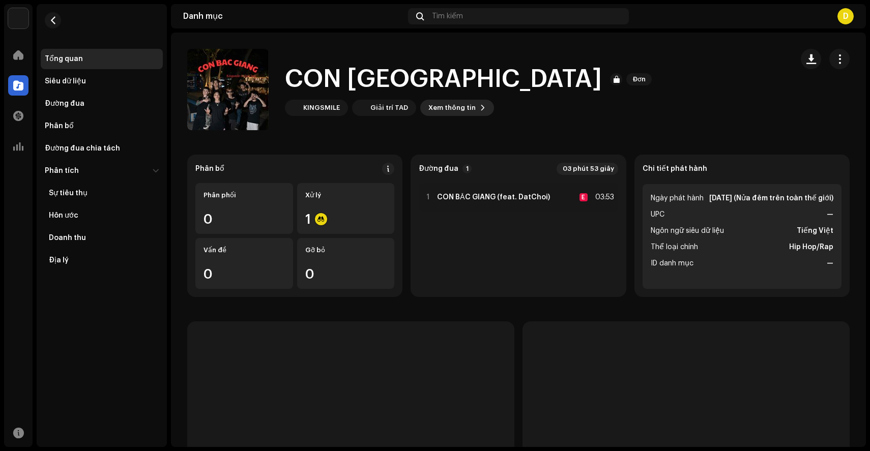
click at [445, 112] on span "Xem thông tin" at bounding box center [451, 108] width 47 height 20
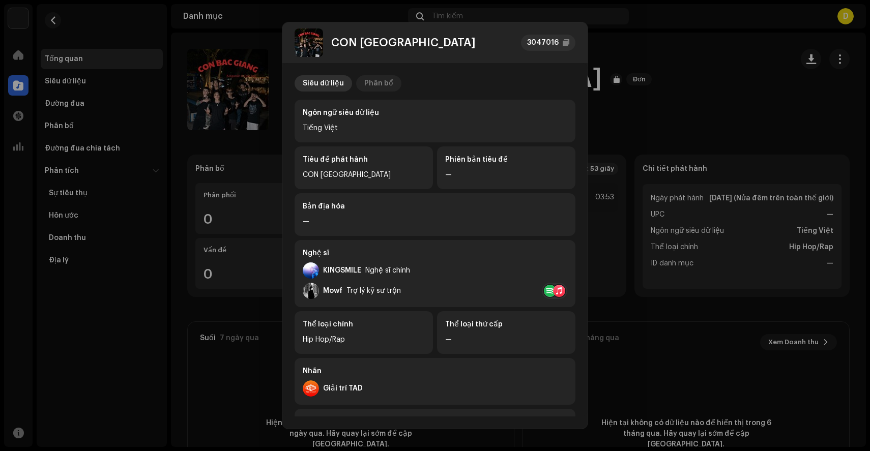
click at [370, 82] on font "Phân bổ" at bounding box center [378, 83] width 29 height 7
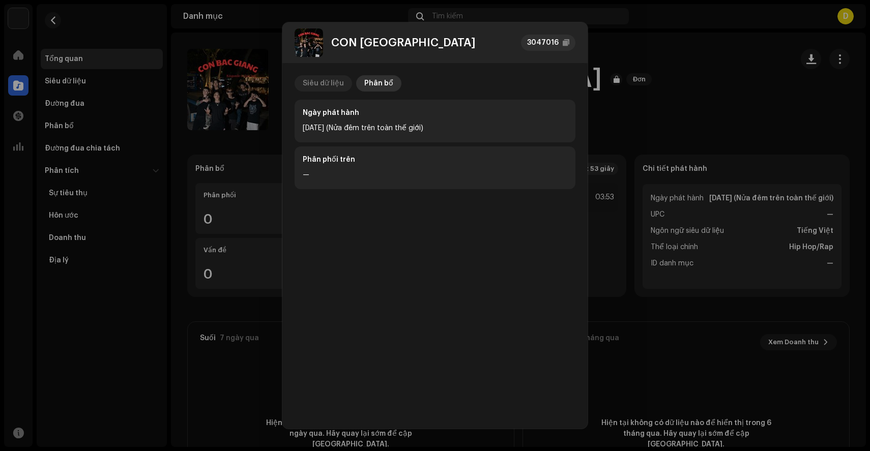
click at [324, 83] on font "Siêu dữ liệu" at bounding box center [323, 83] width 41 height 7
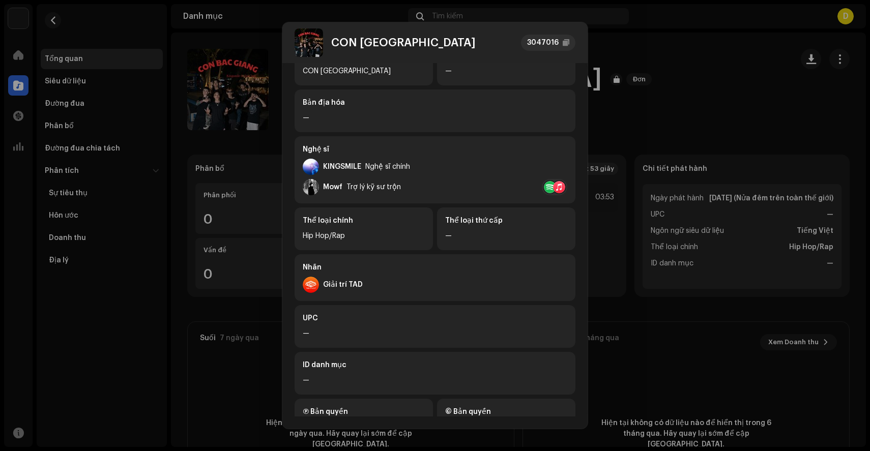
scroll to position [141, 0]
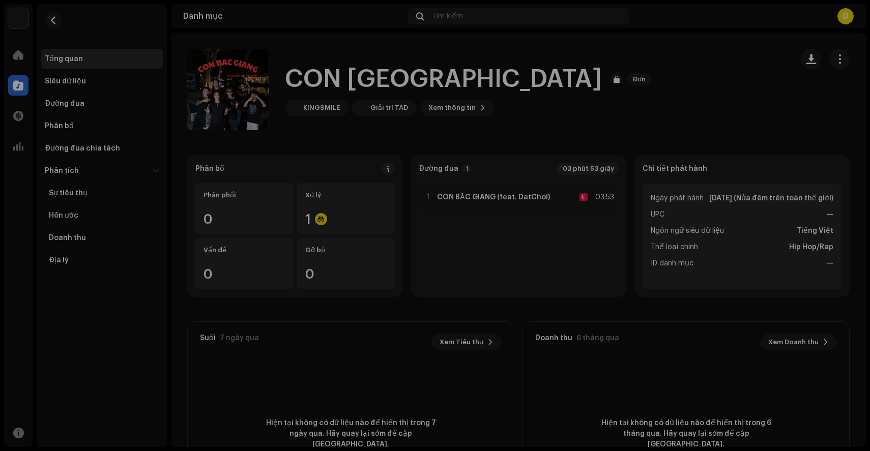
click at [702, 215] on div "CON [GEOGRAPHIC_DATA] 3047016 Siêu dữ liệu Phân bổ Ngôn ngữ siêu dữ liệu Tiếng …" at bounding box center [435, 225] width 870 height 451
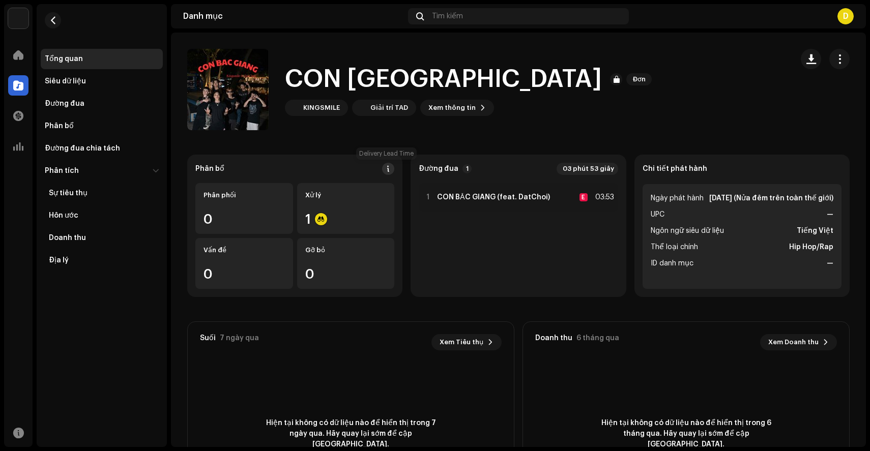
click at [387, 165] on span at bounding box center [388, 169] width 7 height 8
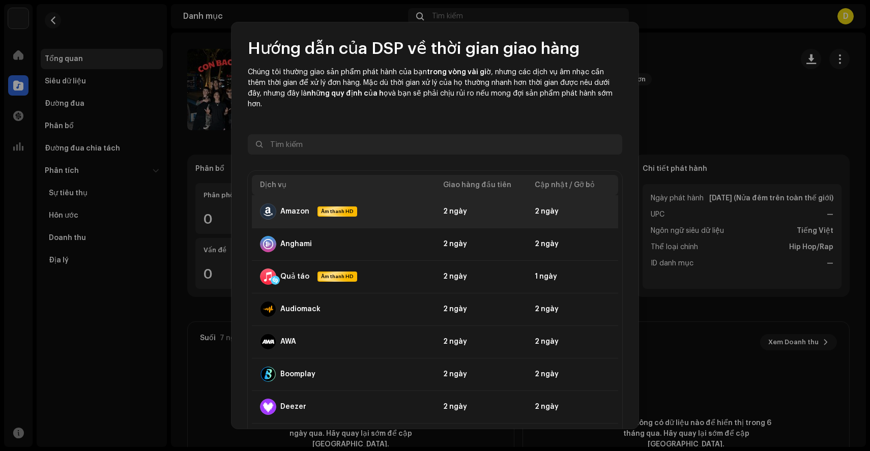
click at [314, 204] on div "Amazon Âm thanh HD" at bounding box center [308, 212] width 97 height 16
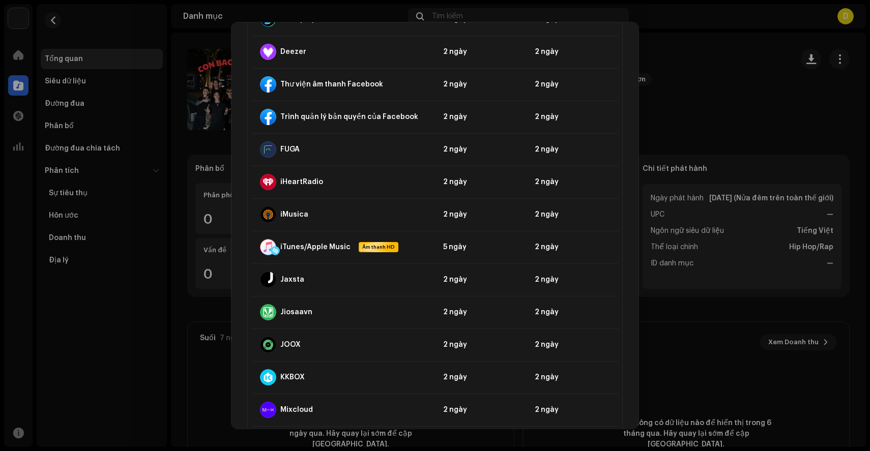
scroll to position [0, 0]
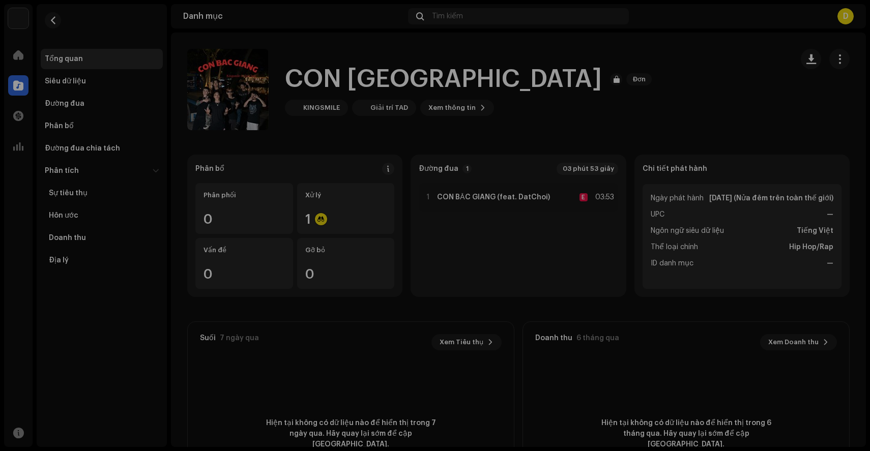
click at [703, 127] on div "Hướng dẫn của DSP về thời gian giao hàng Chúng tôi thường giao sản phẩm phát hà…" at bounding box center [435, 225] width 870 height 451
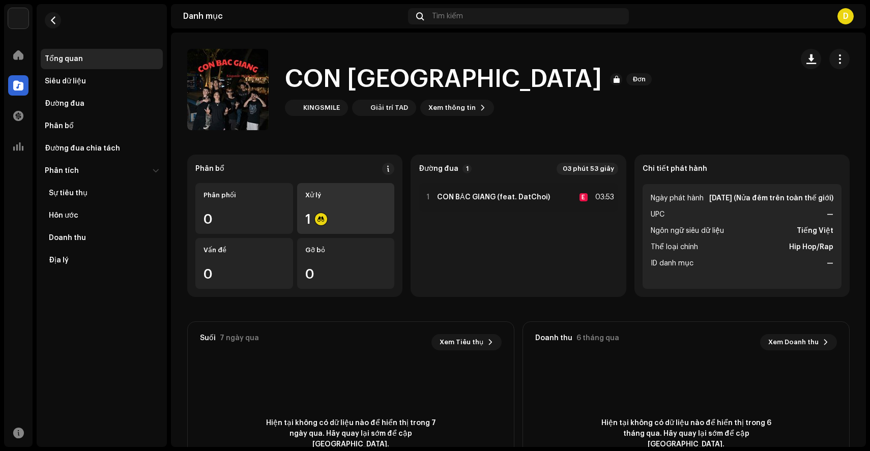
click at [344, 206] on div "Xử lý 1" at bounding box center [346, 208] width 98 height 51
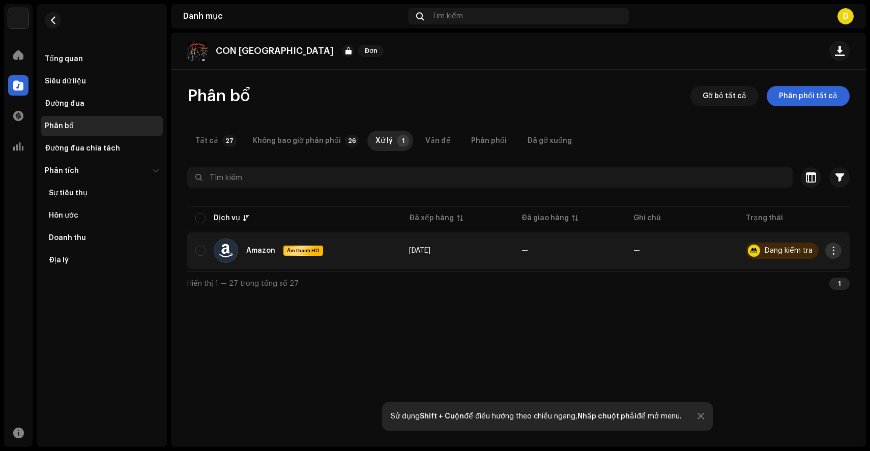
click at [835, 252] on span "button" at bounding box center [834, 251] width 8 height 8
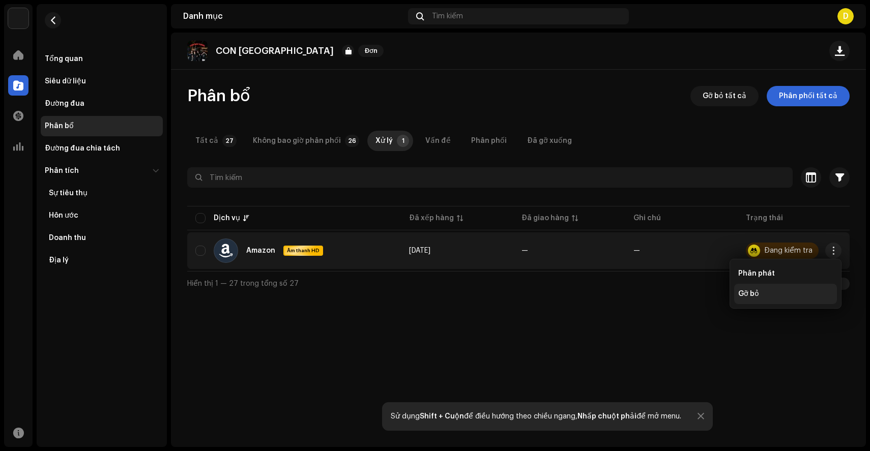
click at [768, 294] on div "Gỡ bỏ" at bounding box center [785, 294] width 95 height 8
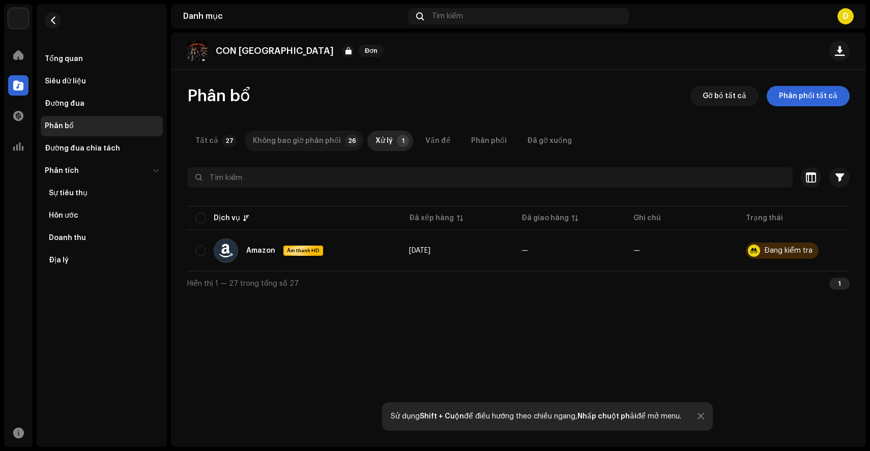
click at [307, 143] on font "Không bao giờ phân phối" at bounding box center [297, 140] width 88 height 7
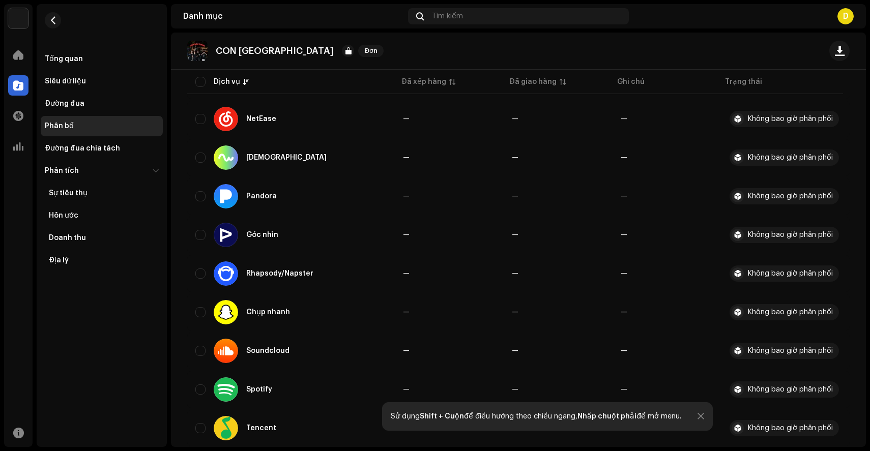
scroll to position [818, 0]
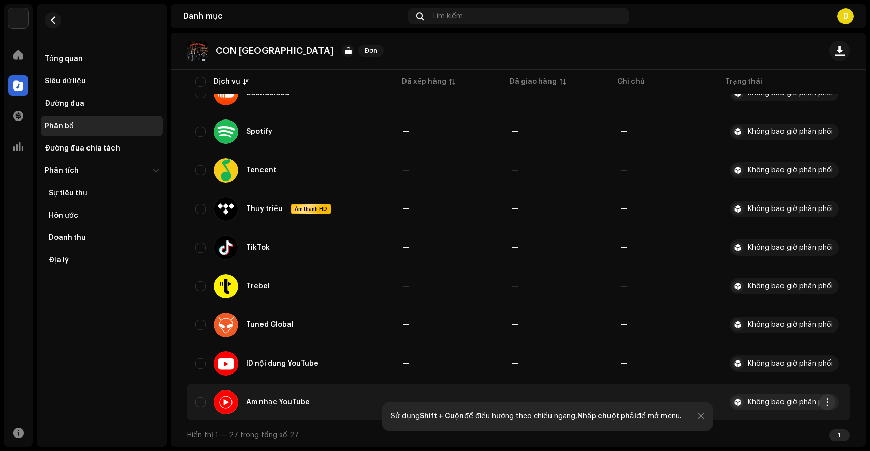
click at [826, 403] on span "button" at bounding box center [828, 402] width 8 height 8
click at [765, 424] on font "Phân phát" at bounding box center [750, 425] width 37 height 7
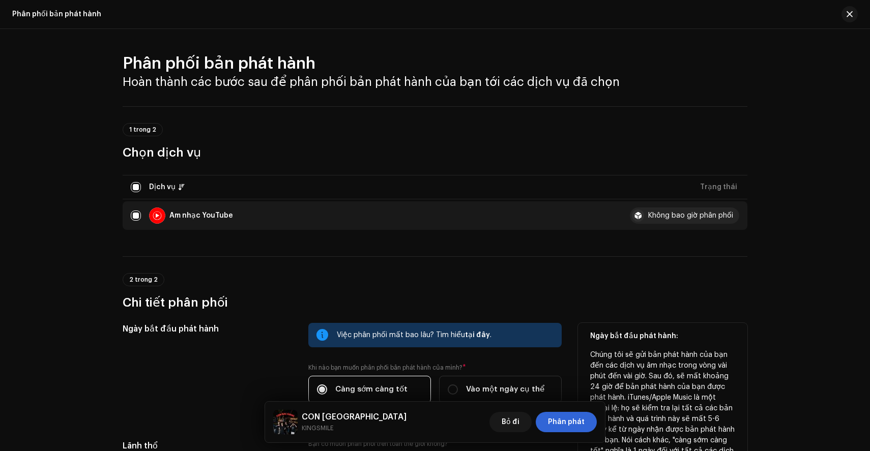
scroll to position [139, 0]
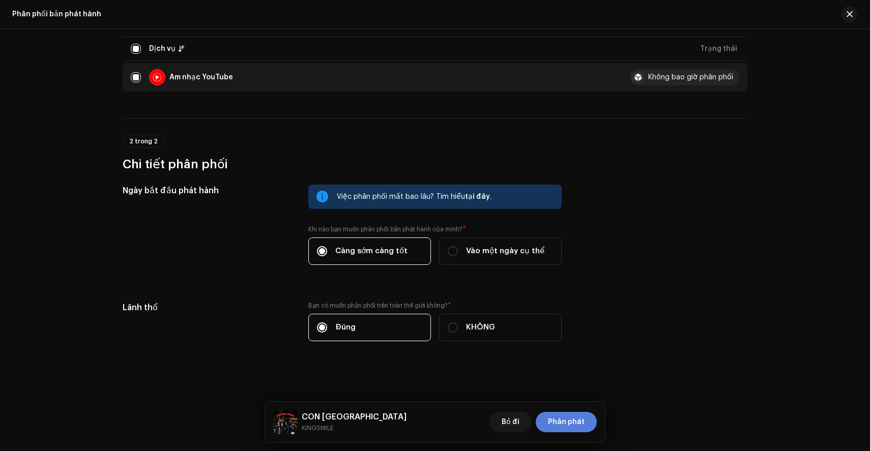
click at [567, 420] on font "Phân phát" at bounding box center [566, 422] width 37 height 7
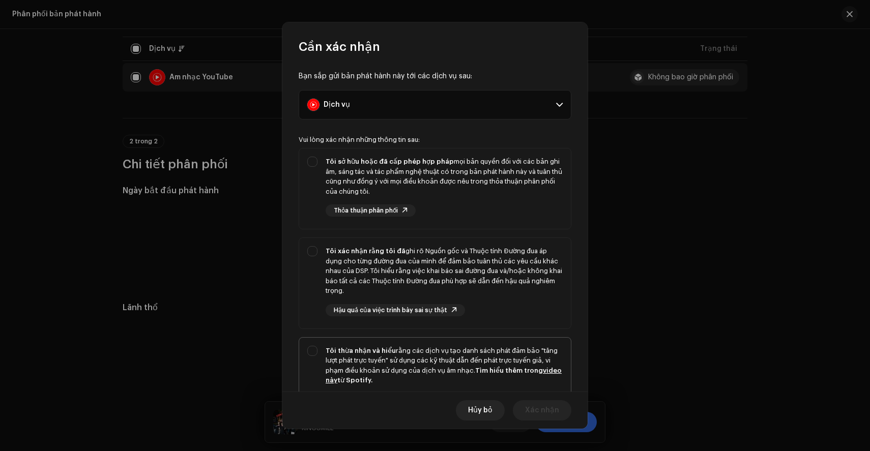
click at [522, 370] on font "Tìm hiểu thêm trong" at bounding box center [509, 370] width 68 height 7
checkbox input "true"
click at [511, 275] on div "Tôi xác nhận rằng tôi đã ghi rõ Nguồn gốc và Thuộc tính Đường đua áp dụng cho t…" at bounding box center [444, 271] width 237 height 50
checkbox input "true"
click at [505, 207] on div "Tôi sở hữu hoặc đã cấp phép hợp pháp mọi bản quyền đối với các bản ghi âm, sáng…" at bounding box center [444, 187] width 237 height 60
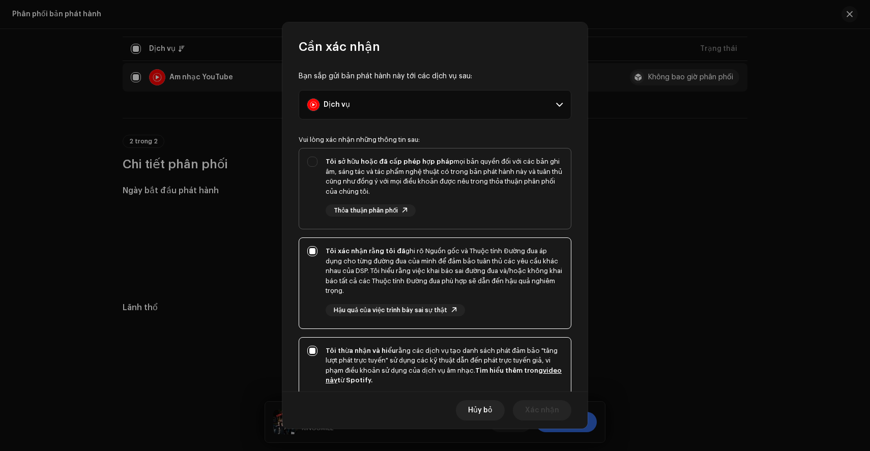
checkbox input "true"
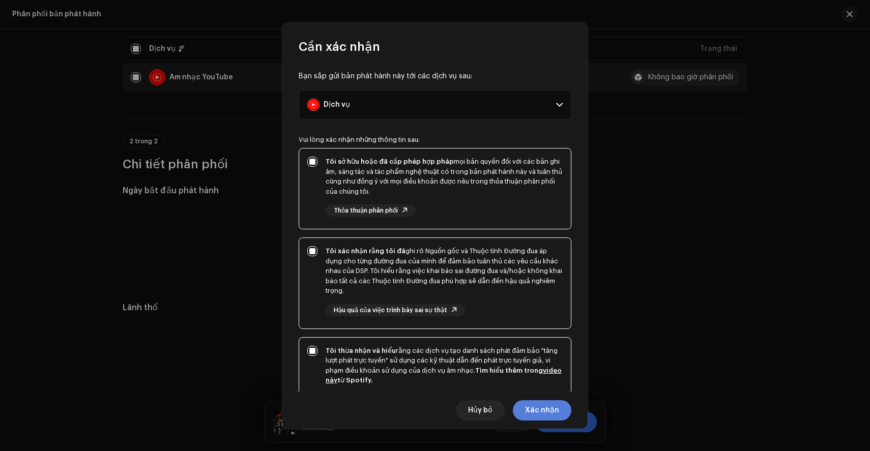
click at [538, 407] on font "Xác nhận" at bounding box center [542, 410] width 34 height 7
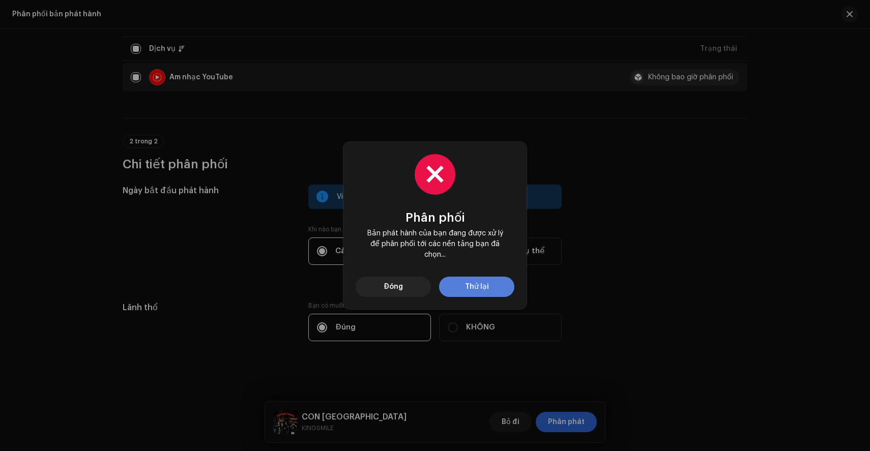
click at [443, 294] on button "Thử lại" at bounding box center [476, 287] width 75 height 20
click at [407, 281] on button "Đóng" at bounding box center [393, 287] width 75 height 20
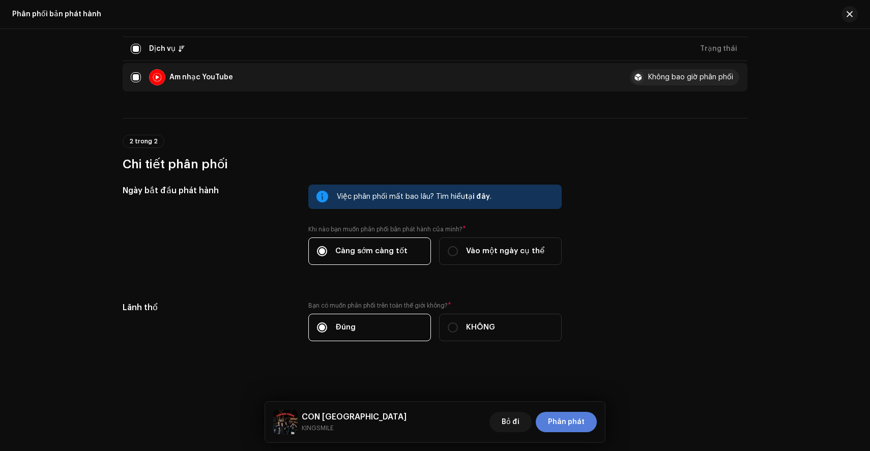
click at [579, 420] on font "Phân phát" at bounding box center [566, 422] width 37 height 7
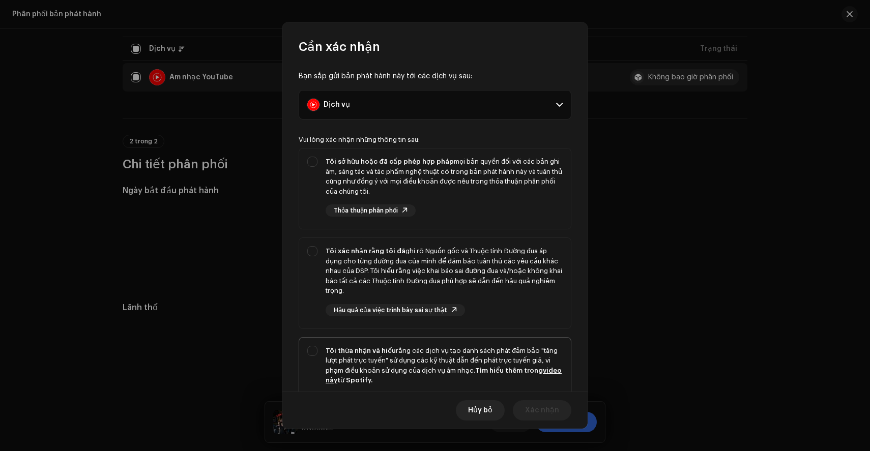
click at [502, 371] on font "Tìm hiểu thêm trong" at bounding box center [509, 370] width 68 height 7
checkbox input "true"
click at [518, 296] on div "Tôi xác nhận rằng tôi đã ghi rõ Nguồn gốc và Thuộc tính Đường đua áp dụng cho t…" at bounding box center [444, 281] width 237 height 70
checkbox input "true"
click at [488, 190] on div "Tôi sở hữu hoặc đã cấp phép hợp pháp mọi bản quyền đối với các bản ghi âm, sáng…" at bounding box center [444, 177] width 237 height 40
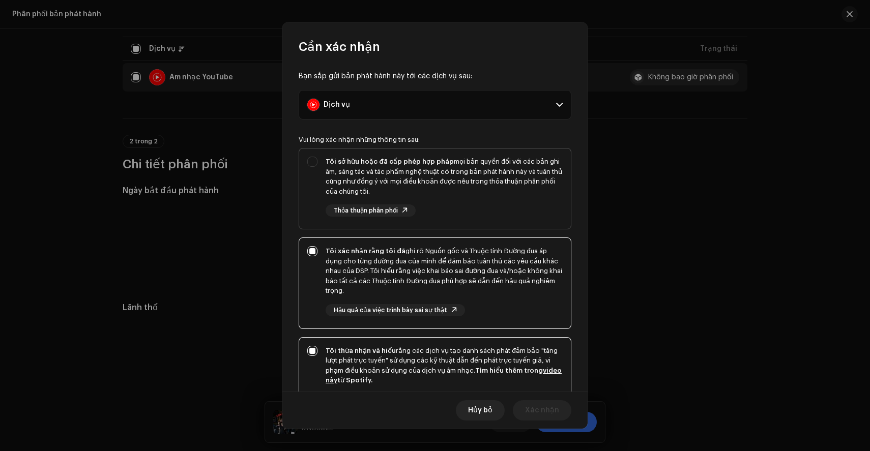
checkbox input "true"
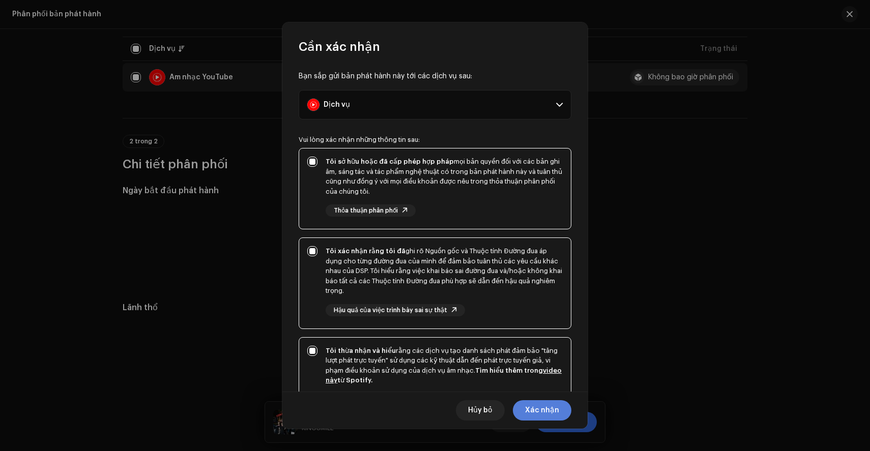
click at [546, 412] on font "Xác nhận" at bounding box center [542, 410] width 34 height 7
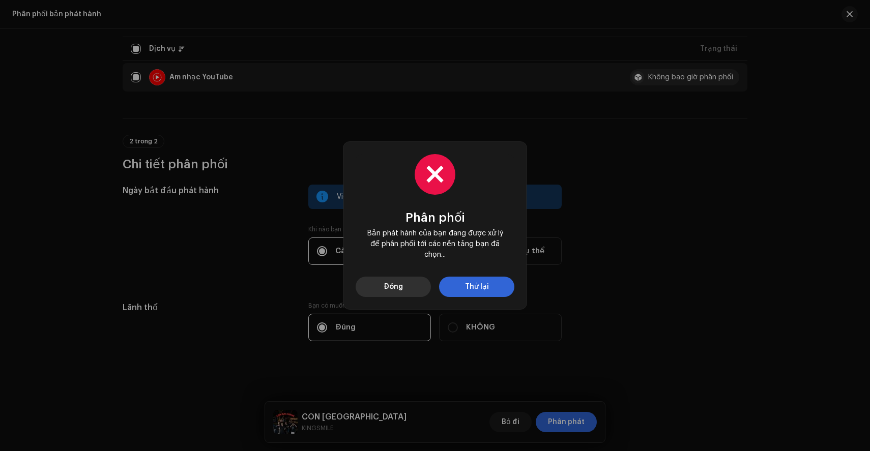
click at [414, 294] on button "Đóng" at bounding box center [393, 287] width 75 height 20
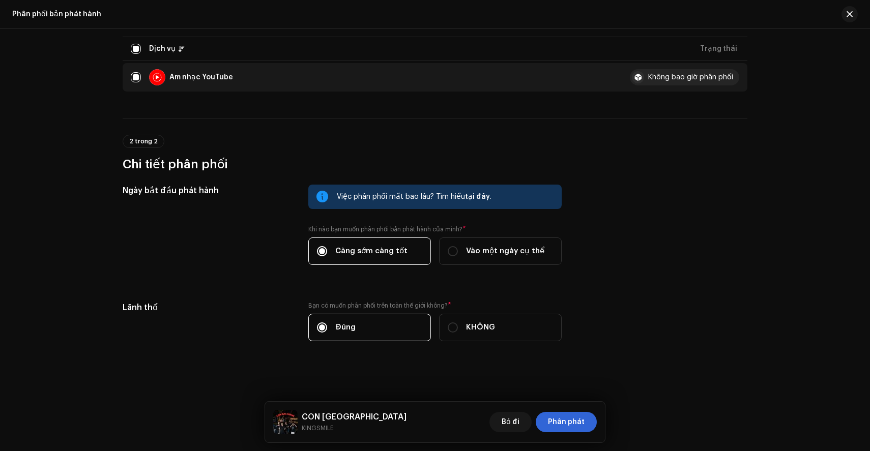
click at [845, 21] on div at bounding box center [845, 14] width 24 height 16
click at [847, 16] on span "button" at bounding box center [850, 14] width 6 height 8
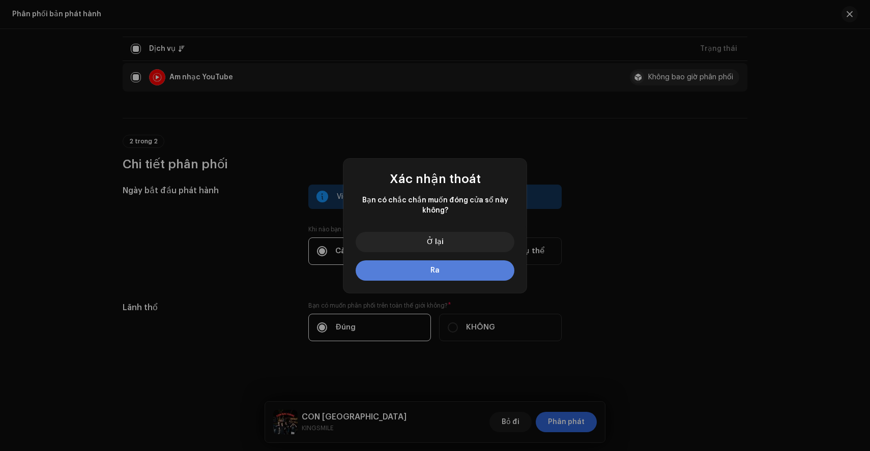
click at [450, 267] on button "Ra" at bounding box center [435, 270] width 159 height 20
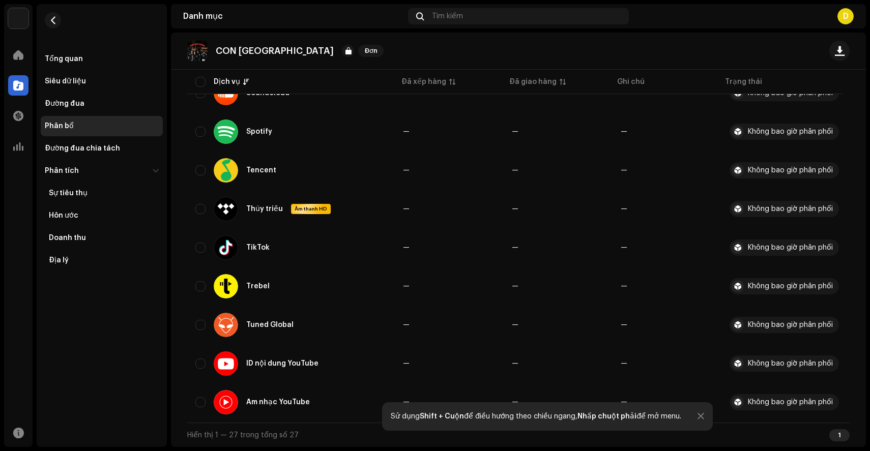
click at [5, 82] on div "Danh mục" at bounding box center [18, 85] width 28 height 28
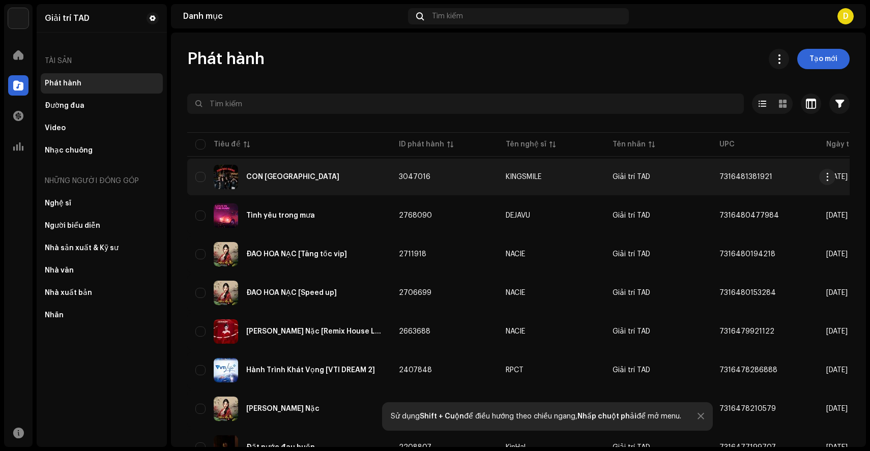
click at [273, 181] on div "CON [GEOGRAPHIC_DATA]" at bounding box center [288, 177] width 187 height 24
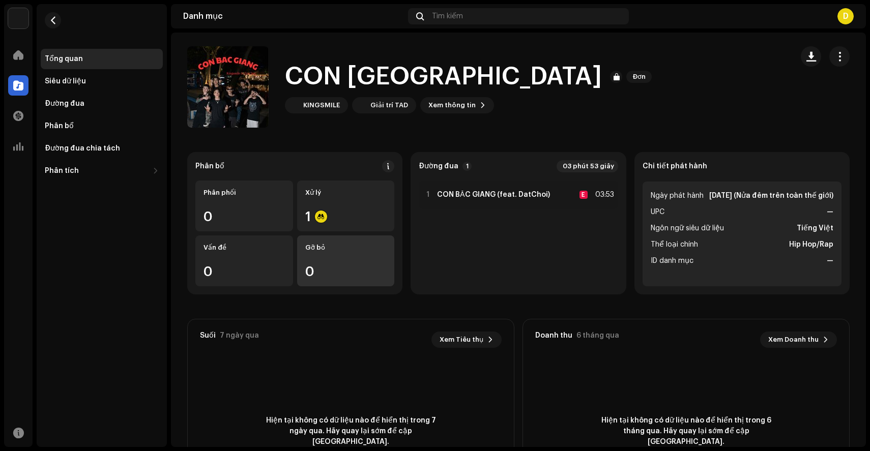
scroll to position [1, 0]
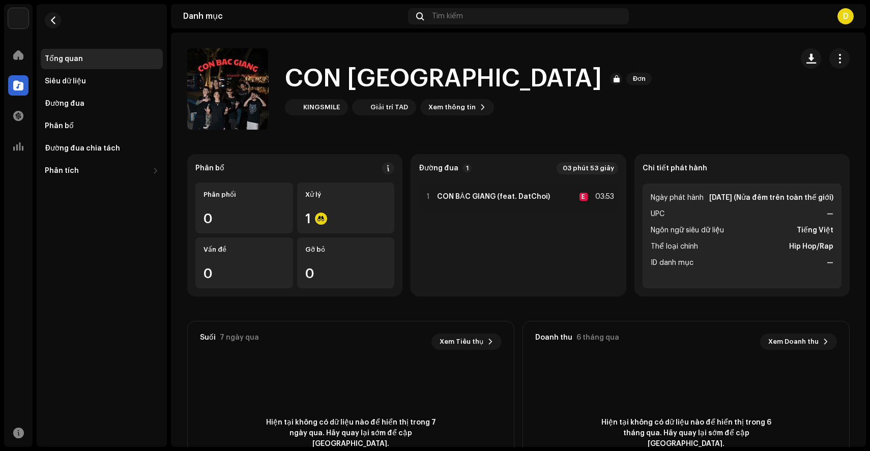
click at [446, 118] on div "CON BẮC GIANG Đơn KINGSMILE Giải trí TAD Xem thông tin" at bounding box center [485, 88] width 597 height 81
click at [453, 106] on font "Xem thông tin" at bounding box center [451, 107] width 47 height 7
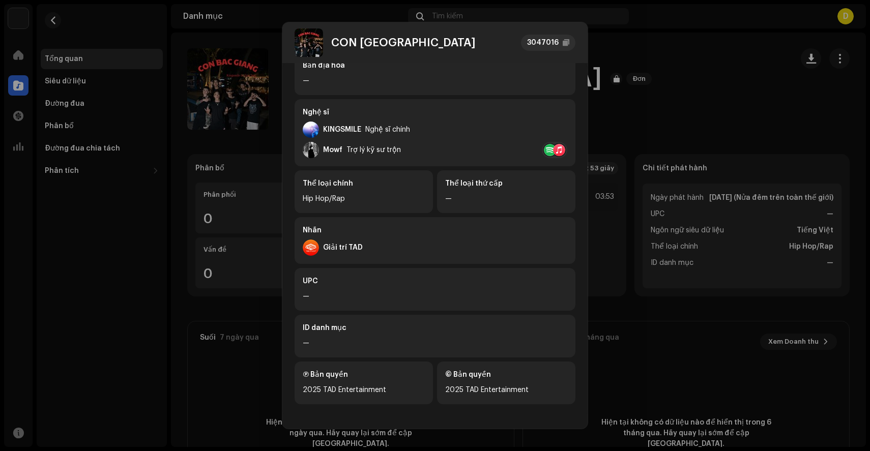
scroll to position [0, 0]
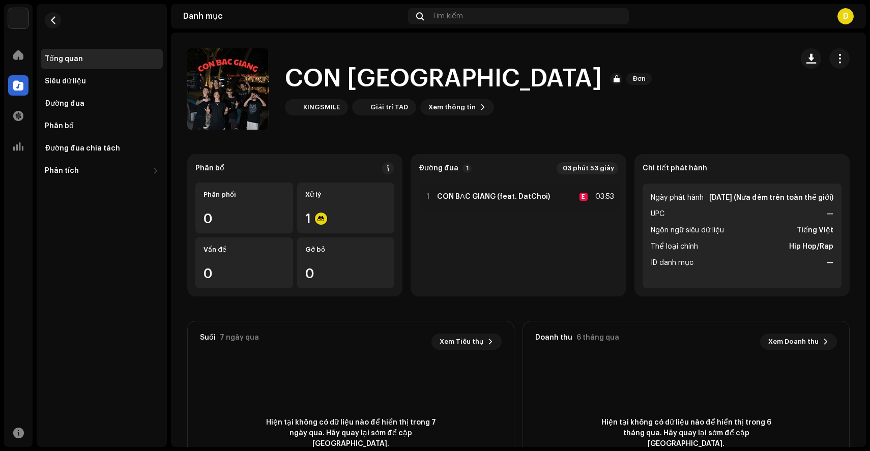
click at [636, 151] on div "CON [GEOGRAPHIC_DATA] 3047016 Siêu dữ liệu Phân bổ Ngôn ngữ siêu dữ liệu Tiếng …" at bounding box center [435, 225] width 870 height 451
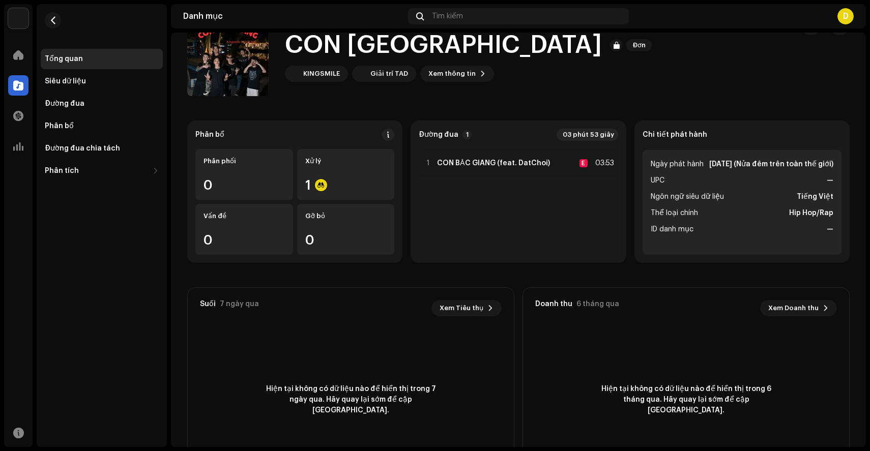
scroll to position [94, 0]
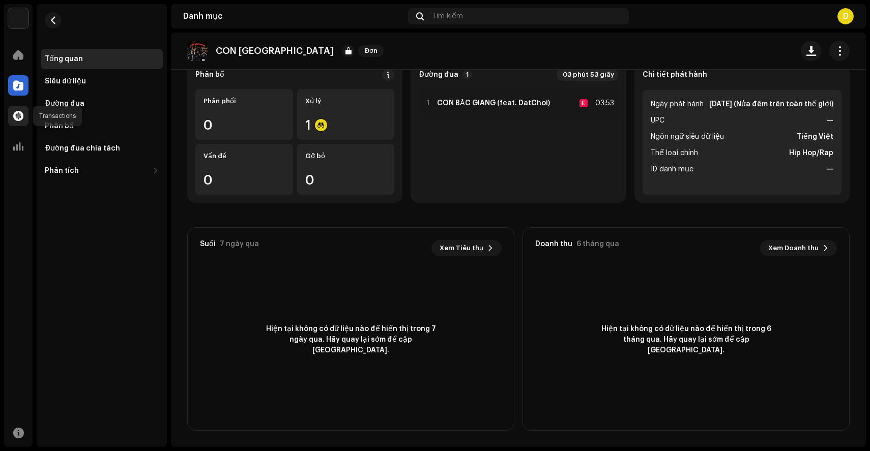
click at [15, 119] on span at bounding box center [18, 116] width 10 height 8
click at [16, 46] on div at bounding box center [18, 55] width 20 height 20
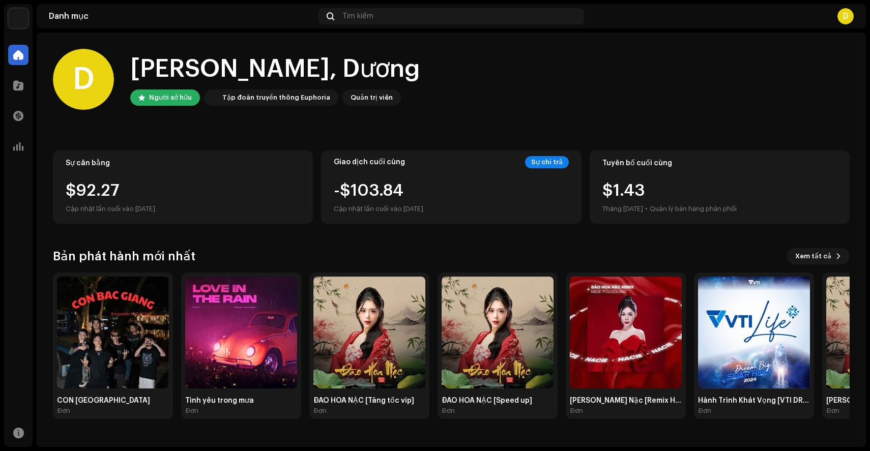
click at [207, 193] on div "$92.27" at bounding box center [183, 191] width 235 height 16
